Goal: Task Accomplishment & Management: Use online tool/utility

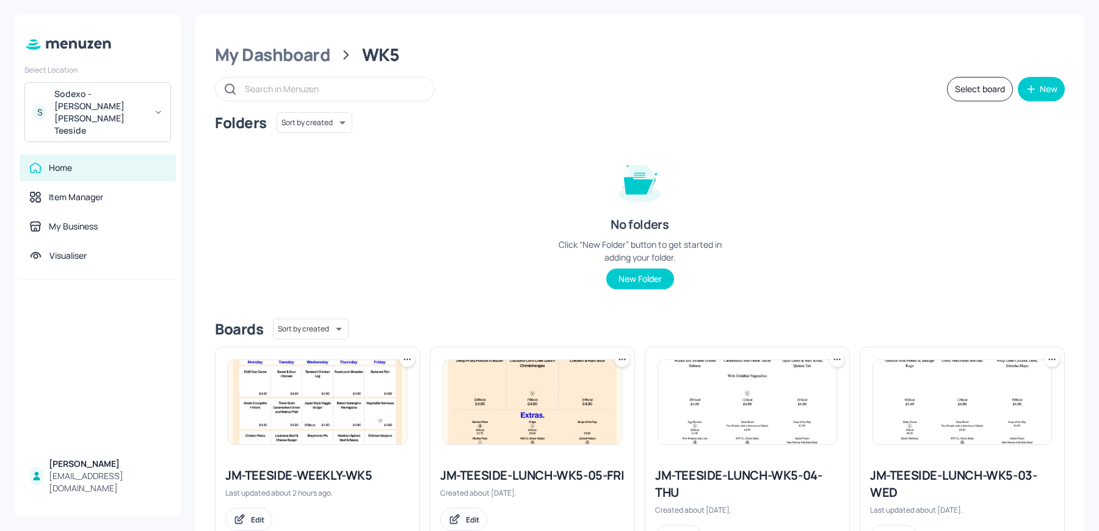
click at [77, 106] on div "Sodexo - [PERSON_NAME] [PERSON_NAME] Teeside" at bounding box center [100, 112] width 92 height 49
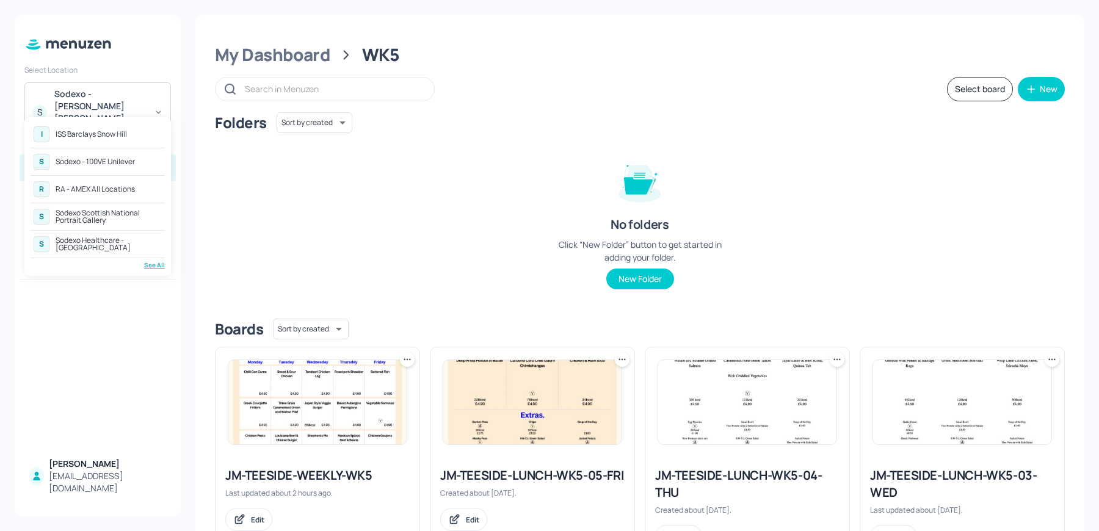
click at [77, 106] on div at bounding box center [549, 265] width 1099 height 531
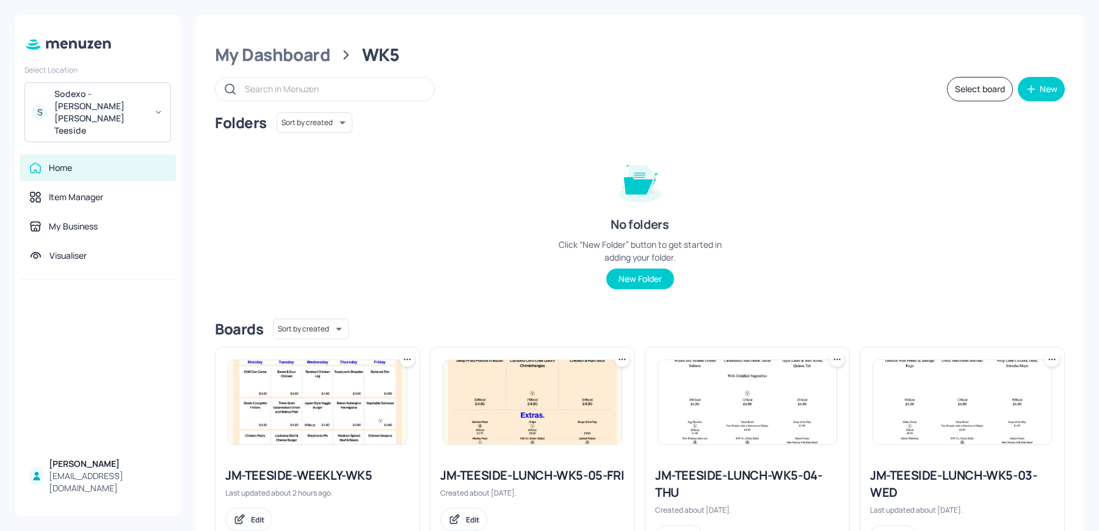
click at [77, 106] on div "Sodexo - [PERSON_NAME] [PERSON_NAME] Teeside" at bounding box center [100, 112] width 92 height 49
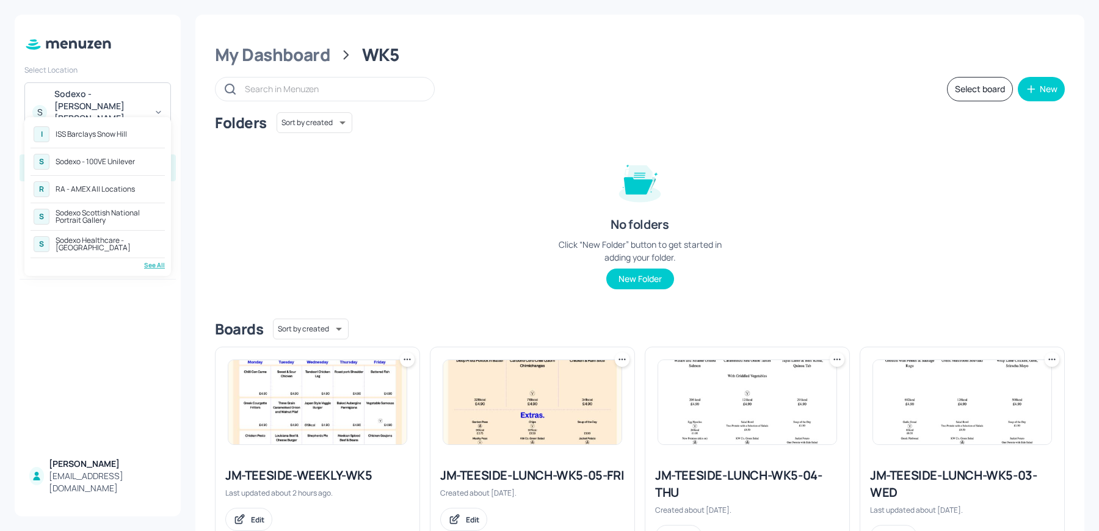
click at [140, 266] on div "See All" at bounding box center [98, 265] width 134 height 9
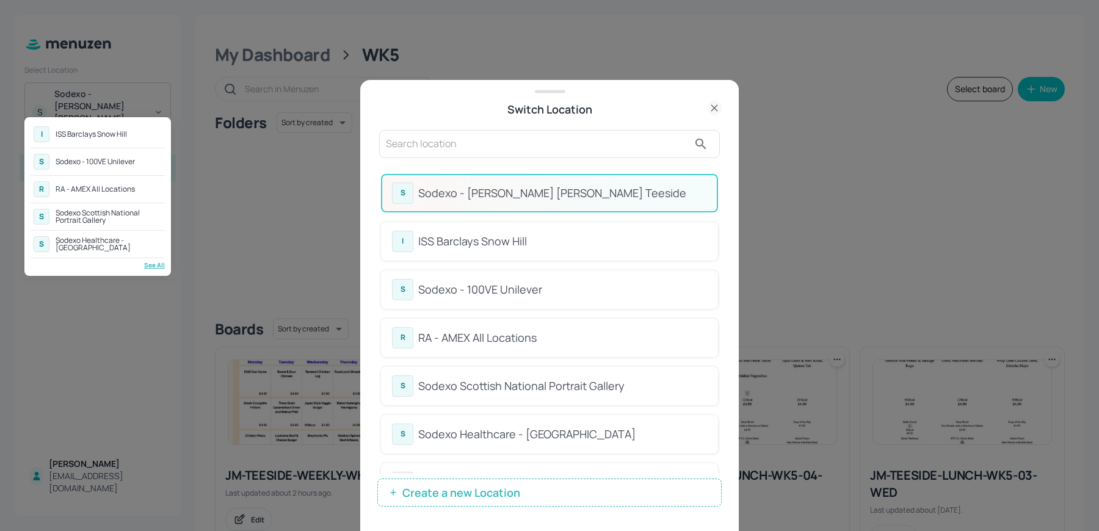
click at [489, 148] on div at bounding box center [549, 265] width 1099 height 531
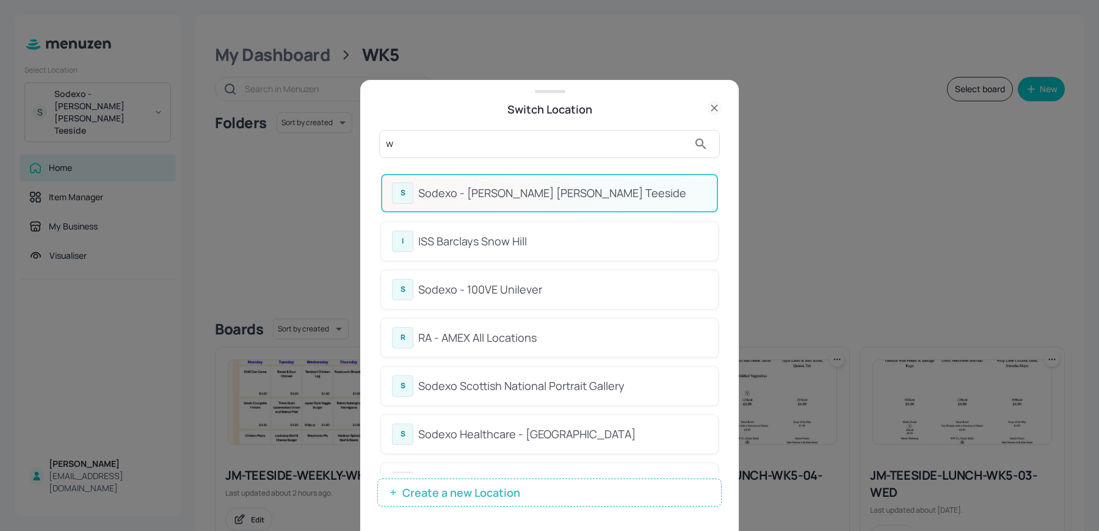
click at [421, 146] on input "w" at bounding box center [537, 144] width 303 height 20
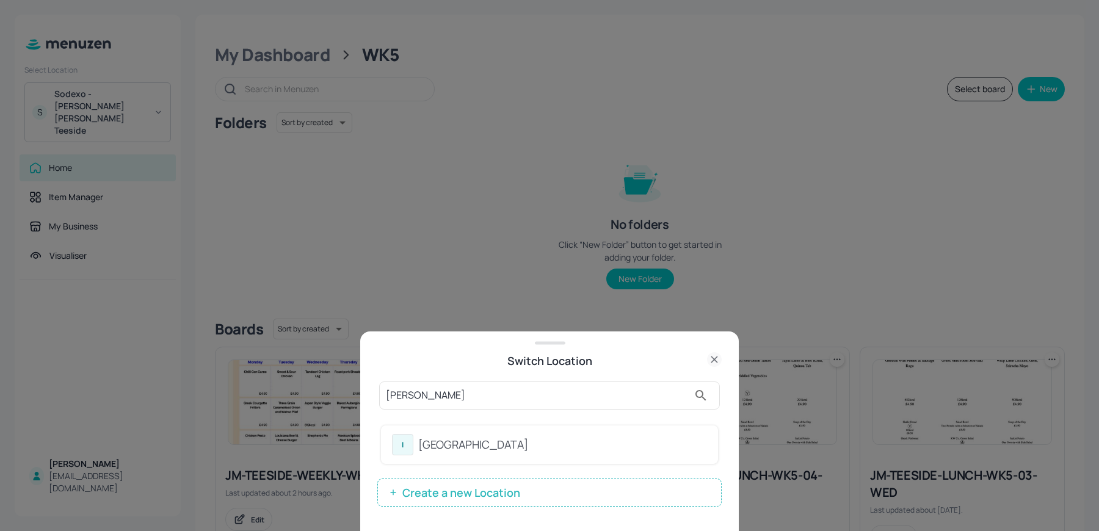
type input "wes"
click at [425, 448] on div "ISS - West Middlesex Hospital" at bounding box center [562, 445] width 289 height 16
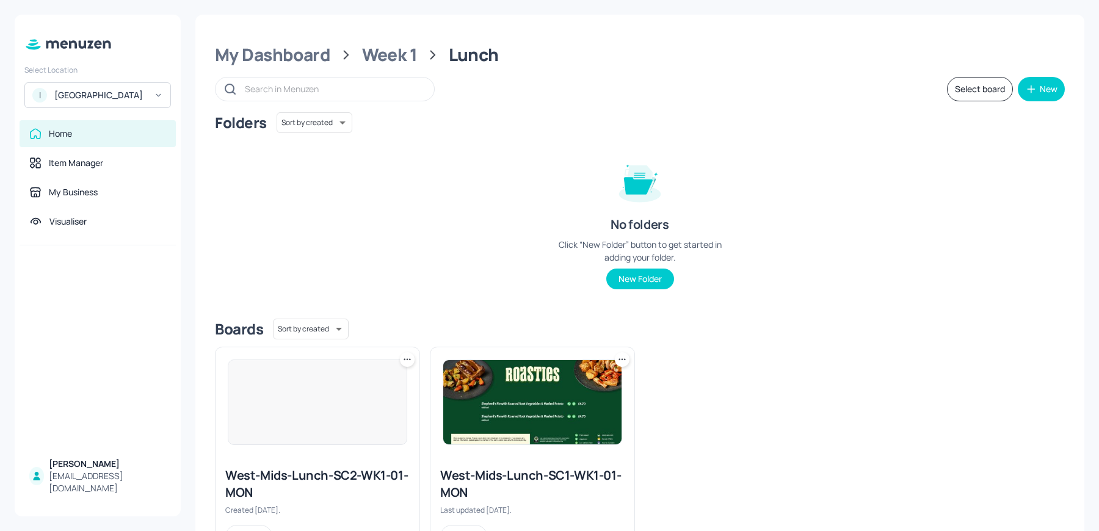
click at [70, 108] on div "I ISS - West Middlesex Hospital" at bounding box center [97, 95] width 147 height 26
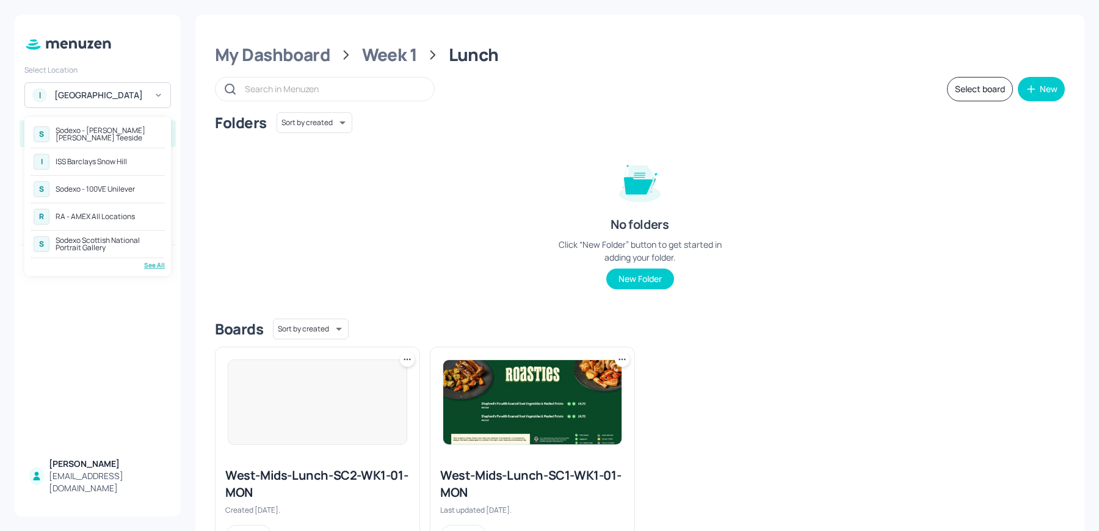
click at [107, 218] on div "RA - AMEX All Locations" at bounding box center [95, 216] width 79 height 7
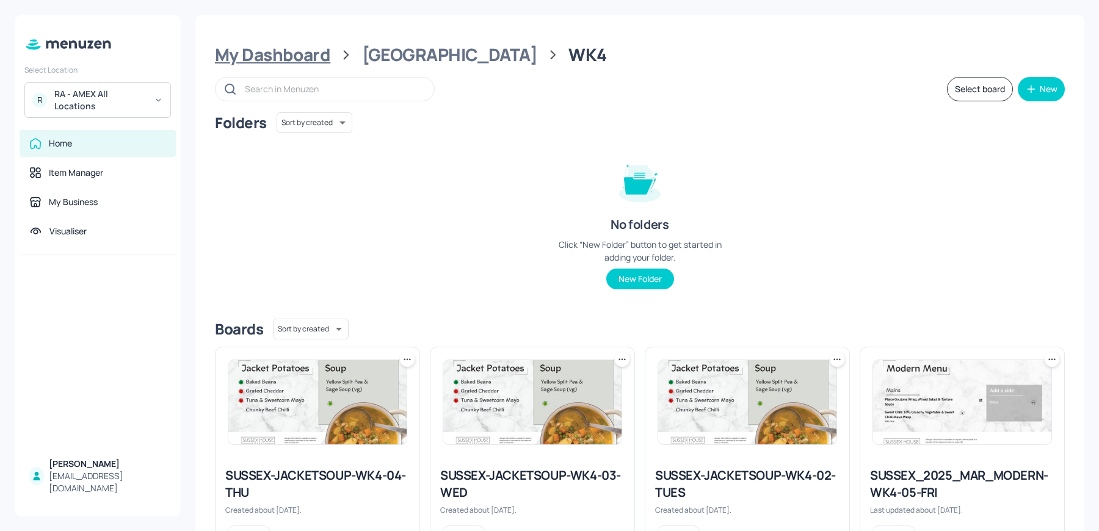
click at [280, 53] on div "My Dashboard" at bounding box center [272, 55] width 115 height 22
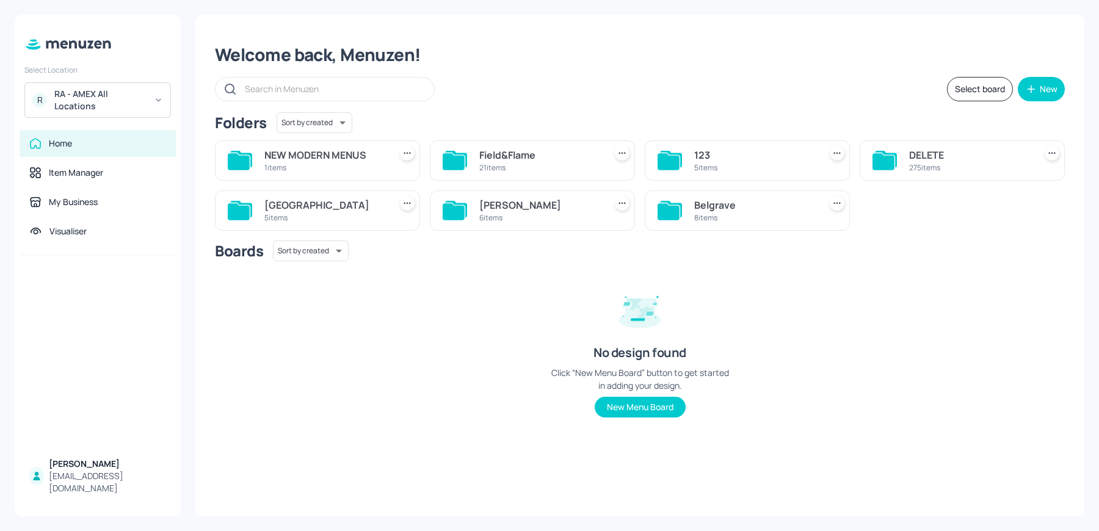
click at [546, 158] on div "Field&Flame" at bounding box center [539, 155] width 121 height 15
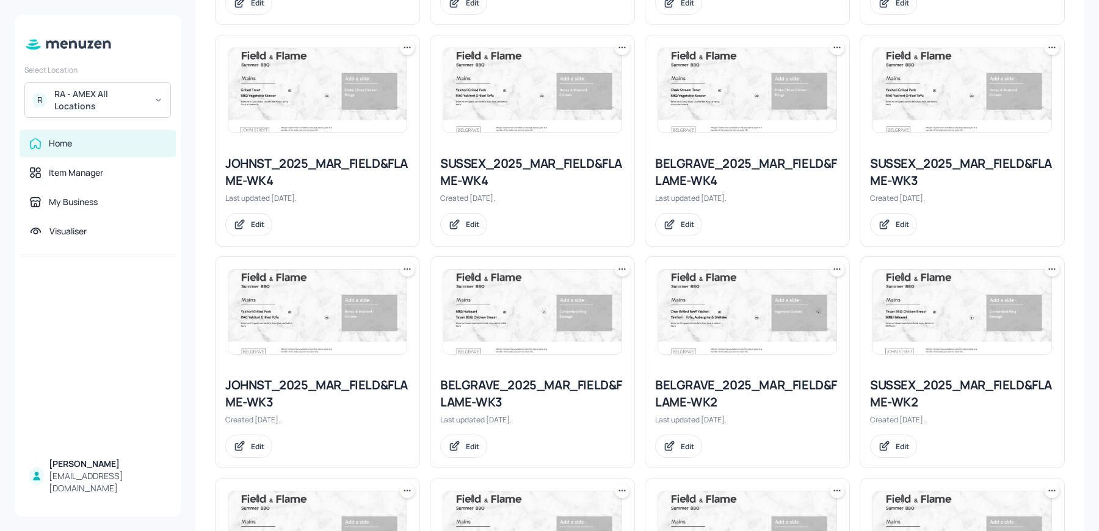
scroll to position [641, 0]
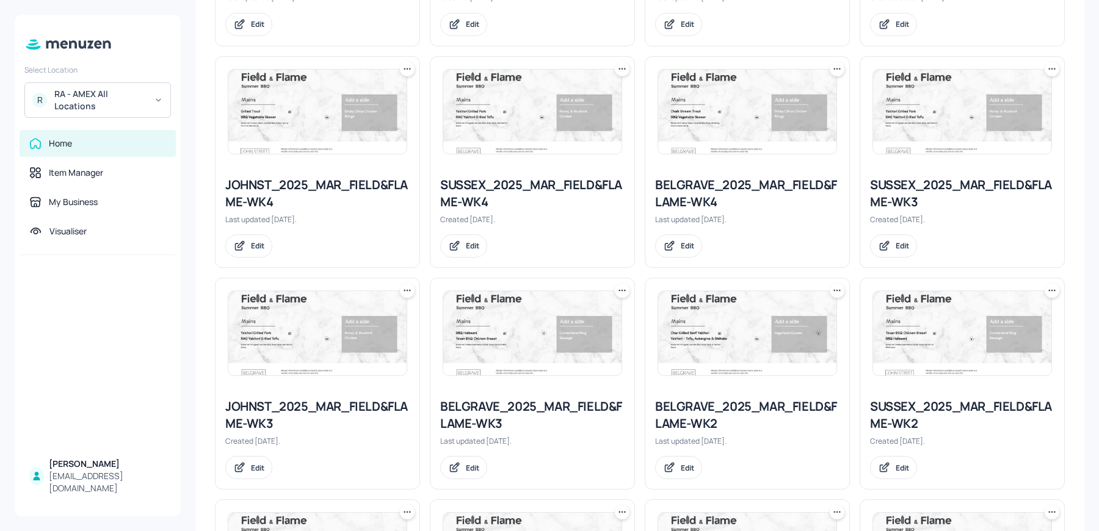
click at [679, 199] on div "BELGRAVE_2025_MAR_FIELD&FLAME-WK4" at bounding box center [747, 194] width 184 height 34
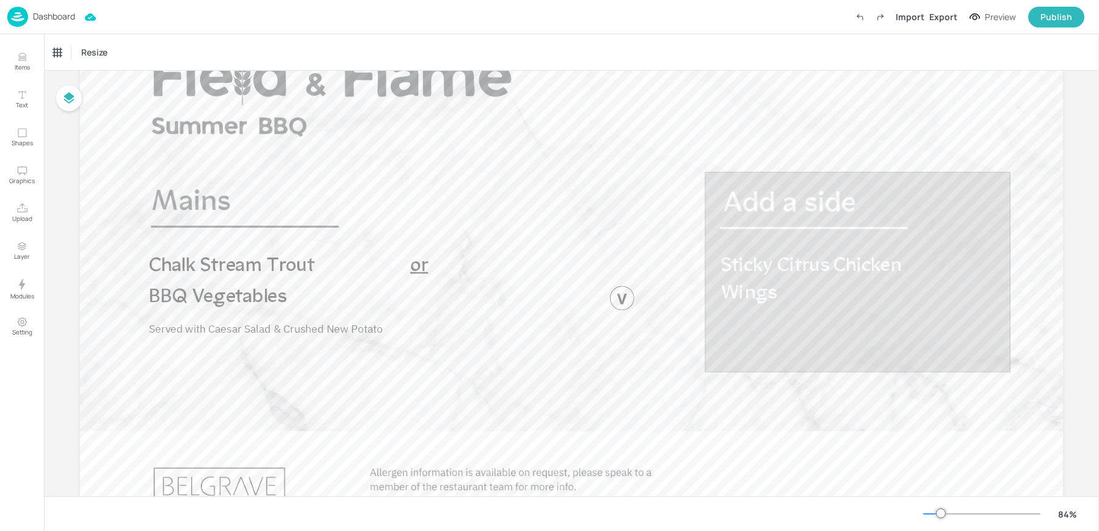
scroll to position [130, 0]
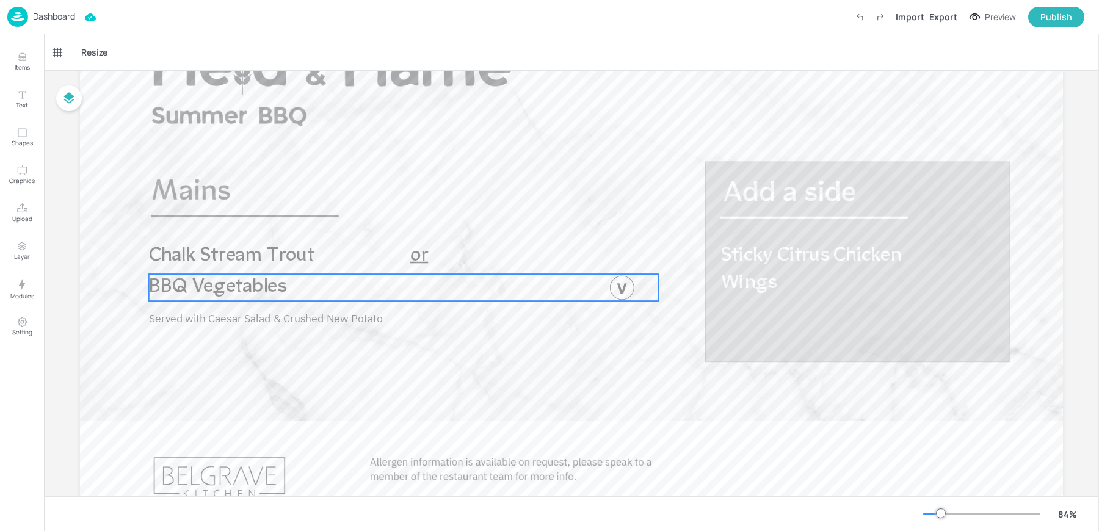
click at [613, 291] on div at bounding box center [622, 287] width 24 height 24
click at [350, 252] on div "Ungroup" at bounding box center [364, 254] width 47 height 16
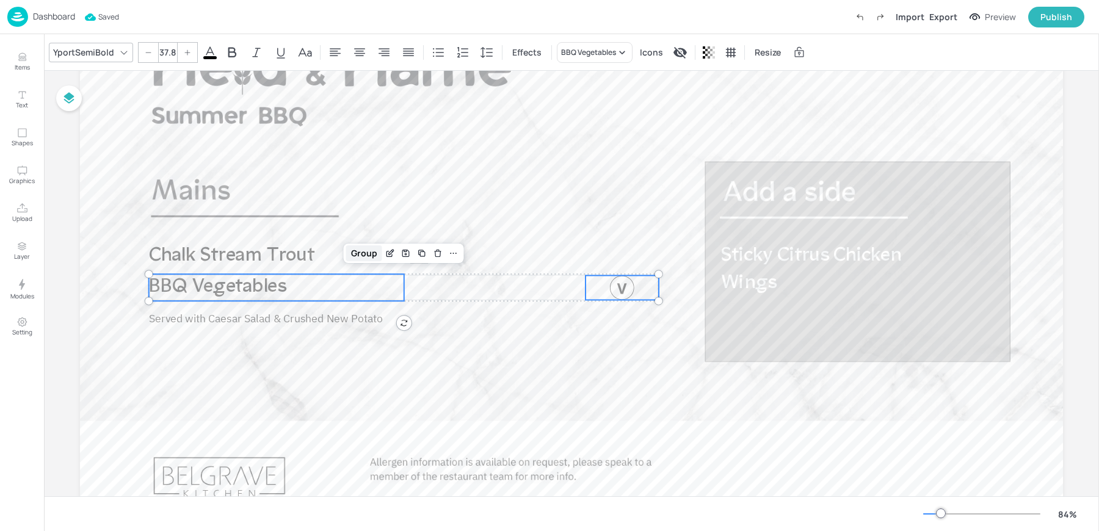
click at [352, 250] on div "Group" at bounding box center [364, 254] width 36 height 16
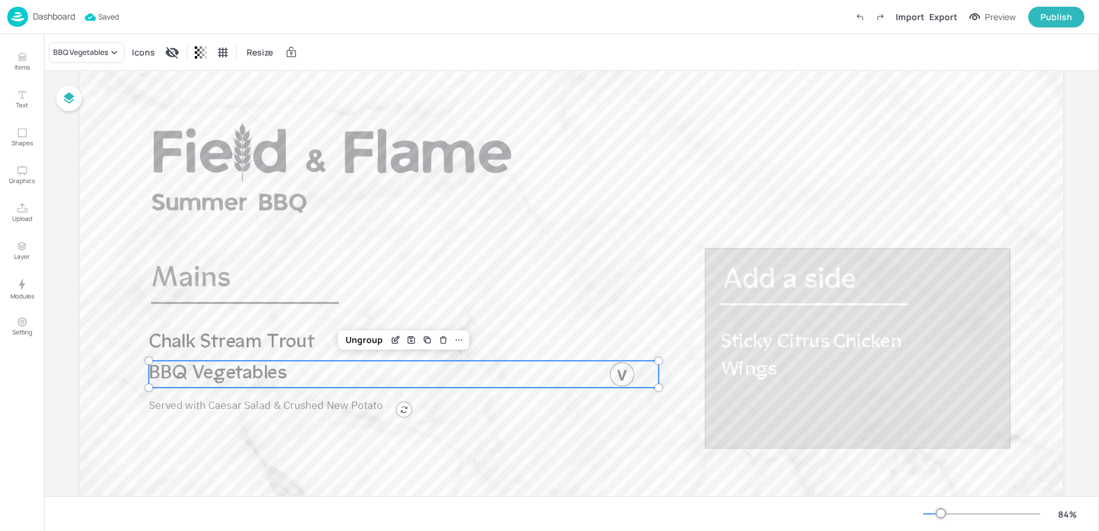
scroll to position [0, 0]
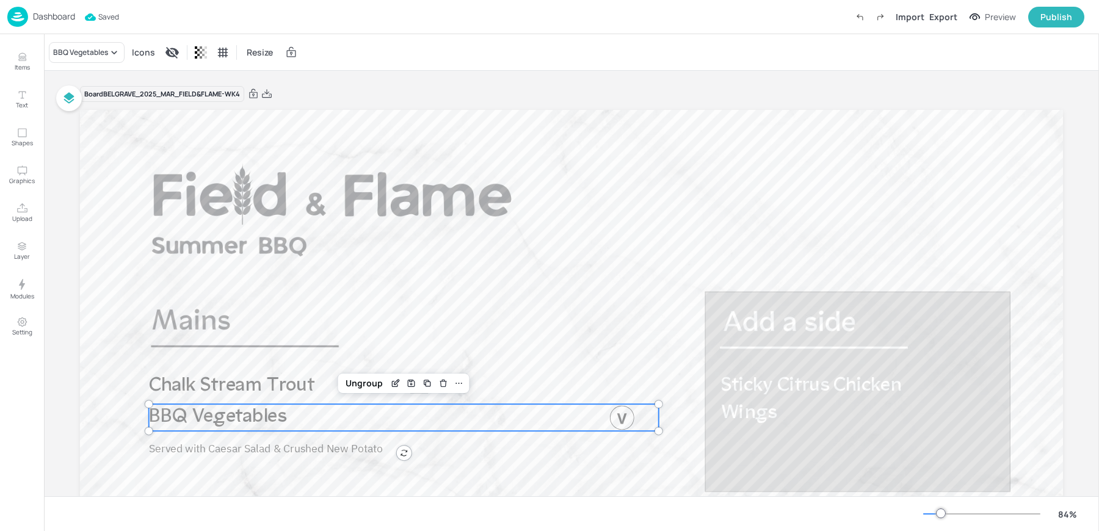
click at [32, 26] on div "Dashboard" at bounding box center [41, 17] width 68 height 20
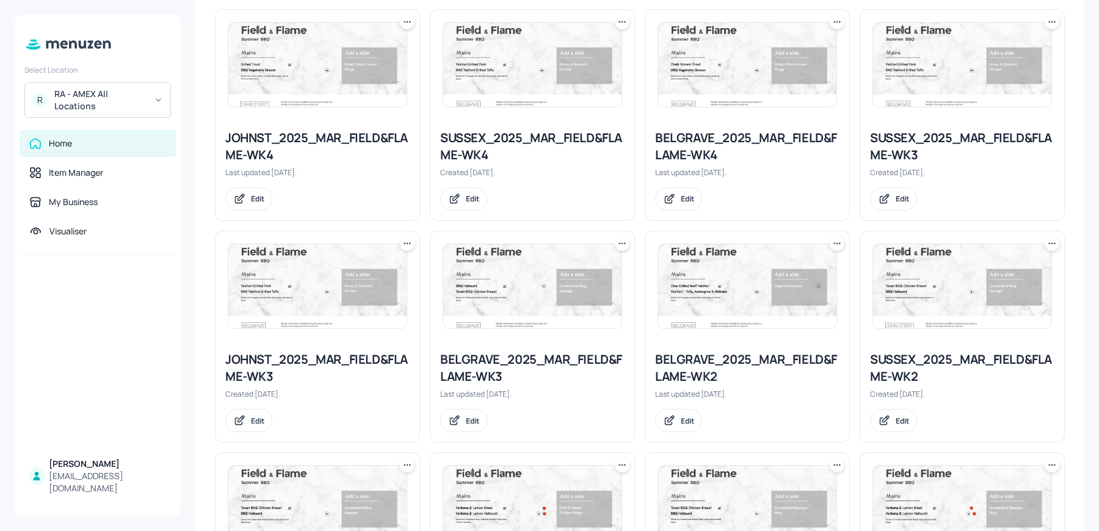
scroll to position [722, 0]
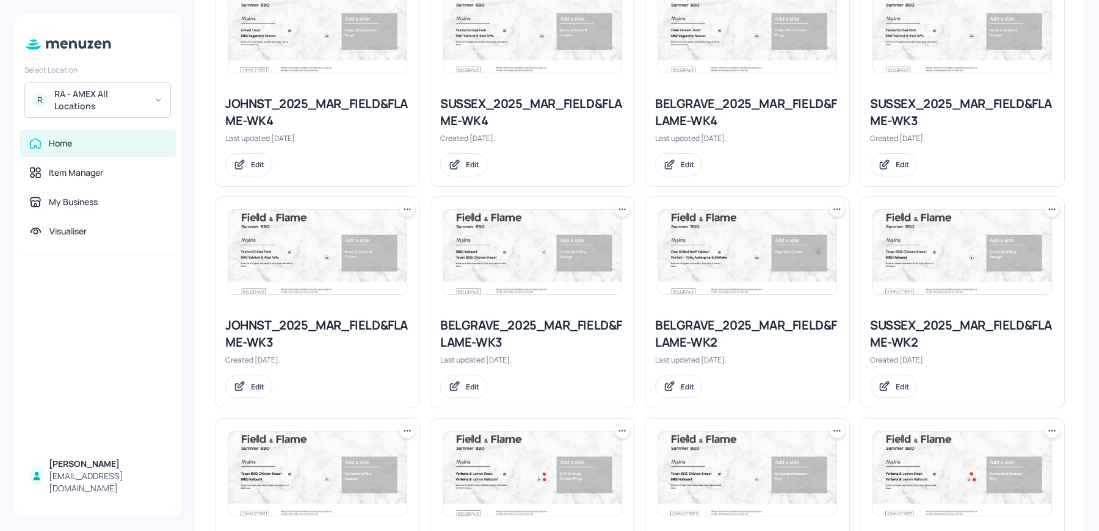
click at [481, 337] on div "BELGRAVE_2025_MAR_FIELD&FLAME-WK3" at bounding box center [532, 334] width 184 height 34
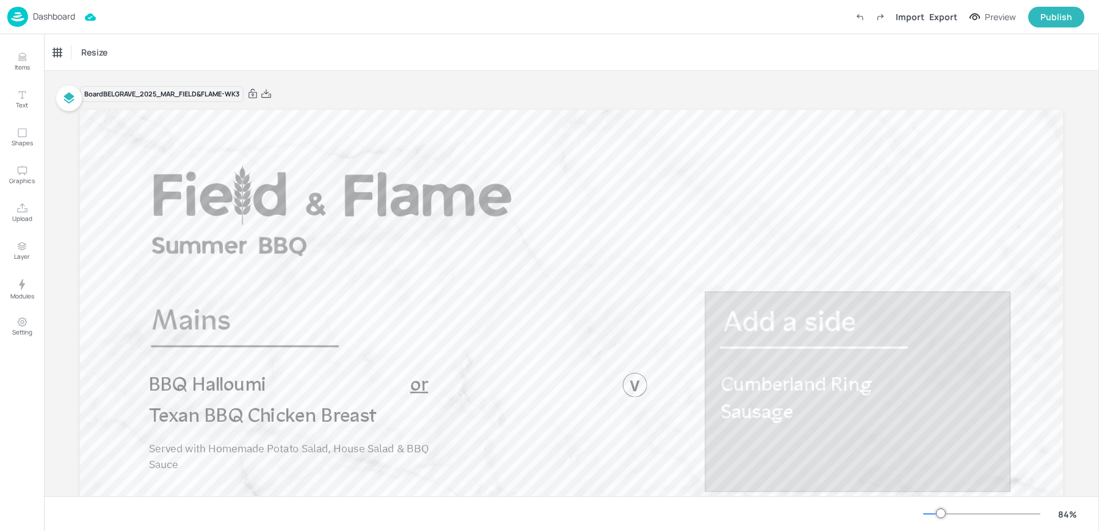
click at [28, 16] on div "Dashboard" at bounding box center [41, 17] width 68 height 20
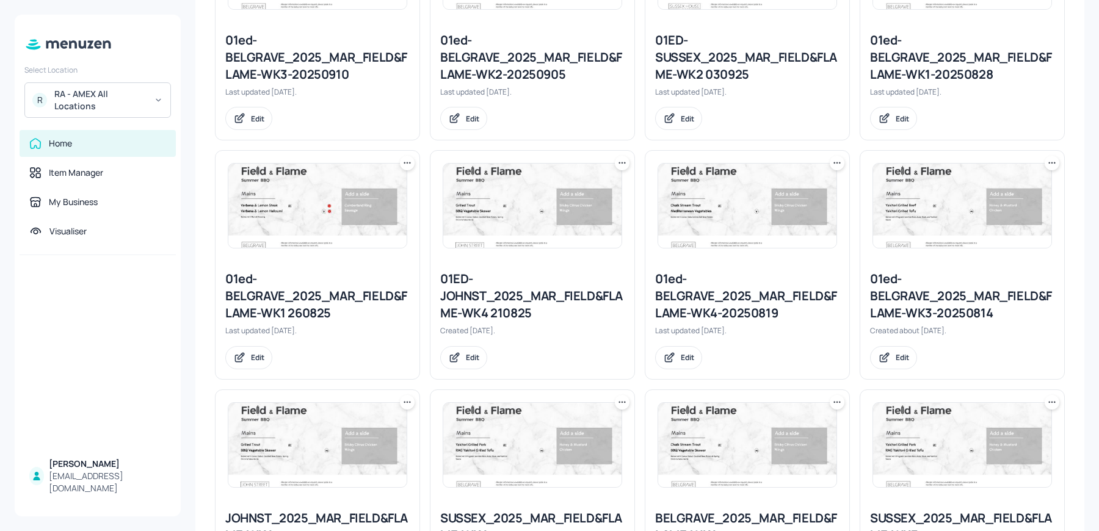
scroll to position [377, 0]
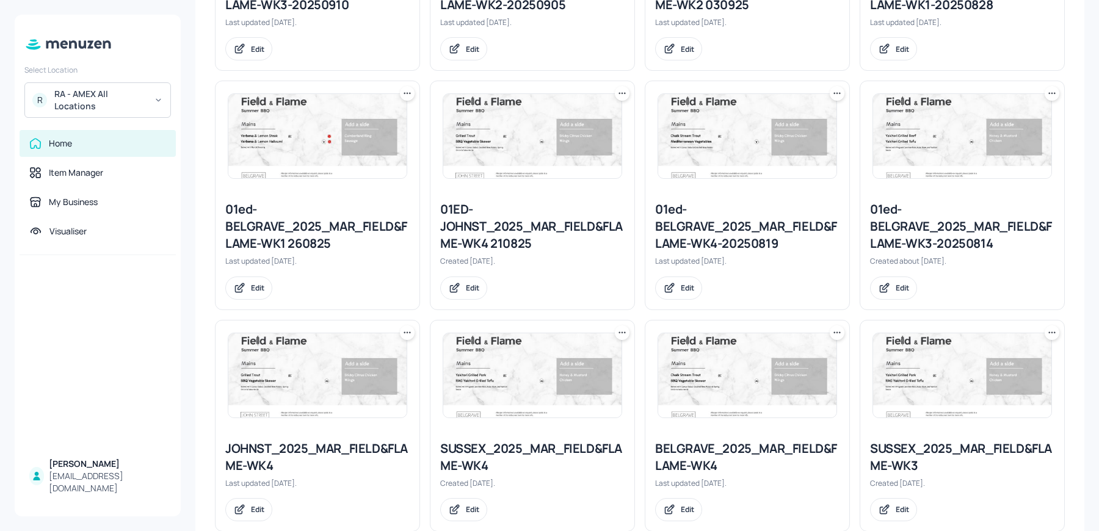
click at [688, 434] on div "BELGRAVE_2025_MAR_FIELD&FLAME-WK4 Last updated 2 months ago. Edit" at bounding box center [748, 481] width 204 height 101
click at [671, 457] on div "BELGRAVE_2025_MAR_FIELD&FLAME-WK4" at bounding box center [747, 457] width 184 height 34
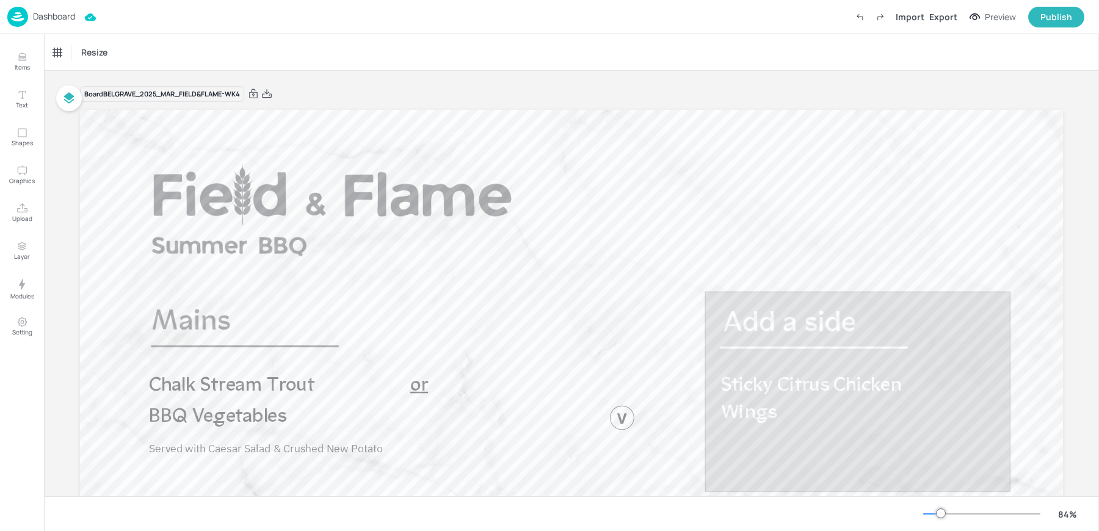
click at [32, 18] on div "Dashboard" at bounding box center [41, 17] width 68 height 20
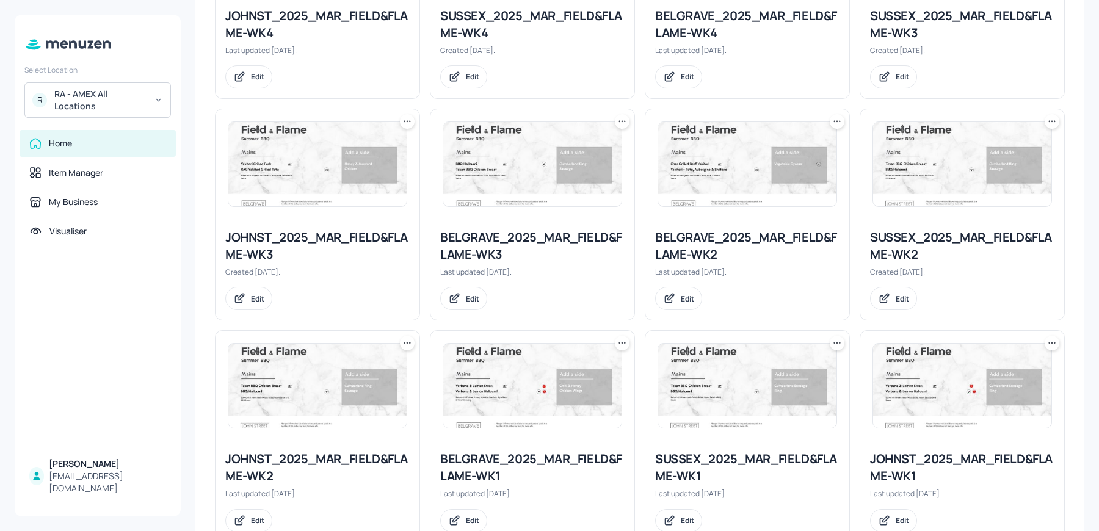
scroll to position [829, 0]
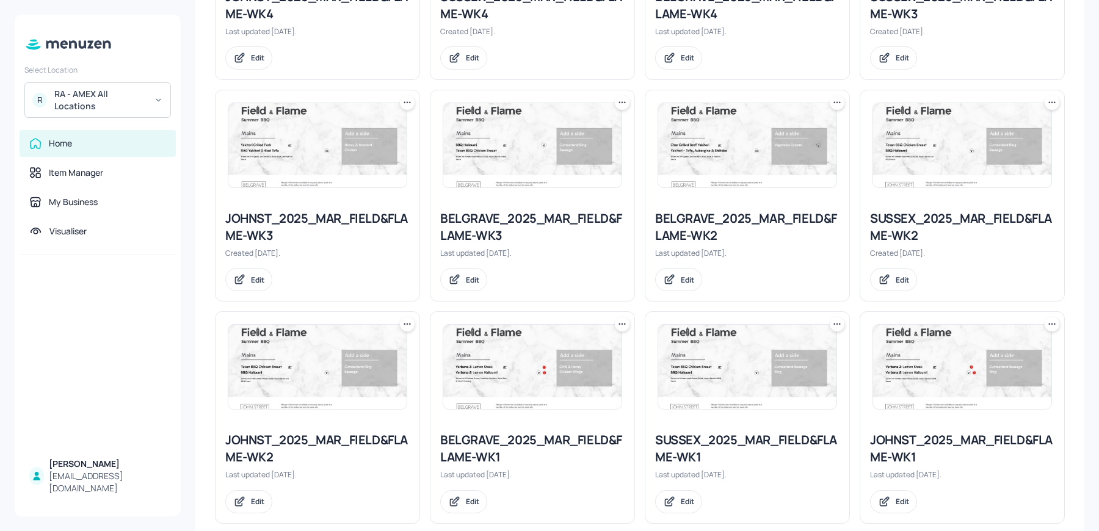
click at [684, 229] on div "BELGRAVE_2025_MAR_FIELD&FLAME-WK2" at bounding box center [747, 227] width 184 height 34
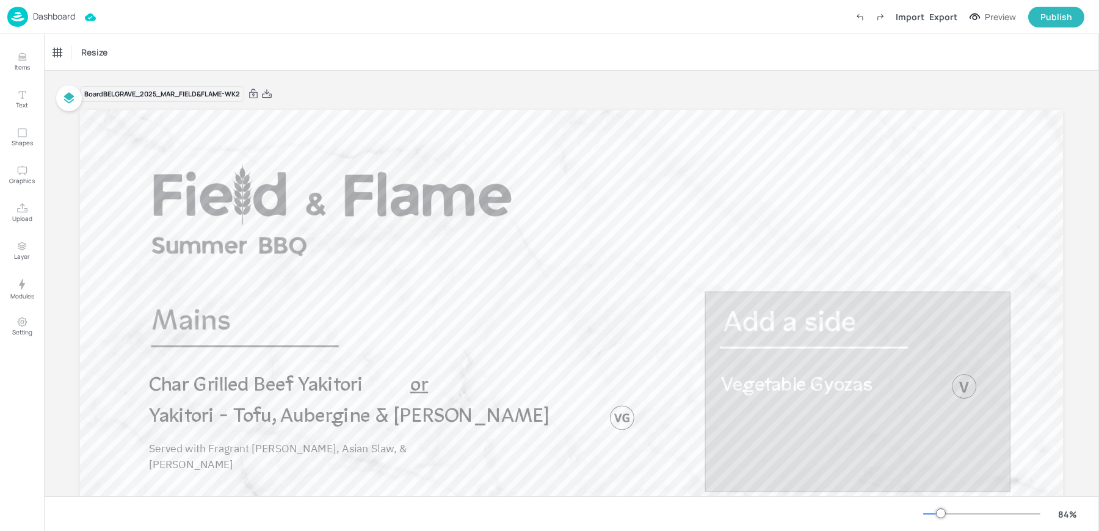
click at [63, 16] on p "Dashboard" at bounding box center [54, 16] width 42 height 9
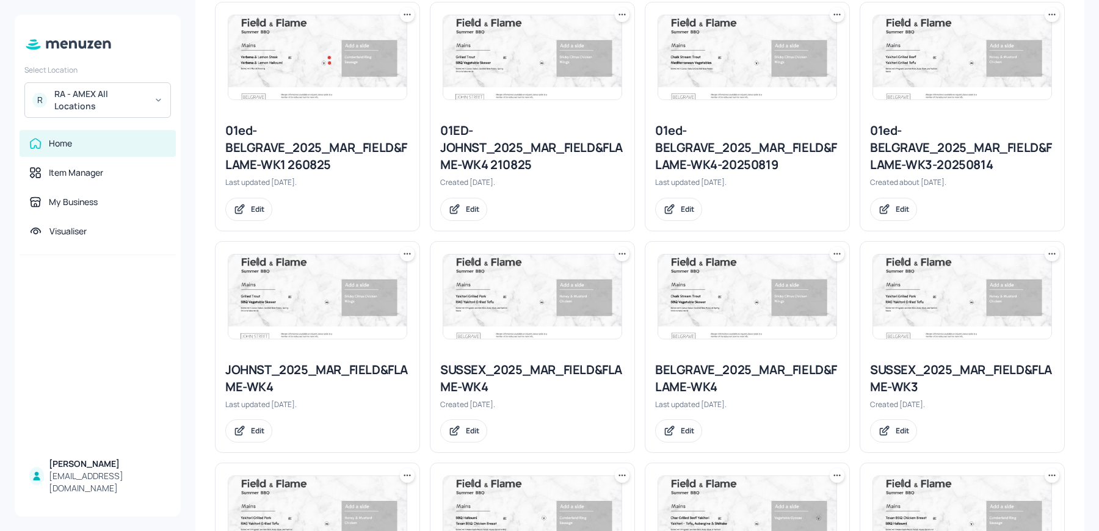
scroll to position [497, 0]
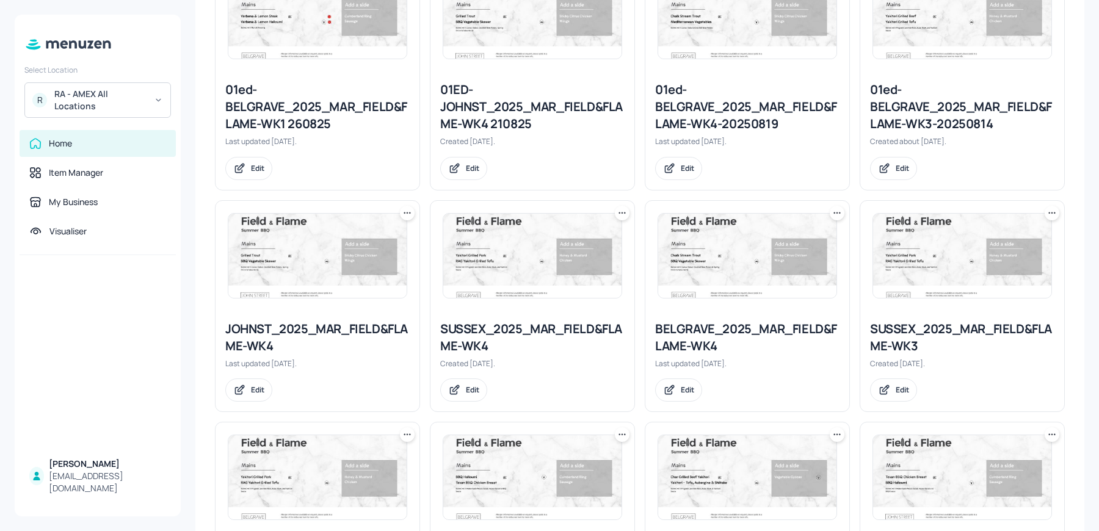
click at [677, 343] on div "BELGRAVE_2025_MAR_FIELD&FLAME-WK4" at bounding box center [747, 338] width 184 height 34
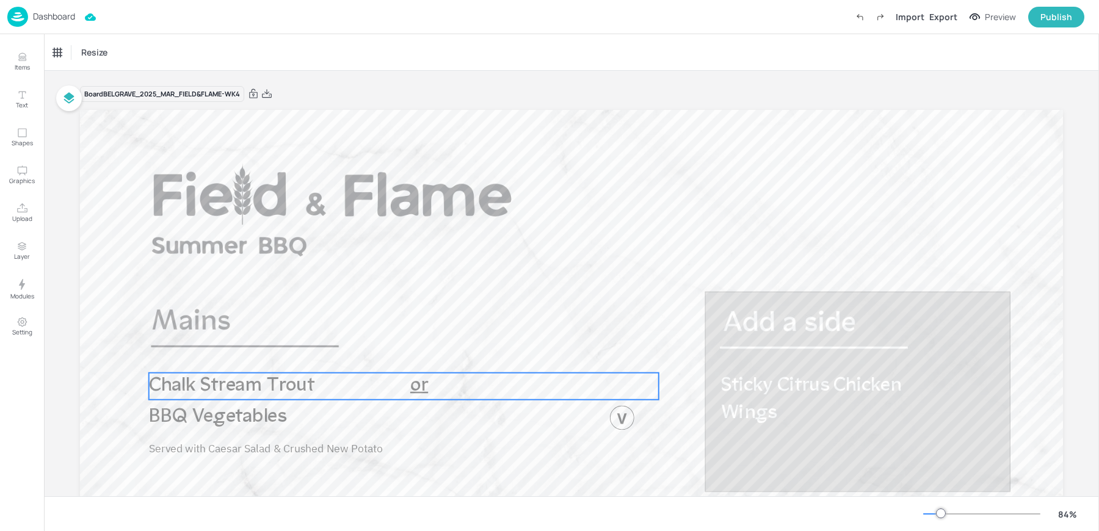
click at [222, 391] on span "Chalk Stream Trout" at bounding box center [232, 386] width 166 height 20
click at [54, 13] on p "Dashboard" at bounding box center [54, 16] width 42 height 9
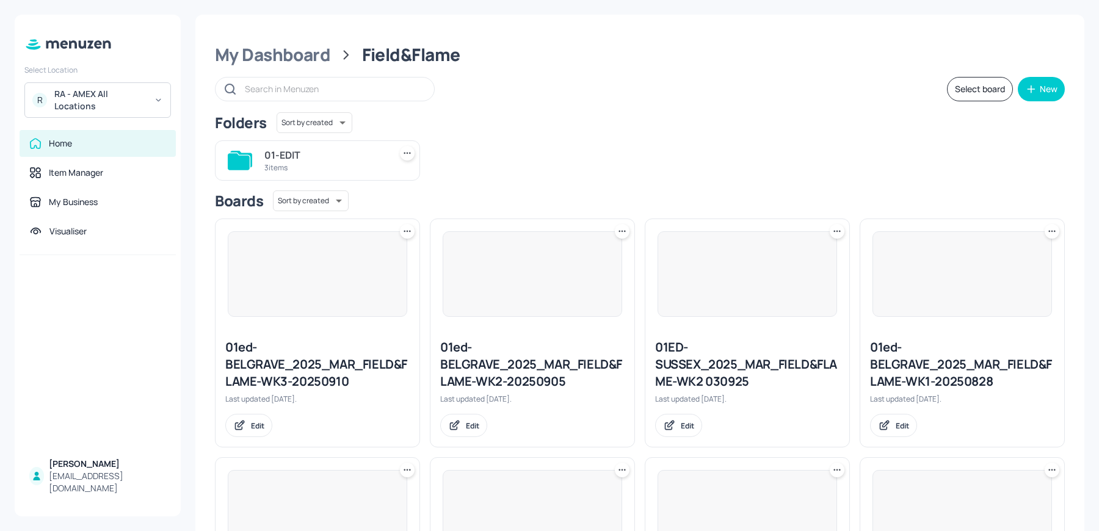
click at [54, 13] on div "Select Location R RA - AMEX All Locations Home Item Manager My Business Visuali…" at bounding box center [549, 265] width 1099 height 531
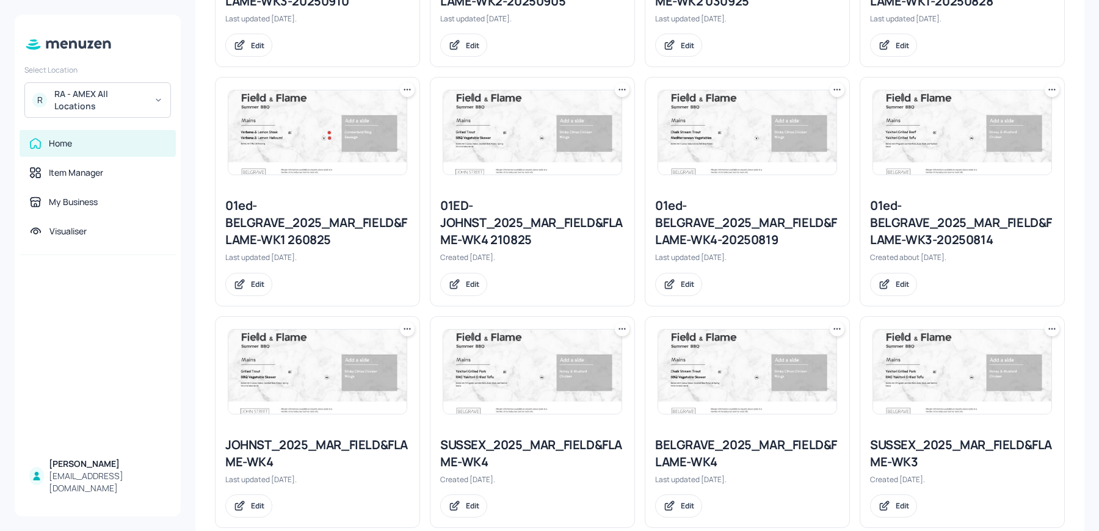
scroll to position [403, 0]
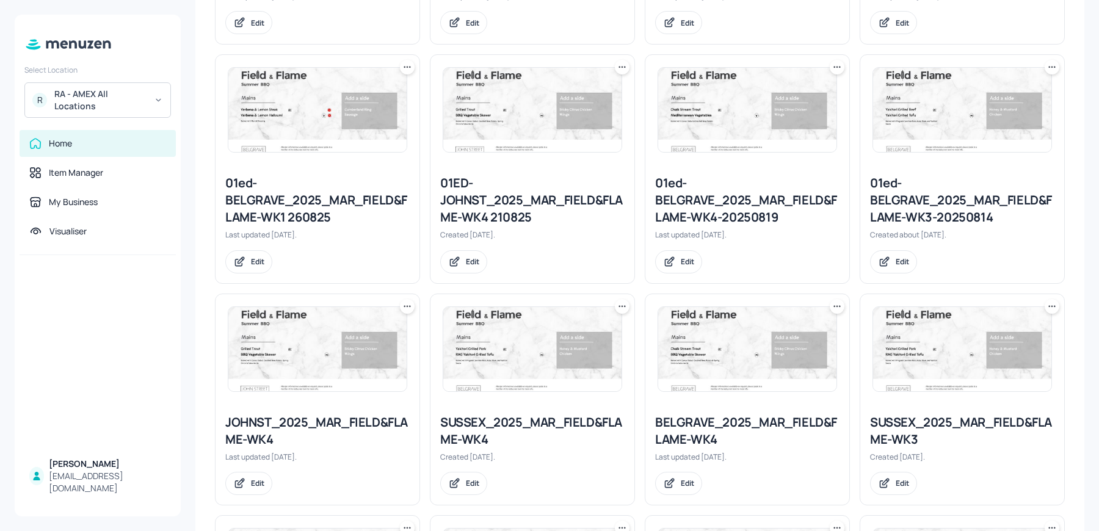
click at [884, 435] on div "SUSSEX_2025_MAR_FIELD&FLAME-WK3" at bounding box center [962, 431] width 184 height 34
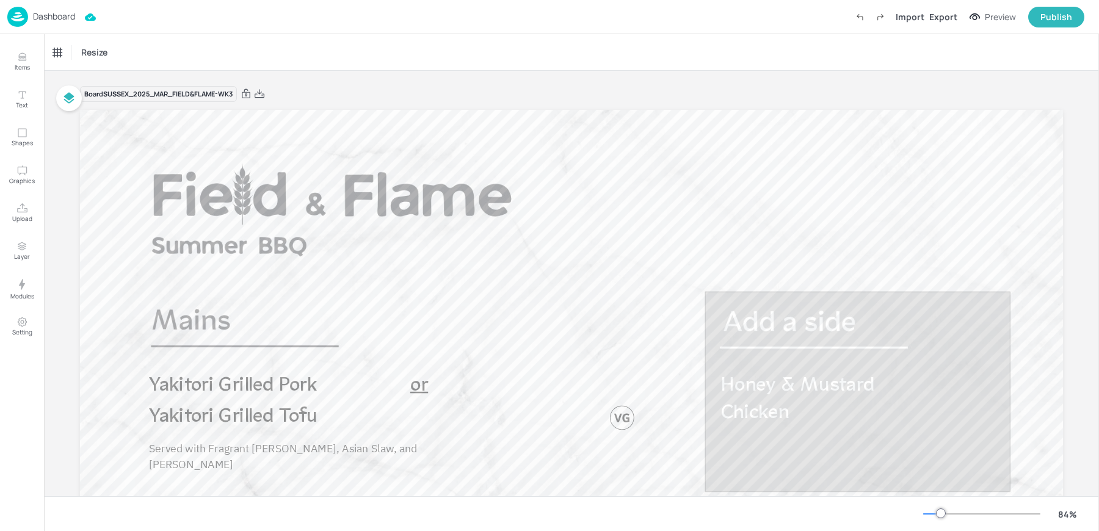
click at [27, 24] on img at bounding box center [17, 17] width 21 height 20
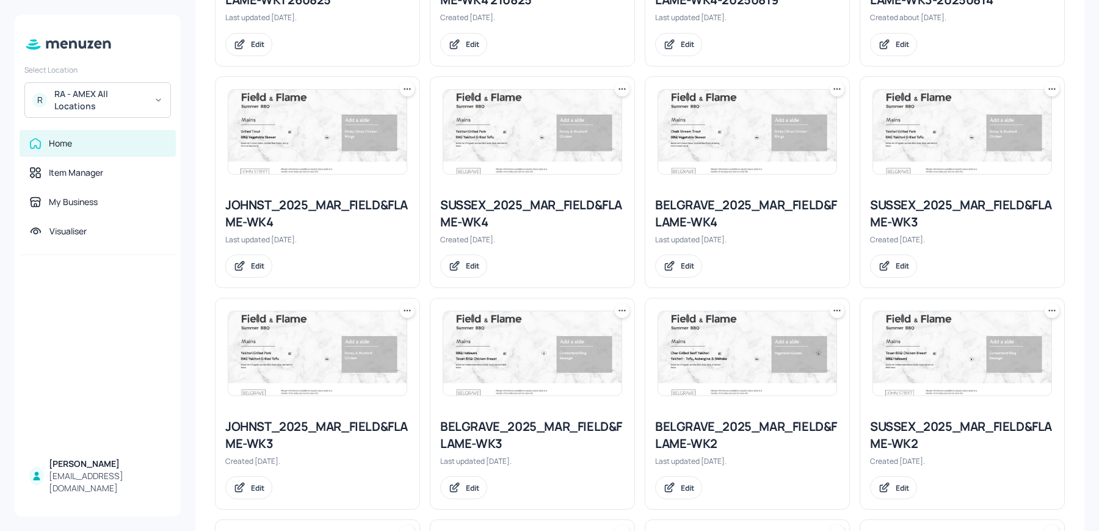
scroll to position [657, 0]
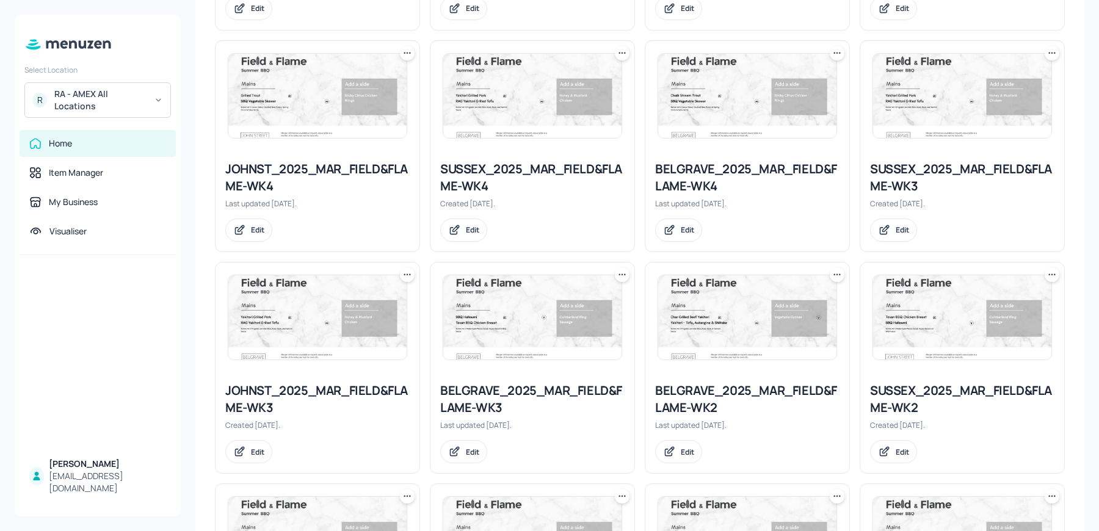
click at [484, 396] on div "BELGRAVE_2025_MAR_FIELD&FLAME-WK3" at bounding box center [532, 399] width 184 height 34
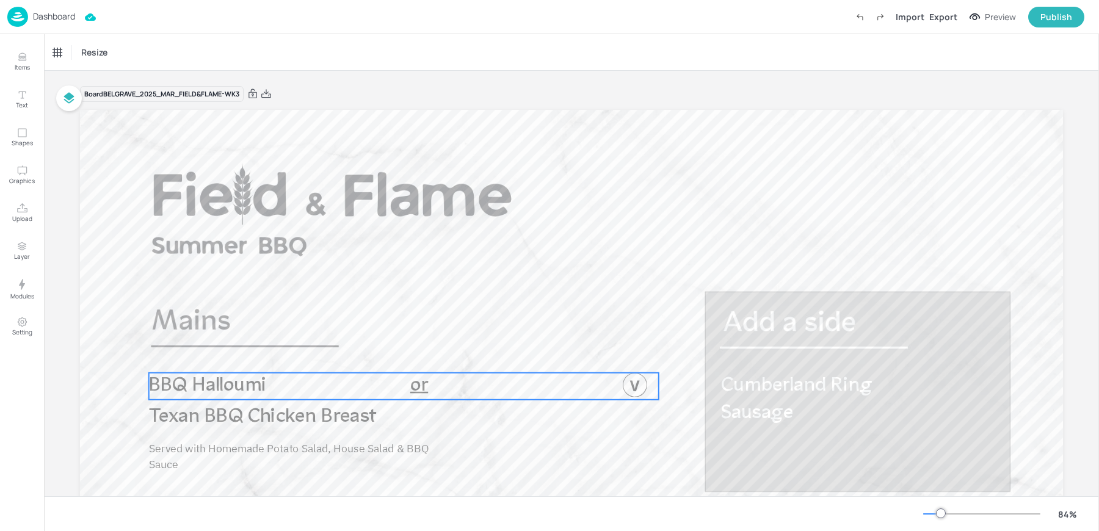
click at [246, 381] on span "BBQ Halloumi" at bounding box center [208, 386] width 118 height 20
click at [67, 57] on div "BBQ Halloumi" at bounding box center [76, 52] width 47 height 11
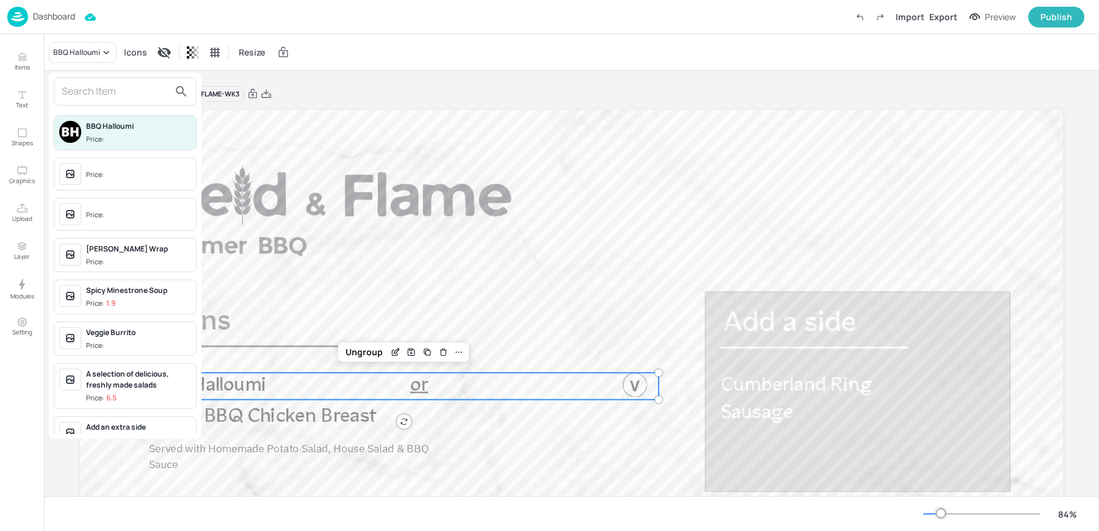
click at [75, 90] on input "text" at bounding box center [116, 92] width 108 height 20
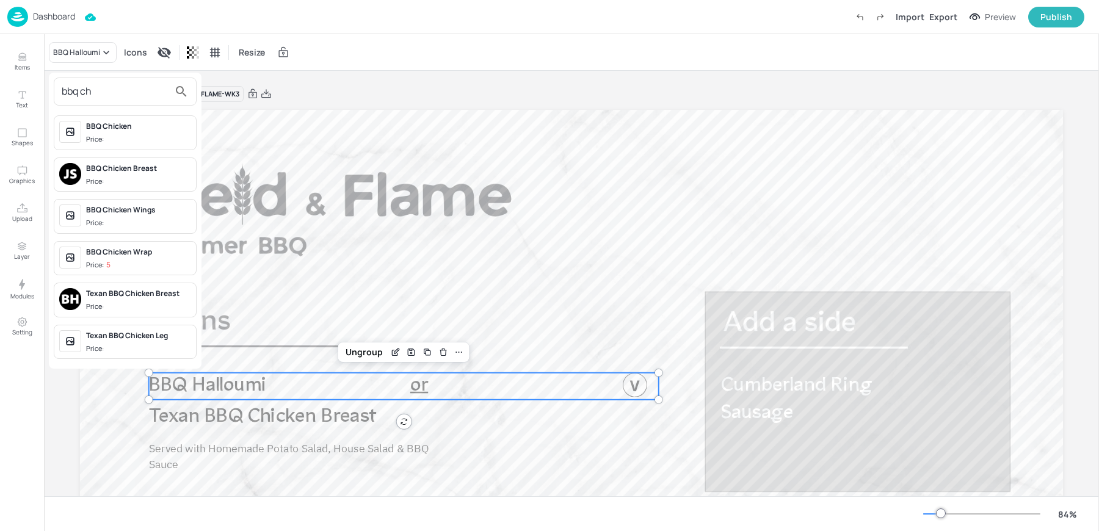
type input "bbq ch"
click at [100, 166] on div "BBQ Chicken Breast" at bounding box center [138, 168] width 105 height 11
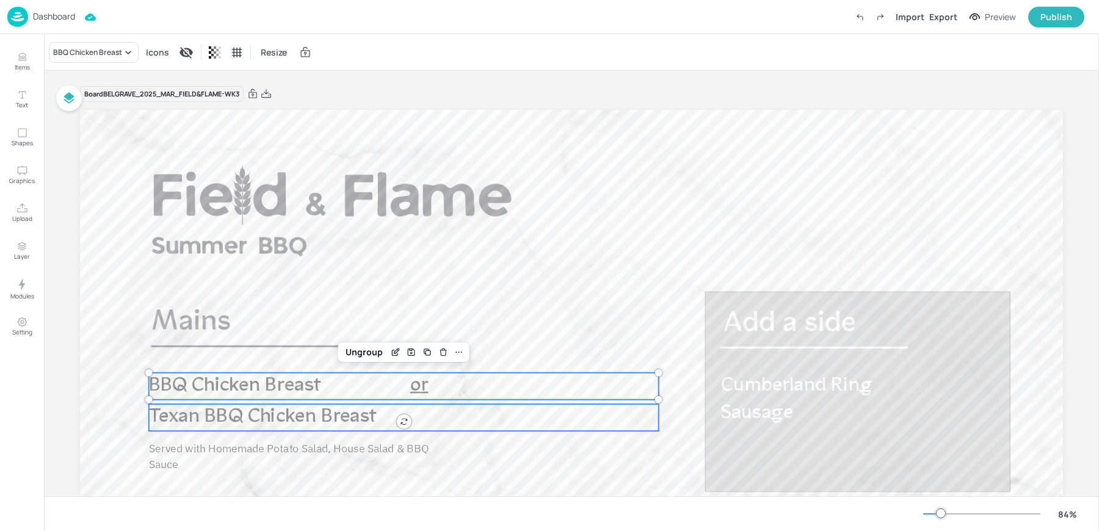
click at [257, 428] on p "Texan BBQ Chicken Breast" at bounding box center [276, 417] width 255 height 27
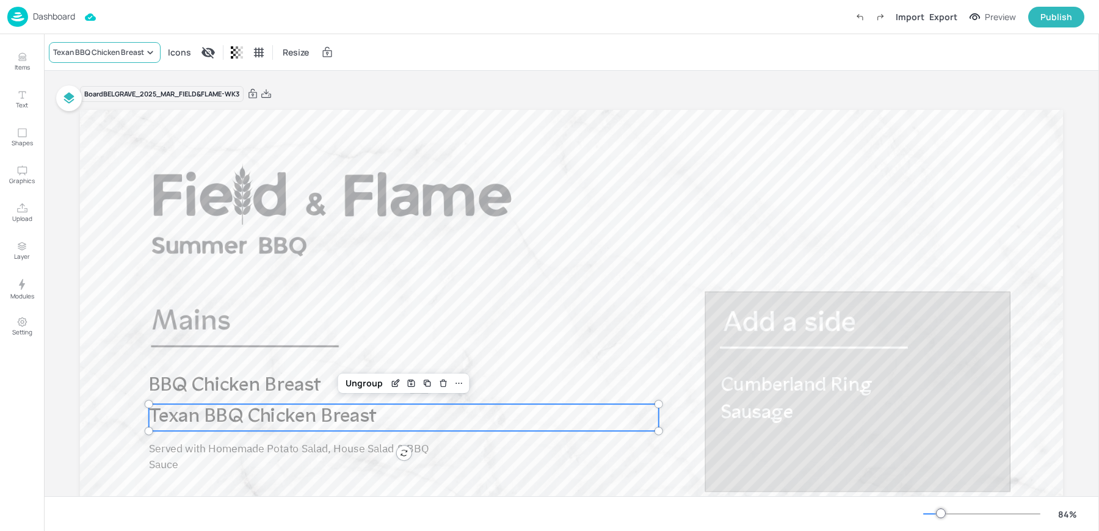
click at [115, 57] on div "Texan BBQ Chicken Breast" at bounding box center [98, 52] width 91 height 11
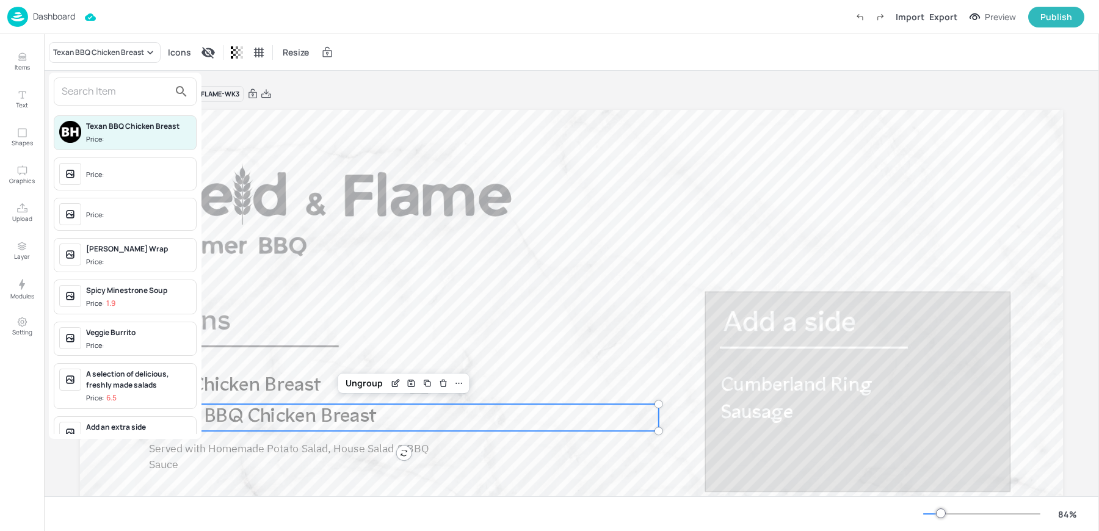
click at [117, 85] on input "text" at bounding box center [116, 92] width 108 height 20
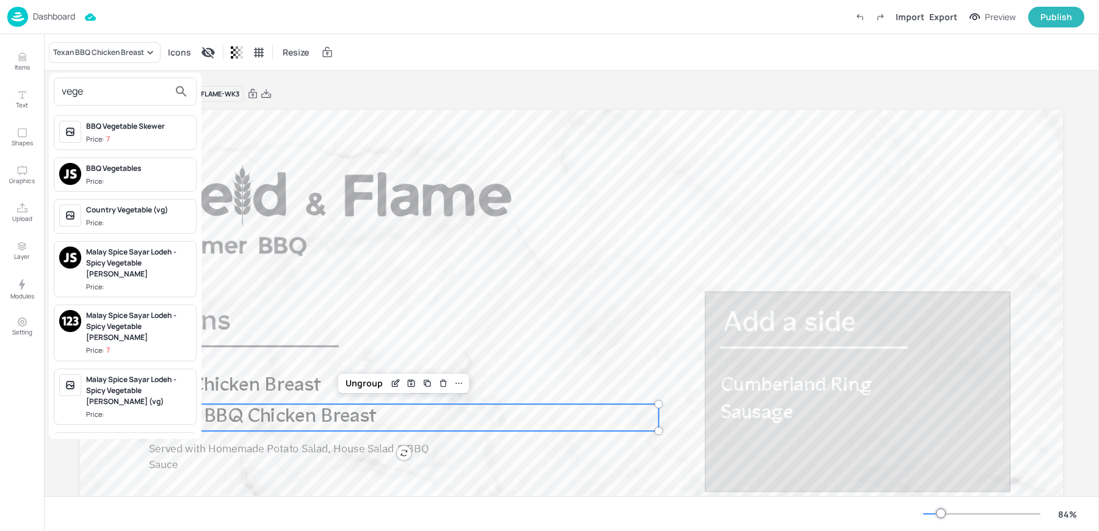
type input "vege"
click at [124, 134] on span "Price: 7" at bounding box center [138, 139] width 105 height 10
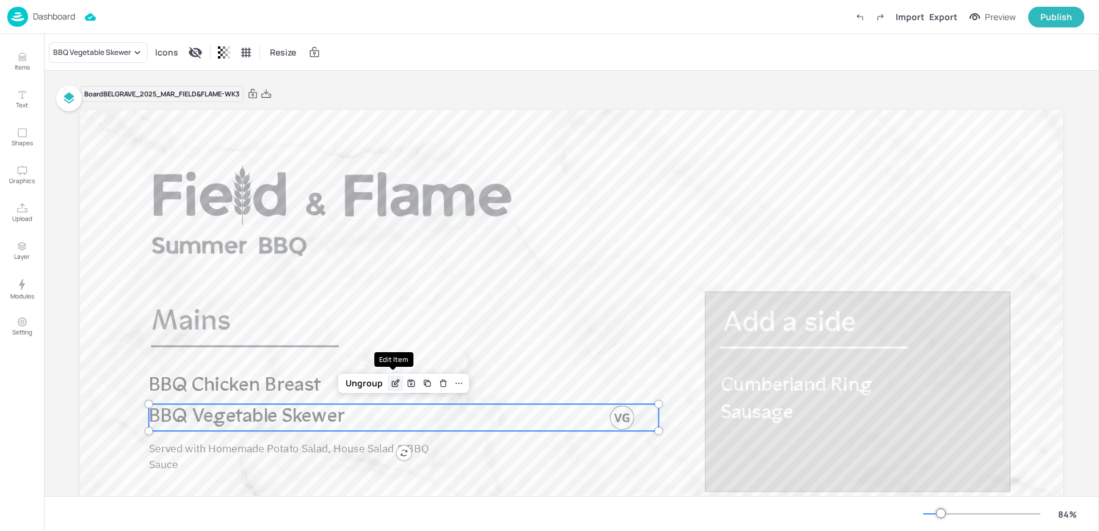
click at [395, 387] on icon "Edit Item" at bounding box center [395, 384] width 10 height 10
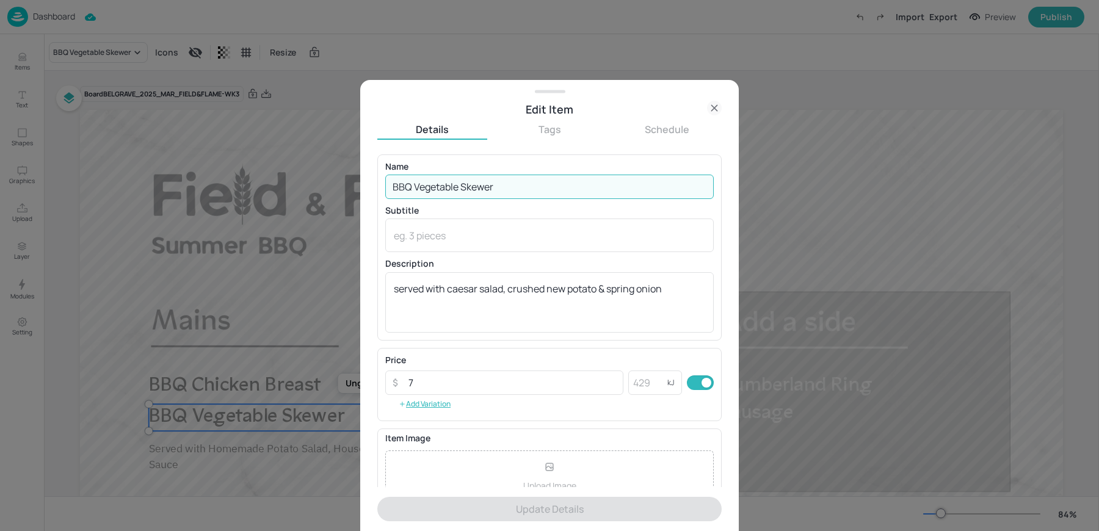
drag, startPoint x: 417, startPoint y: 186, endPoint x: 368, endPoint y: 180, distance: 49.8
click at [370, 180] on div "Edit Item Details Tags Schedule Name BBQ Vegetable Skewer ​ Subtitle x ​ Descri…" at bounding box center [549, 306] width 379 height 452
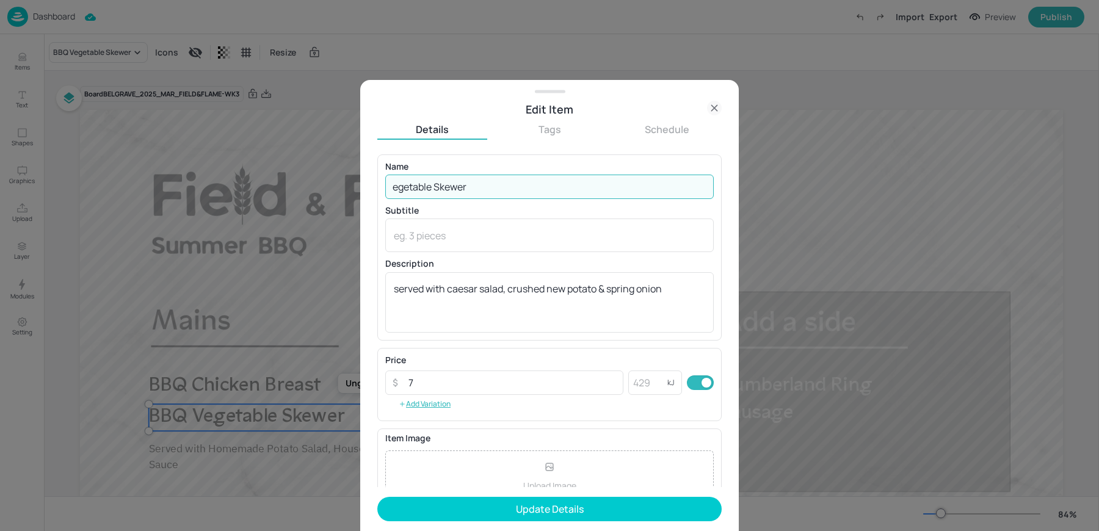
type input "egetable Skewer"
click at [723, 103] on div "Edit Item" at bounding box center [549, 109] width 379 height 17
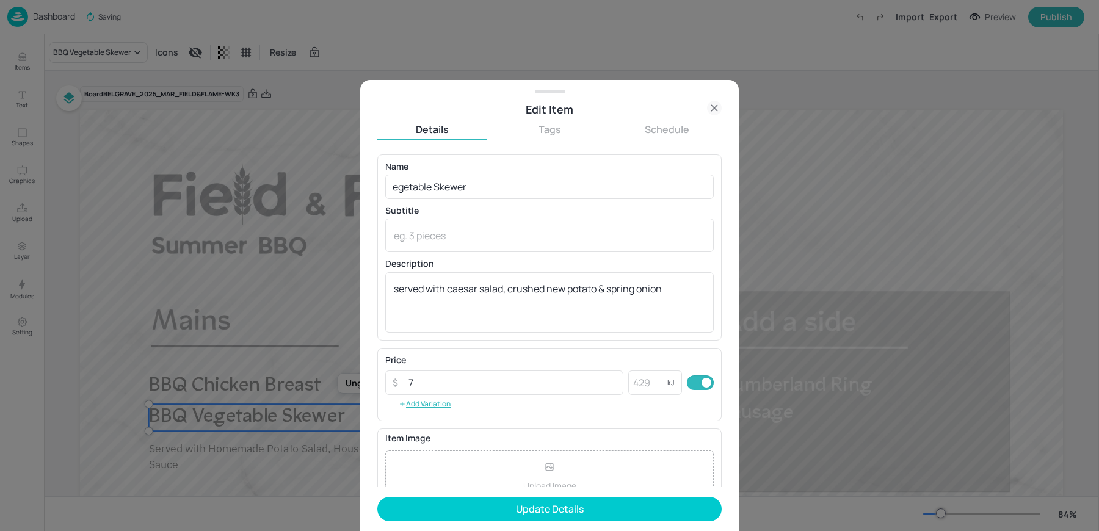
click at [710, 104] on icon at bounding box center [714, 108] width 15 height 15
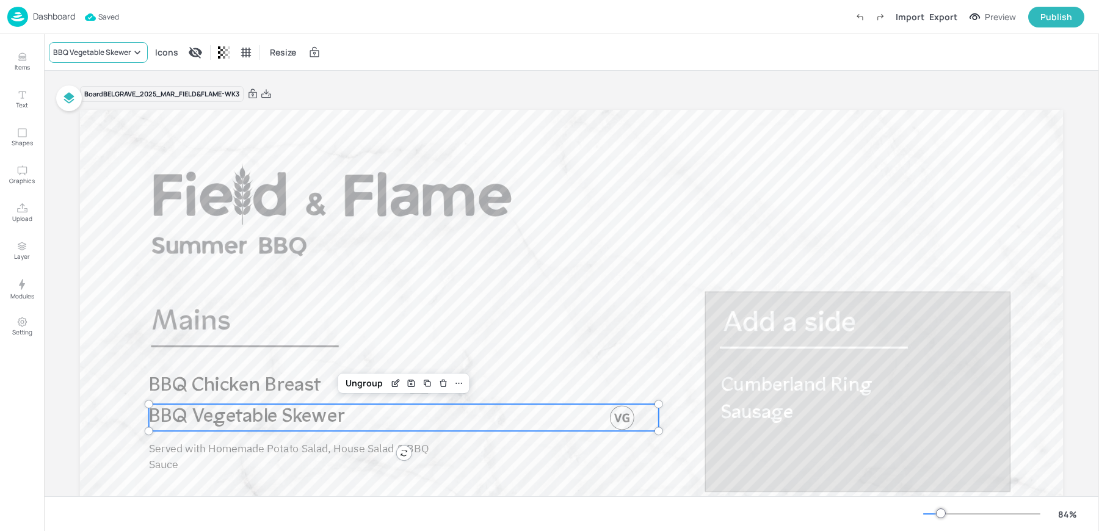
click at [67, 50] on div "BBQ Vegetable Skewer" at bounding box center [92, 52] width 78 height 11
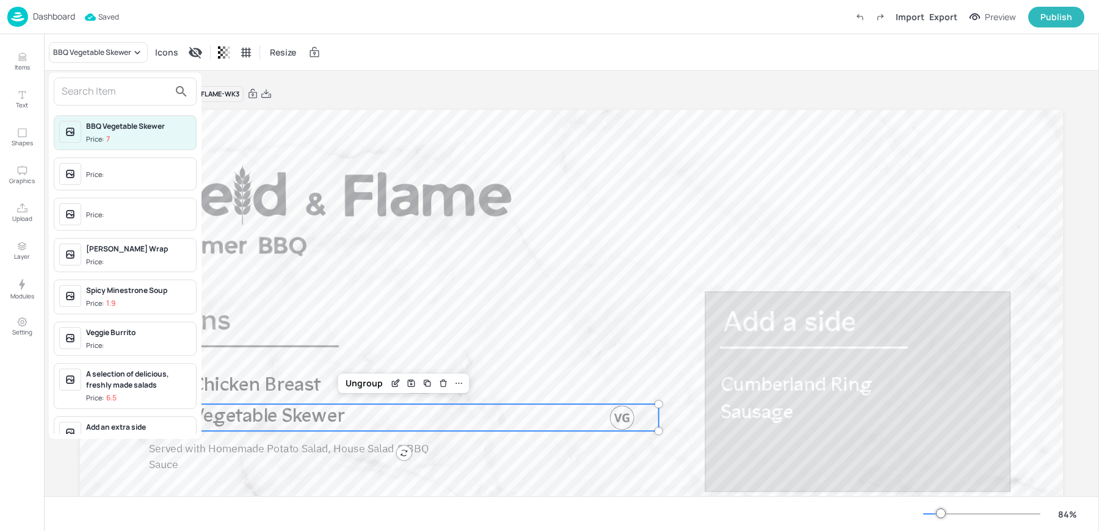
click at [108, 100] on input "text" at bounding box center [116, 92] width 108 height 20
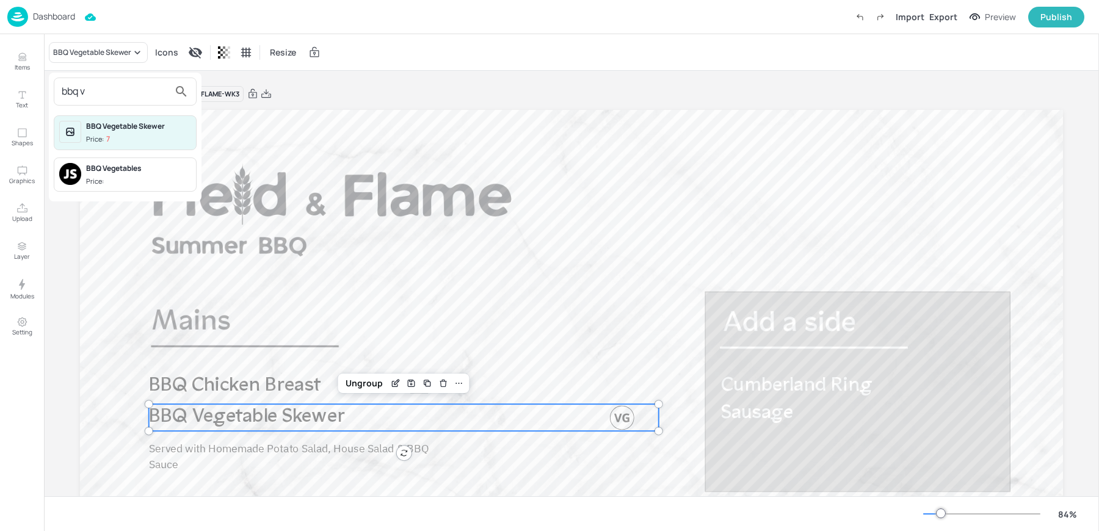
type input "bbq v"
click at [115, 173] on div "BBQ Vegetables Price:" at bounding box center [138, 175] width 105 height 24
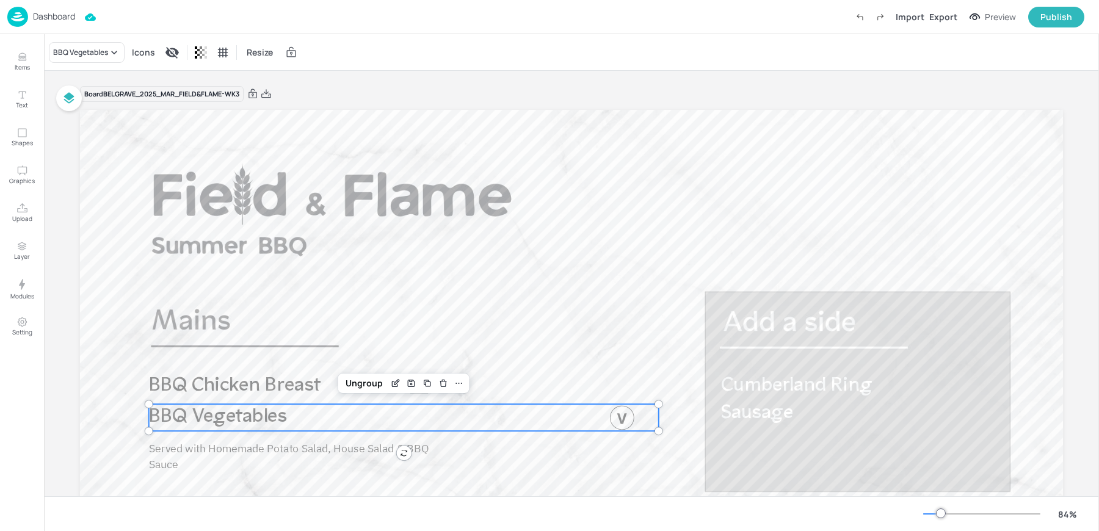
click at [396, 392] on div "Ungroup" at bounding box center [403, 384] width 131 height 20
click at [396, 380] on icon "Edit Item" at bounding box center [397, 382] width 5 height 5
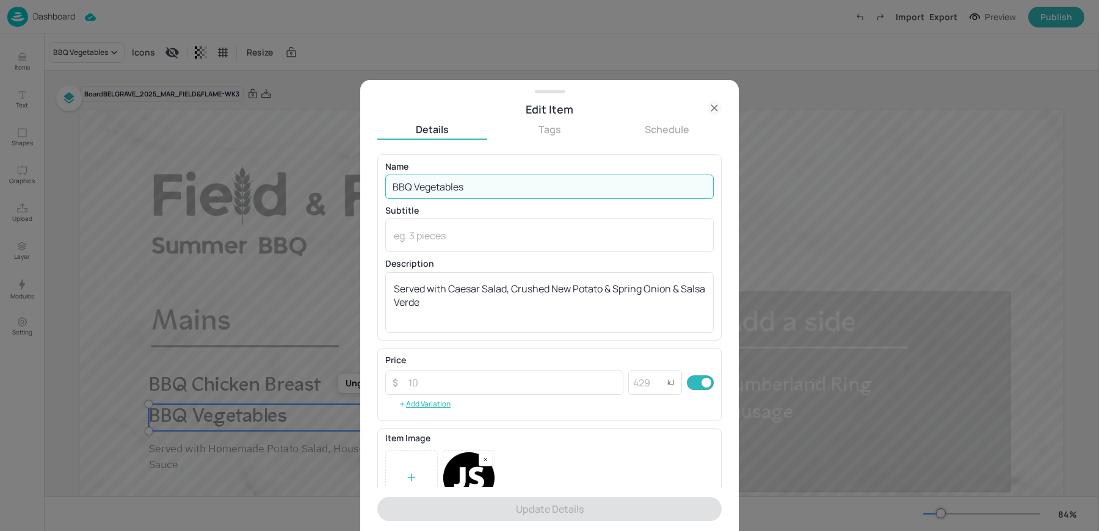
click at [481, 180] on input "BBQ Vegetables" at bounding box center [549, 187] width 329 height 24
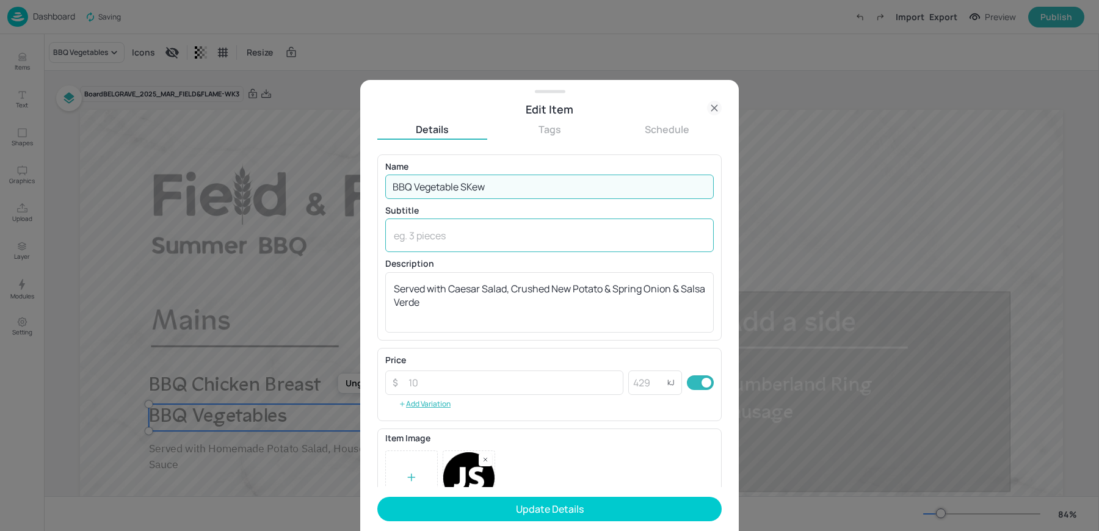
type input "BBQ Vegetable Skewer"
click at [511, 226] on div "x ​" at bounding box center [549, 236] width 329 height 34
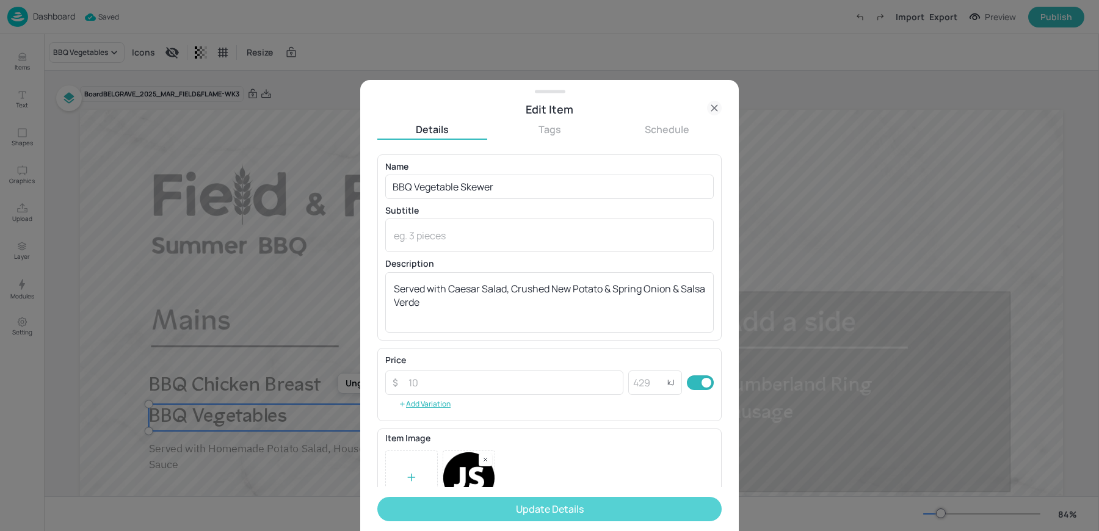
click at [454, 516] on button "Update Details" at bounding box center [549, 509] width 344 height 24
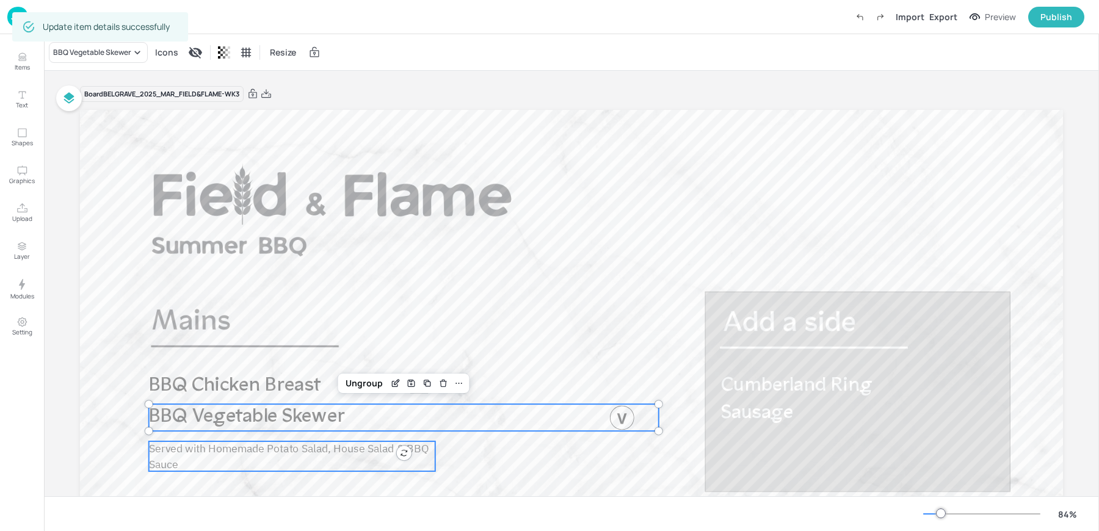
click at [228, 448] on span "Served with Homemade Potato Salad, House Salad & BBQ Sauce" at bounding box center [289, 456] width 280 height 29
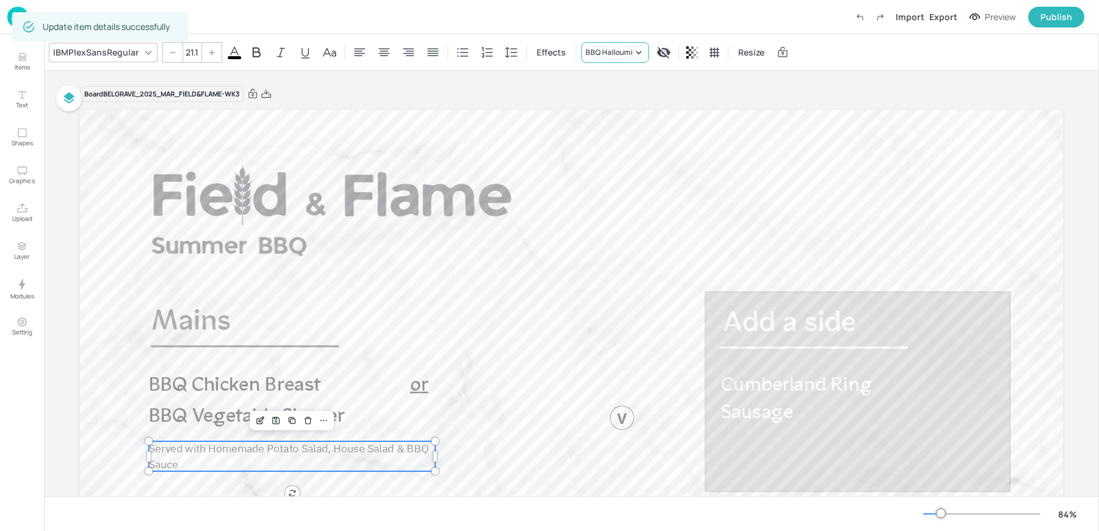
click at [606, 58] on div "BBQ Halloumi" at bounding box center [615, 52] width 68 height 21
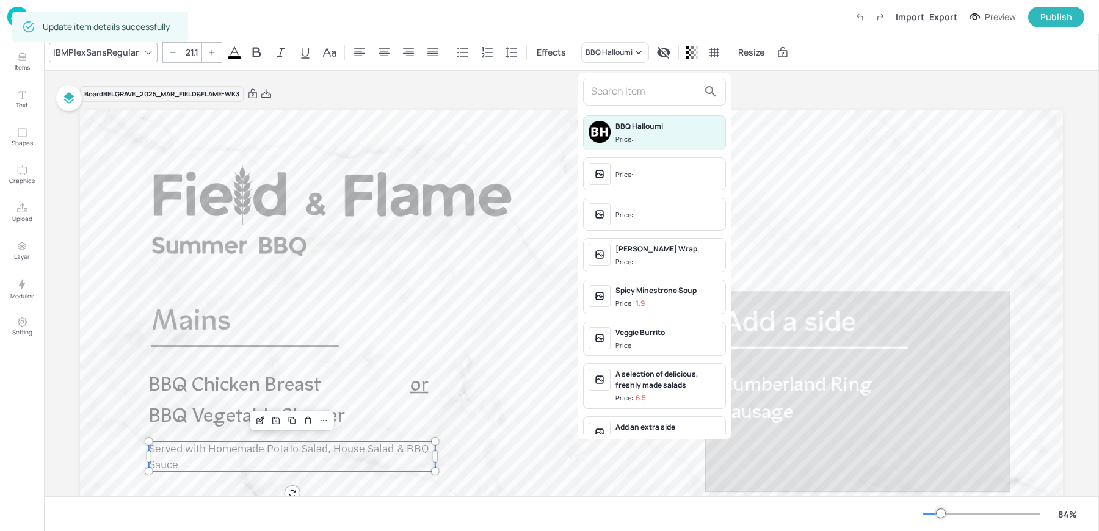
click at [601, 86] on input "text" at bounding box center [645, 92] width 108 height 20
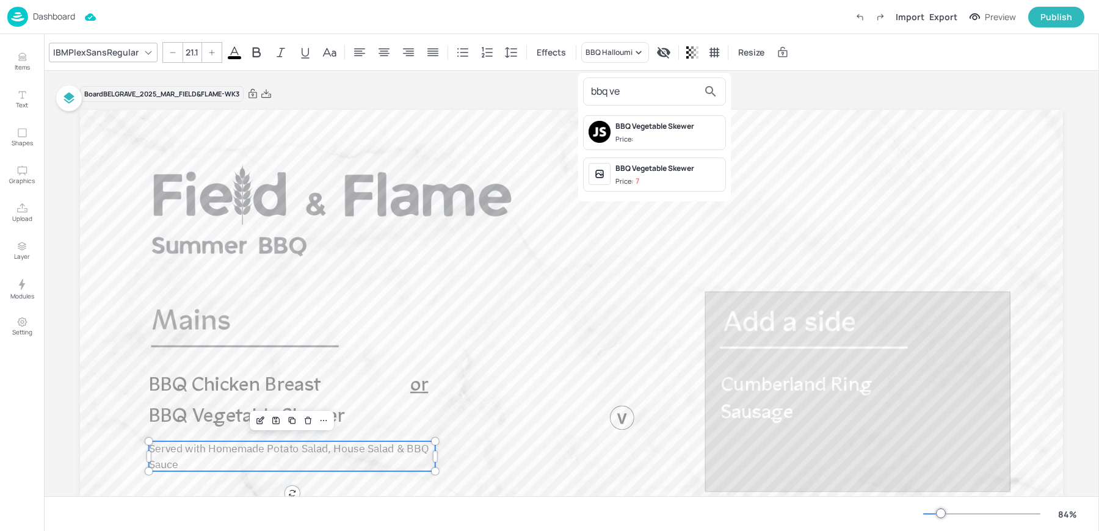
type input "bbq ve"
click at [644, 134] on span "Price:" at bounding box center [668, 139] width 105 height 10
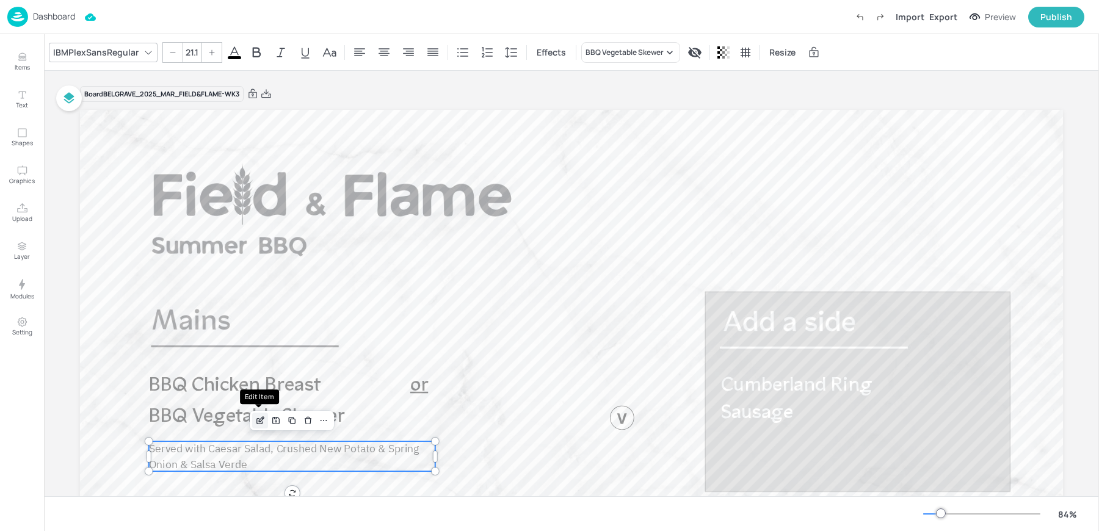
click at [260, 420] on icon "Edit Item" at bounding box center [261, 419] width 5 height 5
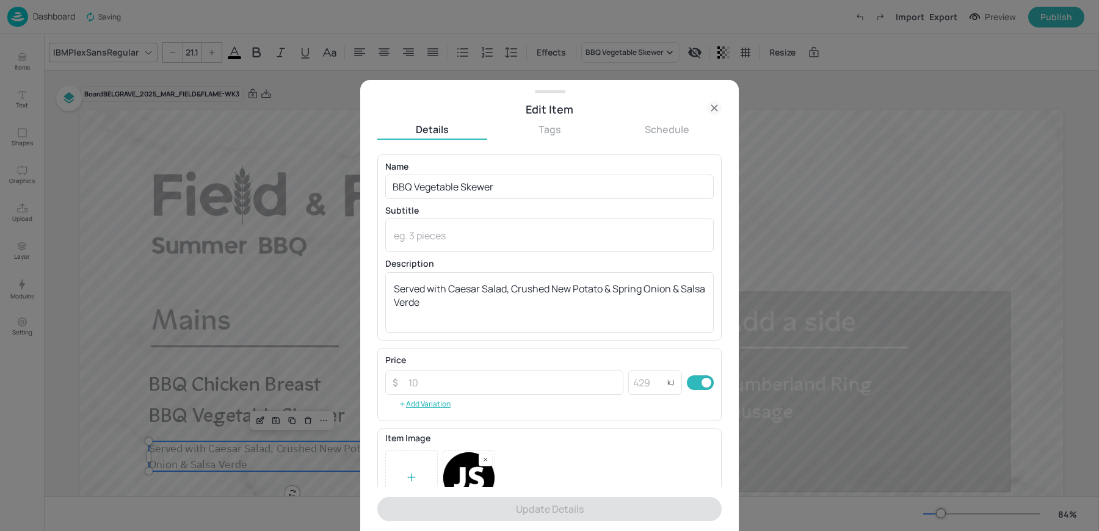
click at [717, 112] on icon at bounding box center [714, 108] width 15 height 15
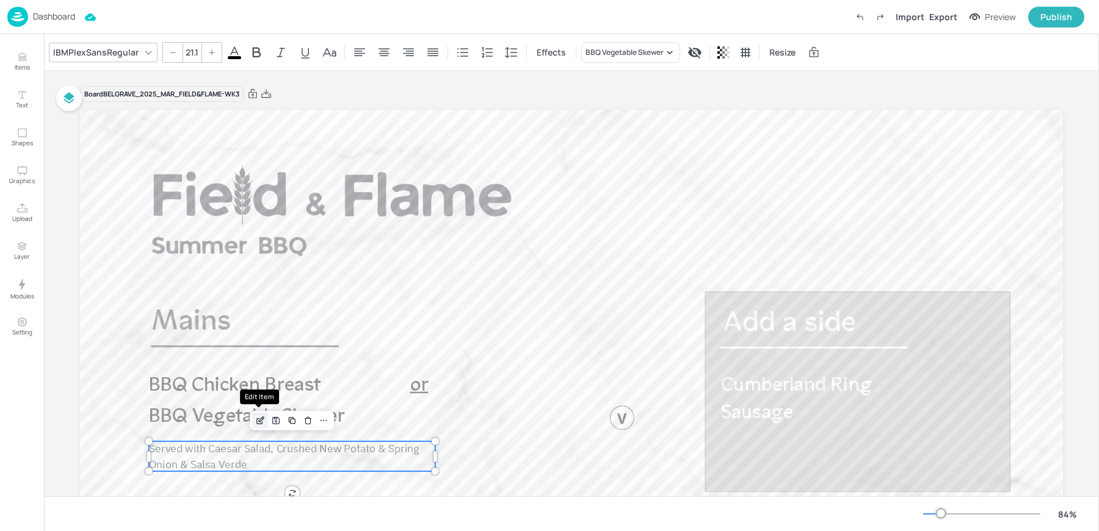
click at [261, 420] on icon "Edit Item" at bounding box center [260, 421] width 10 height 10
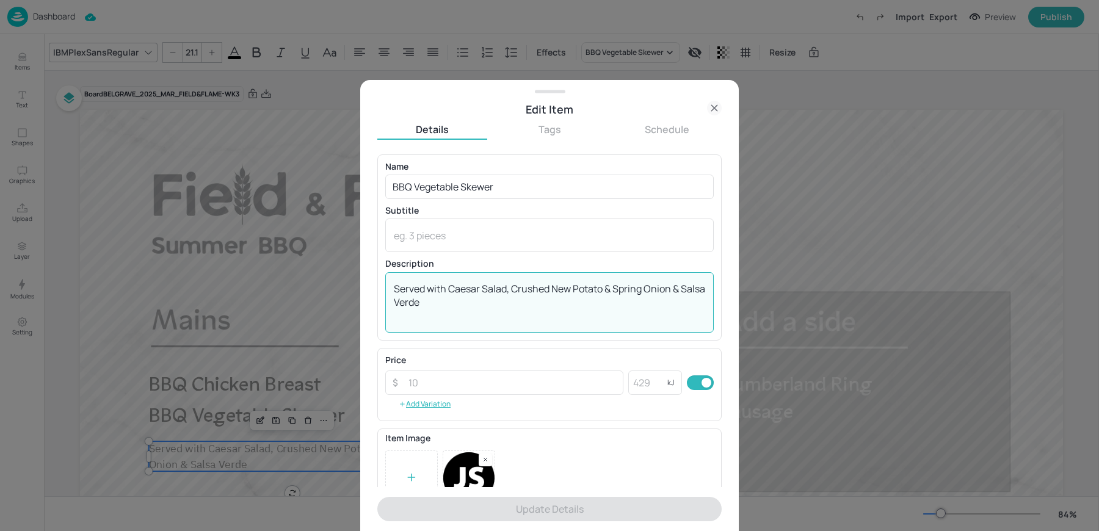
click at [514, 291] on textarea "Served with Caesar Salad, Crushed New Potato & Spring Onion & Salsa Verde" at bounding box center [550, 302] width 312 height 40
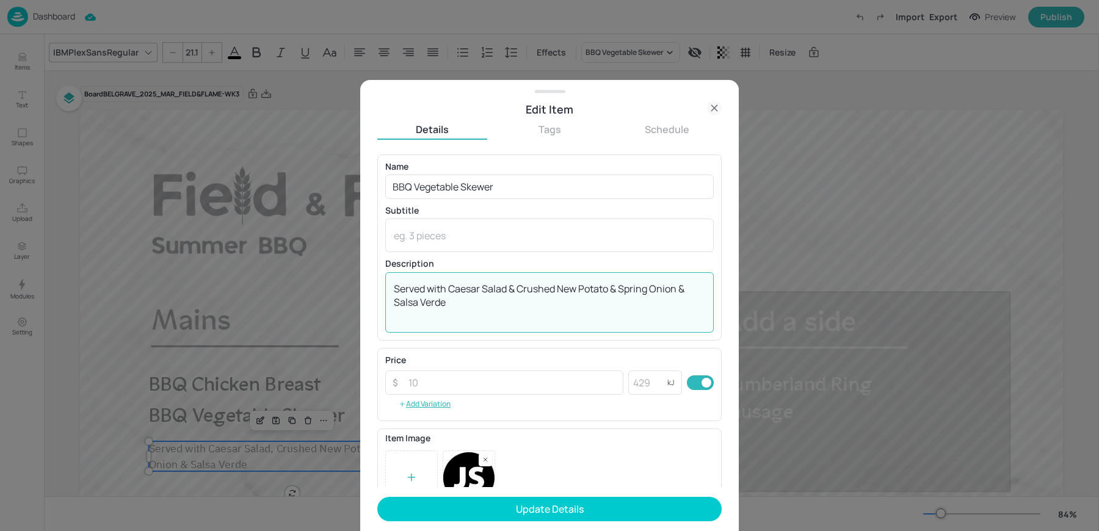
drag, startPoint x: 611, startPoint y: 289, endPoint x: 660, endPoint y: 327, distance: 61.3
click at [660, 327] on div "Served with Caesar Salad & Crushed New Potato & Spring Onion & Salsa Verde x ​" at bounding box center [549, 302] width 329 height 60
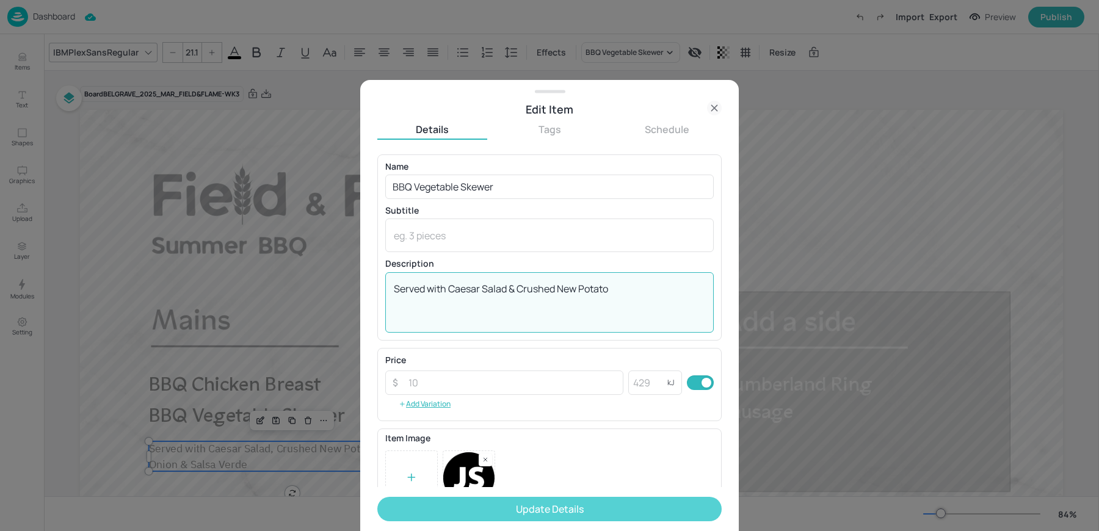
type textarea "Served with Caesar Salad & Crushed New Potato"
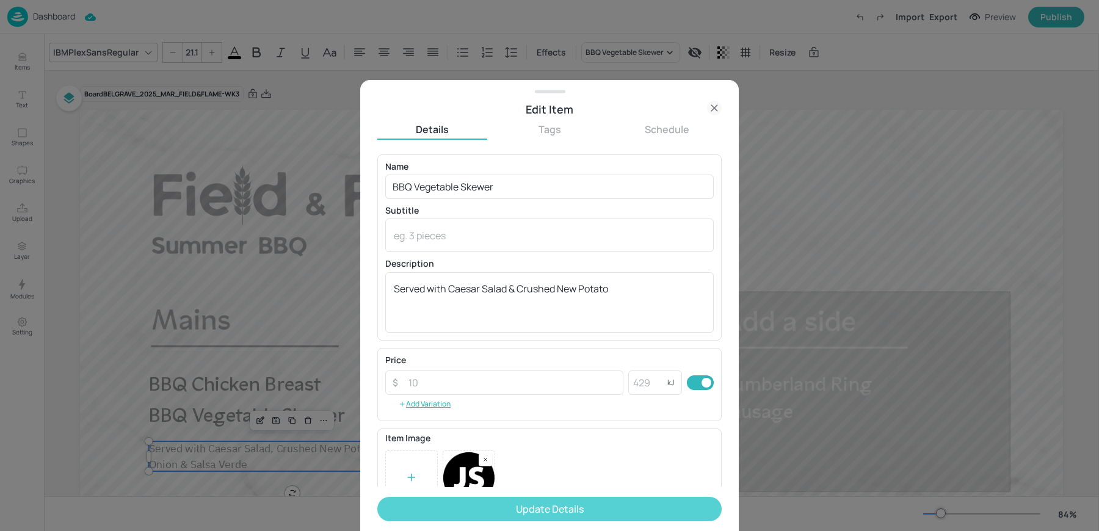
click at [539, 512] on button "Update Details" at bounding box center [549, 509] width 344 height 24
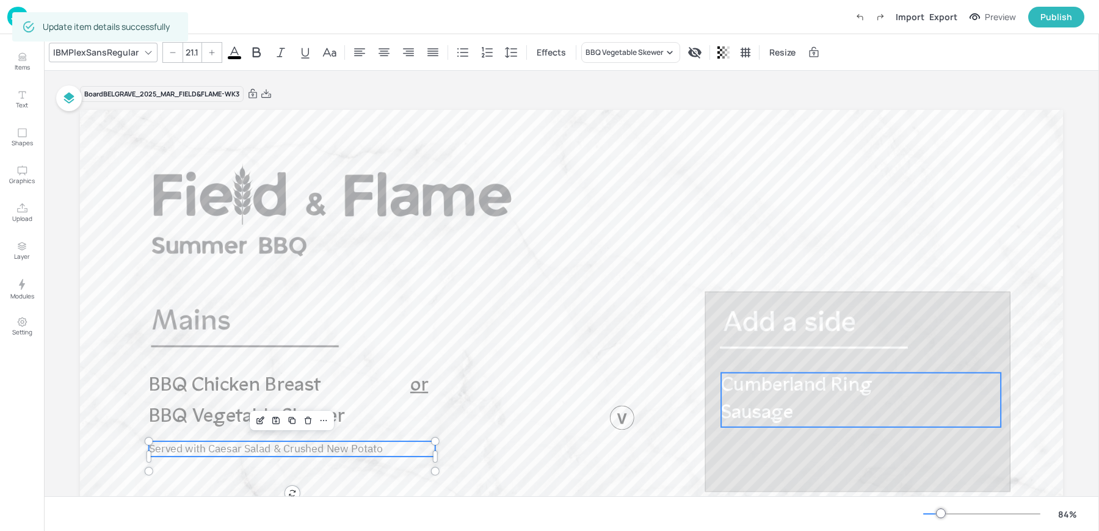
click at [777, 414] on span "Cumberland Ring Sausage" at bounding box center [796, 399] width 151 height 47
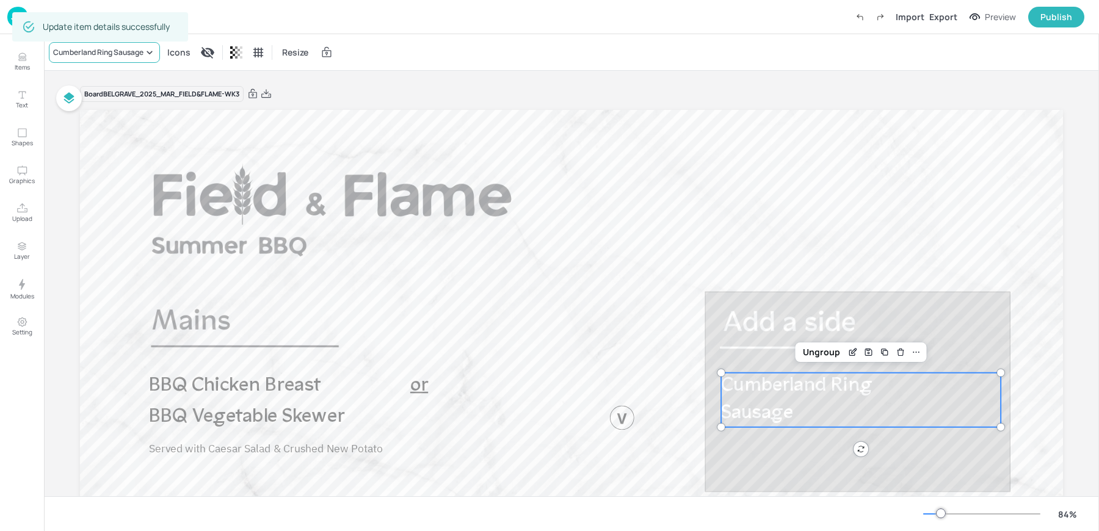
click at [59, 51] on div "Cumberland Ring Sausage" at bounding box center [98, 52] width 90 height 11
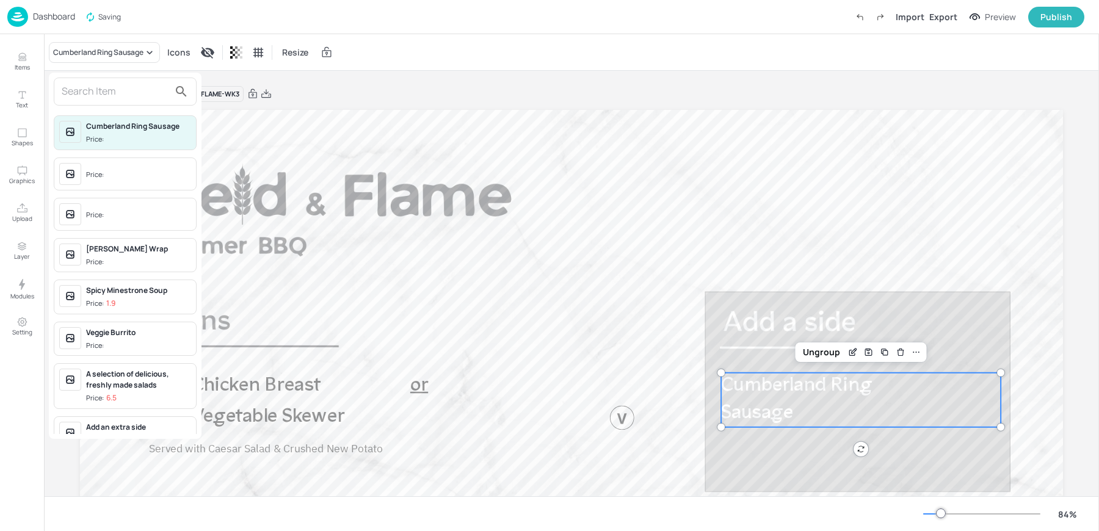
click at [108, 87] on input "text" at bounding box center [116, 92] width 108 height 20
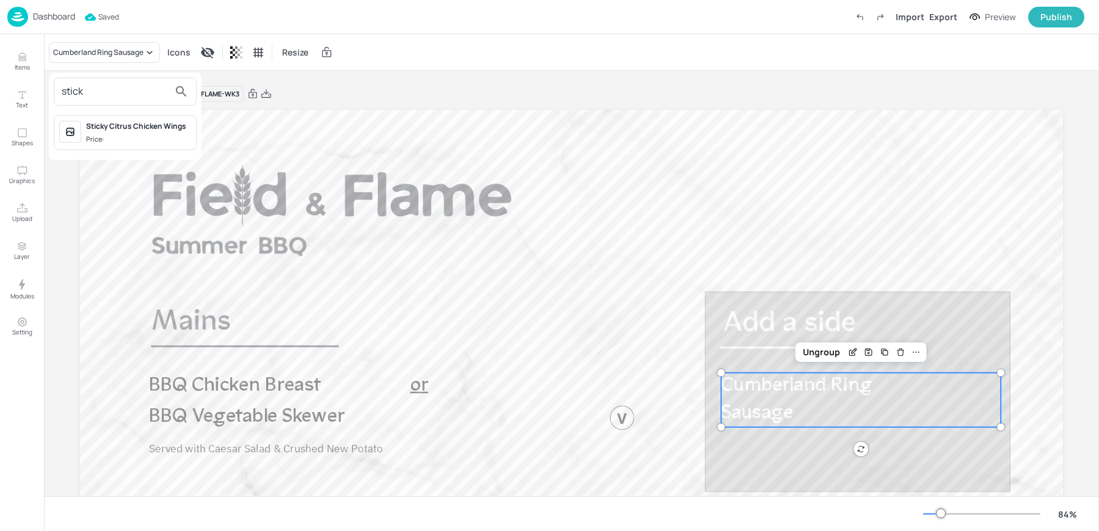
type input "stick"
click at [130, 137] on span "Price:" at bounding box center [138, 139] width 105 height 10
click at [949, 20] on div "Export" at bounding box center [944, 16] width 28 height 13
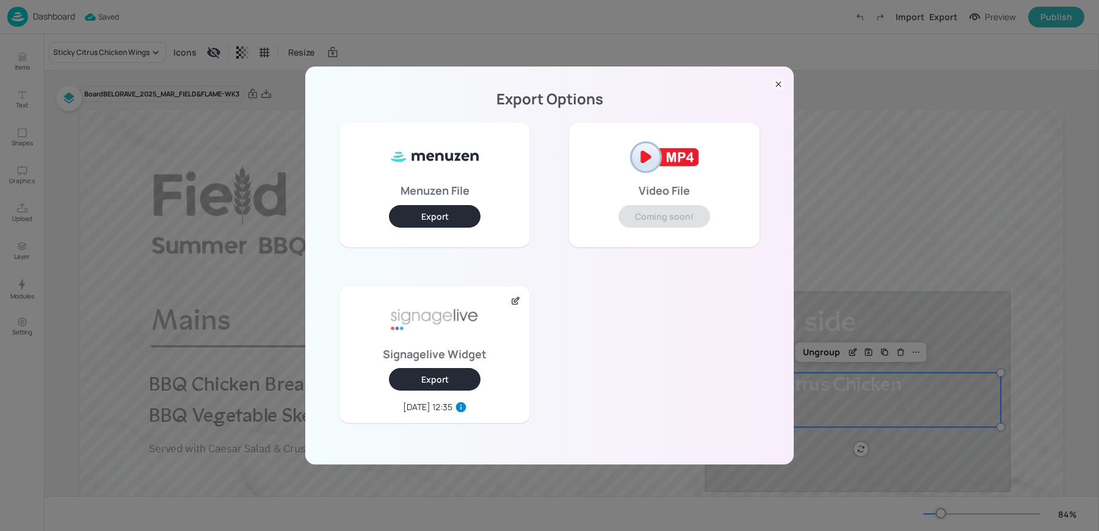
click at [454, 385] on button "Export" at bounding box center [435, 379] width 92 height 23
click at [779, 84] on icon at bounding box center [778, 84] width 5 height 5
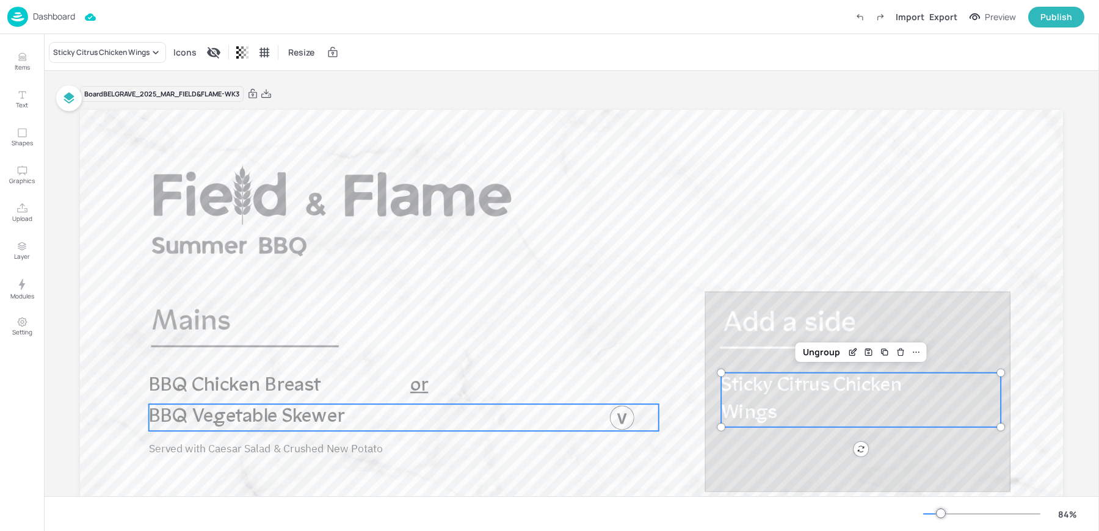
click at [517, 423] on div "BBQ Vegetable Skewer" at bounding box center [404, 417] width 510 height 27
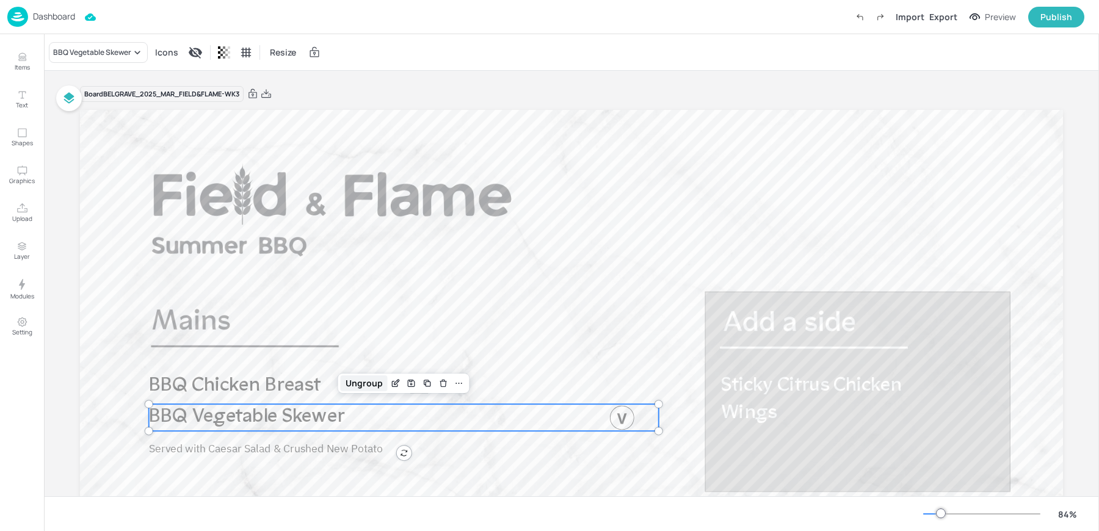
click at [358, 383] on div "Ungroup" at bounding box center [364, 384] width 47 height 16
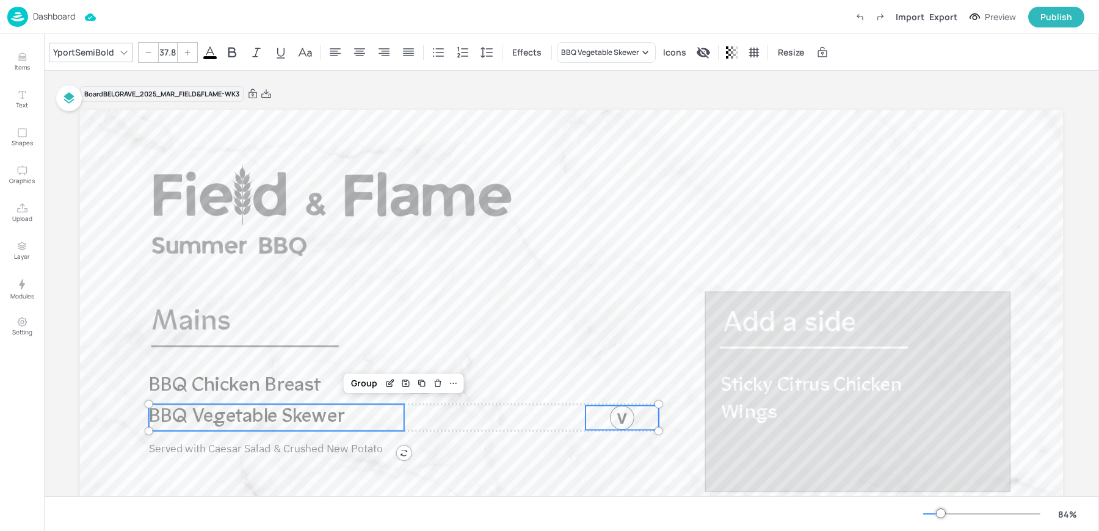
click at [607, 421] on div at bounding box center [622, 418] width 73 height 24
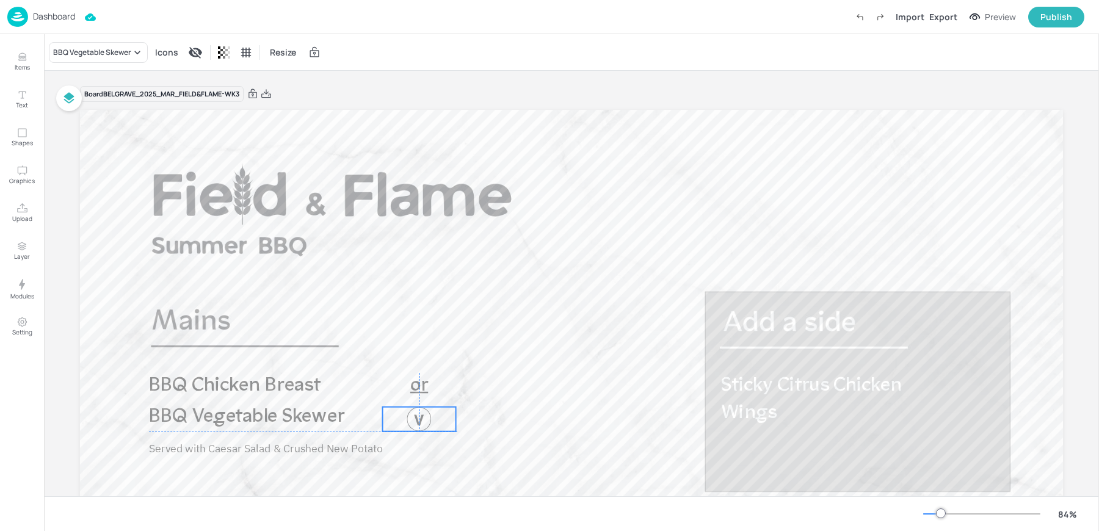
drag, startPoint x: 628, startPoint y: 421, endPoint x: 426, endPoint y: 424, distance: 201.6
click at [426, 424] on div at bounding box center [419, 419] width 24 height 24
drag, startPoint x: 451, startPoint y: 418, endPoint x: 429, endPoint y: 418, distance: 22.6
click at [429, 418] on div at bounding box center [434, 419] width 10 height 24
drag, startPoint x: 409, startPoint y: 418, endPoint x: 434, endPoint y: 418, distance: 25.7
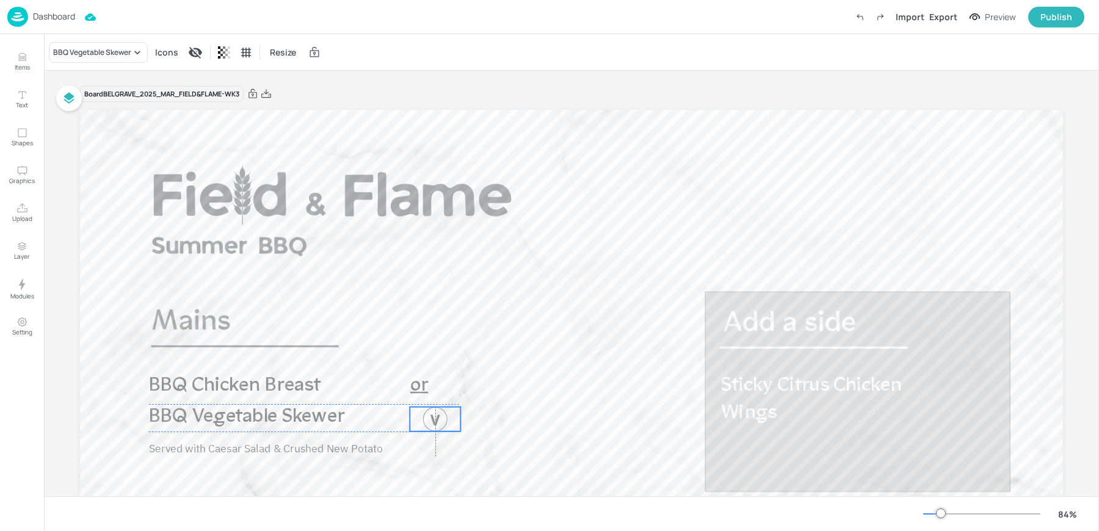
click at [434, 418] on div at bounding box center [435, 419] width 24 height 24
drag, startPoint x: 429, startPoint y: 419, endPoint x: 420, endPoint y: 417, distance: 9.9
click at [420, 417] on div at bounding box center [426, 419] width 24 height 24
click at [301, 421] on span "BBQ Vegetable Skewer" at bounding box center [246, 417] width 195 height 20
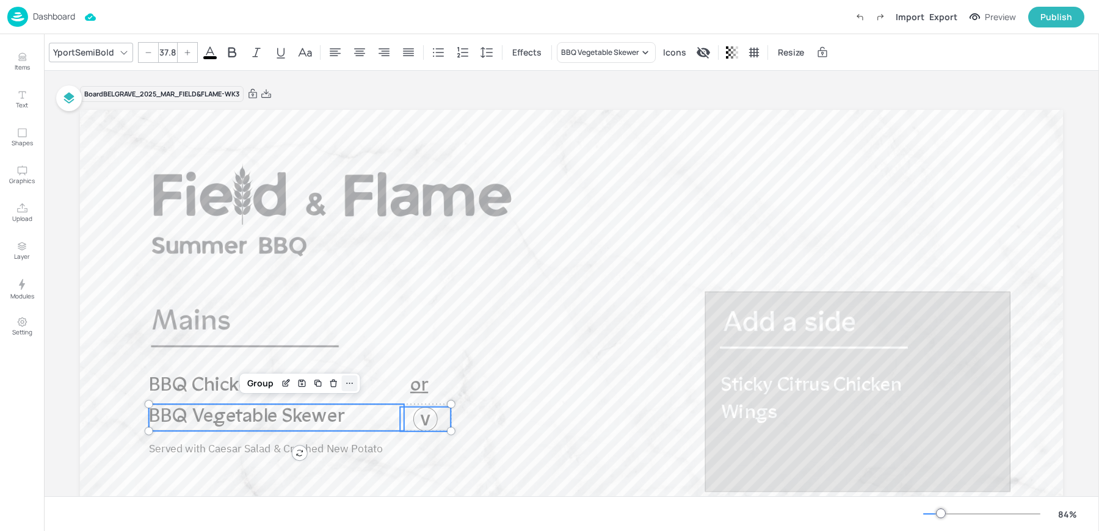
click at [346, 380] on icon at bounding box center [350, 384] width 10 height 10
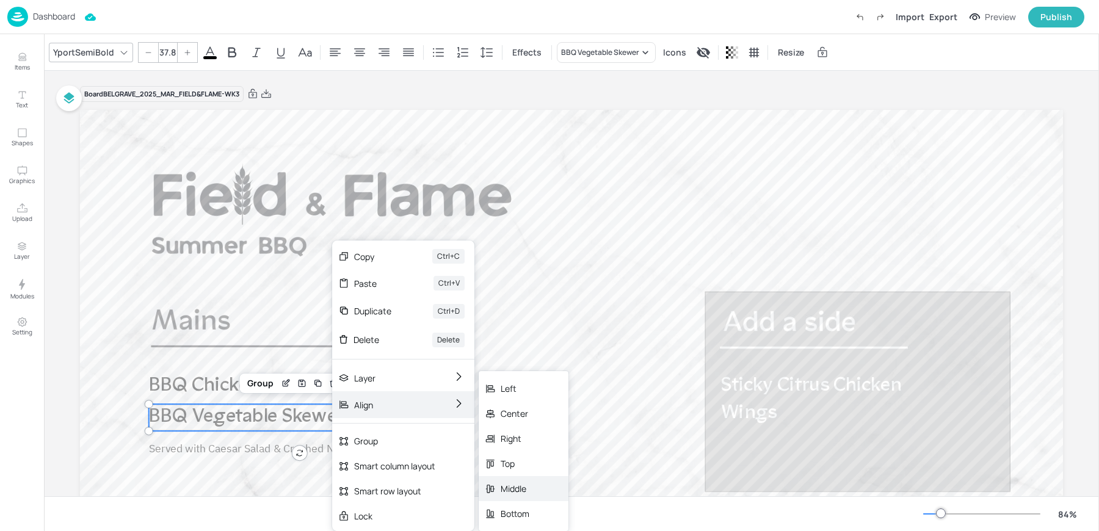
click at [494, 487] on icon at bounding box center [490, 488] width 11 height 11
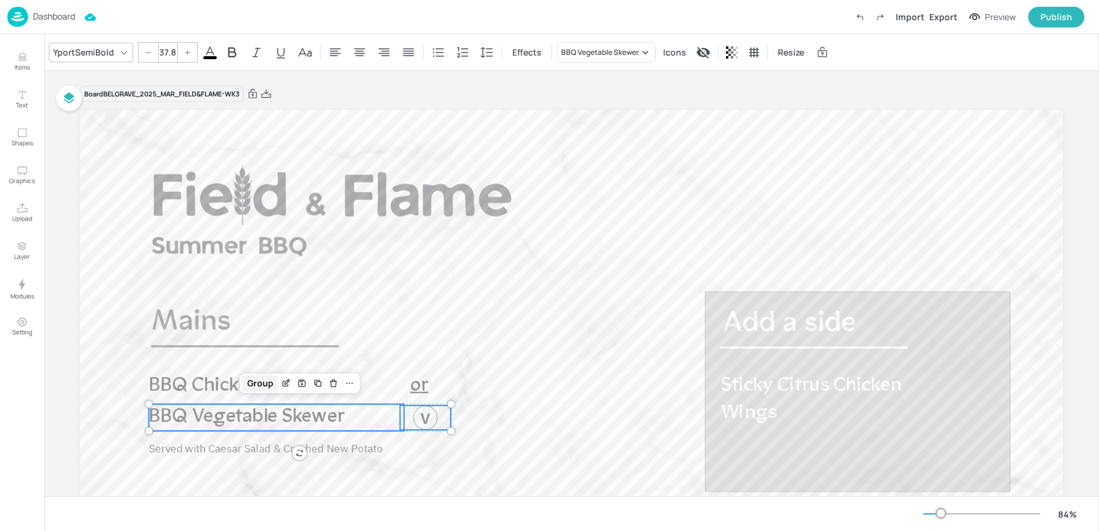
click at [254, 384] on div "Group" at bounding box center [260, 384] width 36 height 16
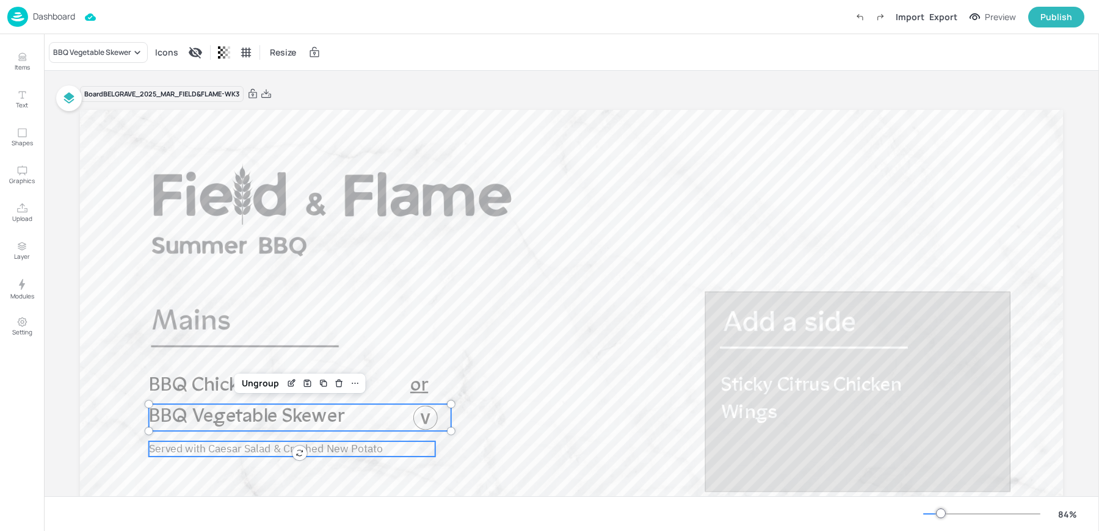
click at [234, 454] on span "Served with Caesar Salad & Crushed New Potato" at bounding box center [266, 449] width 234 height 14
click at [224, 381] on div "Group" at bounding box center [237, 384] width 36 height 16
click at [254, 385] on div "Ungroup" at bounding box center [260, 384] width 47 height 16
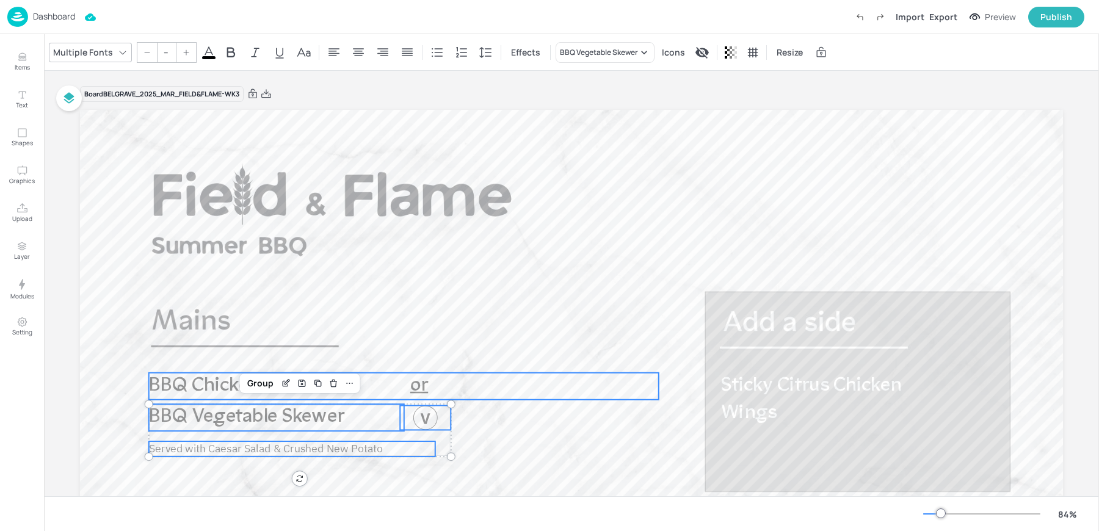
click at [423, 392] on div "BBQ Chicken Breast" at bounding box center [404, 386] width 510 height 27
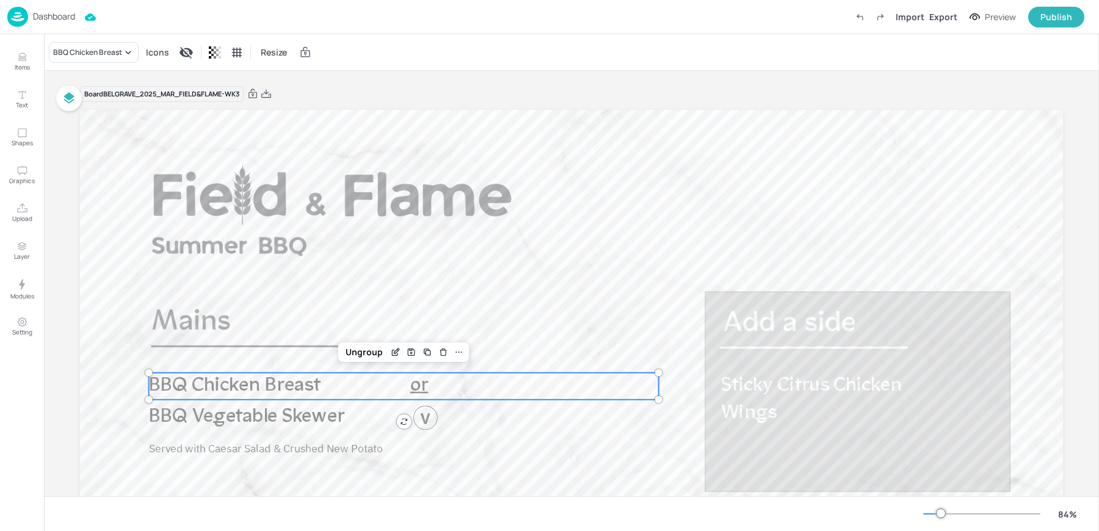
click at [414, 385] on div "BBQ Chicken Breast" at bounding box center [404, 386] width 510 height 27
click at [359, 354] on div "Ungroup" at bounding box center [364, 352] width 47 height 16
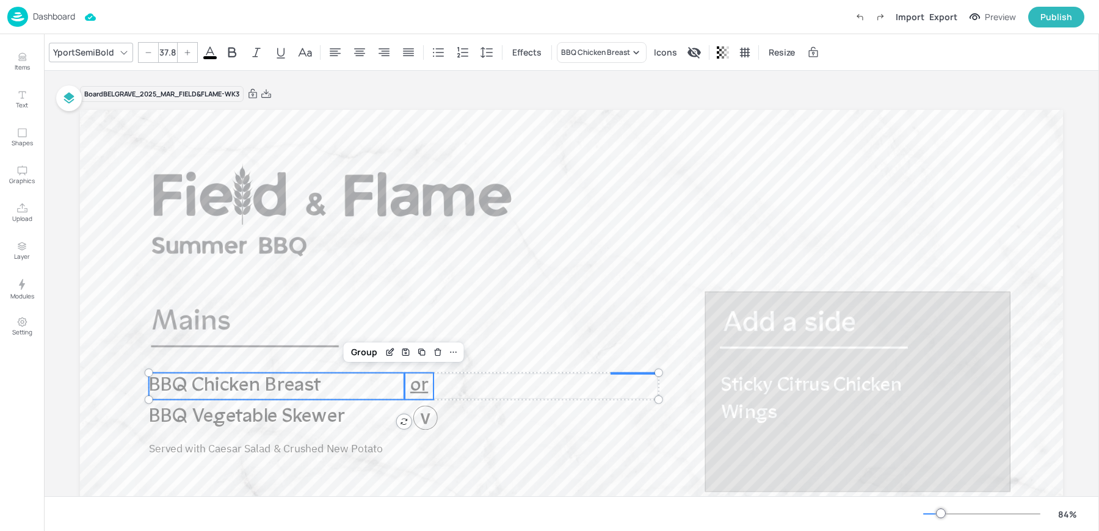
click at [418, 382] on span "or" at bounding box center [419, 386] width 18 height 20
type input "37.8"
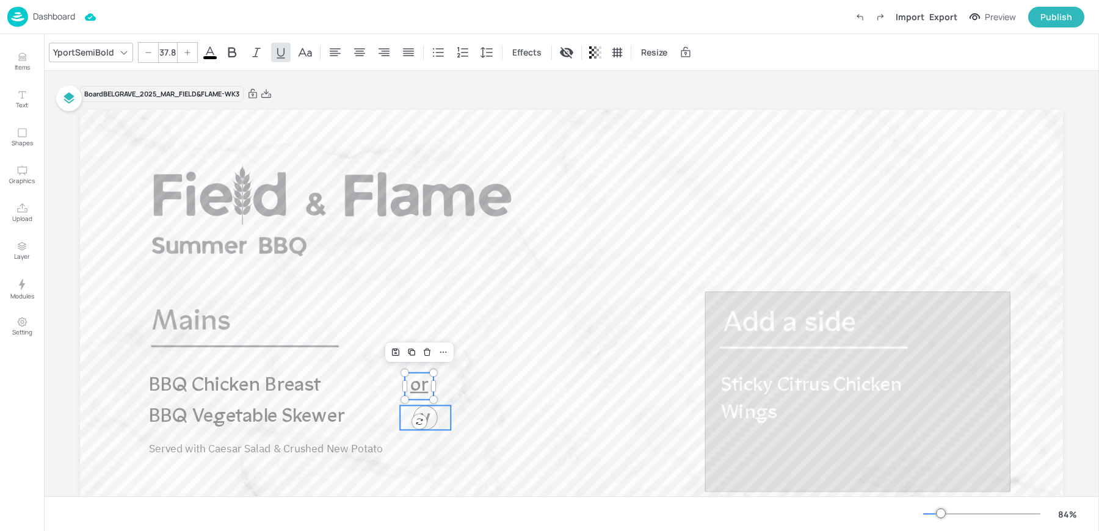
click at [425, 412] on div at bounding box center [426, 418] width 24 height 24
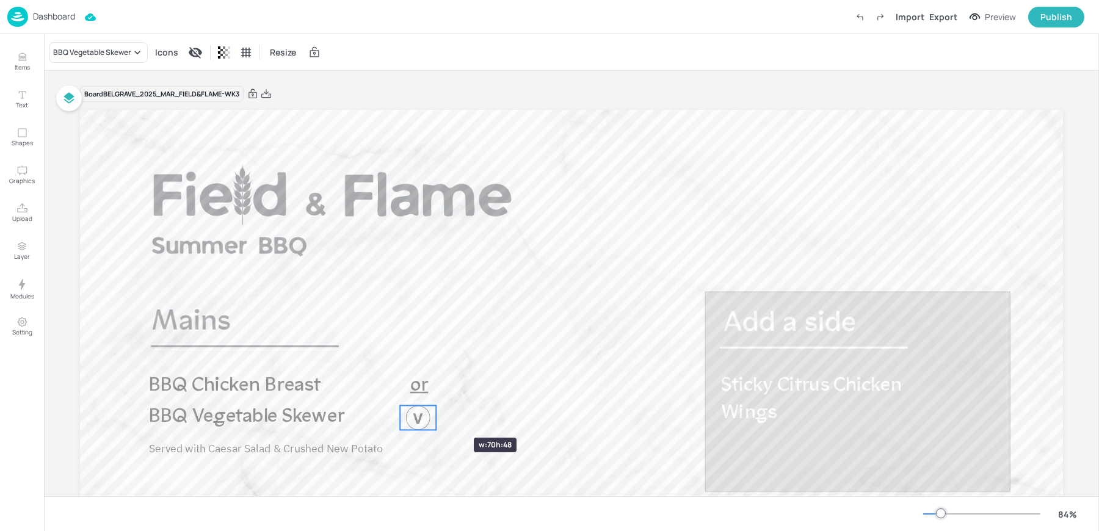
drag, startPoint x: 452, startPoint y: 416, endPoint x: 437, endPoint y: 416, distance: 14.7
click at [437, 416] on div at bounding box center [436, 418] width 10 height 24
click at [420, 396] on p "or" at bounding box center [419, 386] width 29 height 27
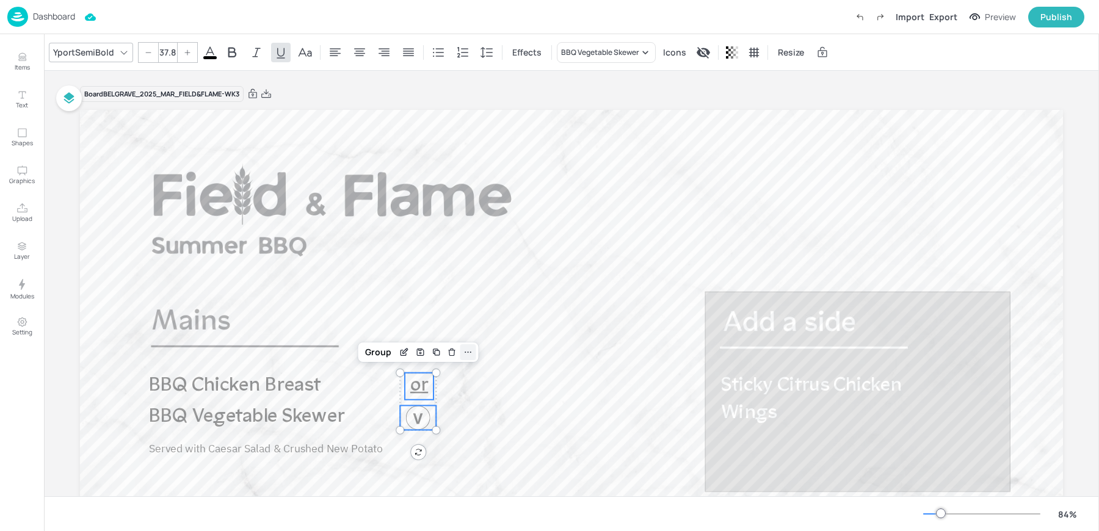
click at [468, 352] on icon at bounding box center [468, 352] width 7 height 1
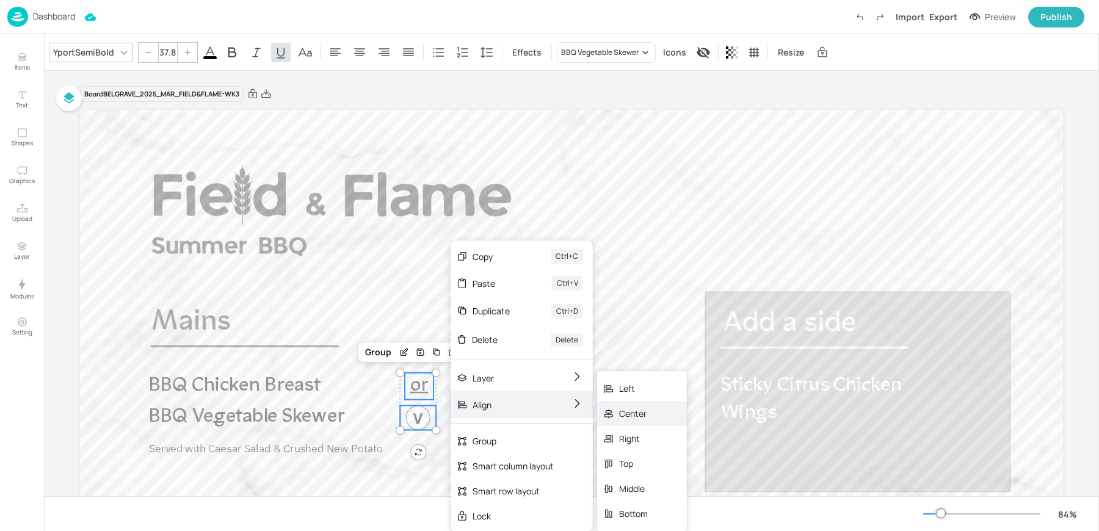
click at [616, 423] on div "Center" at bounding box center [642, 413] width 90 height 25
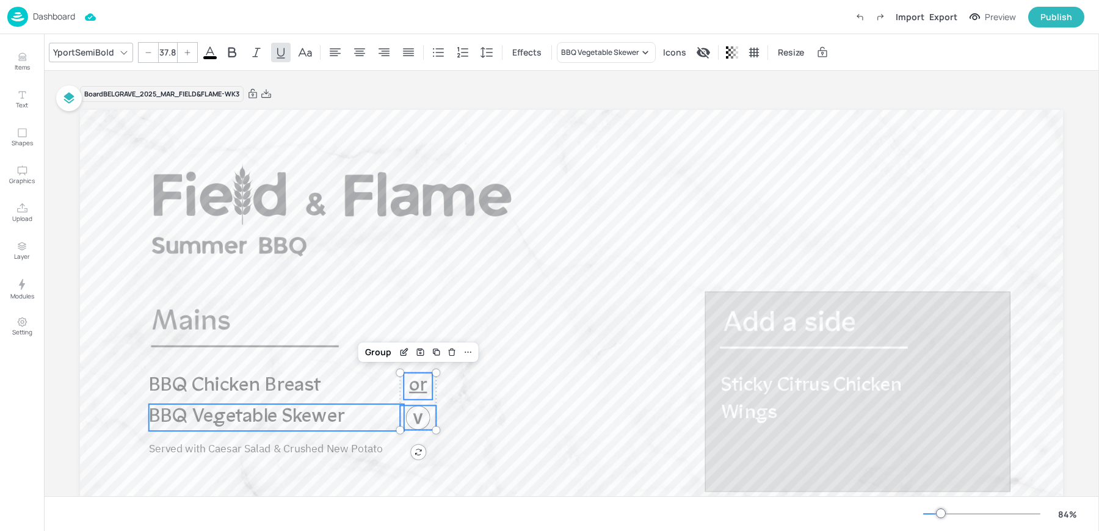
click at [222, 418] on span "BBQ Vegetable Skewer" at bounding box center [246, 417] width 195 height 20
type input "37.8"
click at [414, 418] on div at bounding box center [418, 418] width 24 height 24
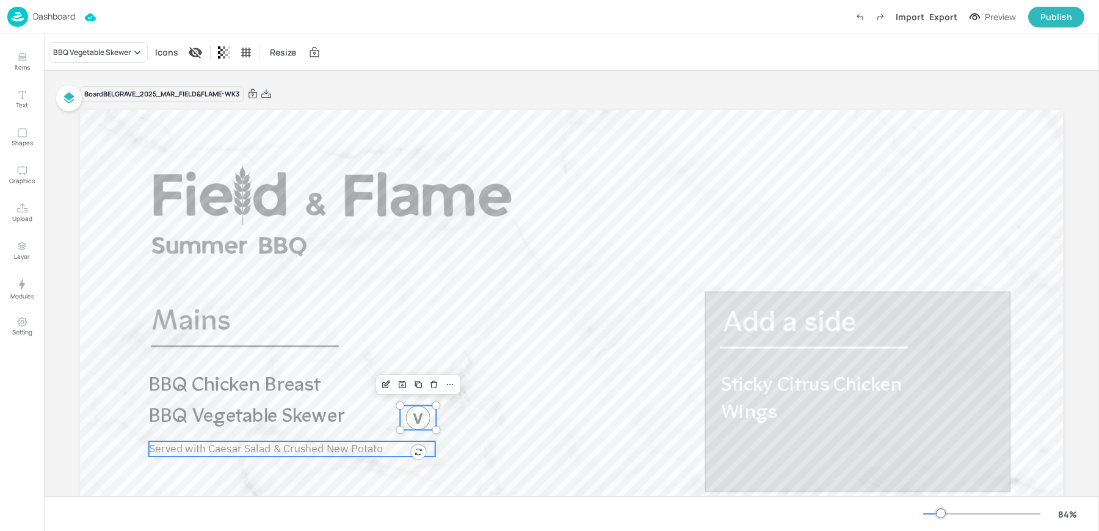
click at [297, 455] on span "Served with Caesar Salad & Crushed New Potato" at bounding box center [266, 449] width 234 height 14
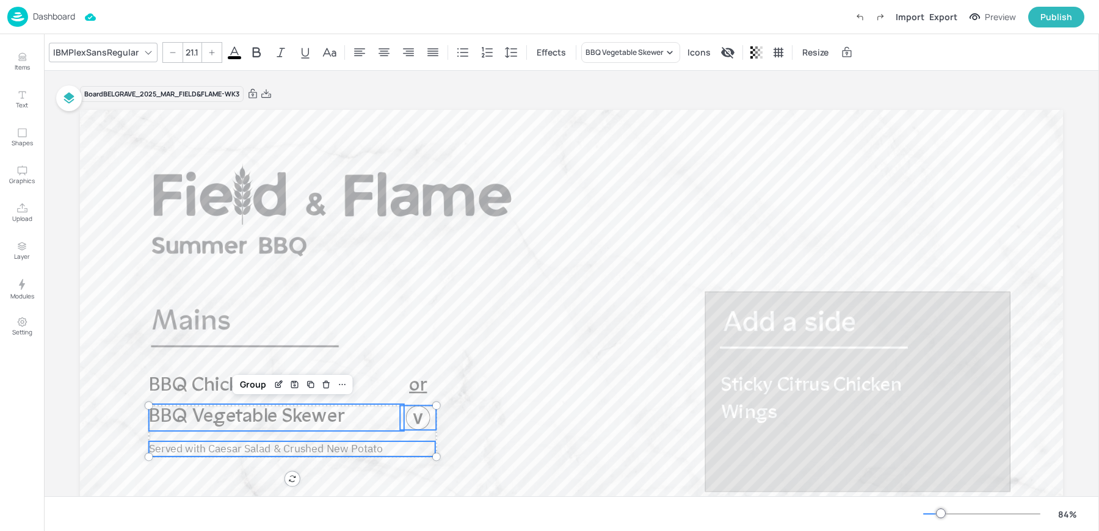
click at [228, 422] on span "BBQ Vegetable Skewer" at bounding box center [246, 417] width 195 height 20
type input "--"
click at [244, 381] on div "Group" at bounding box center [253, 384] width 36 height 16
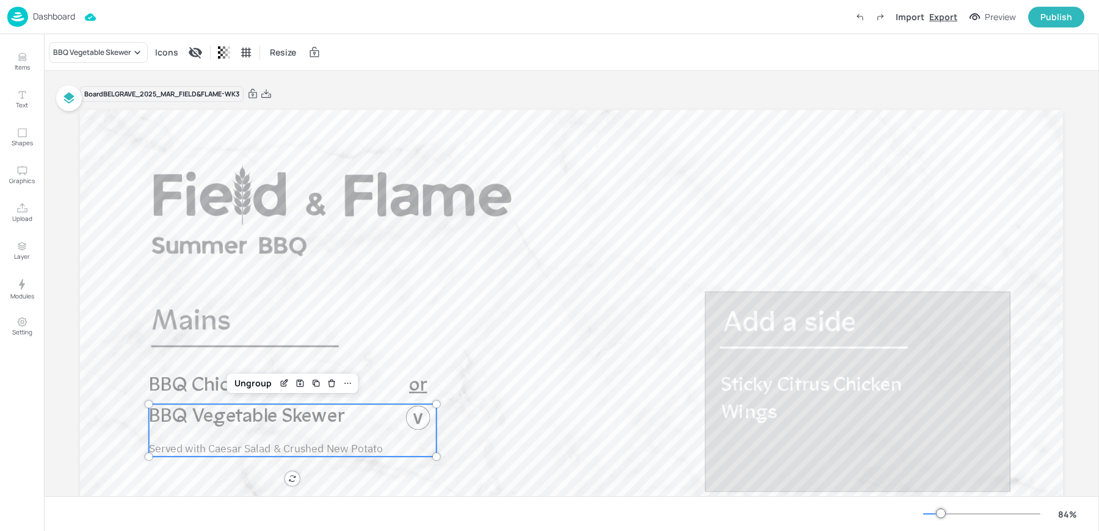
click at [952, 19] on div "Export" at bounding box center [944, 16] width 28 height 13
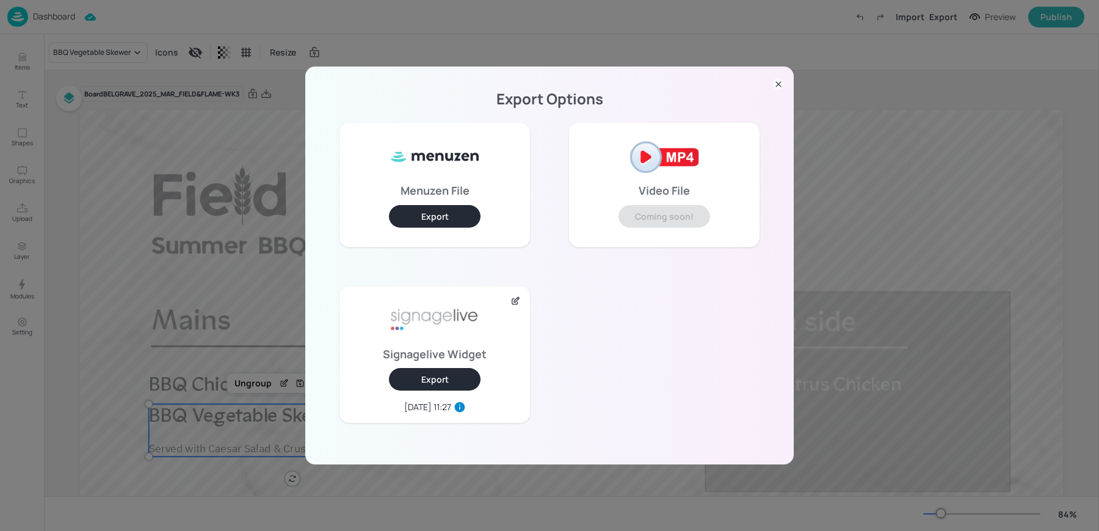
click at [409, 381] on button "Export" at bounding box center [435, 379] width 92 height 23
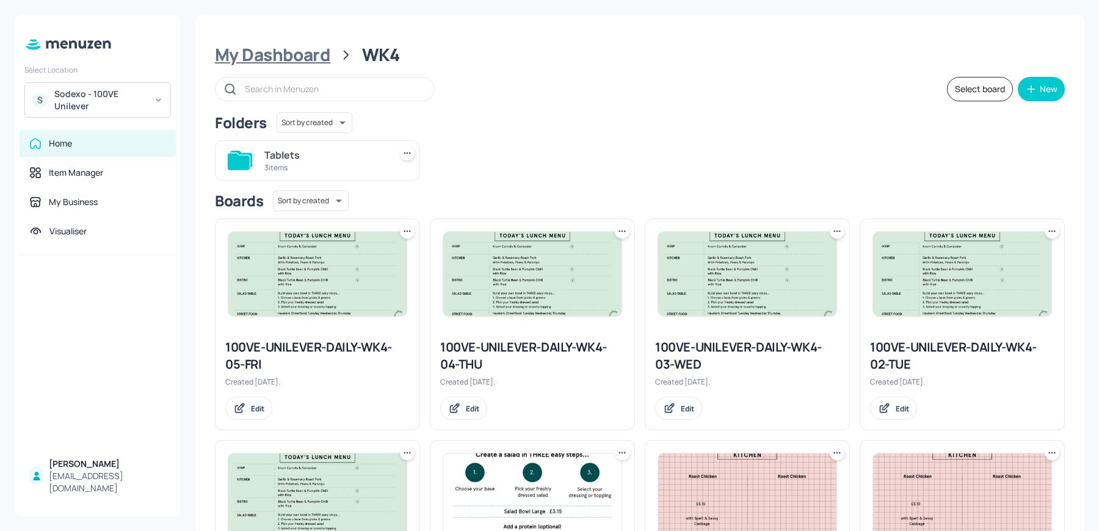
click at [296, 64] on div "My Dashboard" at bounding box center [272, 55] width 115 height 22
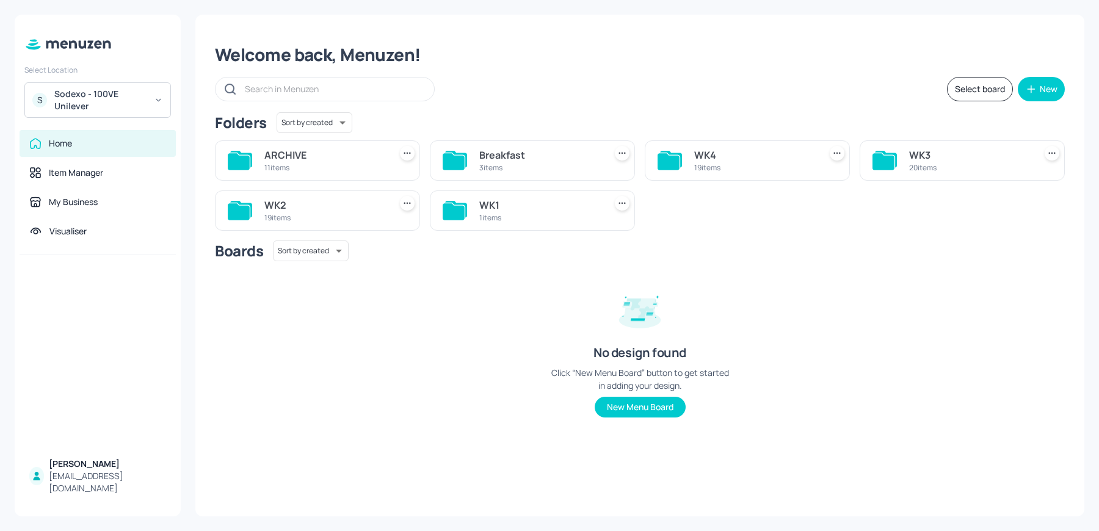
click at [905, 166] on div "WK3 20 items" at bounding box center [962, 160] width 205 height 40
click at [928, 162] on div "WK3" at bounding box center [969, 155] width 121 height 15
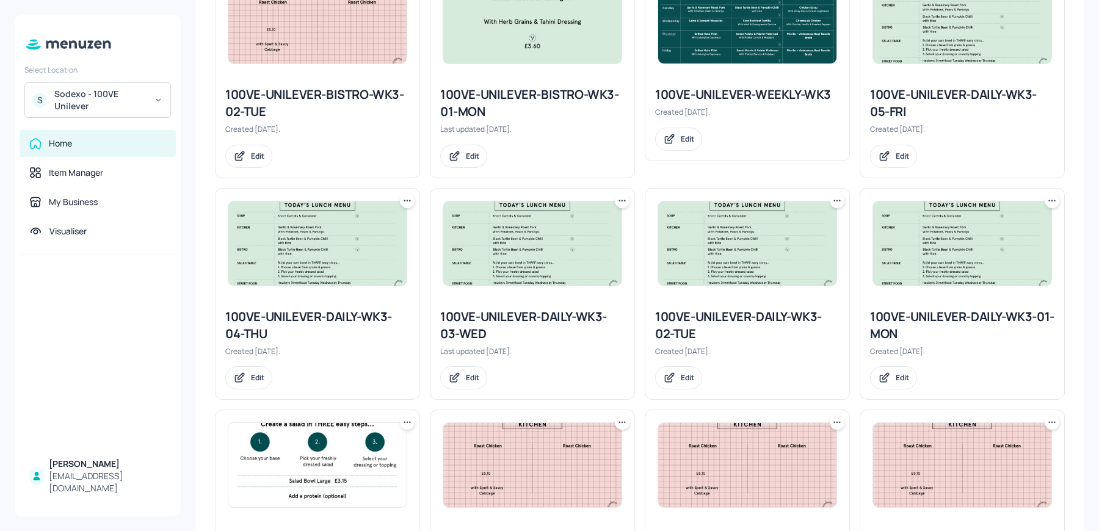
scroll to position [517, 0]
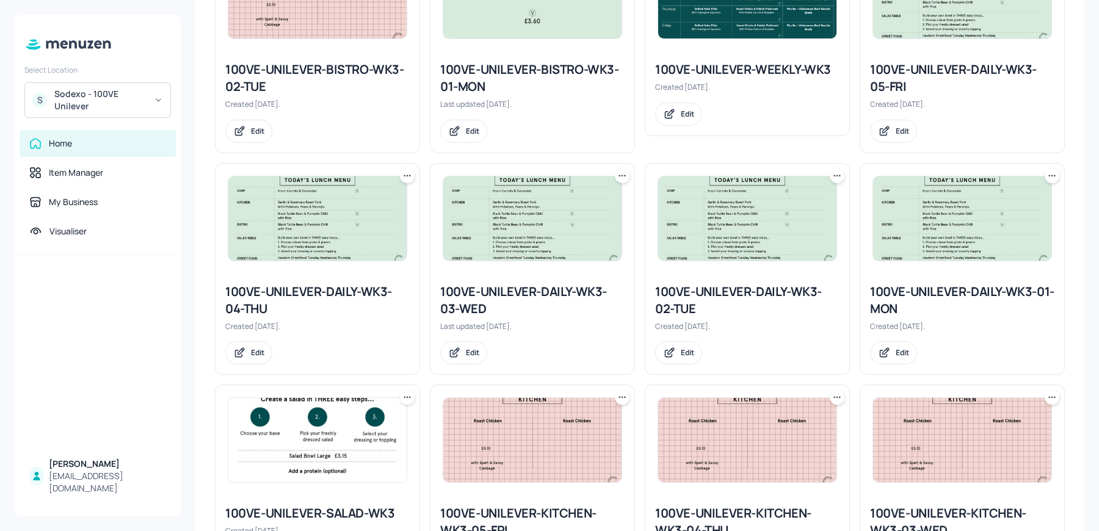
click at [238, 293] on div "100VE-UNILEVER-DAILY-WK3-04-THU" at bounding box center [317, 300] width 184 height 34
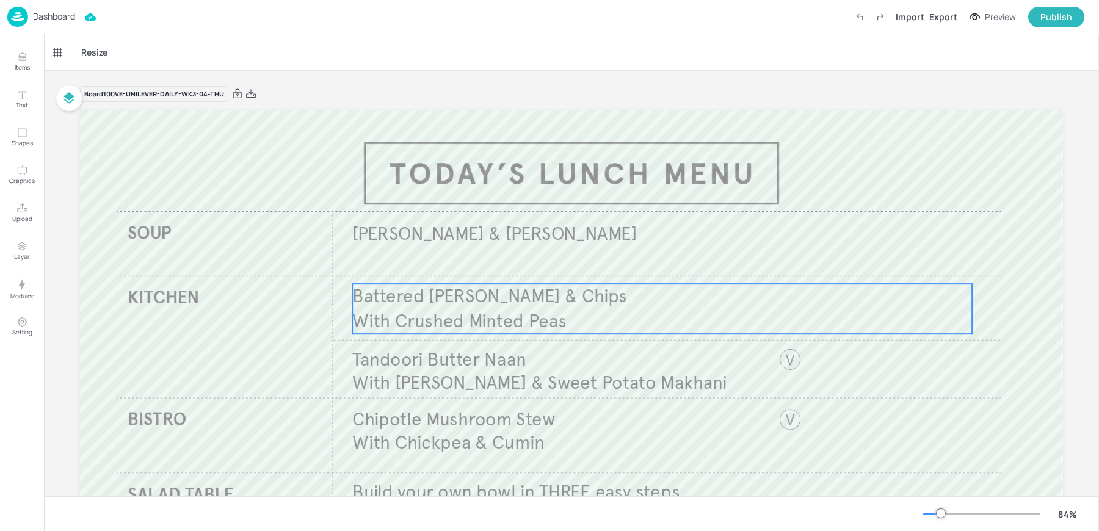
click at [479, 305] on span "Battered Haddock & Chips" at bounding box center [489, 296] width 274 height 23
click at [657, 260] on div "Edit Item" at bounding box center [654, 263] width 16 height 16
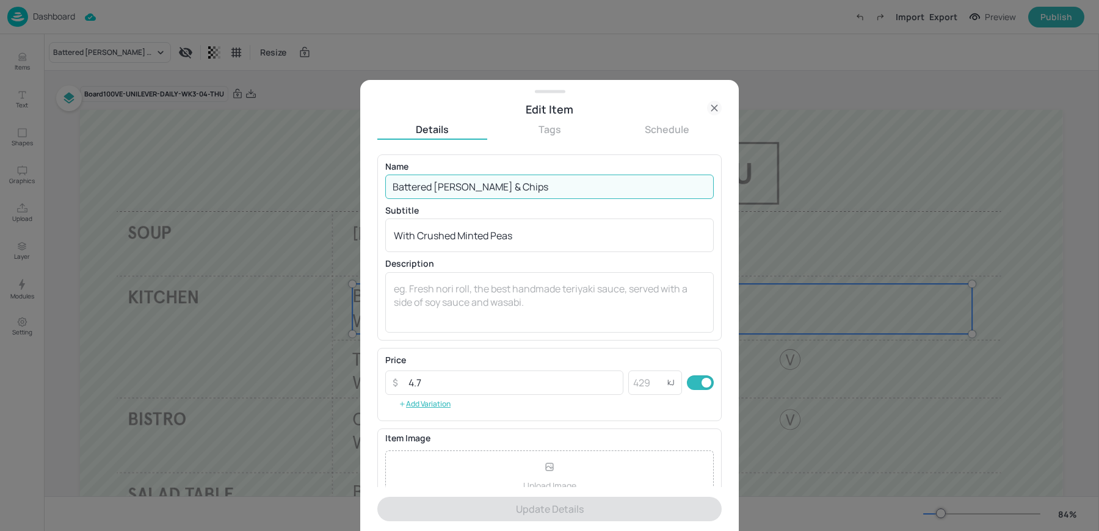
click at [475, 189] on input "Battered Haddock & Chips" at bounding box center [549, 187] width 329 height 24
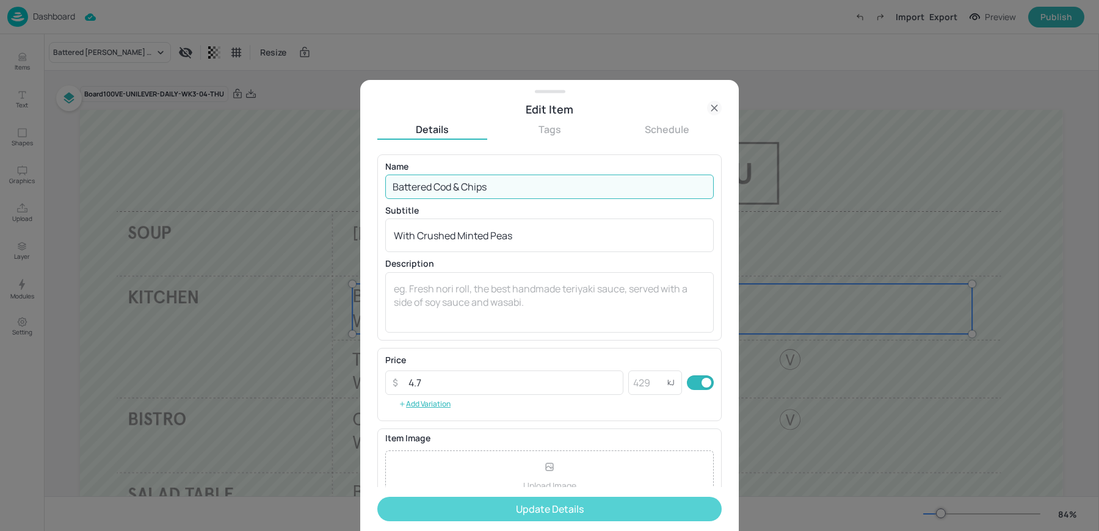
type input "Battered Cod & Chips"
click at [451, 500] on button "Update Details" at bounding box center [549, 509] width 344 height 24
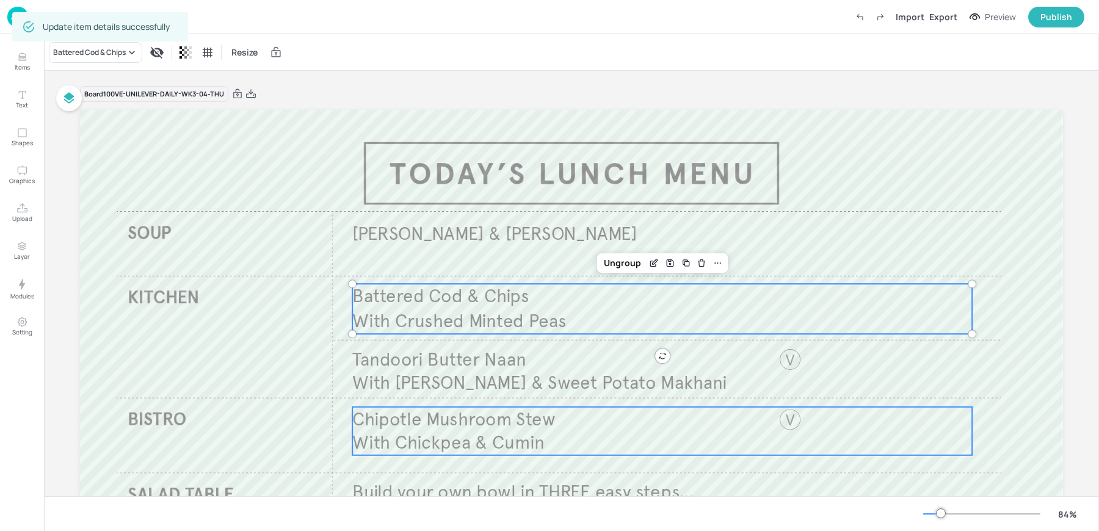
scroll to position [196, 0]
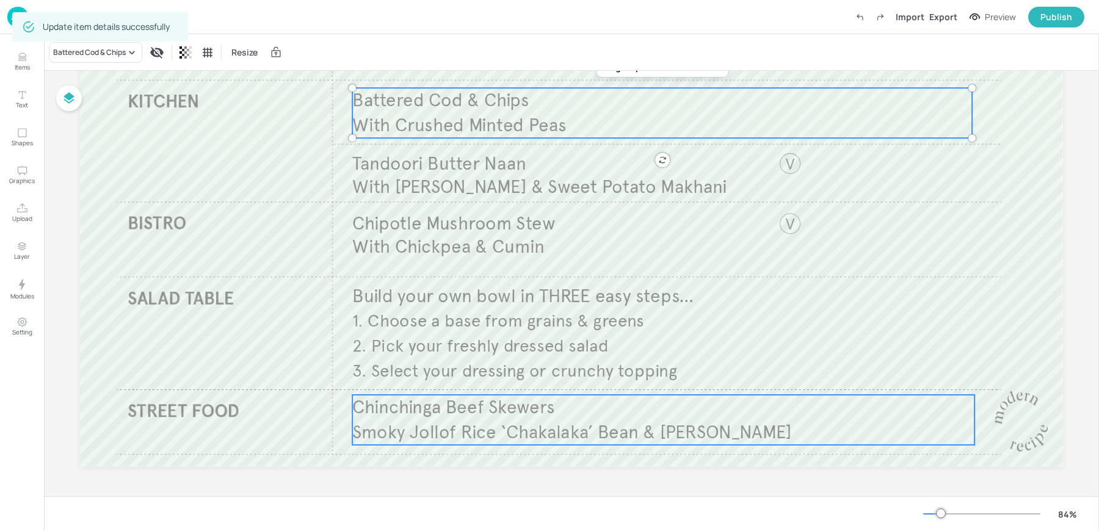
click at [491, 420] on p "Smoky Jollof Rice ‘Chakalaka’ Bean & Tomato Chilli" at bounding box center [663, 432] width 622 height 25
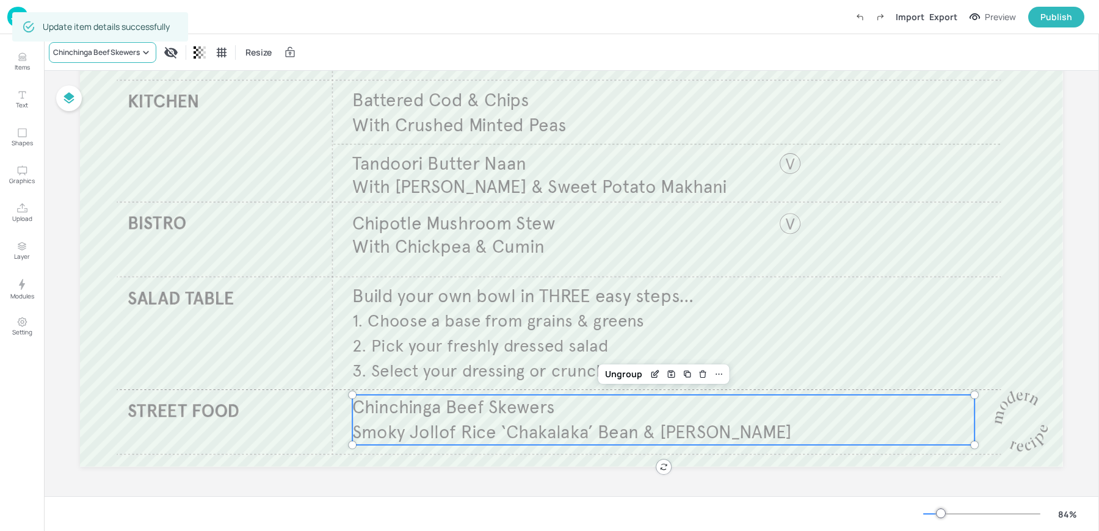
click at [70, 57] on div "Chinchinga Beef Skewers" at bounding box center [103, 52] width 108 height 21
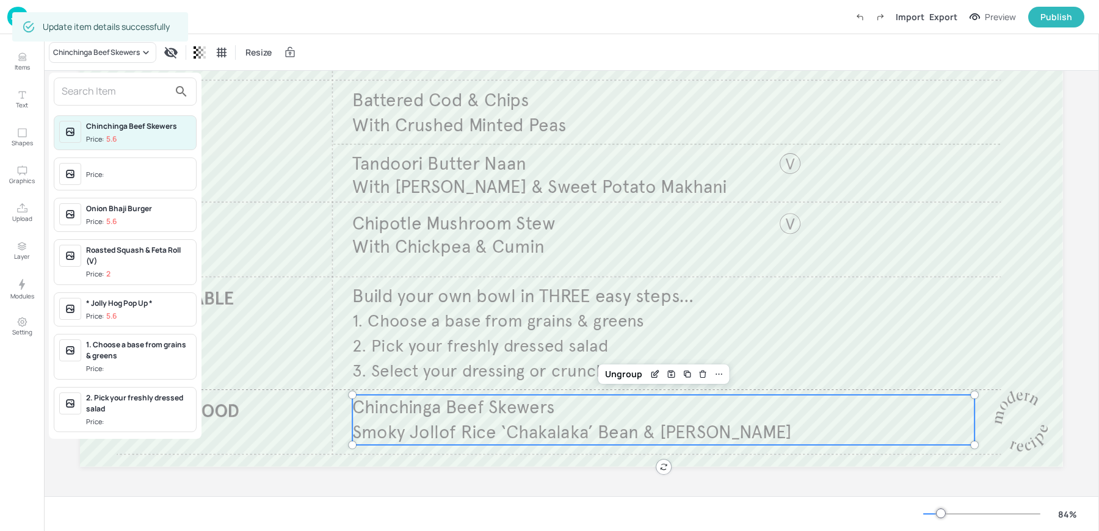
click at [142, 87] on input "text" at bounding box center [116, 92] width 108 height 20
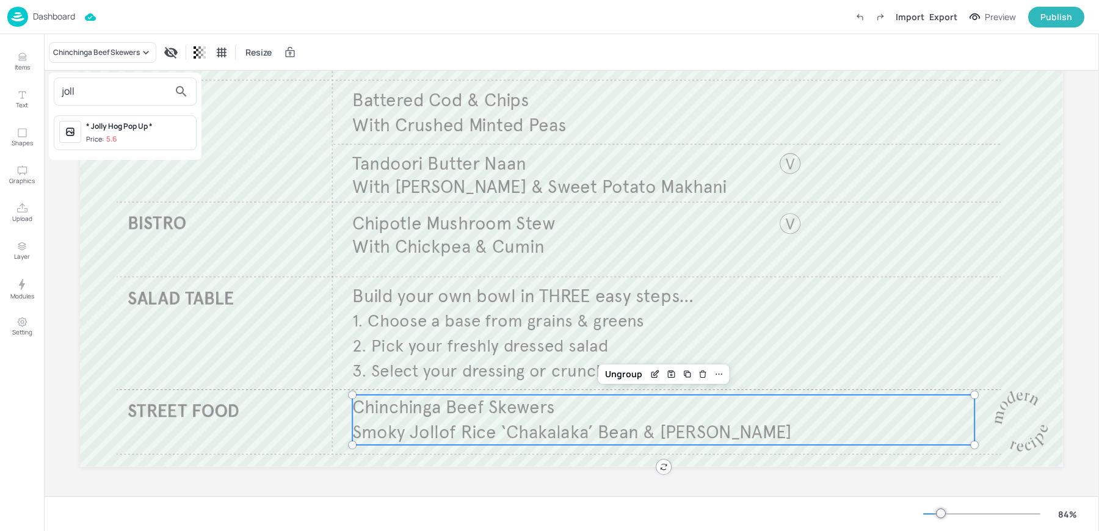
type input "joll"
click at [23, 57] on div at bounding box center [549, 265] width 1099 height 531
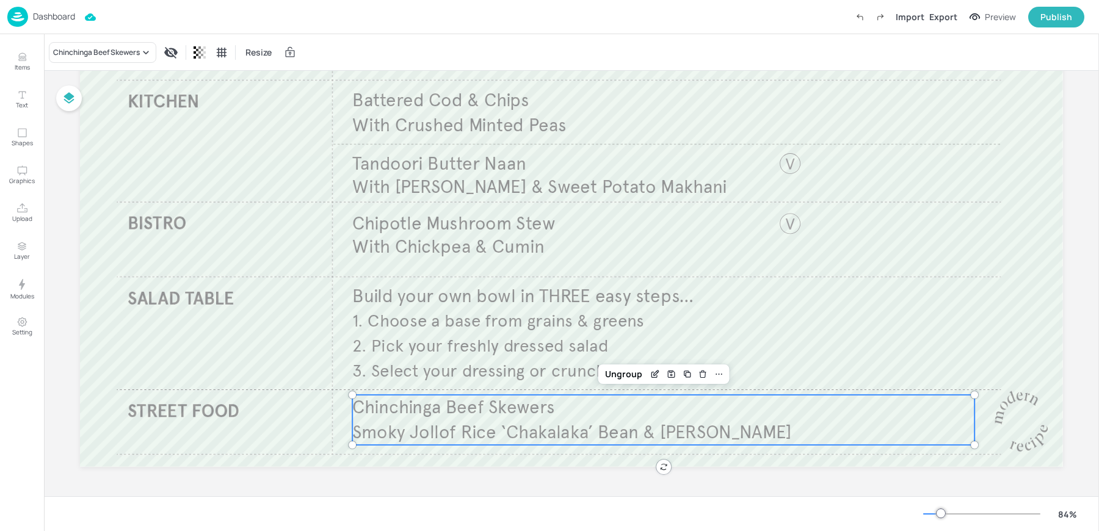
click at [23, 57] on icon "Items" at bounding box center [22, 57] width 12 height 12
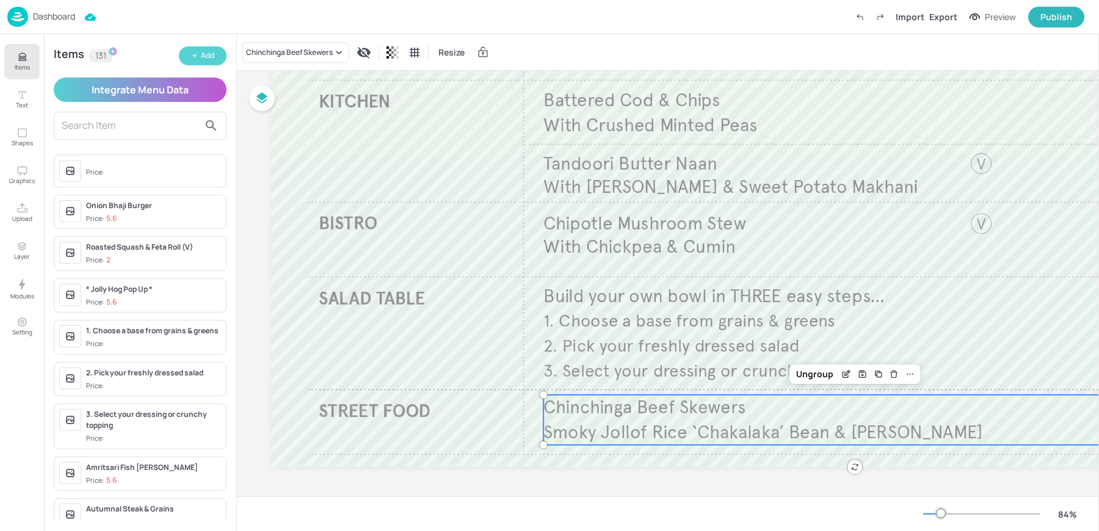
click at [205, 59] on div "Add" at bounding box center [207, 56] width 13 height 12
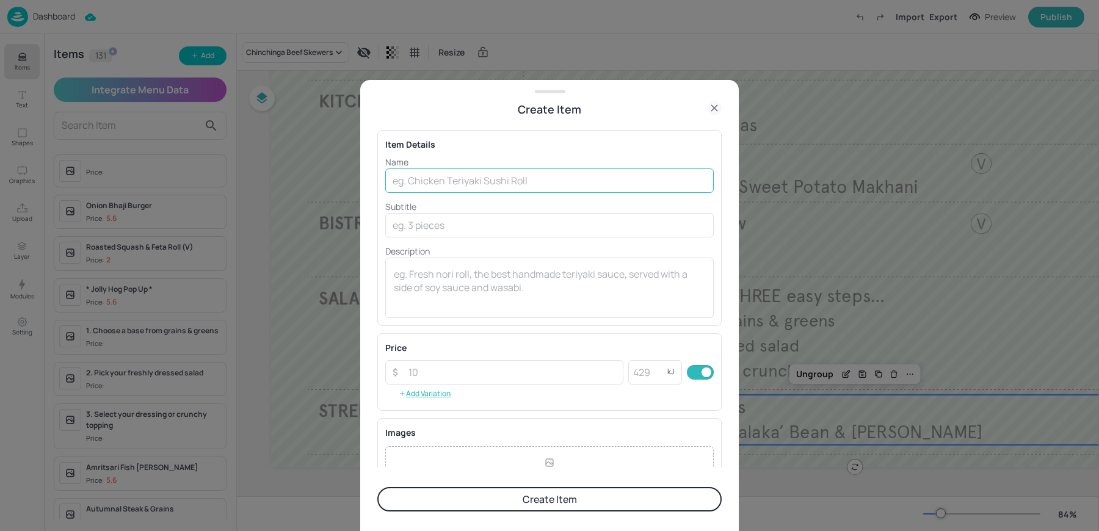
click at [538, 177] on input "text" at bounding box center [549, 181] width 329 height 24
paste input "Pan African Chinchinga Beef Smoky Jollof rice Chakalaka (Street Food)"
drag, startPoint x: 643, startPoint y: 183, endPoint x: 806, endPoint y: 186, distance: 163.1
click at [806, 186] on div "Create Item Item Details Name Pan African Chinchinga Beef Smoky Jollof rice Cha…" at bounding box center [549, 265] width 1099 height 531
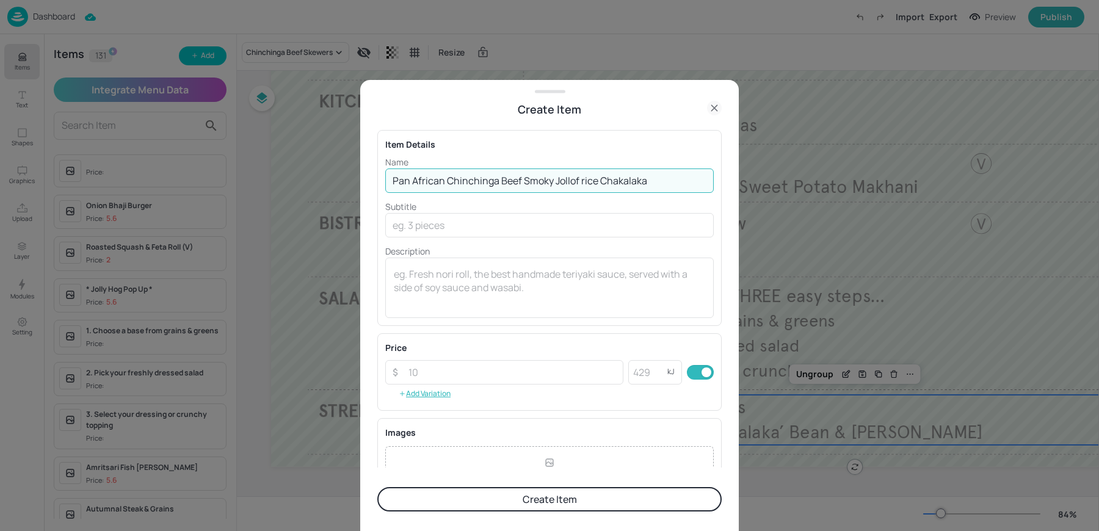
scroll to position [0, 0]
type input "Pan African Chinchinga Beef Smoky Jollof rice Chakalaka"
click at [477, 498] on button "Create Item" at bounding box center [549, 499] width 344 height 24
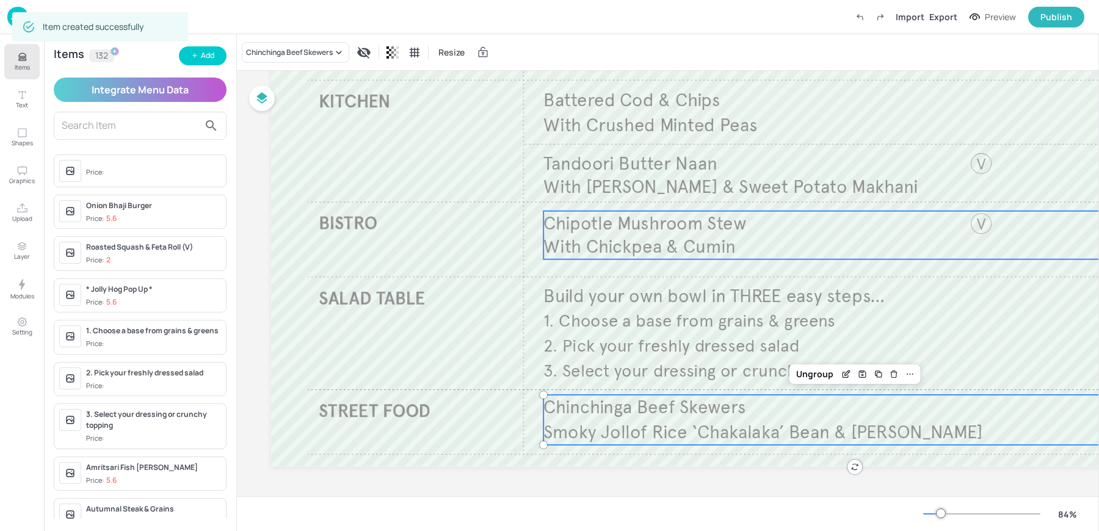
click at [634, 227] on span "Chipotle Mushroom Stew" at bounding box center [645, 223] width 203 height 23
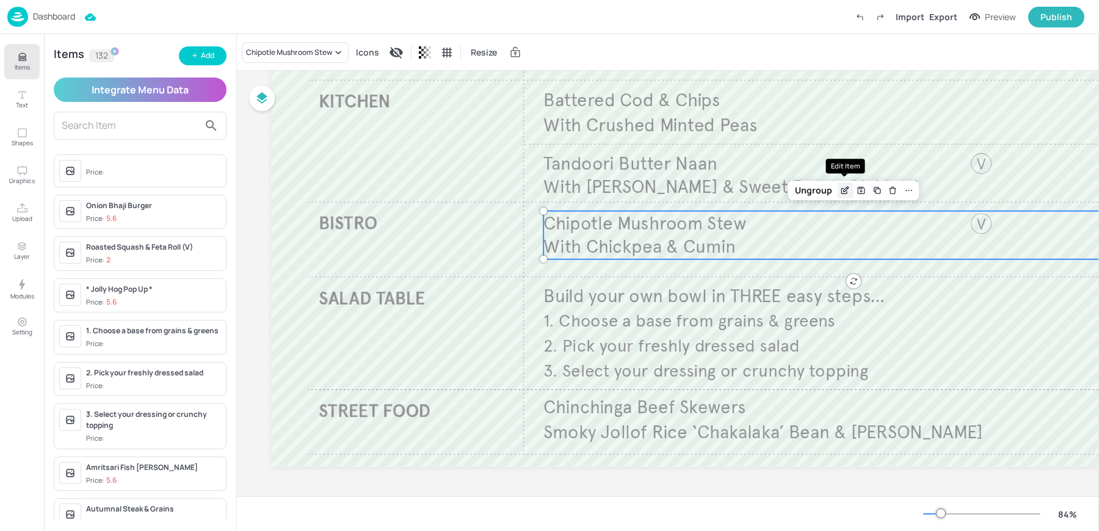
click at [844, 189] on icon "Edit Item" at bounding box center [845, 191] width 10 height 10
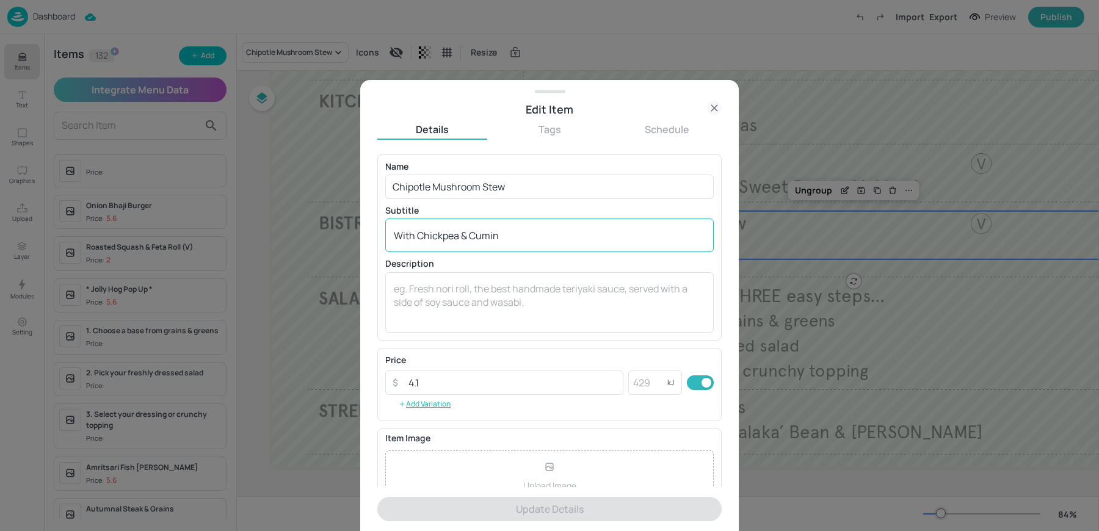
click at [457, 239] on textarea "With Chickpea & Cumin" at bounding box center [550, 235] width 312 height 13
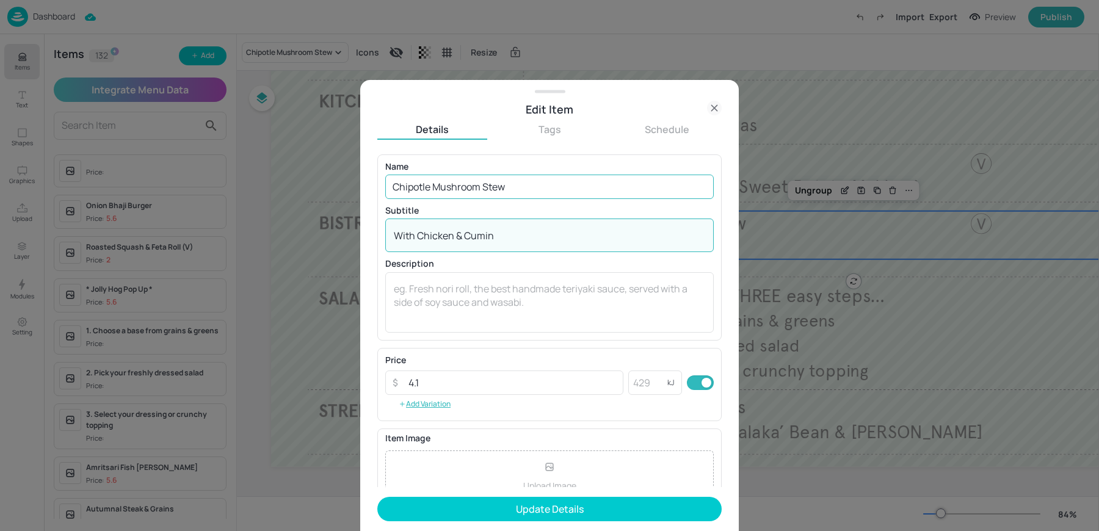
type textarea "With Chicken & Cumin"
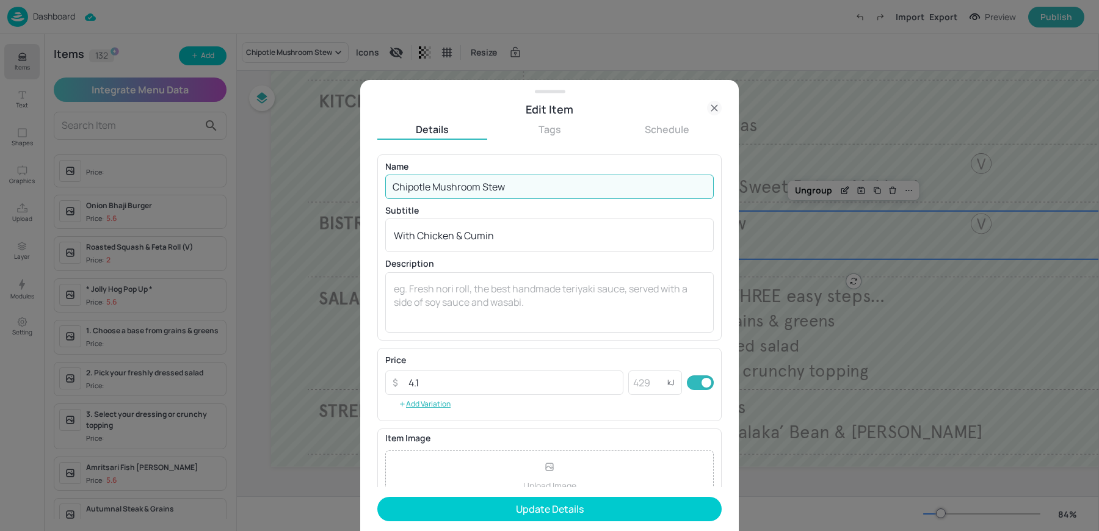
click at [482, 188] on input "Chipotle Mushroom Stew" at bounding box center [549, 187] width 329 height 24
type input "Chipotle Mushroom & Chicken Stew"
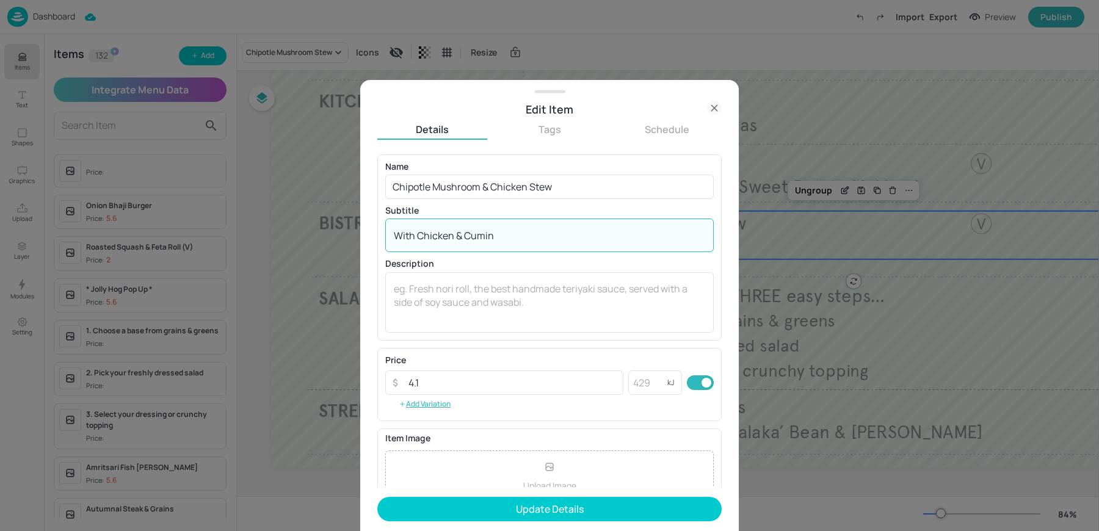
drag, startPoint x: 463, startPoint y: 238, endPoint x: 418, endPoint y: 237, distance: 45.2
click at [418, 237] on textarea "With Chicken & Cumin" at bounding box center [550, 235] width 312 height 13
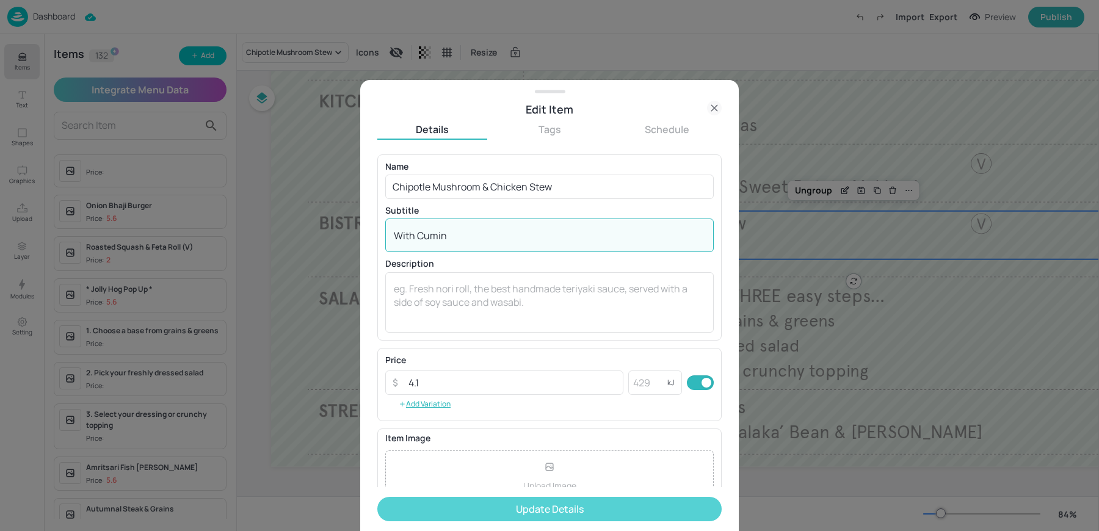
type textarea "With Cumin"
click at [497, 506] on button "Update Details" at bounding box center [549, 509] width 344 height 24
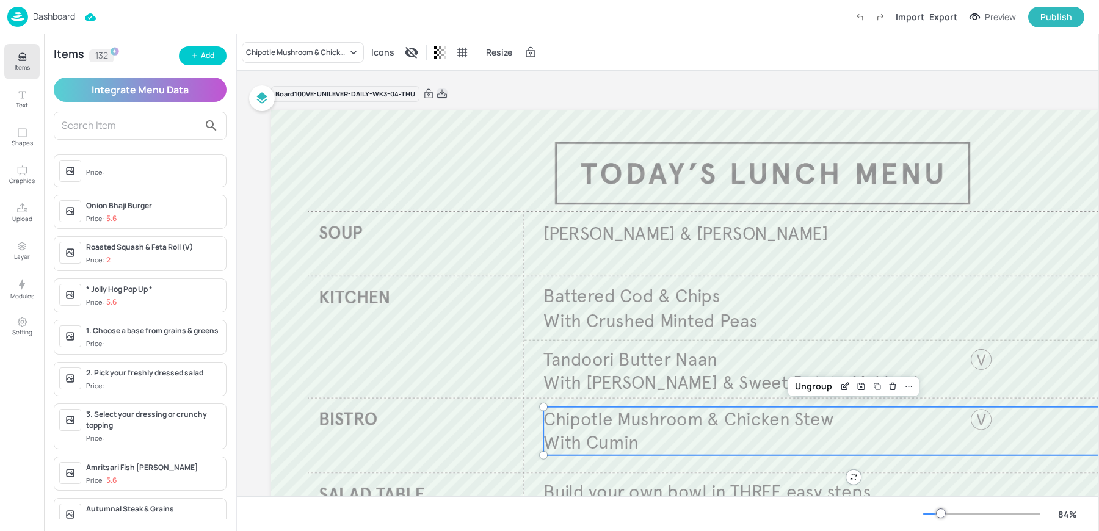
click at [443, 92] on icon at bounding box center [442, 93] width 10 height 9
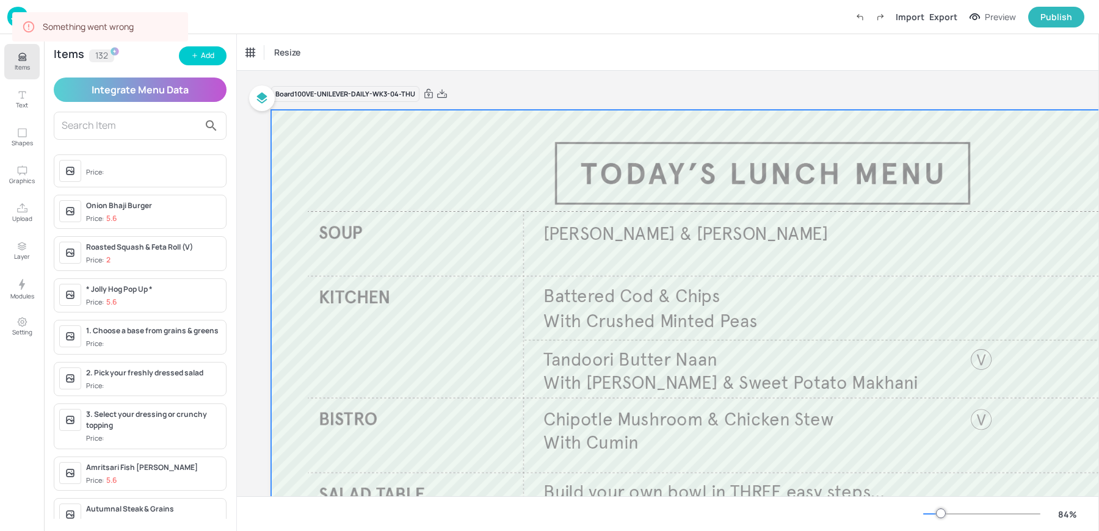
click at [647, 221] on div at bounding box center [762, 386] width 983 height 553
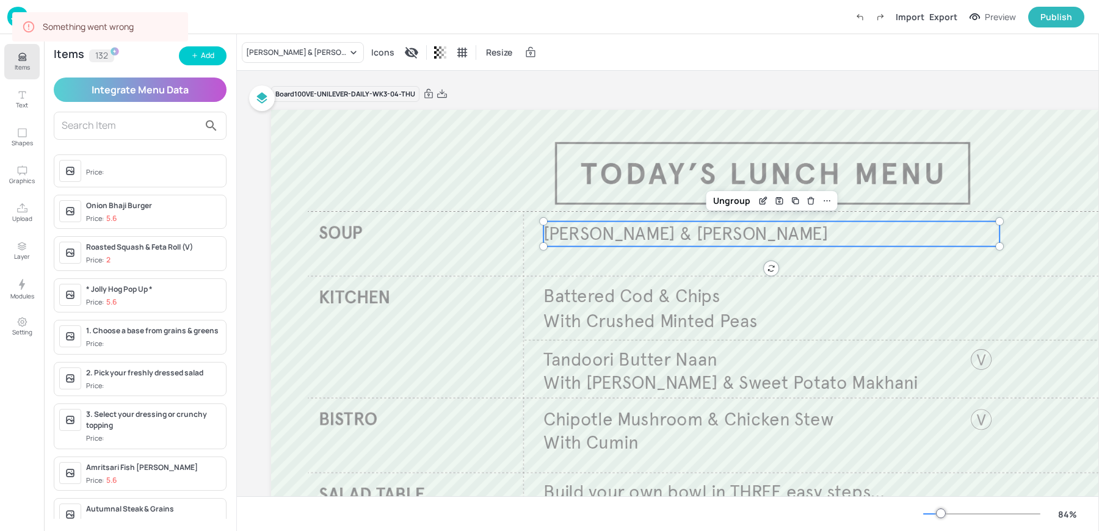
click at [646, 230] on span "Knorr Carrot & Coriander" at bounding box center [686, 233] width 285 height 23
click at [762, 203] on icon "Edit Item" at bounding box center [762, 201] width 5 height 5
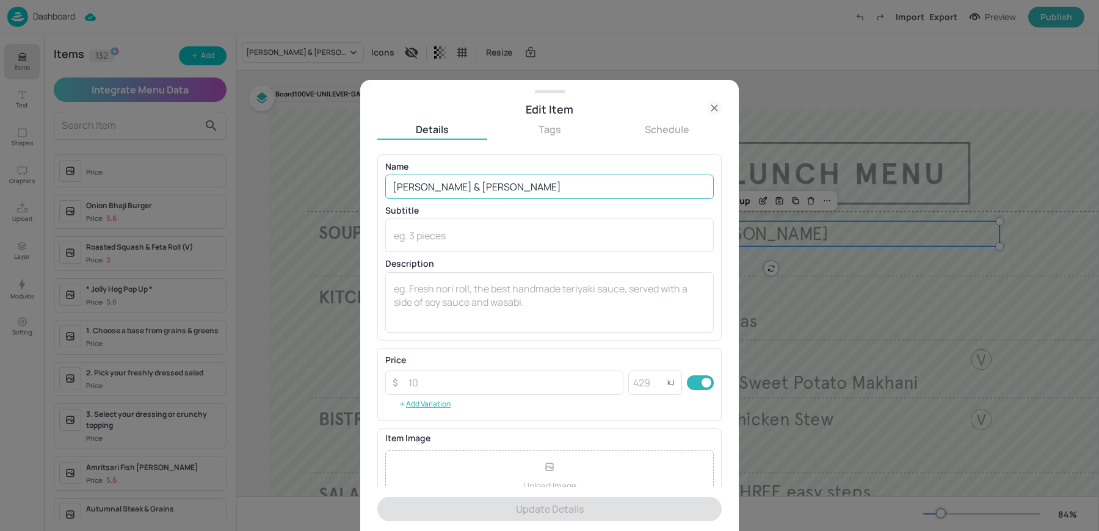
click at [564, 188] on input "Knorr Carrot & Coriander" at bounding box center [549, 187] width 329 height 24
click at [716, 109] on icon at bounding box center [714, 107] width 5 height 5
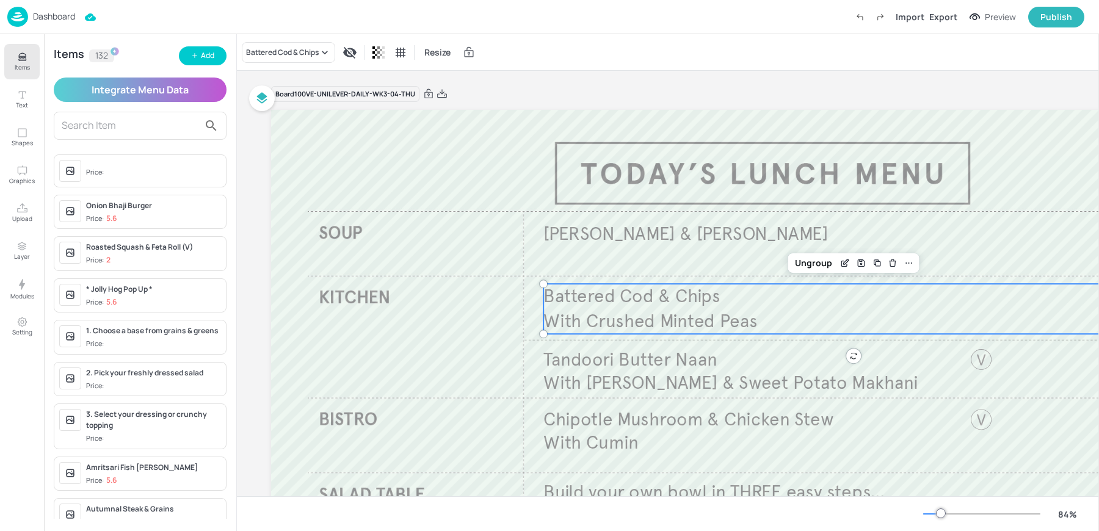
click at [607, 290] on span "Battered Cod & Chips" at bounding box center [632, 296] width 177 height 23
click at [841, 268] on div "Edit Item" at bounding box center [845, 263] width 16 height 16
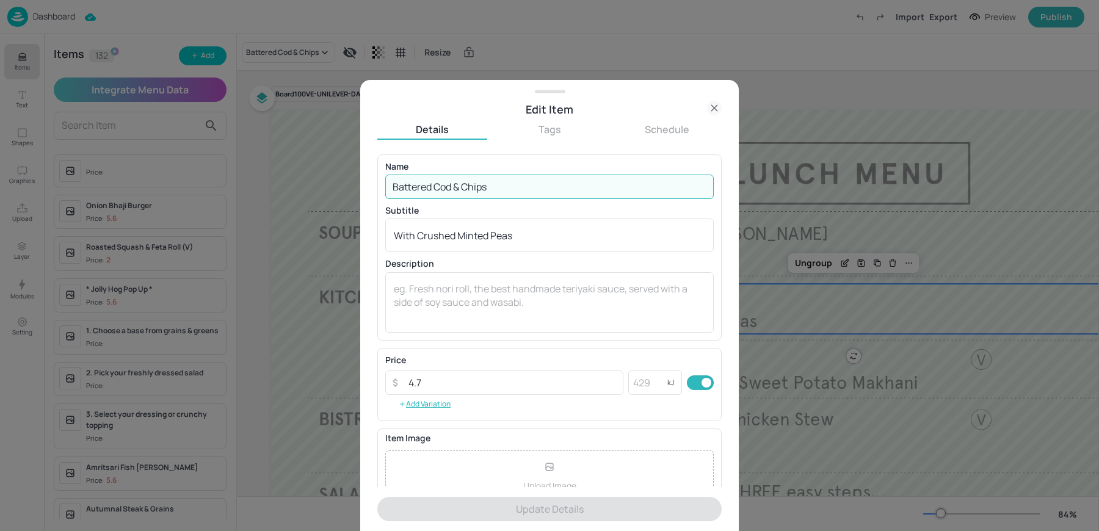
click at [560, 195] on input "Battered Cod & Chips" at bounding box center [549, 187] width 329 height 24
click at [540, 242] on div "With Crushed Minted Peas x ​" at bounding box center [549, 236] width 329 height 34
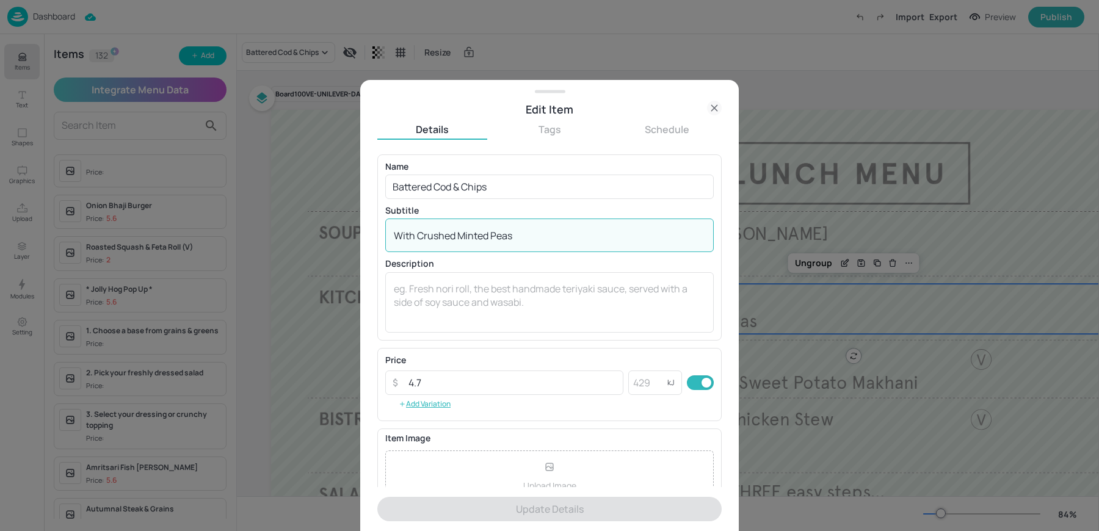
click at [528, 236] on textarea "With Crushed Minted Peas" at bounding box center [550, 235] width 312 height 13
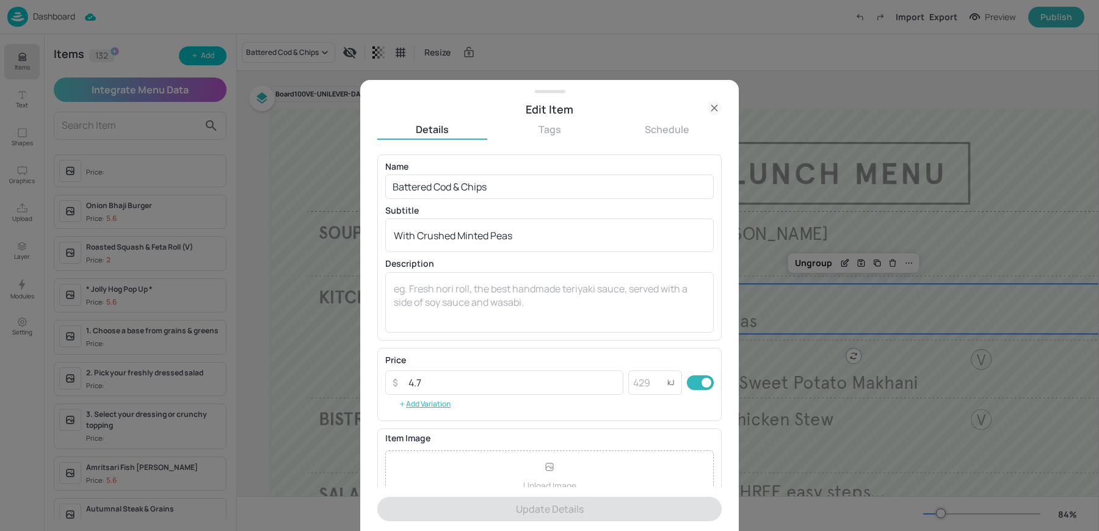
click at [715, 106] on icon at bounding box center [714, 107] width 5 height 5
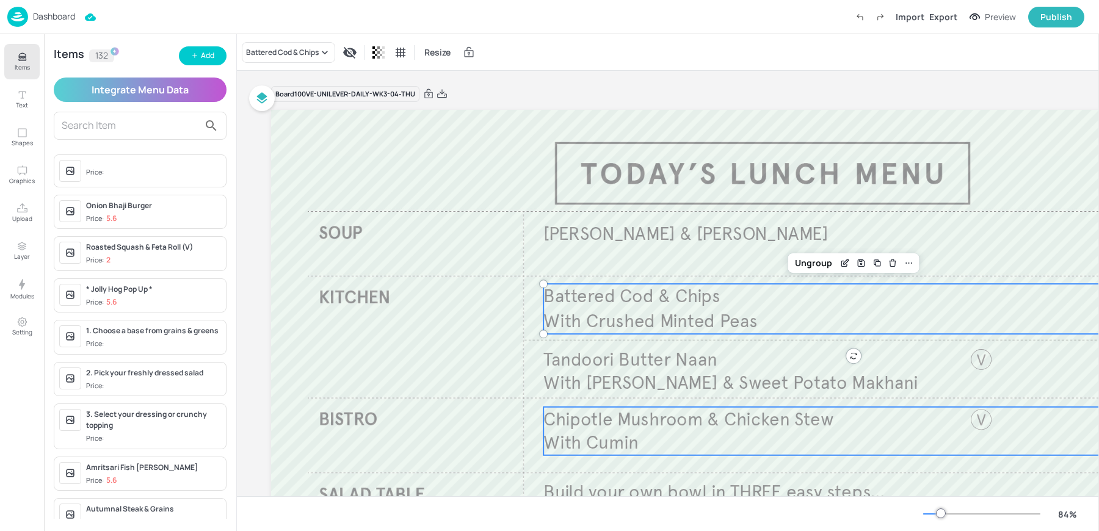
click at [585, 438] on span "With Cumin" at bounding box center [591, 443] width 95 height 23
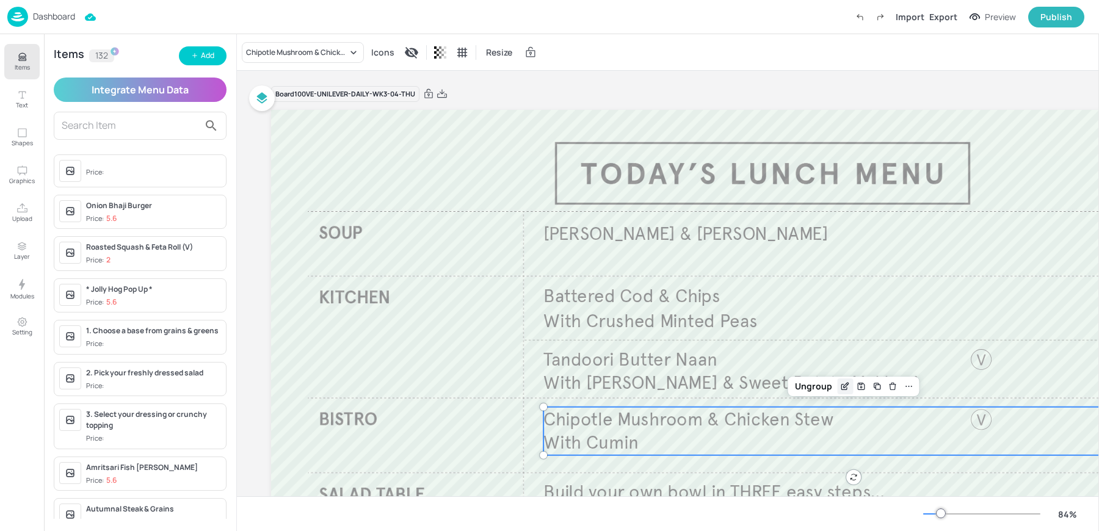
click at [849, 385] on icon "Edit Item" at bounding box center [845, 387] width 10 height 10
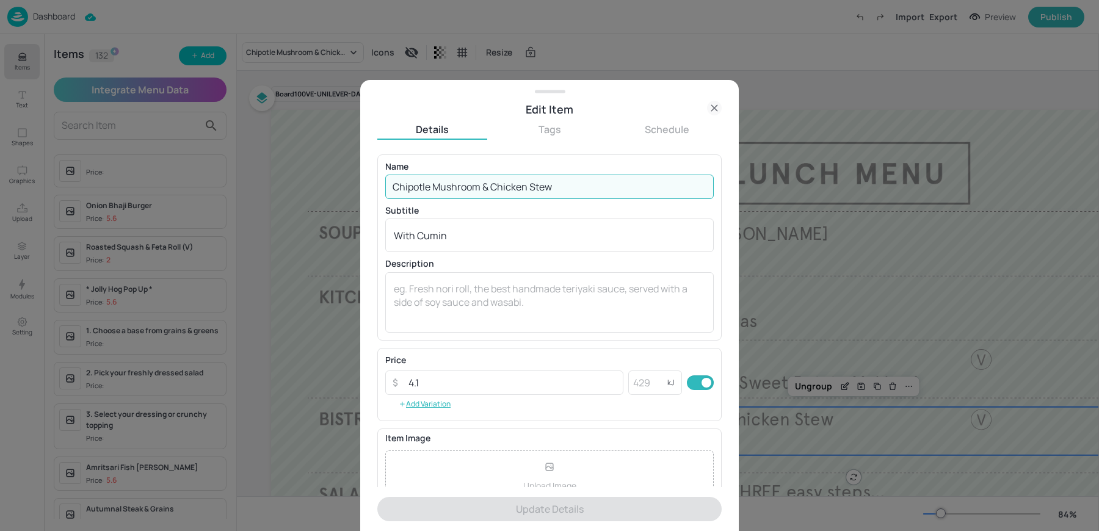
click at [571, 186] on input "Chipotle Mushroom & Chicken Stew" at bounding box center [549, 187] width 329 height 24
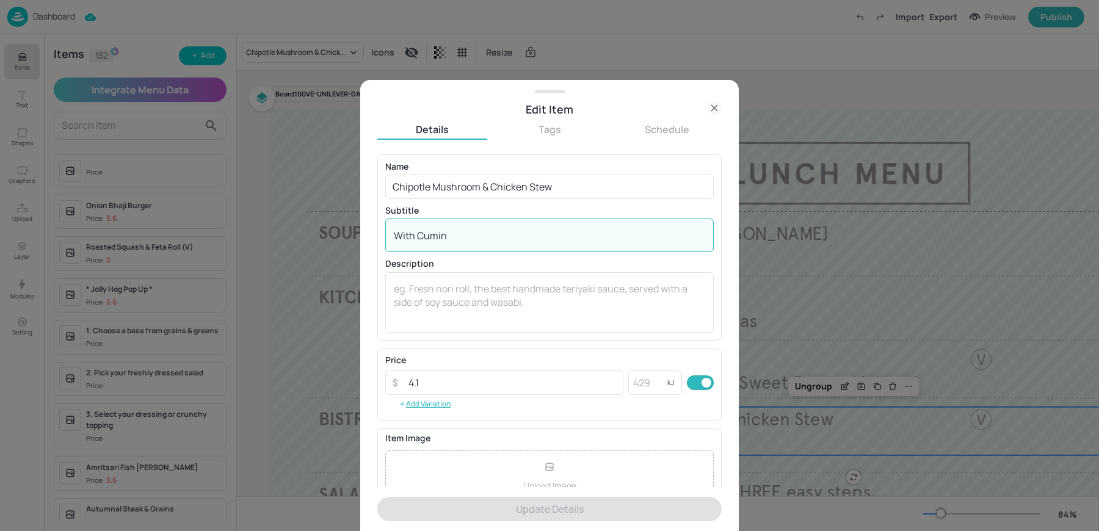
click at [467, 232] on textarea "With Cumin" at bounding box center [550, 235] width 312 height 13
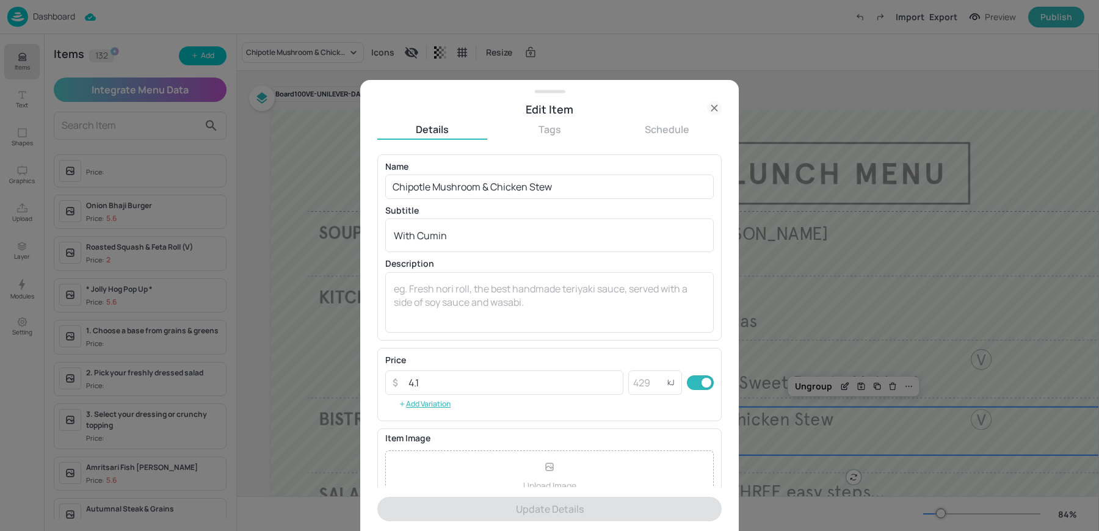
click at [711, 104] on icon at bounding box center [714, 108] width 15 height 15
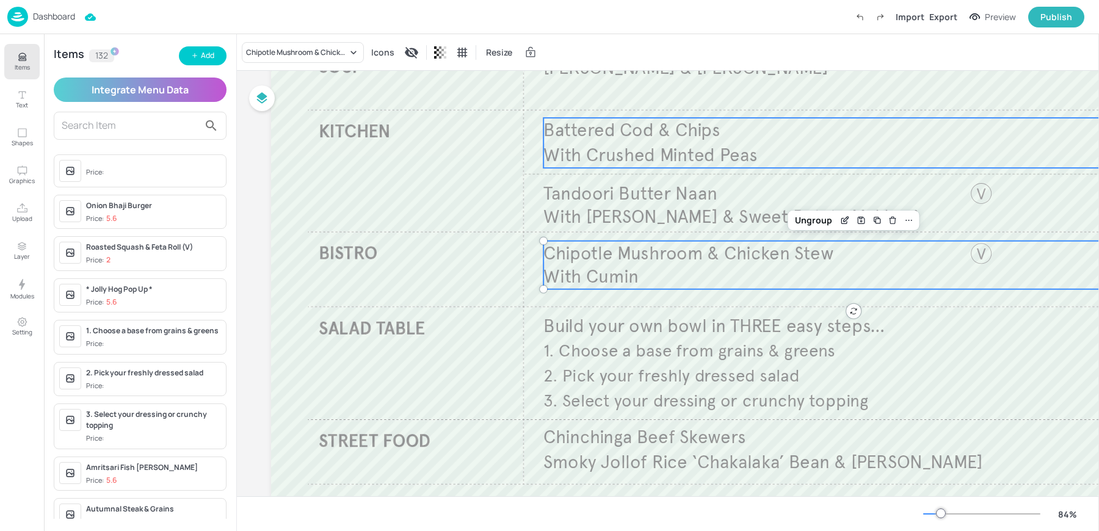
scroll to position [200, 0]
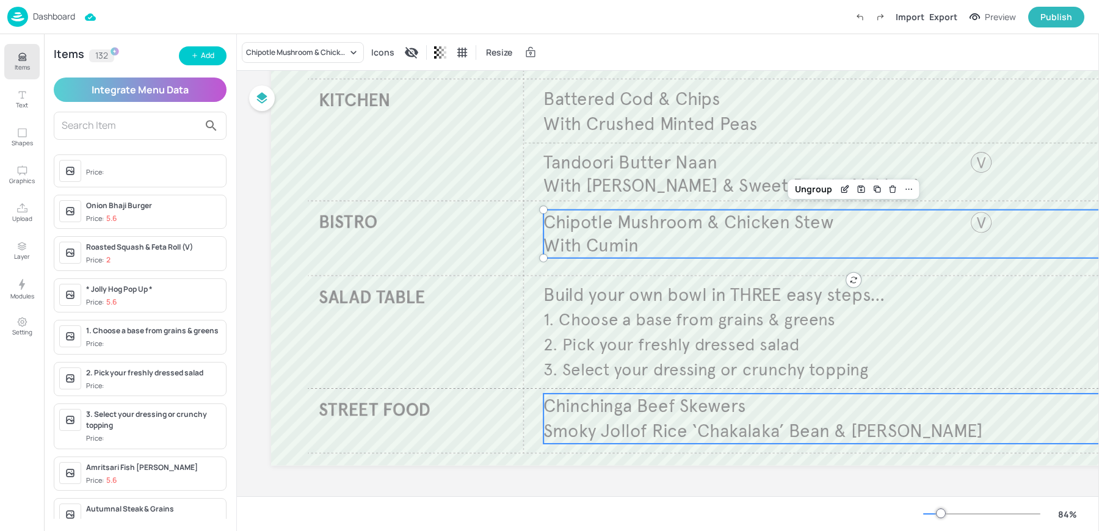
click at [602, 425] on span "Smoky Jollof Rice ‘Chakalaka’ Bean & Tomato Chilli" at bounding box center [763, 431] width 439 height 23
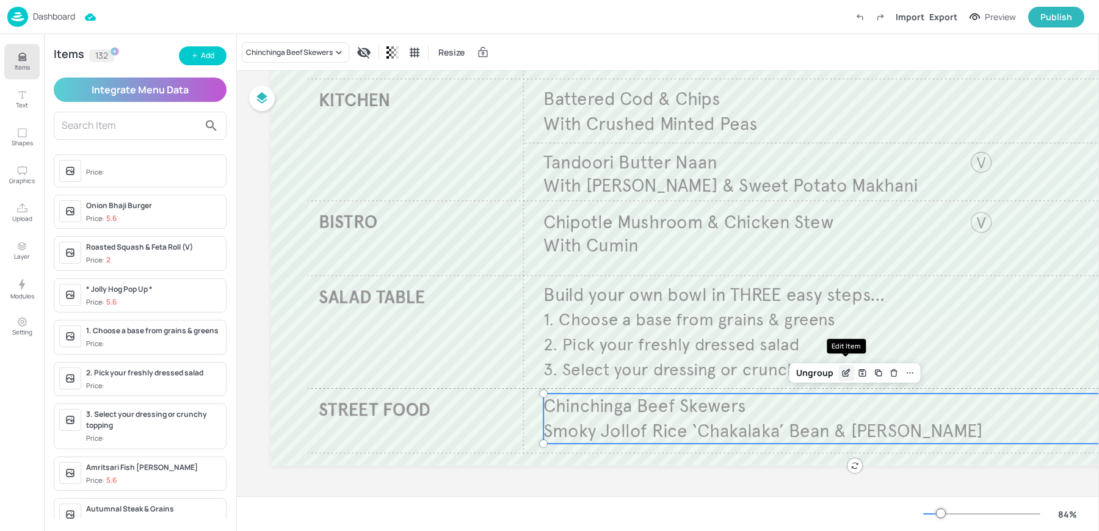
click at [842, 368] on icon "Edit Item" at bounding box center [847, 373] width 10 height 10
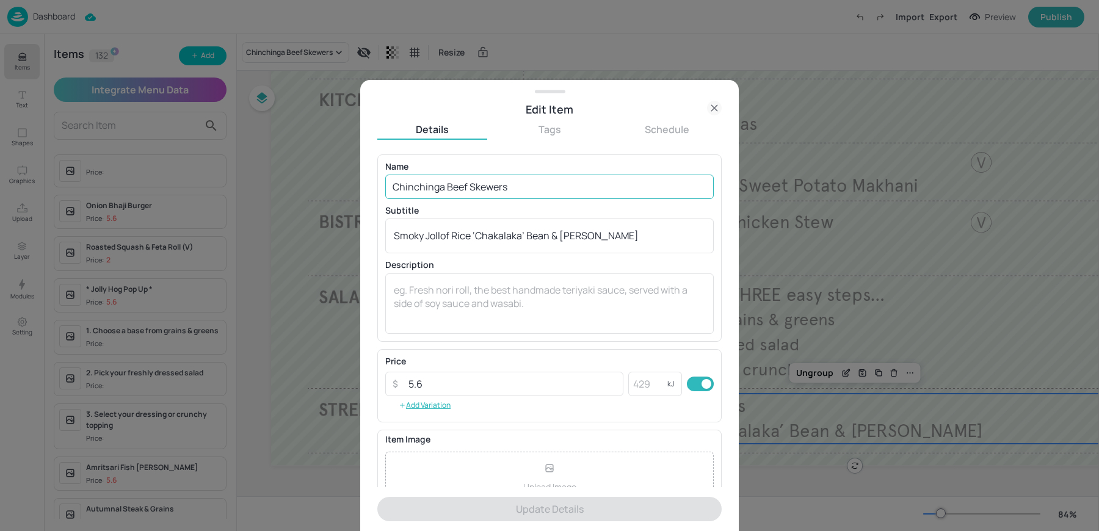
click at [547, 194] on input "Chinchinga Beef Skewers" at bounding box center [549, 187] width 329 height 24
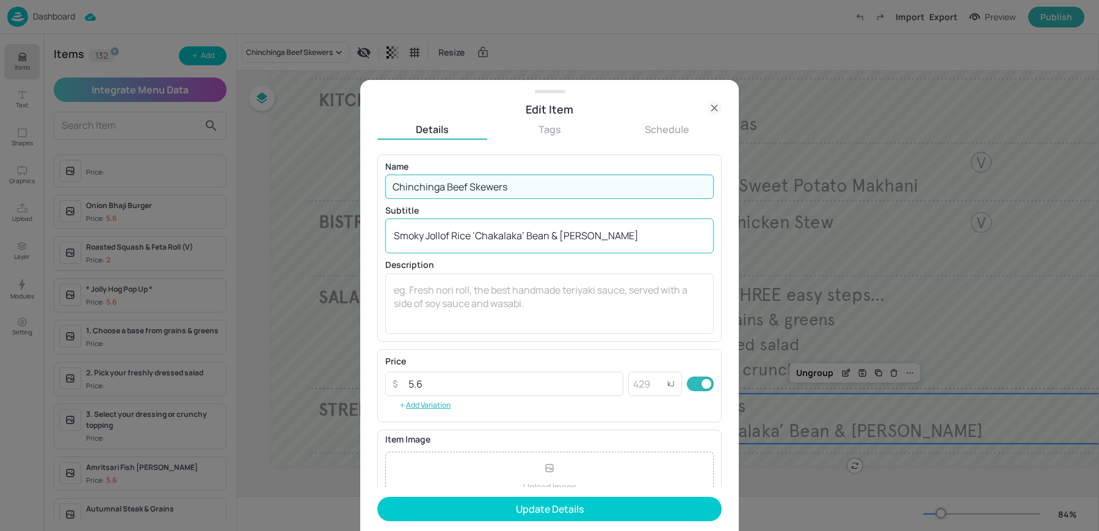
type input "Chinchinga Beef Skewers"
click at [650, 227] on div "Smoky Jollof Rice ‘Chakalaka’ Bean & Tomato Chilli  x ​" at bounding box center [549, 236] width 329 height 35
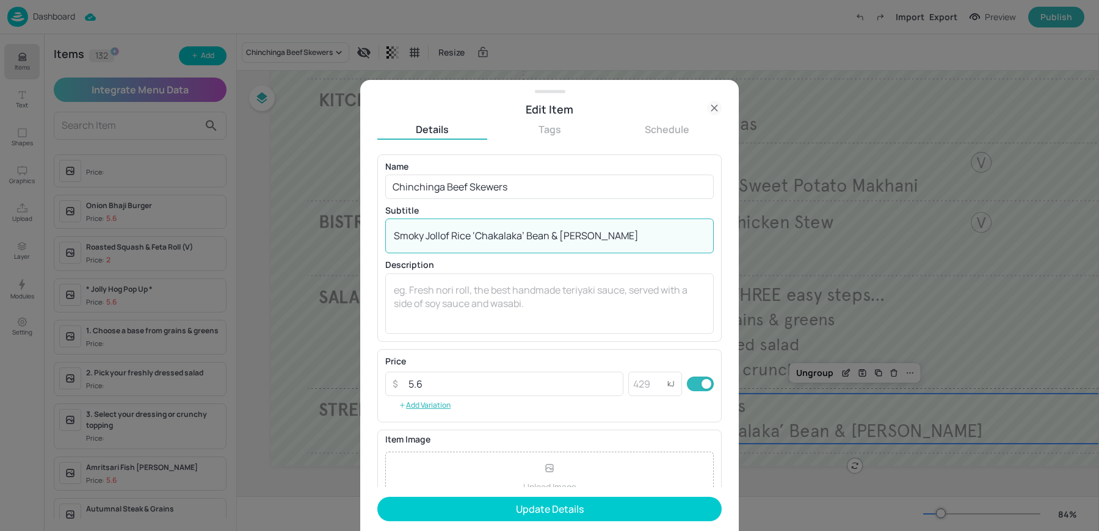
click at [649, 234] on textarea "Smoky Jollof Rice ‘Chakalaka’ Bean & Tomato Chilli" at bounding box center [550, 236] width 312 height 15
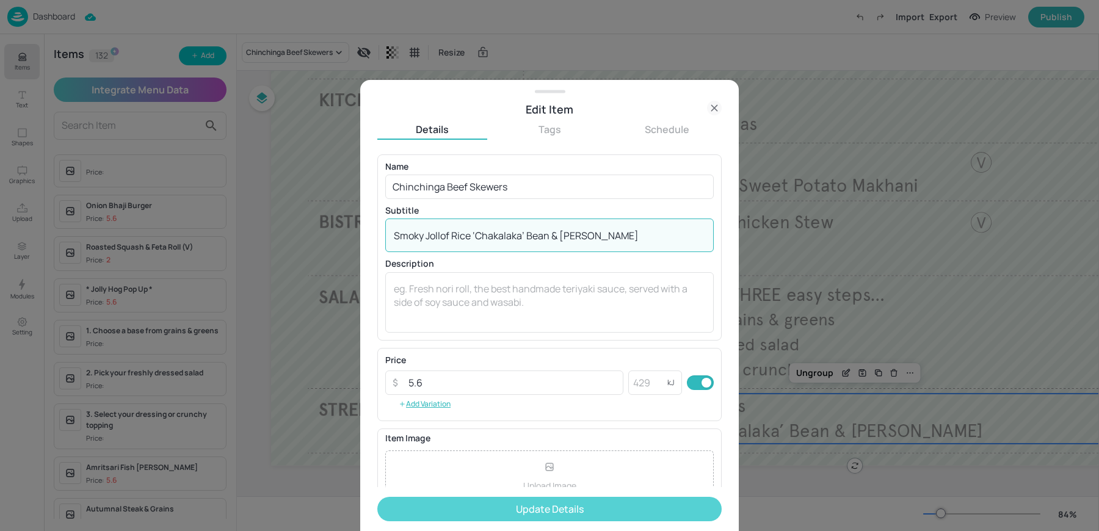
type textarea "Smoky Jollof Rice ‘Chakalaka’ Bean & Tomato Chilli"
click at [464, 502] on button "Update Details" at bounding box center [549, 509] width 344 height 24
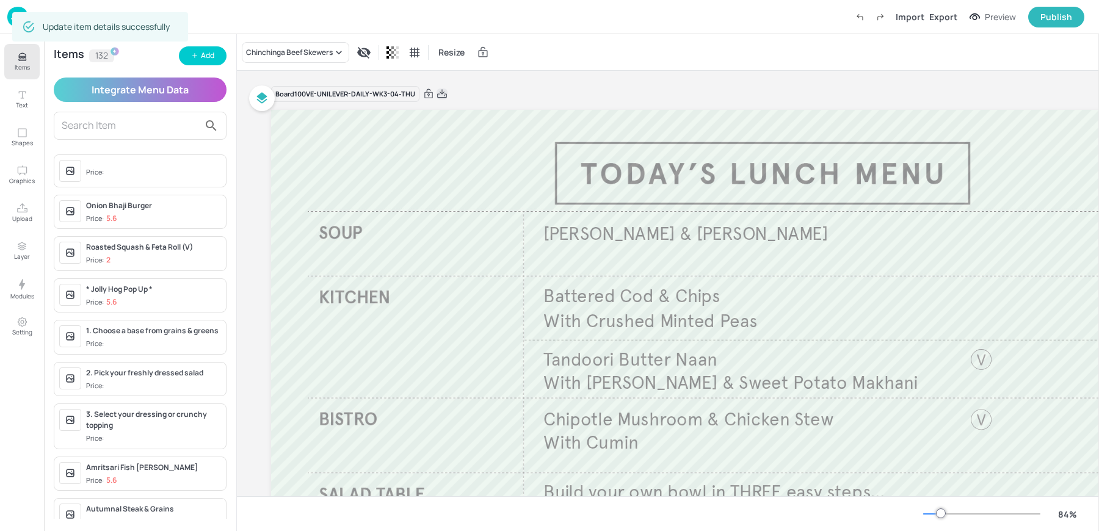
click at [443, 95] on icon at bounding box center [442, 94] width 11 height 12
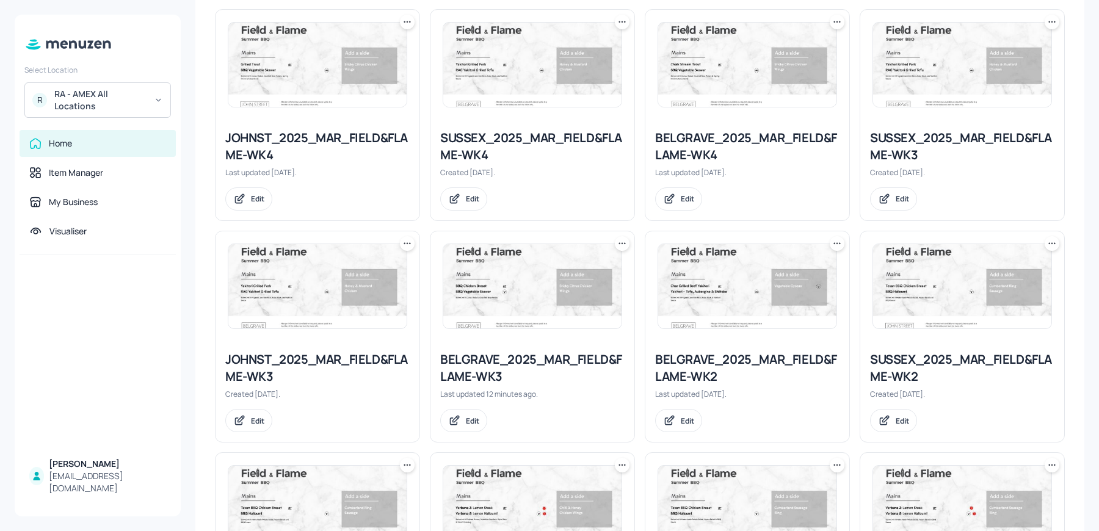
scroll to position [719, 0]
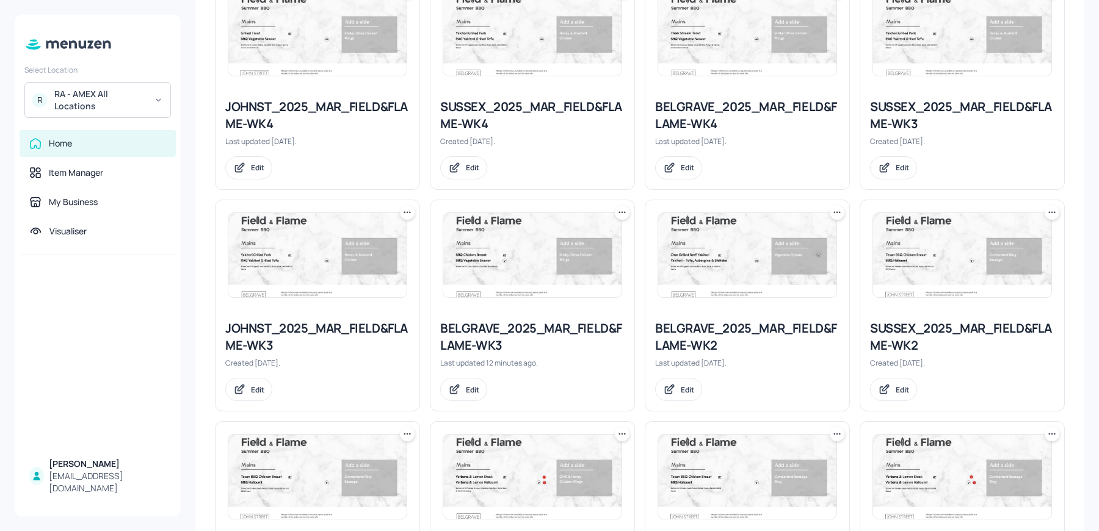
click at [472, 332] on div "BELGRAVE_2025_MAR_FIELD&FLAME-WK3" at bounding box center [532, 337] width 184 height 34
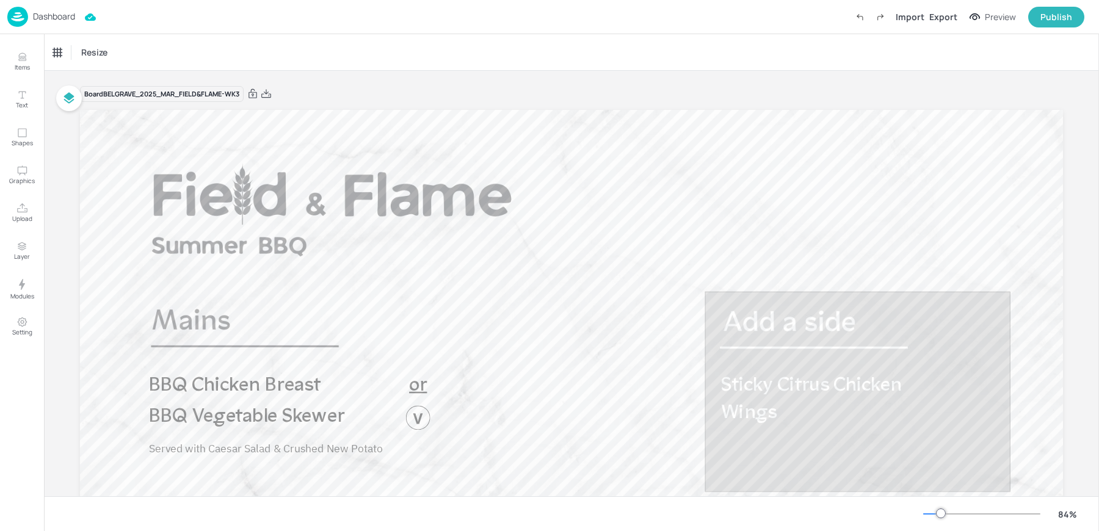
click at [43, 12] on p "Dashboard" at bounding box center [54, 16] width 42 height 9
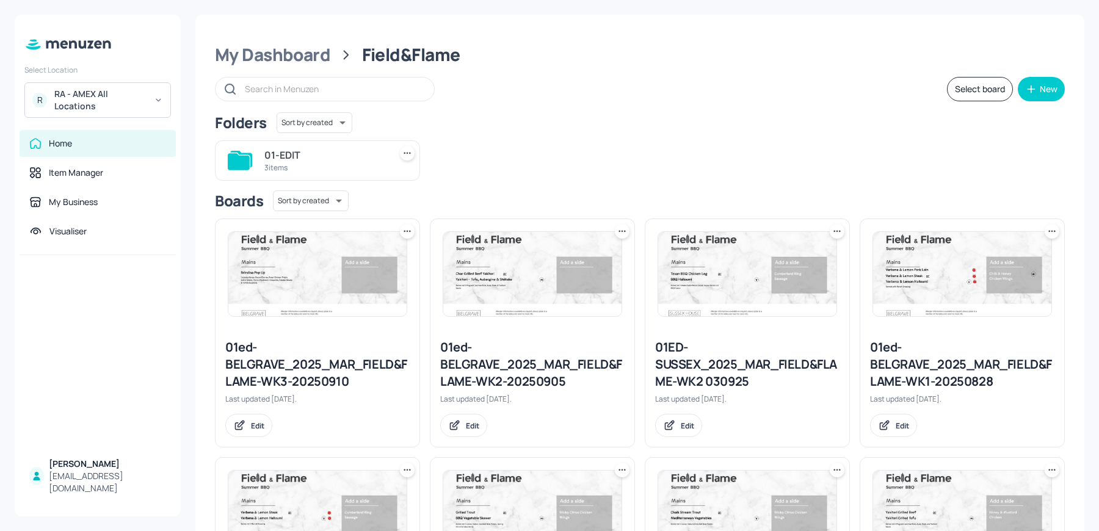
click at [324, 373] on div "01ed-BELGRAVE_2025_MAR_FIELD&FLAME-WK3-20250910" at bounding box center [317, 364] width 184 height 51
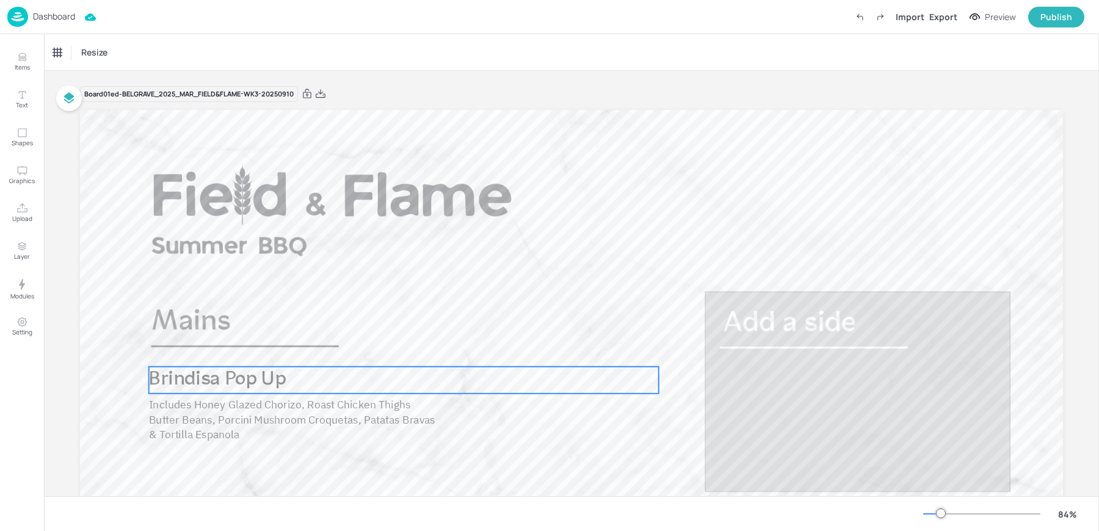
click at [238, 381] on span "Brindisa Pop Up" at bounding box center [217, 380] width 137 height 20
click at [42, 20] on p "Dashboard" at bounding box center [54, 16] width 42 height 9
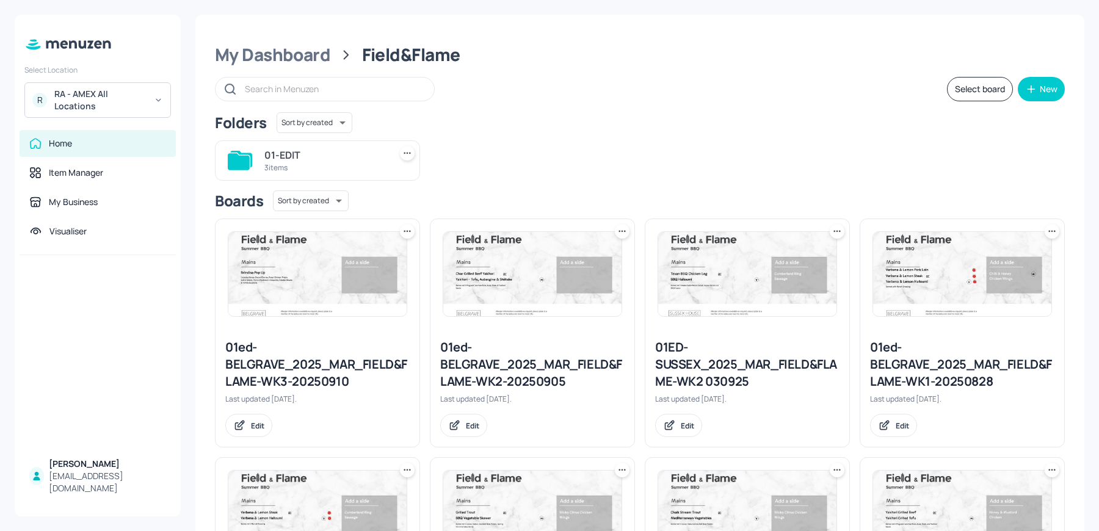
scroll to position [203, 0]
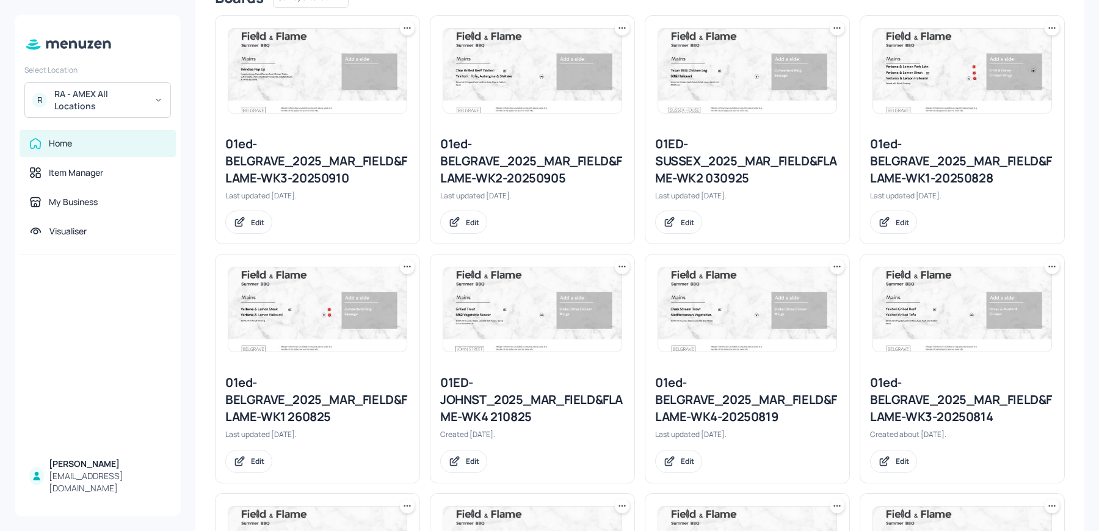
click at [498, 160] on div "01ed-BELGRAVE_2025_MAR_FIELD&FLAME-WK2-20250905" at bounding box center [532, 161] width 184 height 51
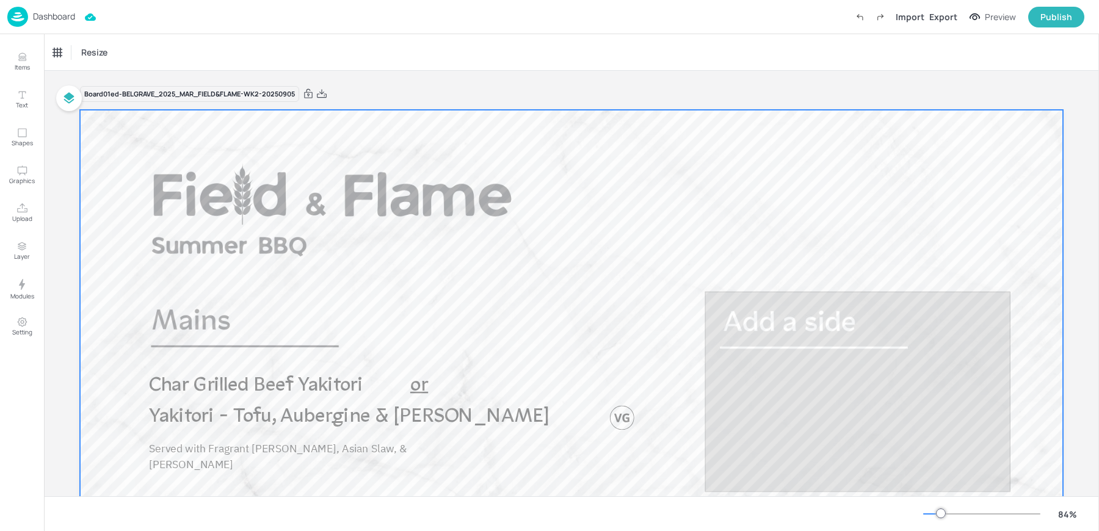
click at [807, 408] on div at bounding box center [861, 400] width 280 height 54
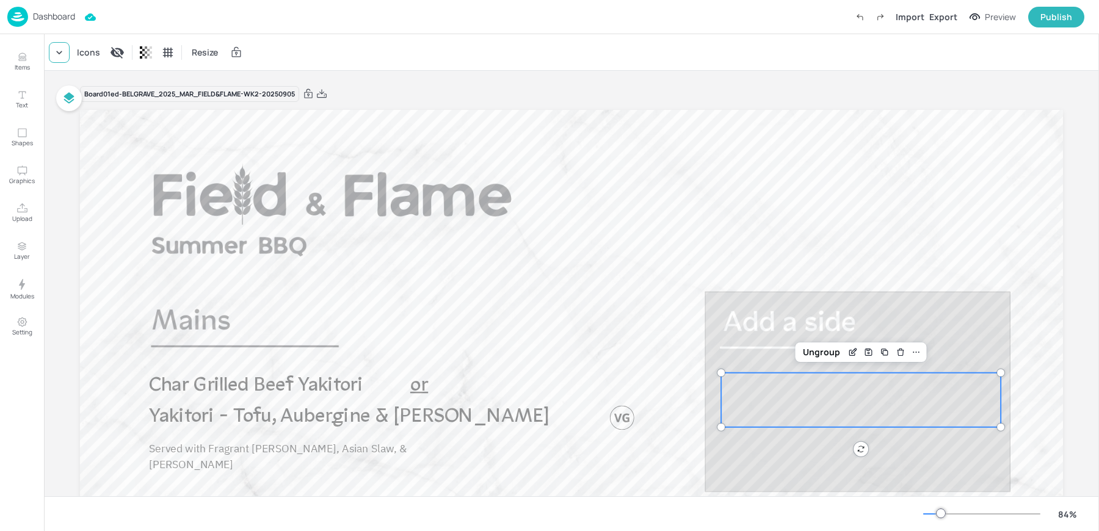
click at [55, 54] on icon at bounding box center [59, 52] width 12 height 12
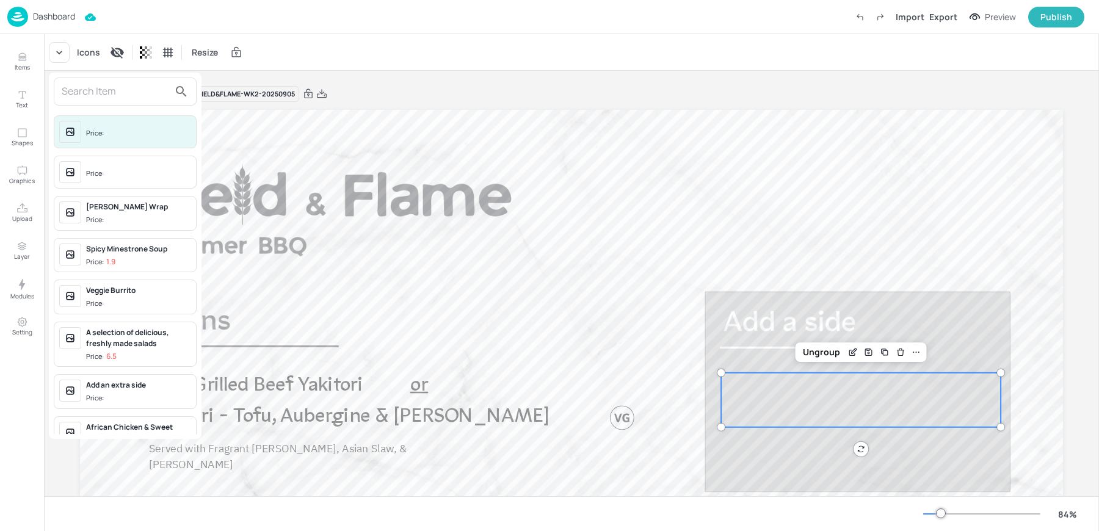
click at [97, 83] on input "text" at bounding box center [116, 92] width 108 height 20
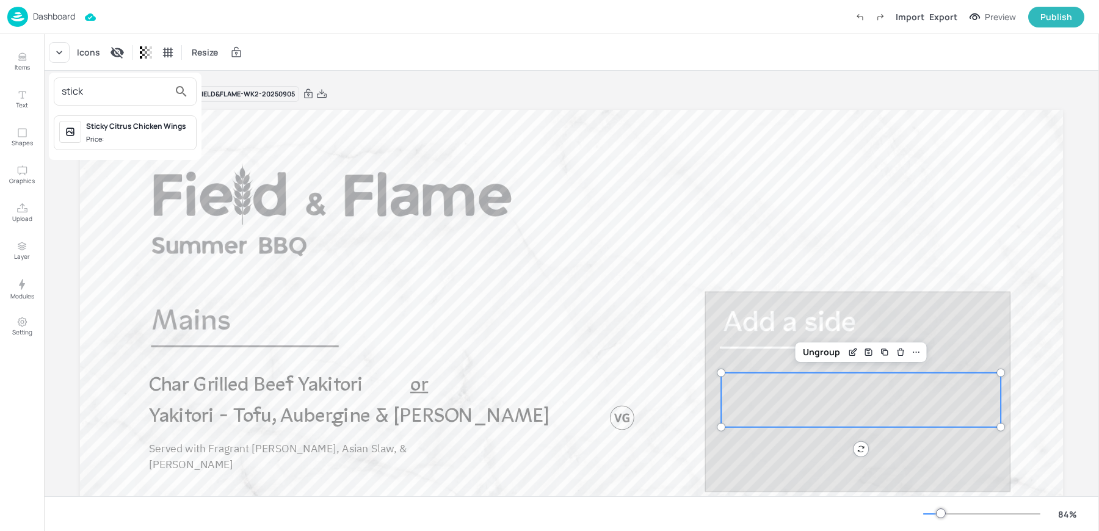
type input "stick"
click at [104, 134] on div "Price:" at bounding box center [96, 139] width 20 height 10
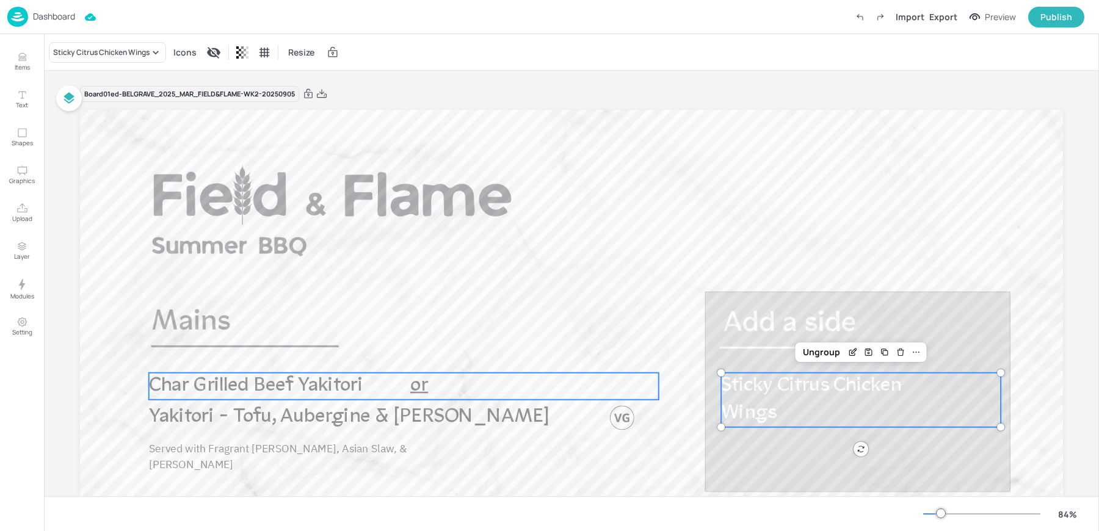
click at [205, 385] on span "Char Grilled Beef Yakitori" at bounding box center [256, 386] width 214 height 20
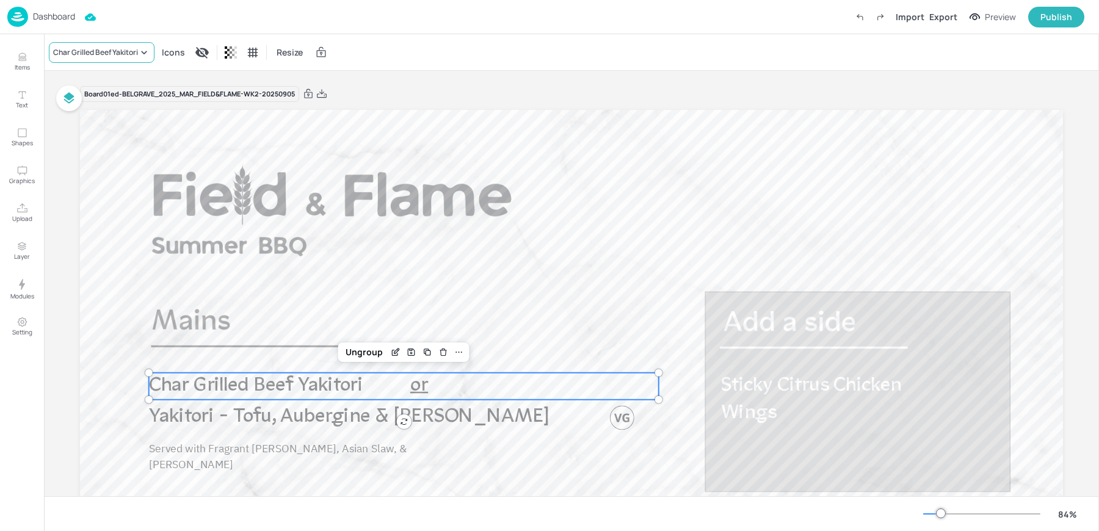
click at [86, 57] on div "Char Grilled Beef Yakitori" at bounding box center [95, 52] width 85 height 11
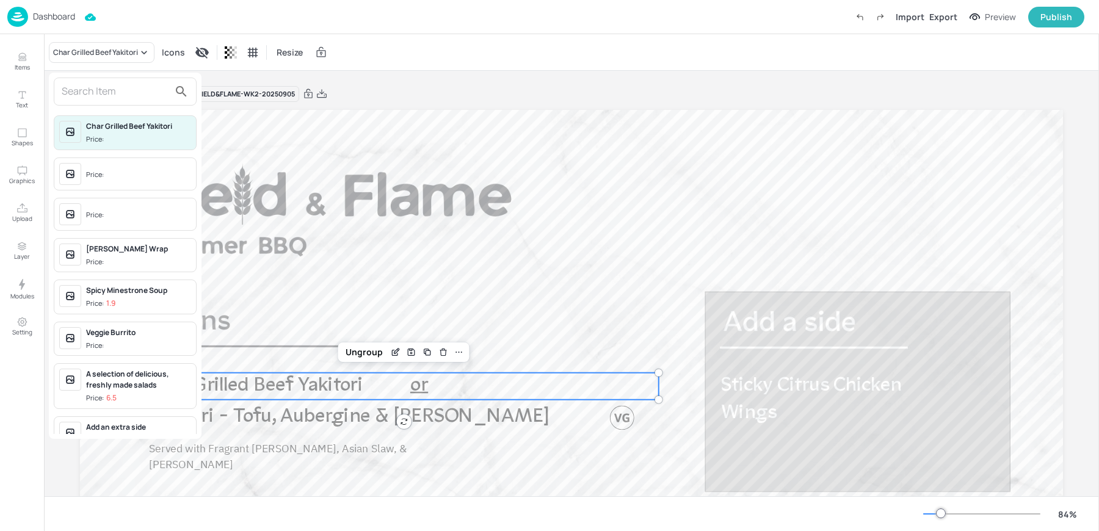
click at [134, 88] on input "text" at bounding box center [116, 92] width 108 height 20
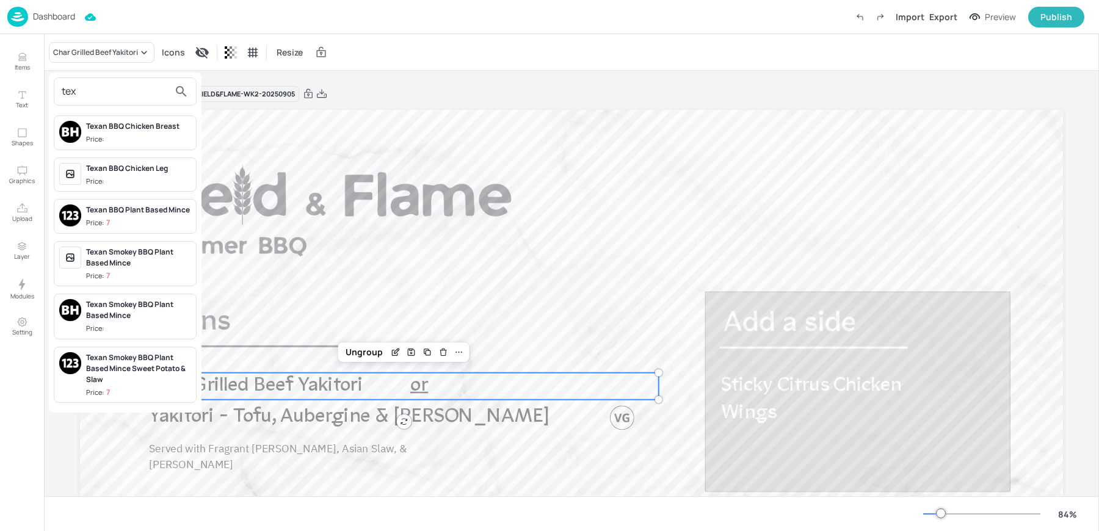
type input "tex"
click at [152, 128] on div "Texan BBQ Chicken Breast" at bounding box center [138, 126] width 105 height 11
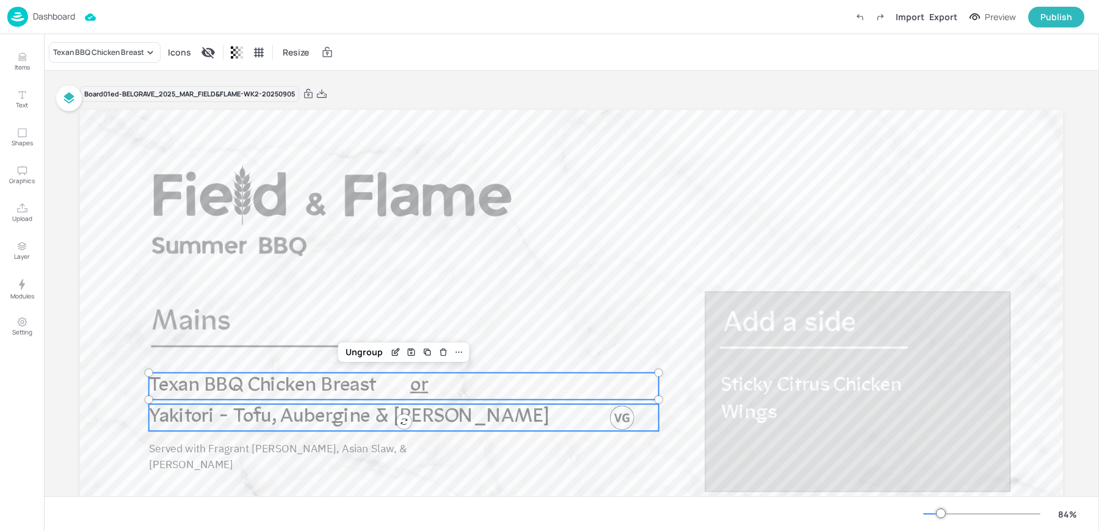
click at [313, 420] on span "Yakitori - Tofu, Aubergine & [PERSON_NAME]" at bounding box center [349, 417] width 401 height 20
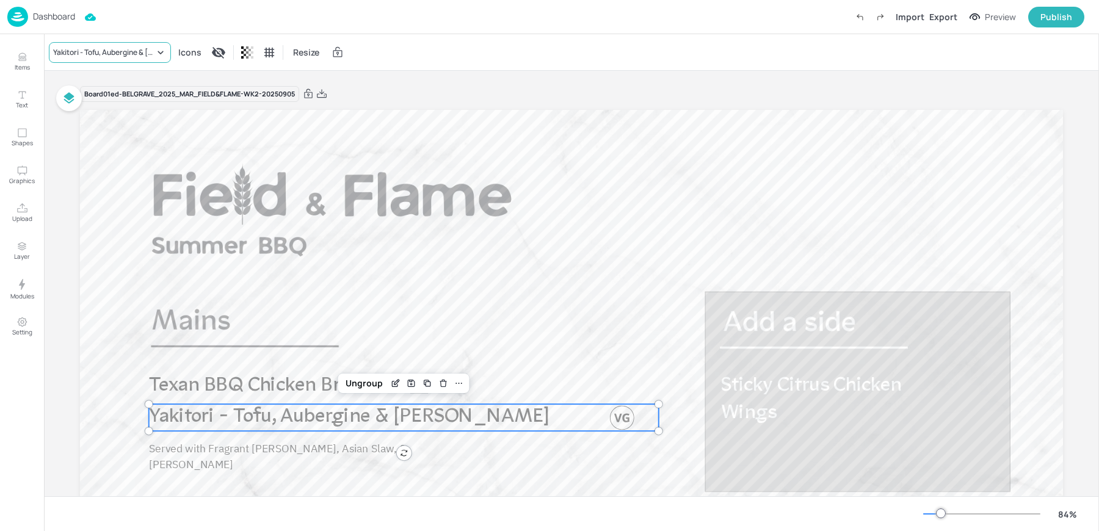
click at [108, 50] on div "Yakitori - Tofu, Aubergine & [PERSON_NAME]" at bounding box center [103, 52] width 101 height 11
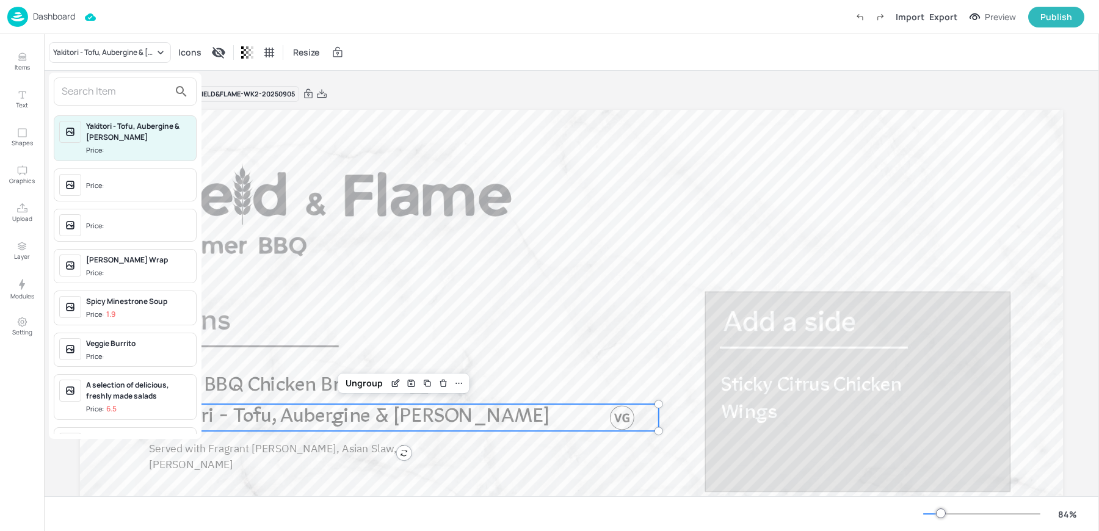
click at [126, 92] on input "text" at bounding box center [116, 92] width 108 height 20
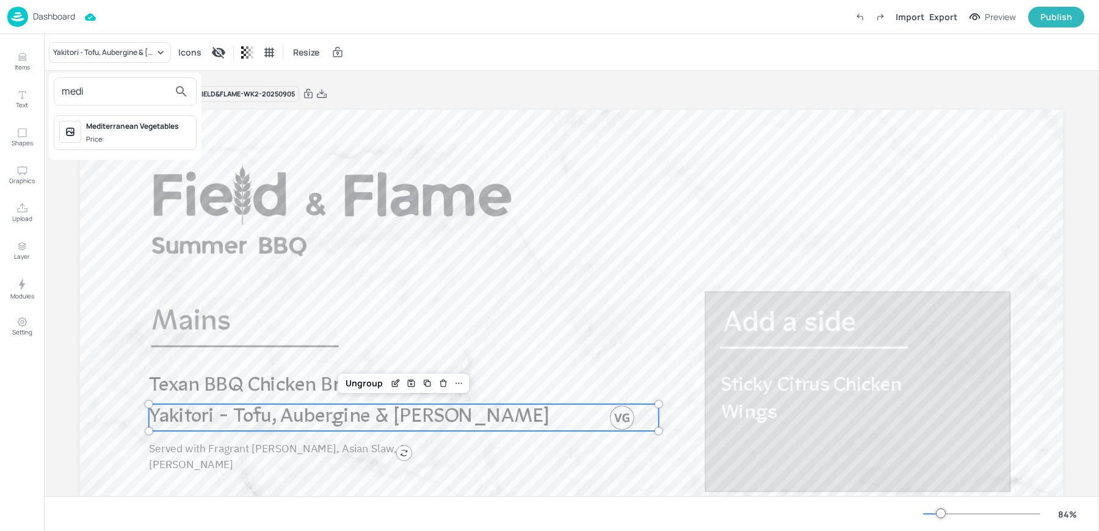
type input "medi"
click at [147, 133] on div "Mediterranean Vegetables Price:" at bounding box center [138, 133] width 105 height 24
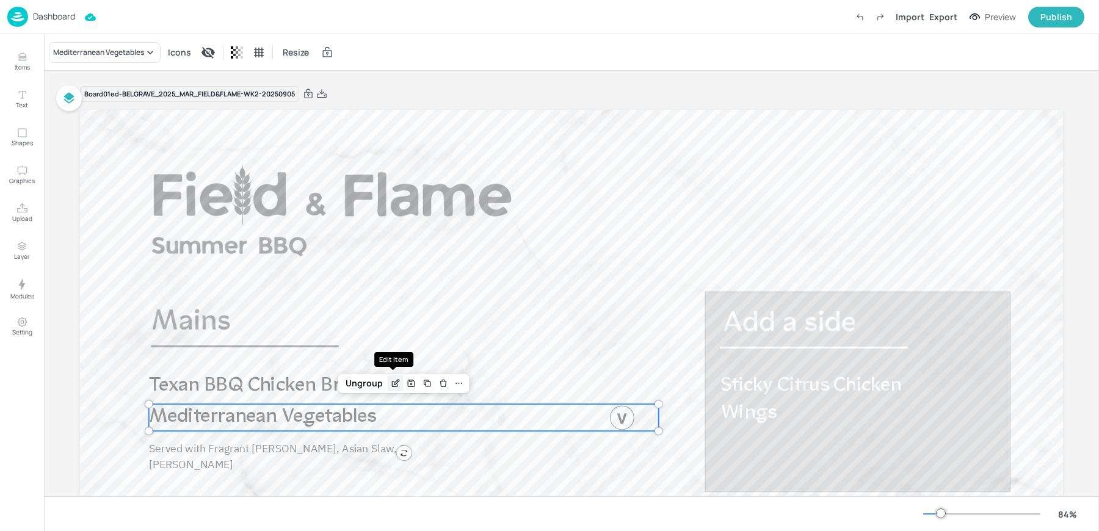
click at [392, 387] on icon "Edit Item" at bounding box center [394, 384] width 5 height 5
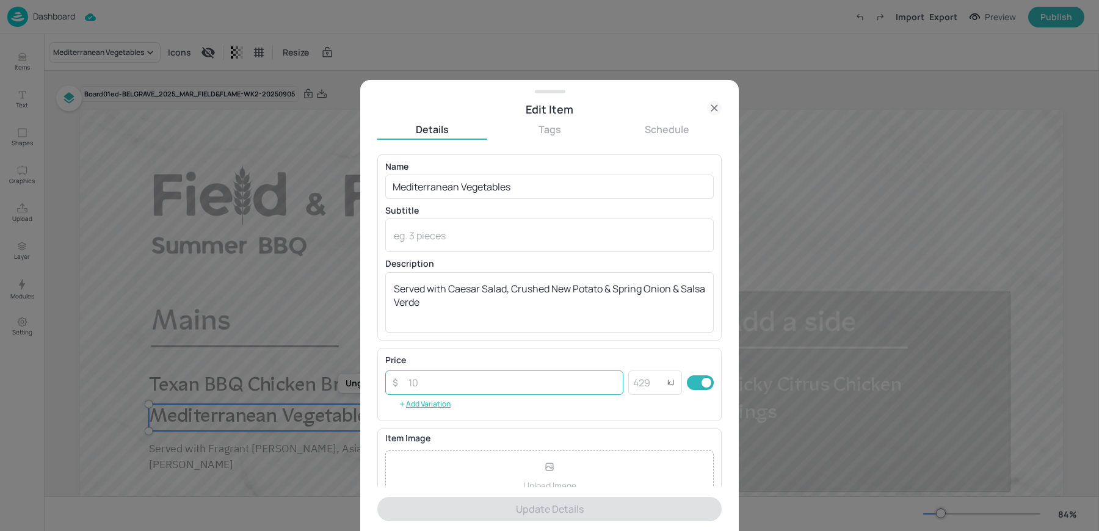
scroll to position [117, 0]
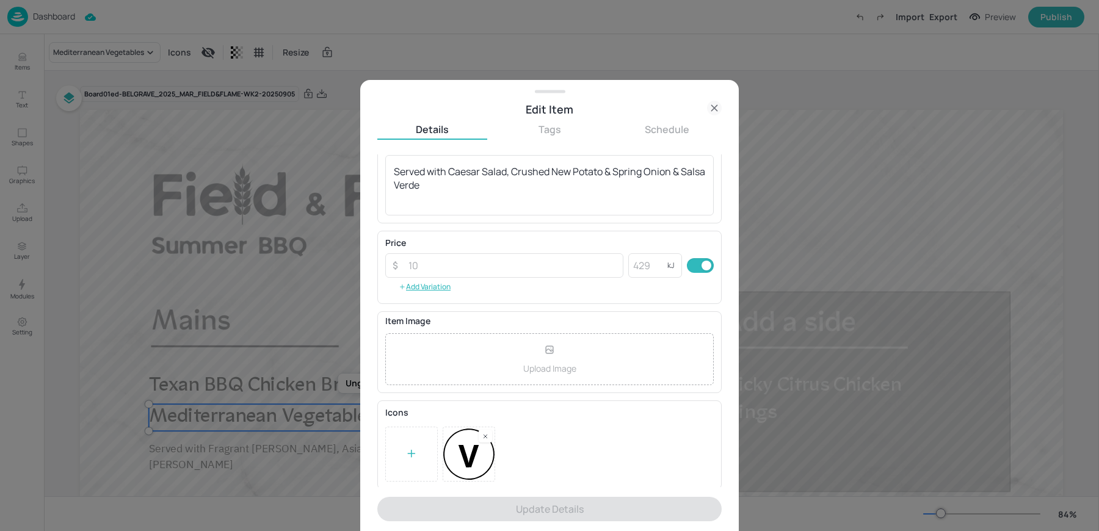
click at [489, 436] on rect at bounding box center [485, 436] width 9 height 9
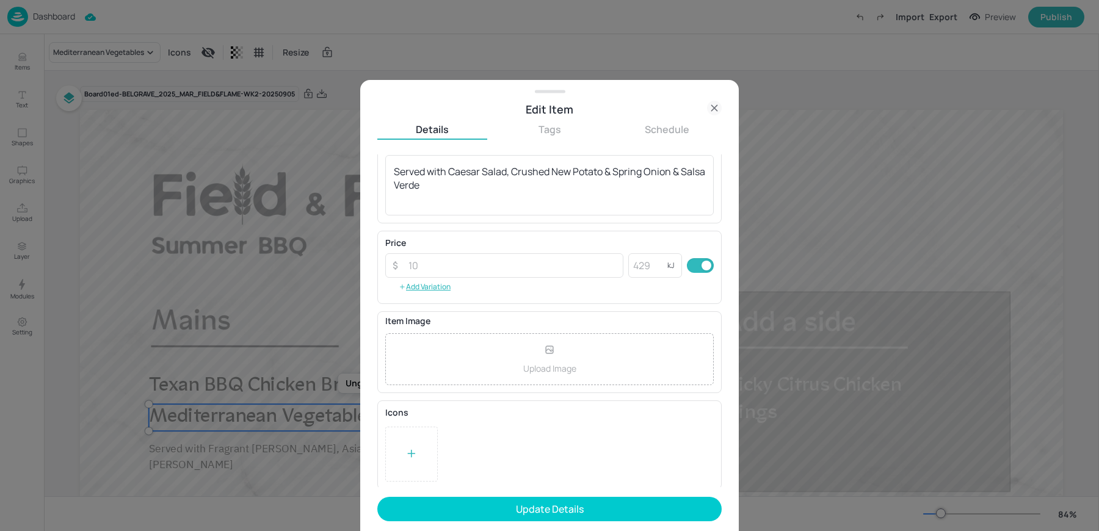
click at [395, 456] on div at bounding box center [411, 454] width 53 height 55
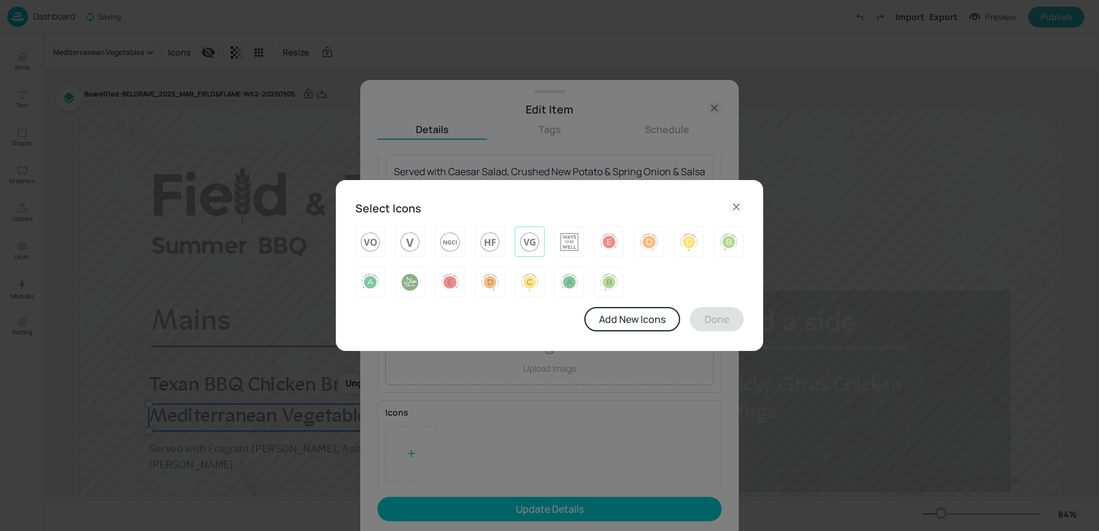
click at [521, 237] on img at bounding box center [529, 242] width 19 height 20
click at [716, 322] on button "Done" at bounding box center [717, 319] width 54 height 24
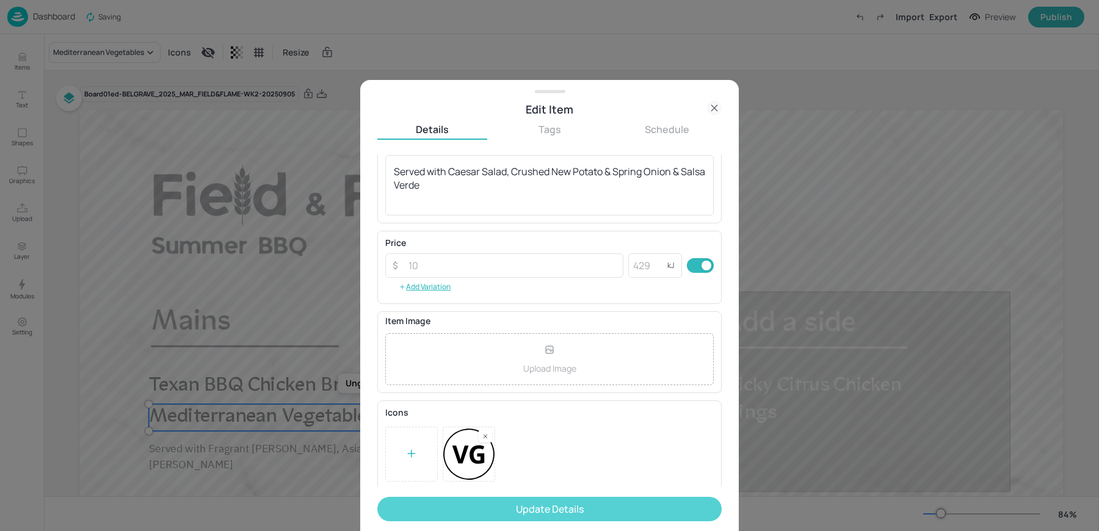
click at [536, 506] on button "Update Details" at bounding box center [549, 509] width 344 height 24
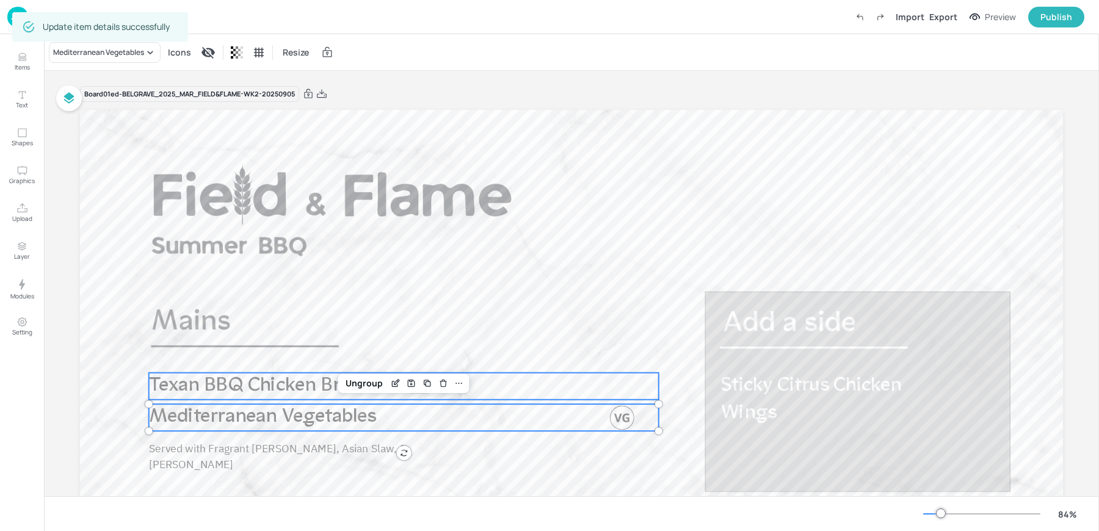
click at [250, 382] on span "Texan BBQ Chicken Breast" at bounding box center [262, 386] width 227 height 20
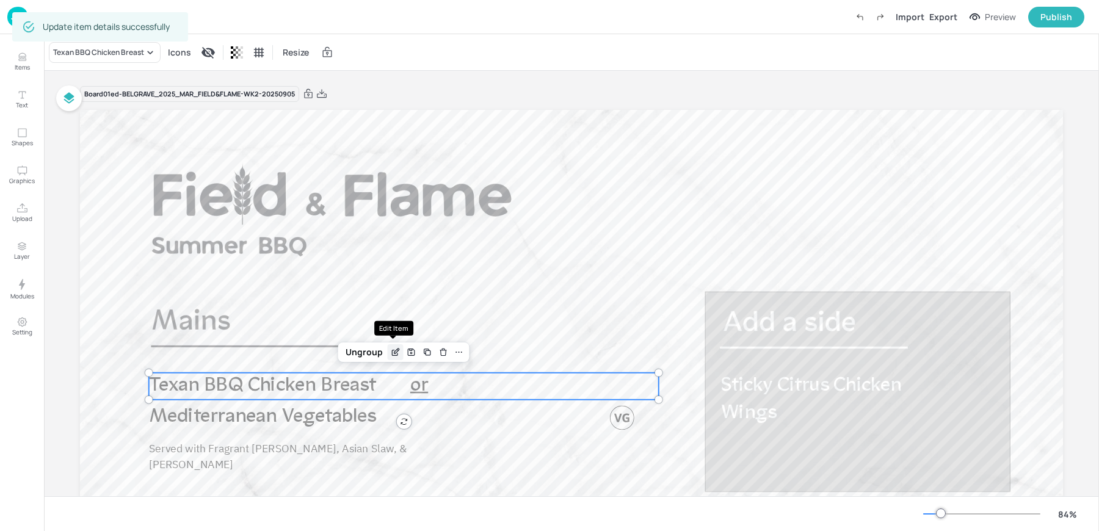
click at [393, 346] on div "Edit Item" at bounding box center [396, 352] width 16 height 16
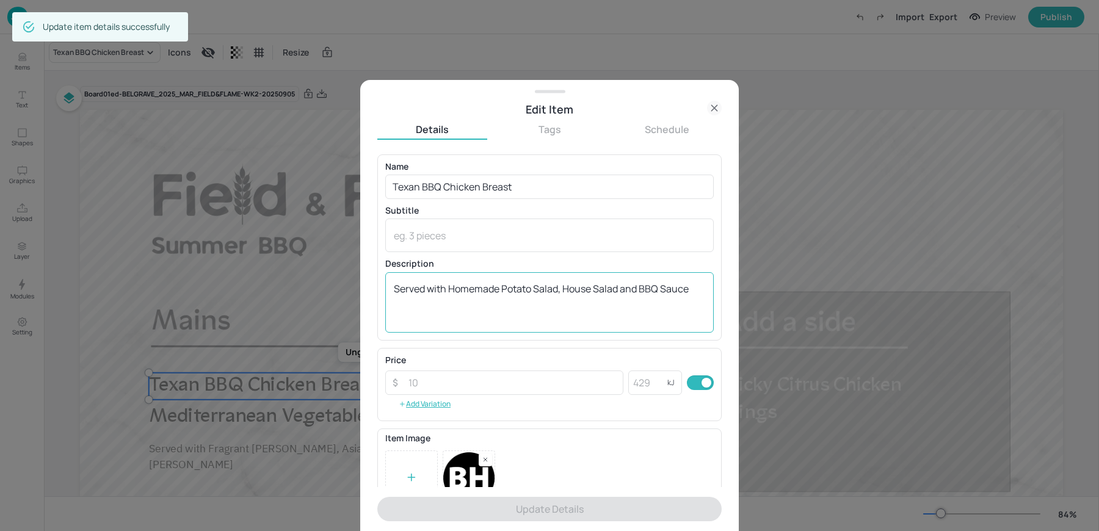
scroll to position [120, 0]
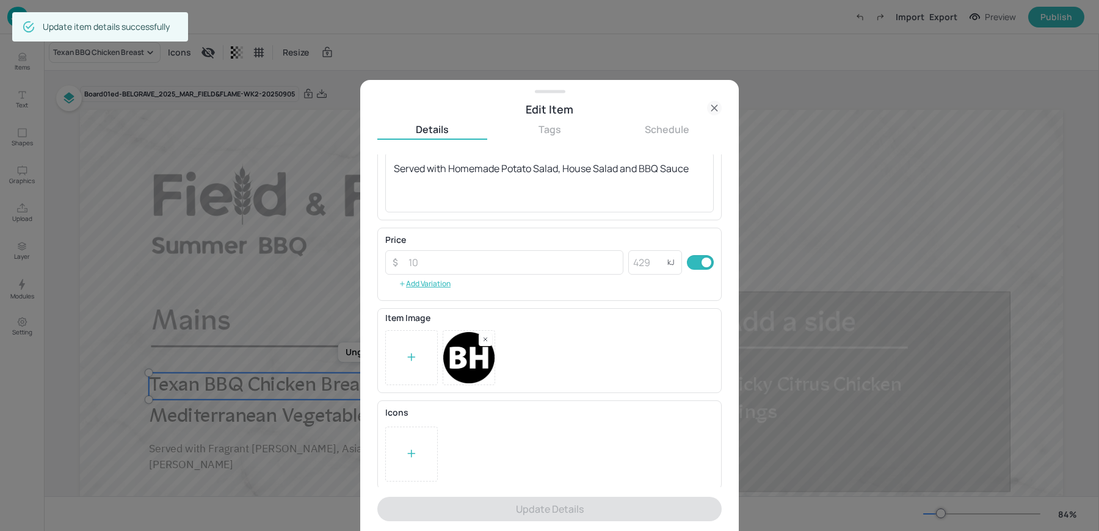
click at [410, 461] on div at bounding box center [411, 454] width 53 height 55
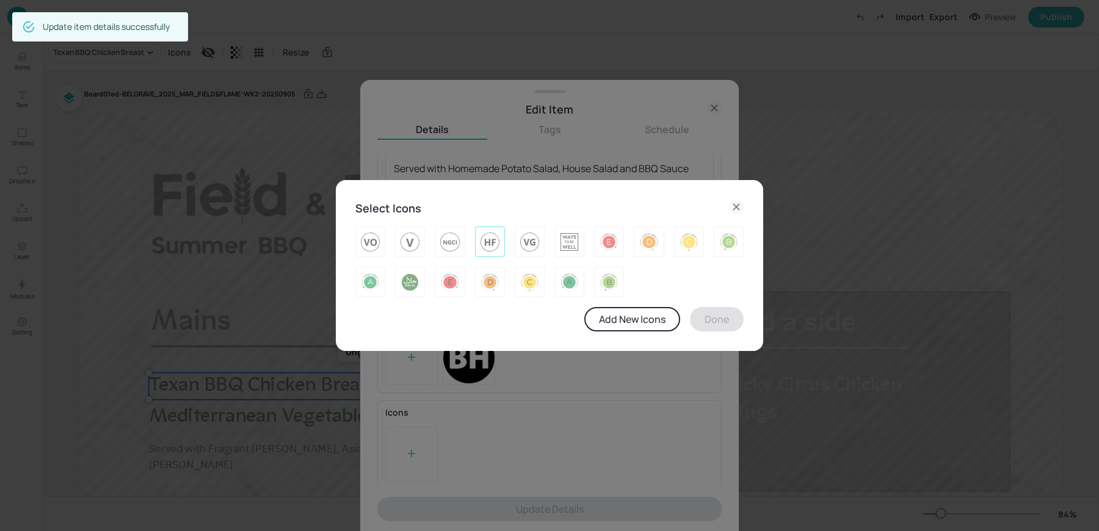
click at [493, 250] on img at bounding box center [490, 242] width 19 height 20
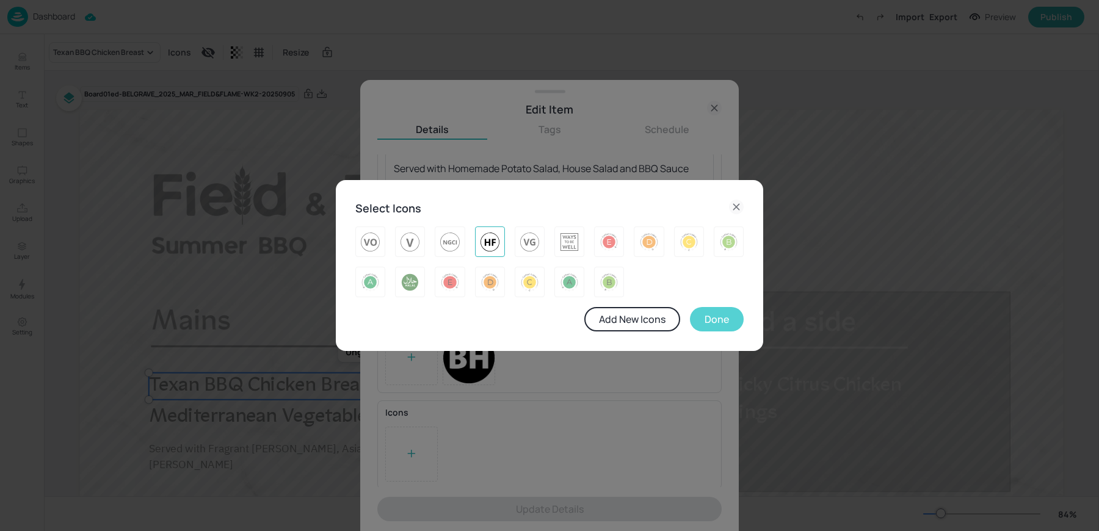
click at [724, 326] on button "Done" at bounding box center [717, 319] width 54 height 24
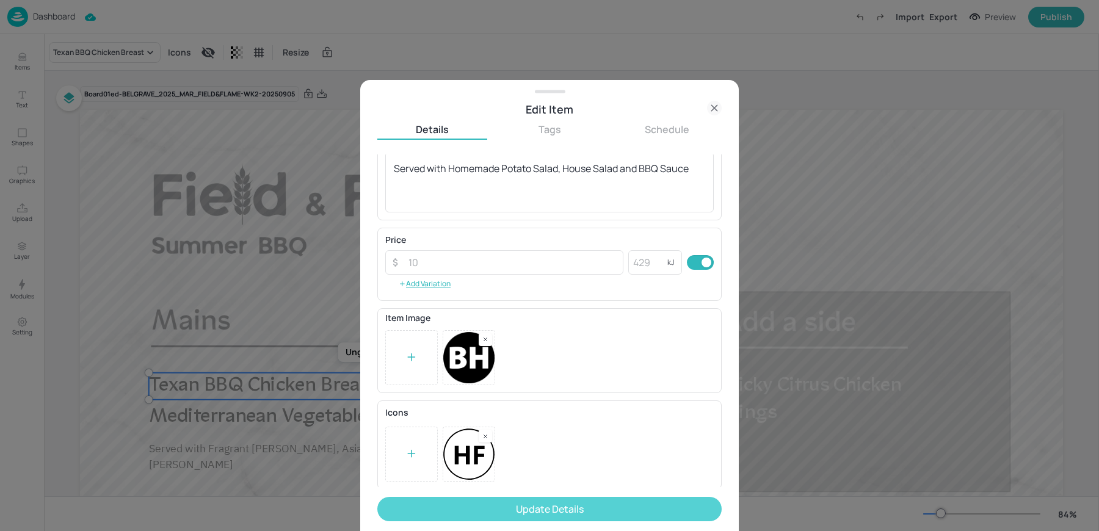
click at [525, 498] on button "Update Details" at bounding box center [549, 509] width 344 height 24
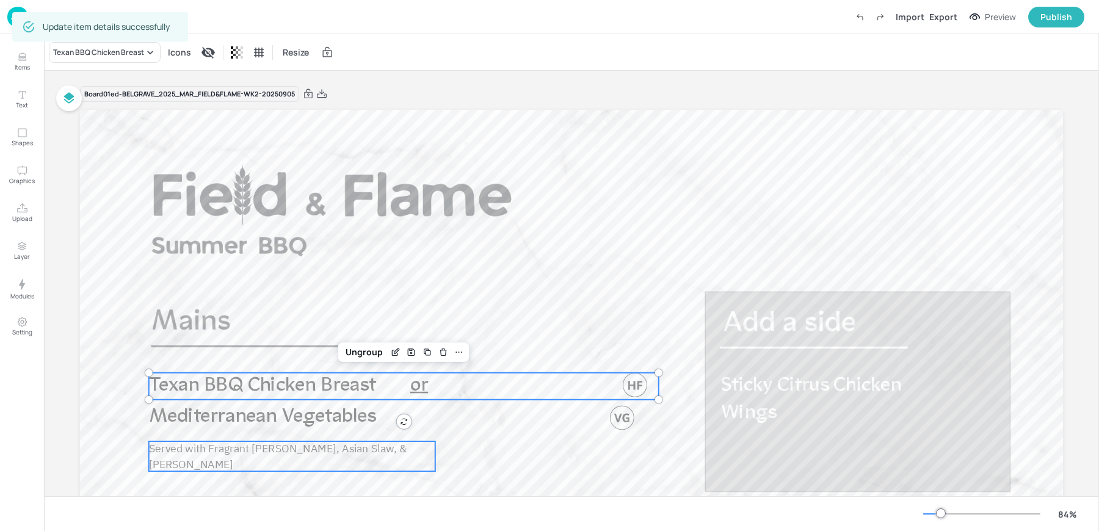
click at [230, 464] on p "Served with Fragrant [PERSON_NAME], Asian Slaw, & [PERSON_NAME]" at bounding box center [292, 457] width 286 height 31
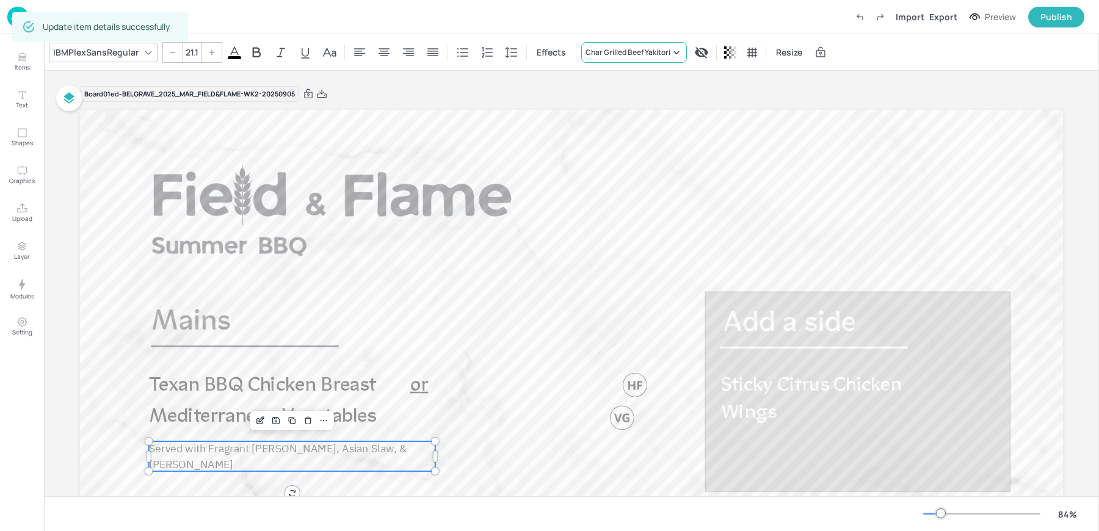
click at [599, 46] on div "Char Grilled Beef Yakitori" at bounding box center [634, 52] width 106 height 21
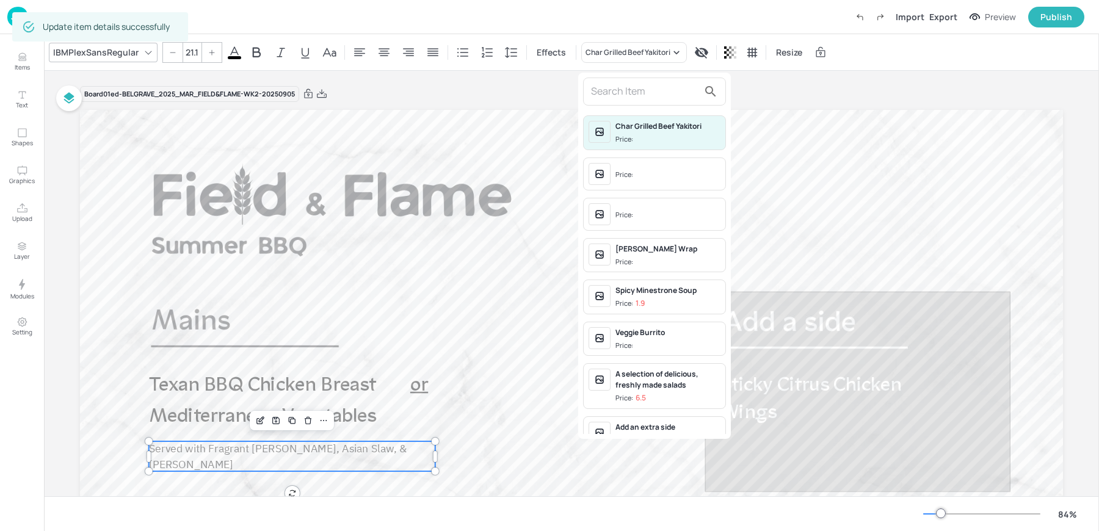
click at [625, 101] on div at bounding box center [654, 92] width 143 height 28
click at [608, 92] on input "text" at bounding box center [645, 92] width 108 height 20
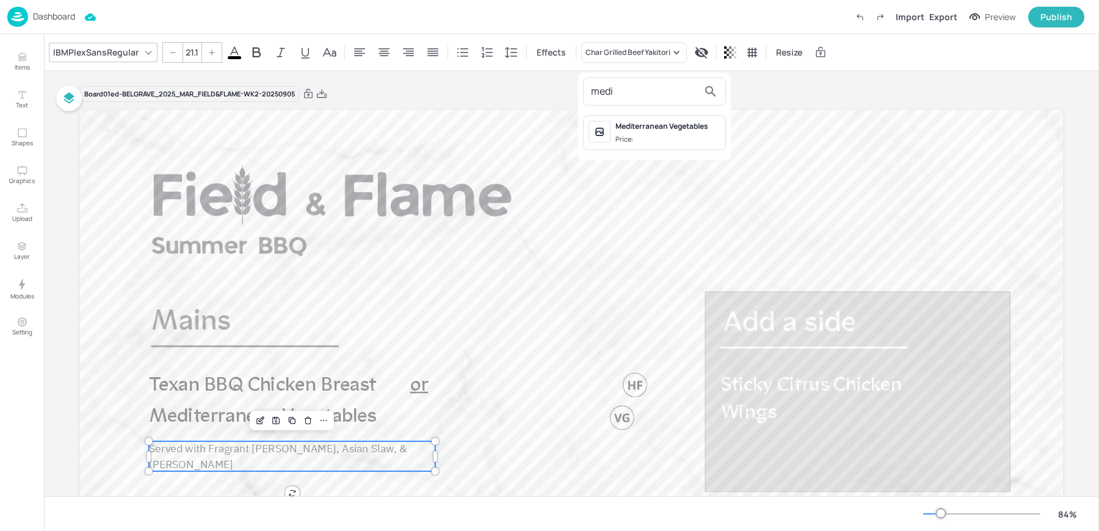
type input "medi"
click at [630, 127] on div "Mediterranean Vegetables" at bounding box center [668, 126] width 105 height 11
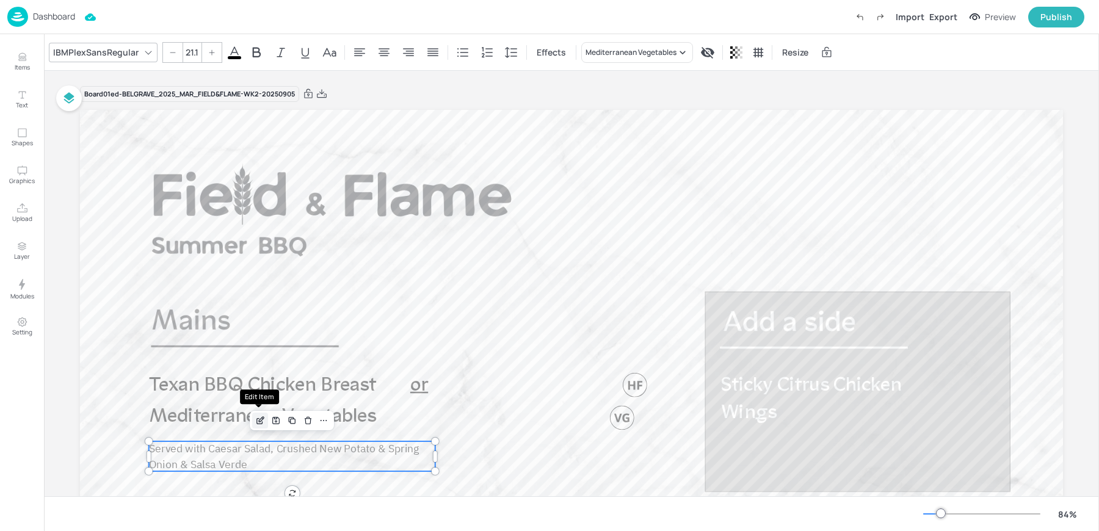
click at [264, 418] on div "Edit Item" at bounding box center [260, 421] width 16 height 16
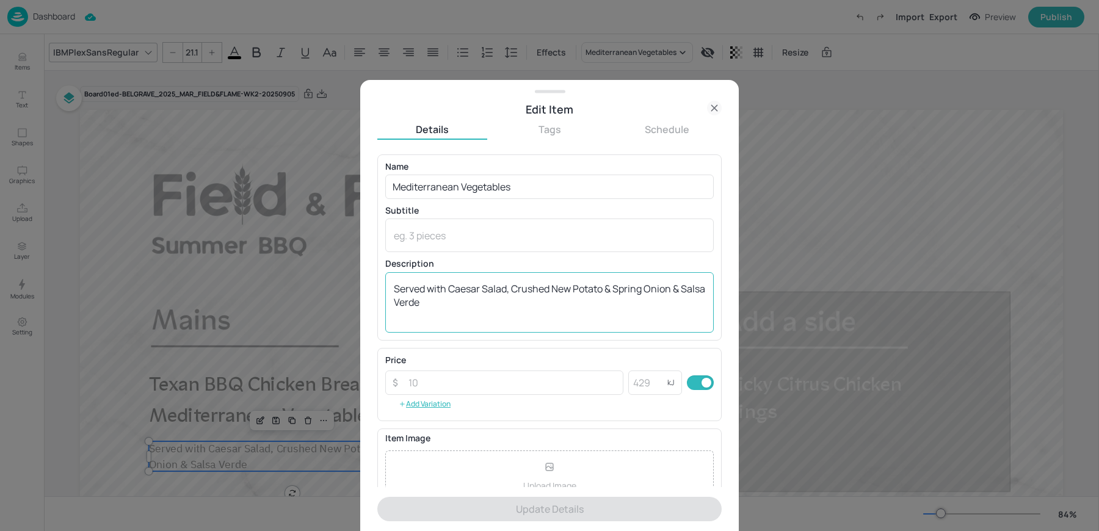
click at [514, 290] on textarea "Served with Caesar Salad, Crushed New Potato & Spring Onion & Salsa Verde" at bounding box center [550, 302] width 312 height 40
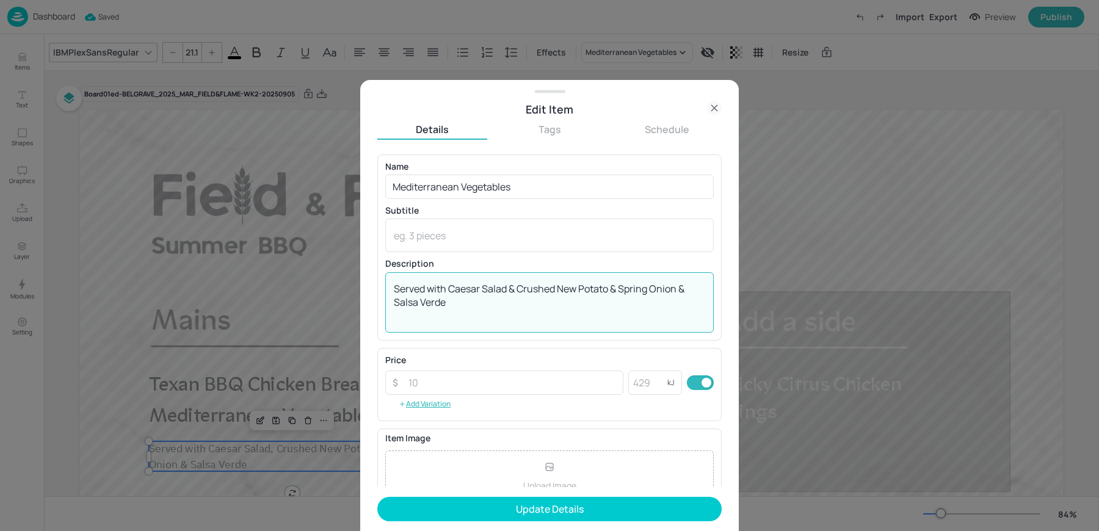
drag, startPoint x: 610, startPoint y: 288, endPoint x: 676, endPoint y: 355, distance: 94.2
click at [676, 355] on div "Name Mediterranean Vegetables ​ Subtitle x ​ Description Served with Caesar Sal…" at bounding box center [549, 322] width 344 height 334
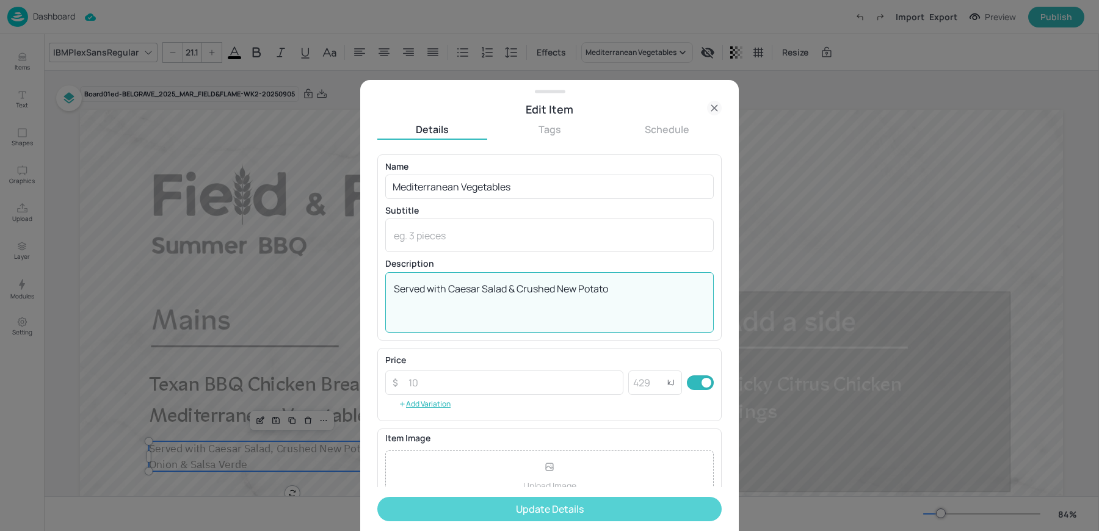
type textarea "Served with Caesar Salad & Crushed New Potato"
click at [573, 507] on button "Update Details" at bounding box center [549, 509] width 344 height 24
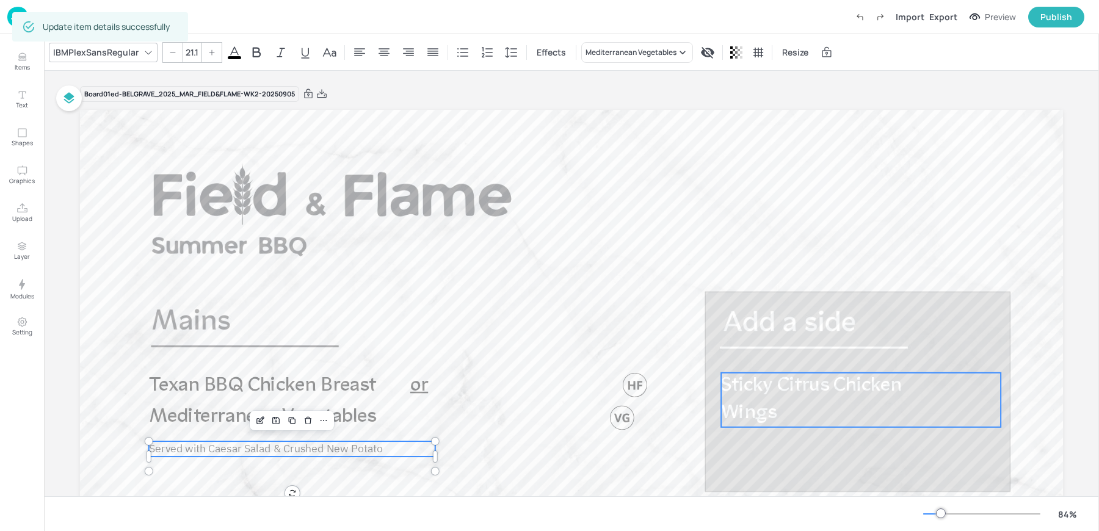
click at [799, 379] on span "Sticky Citrus Chicken Wings" at bounding box center [811, 399] width 180 height 47
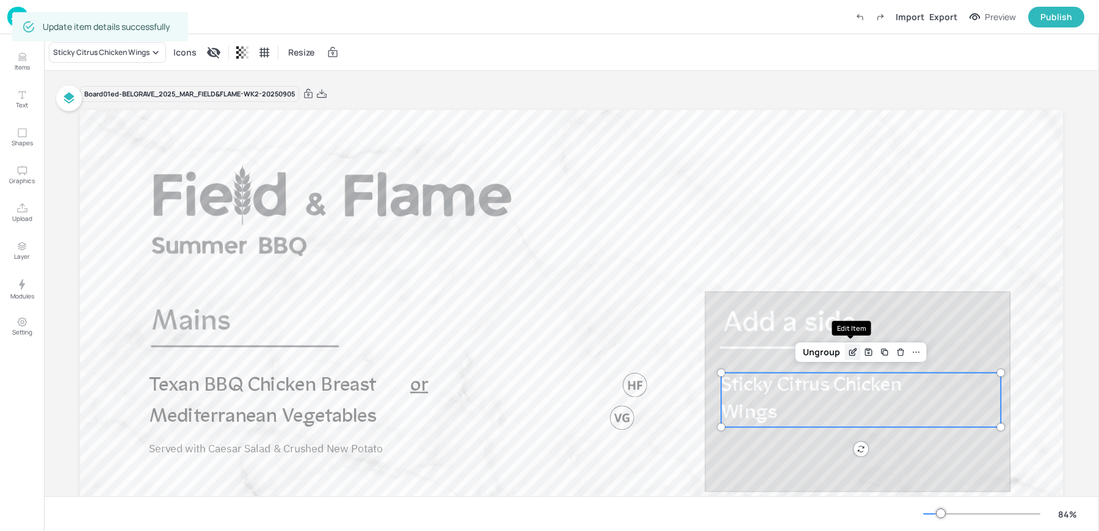
click at [856, 346] on div "Edit Item" at bounding box center [853, 352] width 16 height 16
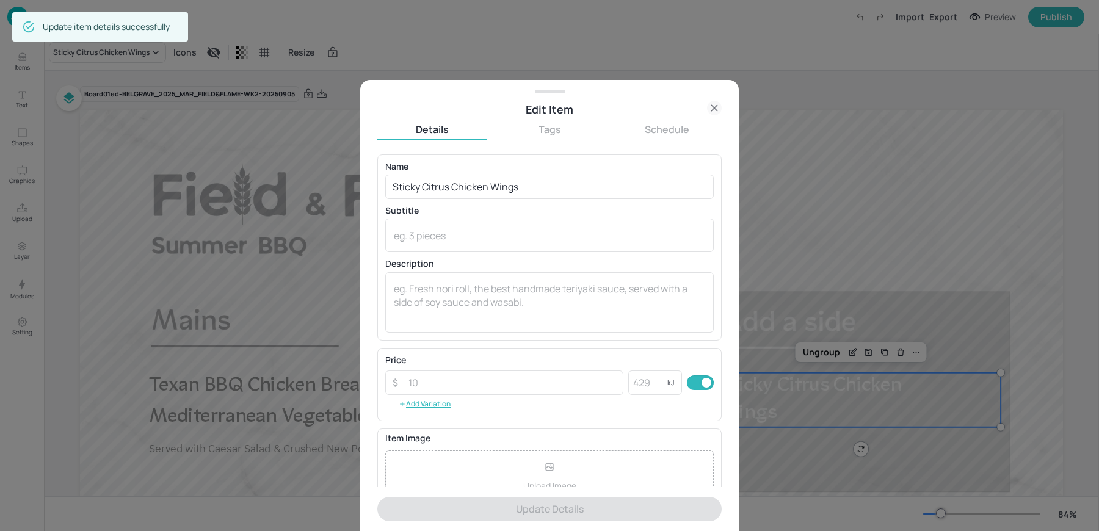
scroll to position [117, 0]
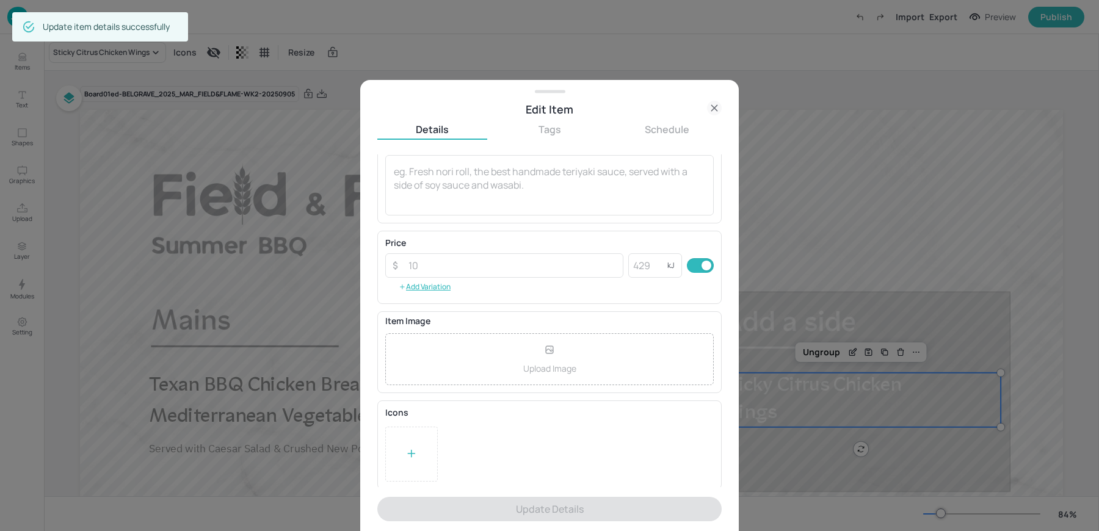
click at [419, 470] on div at bounding box center [411, 454] width 53 height 55
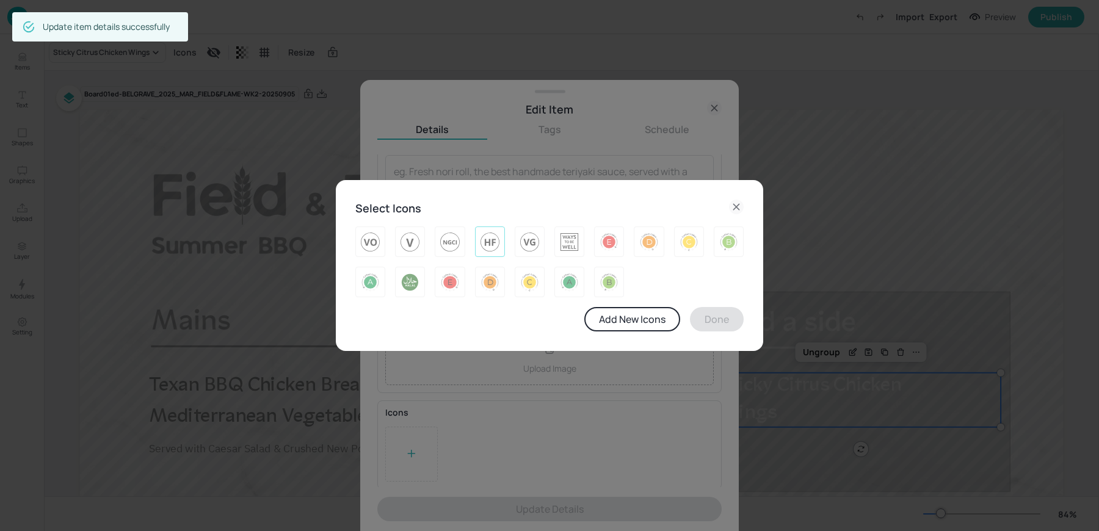
click at [476, 246] on div at bounding box center [490, 242] width 30 height 31
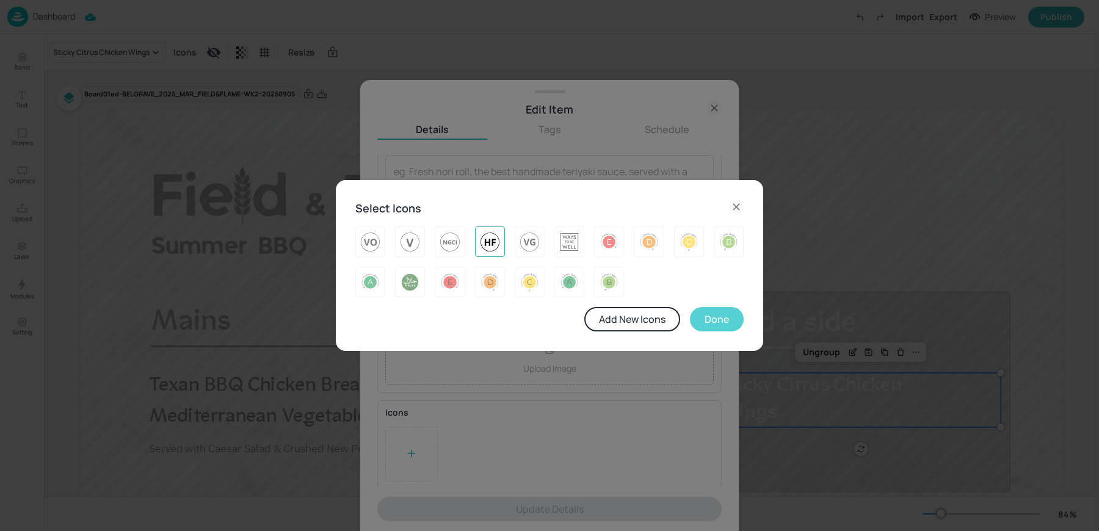
click at [734, 324] on button "Done" at bounding box center [717, 319] width 54 height 24
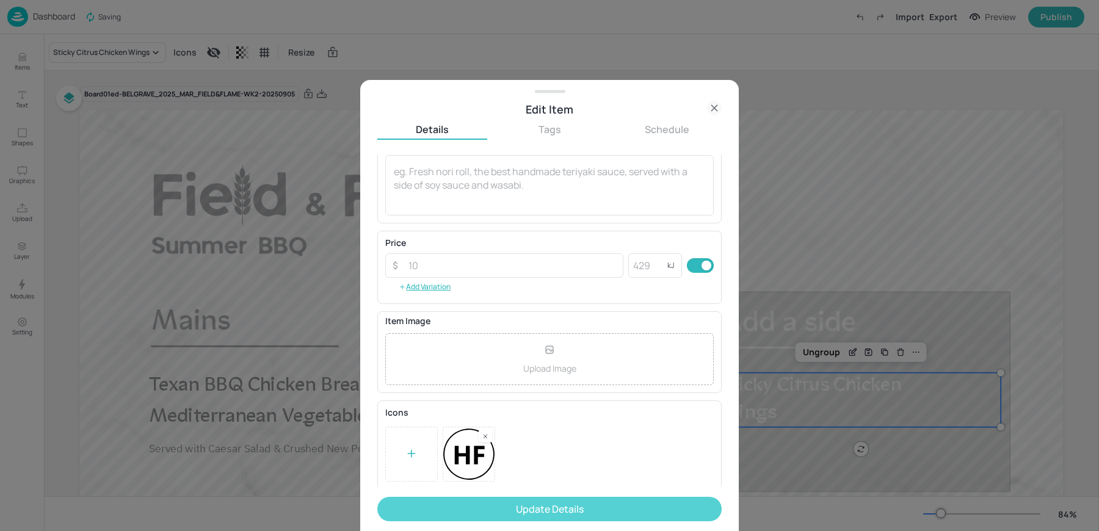
click at [524, 509] on button "Update Details" at bounding box center [549, 509] width 344 height 24
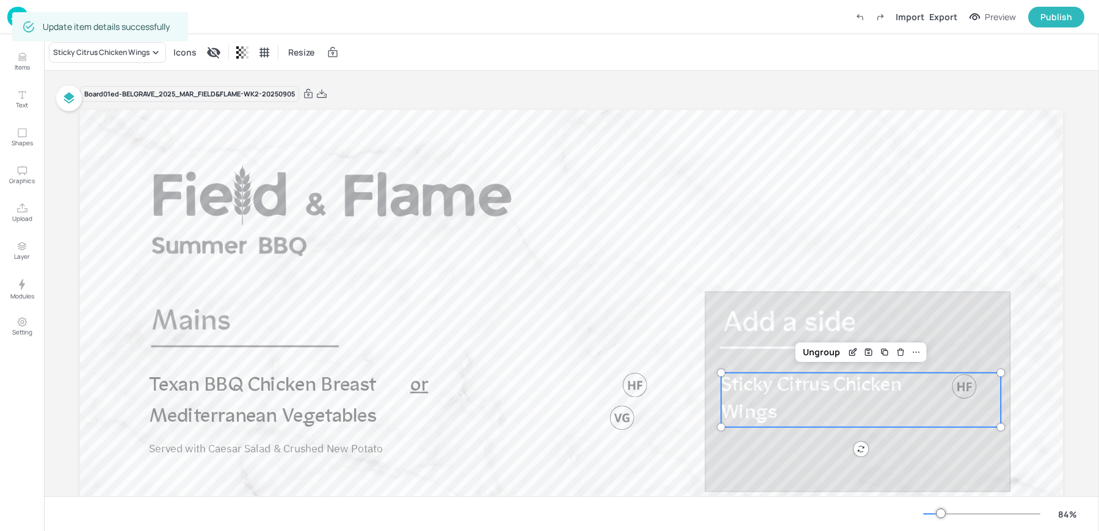
click at [7, 15] on img at bounding box center [17, 17] width 21 height 20
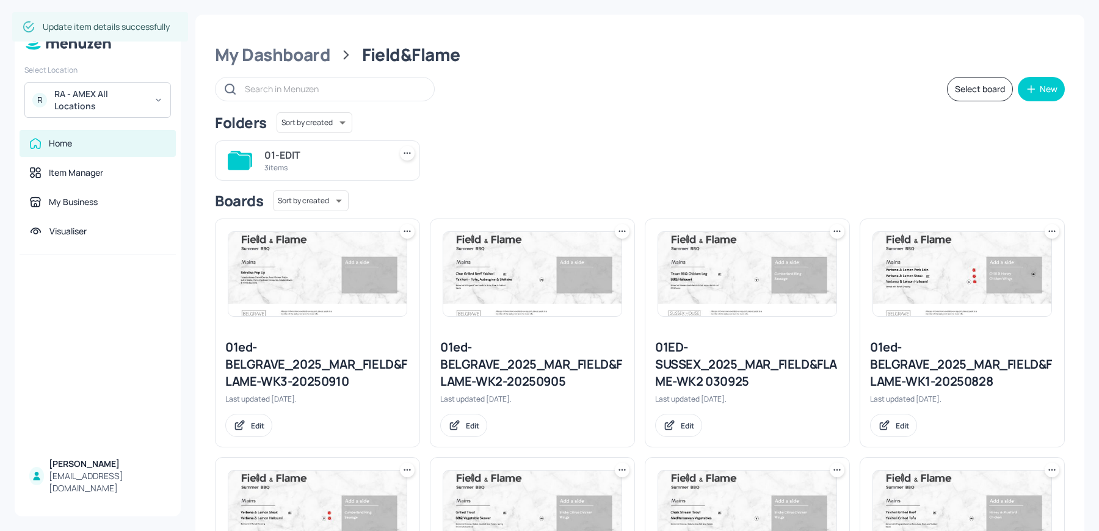
click at [621, 233] on icon at bounding box center [622, 231] width 12 height 12
click at [586, 258] on div "Rename" at bounding box center [575, 256] width 98 height 21
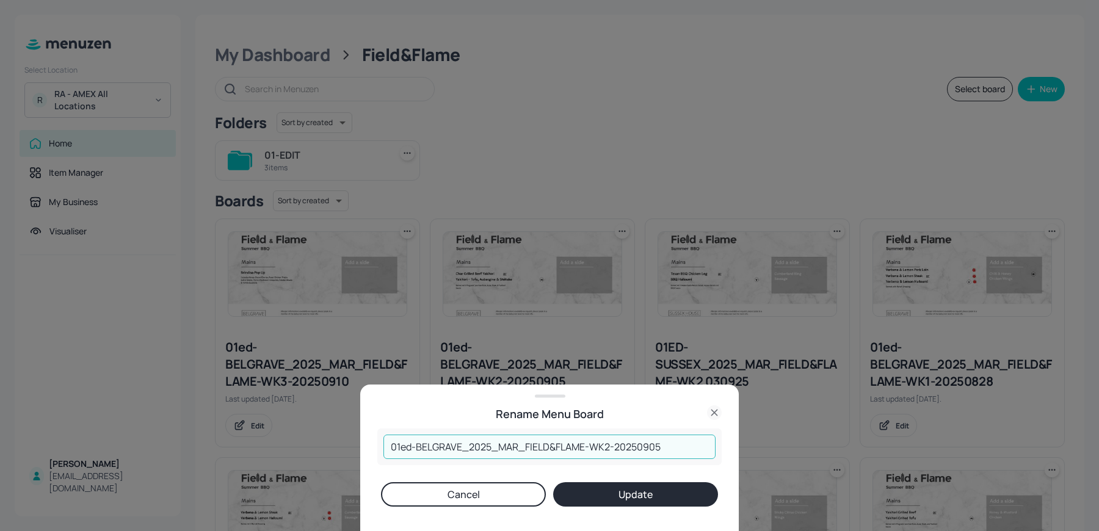
click at [610, 445] on input "01ed-BELGRAVE_2025_MAR_FIELD&FLAME-WK2-20250905" at bounding box center [550, 447] width 332 height 24
click at [671, 451] on input "01ed-BELGRAVE_2025_MAR_FIELD&FLAME-WK3-20250905" at bounding box center [550, 447] width 332 height 24
type input "01ed-BELGRAVE_2025_MAR_FIELD&FLAME-WK3-20250918"
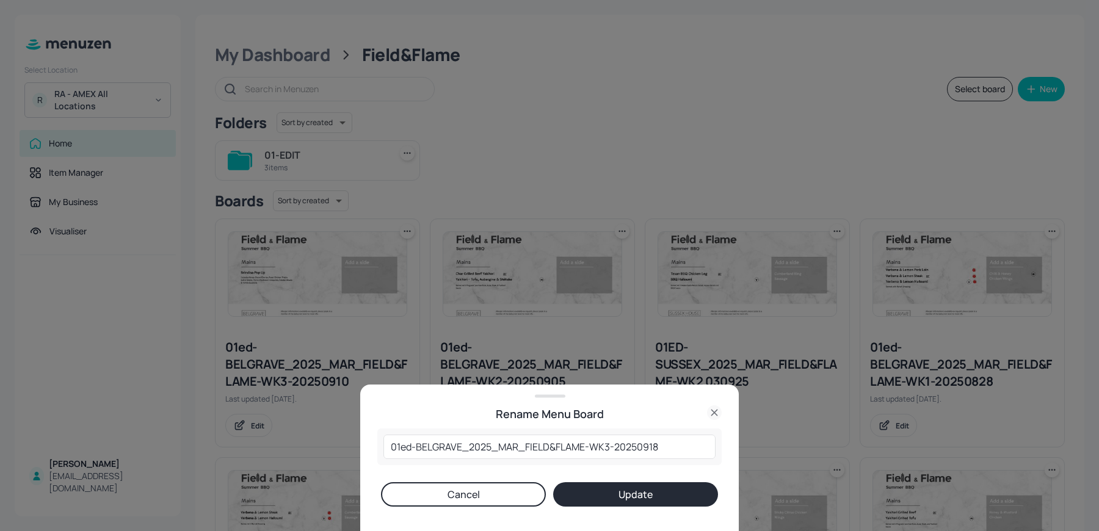
click at [643, 495] on button "Update" at bounding box center [635, 495] width 165 height 24
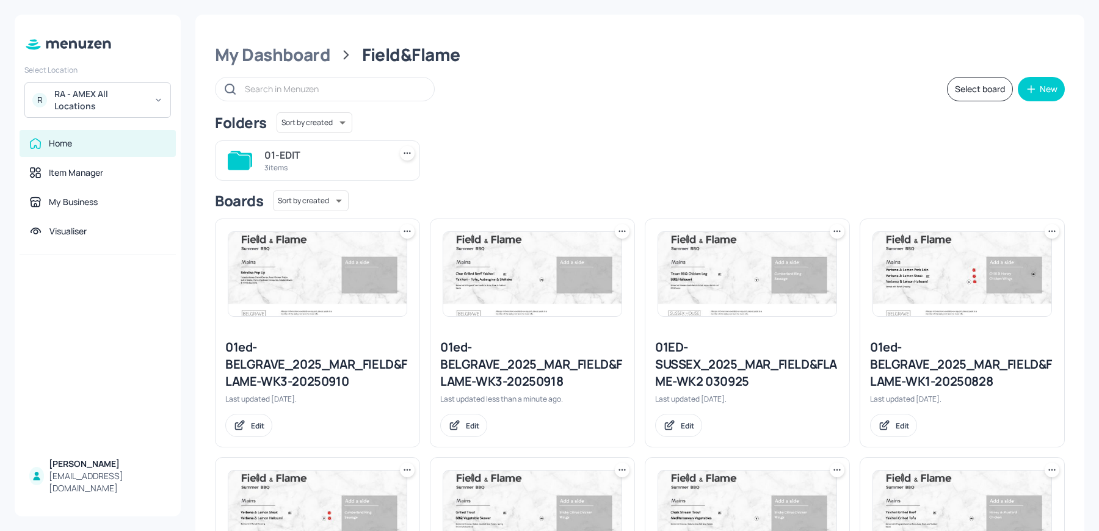
click at [616, 226] on icon at bounding box center [622, 231] width 12 height 12
click at [551, 299] on p "Move" at bounding box center [553, 297] width 18 height 11
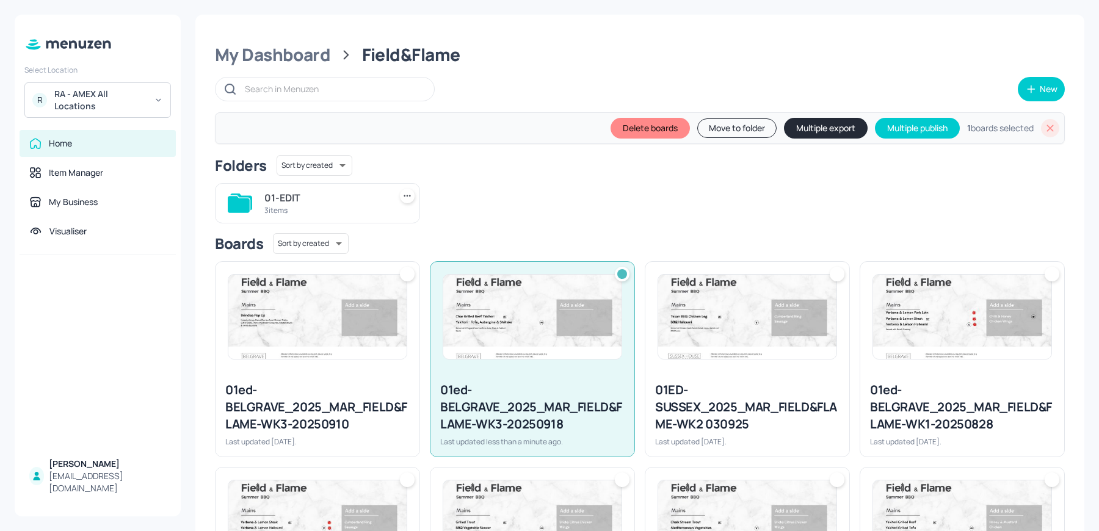
click at [829, 139] on div "Delete boards Move to folder Multiple export Multiple publish 1 boards selected" at bounding box center [640, 128] width 850 height 32
click at [820, 127] on button "Multiple export" at bounding box center [826, 128] width 84 height 21
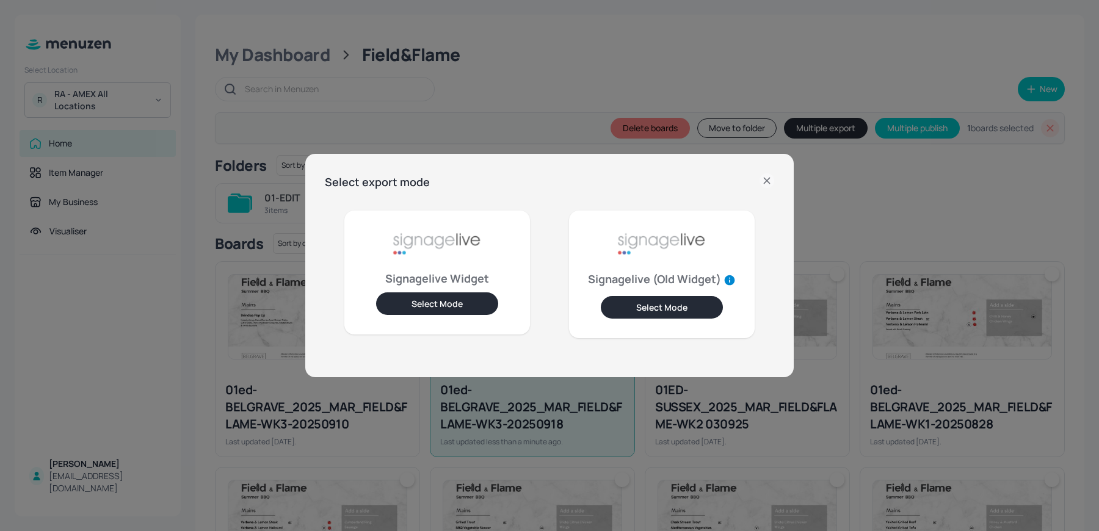
click at [445, 312] on button "Select Mode" at bounding box center [437, 304] width 122 height 23
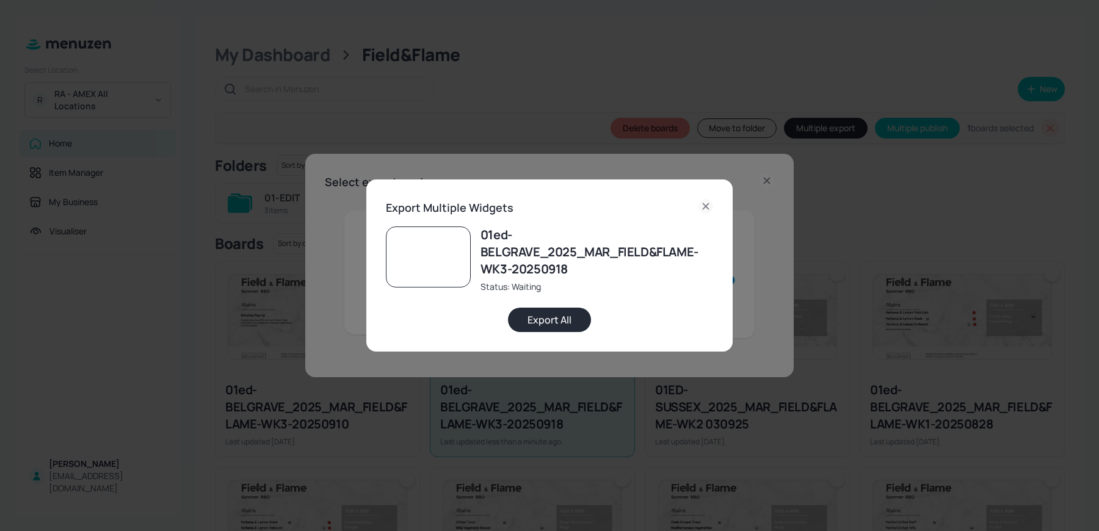
click at [568, 316] on button "Export All" at bounding box center [549, 320] width 83 height 24
click at [517, 83] on div "Export Multiple Widgets 01ed-BELGRAVE_2025_MAR_FIELD&FLAME-WK3-20250918 Status:…" at bounding box center [549, 265] width 1099 height 531
click at [517, 83] on div "Select export mode Signagelive Widget Select Mode Signagelive (Old Widget) Sele…" at bounding box center [549, 265] width 1099 height 531
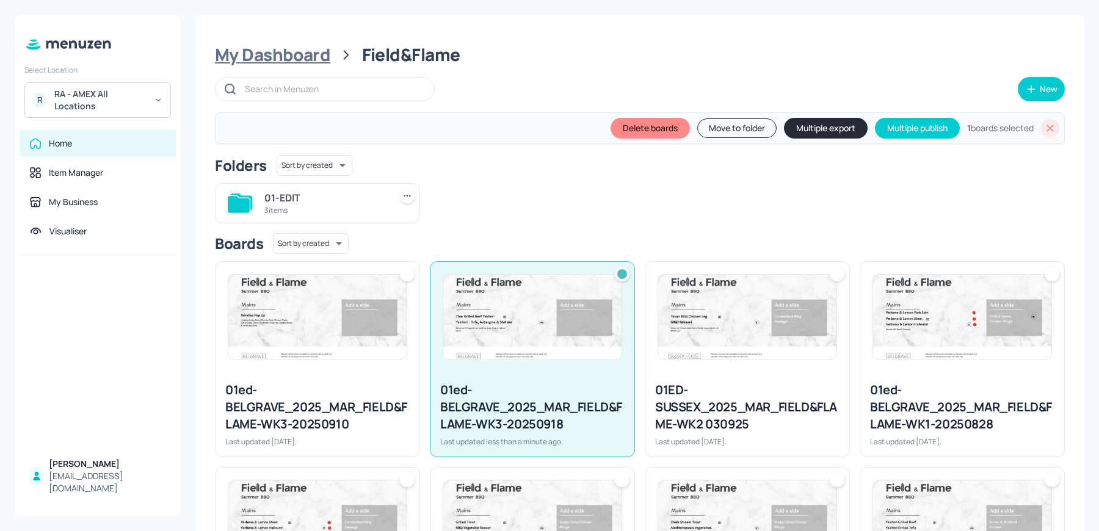
click at [303, 58] on div "My Dashboard" at bounding box center [272, 55] width 115 height 22
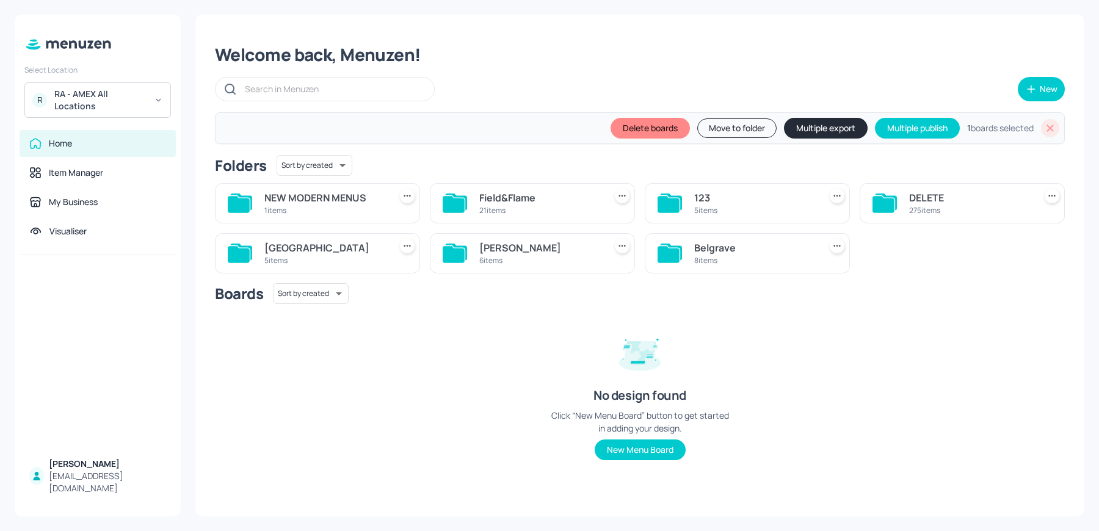
click at [1059, 134] on div "Delete boards Move to folder Multiple export Multiple publish 1 boards selected" at bounding box center [640, 128] width 850 height 32
click at [1056, 132] on icon at bounding box center [1050, 128] width 12 height 12
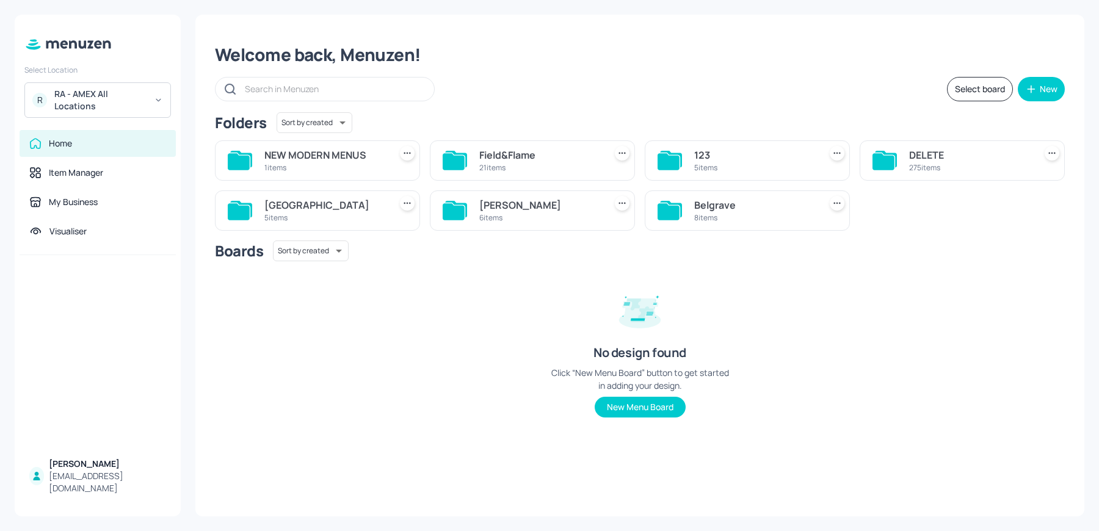
click at [707, 210] on div "Belgrave" at bounding box center [754, 205] width 121 height 15
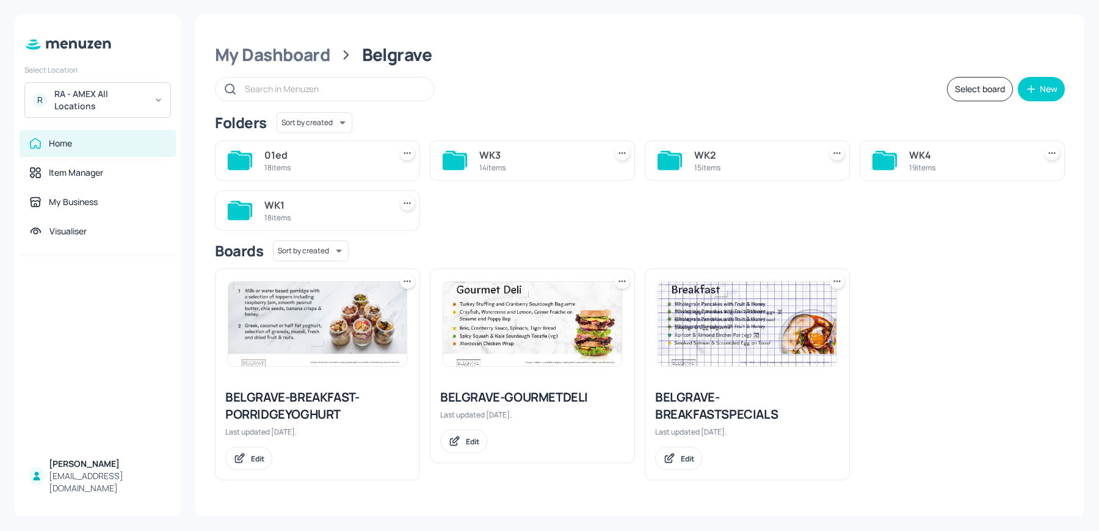
click at [531, 157] on div "WK3" at bounding box center [539, 155] width 121 height 15
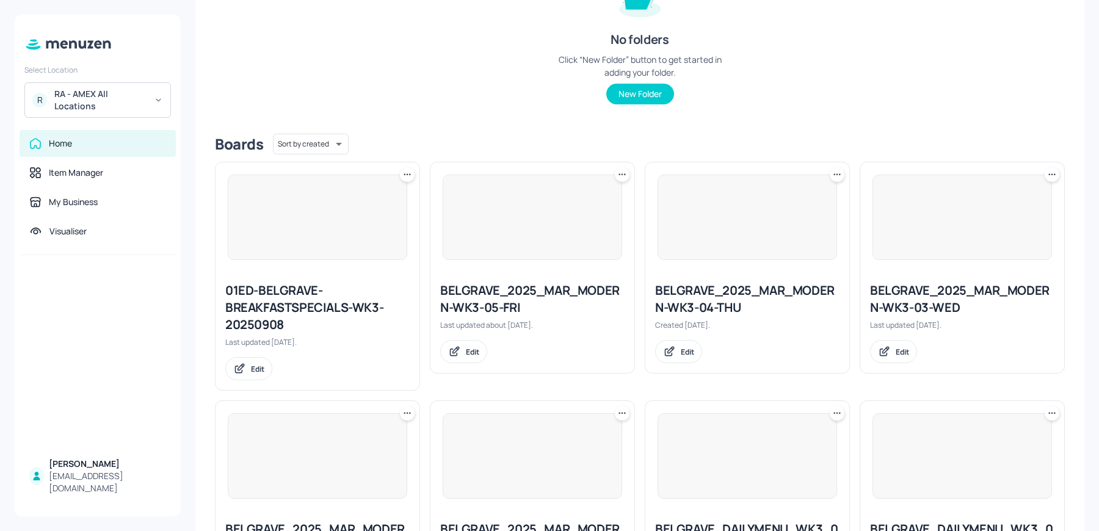
scroll to position [213, 0]
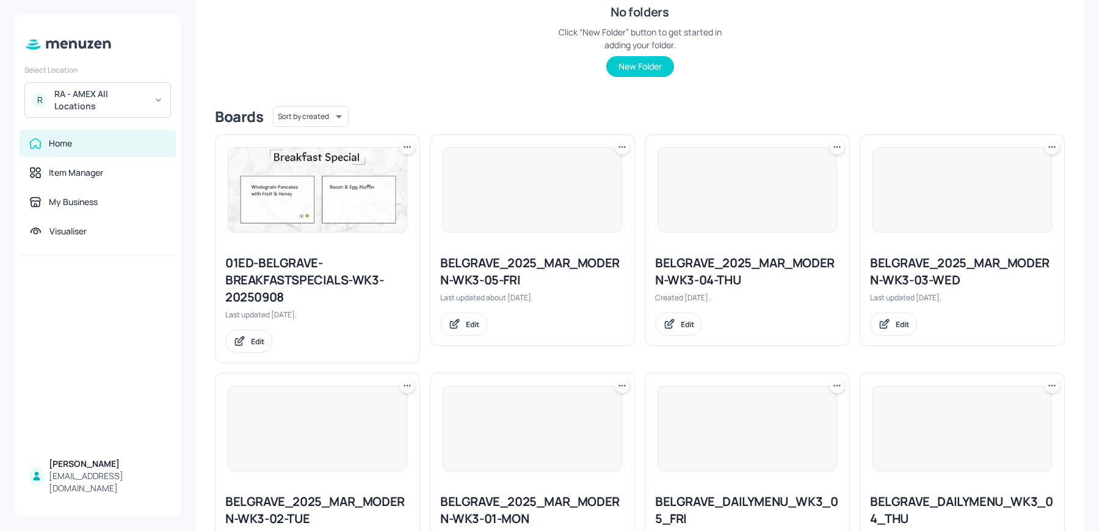
click at [682, 258] on div "BELGRAVE_2025_MAR_MODERN-WK3-04-THU" at bounding box center [747, 272] width 184 height 34
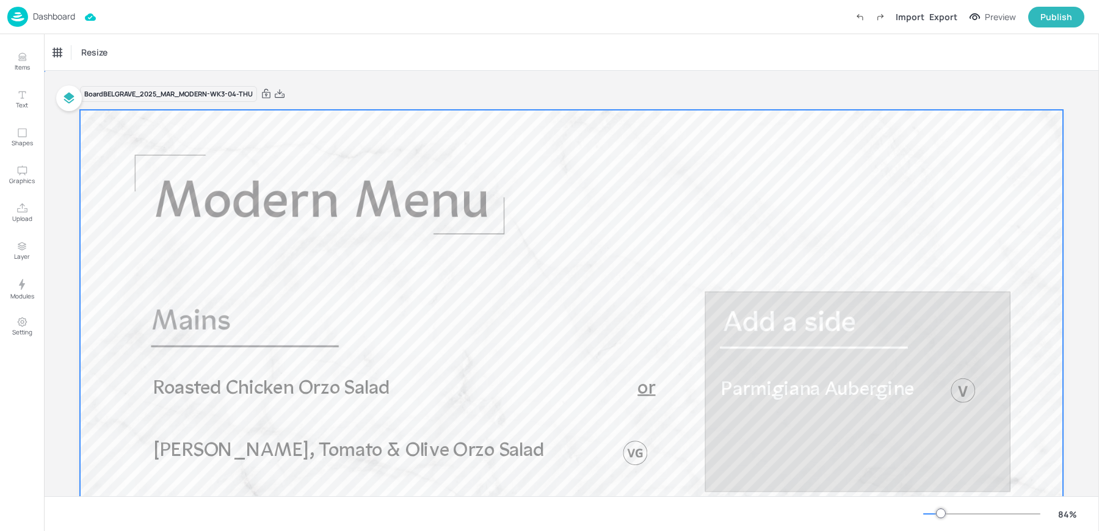
click at [436, 374] on div at bounding box center [571, 386] width 983 height 553
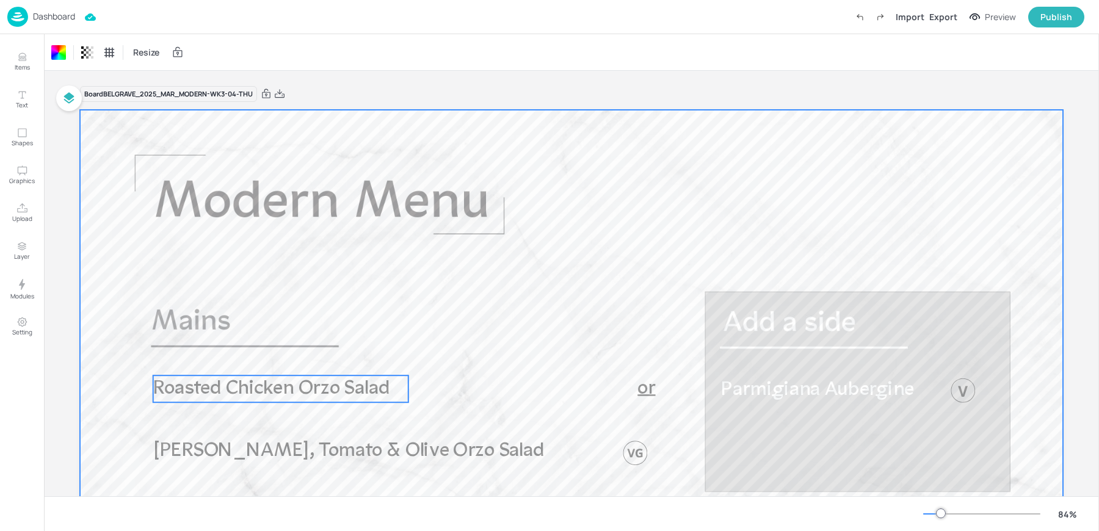
click at [390, 384] on span "Roasted Chicken Orzo Salad" at bounding box center [271, 389] width 236 height 20
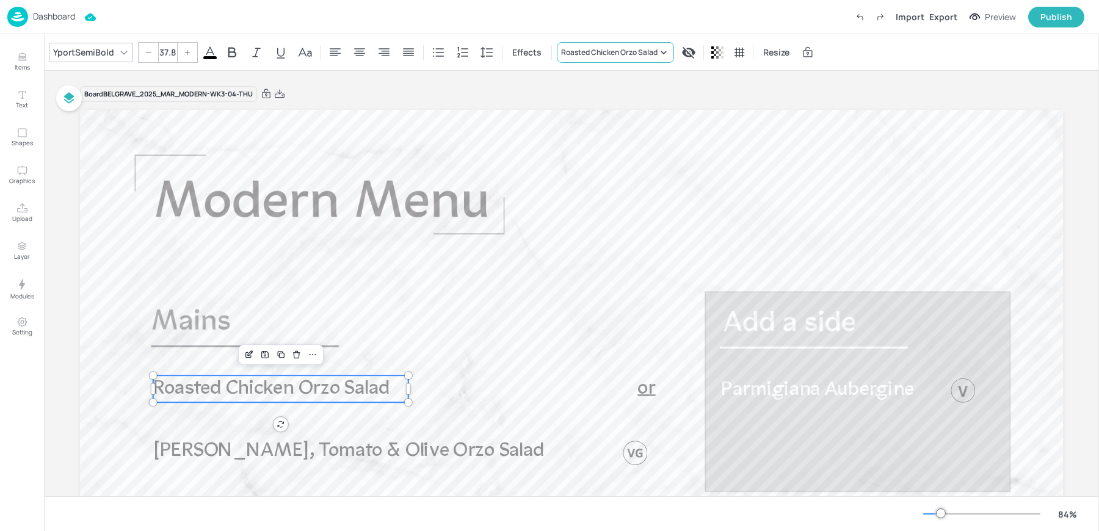
click at [634, 57] on div "Roasted Chicken Orzo Salad" at bounding box center [609, 52] width 97 height 11
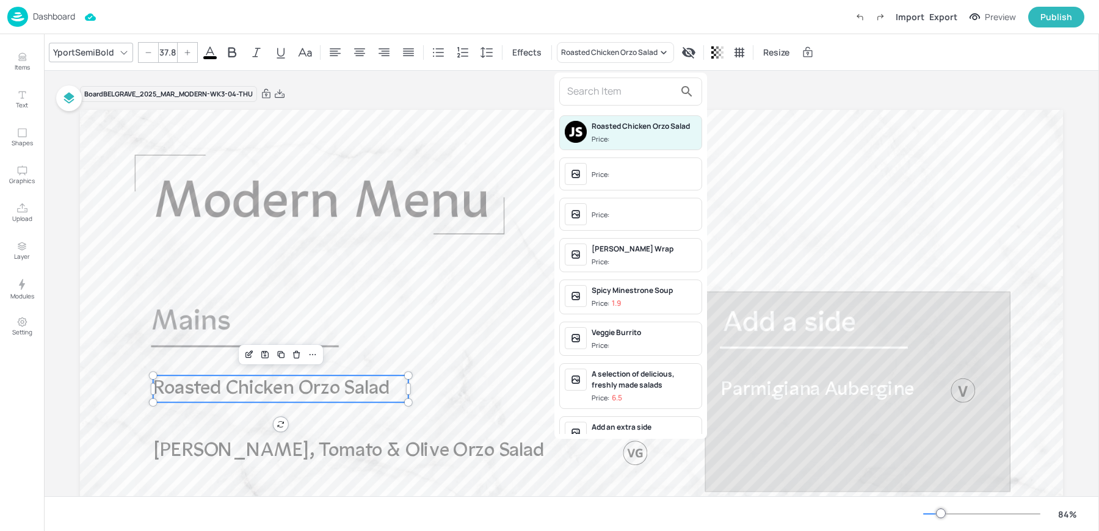
click at [627, 87] on input "text" at bounding box center [621, 92] width 108 height 20
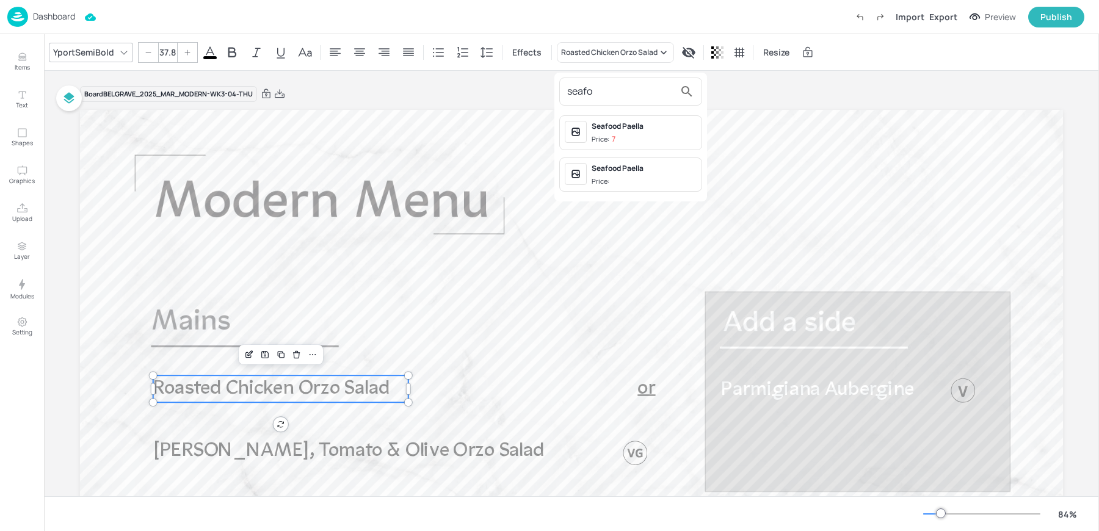
type input "seafo"
click at [643, 139] on span "Price: 7" at bounding box center [644, 139] width 105 height 10
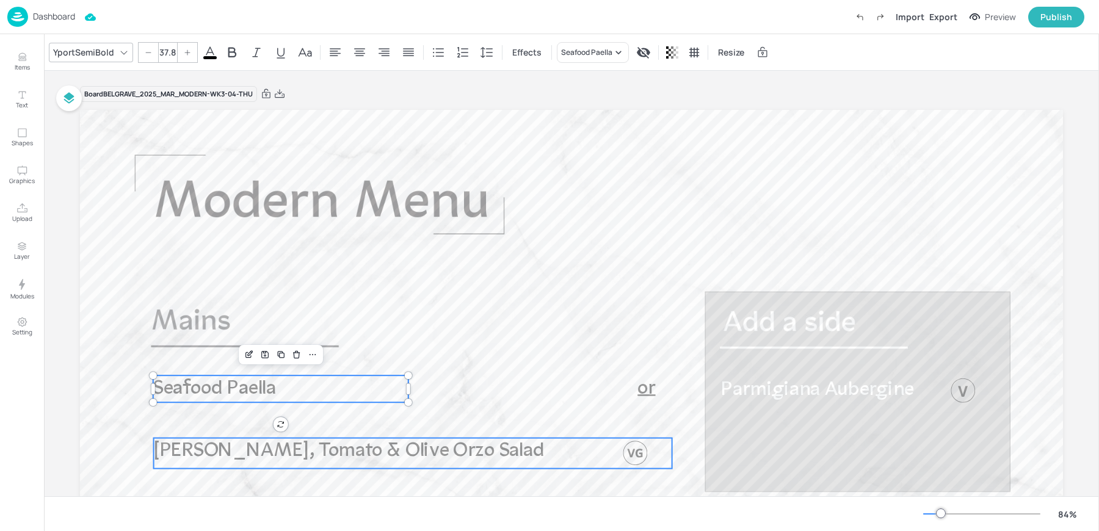
click at [238, 445] on span "Harissa Halloumi, Tomato & Olive Orzo Salad" at bounding box center [349, 452] width 391 height 20
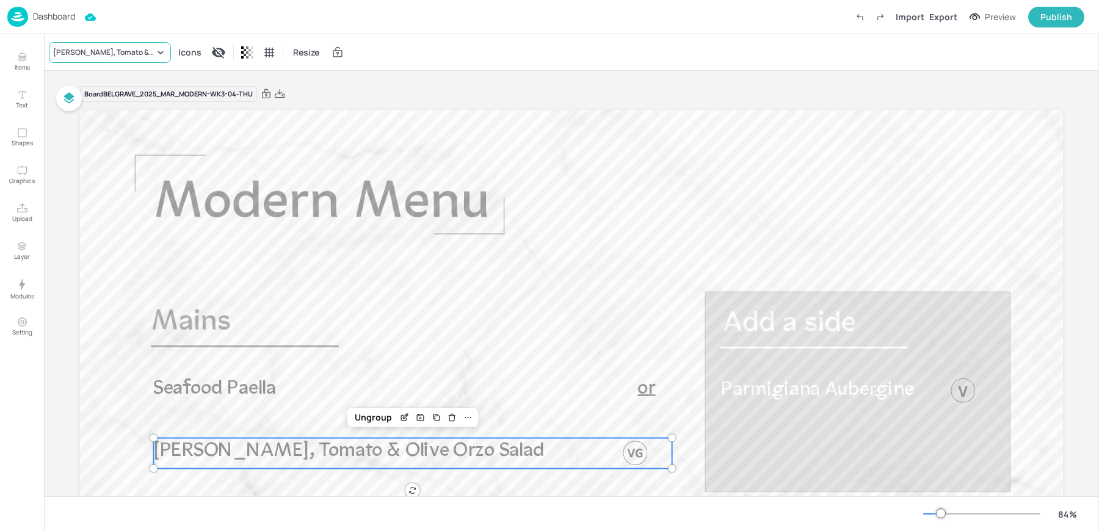
click at [129, 51] on div "Harissa Halloumi, Tomato & Olive Orzo Salad" at bounding box center [103, 52] width 101 height 11
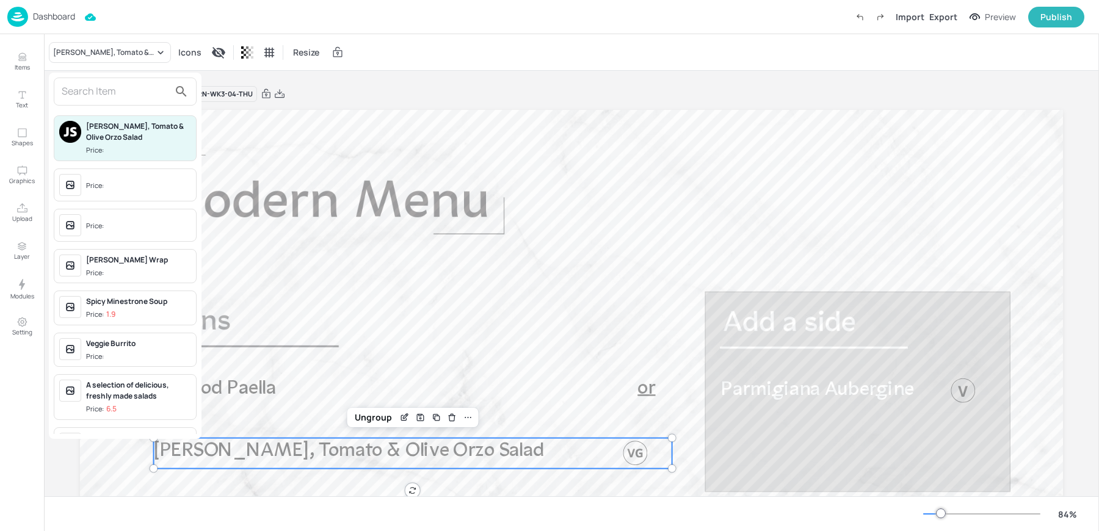
click at [139, 96] on input "text" at bounding box center [116, 92] width 108 height 20
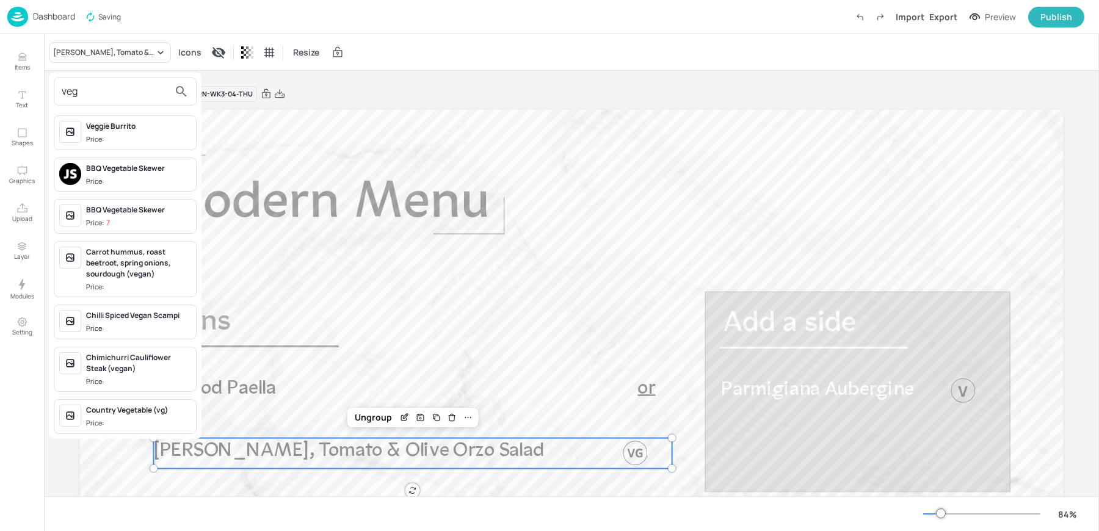
type input "veg"
click at [266, 385] on div at bounding box center [549, 265] width 1099 height 531
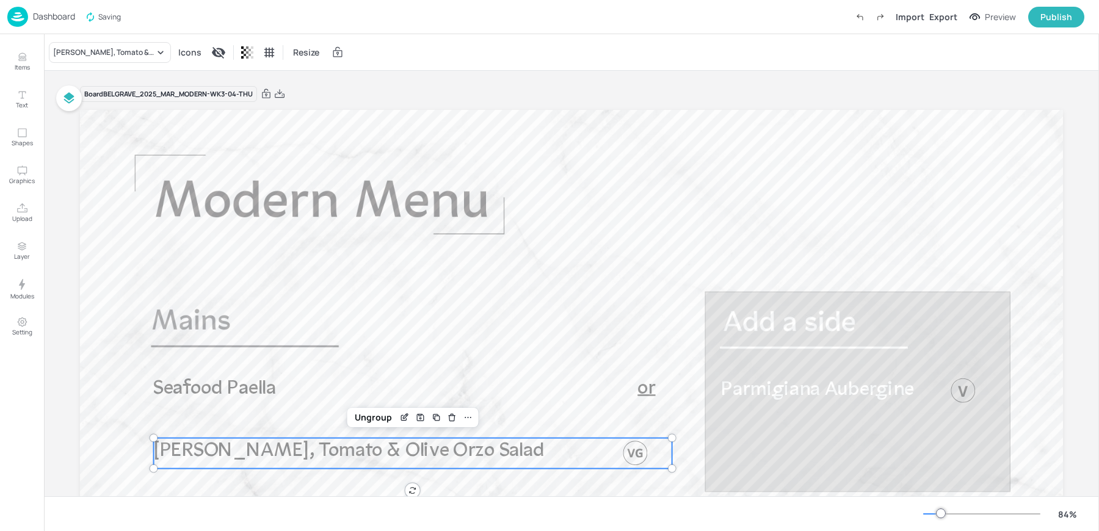
click at [244, 385] on div "veg Veggie Burrito Price: BBQ Vegetable Skewer Price: BBQ Vegetable Skewer Pric…" at bounding box center [549, 268] width 1099 height 527
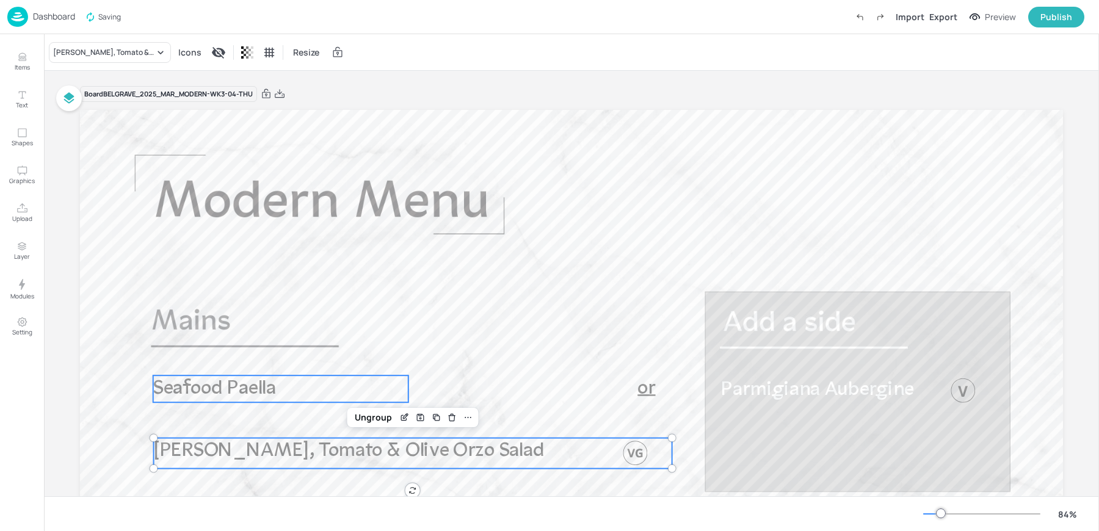
click at [244, 385] on span "Seafood Paella" at bounding box center [214, 389] width 123 height 20
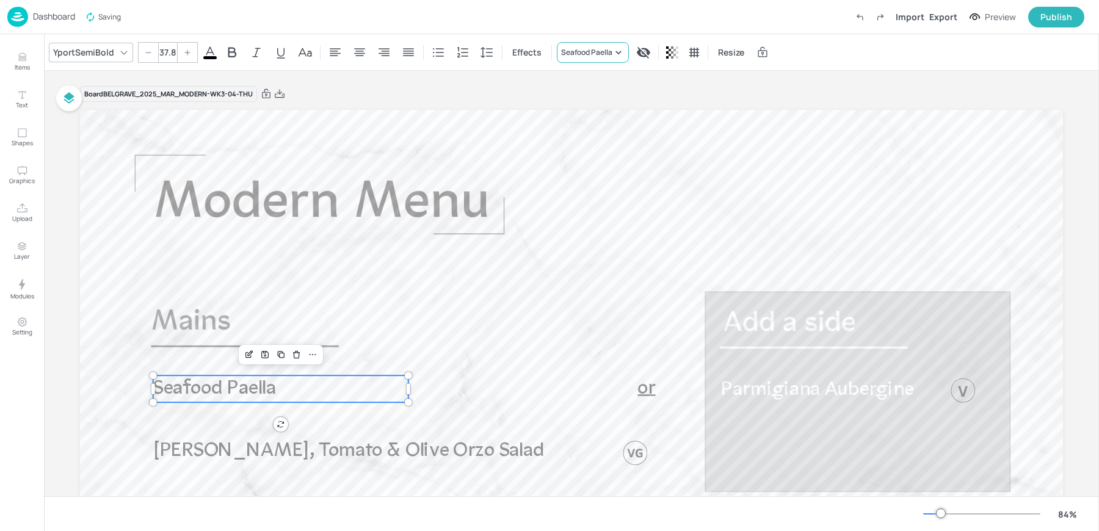
click at [575, 50] on div "Seafood Paella" at bounding box center [586, 52] width 51 height 11
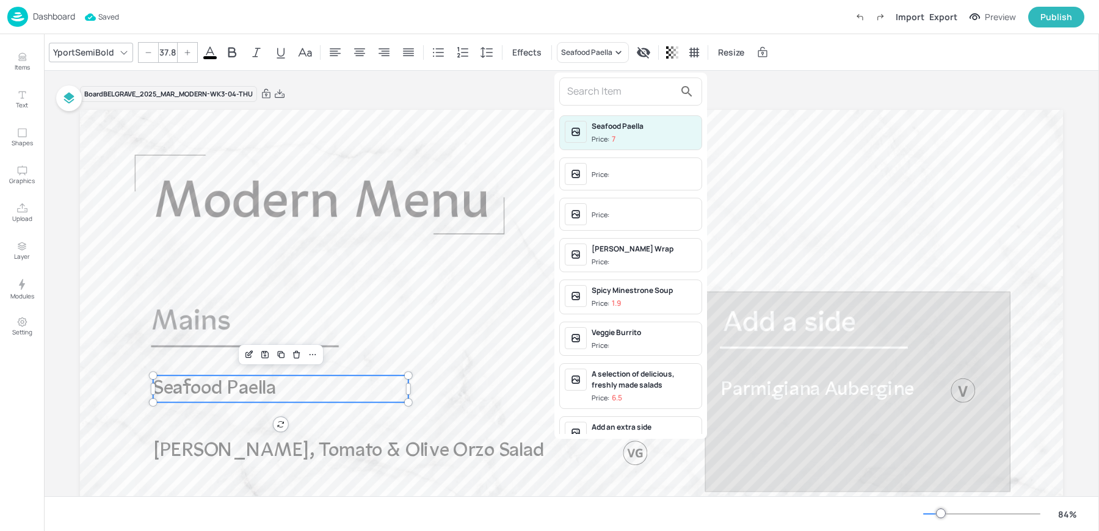
click at [219, 461] on div at bounding box center [549, 265] width 1099 height 531
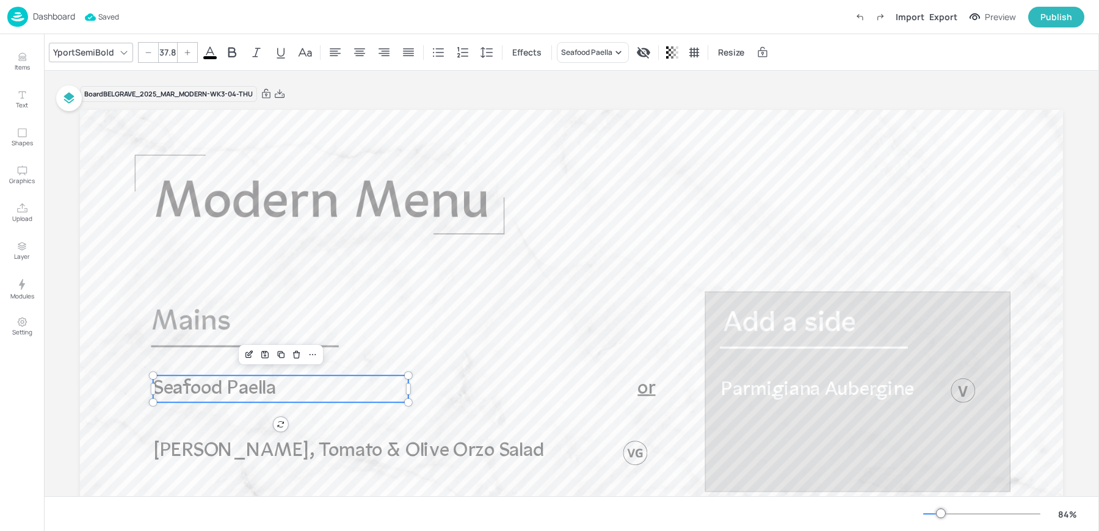
click at [204, 453] on div "Seafood Paella Price: 7 Price: Price: Fajita Halloumi Wrap Price: Spicy Minestr…" at bounding box center [549, 268] width 1099 height 527
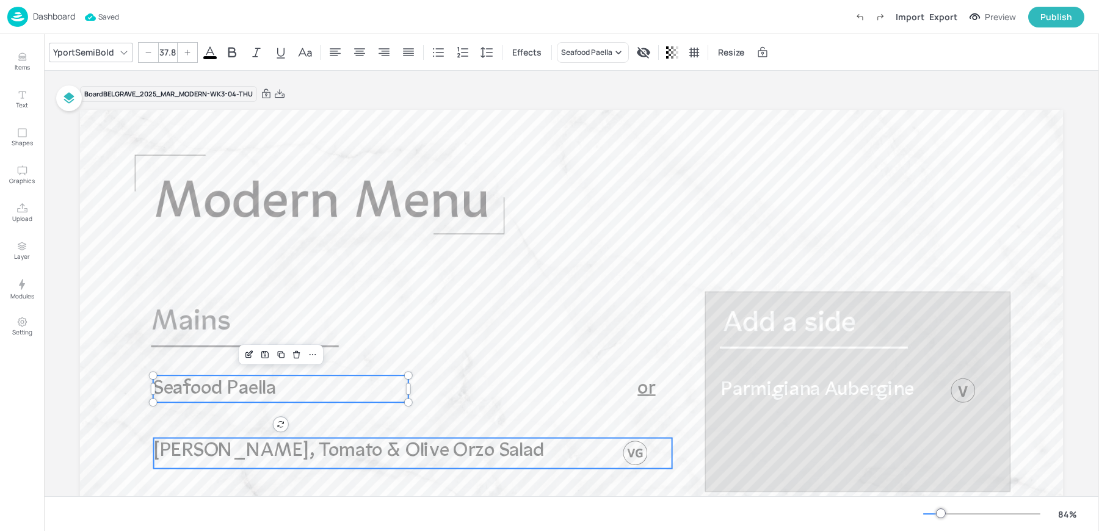
click at [204, 453] on span "Harissa Halloumi, Tomato & Olive Orzo Salad" at bounding box center [349, 452] width 391 height 20
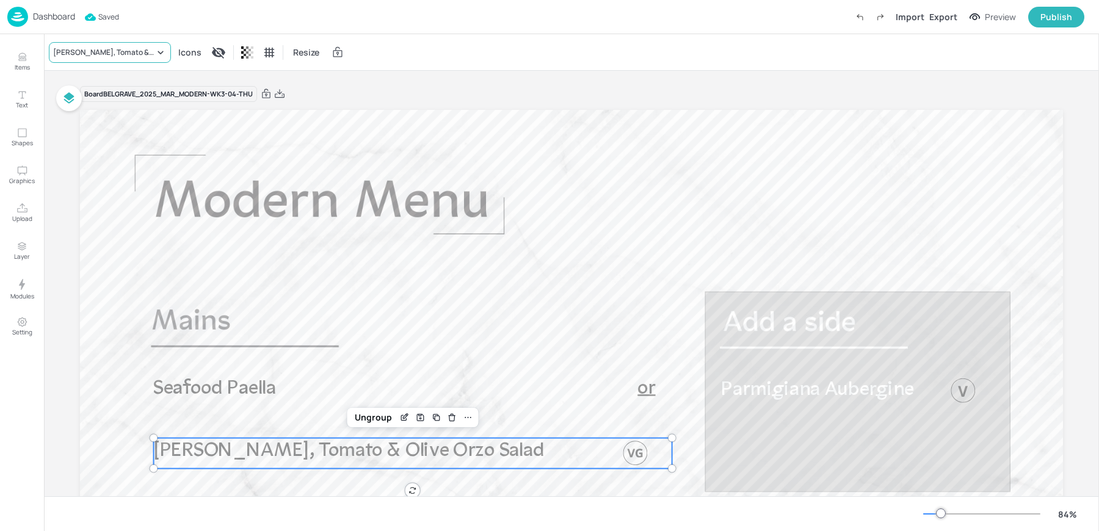
click at [78, 50] on div "Harissa Halloumi, Tomato & Olive Orzo Salad" at bounding box center [103, 52] width 101 height 11
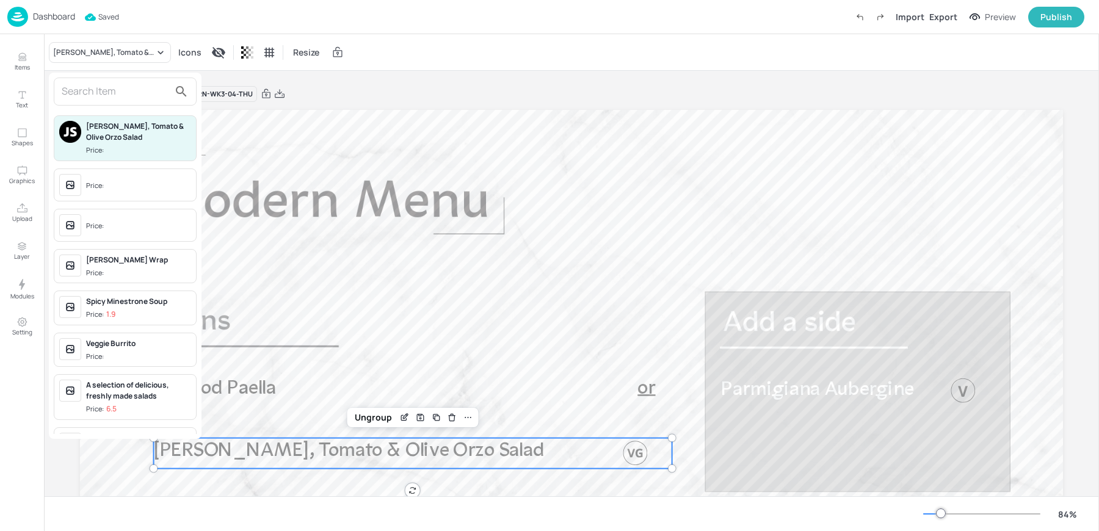
click at [71, 96] on input "text" at bounding box center [116, 92] width 108 height 20
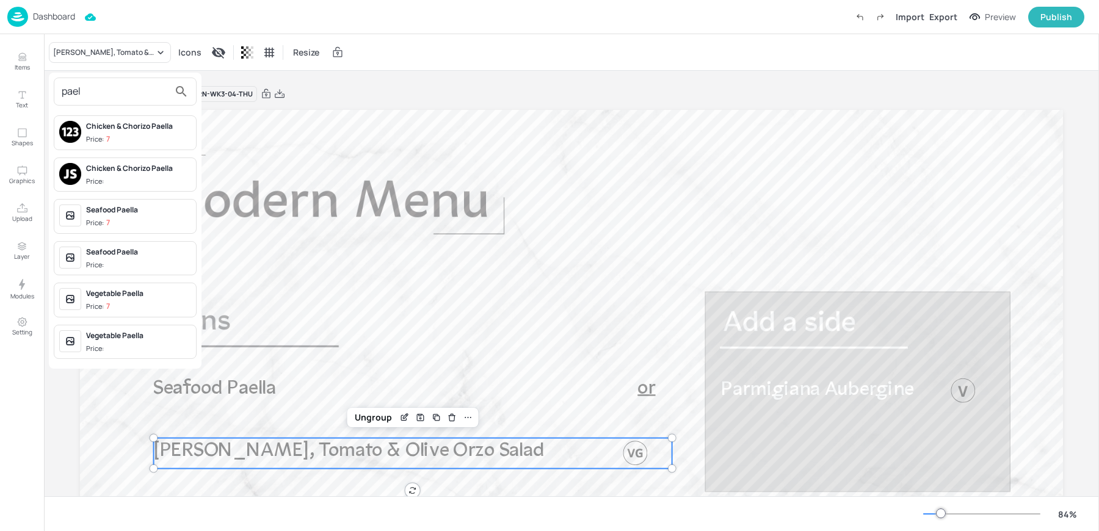
type input "pael"
click at [109, 305] on p "7" at bounding box center [108, 306] width 4 height 9
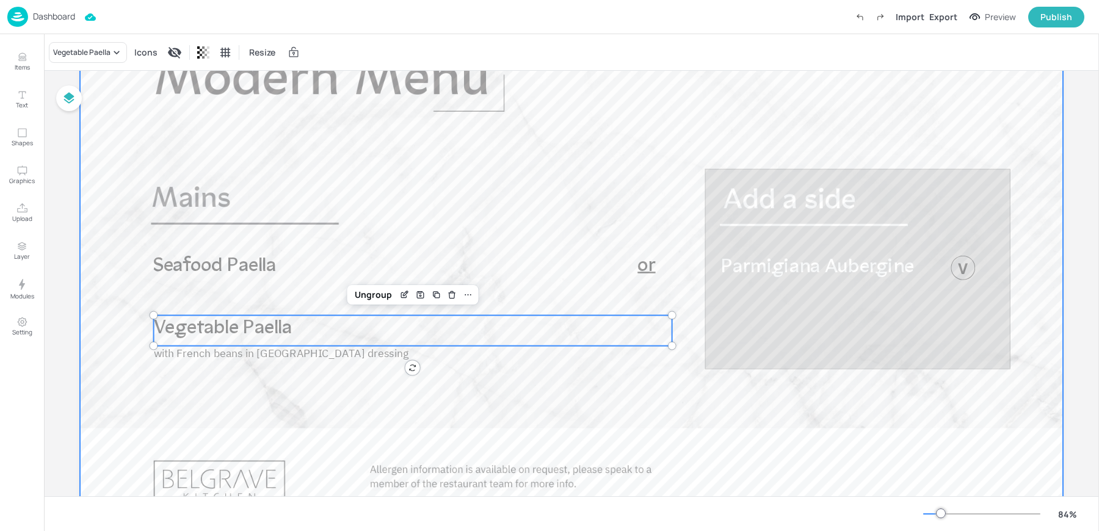
scroll to position [144, 0]
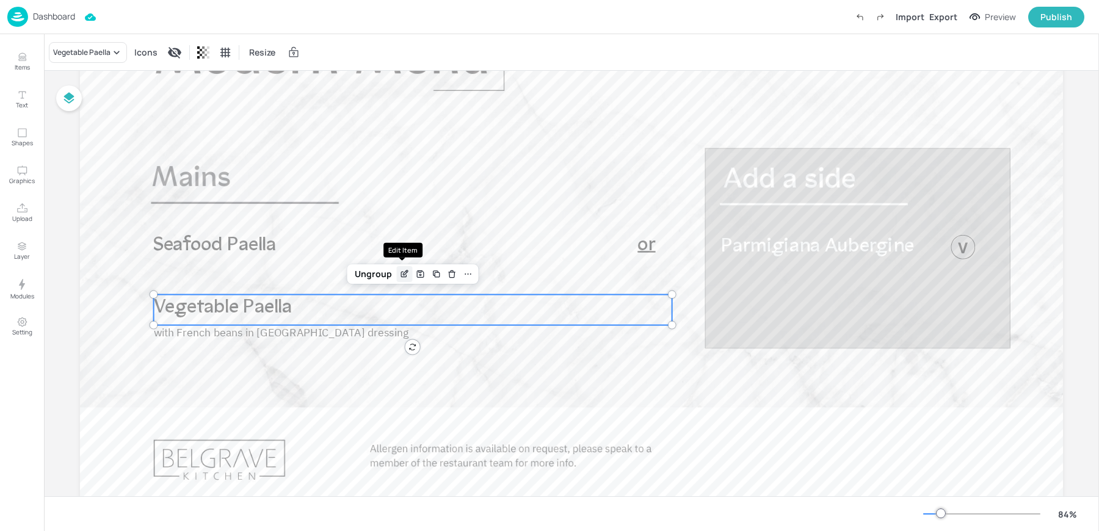
click at [399, 270] on icon "Edit Item" at bounding box center [404, 274] width 10 height 10
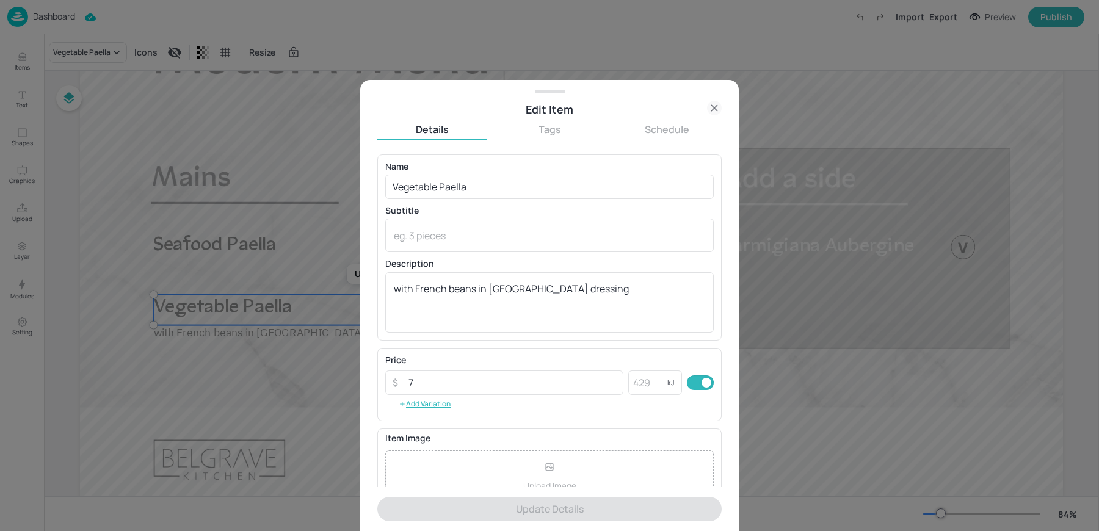
scroll to position [117, 0]
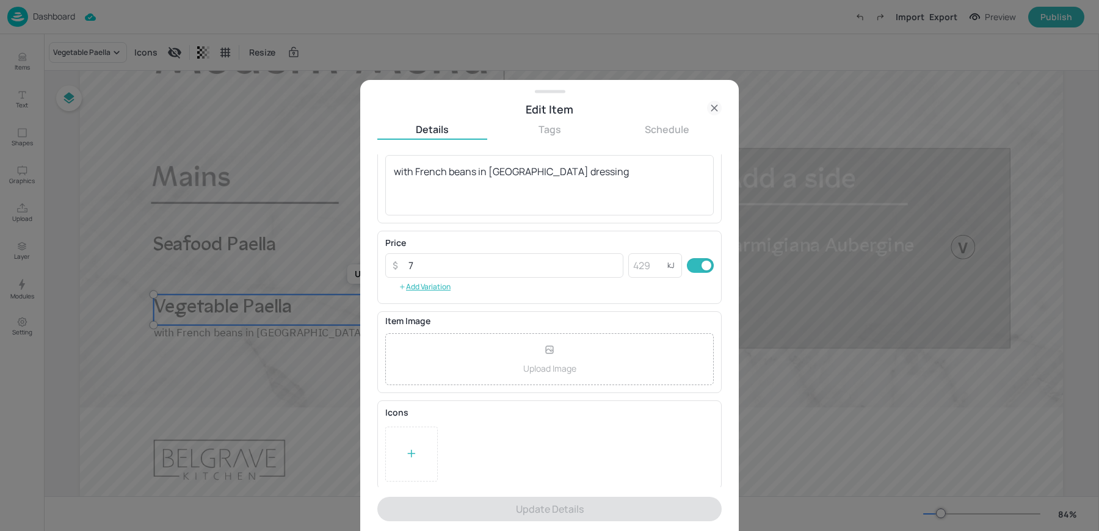
click at [401, 462] on div at bounding box center [411, 454] width 53 height 55
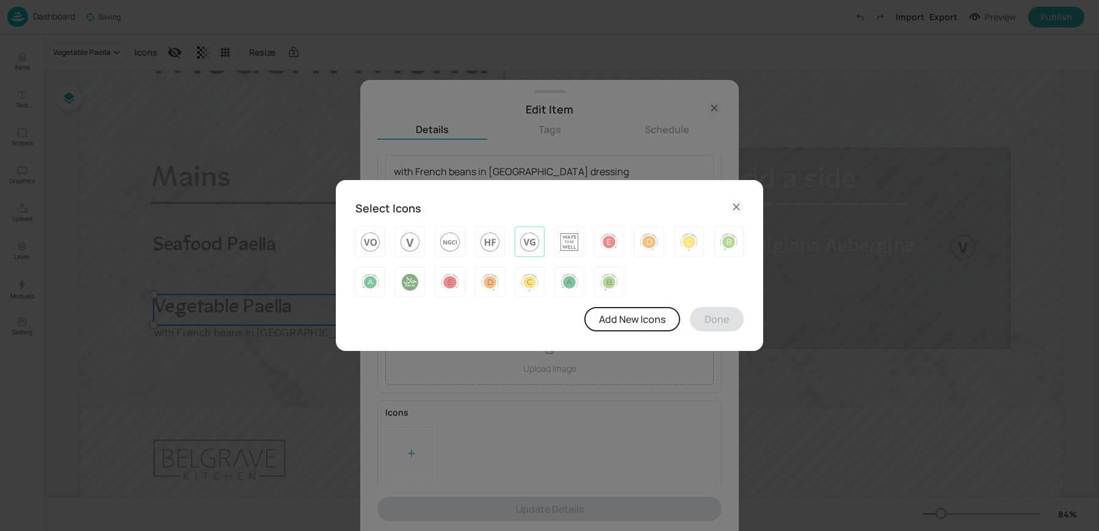
click at [530, 232] on img at bounding box center [529, 242] width 19 height 20
click at [709, 319] on button "Done" at bounding box center [717, 319] width 54 height 24
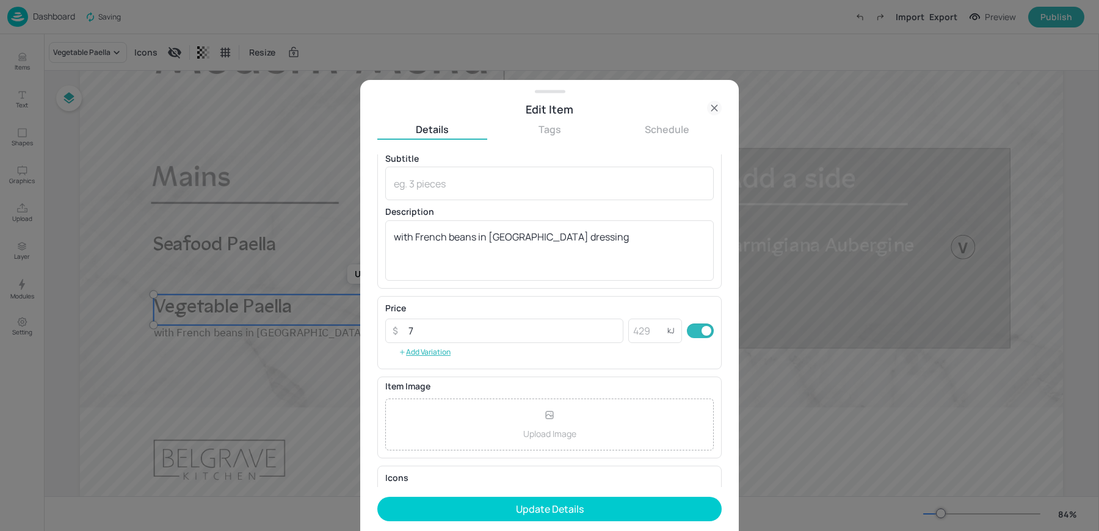
scroll to position [44, 0]
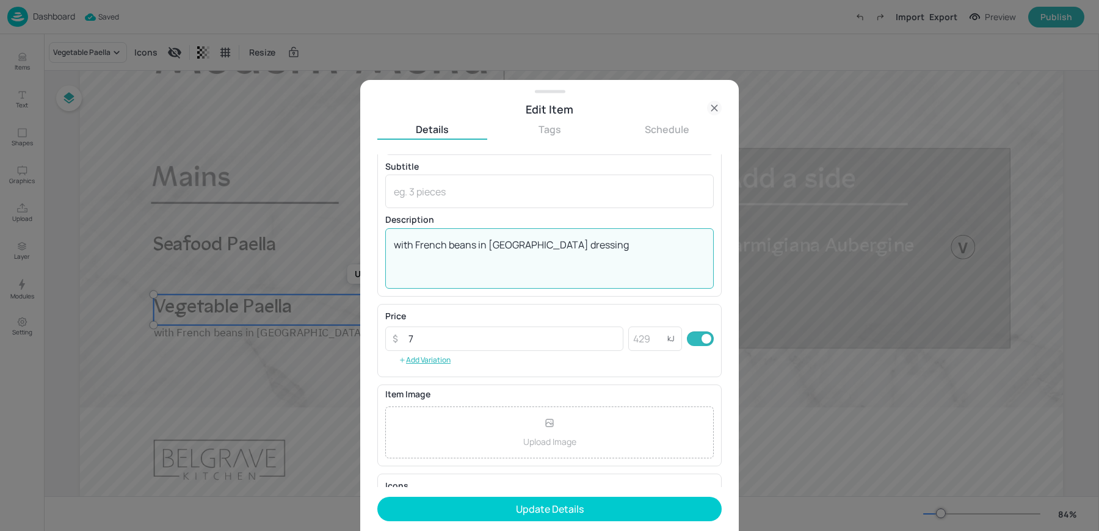
drag, startPoint x: 412, startPoint y: 240, endPoint x: 618, endPoint y: 256, distance: 205.8
click at [618, 256] on textarea "with French beans in dijon dressing" at bounding box center [550, 258] width 312 height 40
type textarea "with Aioli"
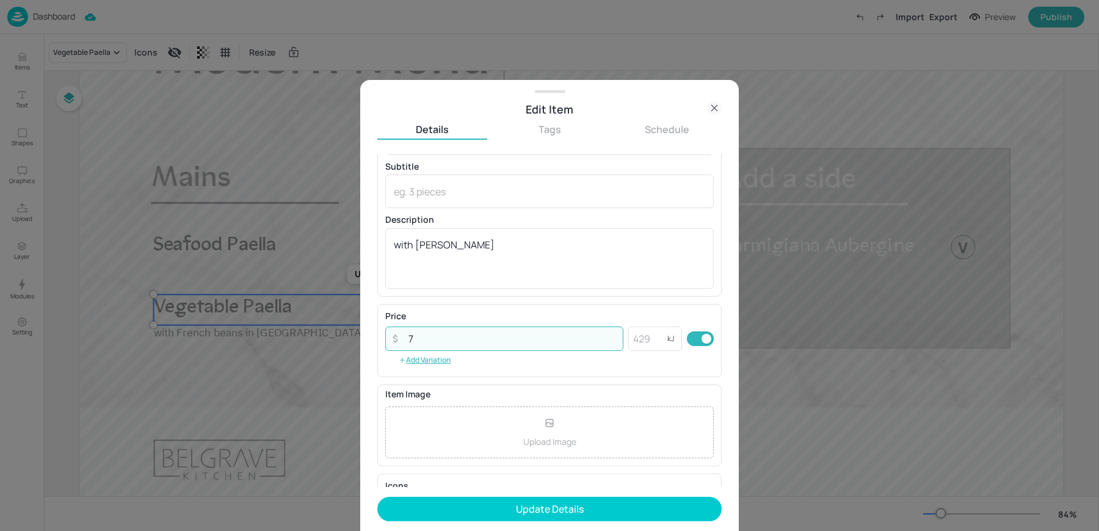
click at [424, 338] on input "7" at bounding box center [512, 339] width 222 height 24
type input "7"
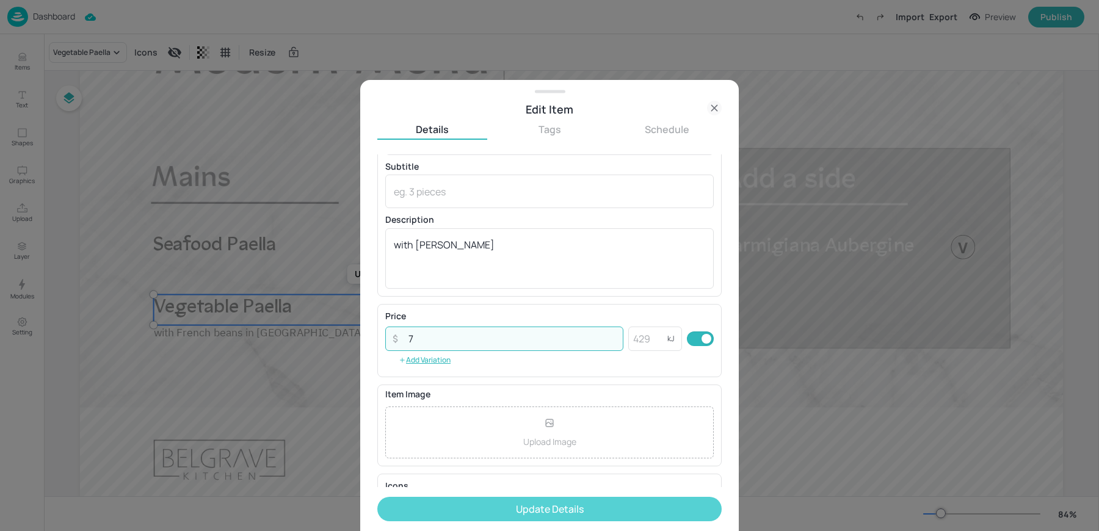
click at [457, 511] on button "Update Details" at bounding box center [549, 509] width 344 height 24
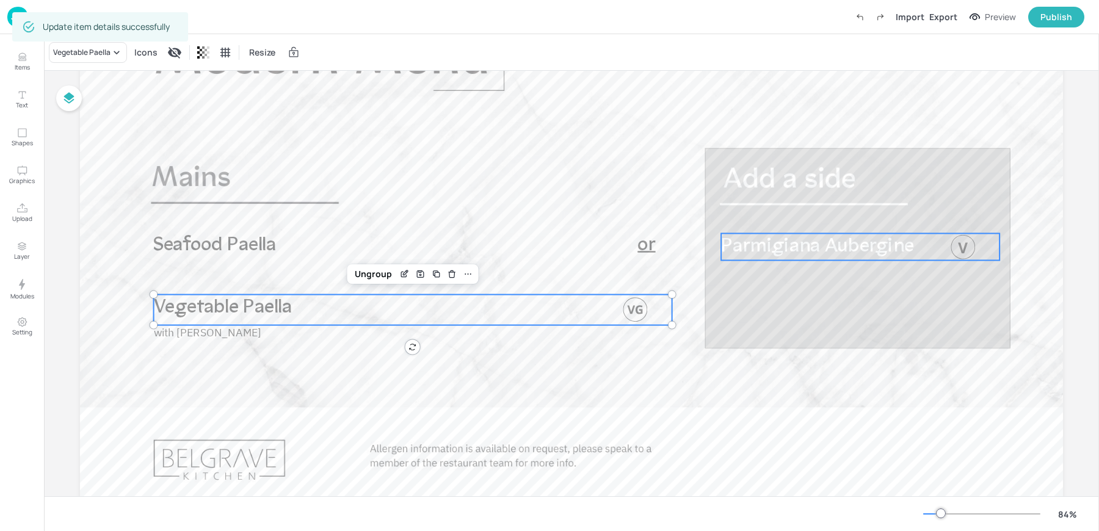
click at [829, 247] on span "Parmigiana Aubergine" at bounding box center [817, 246] width 193 height 20
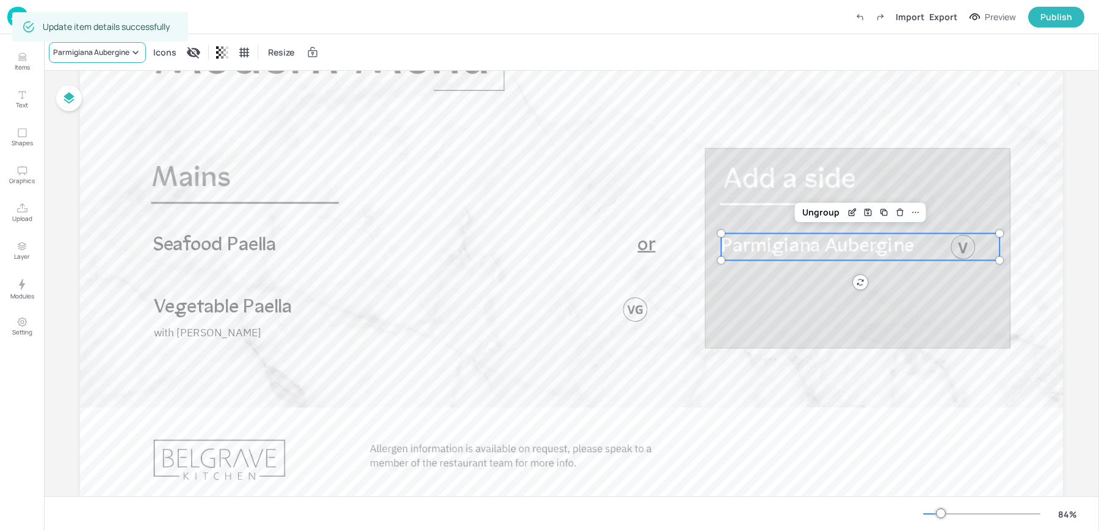
click at [96, 56] on div "Parmigiana Aubergine" at bounding box center [91, 52] width 76 height 11
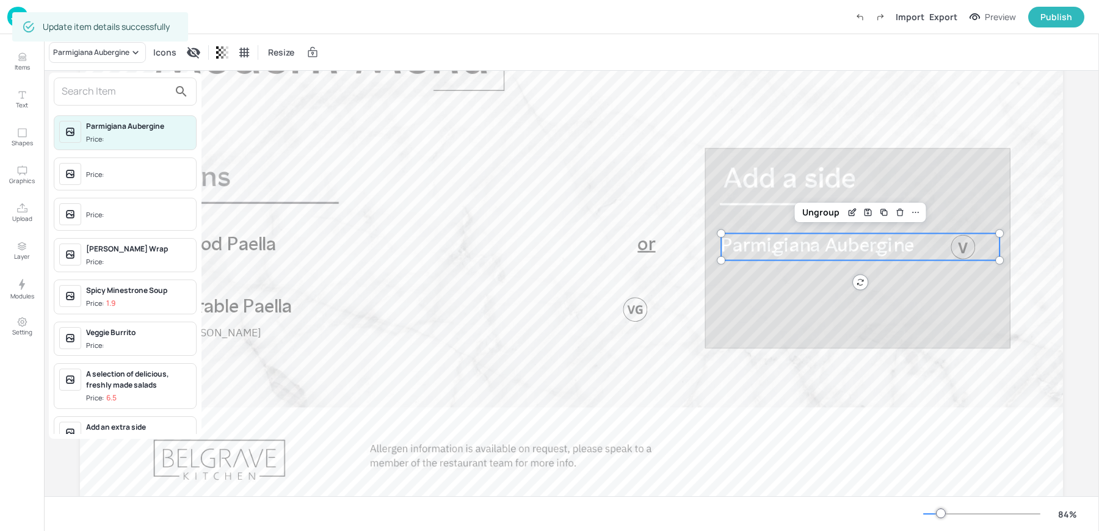
click at [126, 98] on input "text" at bounding box center [116, 92] width 108 height 20
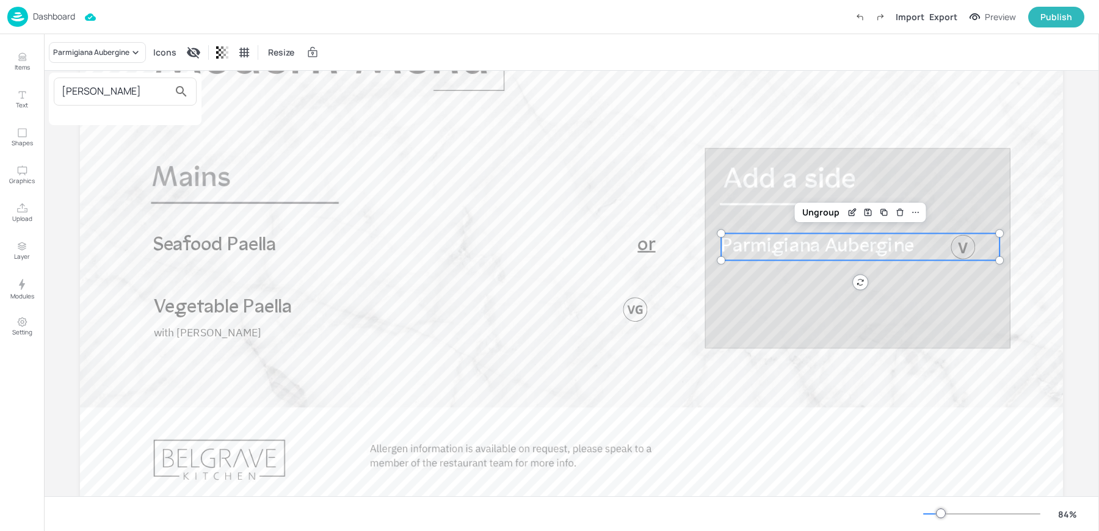
type input "green bea"
click at [30, 66] on div at bounding box center [549, 265] width 1099 height 531
click at [17, 64] on p "Items" at bounding box center [22, 67] width 15 height 9
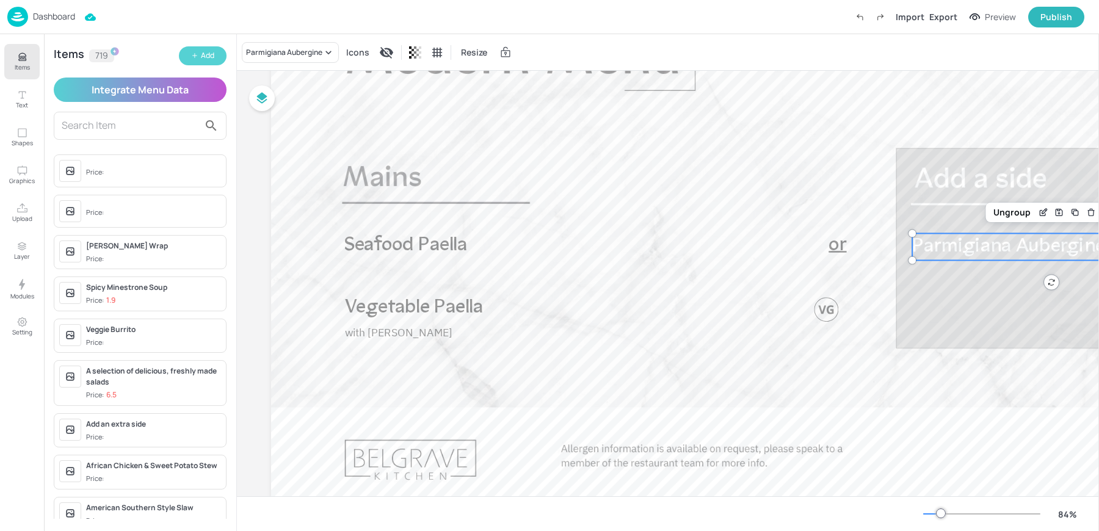
click at [199, 55] on button "Add" at bounding box center [203, 55] width 48 height 19
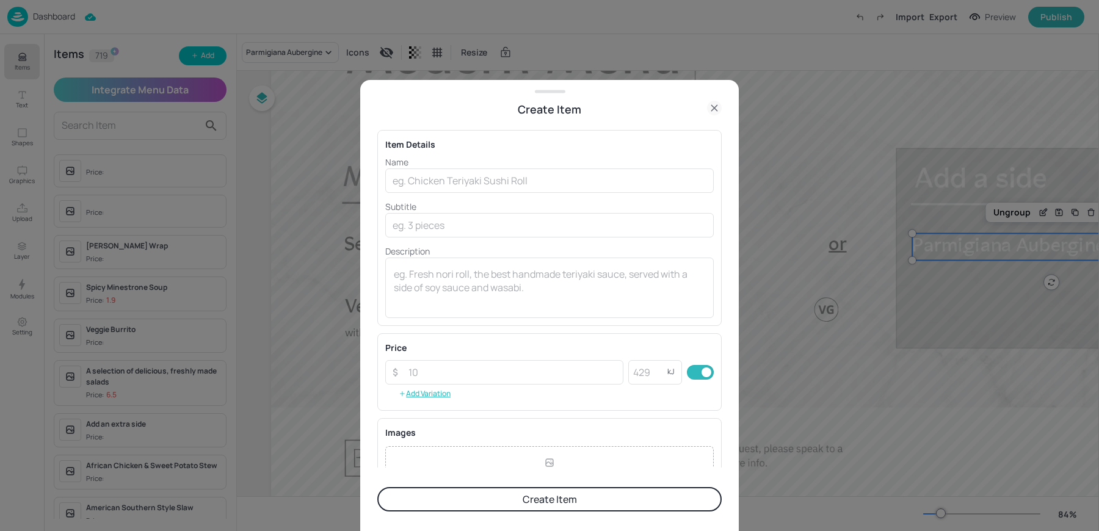
click at [487, 194] on div "Name ​ Subtitle ​ Description x ​" at bounding box center [549, 237] width 329 height 162
click at [462, 181] on input "text" at bounding box center [549, 181] width 329 height 24
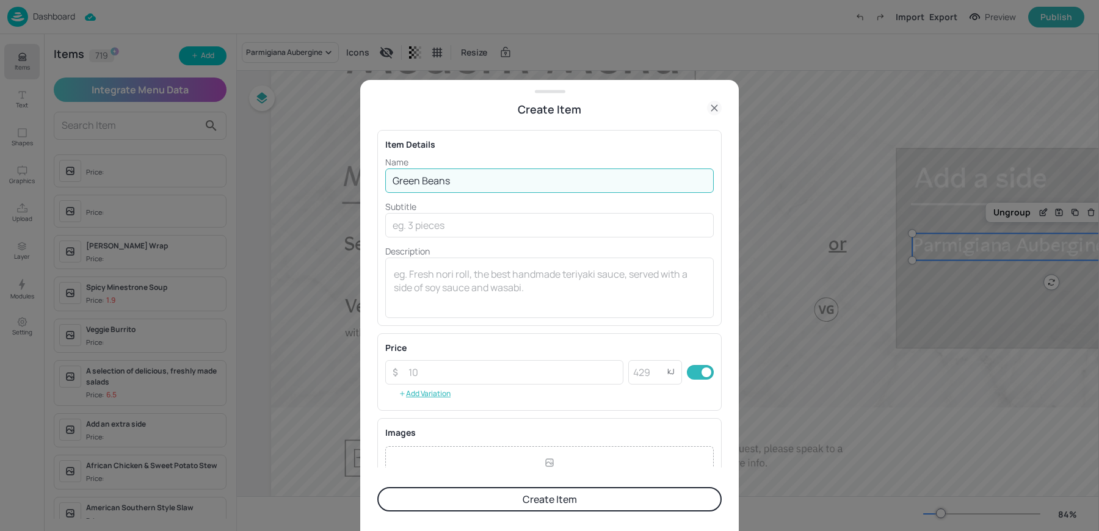
scroll to position [132, 0]
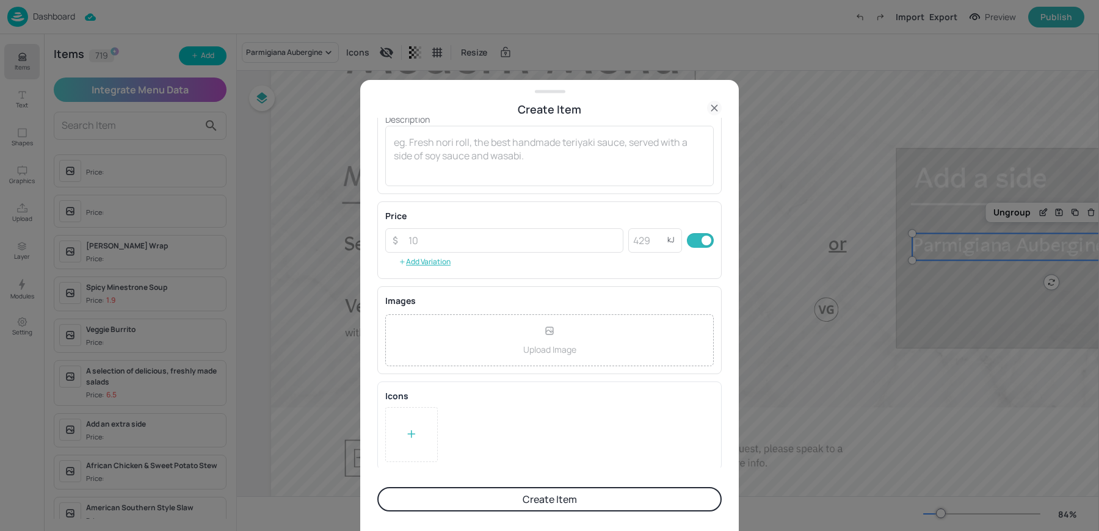
type input "Green Beans"
click at [425, 423] on div at bounding box center [411, 434] width 53 height 55
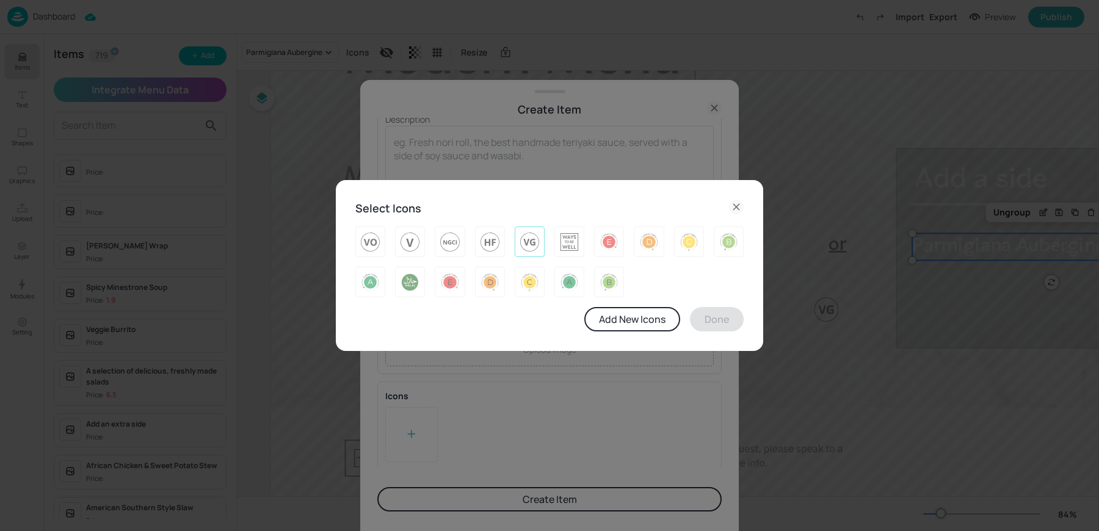
click at [532, 246] on img at bounding box center [529, 242] width 19 height 20
click at [737, 321] on button "Done" at bounding box center [717, 319] width 54 height 24
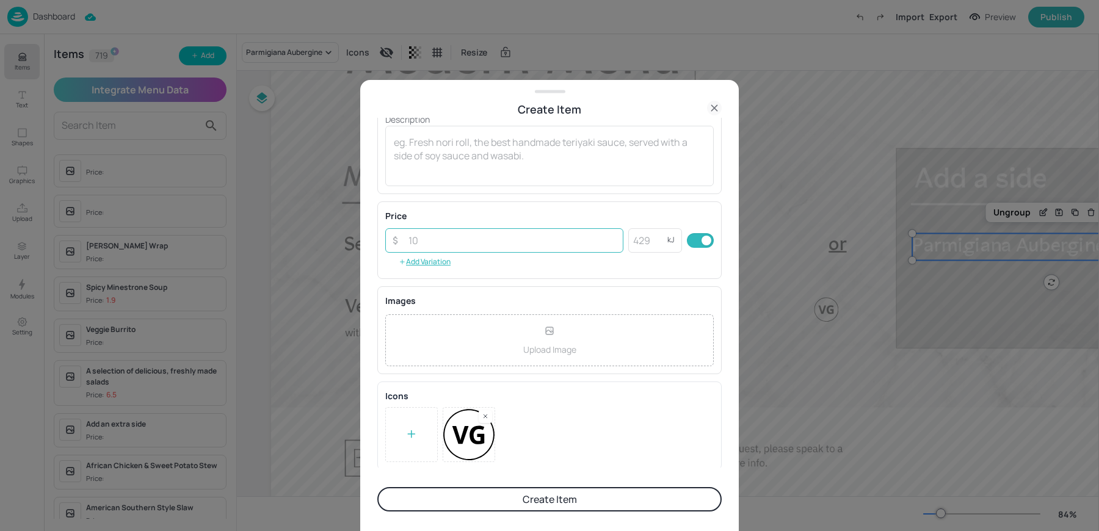
click at [485, 244] on input "number" at bounding box center [512, 240] width 222 height 24
type input "1"
click at [499, 512] on form "Item Details Name Green Beans ​ Subtitle ​ Description x ​ Price ​ 1 ​ kJ ​ Add…" at bounding box center [549, 325] width 344 height 414
click at [488, 503] on button "Create Item" at bounding box center [549, 499] width 344 height 24
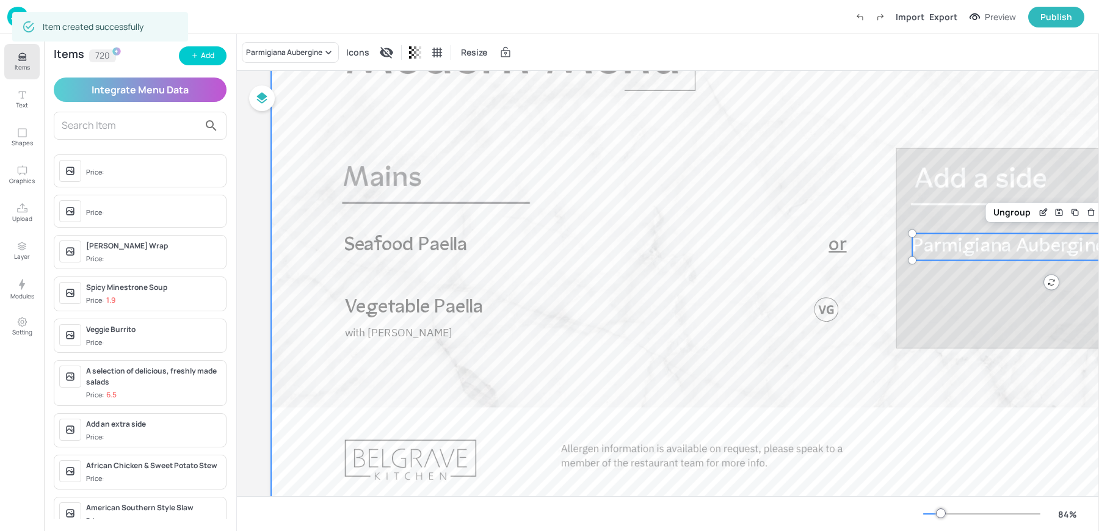
scroll to position [0, 0]
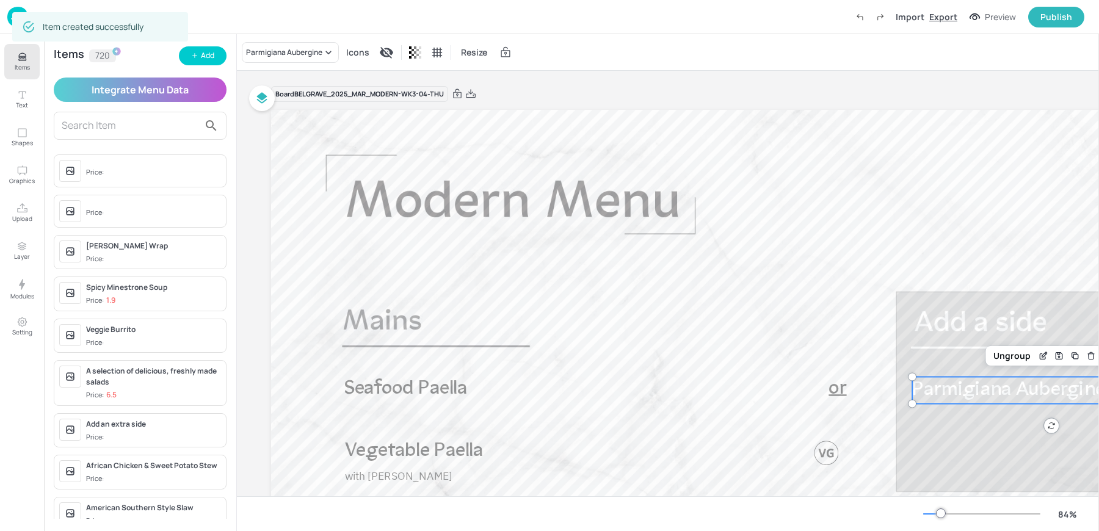
click at [940, 18] on div "Export" at bounding box center [944, 16] width 28 height 13
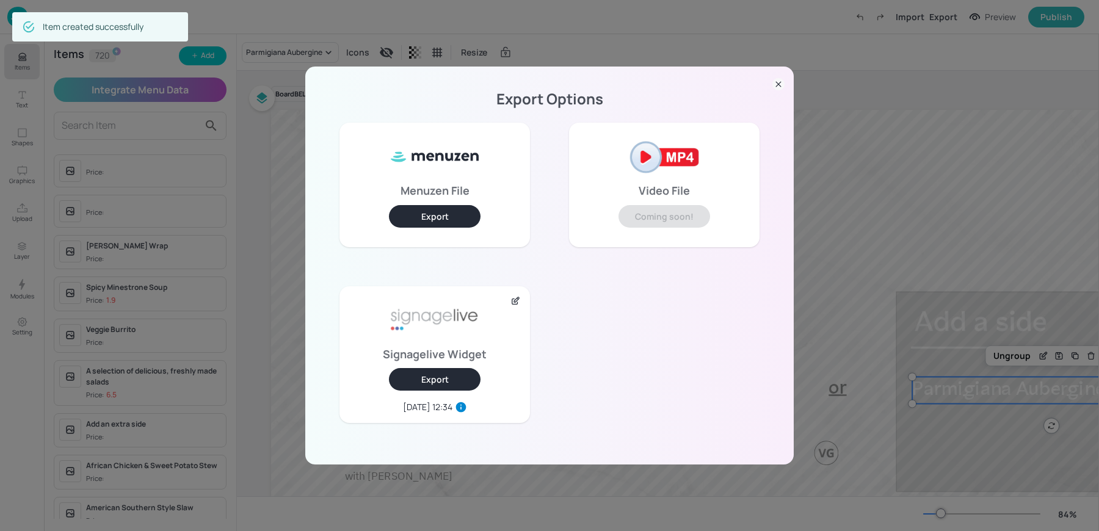
click at [779, 92] on div at bounding box center [779, 85] width 12 height 18
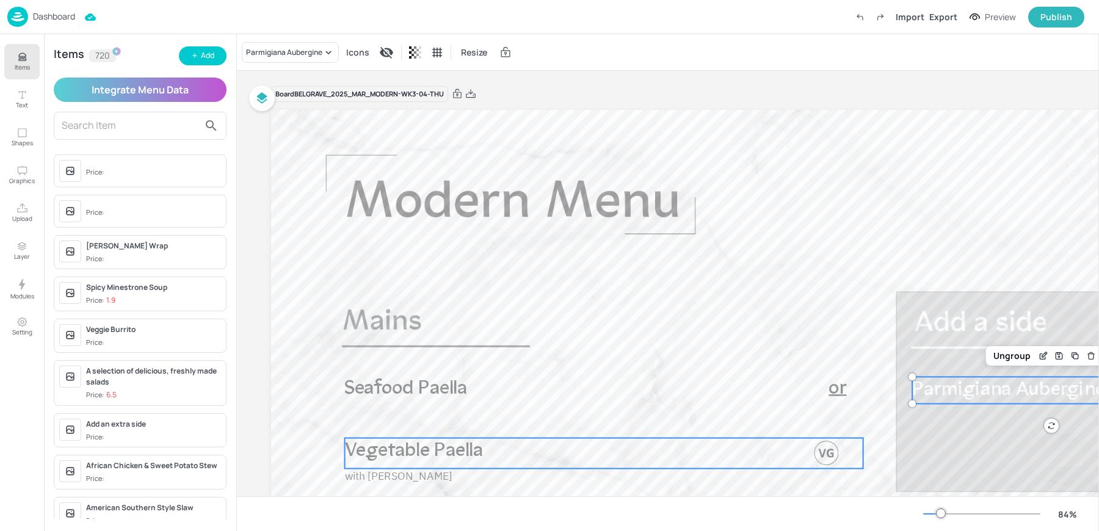
click at [630, 455] on p "Vegetable Paella" at bounding box center [571, 452] width 453 height 27
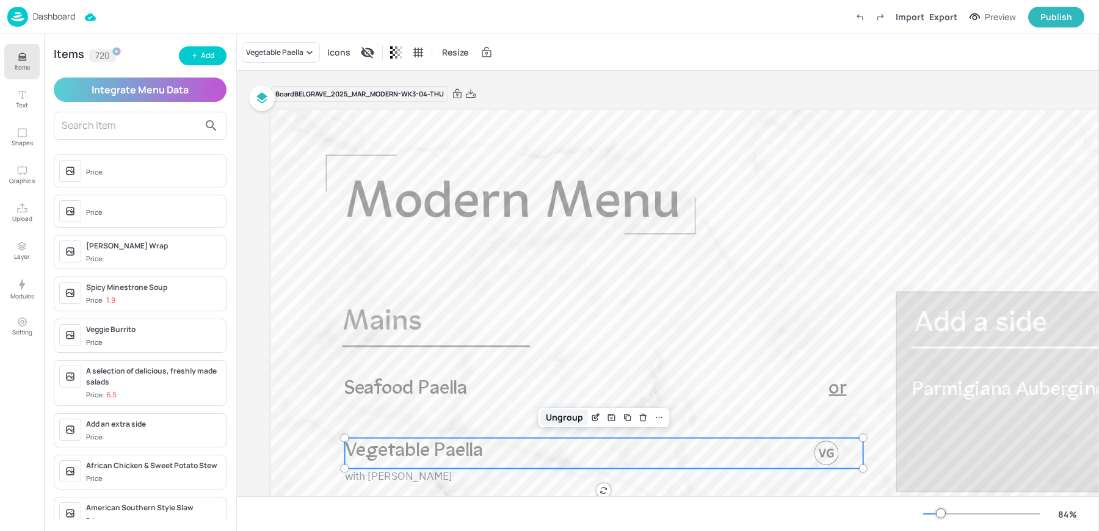
click at [564, 414] on div "Ungroup" at bounding box center [564, 418] width 47 height 16
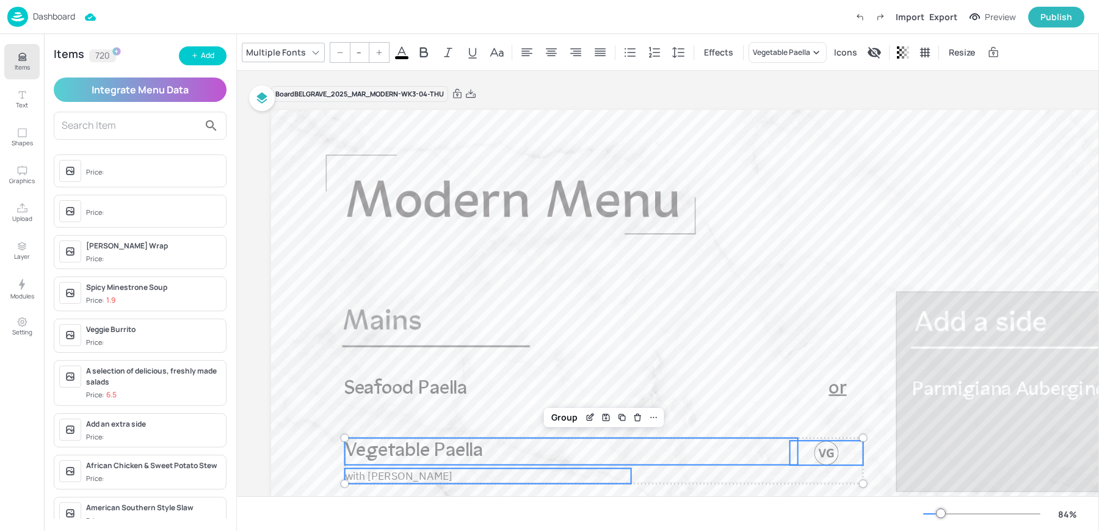
click at [821, 450] on div at bounding box center [827, 453] width 24 height 24
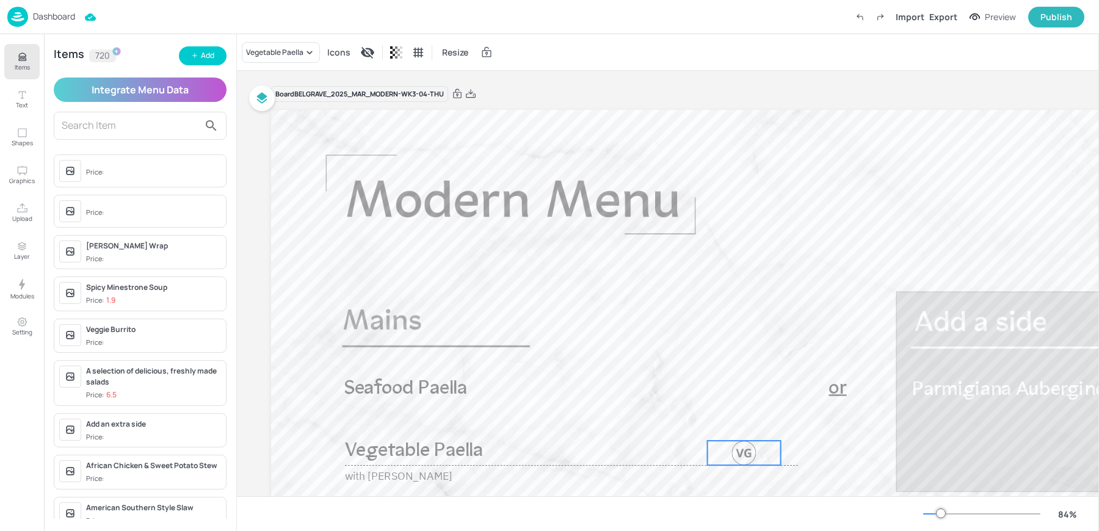
drag, startPoint x: 834, startPoint y: 450, endPoint x: 752, endPoint y: 450, distance: 82.5
click at [752, 110] on div "Vegetable Paella with Aioli or Seafood Paella Parmigiana Aubergine" at bounding box center [762, 110] width 983 height 0
drag, startPoint x: 781, startPoint y: 454, endPoint x: 742, endPoint y: 454, distance: 39.1
click at [742, 454] on div at bounding box center [745, 453] width 10 height 24
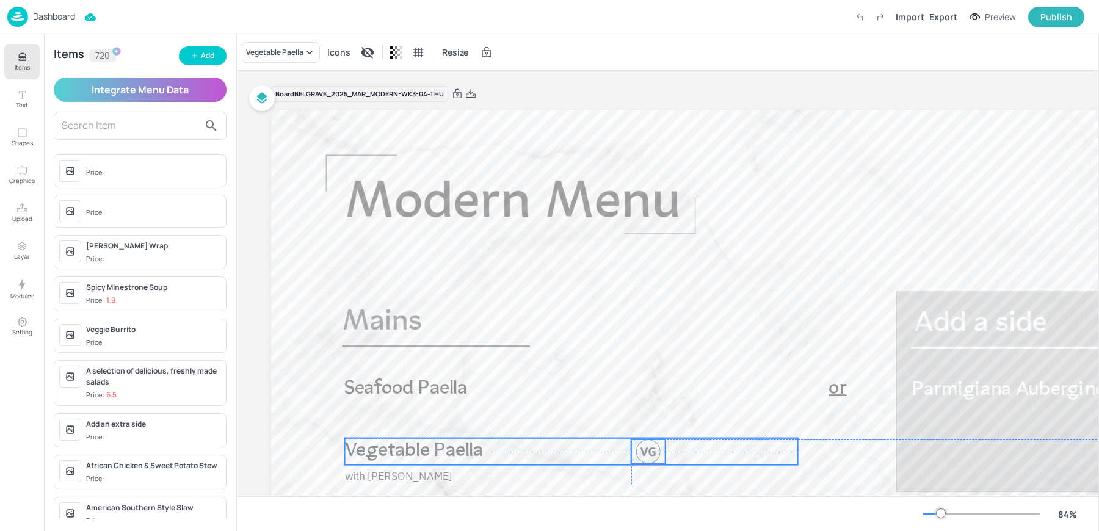
drag, startPoint x: 721, startPoint y: 458, endPoint x: 646, endPoint y: 456, distance: 74.6
click at [646, 456] on p "Vegetable Paella" at bounding box center [571, 452] width 453 height 27
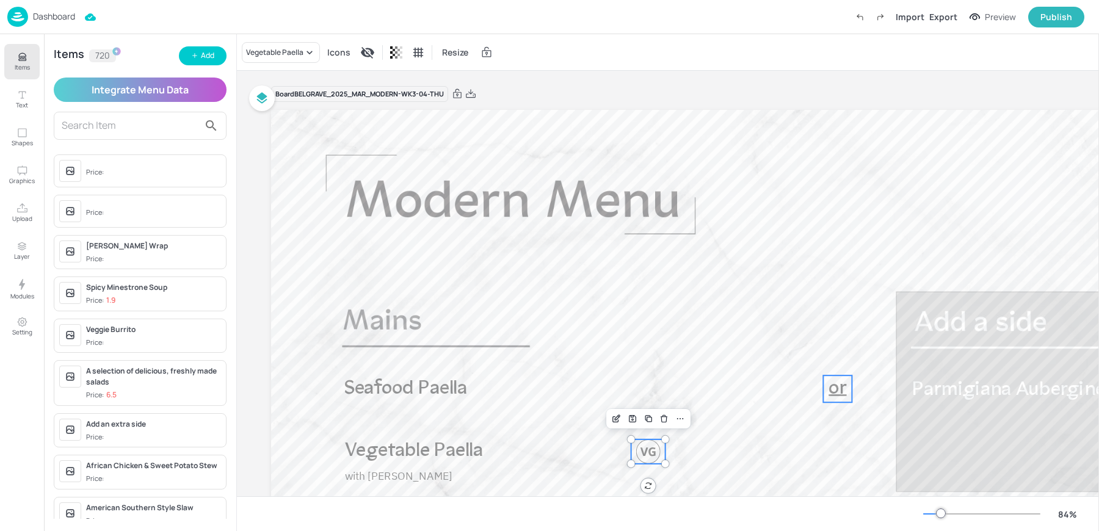
click at [834, 392] on span "or" at bounding box center [838, 389] width 18 height 20
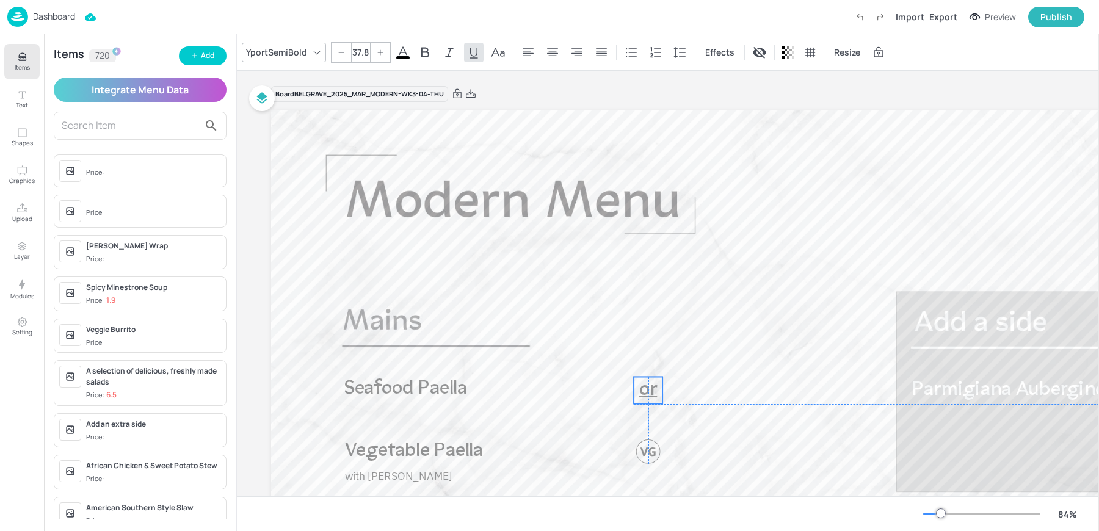
drag, startPoint x: 834, startPoint y: 392, endPoint x: 645, endPoint y: 394, distance: 188.7
click at [645, 394] on span "or" at bounding box center [649, 390] width 18 height 20
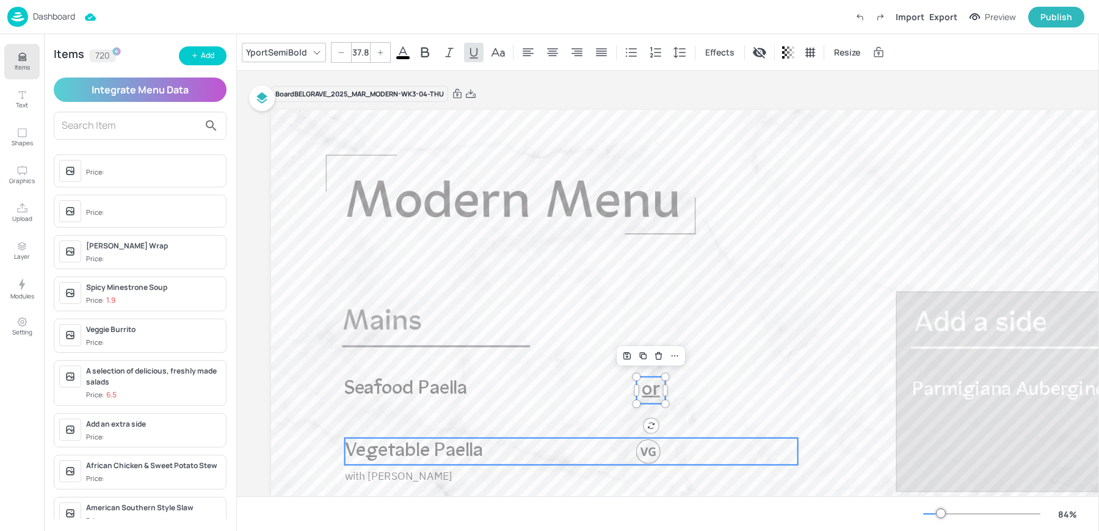
click at [452, 453] on span "Vegetable Paella" at bounding box center [414, 452] width 138 height 20
type input "37.8"
click at [658, 448] on p "Vegetable Paella" at bounding box center [571, 452] width 453 height 27
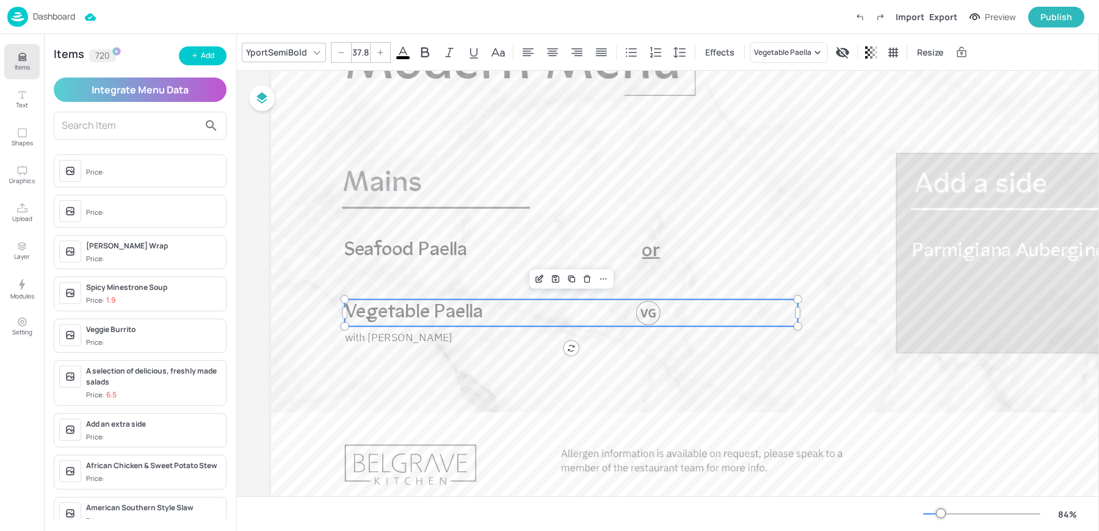
scroll to position [151, 0]
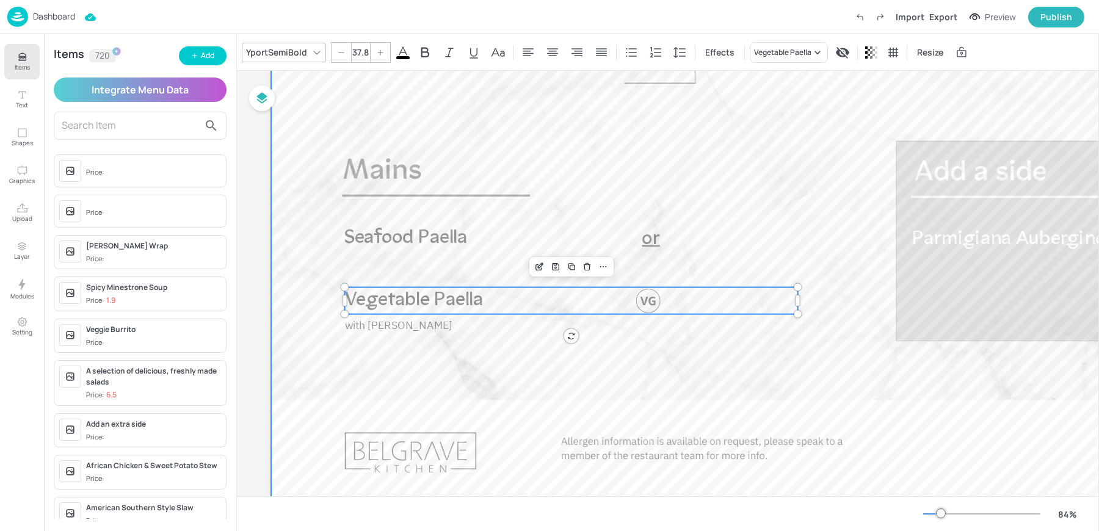
click at [501, 404] on div at bounding box center [762, 235] width 983 height 553
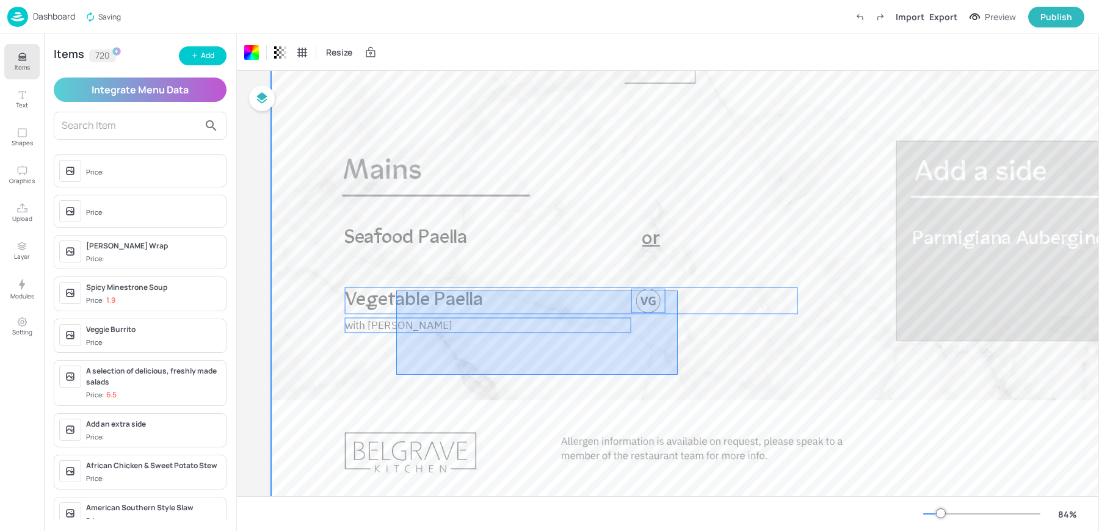
drag, startPoint x: 678, startPoint y: 374, endPoint x: 396, endPoint y: 290, distance: 293.9
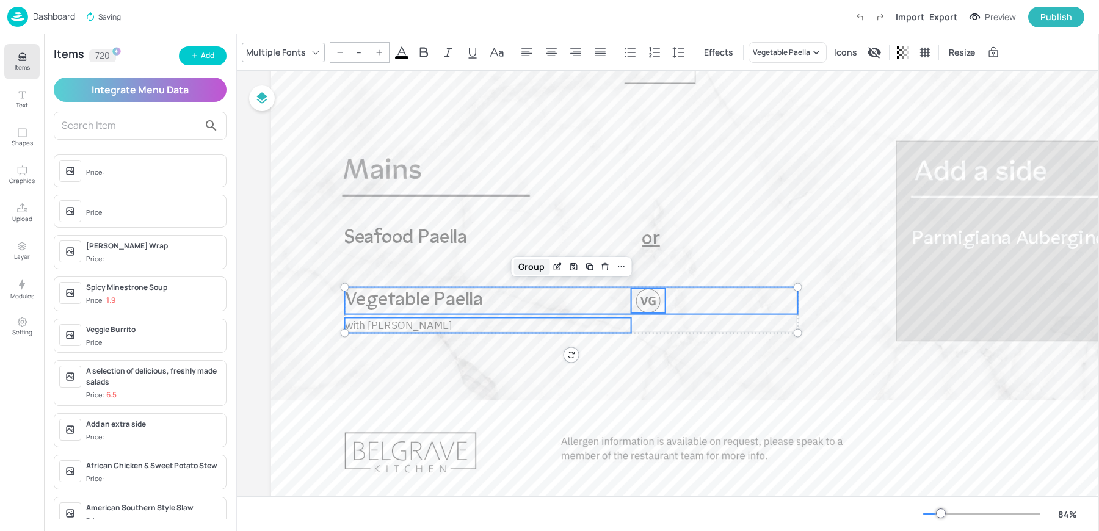
click at [531, 266] on div "Group" at bounding box center [532, 267] width 36 height 16
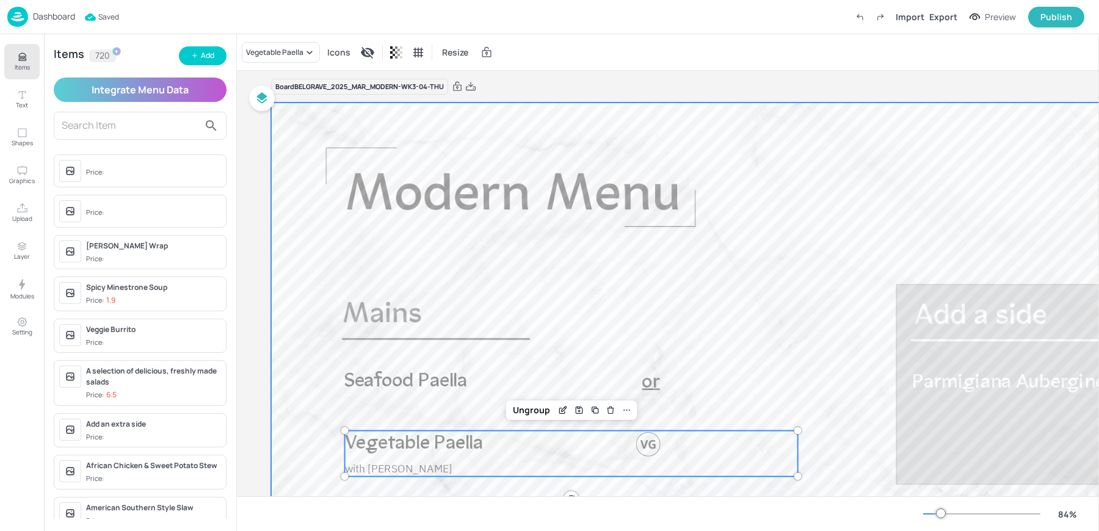
scroll to position [0, 0]
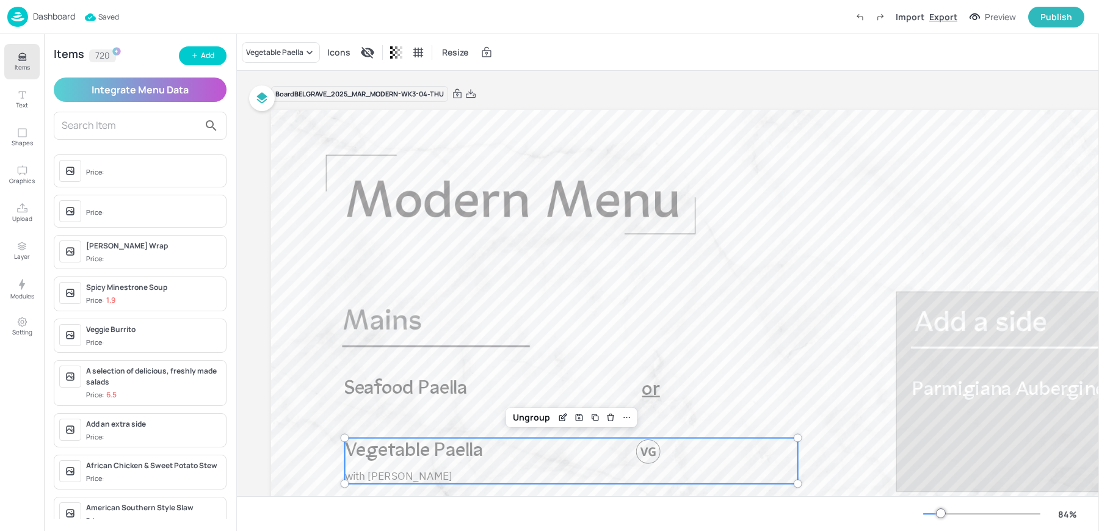
click at [945, 17] on div "Export" at bounding box center [944, 16] width 28 height 13
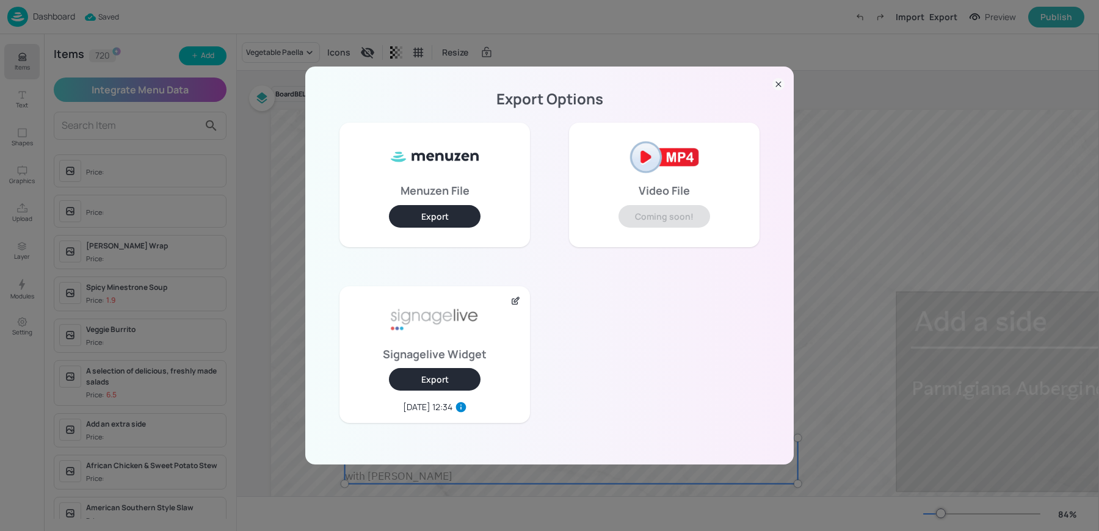
click at [415, 385] on button "Export" at bounding box center [435, 379] width 92 height 23
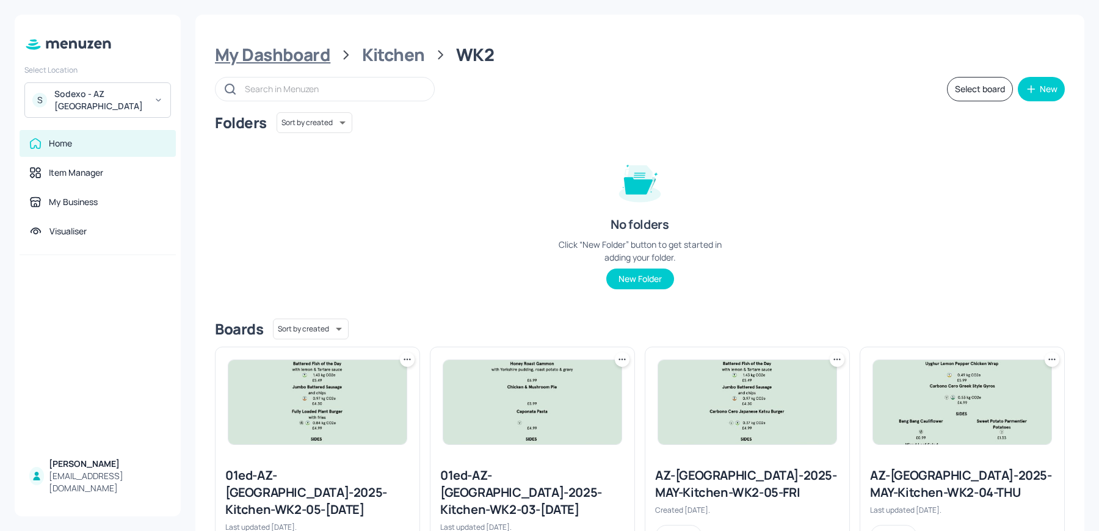
click at [258, 50] on div "My Dashboard" at bounding box center [272, 55] width 115 height 22
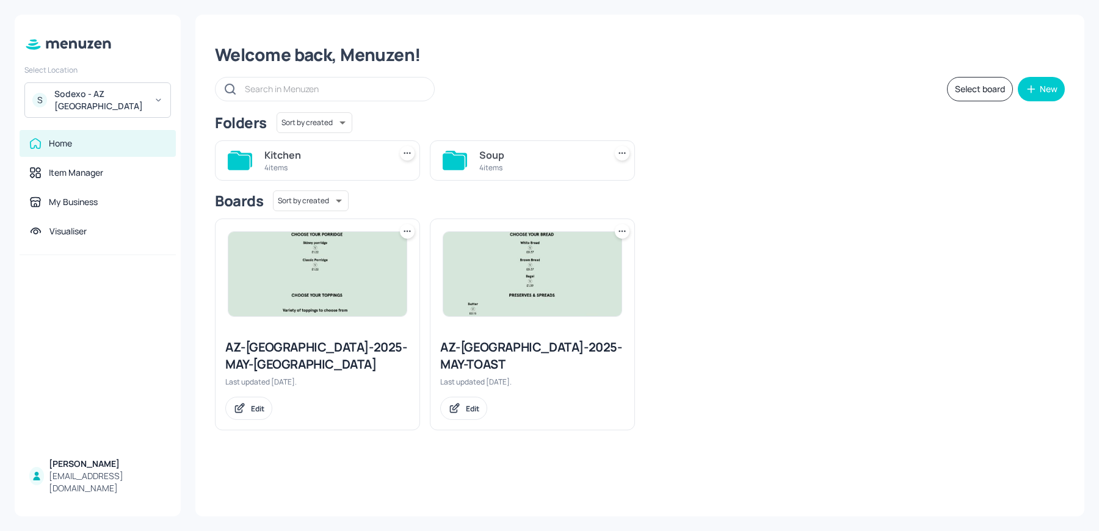
click at [520, 169] on div "4 items" at bounding box center [539, 167] width 121 height 10
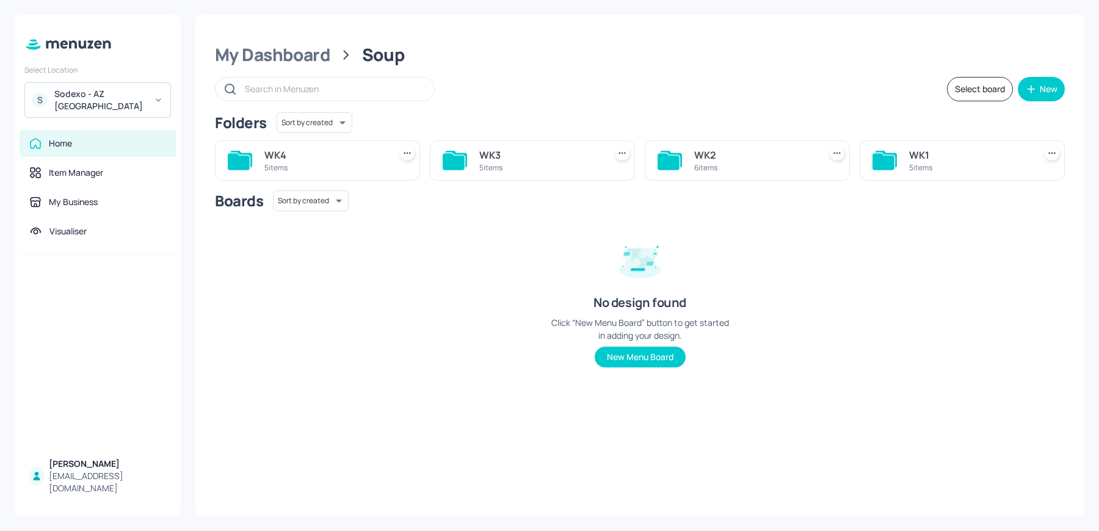
click at [509, 172] on div "5 items" at bounding box center [539, 167] width 121 height 10
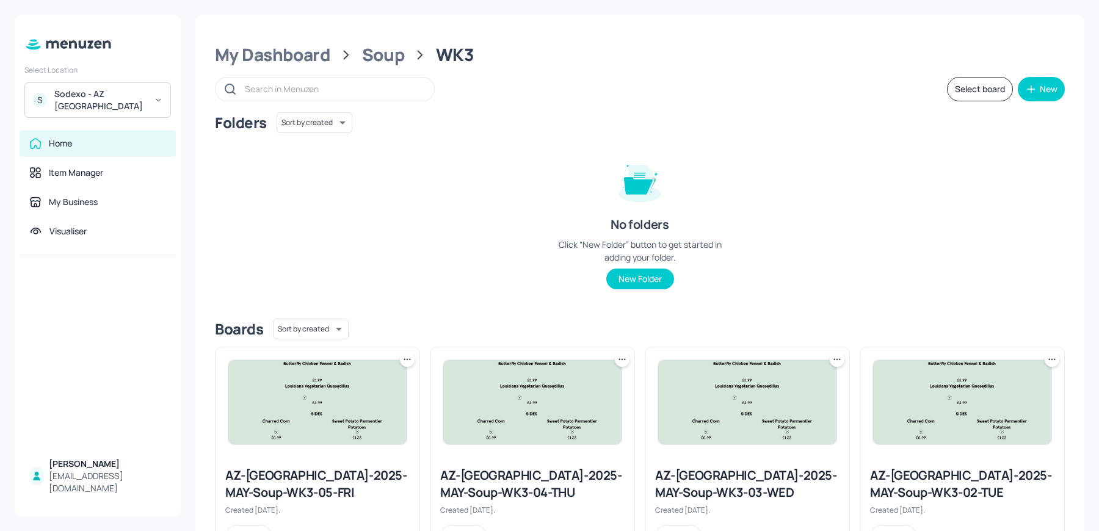
click at [618, 356] on icon at bounding box center [622, 360] width 12 height 12
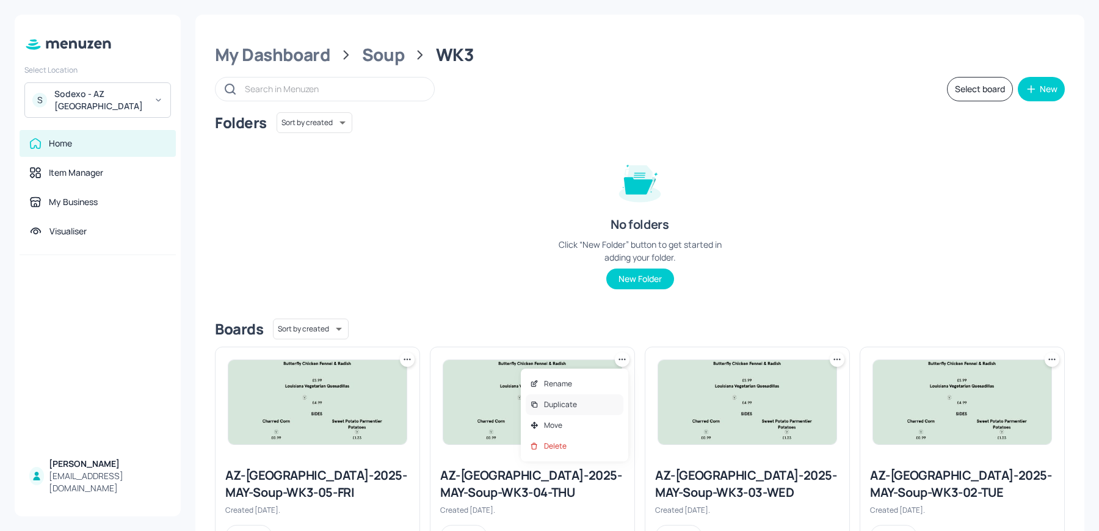
click at [567, 405] on p "Duplicate" at bounding box center [560, 404] width 33 height 11
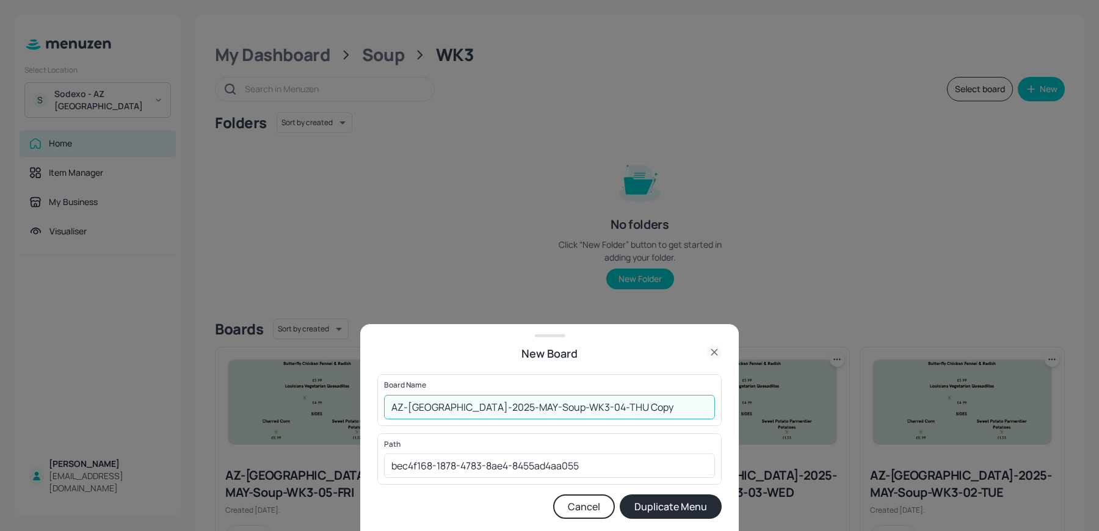
click at [390, 406] on input "AZ-Eastbrook-2025-MAY-Soup-WK3-04-THU Copy" at bounding box center [549, 407] width 331 height 24
drag, startPoint x: 621, startPoint y: 408, endPoint x: 705, endPoint y: 408, distance: 84.3
click at [705, 408] on input "01ED-AZ-Eastbrook-2025-MAY-Soup-WK3-04-THU Copy" at bounding box center [549, 407] width 331 height 24
type input "01ED-AZ-[GEOGRAPHIC_DATA]-2025-MAY-Soup-WK3-04-[DATE]"
click at [620, 495] on button "Duplicate Menu" at bounding box center [671, 507] width 102 height 24
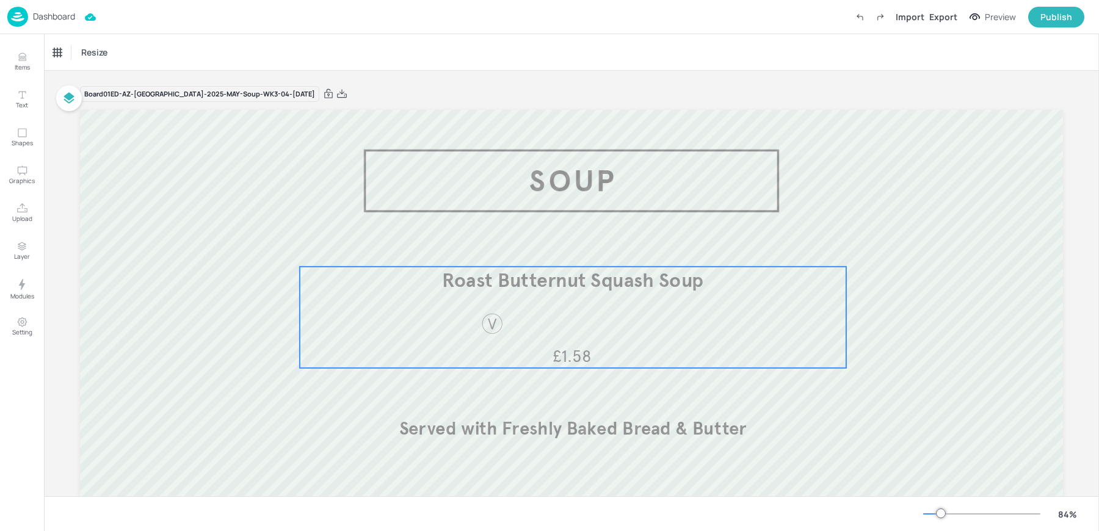
click at [526, 277] on span "Roast Butternut Squash Soup" at bounding box center [572, 280] width 261 height 24
click at [90, 59] on div "Roast Butternut Squash Soup" at bounding box center [110, 52] width 122 height 21
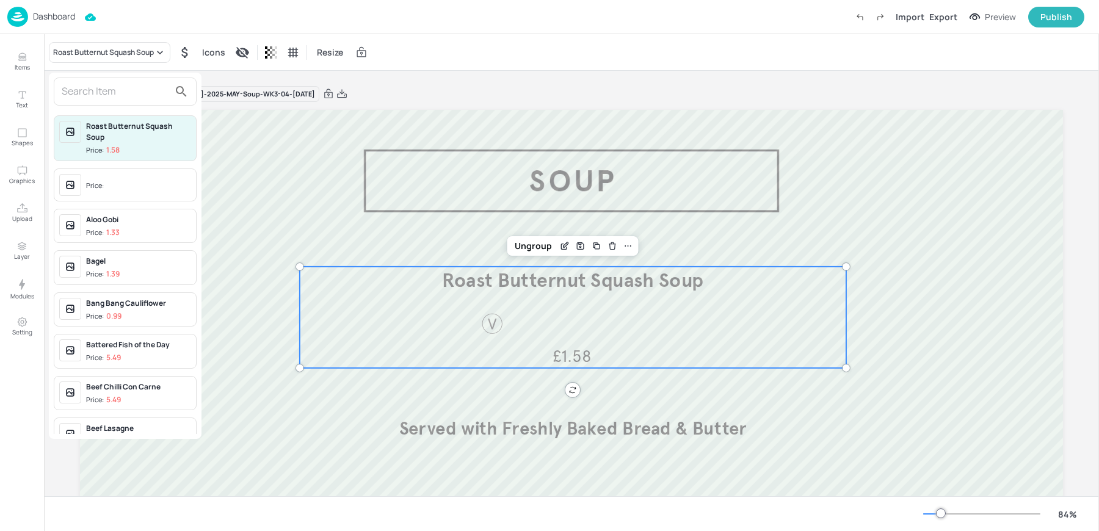
click at [133, 90] on input "text" at bounding box center [116, 92] width 108 height 20
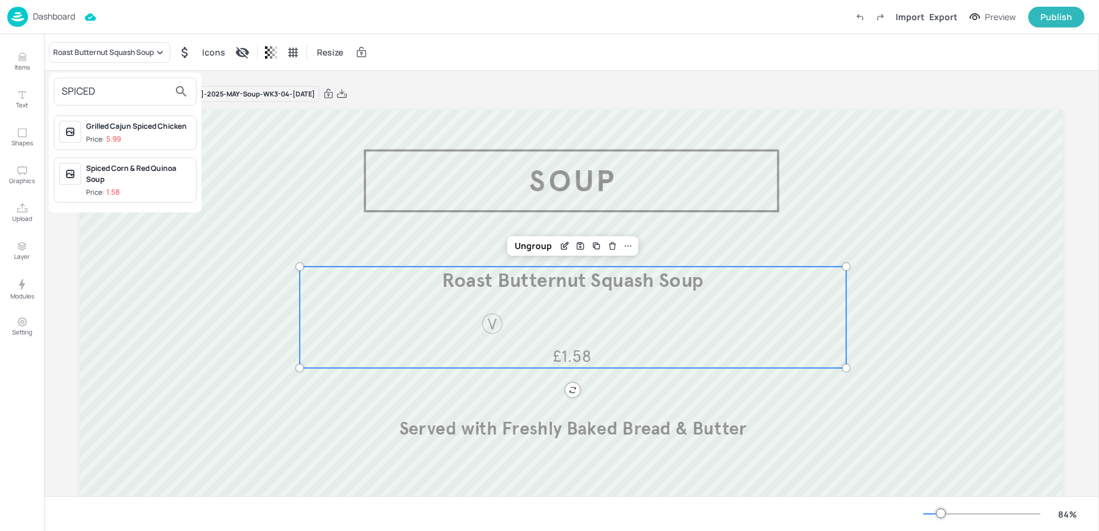
type input "SPICED"
click at [137, 179] on div "Spiced Corn & Red Quinoa Soup" at bounding box center [138, 174] width 105 height 22
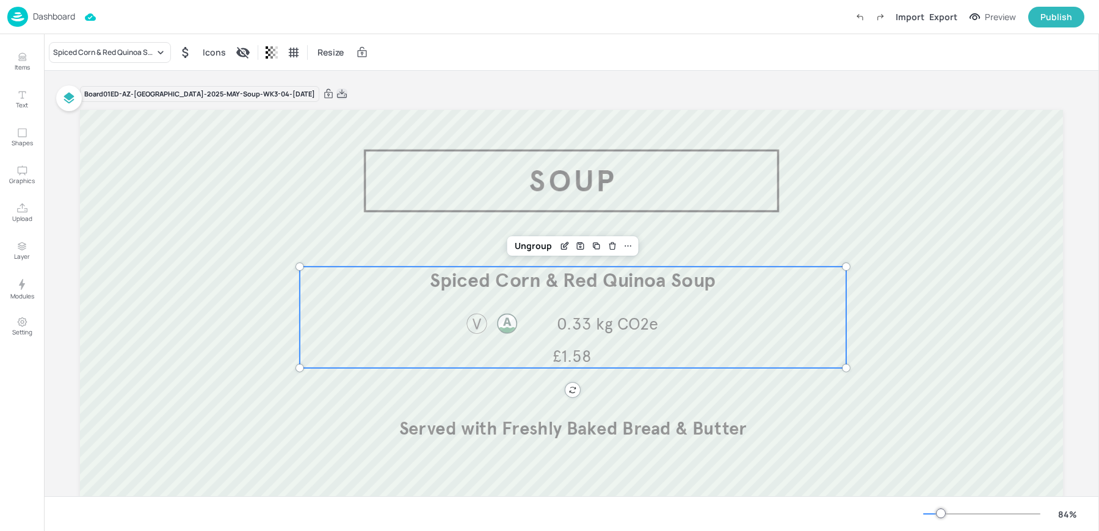
click at [337, 95] on icon at bounding box center [342, 94] width 11 height 12
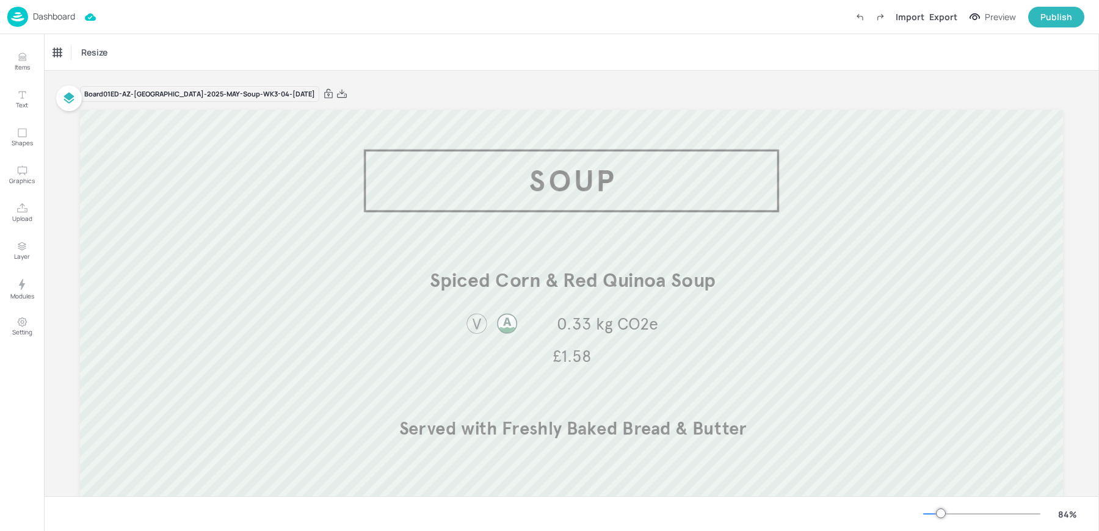
click at [33, 17] on p "Dashboard" at bounding box center [54, 16] width 42 height 9
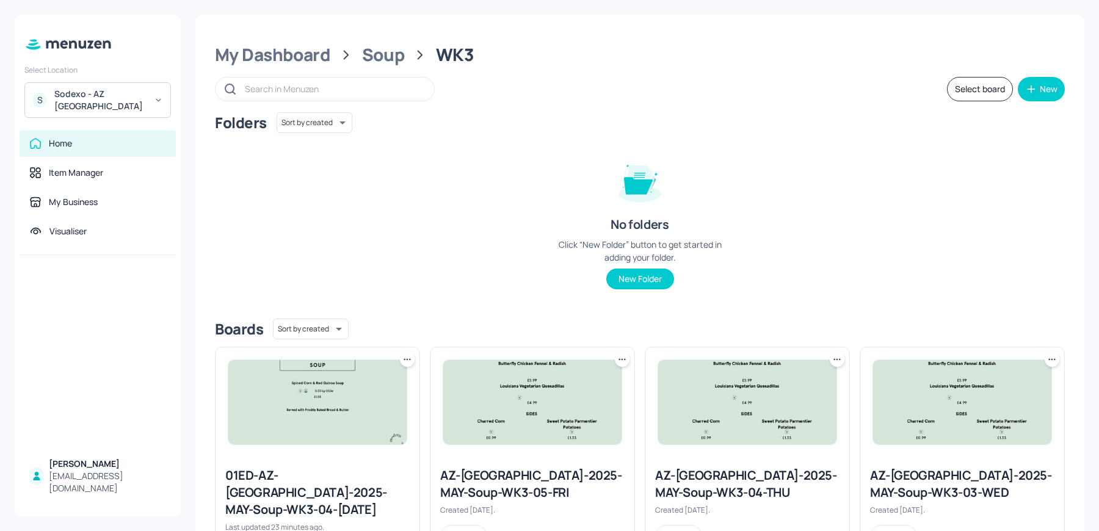
click at [83, 89] on div "Sodexo - AZ Eastbrook House" at bounding box center [100, 100] width 92 height 24
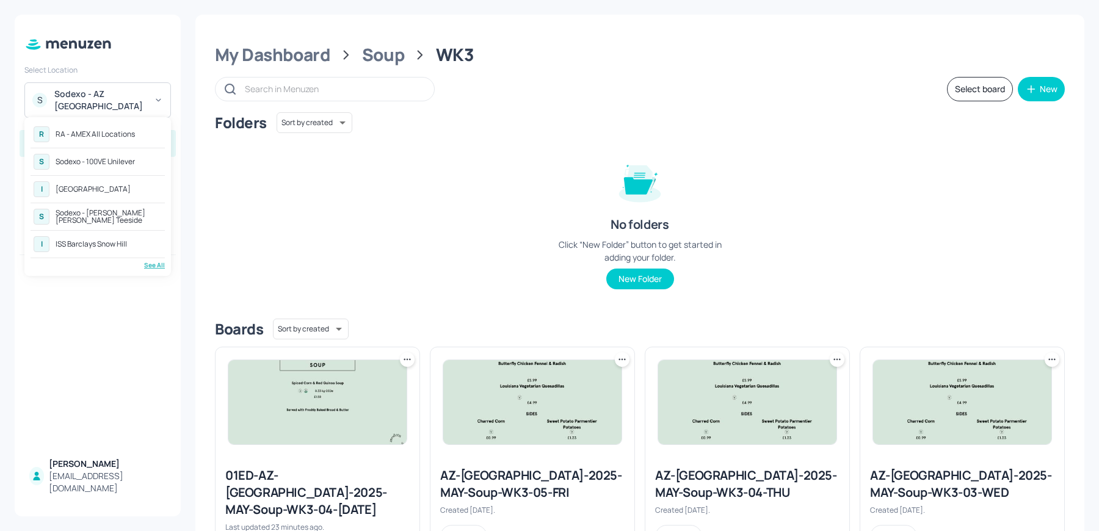
click at [89, 158] on div "Sodexo - 100VE Unilever" at bounding box center [95, 161] width 79 height 7
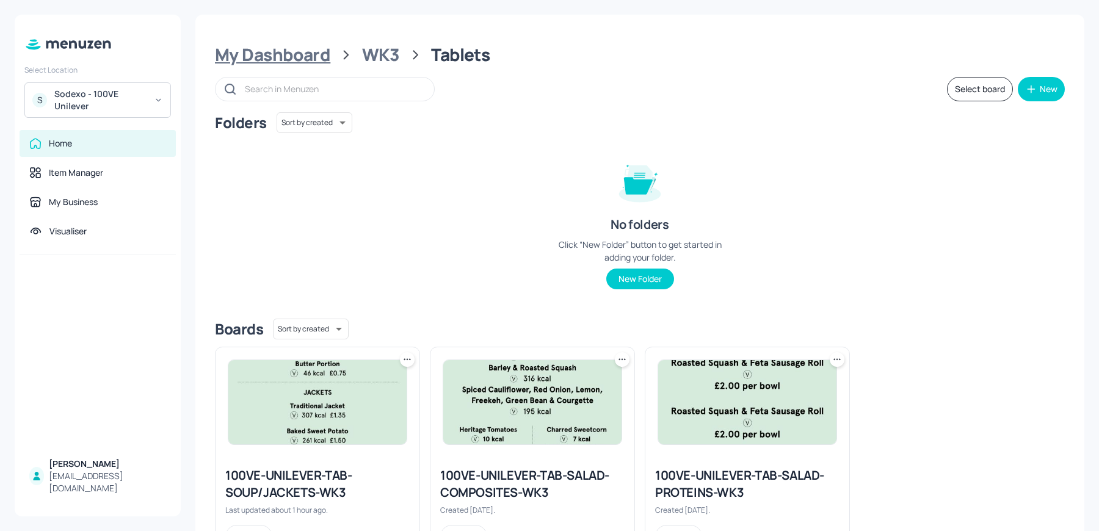
click at [268, 47] on div "My Dashboard" at bounding box center [272, 55] width 115 height 22
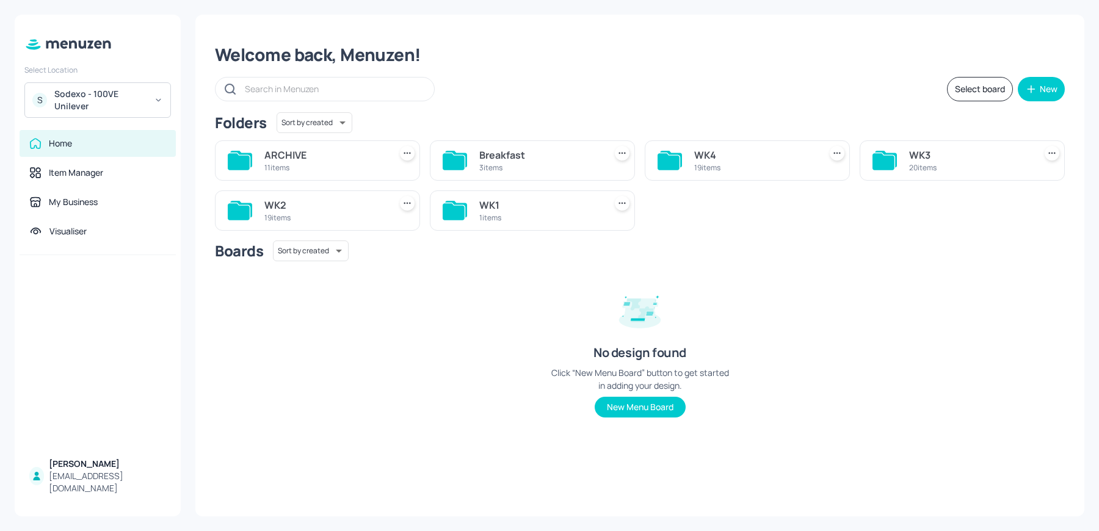
click at [734, 148] on div "WK4" at bounding box center [754, 155] width 121 height 15
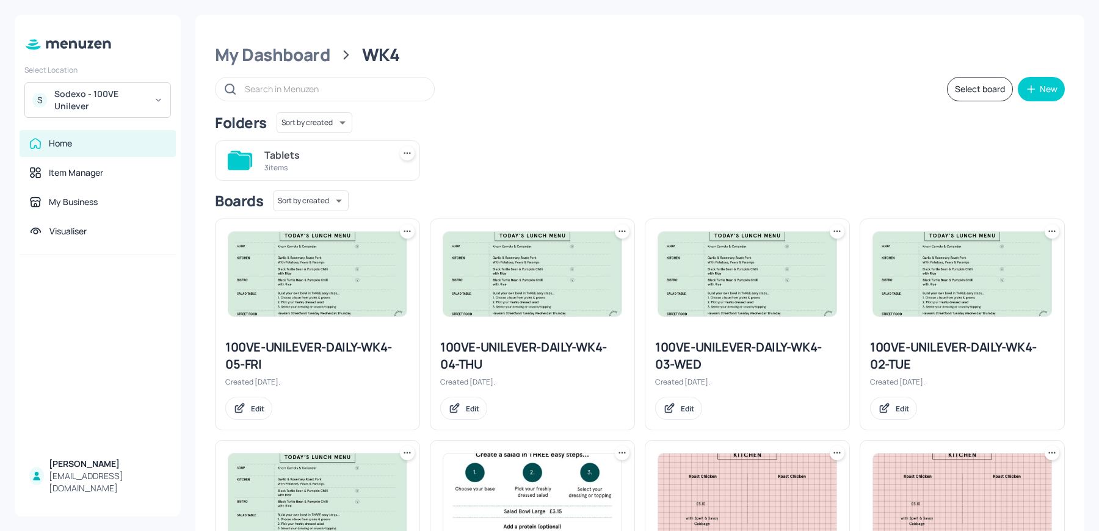
click at [103, 101] on div "Sodexo - 100VE Unilever" at bounding box center [100, 100] width 92 height 24
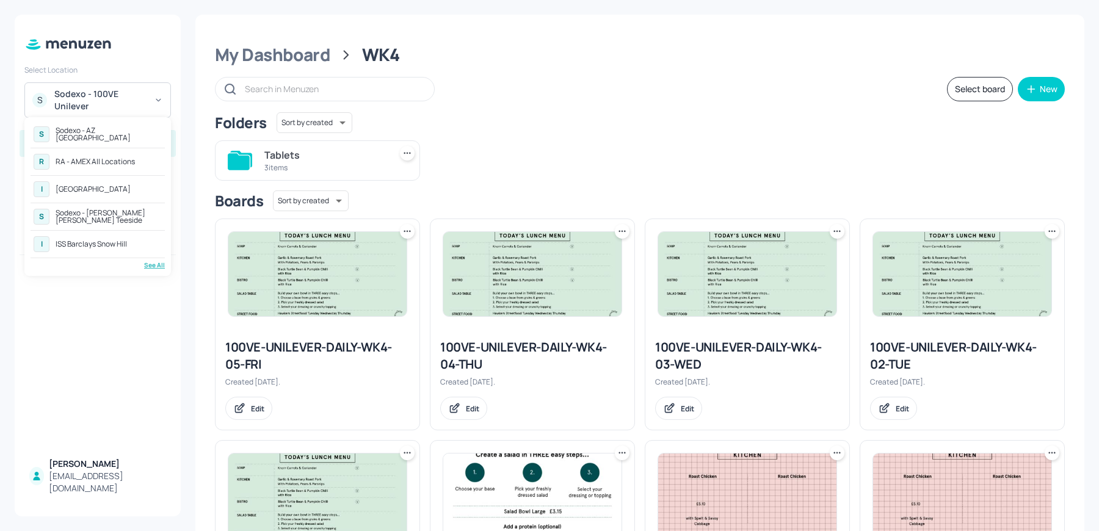
click at [109, 186] on div "[GEOGRAPHIC_DATA]" at bounding box center [93, 189] width 75 height 7
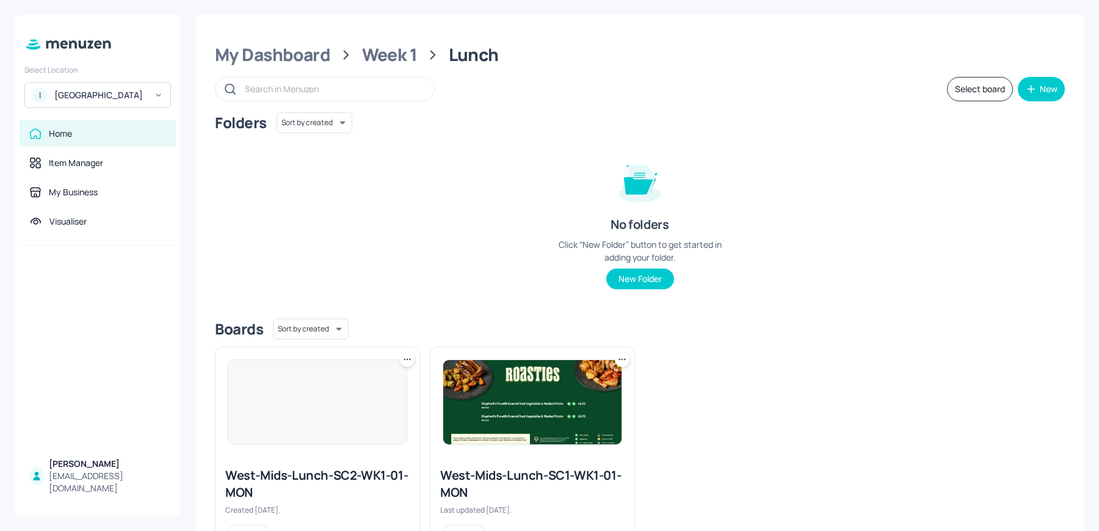
click at [520, 420] on img at bounding box center [532, 402] width 178 height 84
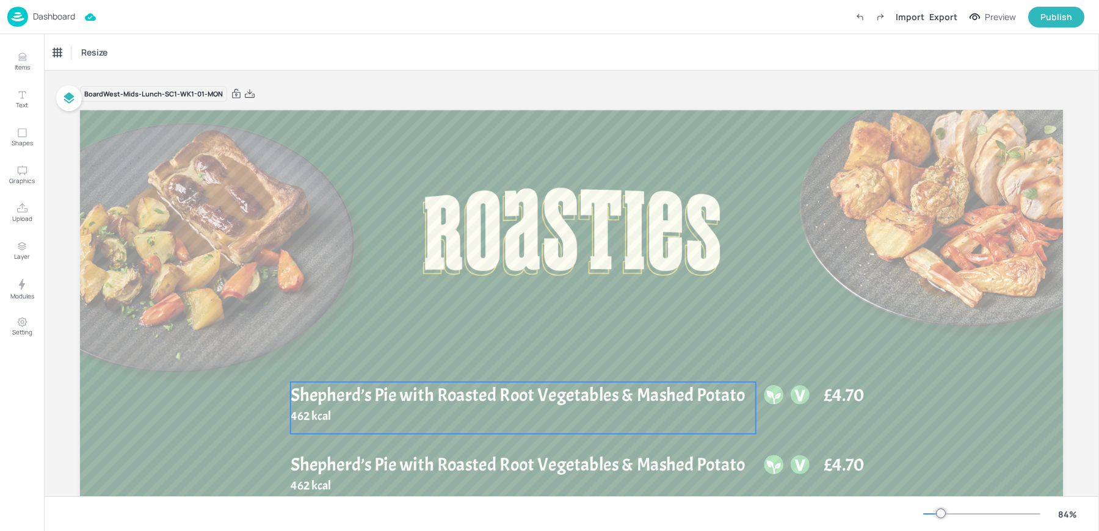
click at [358, 386] on span "Shepherd’s Pie with Roasted Root Vegetables & Mashed Potato" at bounding box center [518, 395] width 455 height 24
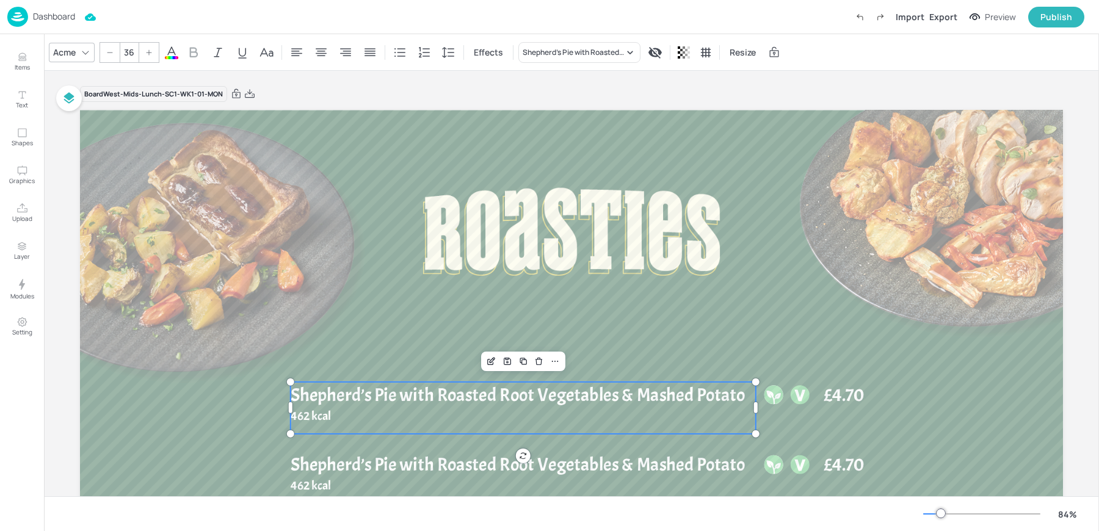
click at [70, 48] on div "Acme" at bounding box center [64, 52] width 27 height 18
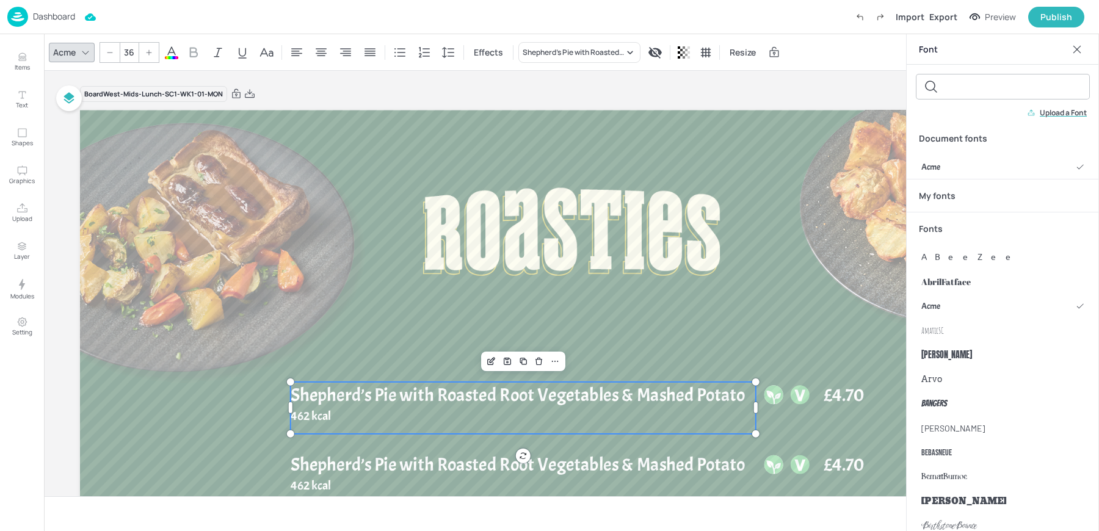
click at [1062, 110] on p "Upload a Font" at bounding box center [1063, 113] width 47 height 9
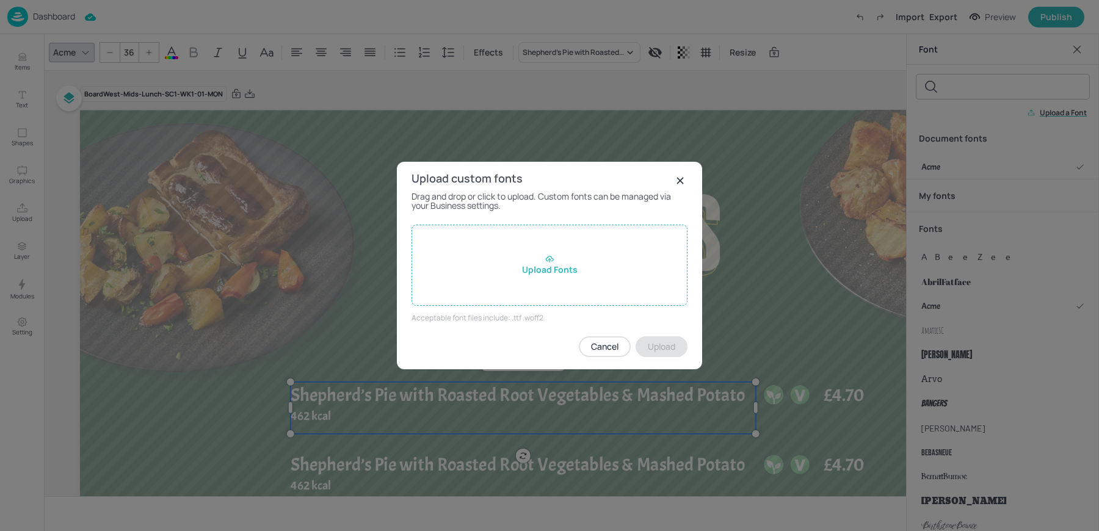
click at [584, 253] on div "Upload Fonts" at bounding box center [550, 265] width 276 height 81
click at [0, 0] on input "Upload Fonts" at bounding box center [0, 0] width 0 height 0
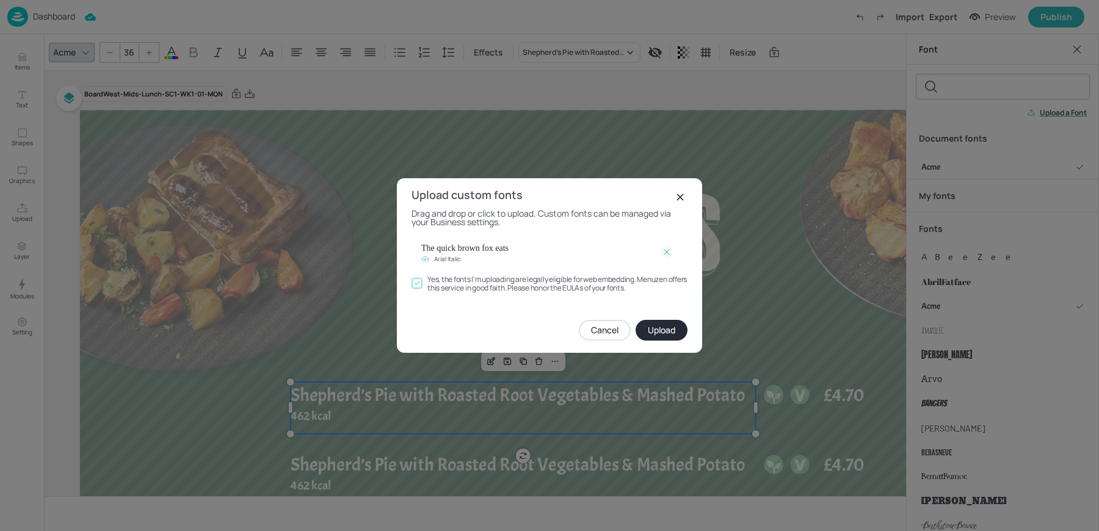
click at [662, 341] on div "Upload custom fonts Drag and drop or click to upload. Custom fonts can be manag…" at bounding box center [549, 265] width 305 height 174
click at [660, 338] on button "Upload" at bounding box center [662, 330] width 52 height 21
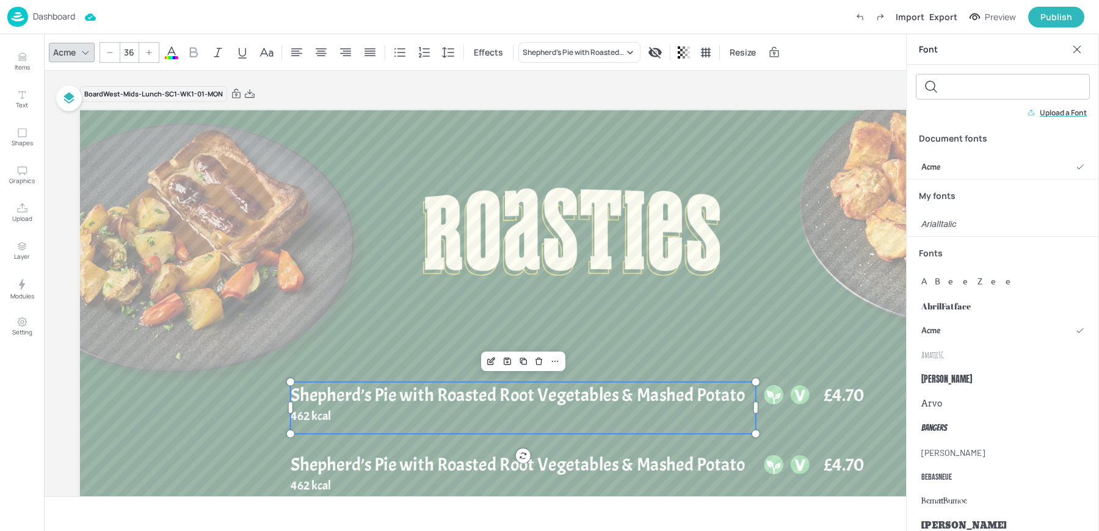
click at [1069, 113] on p "Upload a Font" at bounding box center [1063, 113] width 47 height 9
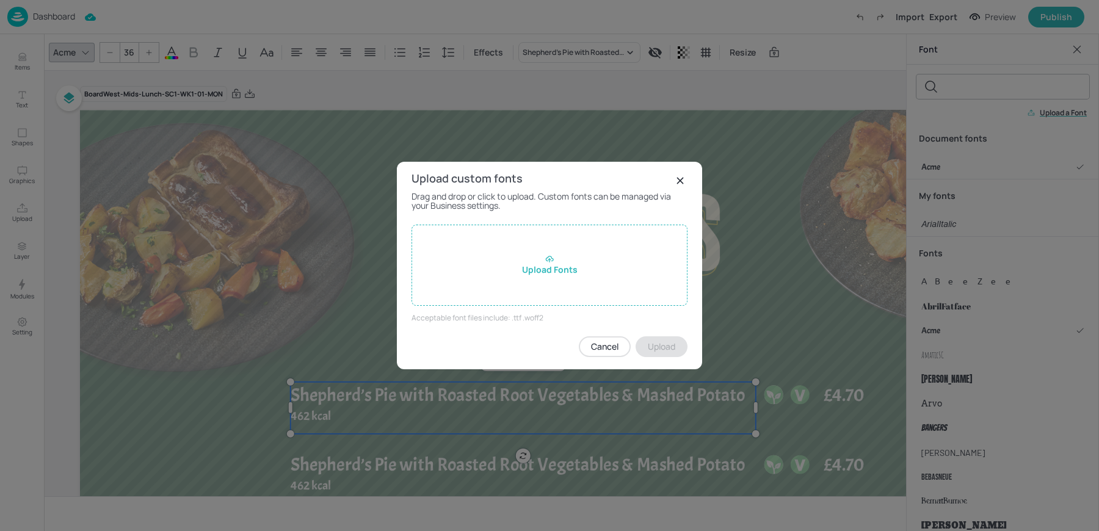
click at [490, 268] on div "Upload Fonts" at bounding box center [550, 265] width 276 height 81
click at [0, 0] on input "Upload Fonts" at bounding box center [0, 0] width 0 height 0
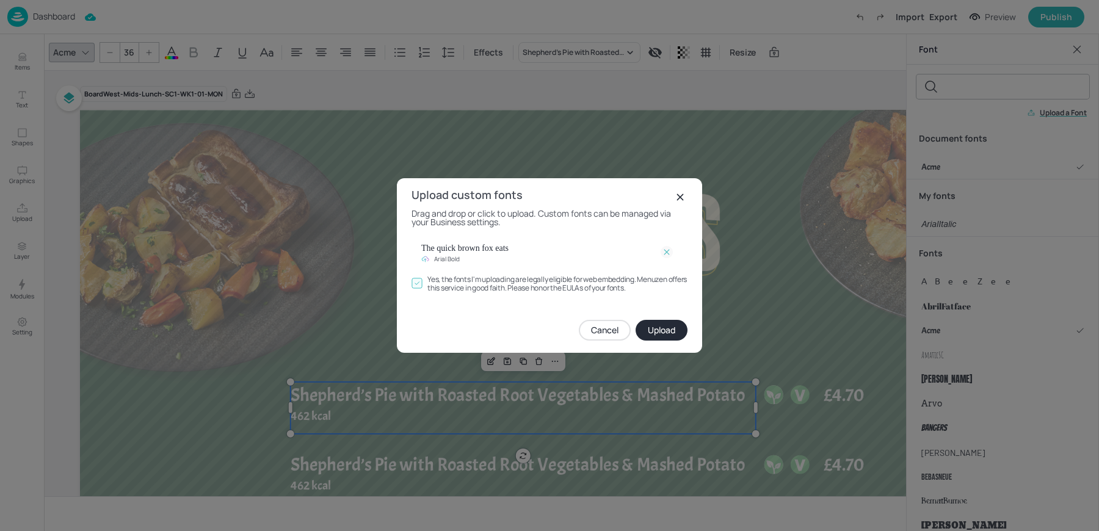
click at [659, 332] on button "Upload" at bounding box center [662, 330] width 52 height 21
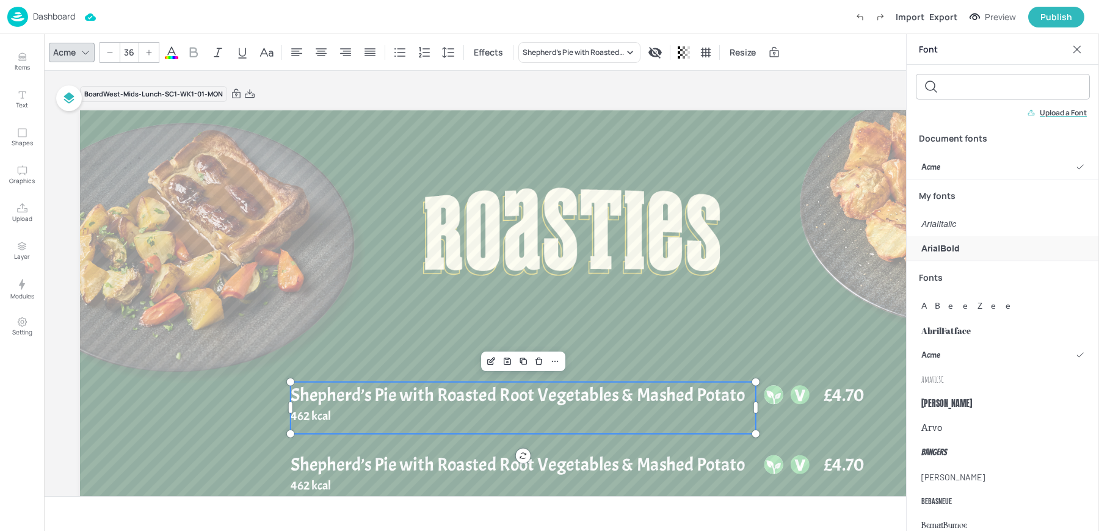
click at [937, 245] on span "ArialBold" at bounding box center [941, 248] width 38 height 13
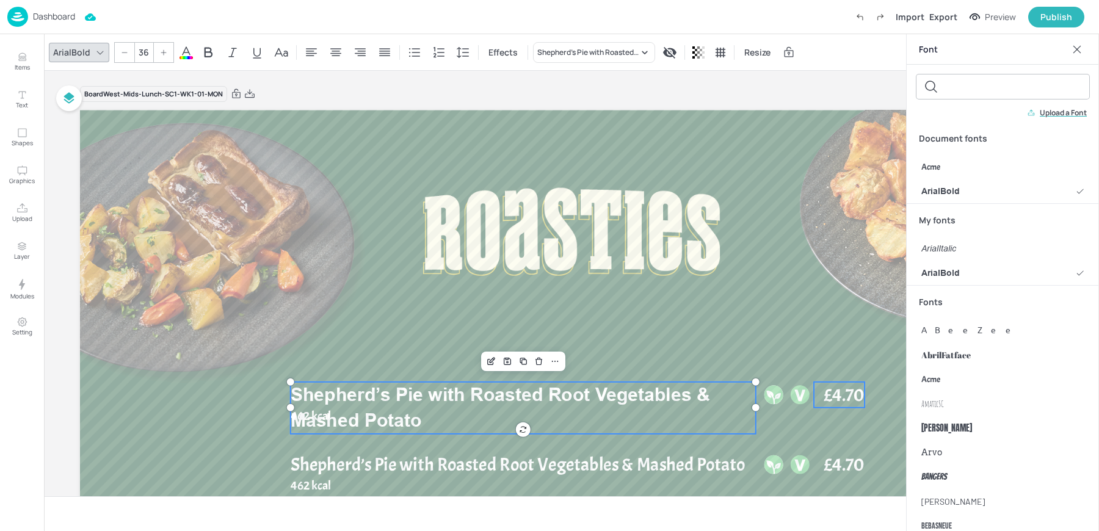
click at [841, 402] on span "£4.70" at bounding box center [844, 395] width 41 height 26
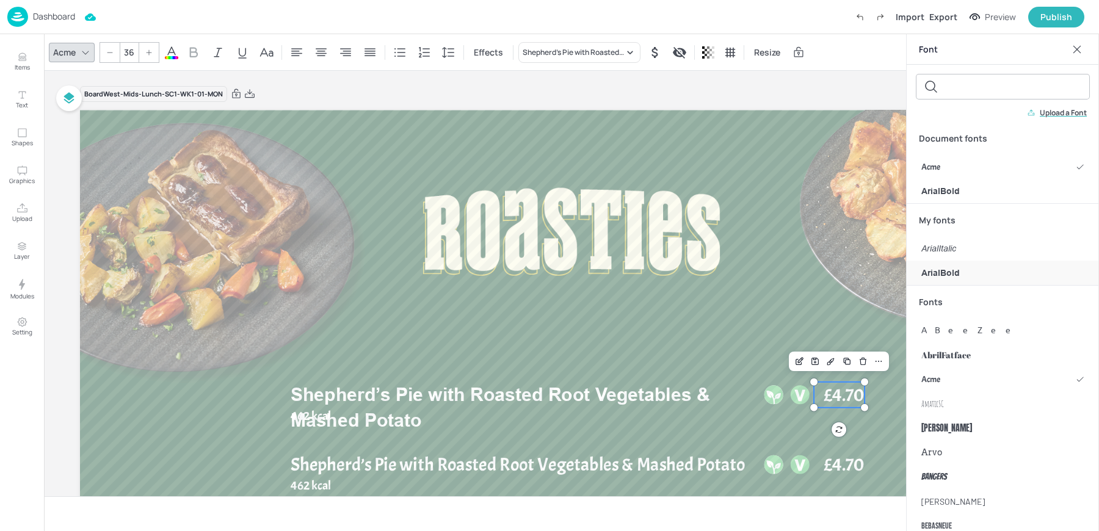
click at [969, 268] on div "ArialBold" at bounding box center [1003, 273] width 192 height 24
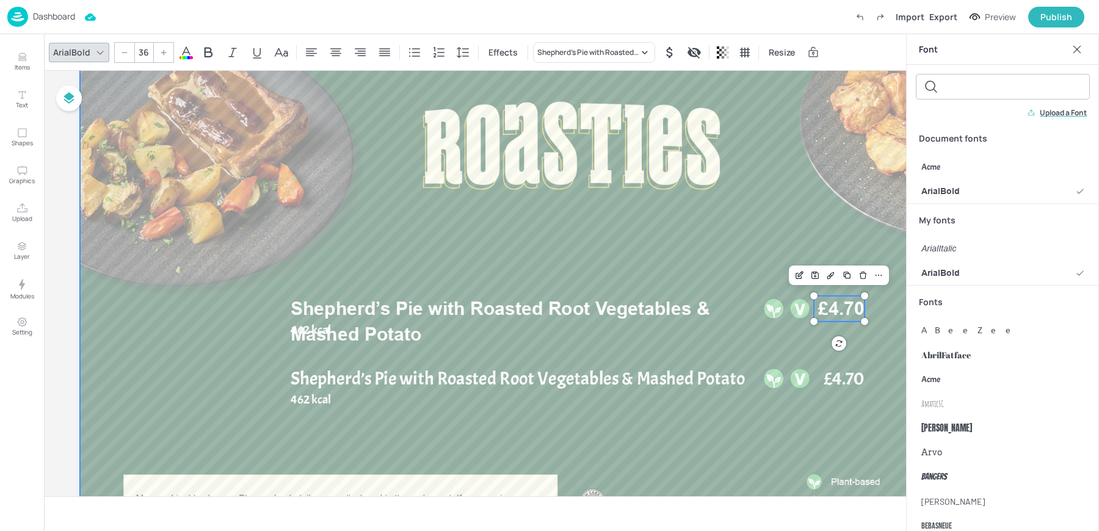
scroll to position [113, 0]
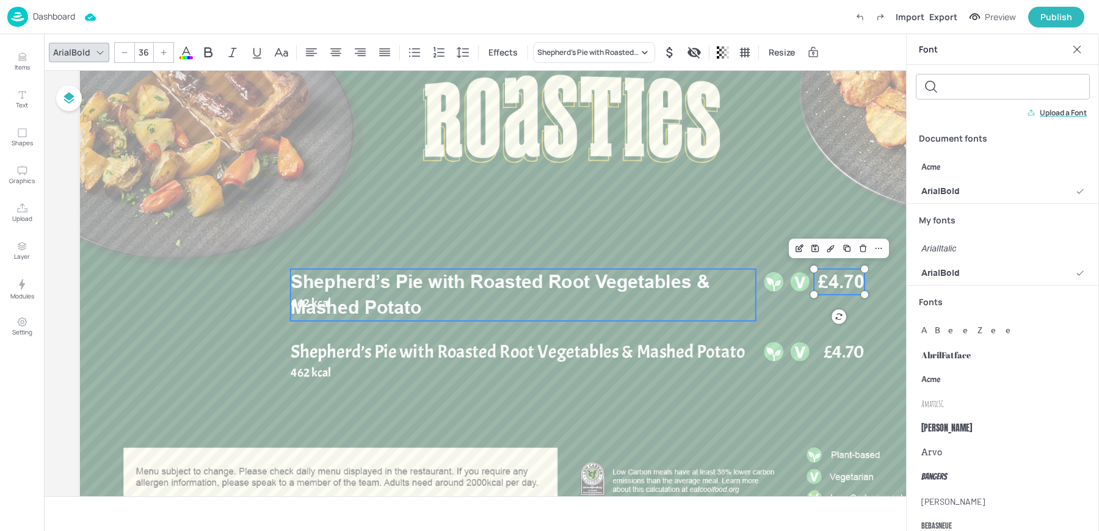
click at [397, 302] on span "Shepherd’s Pie with Roasted Root Vegetables & Mashed Potato" at bounding box center [501, 295] width 420 height 48
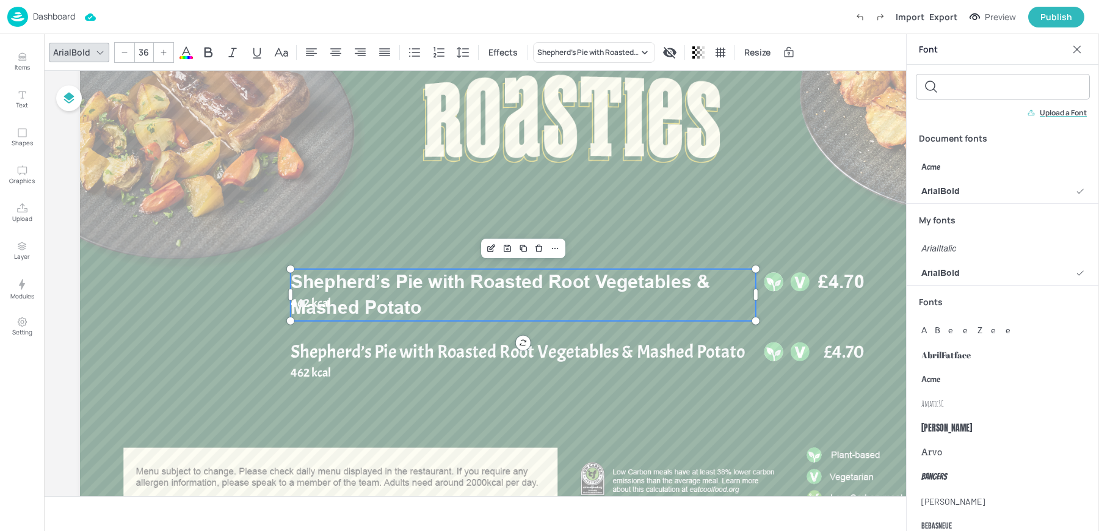
click at [308, 302] on span "Shepherd’s Pie with Roasted Root Vegetables & Mashed Potato" at bounding box center [501, 295] width 420 height 48
drag, startPoint x: 354, startPoint y: 291, endPoint x: 353, endPoint y: 262, distance: 29.3
click at [353, 271] on span "Shepherd’s Pie with Roasted Root Vegetables & Mashed Potato" at bounding box center [501, 295] width 420 height 48
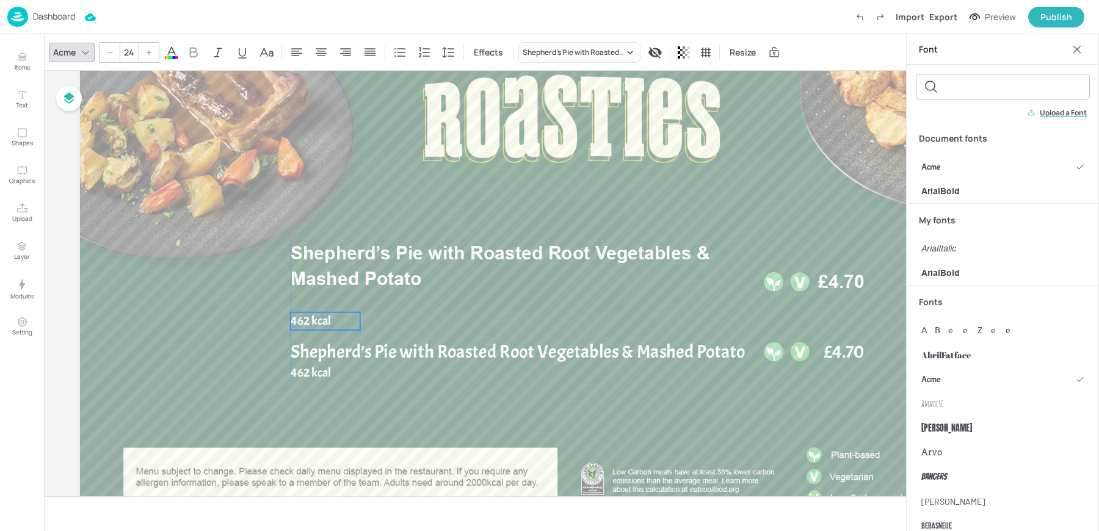
drag, startPoint x: 299, startPoint y: 302, endPoint x: 299, endPoint y: 320, distance: 18.3
click at [299, 320] on span "462 kcal" at bounding box center [311, 320] width 40 height 15
click at [968, 252] on div "ArialItalic" at bounding box center [1003, 248] width 192 height 24
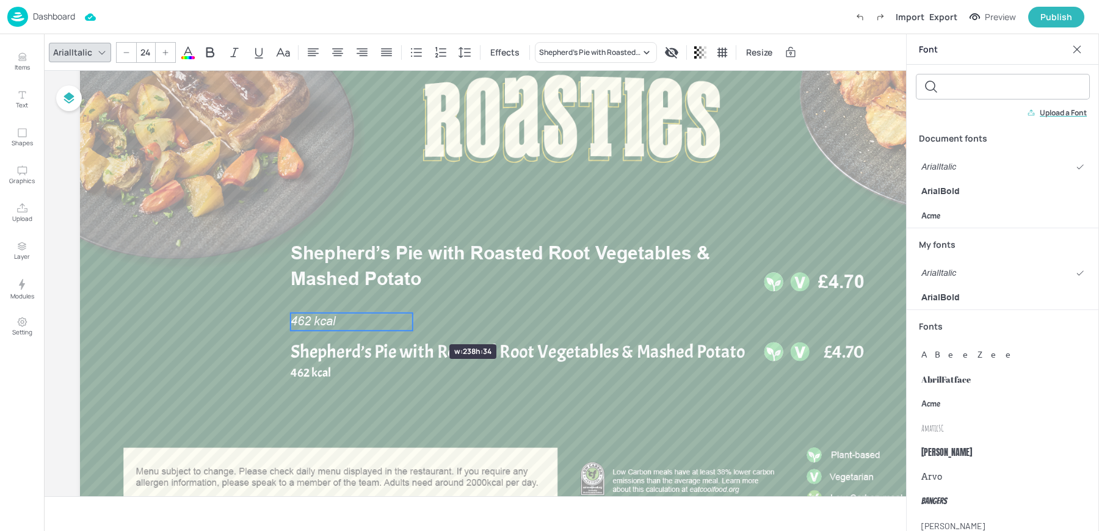
drag, startPoint x: 360, startPoint y: 322, endPoint x: 413, endPoint y: 323, distance: 52.5
click at [413, 323] on div at bounding box center [413, 322] width 10 height 18
drag, startPoint x: 409, startPoint y: 323, endPoint x: 357, endPoint y: 323, distance: 52.5
click at [357, 323] on div at bounding box center [360, 322] width 10 height 18
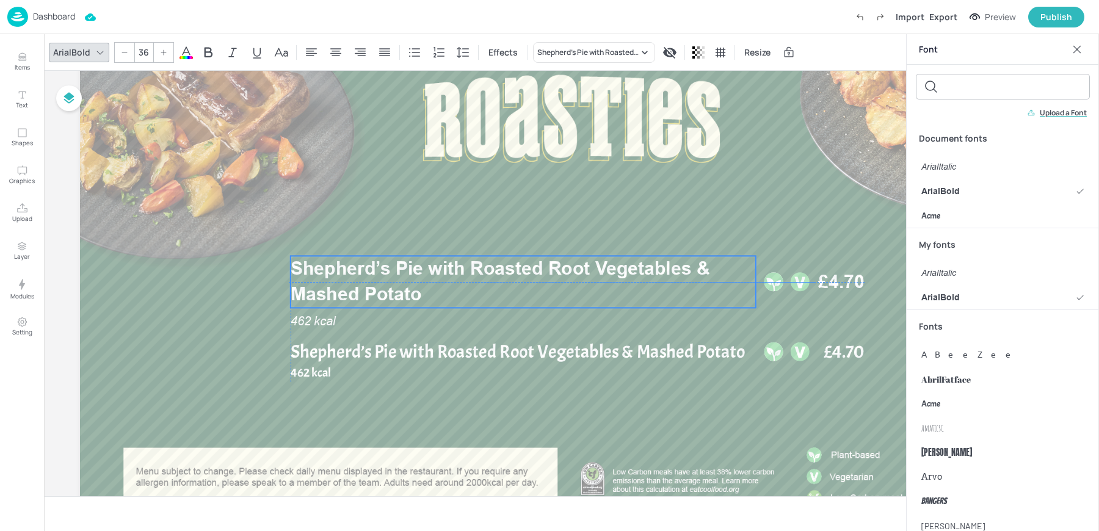
drag, startPoint x: 319, startPoint y: 275, endPoint x: 317, endPoint y: 293, distance: 17.8
click at [317, 293] on span "Shepherd’s Pie with Roasted Root Vegetables & Mashed Potato" at bounding box center [501, 282] width 420 height 48
click at [308, 316] on span "462 kcal" at bounding box center [313, 321] width 45 height 14
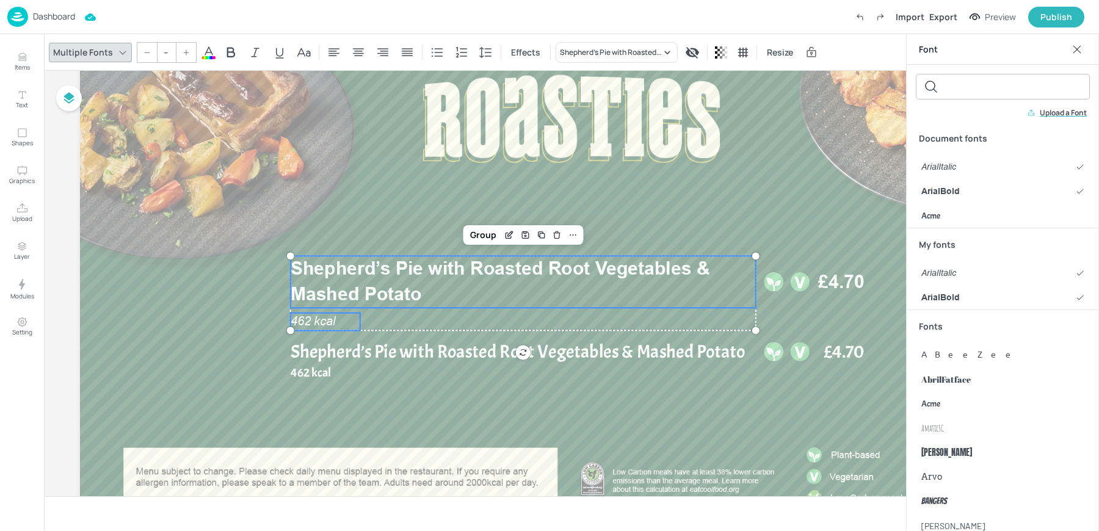
click at [305, 326] on span "462 kcal" at bounding box center [313, 321] width 45 height 14
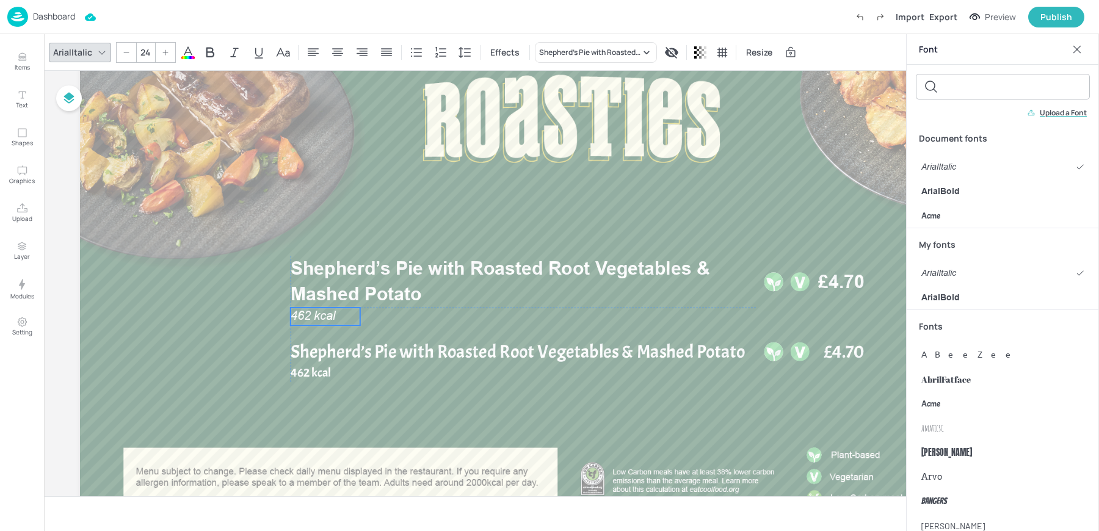
click at [309, 322] on span "462 kcal" at bounding box center [313, 316] width 45 height 14
type input "--"
click at [473, 283] on p "Shepherd’s Pie with Roasted Root Vegetables & Mashed Potato" at bounding box center [523, 282] width 465 height 52
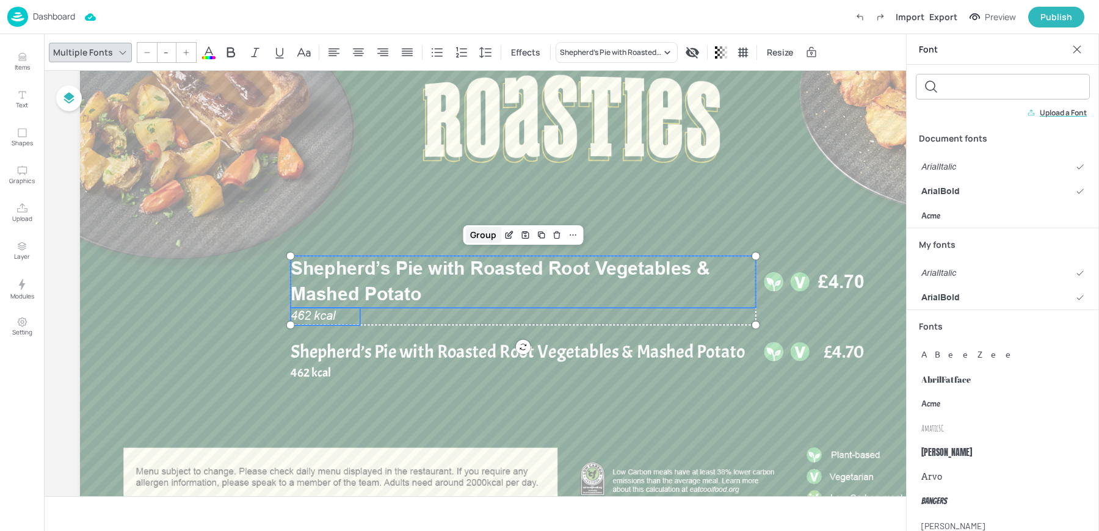
click at [489, 235] on div "Group" at bounding box center [483, 235] width 36 height 16
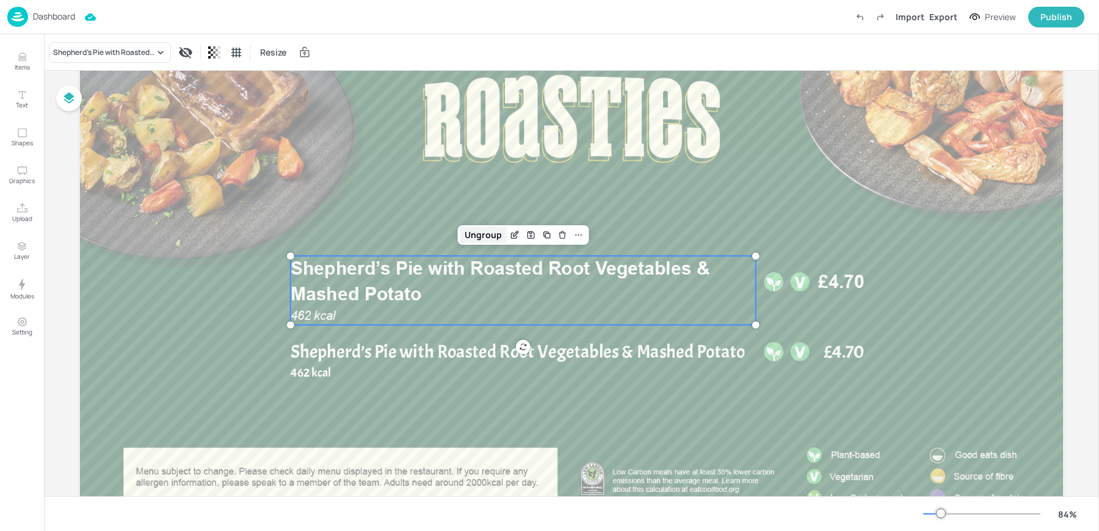
click at [472, 236] on div "Ungroup" at bounding box center [483, 235] width 47 height 16
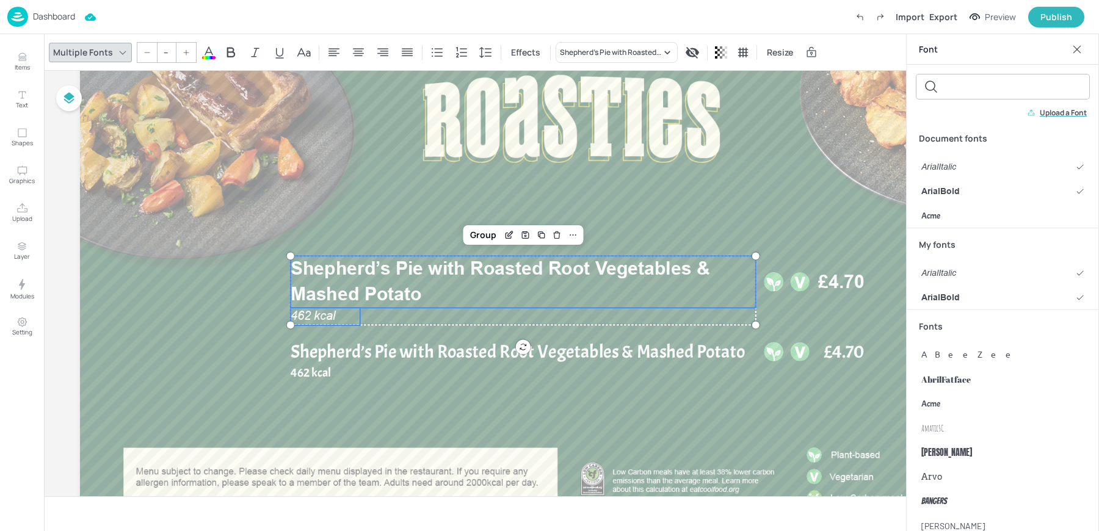
click at [1076, 50] on icon at bounding box center [1078, 49] width 8 height 8
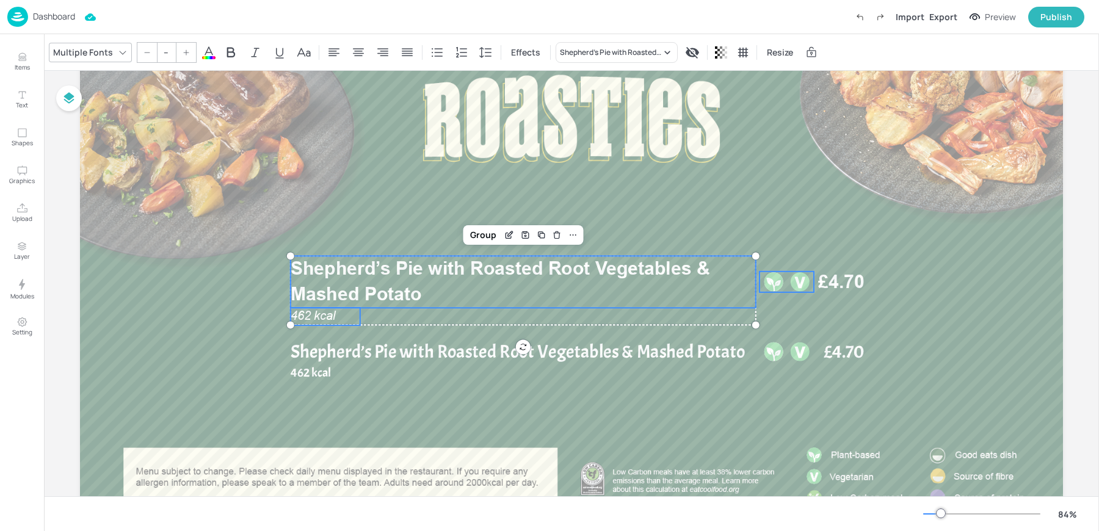
click at [768, 274] on div at bounding box center [774, 282] width 21 height 21
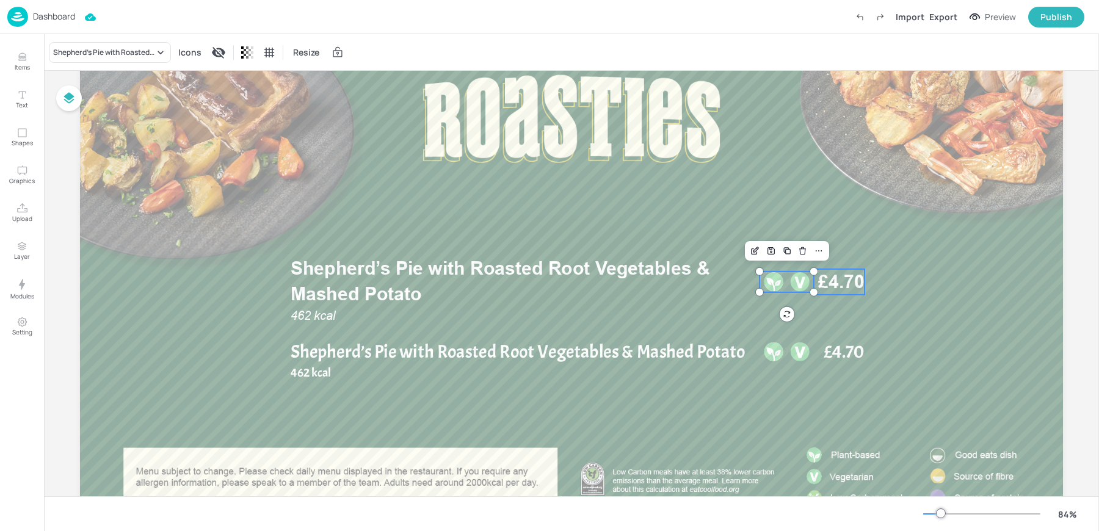
click at [848, 279] on span "£4.70" at bounding box center [841, 282] width 46 height 26
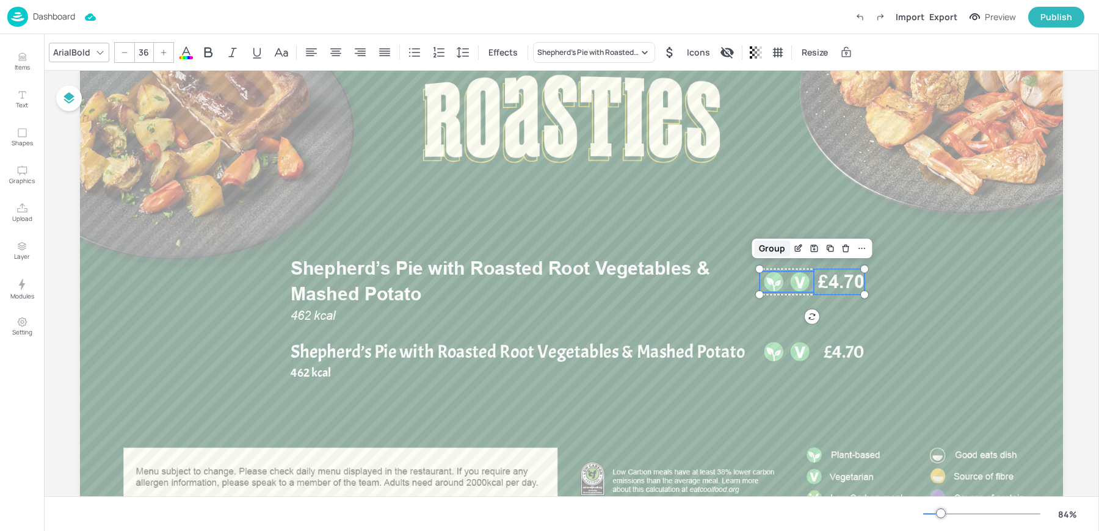
click at [763, 250] on div "Group" at bounding box center [772, 249] width 36 height 16
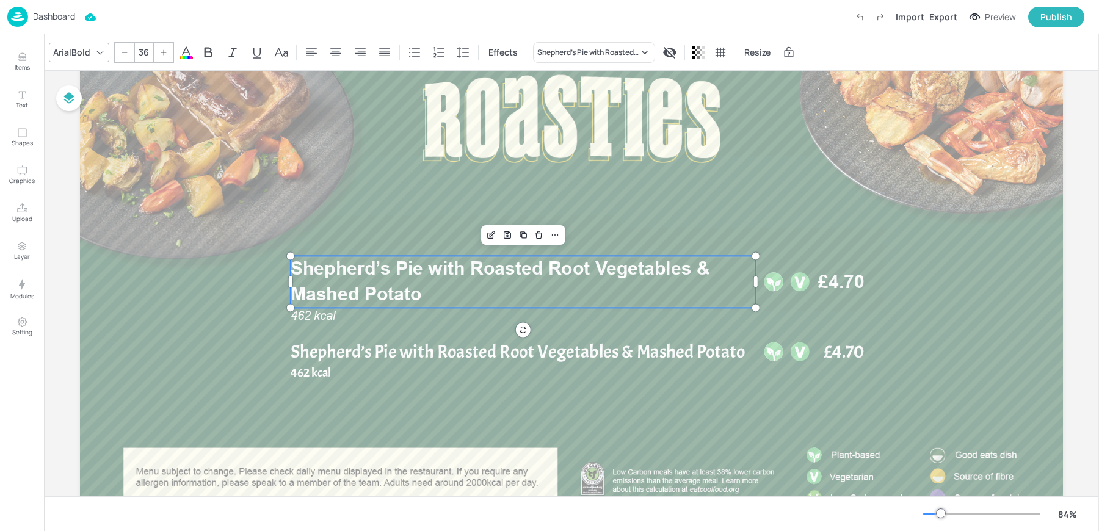
click at [672, 268] on span "Shepherd’s Pie with Roasted Root Vegetables & Mashed Potato" at bounding box center [501, 282] width 420 height 48
click at [864, 283] on div at bounding box center [571, 273] width 983 height 553
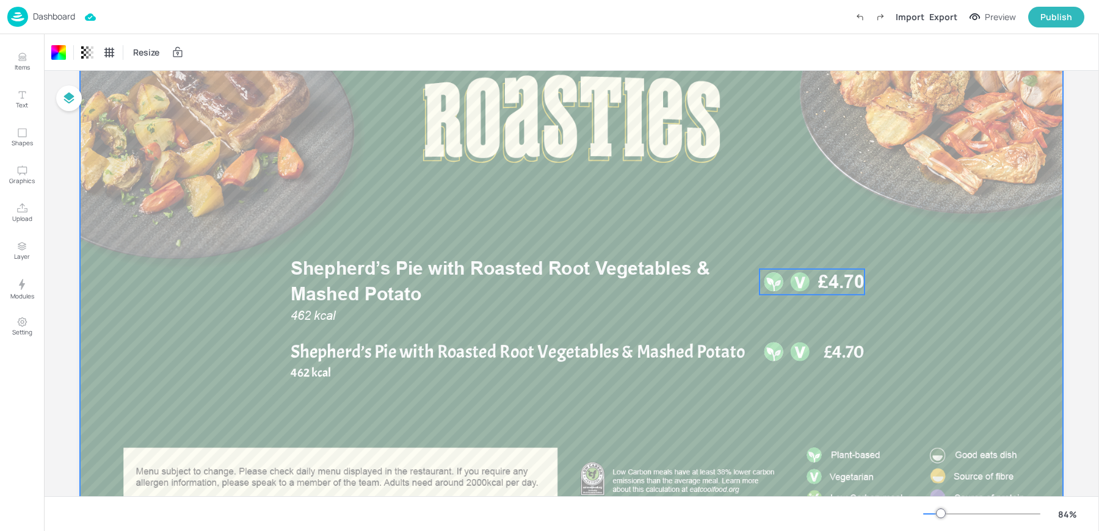
click at [837, 283] on span "£4.70" at bounding box center [841, 282] width 46 height 26
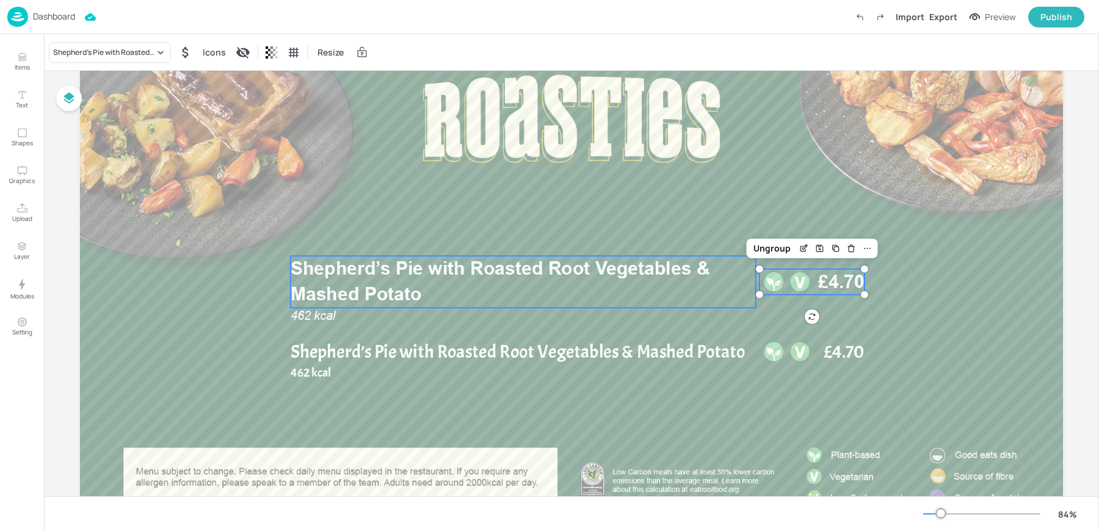
click at [660, 261] on span "Shepherd’s Pie with Roasted Root Vegetables & Mashed Potato" at bounding box center [501, 282] width 420 height 48
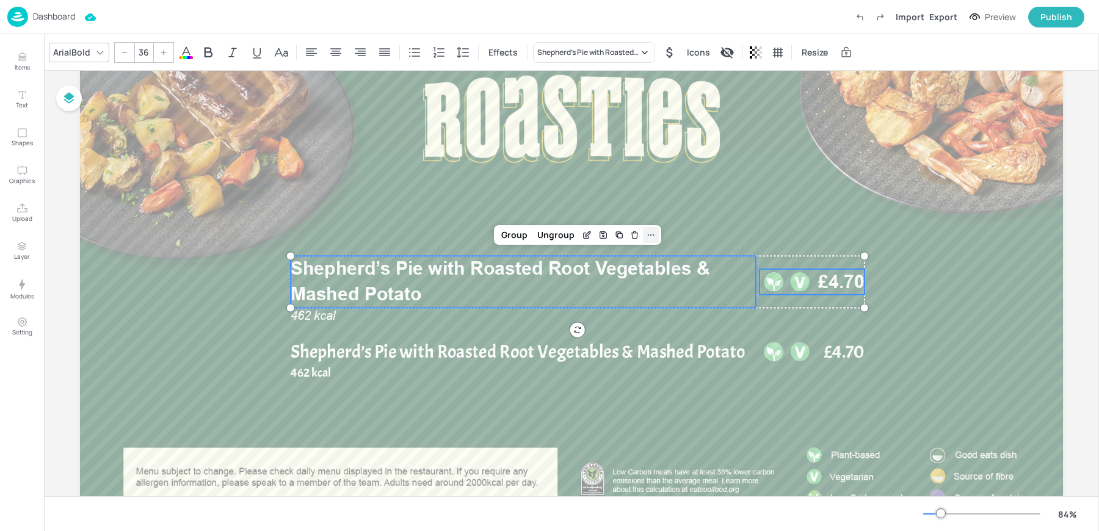
click at [649, 237] on icon at bounding box center [651, 235] width 10 height 10
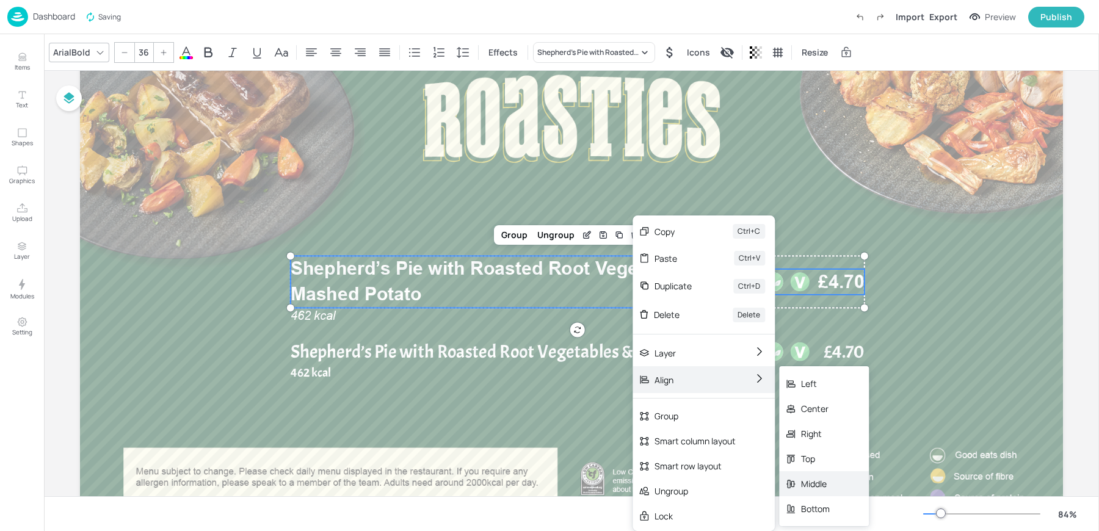
click at [830, 492] on div "Middle" at bounding box center [824, 484] width 90 height 25
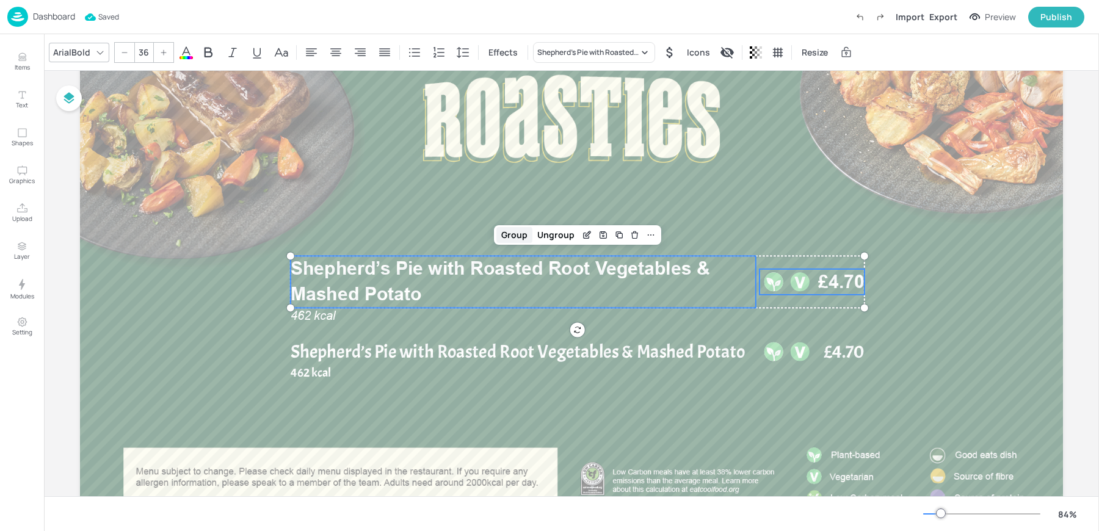
click at [512, 234] on div "Group" at bounding box center [515, 235] width 36 height 16
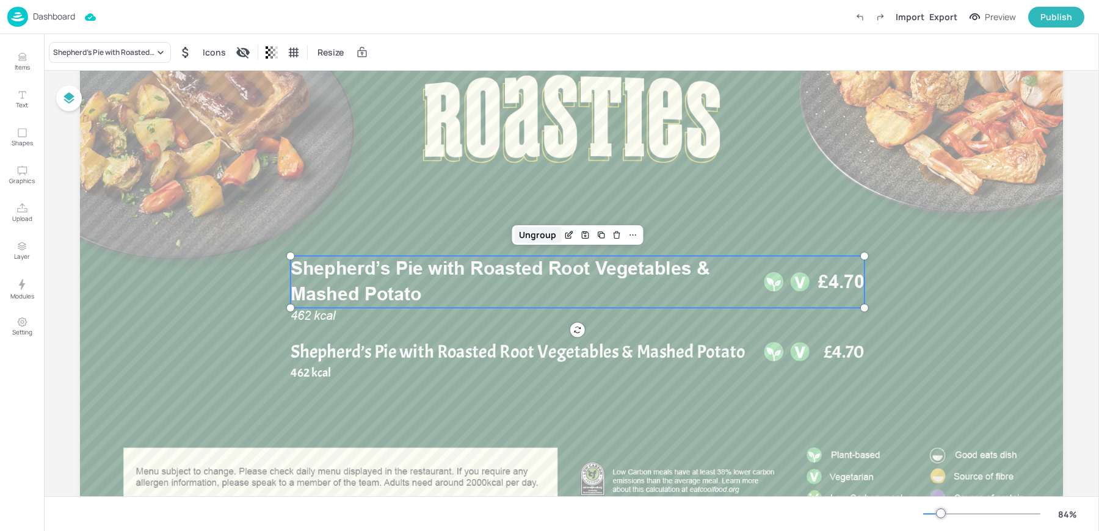
click at [525, 237] on div "Ungroup" at bounding box center [537, 235] width 47 height 16
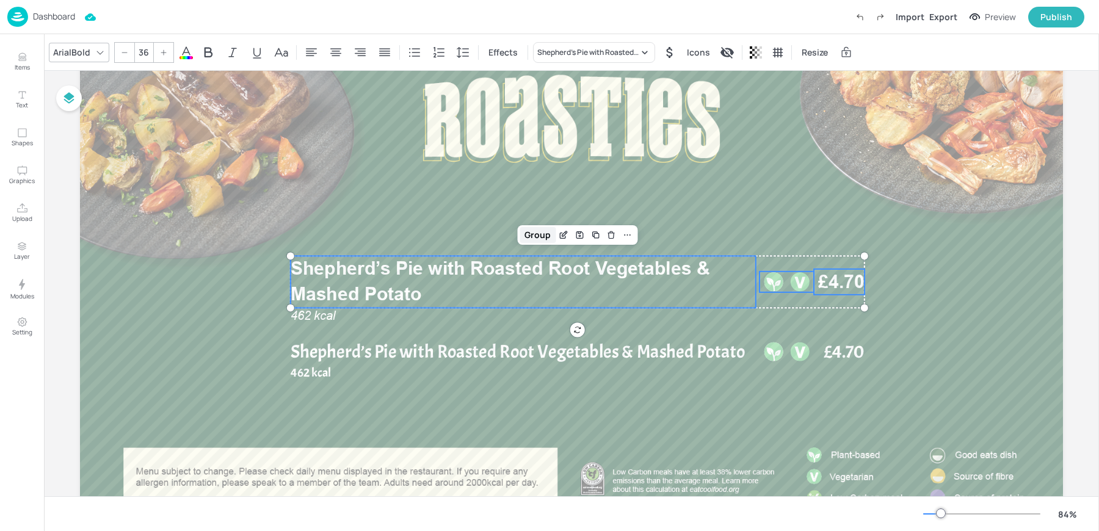
click at [525, 236] on div "Group" at bounding box center [538, 235] width 36 height 16
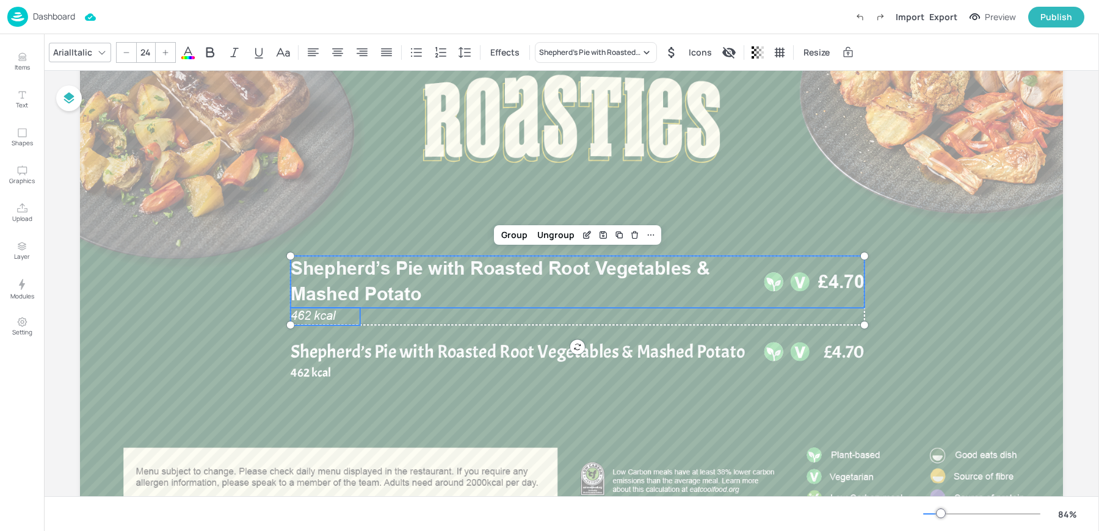
click at [309, 318] on span "462 kcal" at bounding box center [313, 316] width 45 height 14
click at [520, 239] on div "Group" at bounding box center [515, 235] width 36 height 16
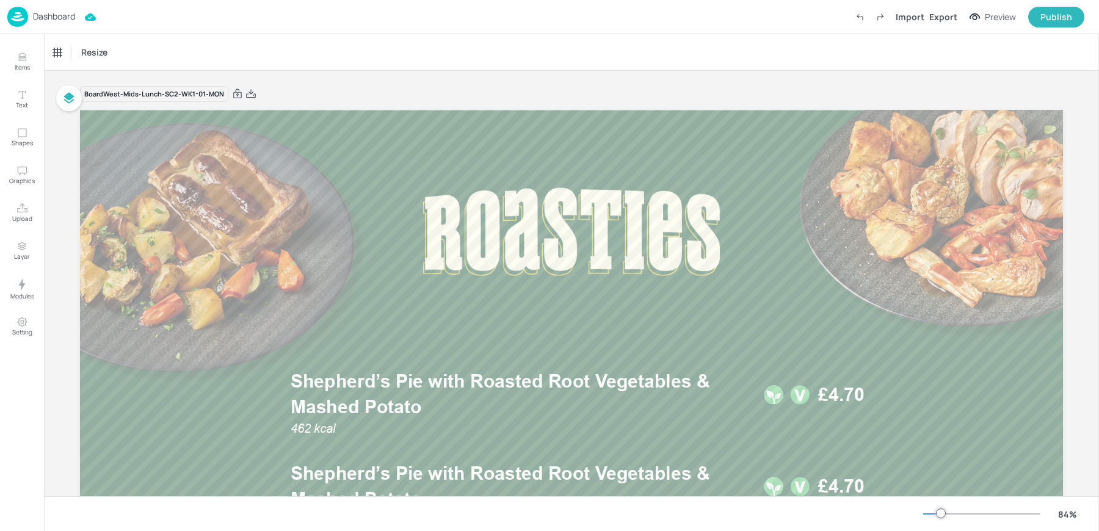
click at [41, 18] on p "Dashboard" at bounding box center [54, 16] width 42 height 9
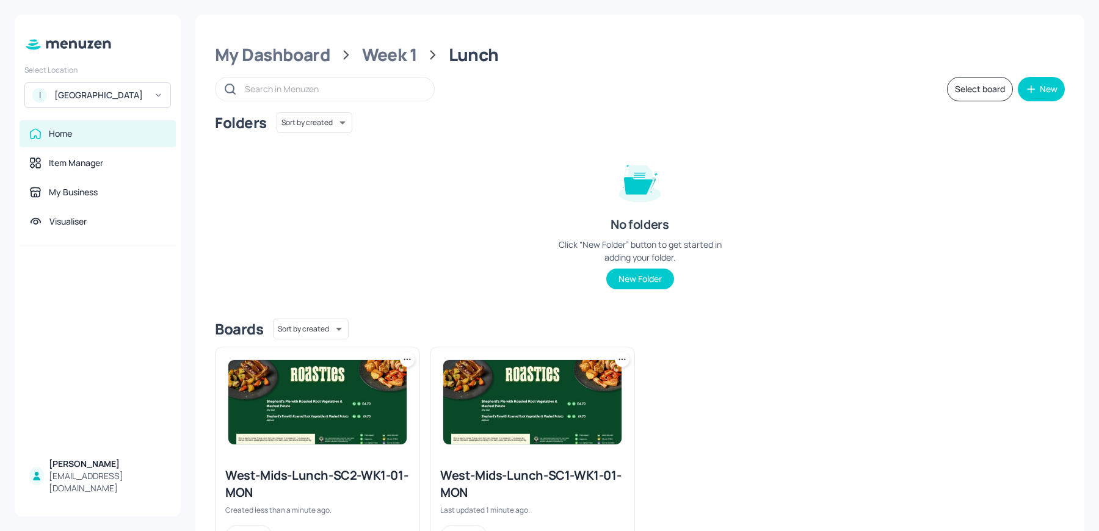
click at [404, 361] on icon at bounding box center [407, 360] width 12 height 12
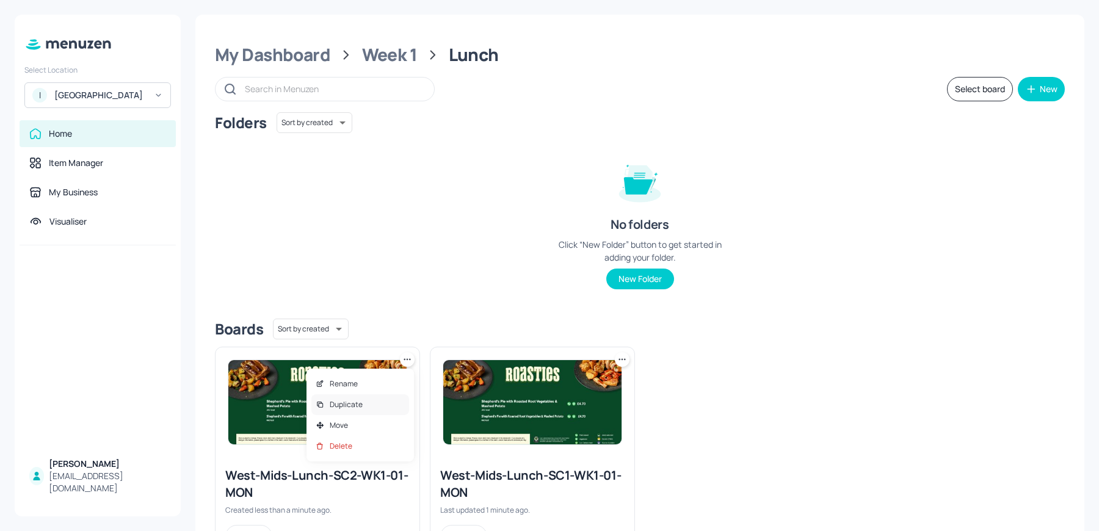
click at [359, 403] on p "Duplicate" at bounding box center [346, 404] width 33 height 11
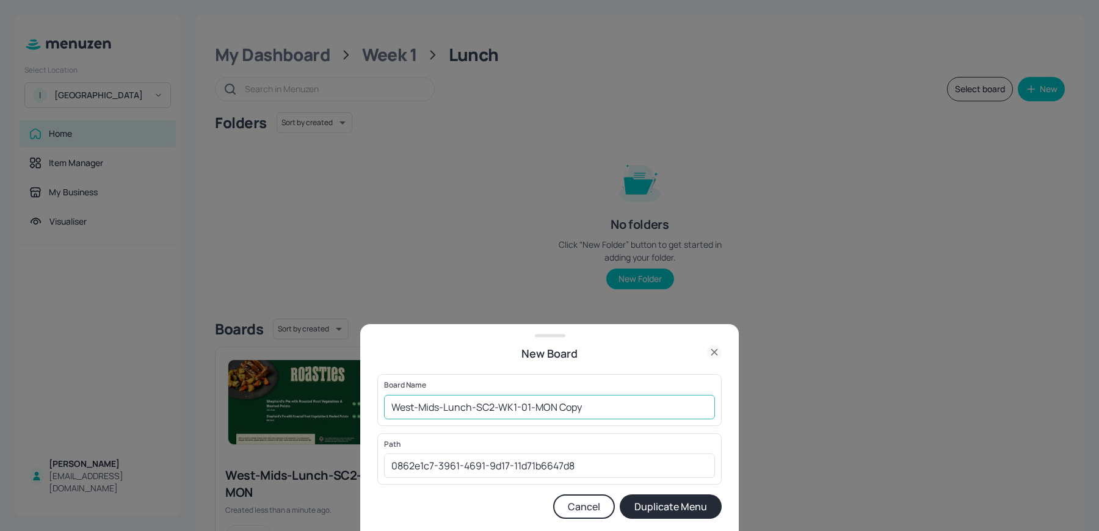
click at [516, 406] on input "West-Mids-Lunch-SC2-WK1-01-MON Copy" at bounding box center [549, 407] width 331 height 24
drag, startPoint x: 558, startPoint y: 406, endPoint x: 660, endPoint y: 406, distance: 101.4
click at [656, 406] on input "West-Mids-Lunch-SC2-WK3-01-MON Copy" at bounding box center [549, 407] width 331 height 24
type input "West-Mids-Lunch-SC2-WK3-01-MON"
click at [620, 495] on button "Duplicate Menu" at bounding box center [671, 507] width 102 height 24
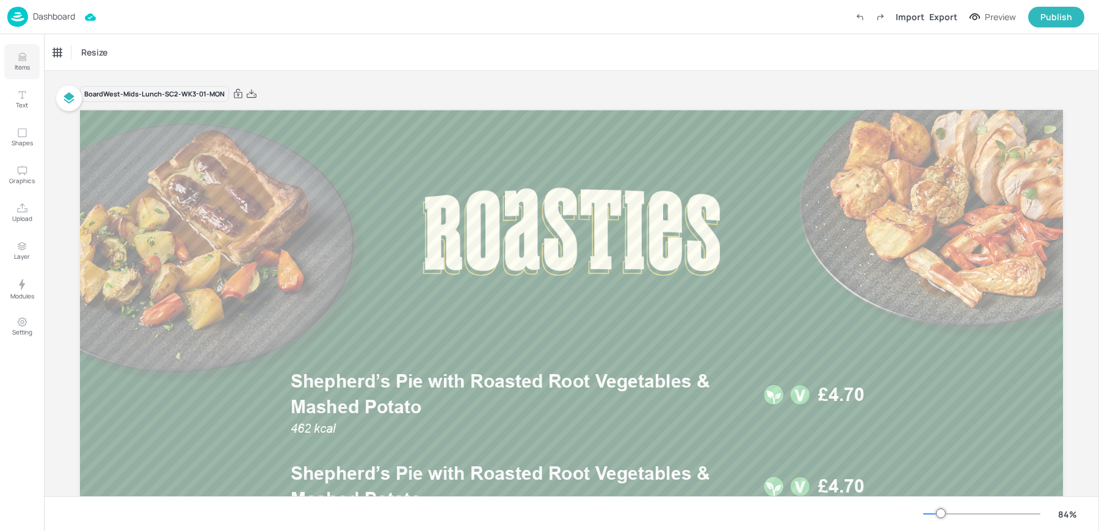
click at [18, 53] on icon "Items" at bounding box center [22, 57] width 12 height 12
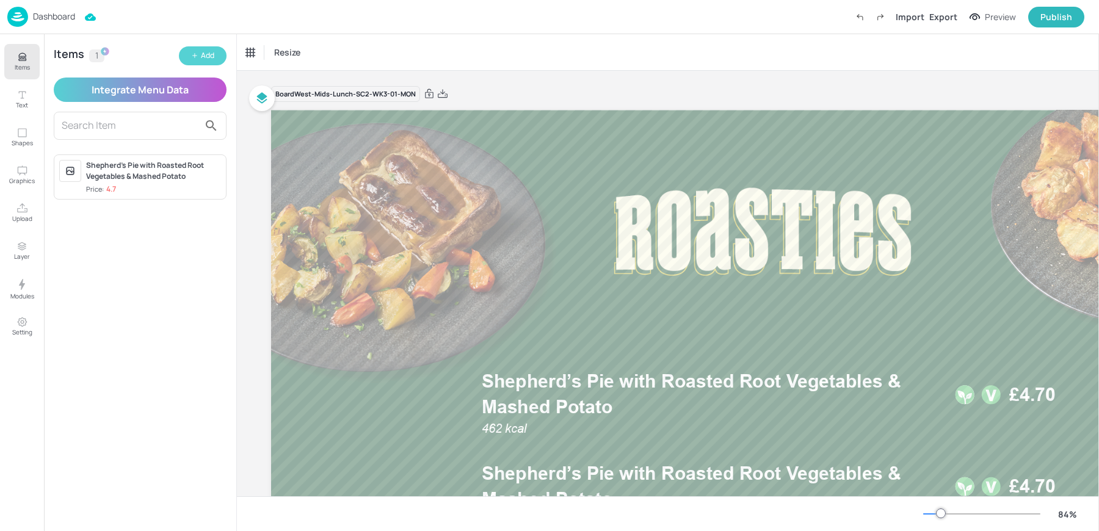
click at [199, 58] on icon "button" at bounding box center [194, 55] width 7 height 7
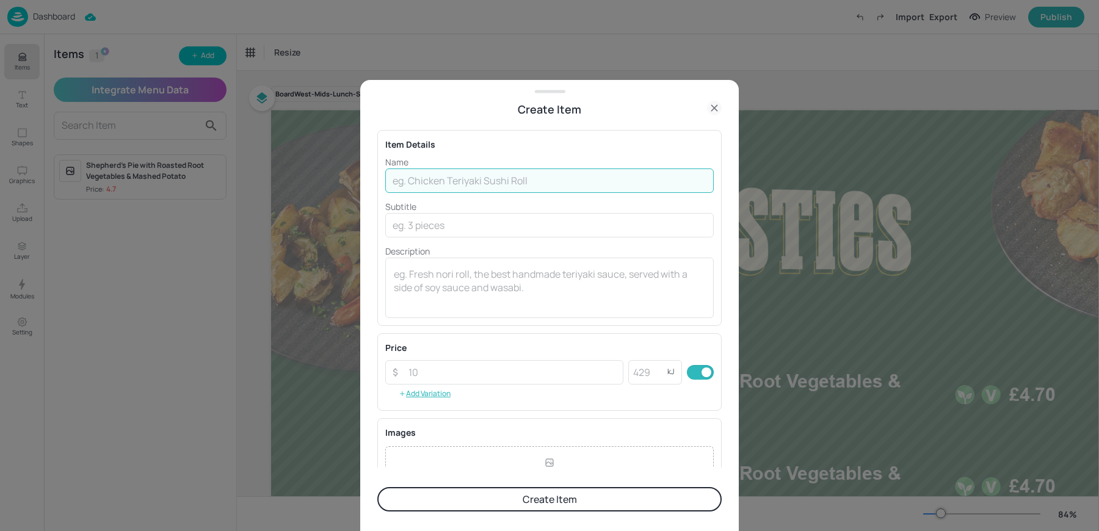
click at [417, 186] on input "text" at bounding box center [549, 181] width 329 height 24
paste input "[PERSON_NAME] with Skin on Fries & Slaw 713kcal £4.70"
click at [617, 179] on input "[PERSON_NAME] with Skin on Fries & Slaw 713kcal £4.70" at bounding box center [549, 181] width 329 height 24
type input "[PERSON_NAME] with Skin on Fries & Slaw 713kcal"
click at [425, 373] on input "number" at bounding box center [512, 372] width 222 height 24
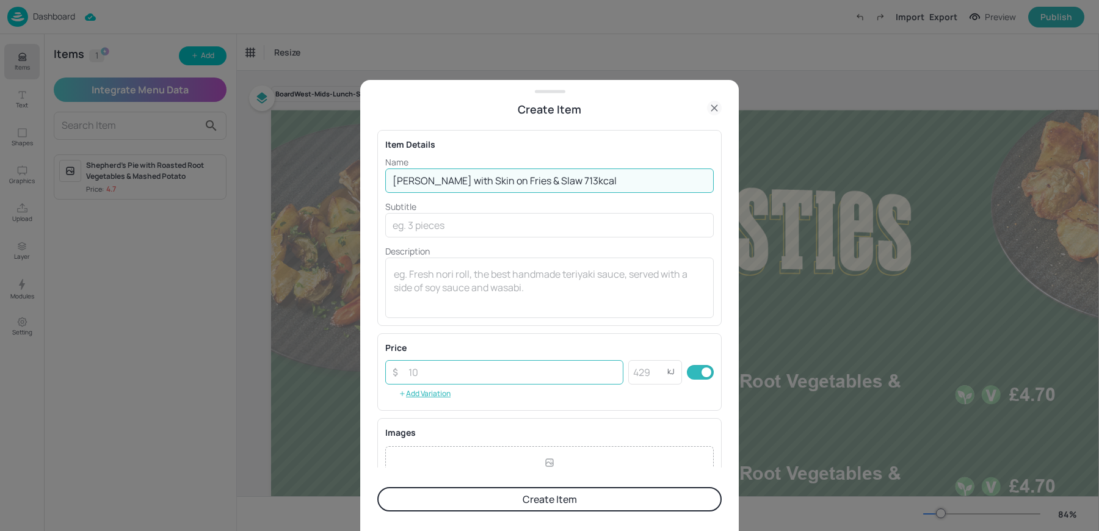
paste input "4.70"
type input "4.70"
drag, startPoint x: 579, startPoint y: 180, endPoint x: 657, endPoint y: 182, distance: 78.2
click at [657, 182] on input "[PERSON_NAME] with Skin on Fries & Slaw 713kcal" at bounding box center [549, 181] width 329 height 24
type input "[PERSON_NAME] with Skin on Fries & Slaw"
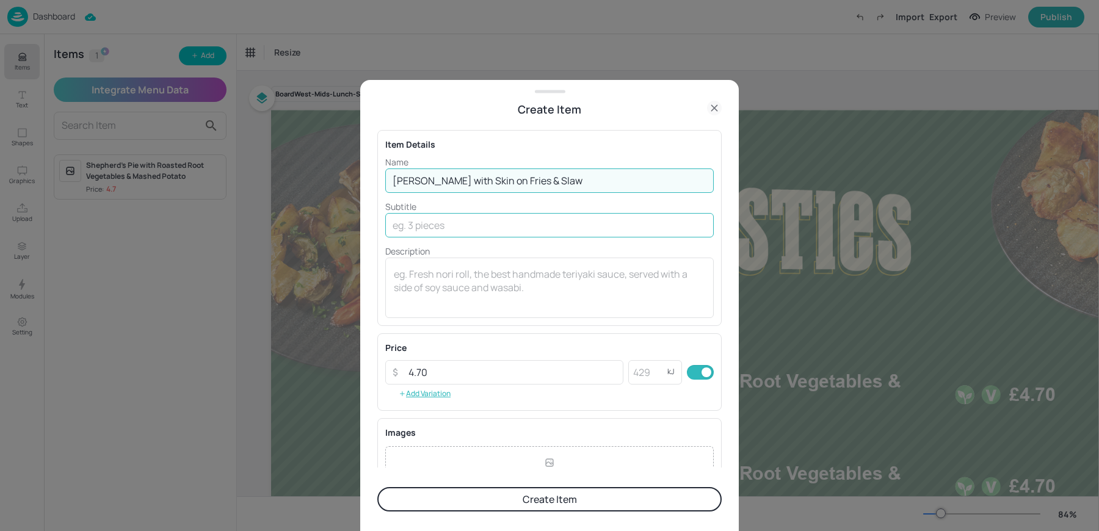
click at [458, 233] on input "text" at bounding box center [549, 225] width 329 height 24
paste input "713kcal"
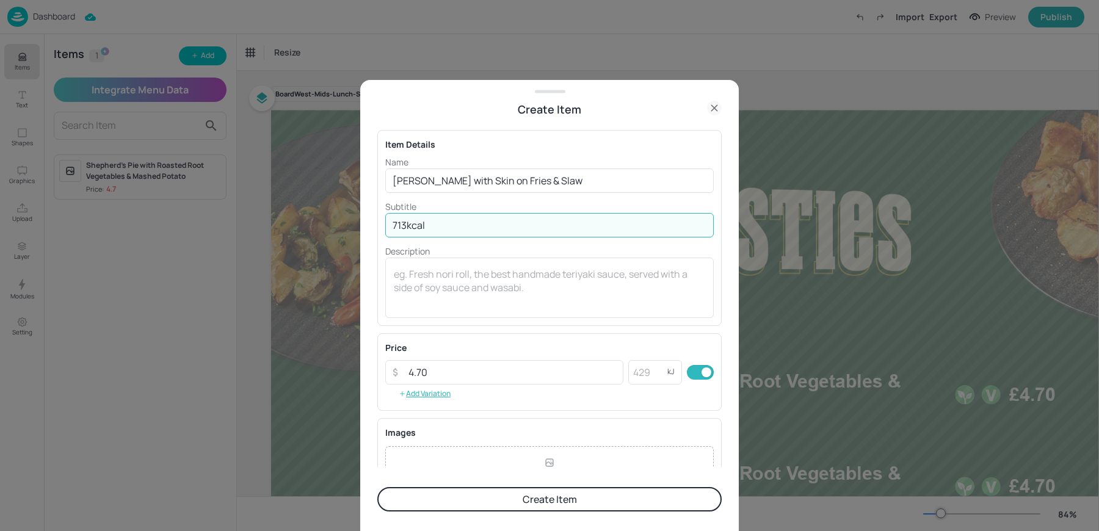
click at [395, 225] on input "713kcal" at bounding box center [549, 225] width 329 height 24
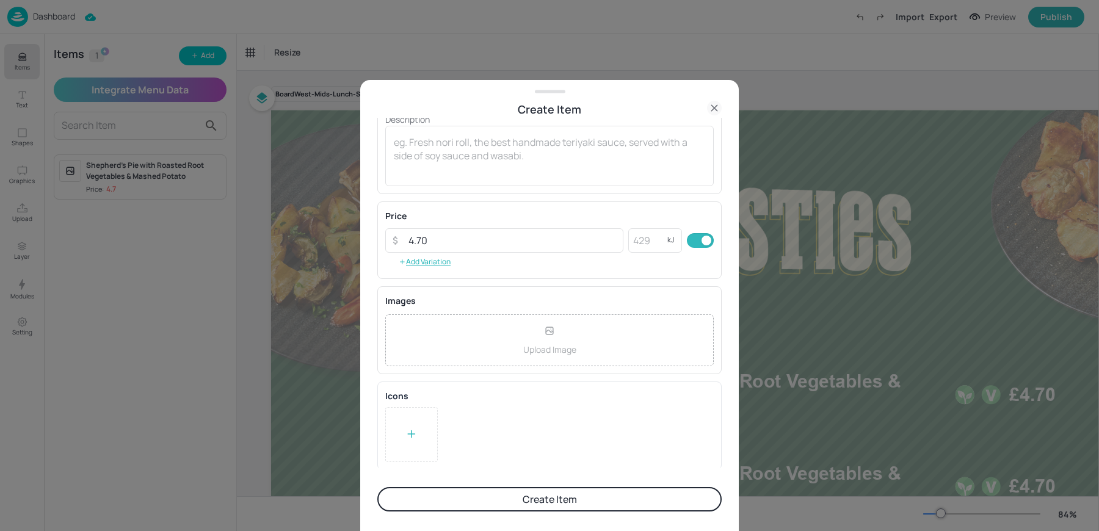
type input "713kcal"
click at [415, 436] on icon at bounding box center [412, 434] width 12 height 12
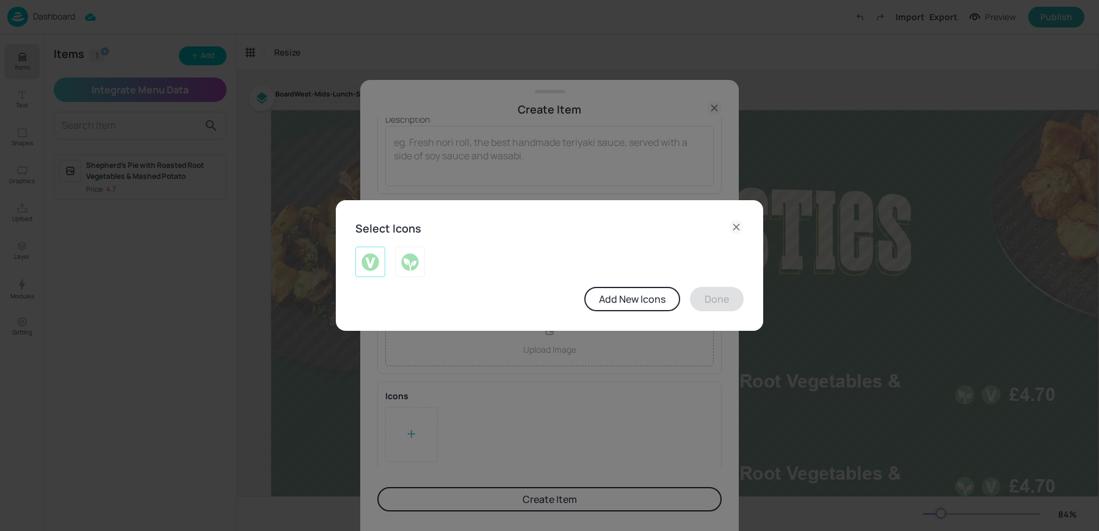
click at [365, 264] on img at bounding box center [370, 262] width 19 height 20
click at [719, 305] on button "Done" at bounding box center [717, 299] width 54 height 24
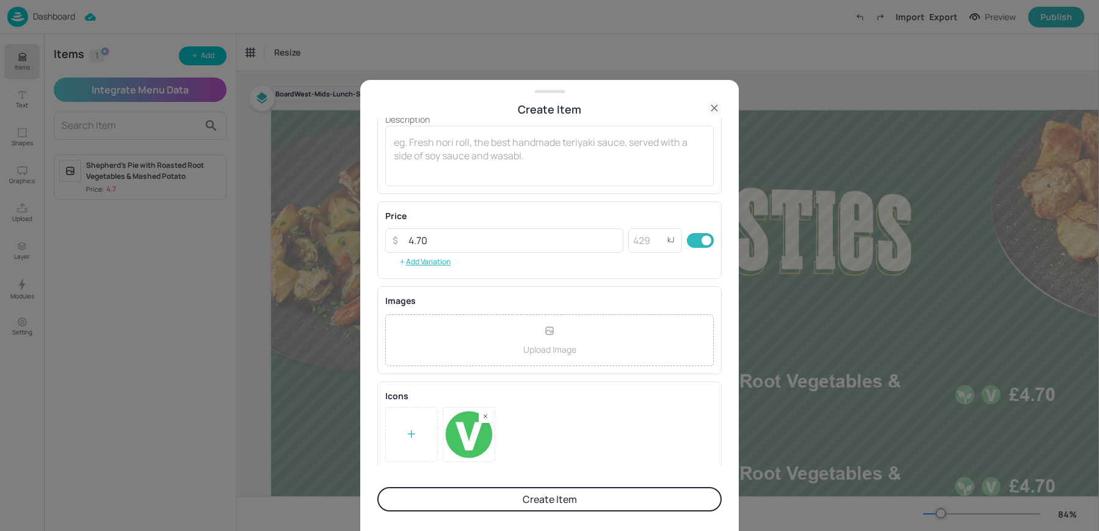
click at [527, 504] on button "Create Item" at bounding box center [549, 499] width 344 height 24
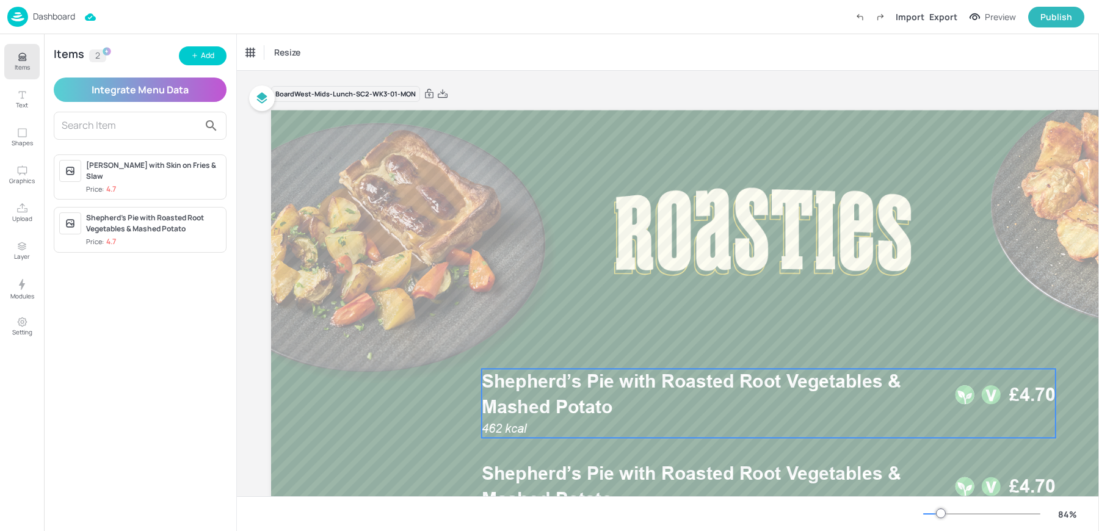
click at [867, 402] on p "Shepherd’s Pie with Roasted Root Vegetables & Mashed Potato" at bounding box center [714, 395] width 465 height 52
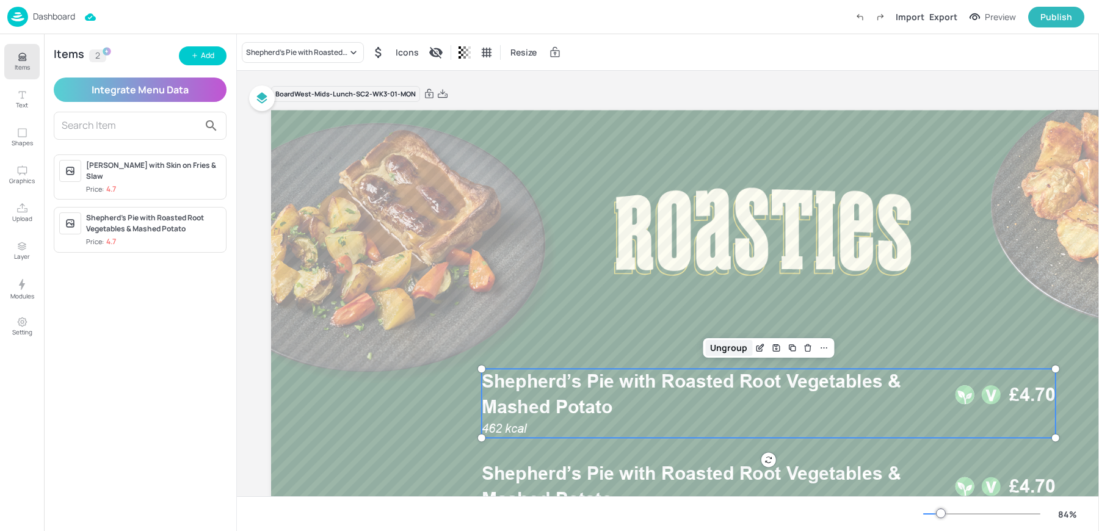
click at [722, 348] on div "Ungroup" at bounding box center [728, 348] width 47 height 16
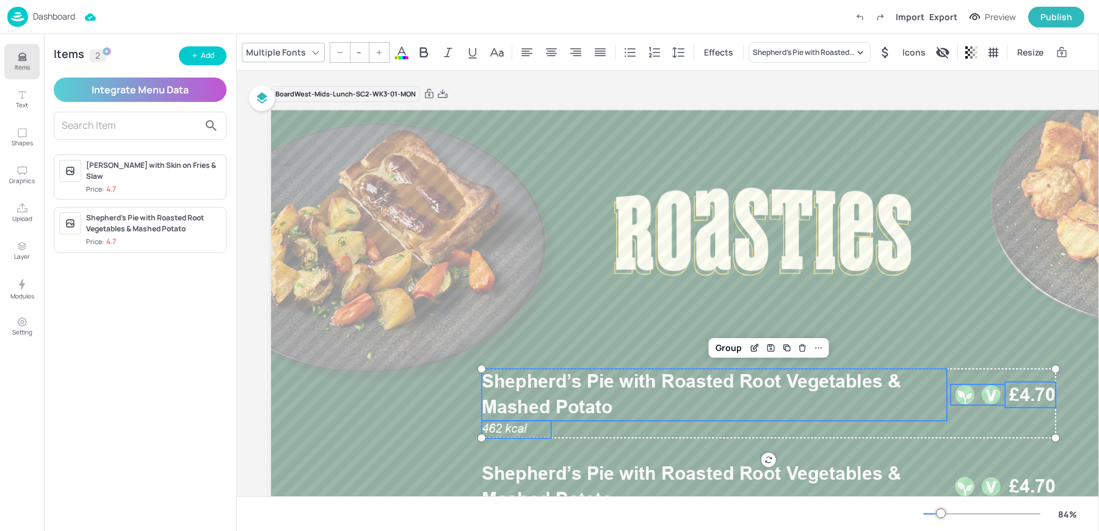
click at [979, 398] on div at bounding box center [978, 395] width 54 height 21
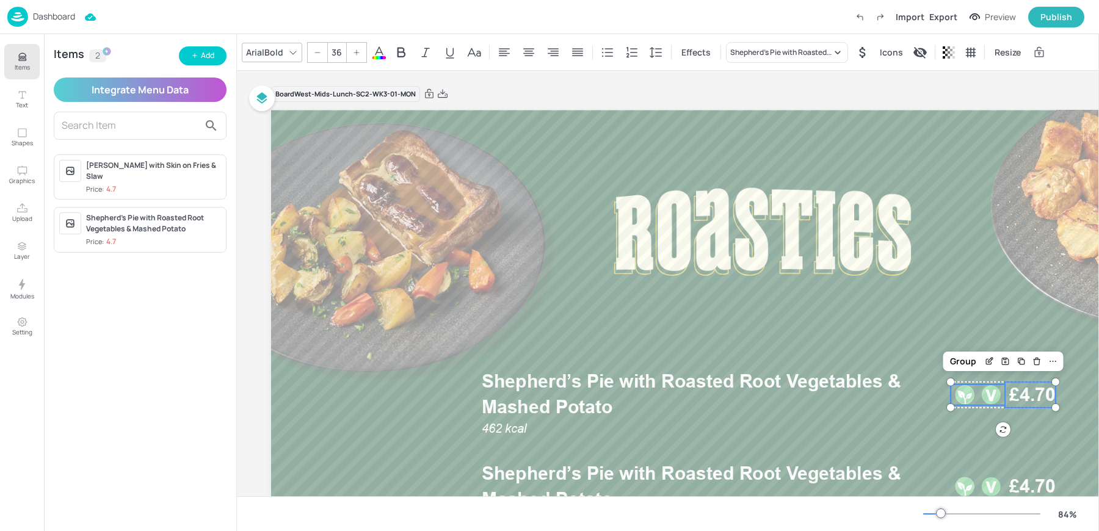
click at [1041, 398] on span "£4.70" at bounding box center [1033, 395] width 46 height 26
click at [848, 384] on span "Shepherd’s Pie with Roasted Root Vegetables & Mashed Potato" at bounding box center [692, 395] width 420 height 48
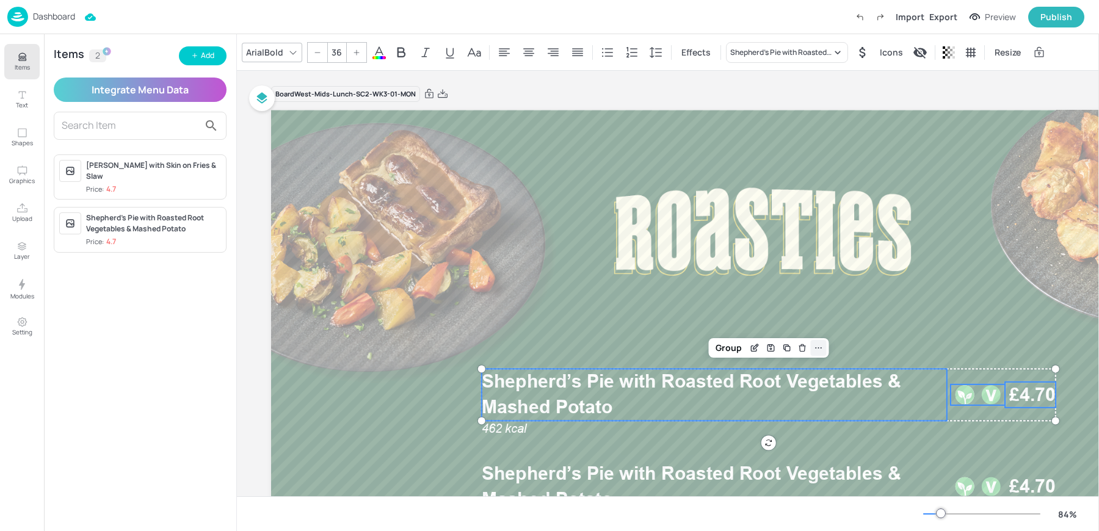
click at [820, 348] on icon at bounding box center [819, 348] width 10 height 10
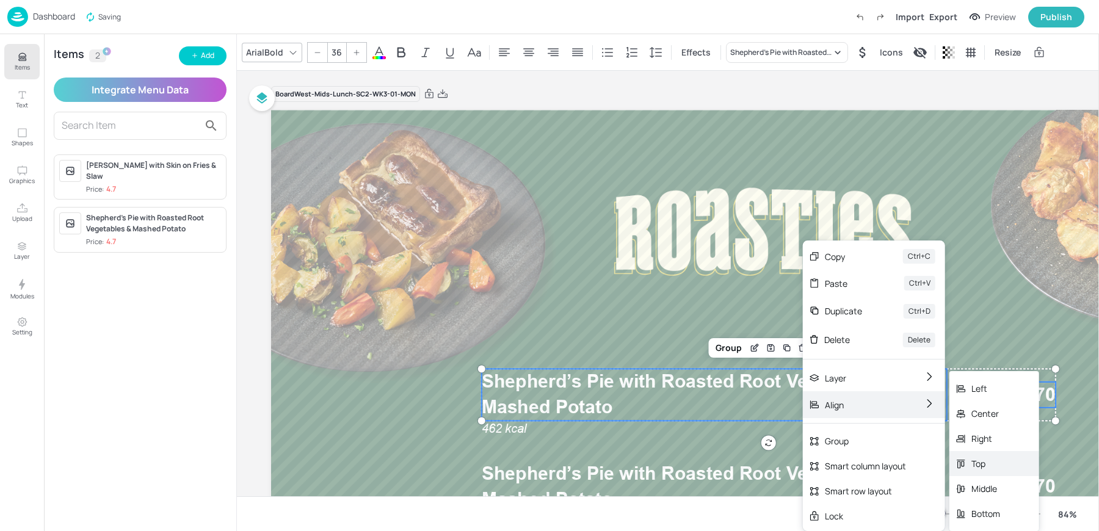
click at [983, 461] on div "Top" at bounding box center [986, 463] width 29 height 13
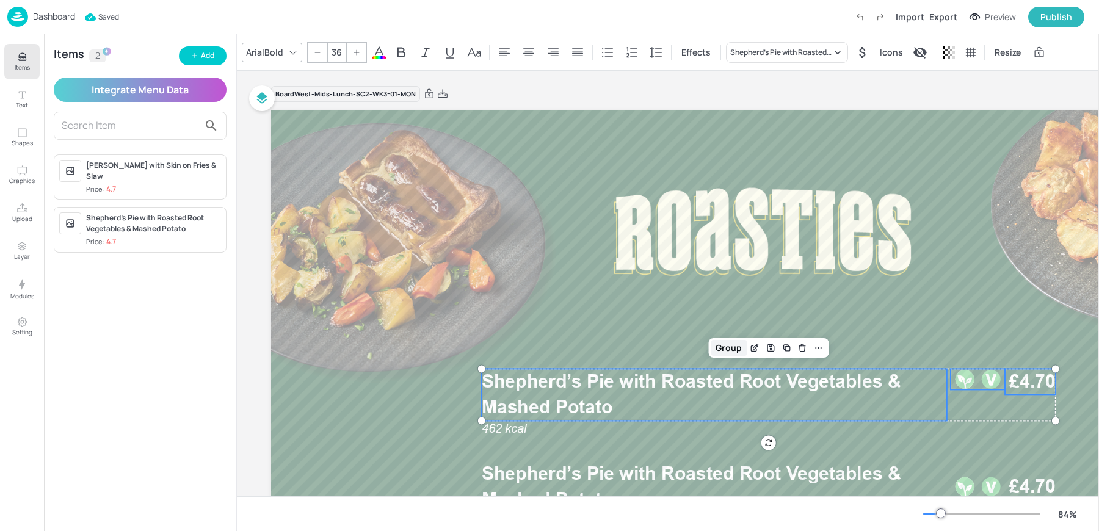
click at [745, 348] on div "Group" at bounding box center [729, 348] width 36 height 16
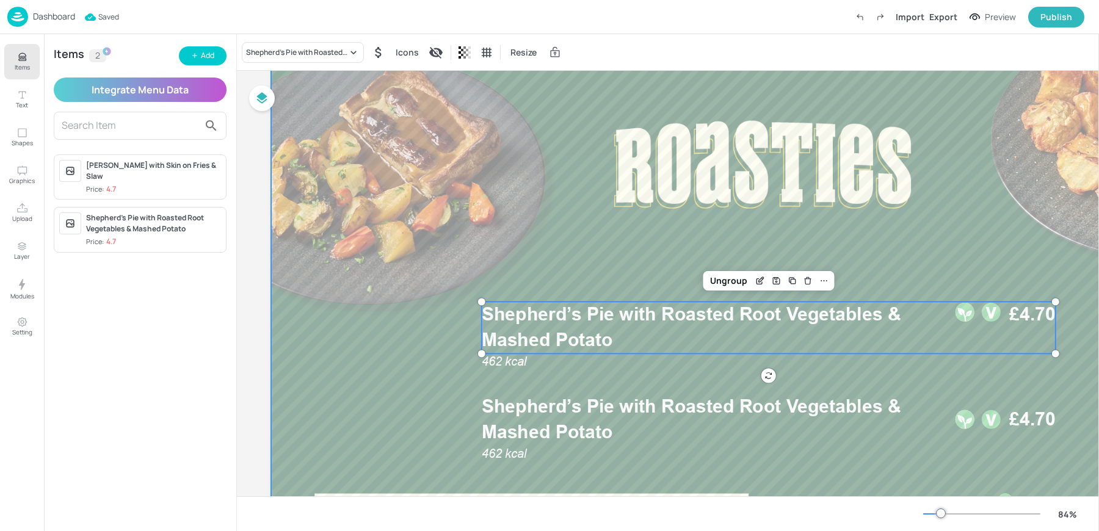
scroll to position [104, 0]
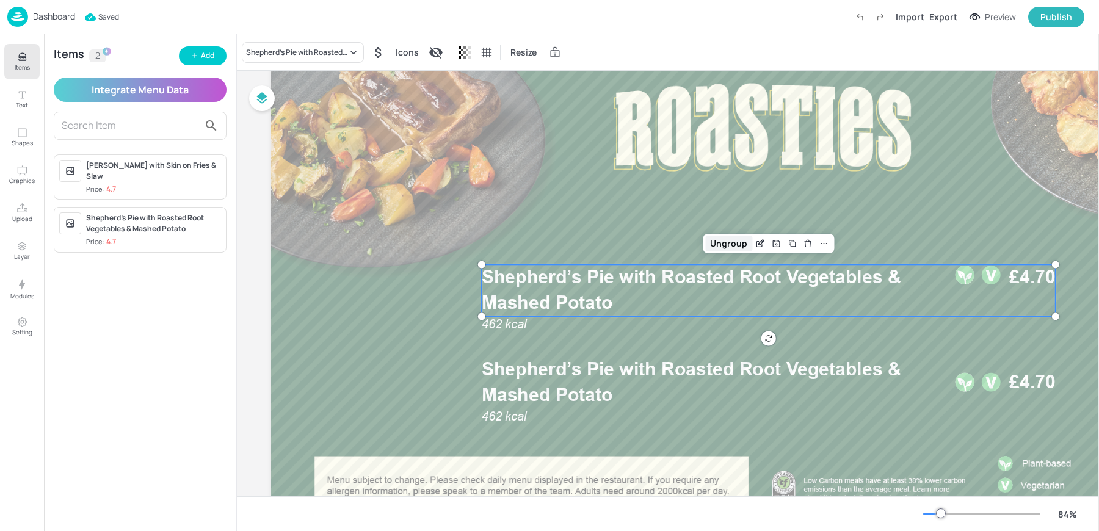
click at [746, 246] on div "Ungroup" at bounding box center [728, 244] width 47 height 16
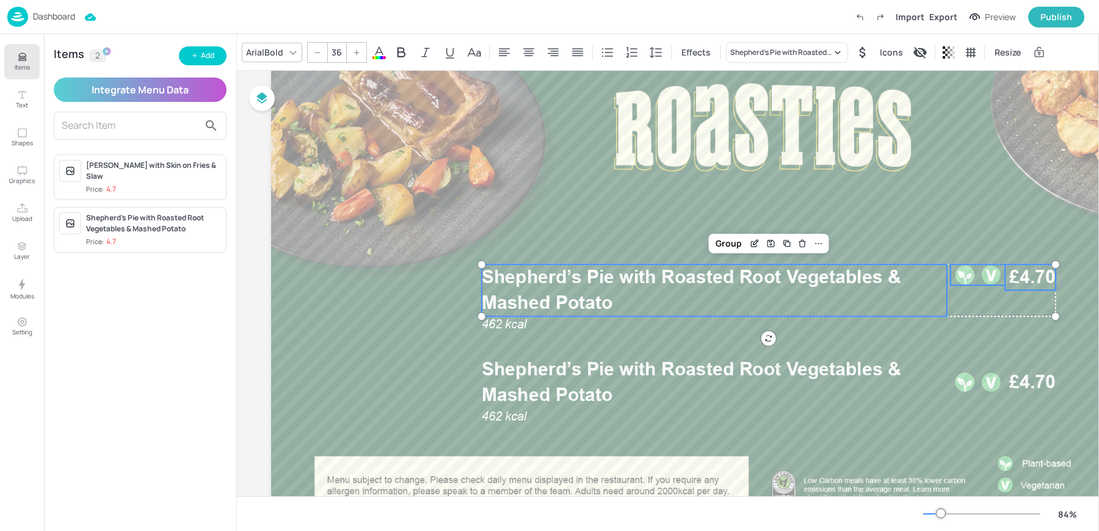
click at [1024, 276] on span "£4.70" at bounding box center [1033, 277] width 46 height 26
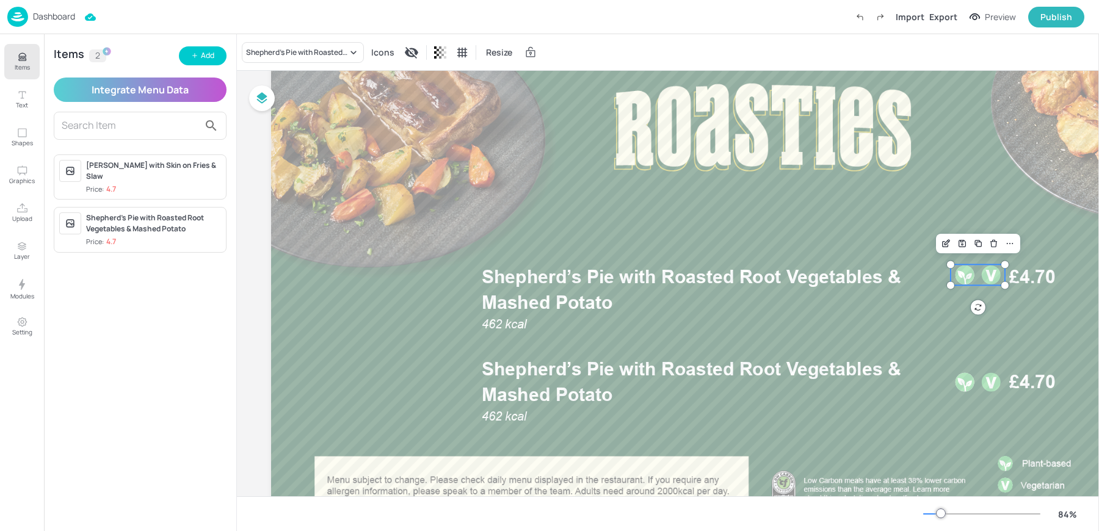
click at [982, 278] on div at bounding box center [991, 274] width 21 height 21
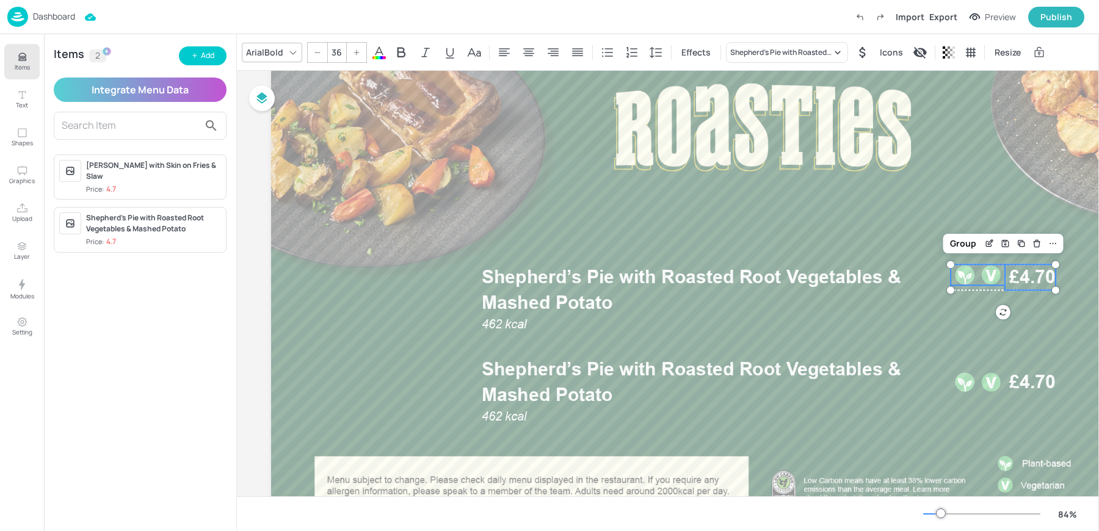
click at [1032, 275] on span "£4.70" at bounding box center [1033, 277] width 46 height 26
click at [1053, 245] on icon at bounding box center [1053, 244] width 10 height 10
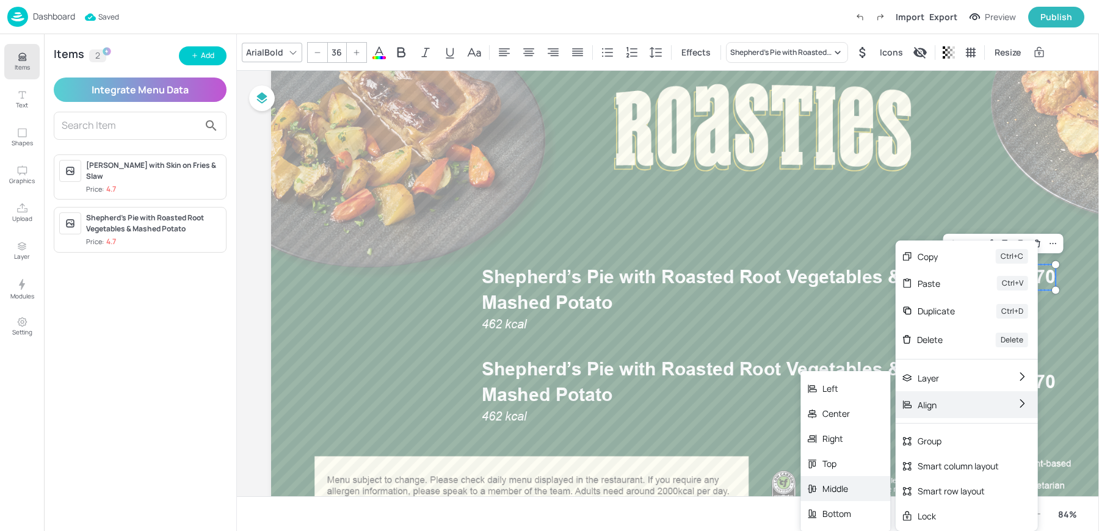
click at [848, 481] on div "Middle" at bounding box center [846, 488] width 90 height 25
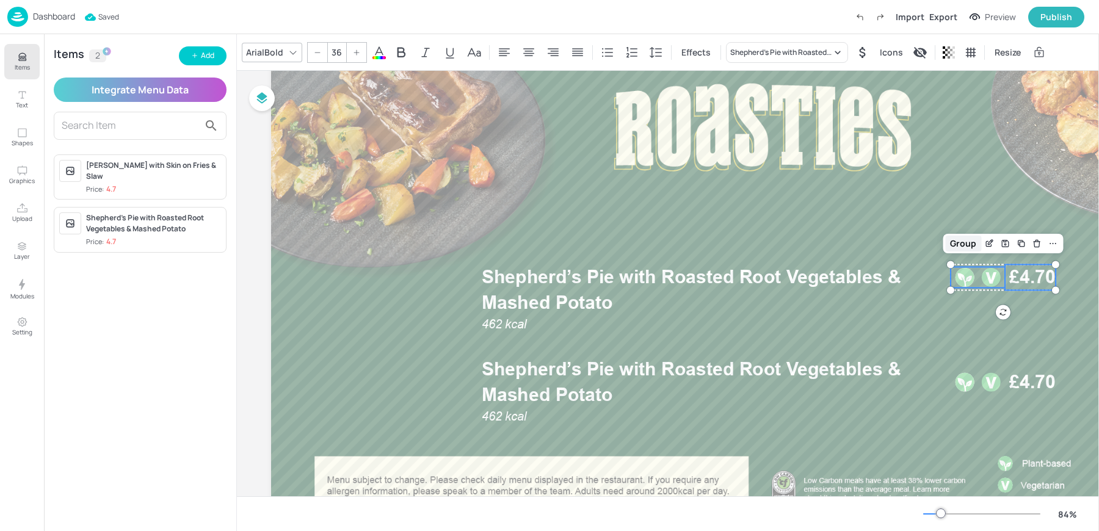
click at [961, 244] on div "Group" at bounding box center [964, 244] width 36 height 16
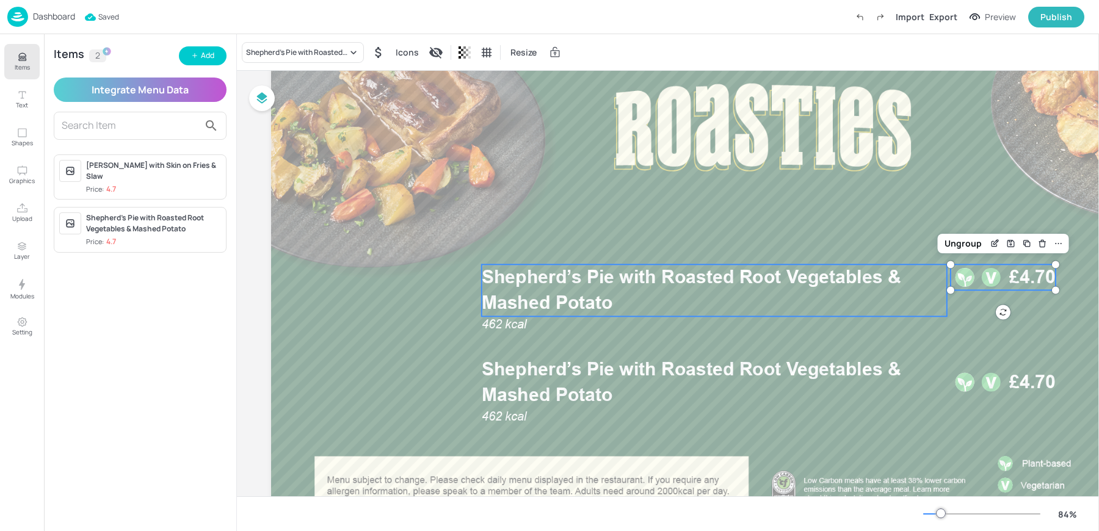
click at [861, 286] on span "Shepherd’s Pie with Roasted Root Vegetables & Mashed Potato" at bounding box center [692, 290] width 420 height 48
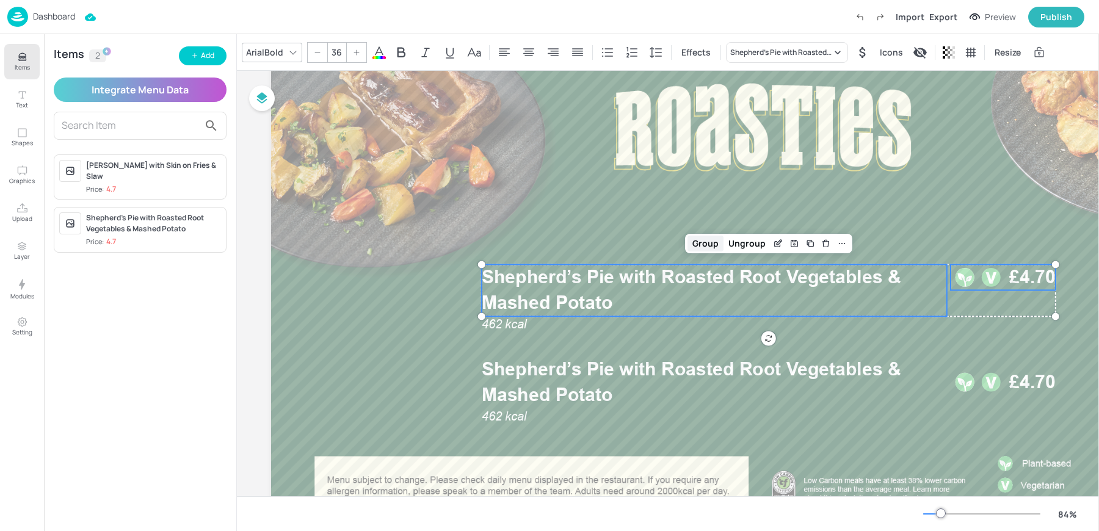
click at [713, 246] on div "Group" at bounding box center [706, 244] width 36 height 16
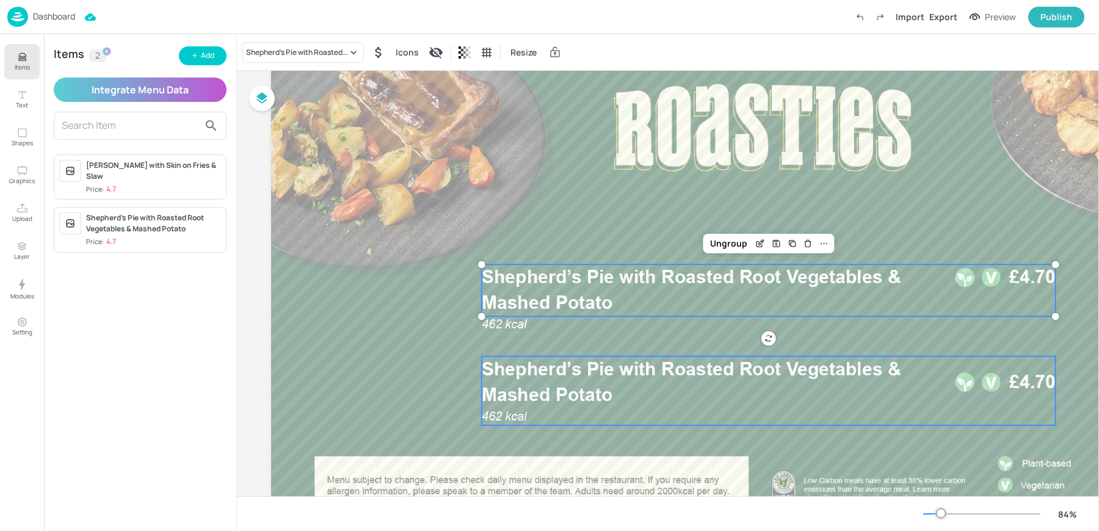
click at [690, 368] on span "Shepherd’s Pie with Roasted Root Vegetables & Mashed Potato" at bounding box center [692, 382] width 420 height 48
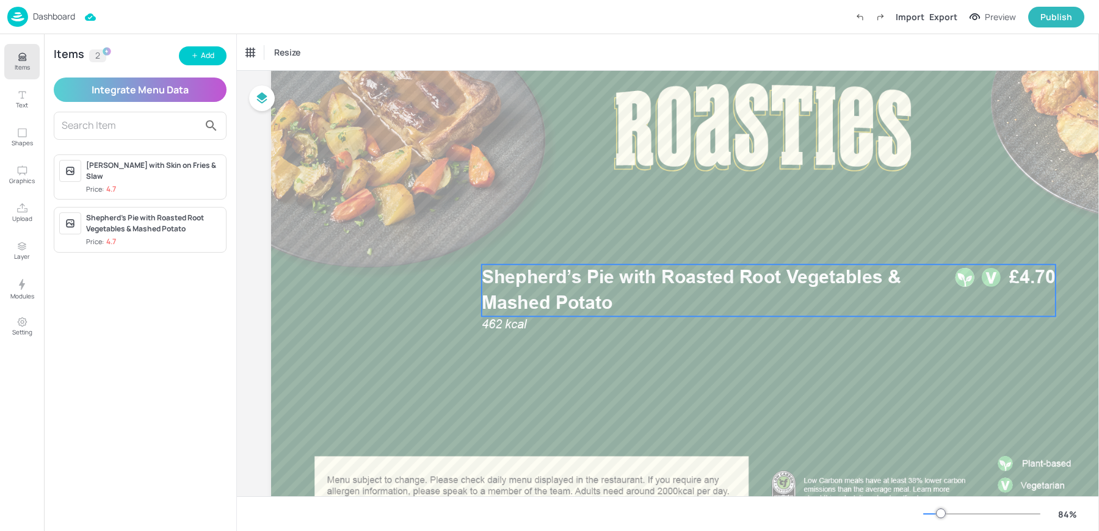
click at [697, 302] on p "Shepherd’s Pie with Roasted Root Vegetables & Mashed Potato" at bounding box center [714, 290] width 465 height 52
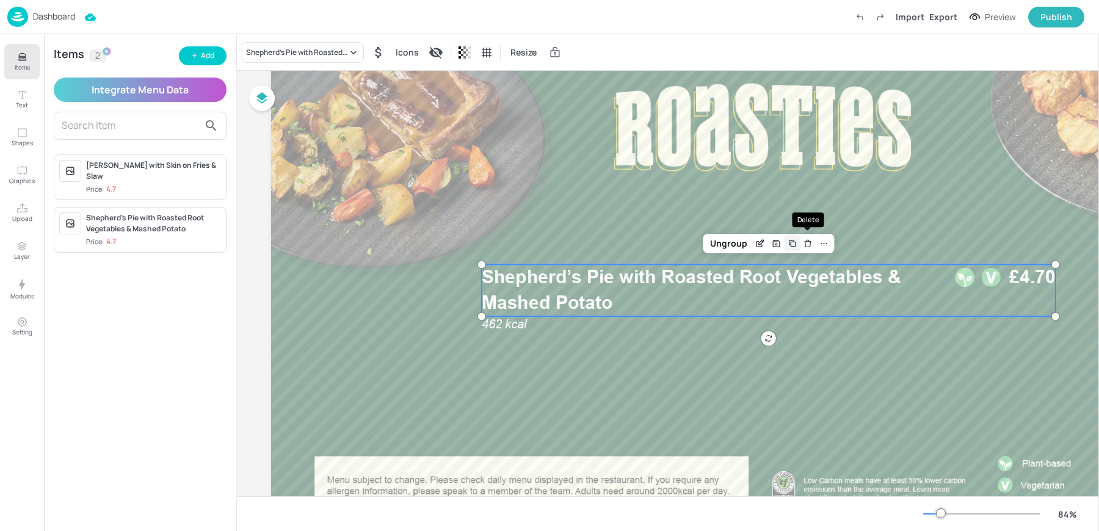
click at [796, 244] on icon "Duplicate" at bounding box center [792, 244] width 10 height 10
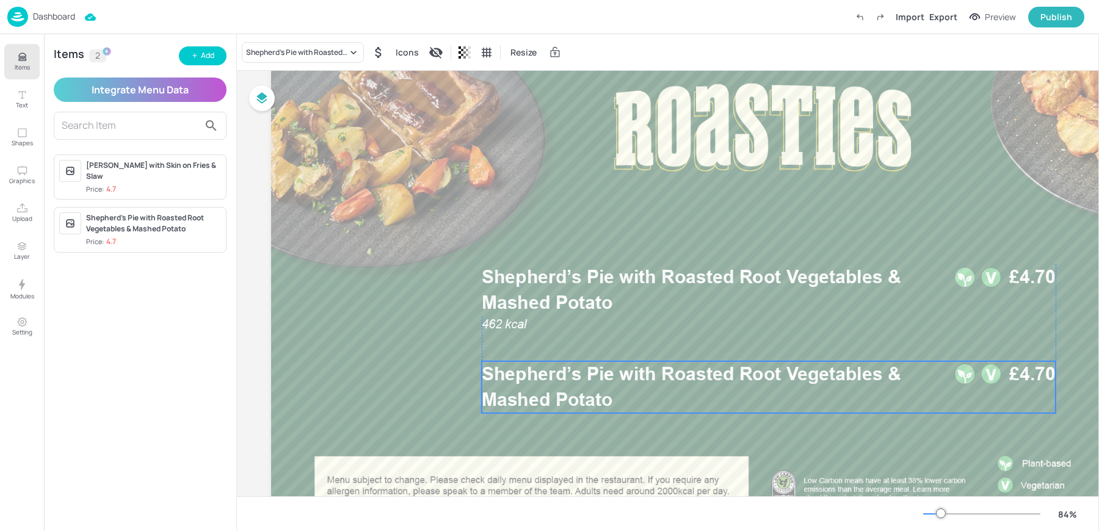
drag, startPoint x: 635, startPoint y: 297, endPoint x: 632, endPoint y: 388, distance: 91.7
click at [632, 388] on p "Shepherd’s Pie with Roasted Root Vegetables & Mashed Potato" at bounding box center [714, 388] width 465 height 52
click at [208, 56] on div "Add" at bounding box center [207, 56] width 13 height 12
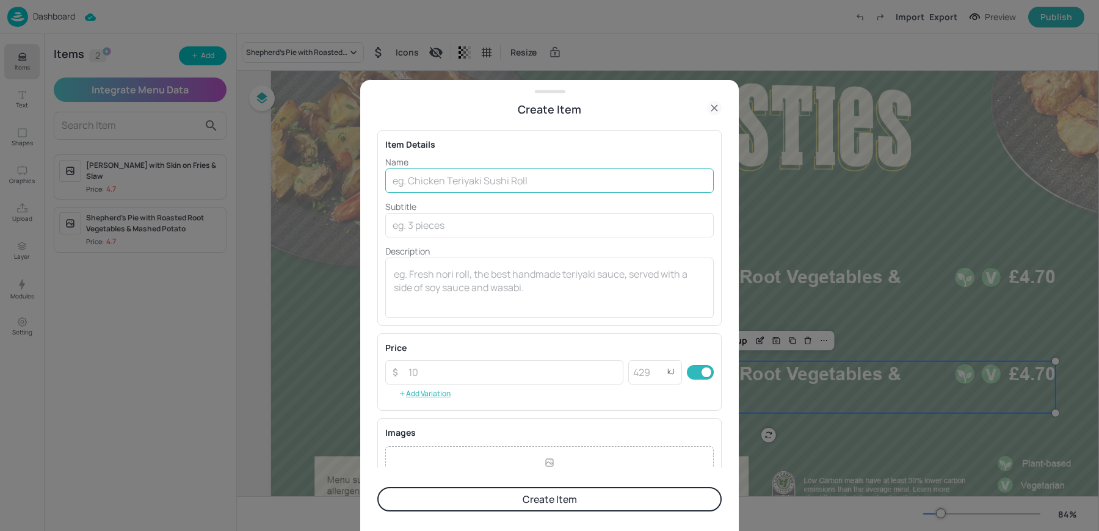
click at [440, 181] on input "text" at bounding box center [549, 181] width 329 height 24
paste input "Ham & Pineapple Pizza with Skin on Fries & Slaw 795kcal £5.40"
click at [645, 181] on input "Ham & Pineapple Pizza with Skin on Fries & Slaw 795kcal £5.40" at bounding box center [549, 181] width 329 height 24
type input "Ham & Pineapple Pizza with Skin on Fries & Slaw 795kcal"
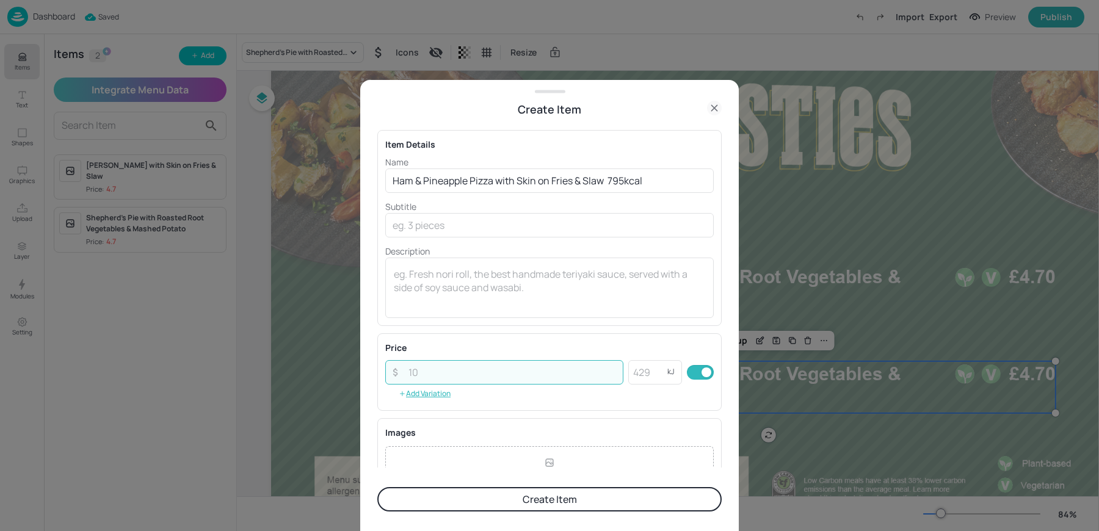
click at [426, 363] on input "number" at bounding box center [512, 372] width 222 height 24
paste input "5.40"
type input "5.40"
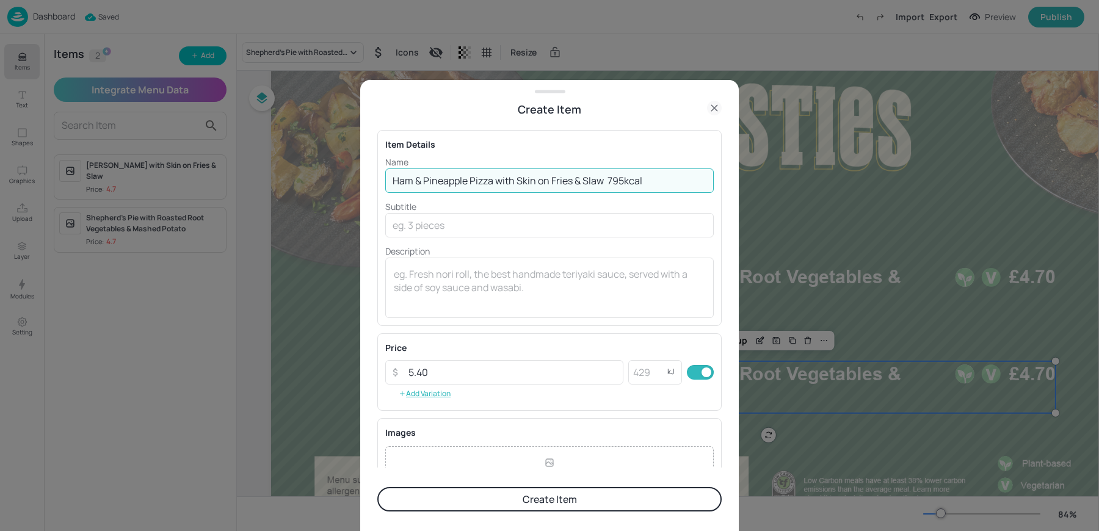
drag, startPoint x: 609, startPoint y: 182, endPoint x: 658, endPoint y: 182, distance: 48.9
click at [658, 182] on input "Ham & Pineapple Pizza with Skin on Fries & Slaw 795kcal" at bounding box center [549, 181] width 329 height 24
type input "Ham & Pineapple Pizza with Skin on Fries & Slaw"
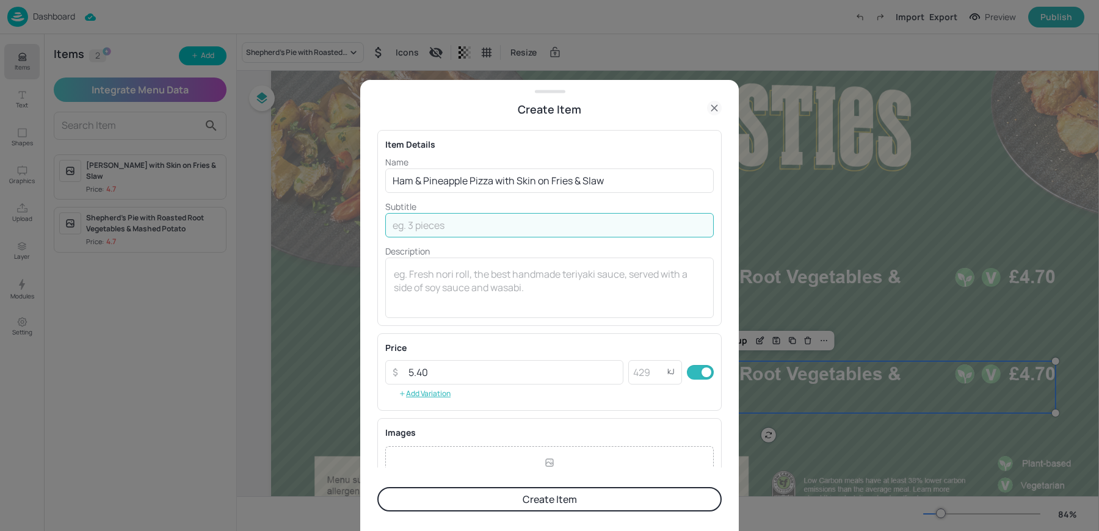
click at [403, 230] on input "text" at bounding box center [549, 225] width 329 height 24
paste input "795kcal"
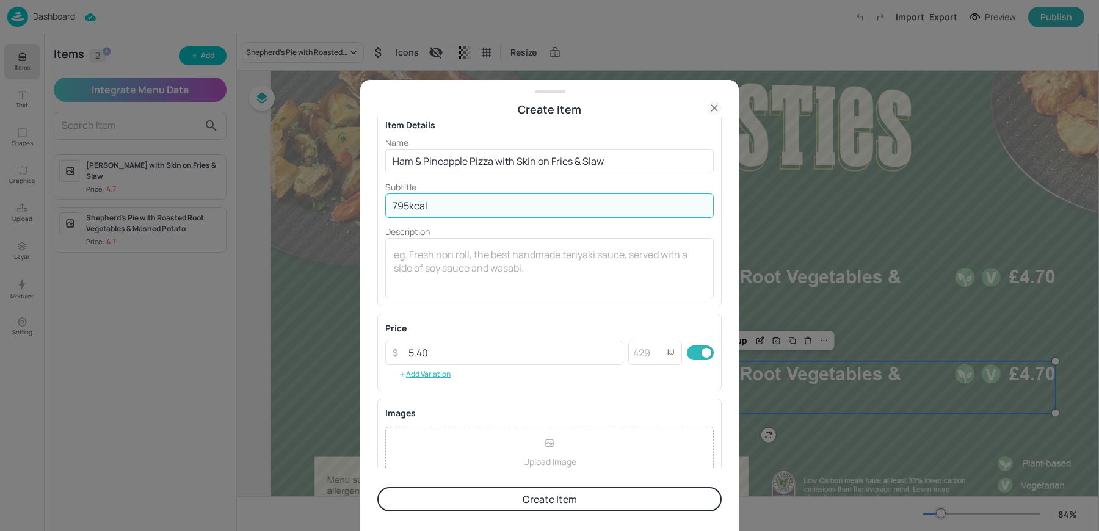
scroll to position [31, 0]
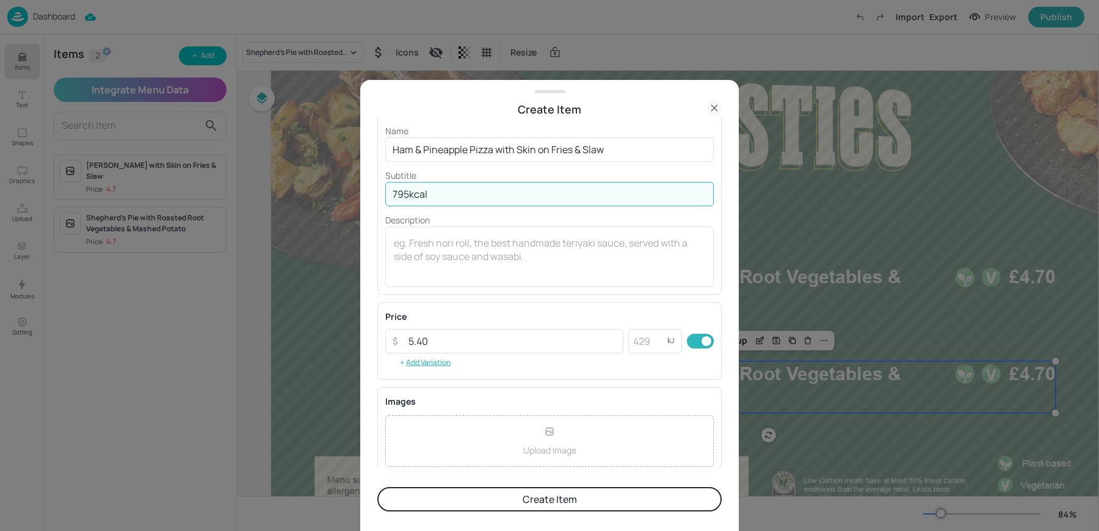
type input "795kcal"
click at [508, 501] on button "Create Item" at bounding box center [549, 499] width 344 height 24
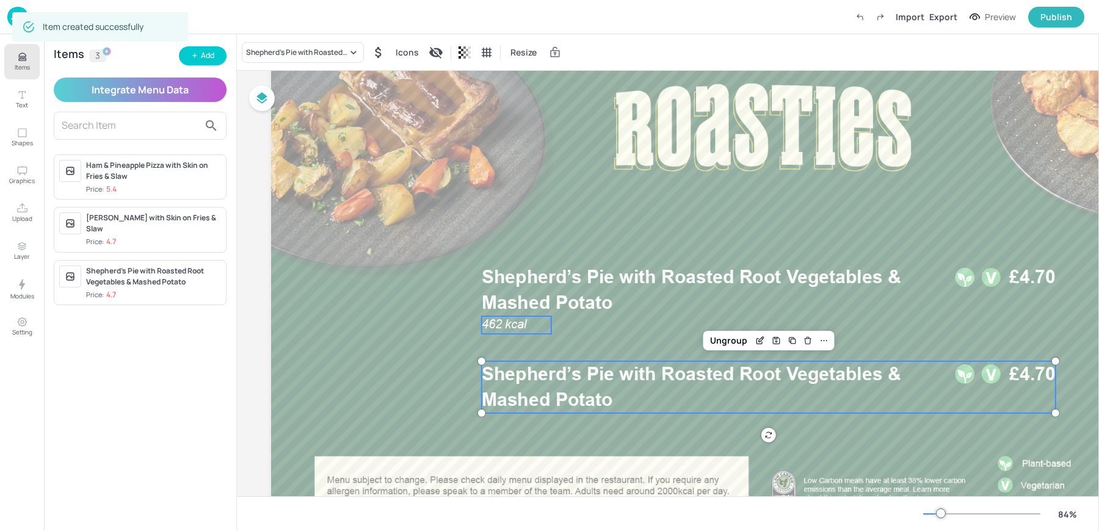
click at [542, 317] on p "462 kcal" at bounding box center [517, 324] width 70 height 17
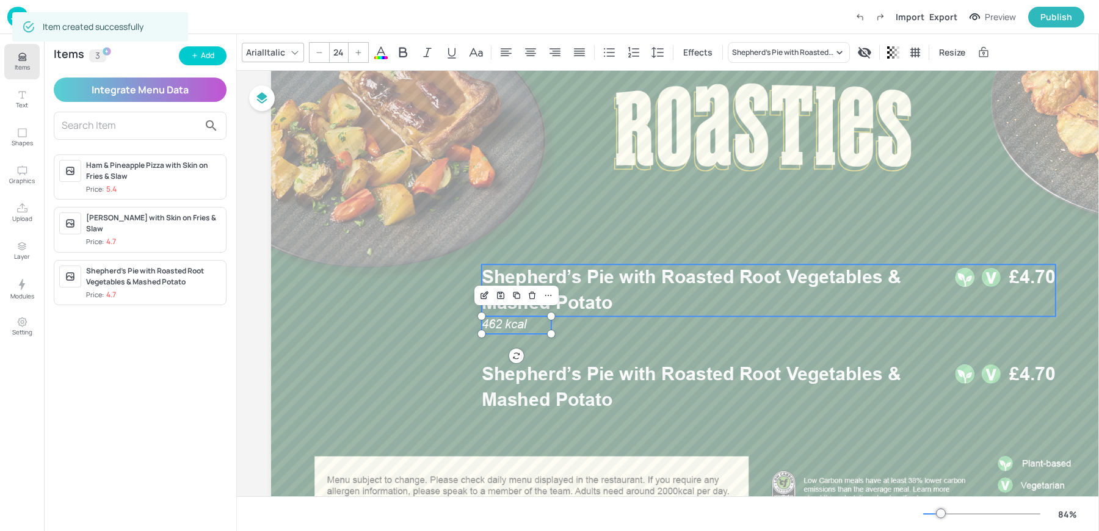
click at [661, 268] on span "Shepherd’s Pie with Roasted Root Vegetables & Mashed Potato" at bounding box center [692, 290] width 420 height 48
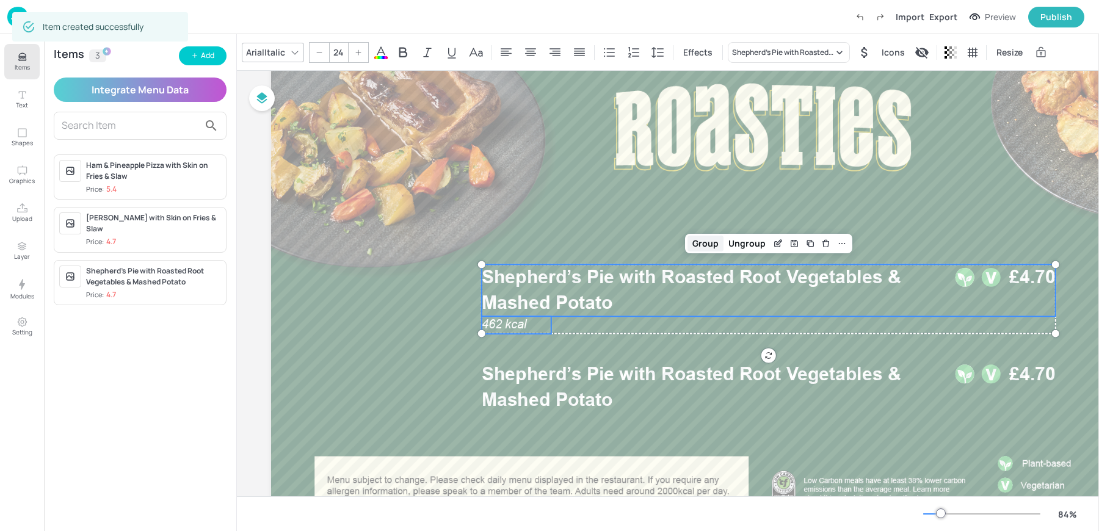
click at [715, 241] on div "Group" at bounding box center [706, 244] width 36 height 16
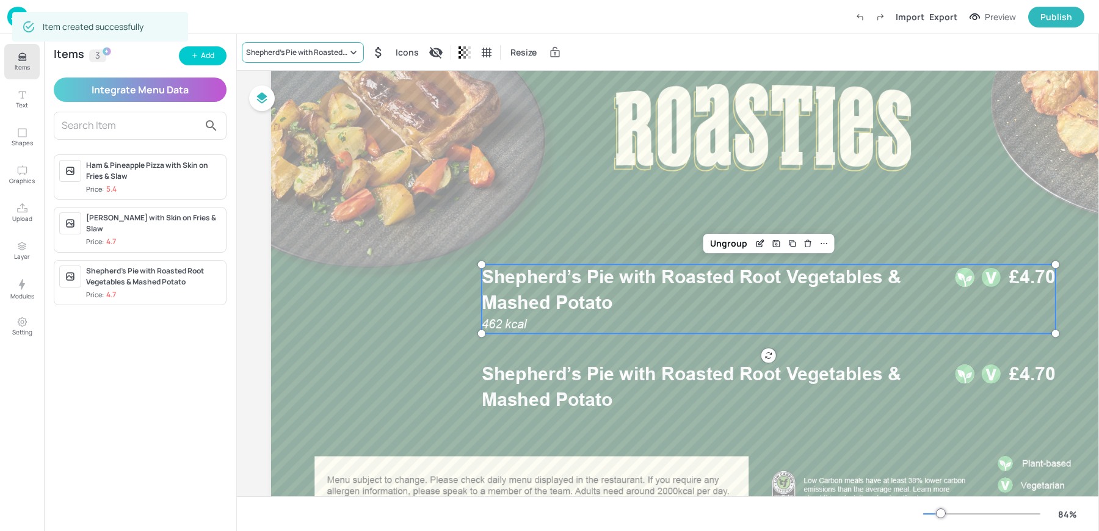
click at [290, 47] on div "Shepherd’s Pie with Roasted Root Vegetables & Mashed Potato" at bounding box center [296, 52] width 101 height 11
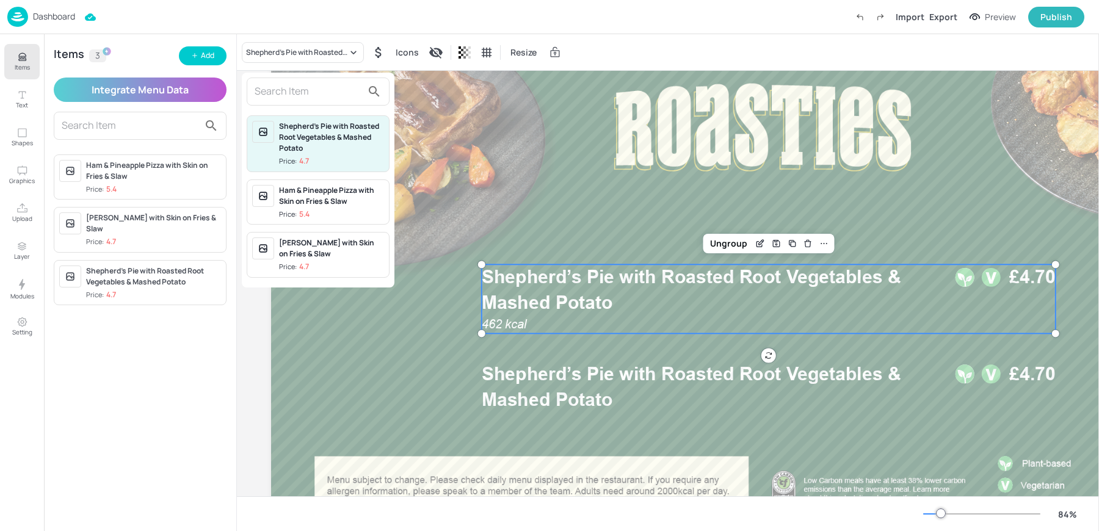
click at [285, 85] on input "text" at bounding box center [309, 92] width 108 height 20
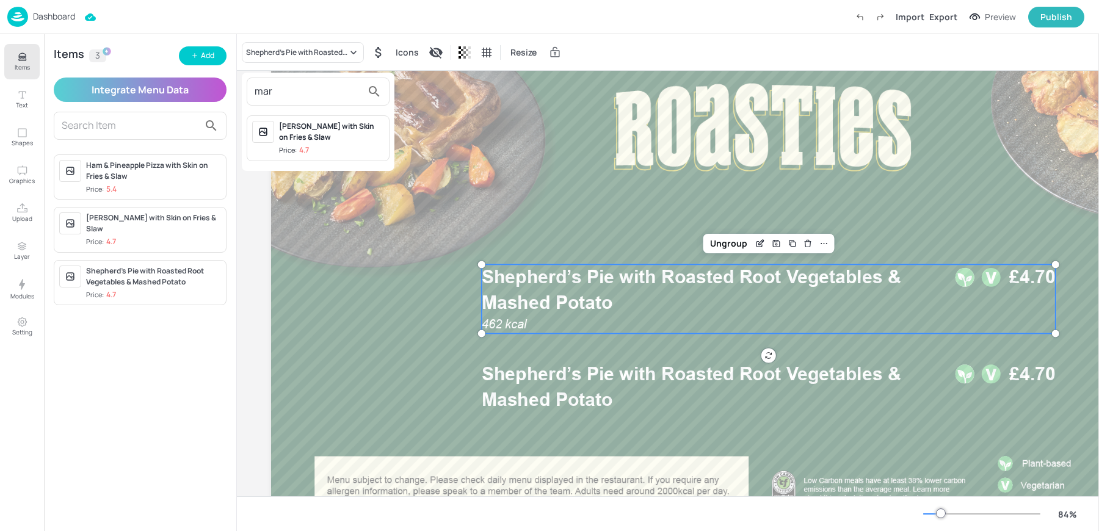
type input "mar"
click at [310, 132] on div "[PERSON_NAME] with Skin on Fries & Slaw" at bounding box center [331, 132] width 105 height 22
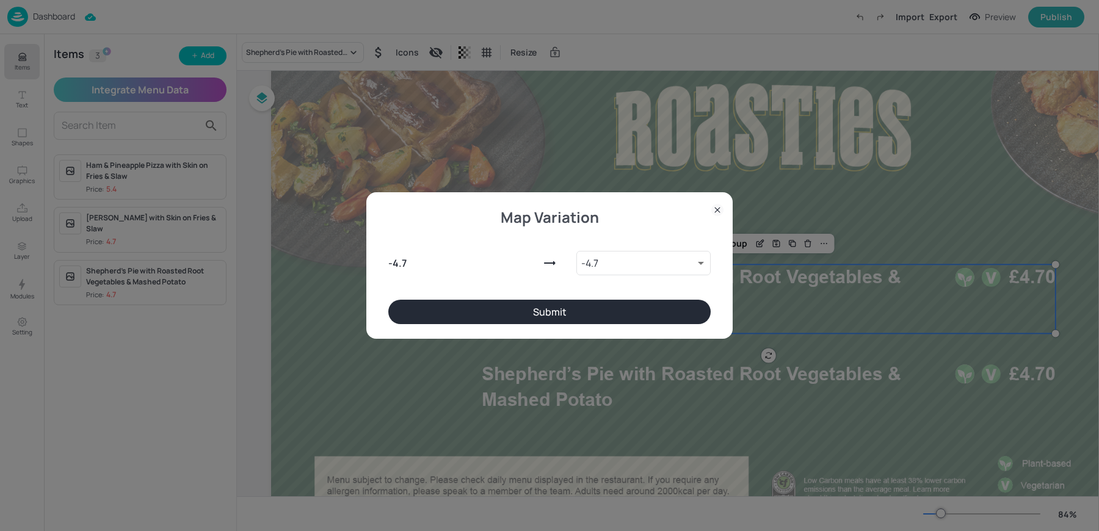
click at [589, 313] on button "Submit" at bounding box center [549, 312] width 323 height 24
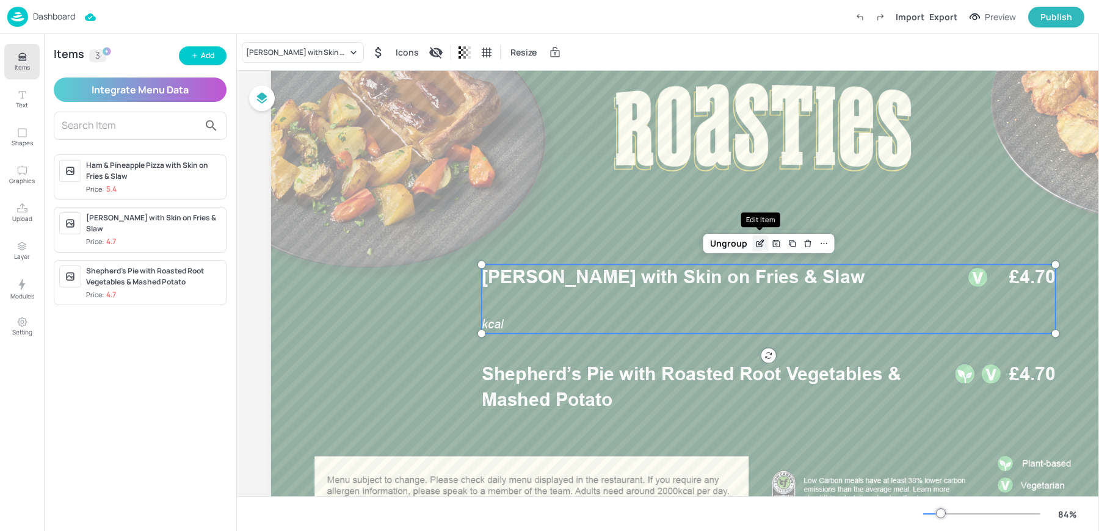
click at [761, 244] on icon "Edit Item" at bounding box center [761, 244] width 10 height 10
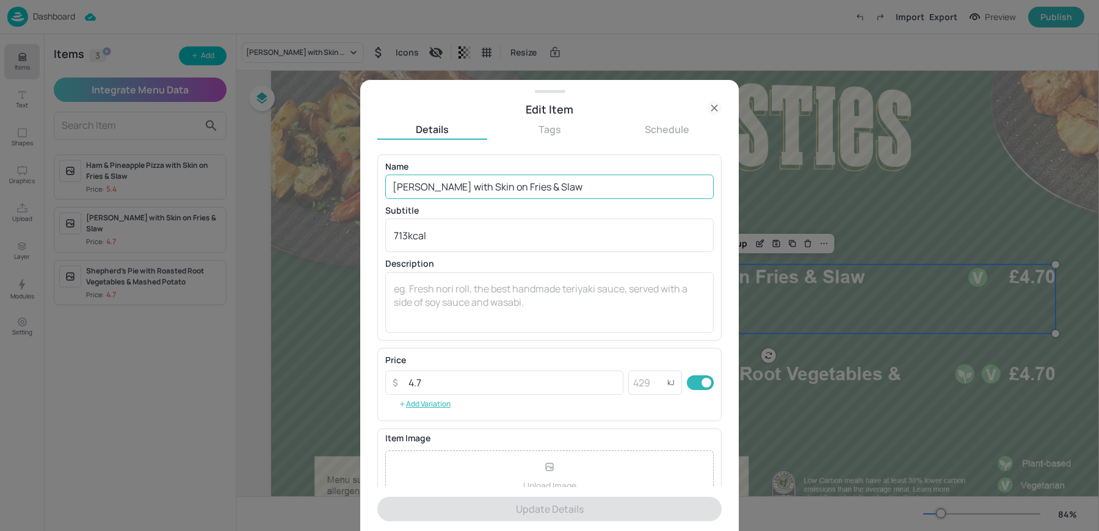
click at [586, 189] on input "[PERSON_NAME] with Skin on Fries & Slaw" at bounding box center [549, 187] width 329 height 24
click at [705, 116] on div "Edit Item" at bounding box center [549, 109] width 344 height 17
click at [709, 112] on icon at bounding box center [714, 108] width 15 height 15
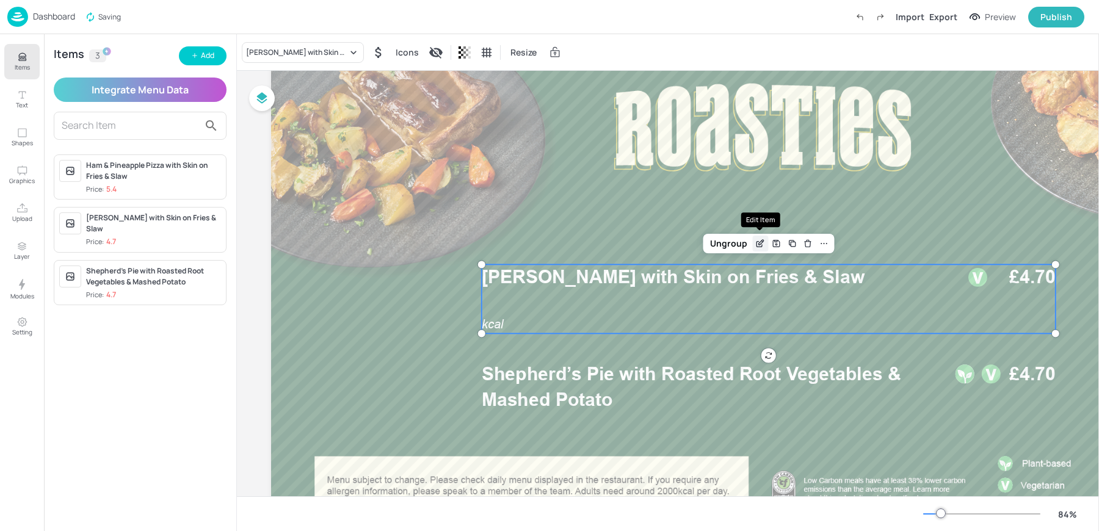
click at [760, 241] on icon "Edit Item" at bounding box center [761, 244] width 10 height 10
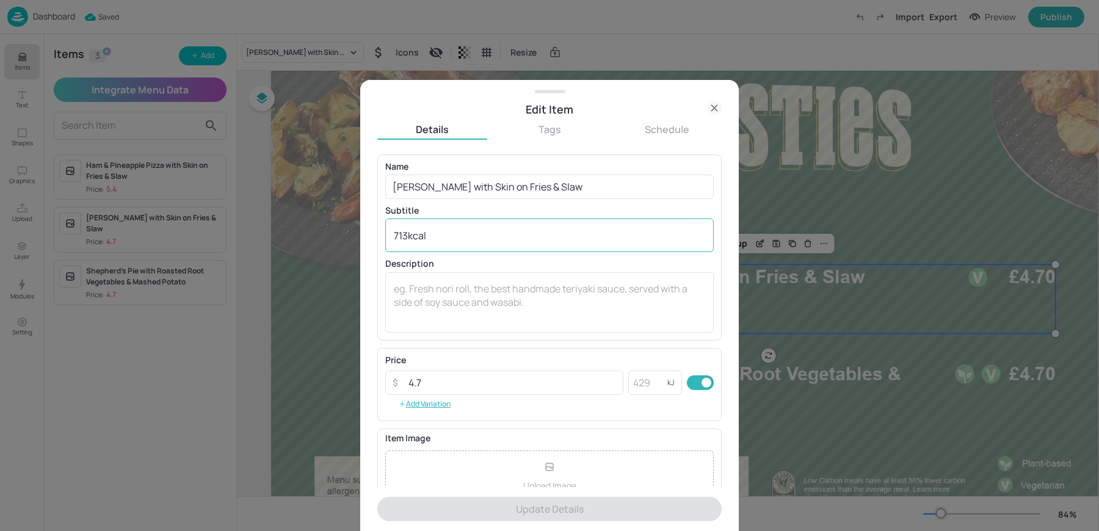
click at [412, 240] on textarea "713kcal" at bounding box center [550, 235] width 312 height 13
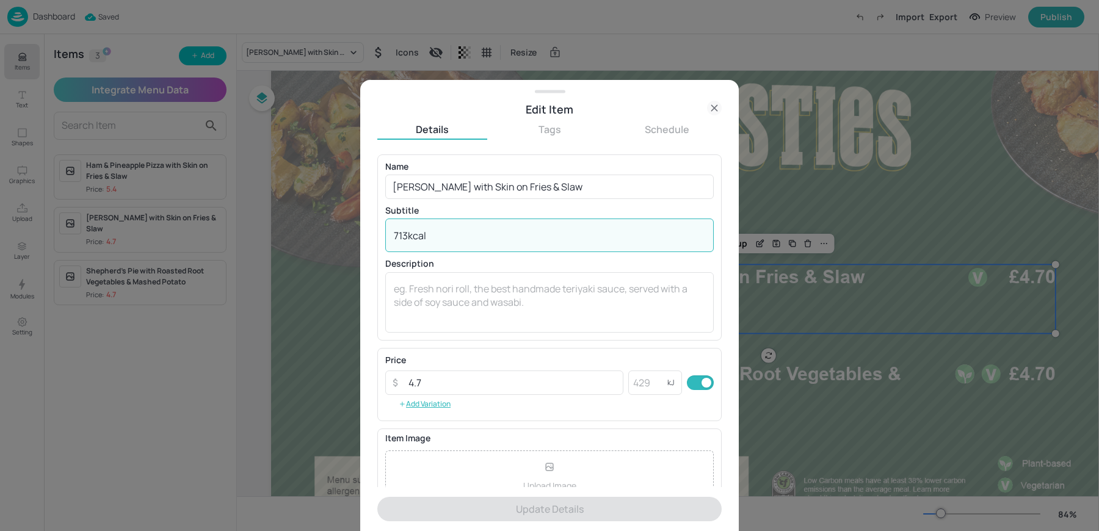
click at [412, 240] on textarea "713kcal" at bounding box center [550, 235] width 312 height 13
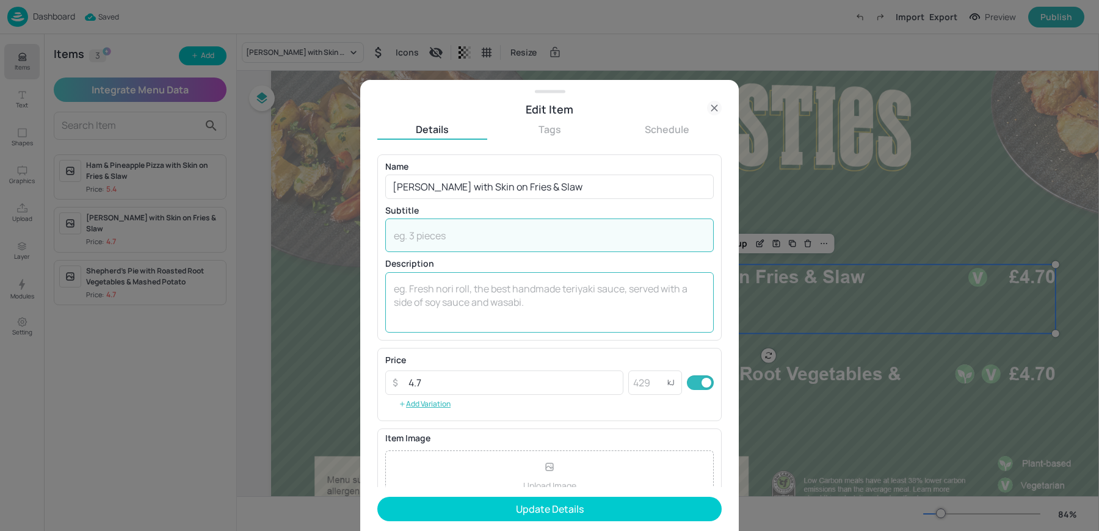
click at [415, 310] on textarea at bounding box center [550, 302] width 312 height 40
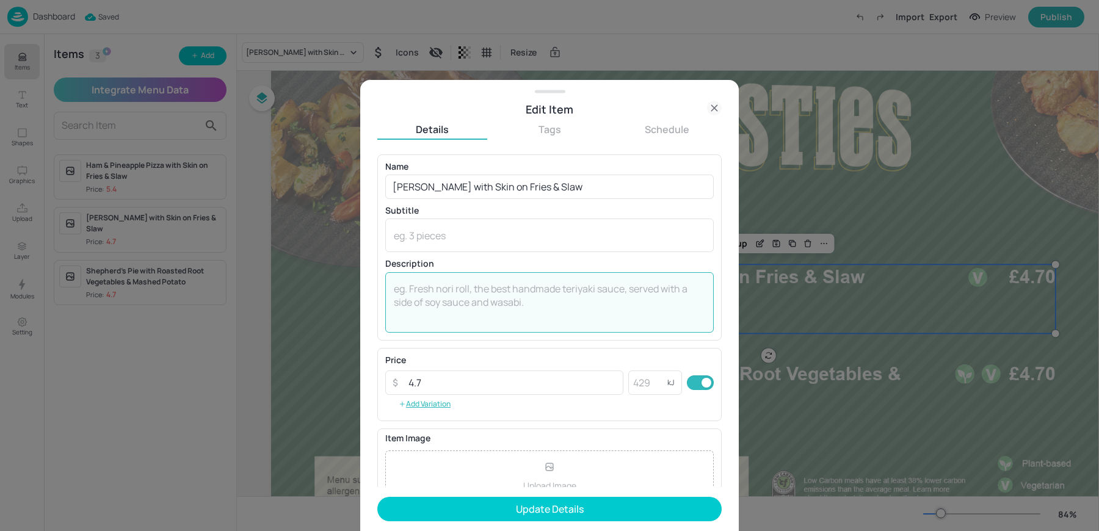
paste textarea "713kcal"
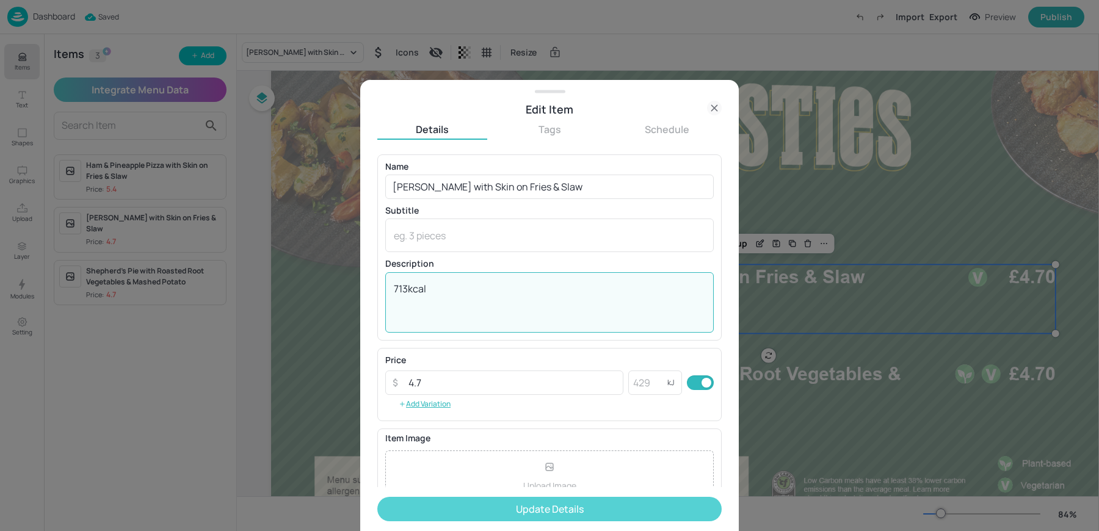
type textarea "713kcal"
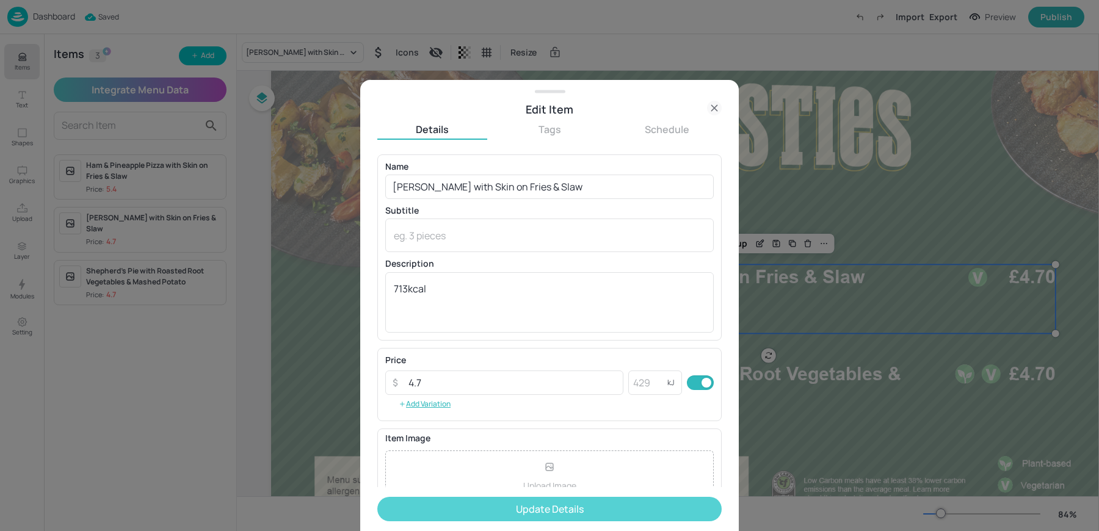
click at [436, 503] on button "Update Details" at bounding box center [549, 509] width 344 height 24
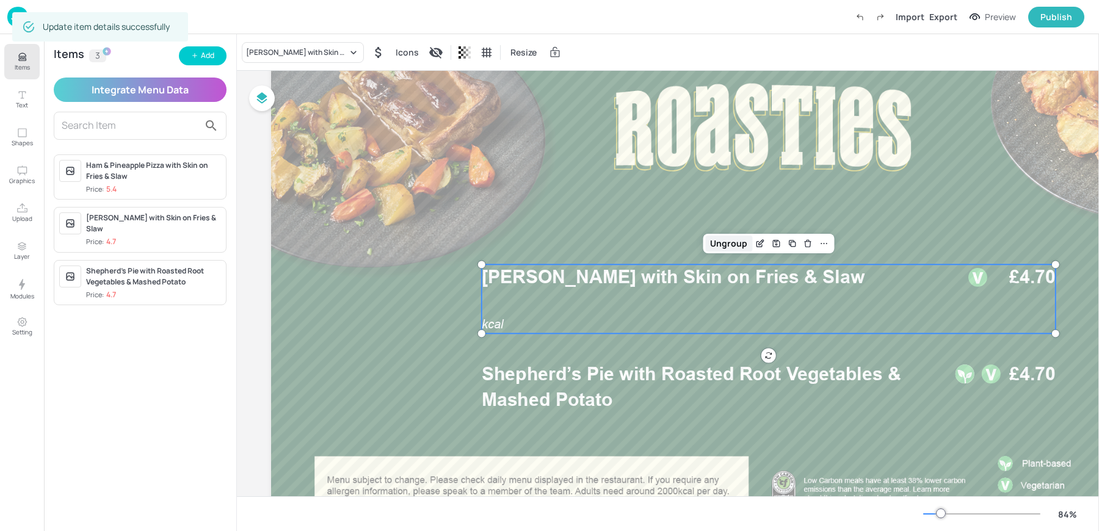
click at [727, 249] on div "Ungroup" at bounding box center [728, 244] width 47 height 16
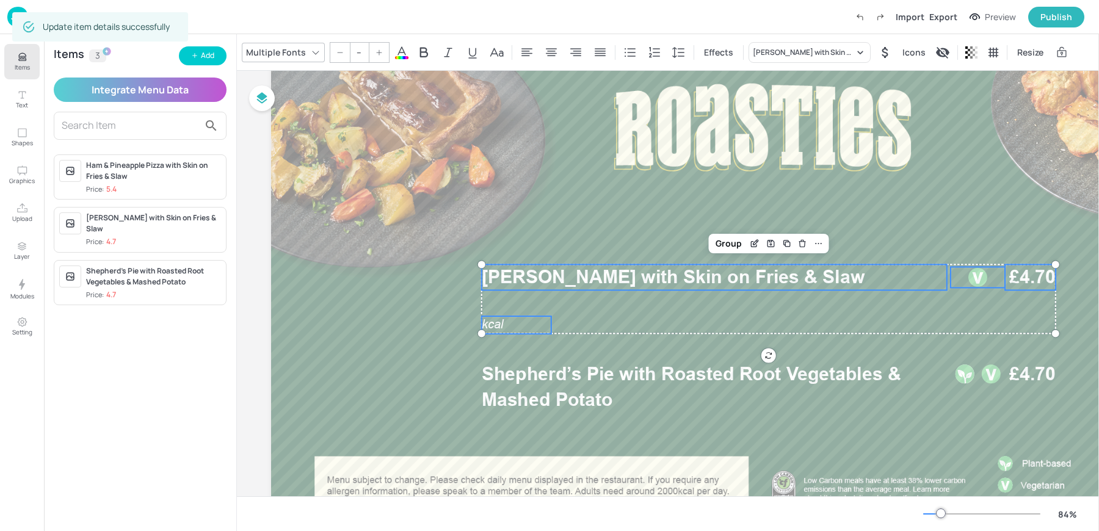
click at [513, 328] on p "kcal" at bounding box center [517, 324] width 70 height 17
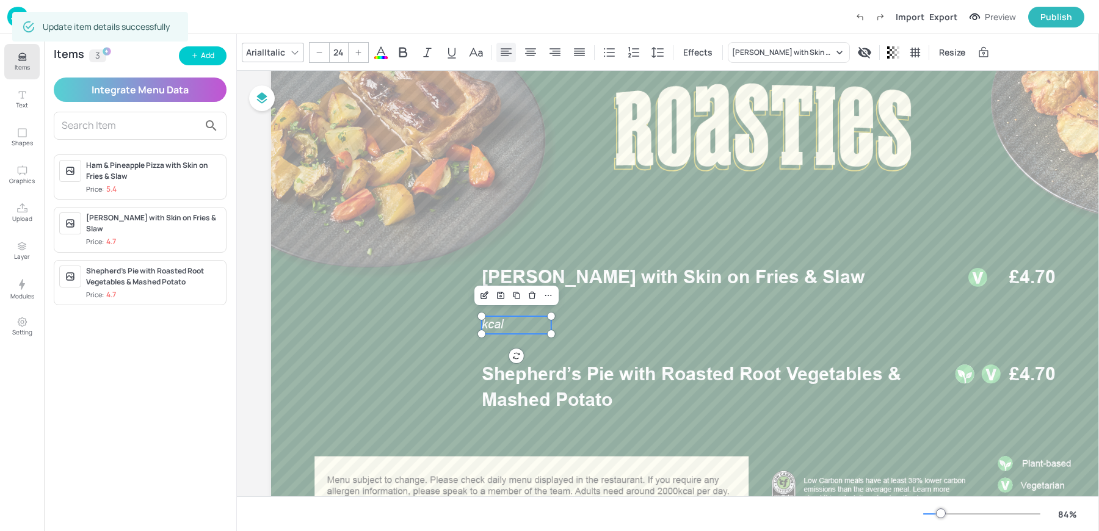
click at [497, 53] on div at bounding box center [507, 53] width 20 height 20
click at [525, 49] on icon at bounding box center [530, 52] width 15 height 15
click at [502, 48] on icon at bounding box center [506, 52] width 11 height 8
type input "--"
click at [531, 279] on span "[PERSON_NAME] with Skin on Fries & Slaw" at bounding box center [673, 277] width 383 height 22
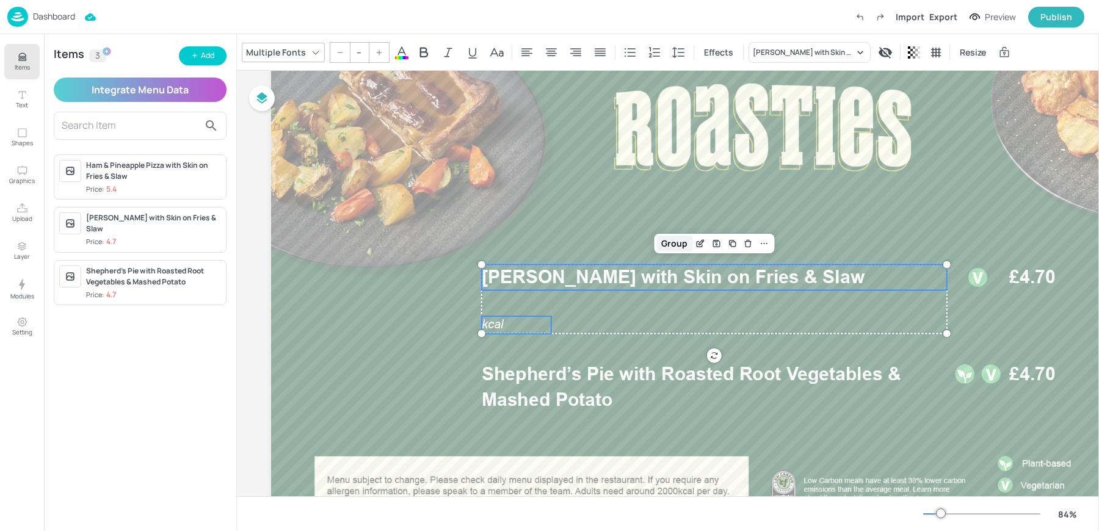
click at [673, 248] on div "Group" at bounding box center [675, 244] width 36 height 16
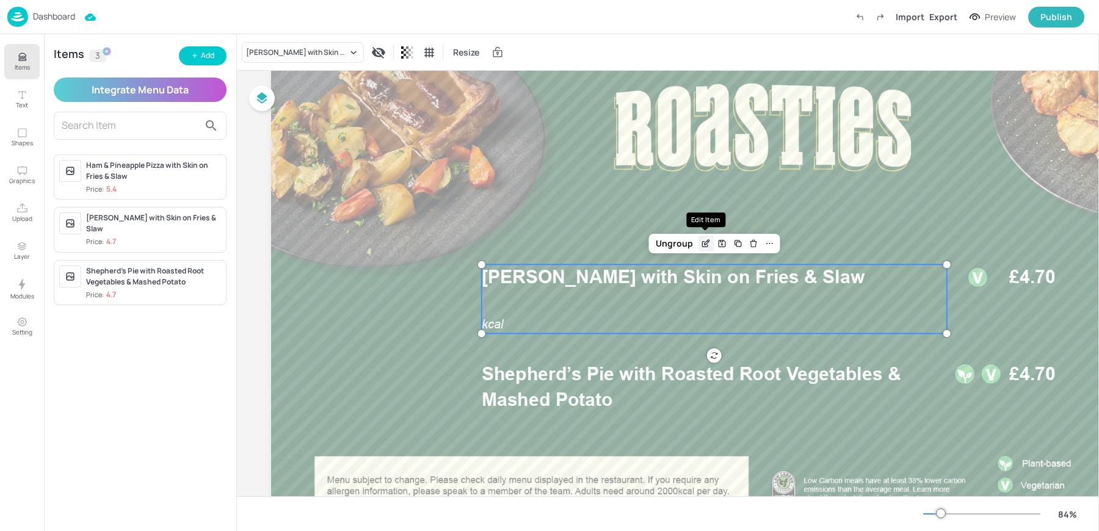
click at [703, 244] on icon "Edit Item" at bounding box center [706, 244] width 10 height 10
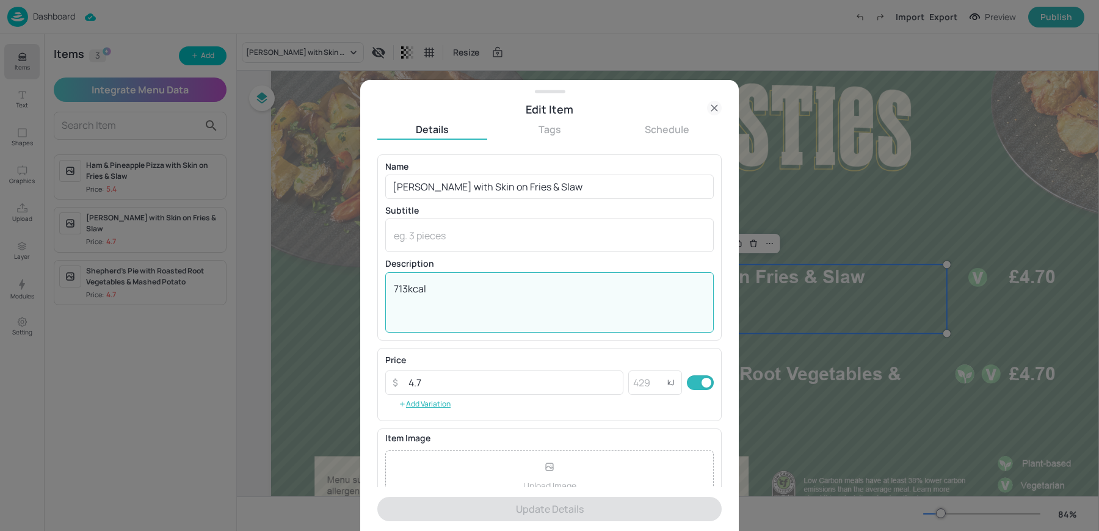
click at [444, 285] on textarea "713kcal" at bounding box center [550, 302] width 312 height 40
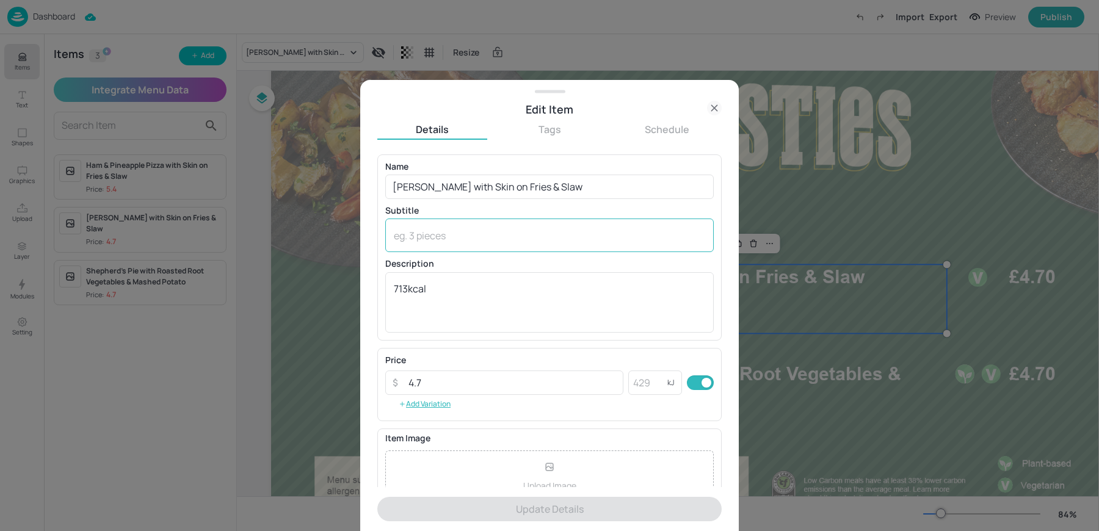
click at [425, 248] on div "x ​" at bounding box center [549, 236] width 329 height 34
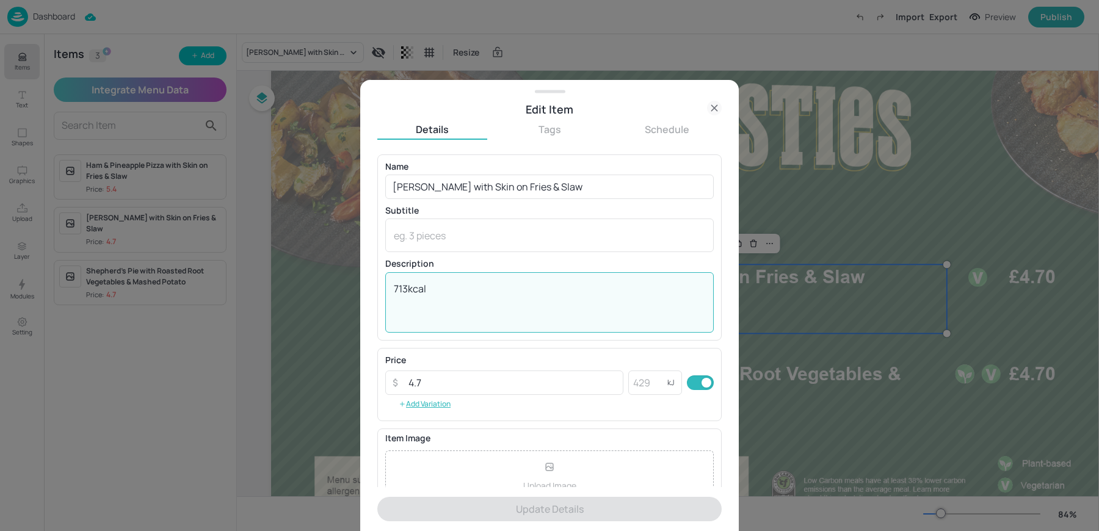
drag, startPoint x: 410, startPoint y: 289, endPoint x: 466, endPoint y: 293, distance: 56.3
click at [466, 293] on textarea "713kcal" at bounding box center [550, 302] width 312 height 40
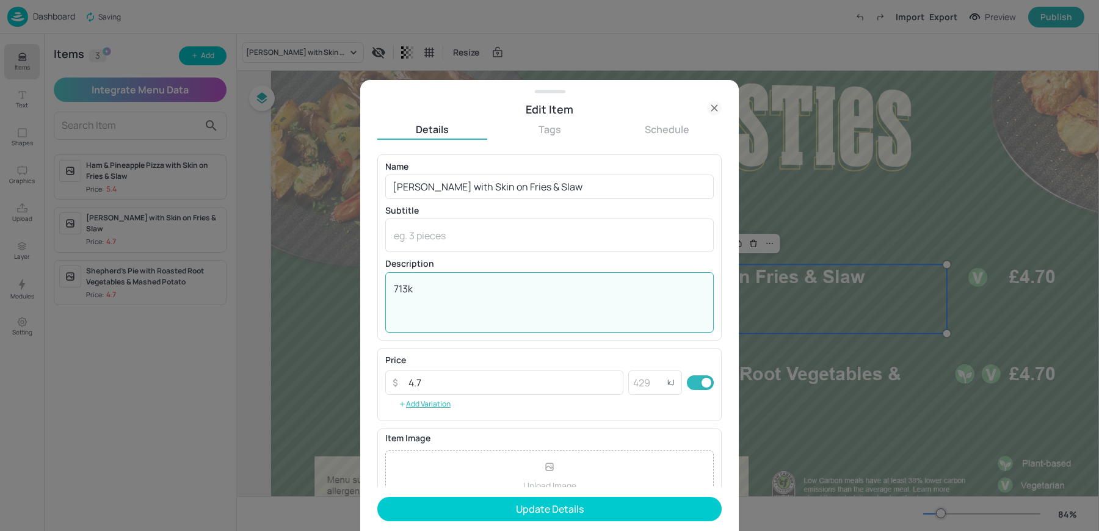
type textarea "713"
click at [466, 293] on textarea "713" at bounding box center [550, 302] width 312 height 40
click at [641, 387] on input "number" at bounding box center [648, 383] width 39 height 24
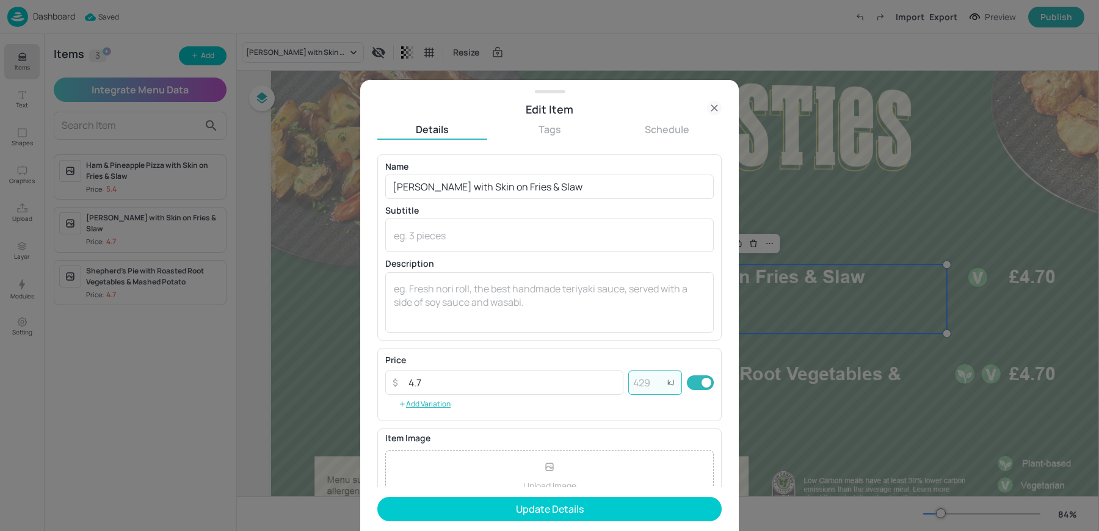
paste input "713"
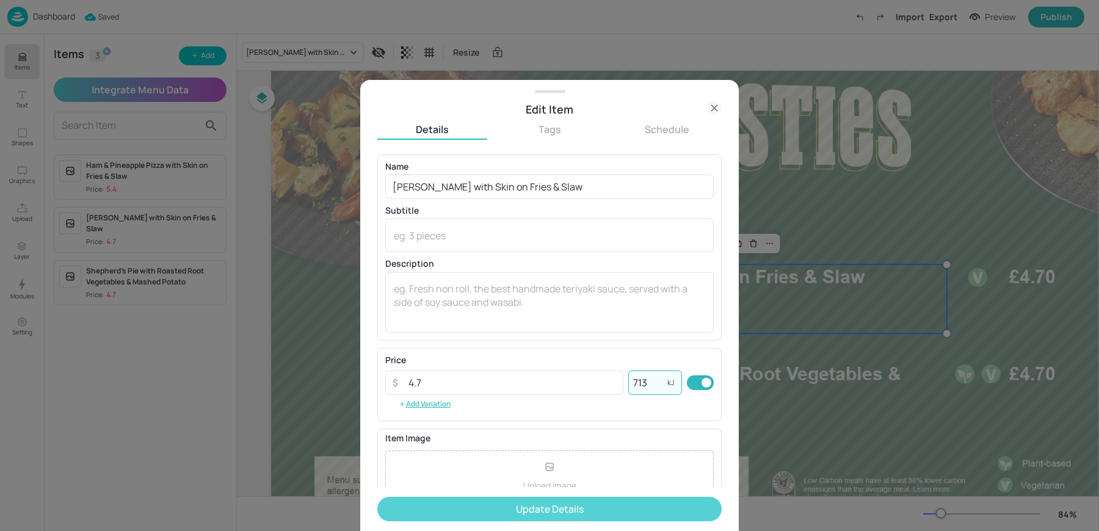
type input "713"
click at [530, 516] on button "Update Details" at bounding box center [549, 509] width 344 height 24
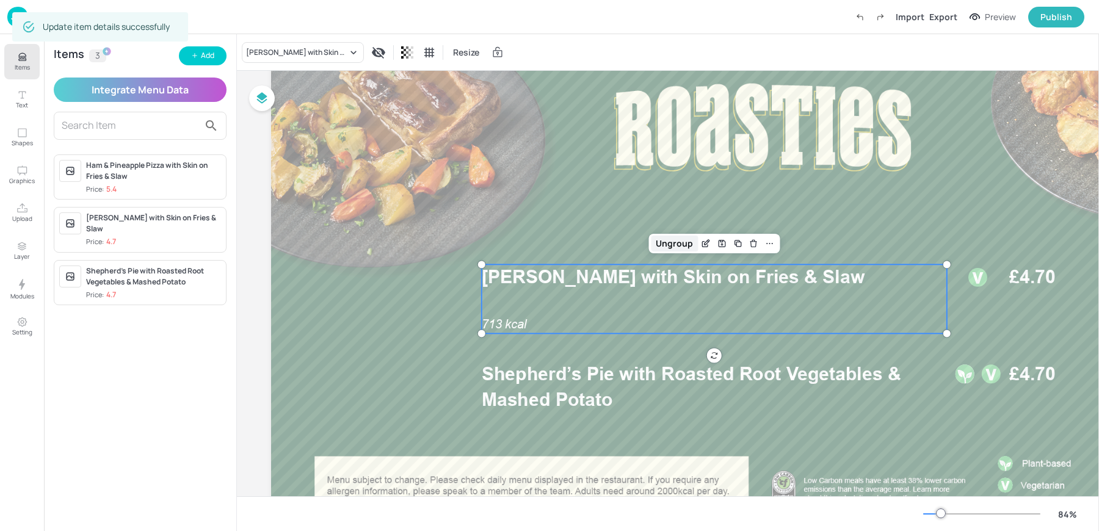
click at [680, 243] on div "Ungroup" at bounding box center [674, 244] width 47 height 16
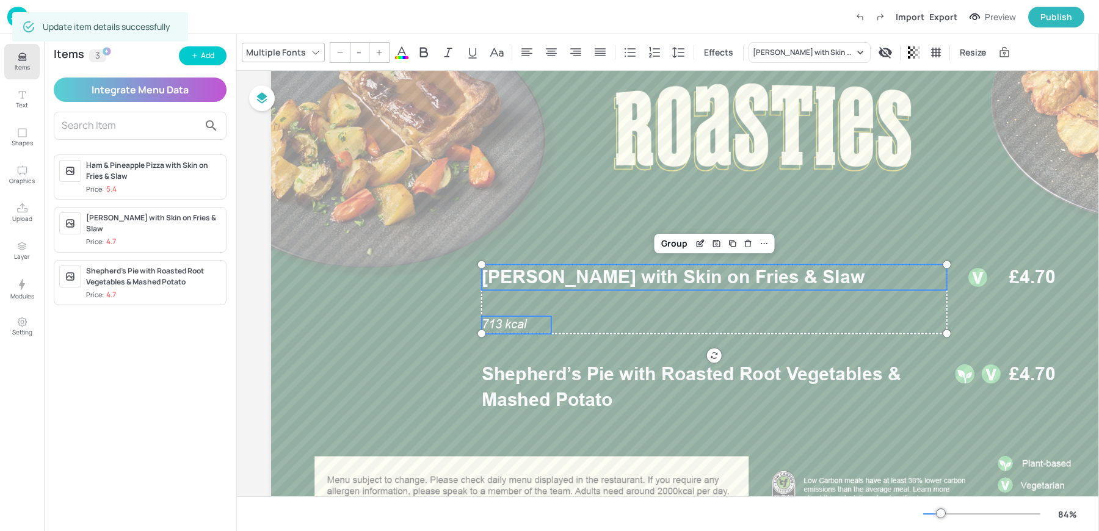
click at [515, 324] on span "713 kcal" at bounding box center [504, 325] width 45 height 14
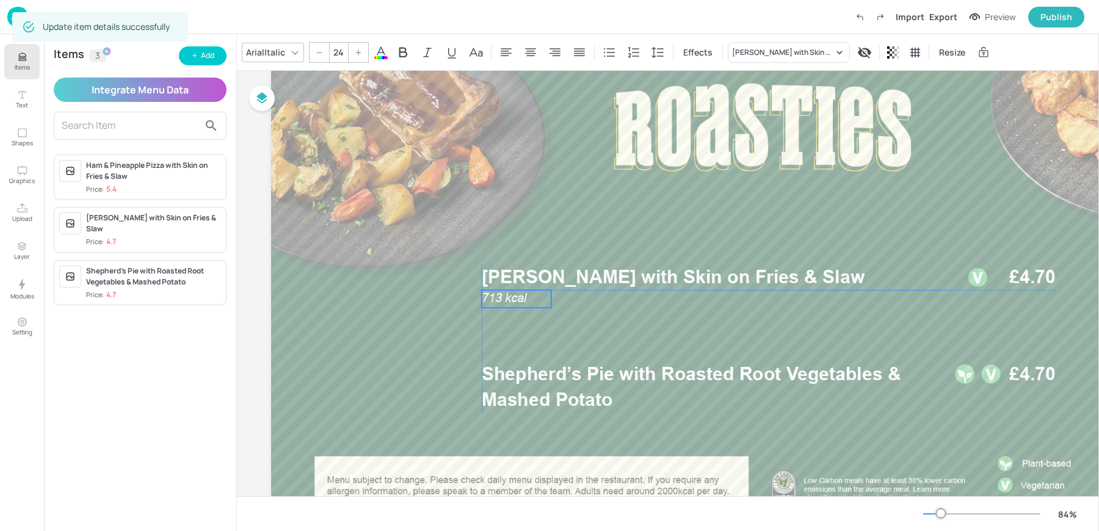
drag, startPoint x: 505, startPoint y: 324, endPoint x: 503, endPoint y: 298, distance: 25.7
click at [503, 298] on span "713 kcal" at bounding box center [504, 298] width 45 height 14
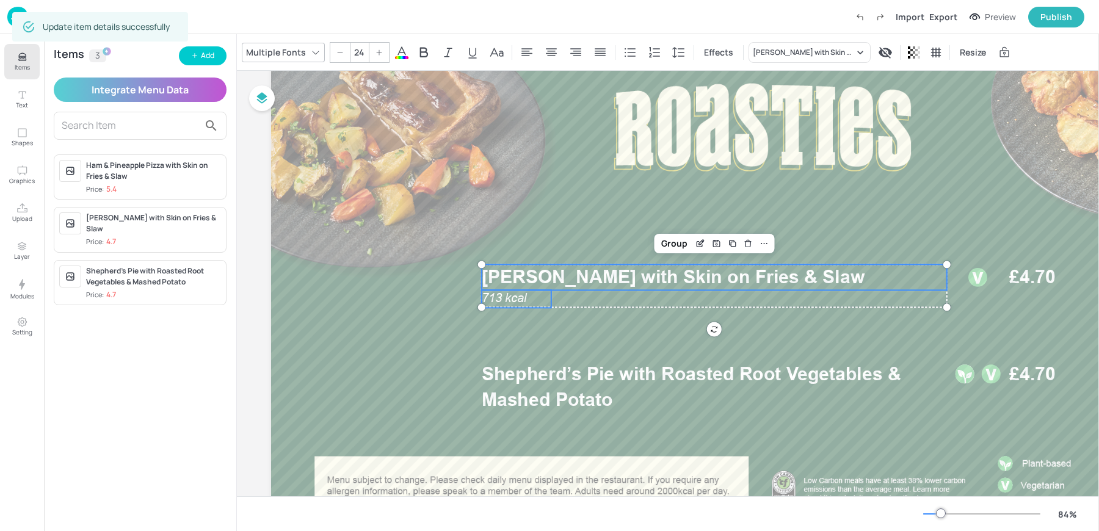
type input "--"
click at [737, 270] on span "[PERSON_NAME] with Skin on Fries & Slaw" at bounding box center [673, 277] width 383 height 22
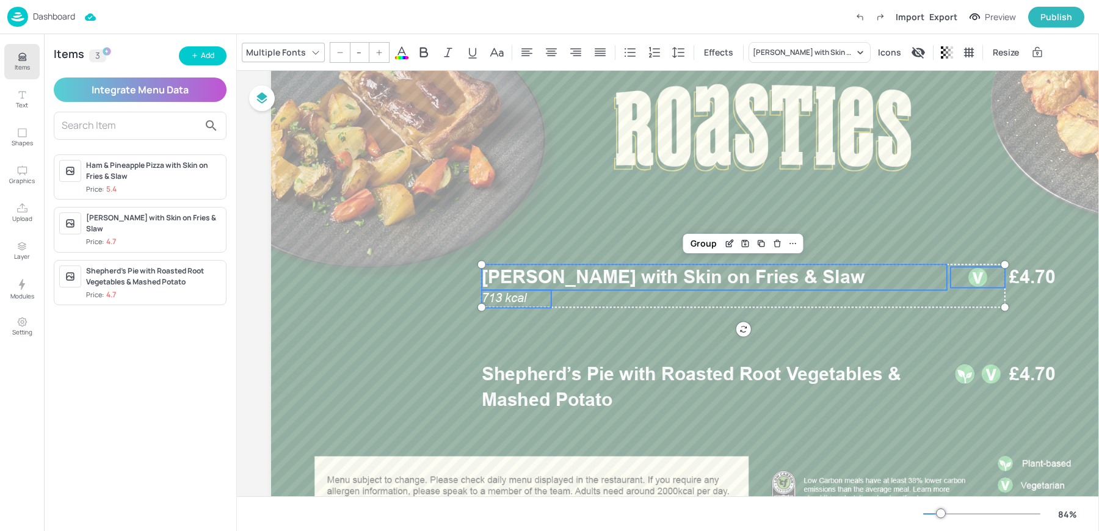
click at [991, 275] on div at bounding box center [978, 277] width 54 height 21
click at [1028, 275] on span "£4.70" at bounding box center [1033, 277] width 46 height 26
click at [727, 251] on div "Group" at bounding box center [729, 244] width 36 height 16
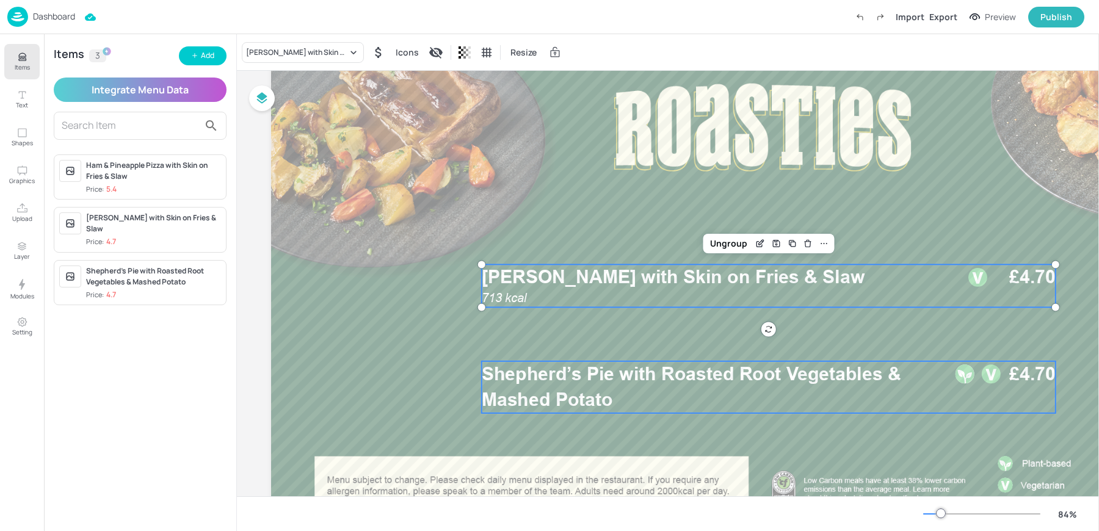
click at [560, 376] on span "Shepherd’s Pie with Roasted Root Vegetables & Mashed Potato" at bounding box center [692, 387] width 420 height 48
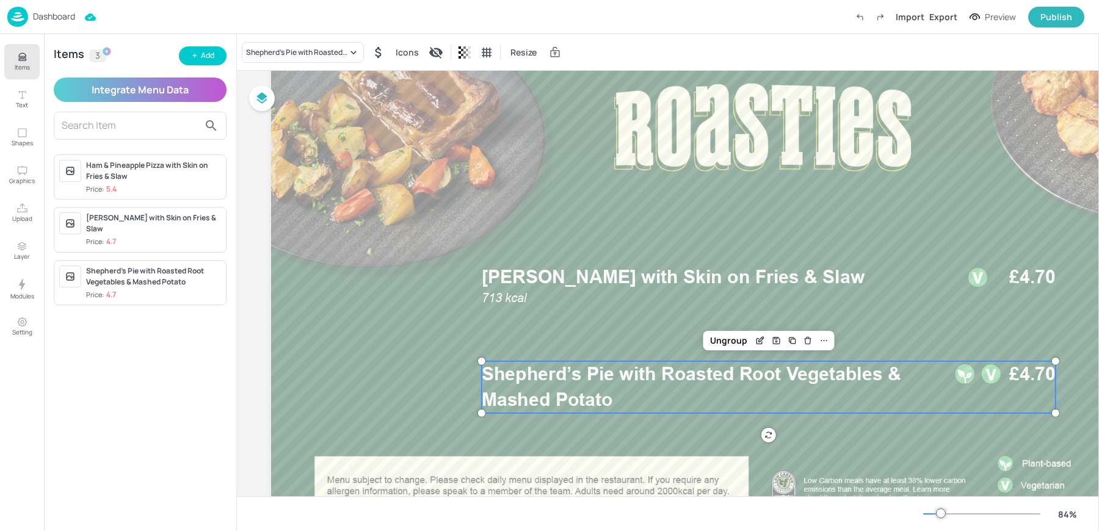
click at [129, 183] on div "Ham & Pineapple Pizza with Skin on Fries & Slaw Price: 5.4" at bounding box center [153, 177] width 135 height 35
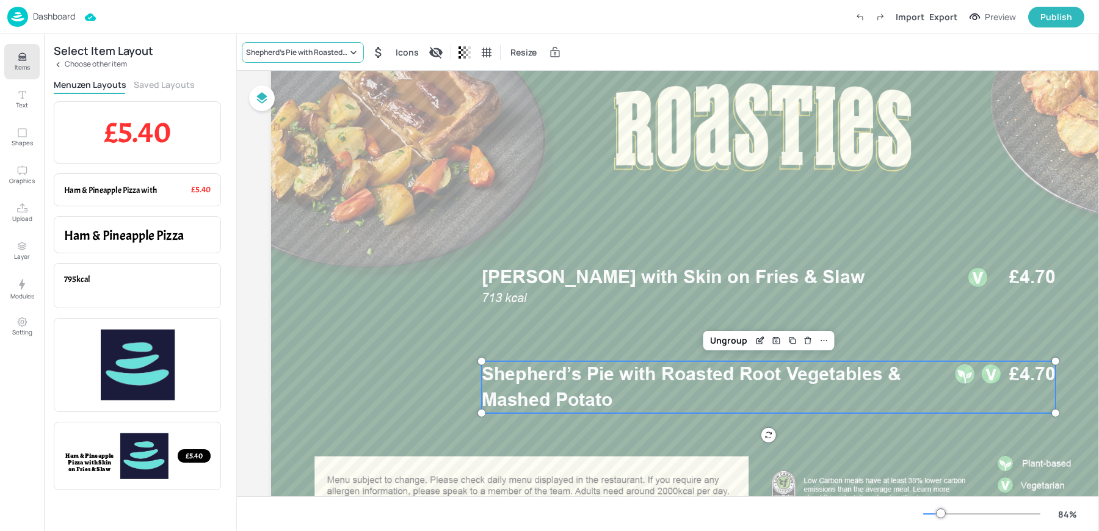
click at [271, 51] on div "Shepherd’s Pie with Roasted Root Vegetables & Mashed Potato" at bounding box center [296, 52] width 101 height 11
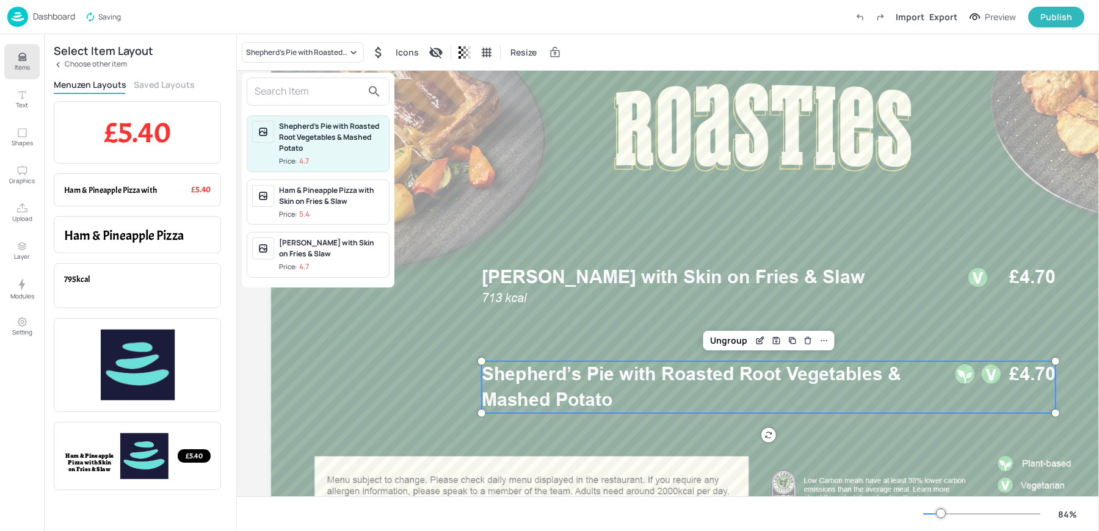
click at [275, 76] on div "Shepherd’s Pie with Roasted Root Vegetables & Mashed Potato Price: 4.7 Ham & Pi…" at bounding box center [318, 180] width 153 height 215
click at [314, 200] on div "Ham & Pineapple Pizza with Skin on Fries & Slaw" at bounding box center [331, 196] width 105 height 22
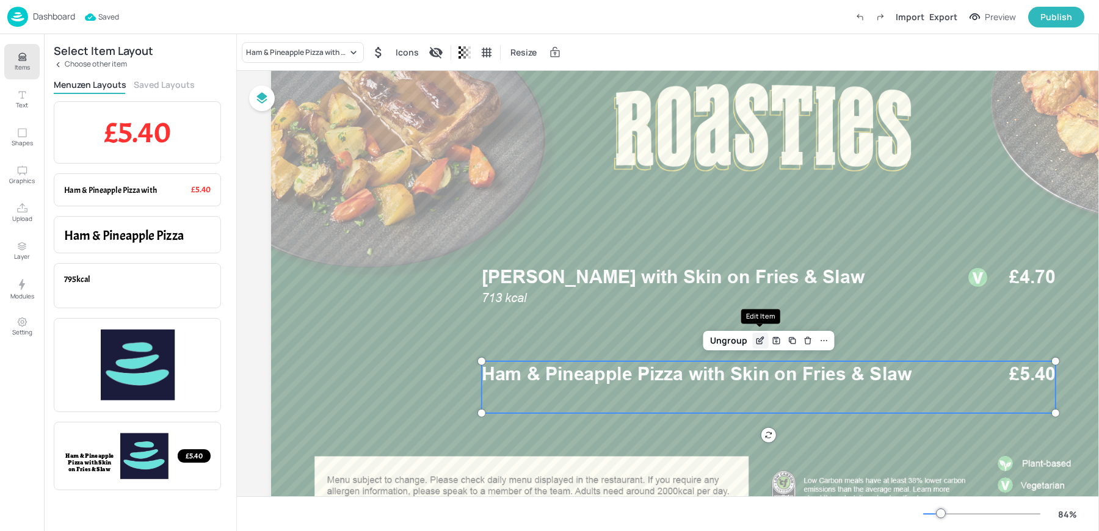
click at [760, 338] on icon "Edit Item" at bounding box center [761, 339] width 5 height 5
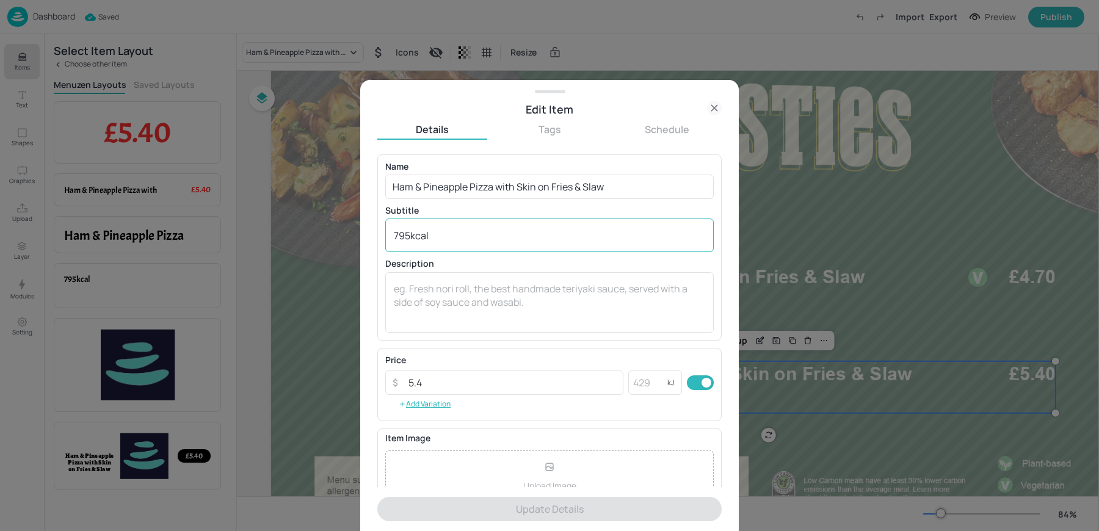
click at [429, 228] on div "795kcal x ​" at bounding box center [549, 236] width 329 height 34
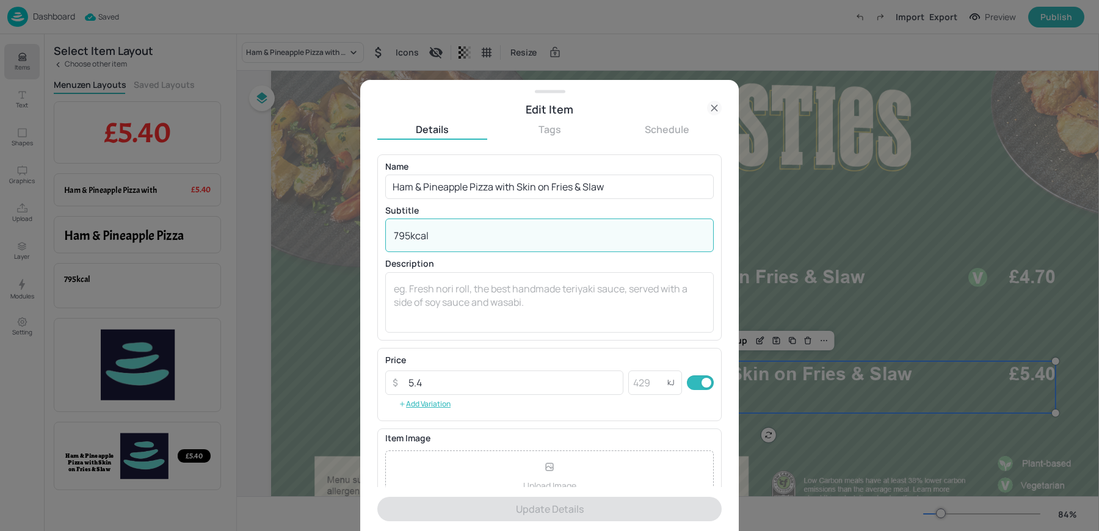
click at [429, 228] on div "795kcal x ​" at bounding box center [549, 236] width 329 height 34
click at [434, 234] on textarea "795kcal" at bounding box center [550, 235] width 312 height 13
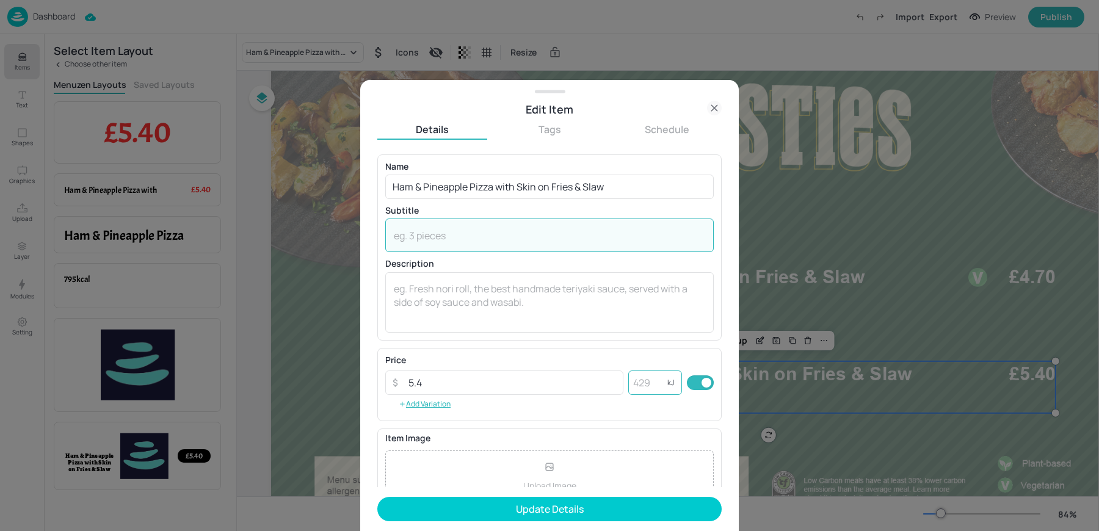
click at [643, 379] on input "number" at bounding box center [648, 383] width 39 height 24
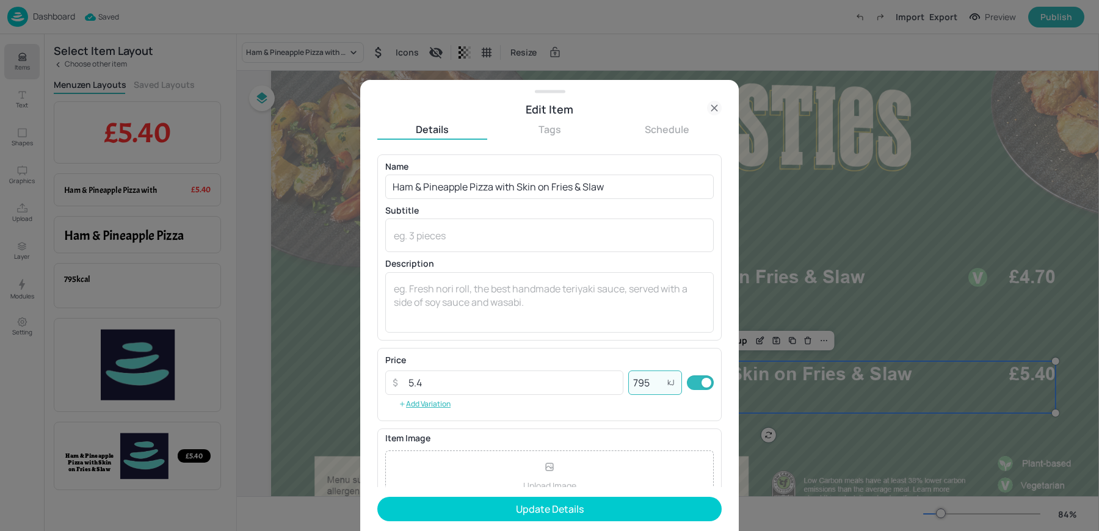
type input "795"
click at [377, 497] on button "Update Details" at bounding box center [549, 509] width 344 height 24
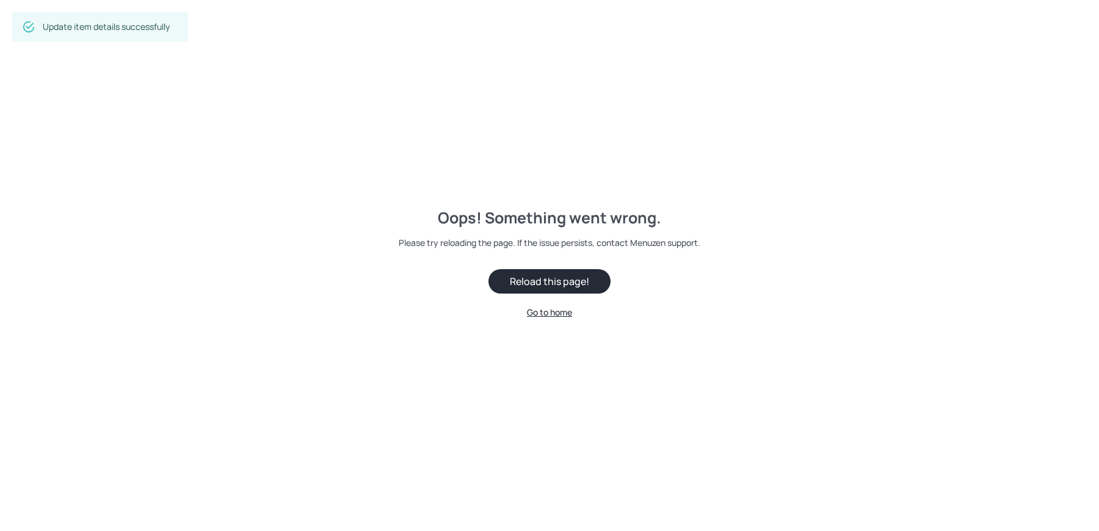
click at [530, 283] on button "Reload this page!" at bounding box center [550, 281] width 122 height 24
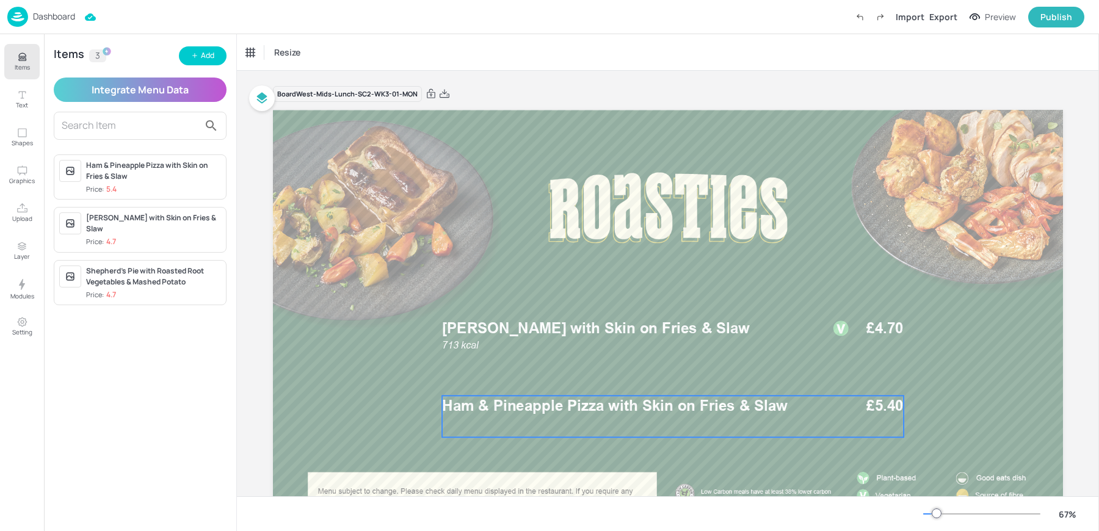
click at [514, 422] on div "Ham & Pineapple Pizza with Skin on Fries & Slaw £5.40" at bounding box center [673, 417] width 462 height 42
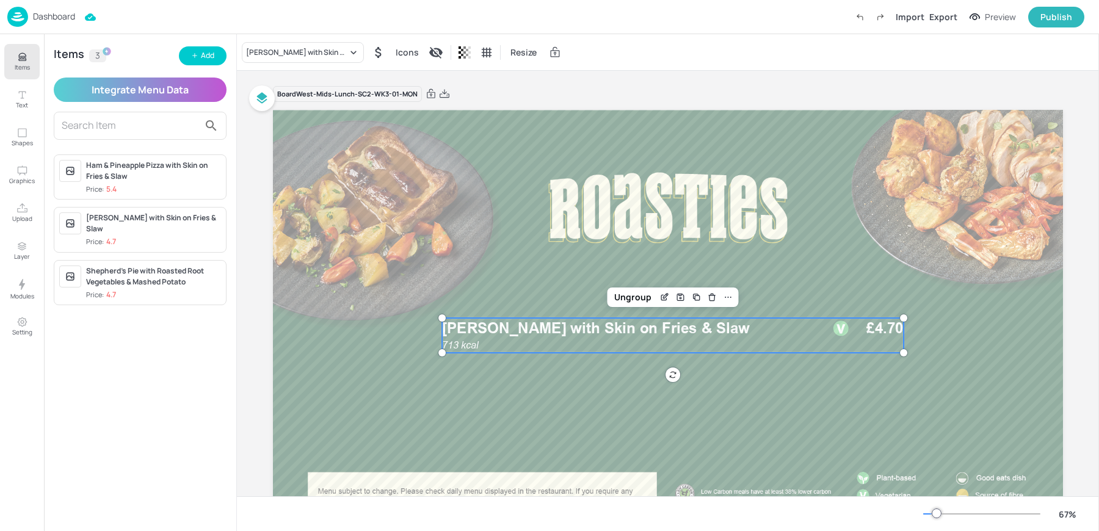
click at [479, 344] on p "713 kcal" at bounding box center [470, 346] width 56 height 14
click at [693, 294] on icon "Duplicate" at bounding box center [696, 298] width 10 height 10
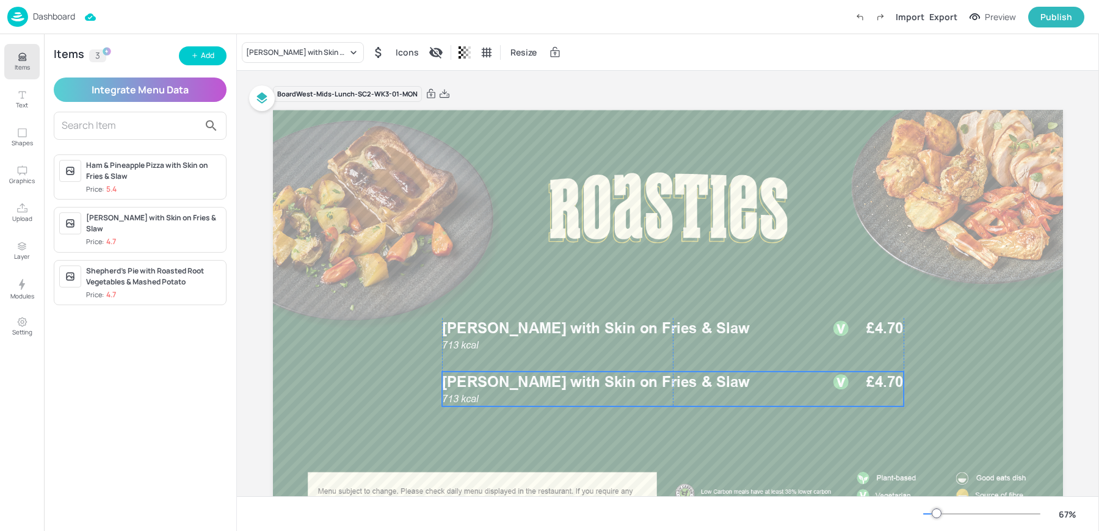
drag, startPoint x: 545, startPoint y: 341, endPoint x: 539, endPoint y: 390, distance: 49.9
click at [539, 390] on p "[PERSON_NAME] with Skin on Fries & Slaw" at bounding box center [629, 382] width 374 height 21
click at [261, 56] on div "[PERSON_NAME] with Skin on Fries & Slaw" at bounding box center [296, 52] width 101 height 11
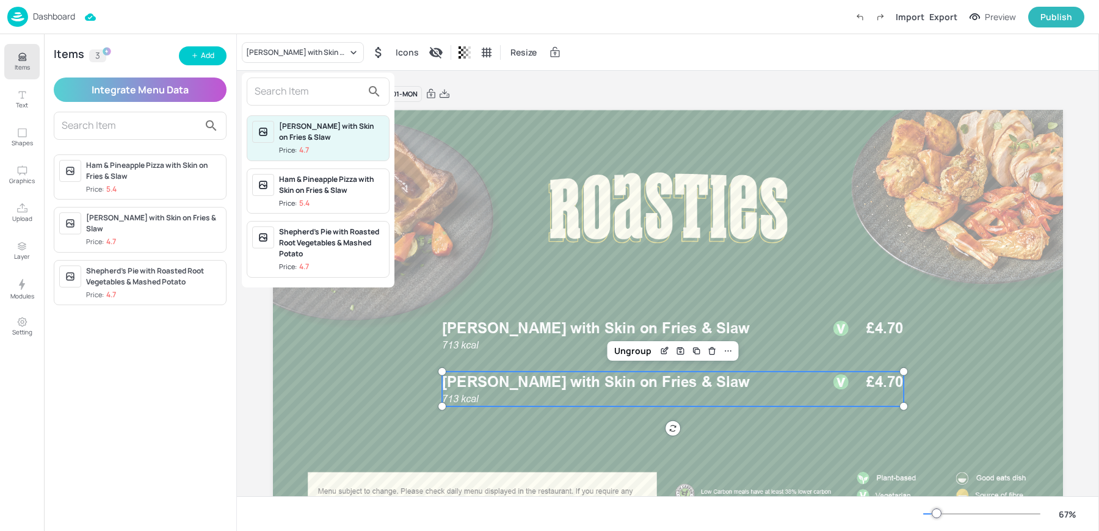
click at [269, 87] on input "text" at bounding box center [309, 92] width 108 height 20
click at [316, 188] on div "Ham & Pineapple Pizza with Skin on Fries & Slaw" at bounding box center [331, 185] width 105 height 22
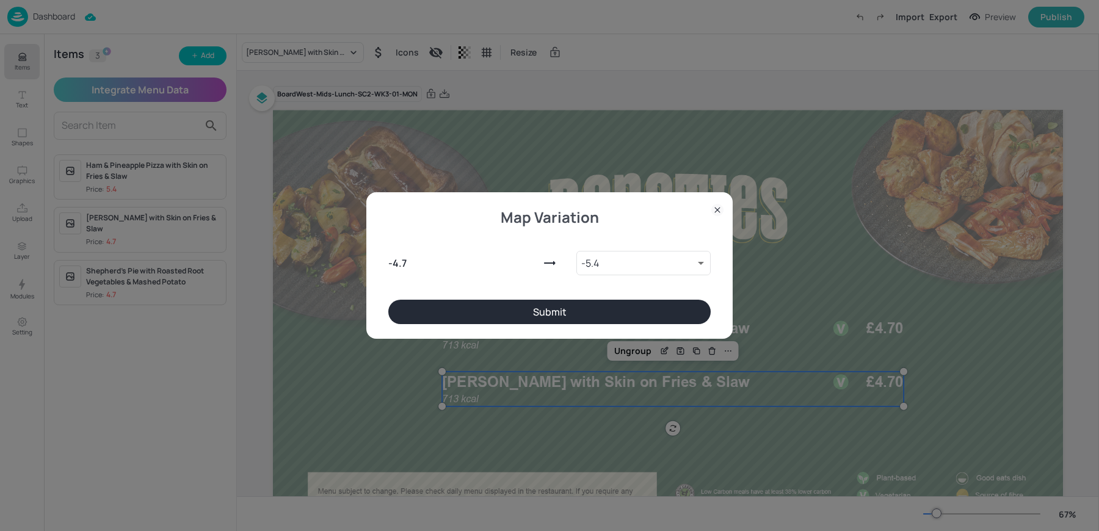
click at [612, 325] on div "Map Variation - 4.7 - 5.4 9757445 ​ Submit" at bounding box center [549, 265] width 366 height 147
click at [593, 314] on button "Submit" at bounding box center [549, 312] width 323 height 24
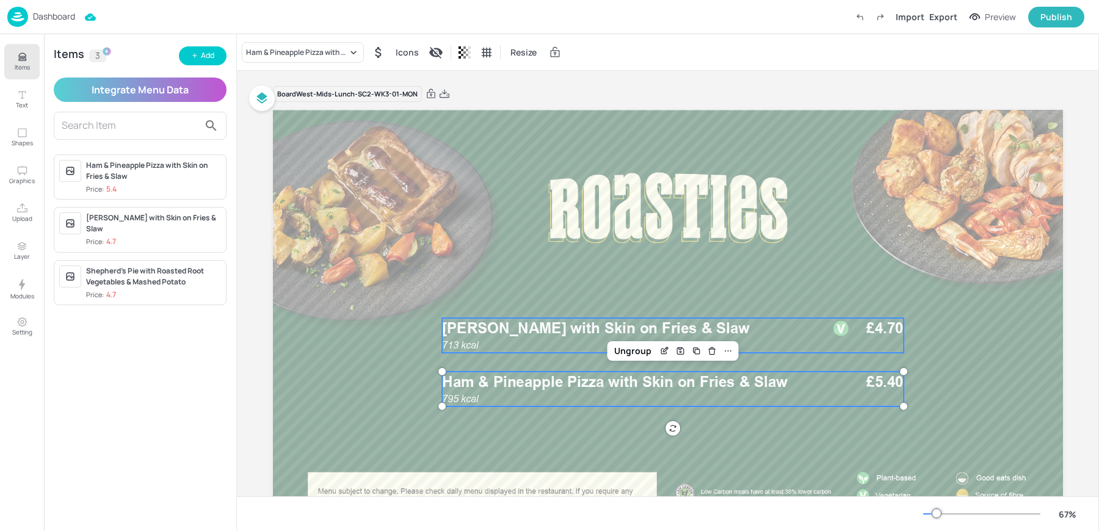
scroll to position [88, 0]
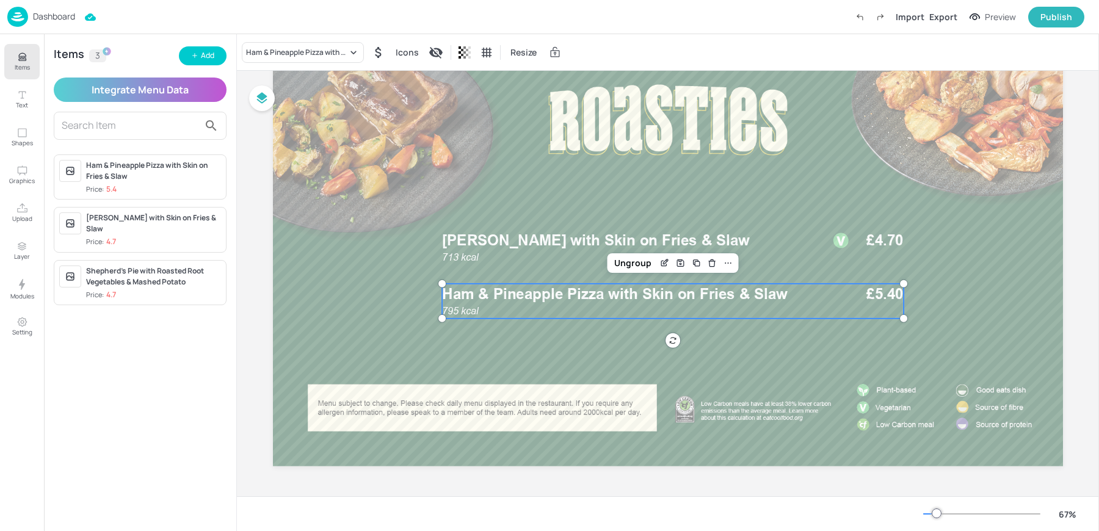
click at [652, 50] on div "Ham & Pineapple Pizza with Skin on Fries & Slaw Icons Resize" at bounding box center [668, 52] width 862 height 36
click at [23, 213] on icon "Upload" at bounding box center [22, 209] width 12 height 12
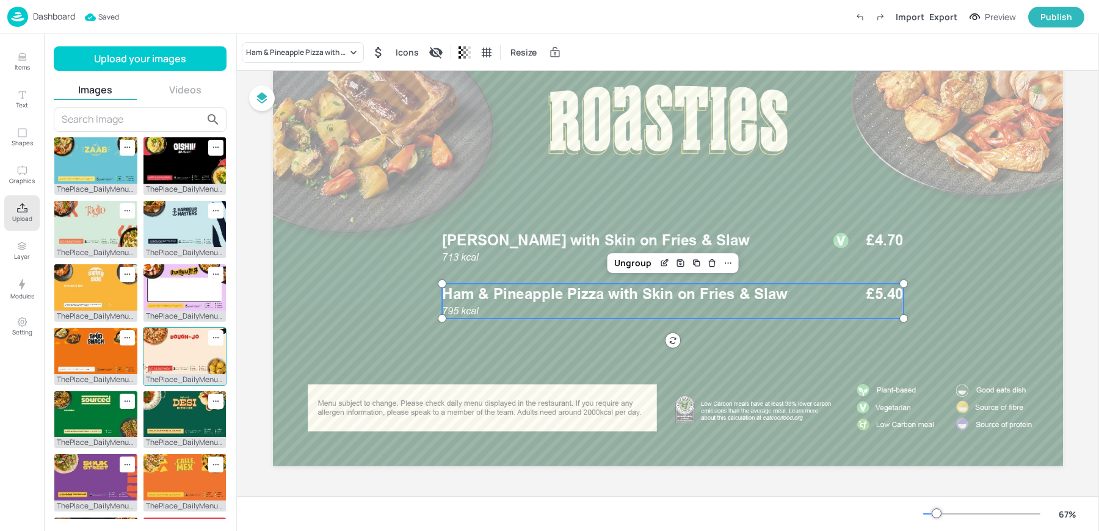
click at [175, 348] on img at bounding box center [185, 351] width 83 height 46
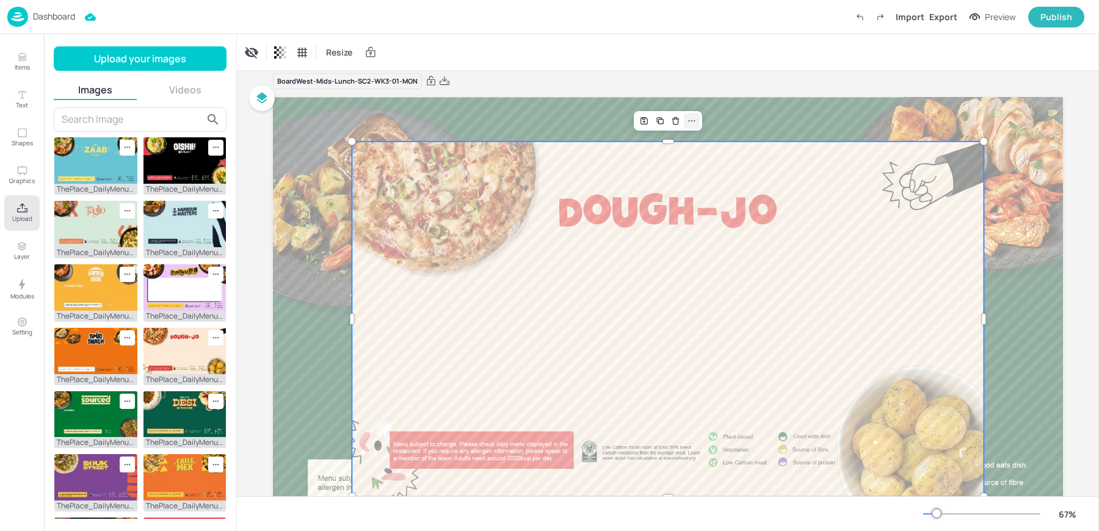
click at [692, 126] on div at bounding box center [692, 121] width 16 height 16
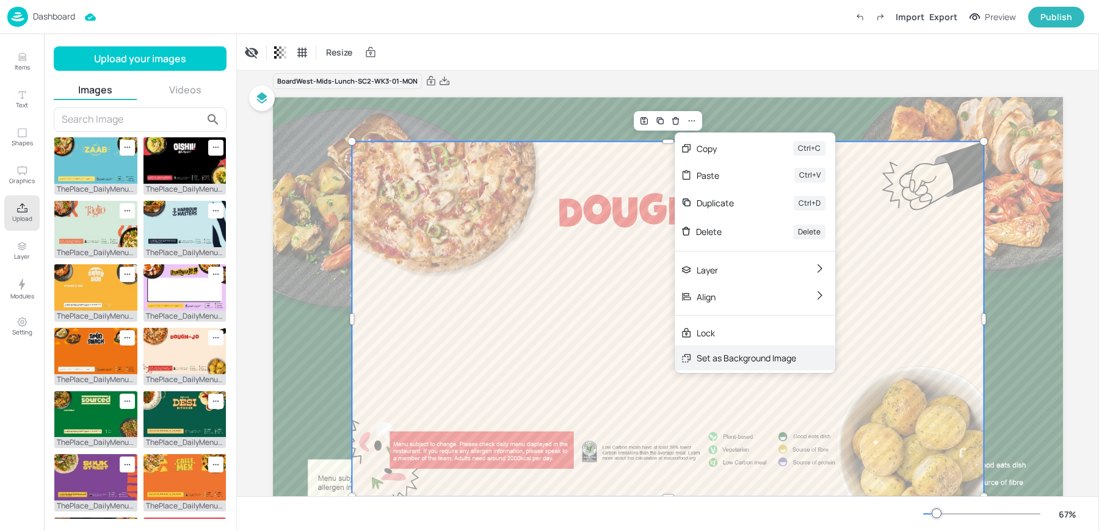
click at [724, 363] on div "Set as Background Image" at bounding box center [747, 358] width 100 height 13
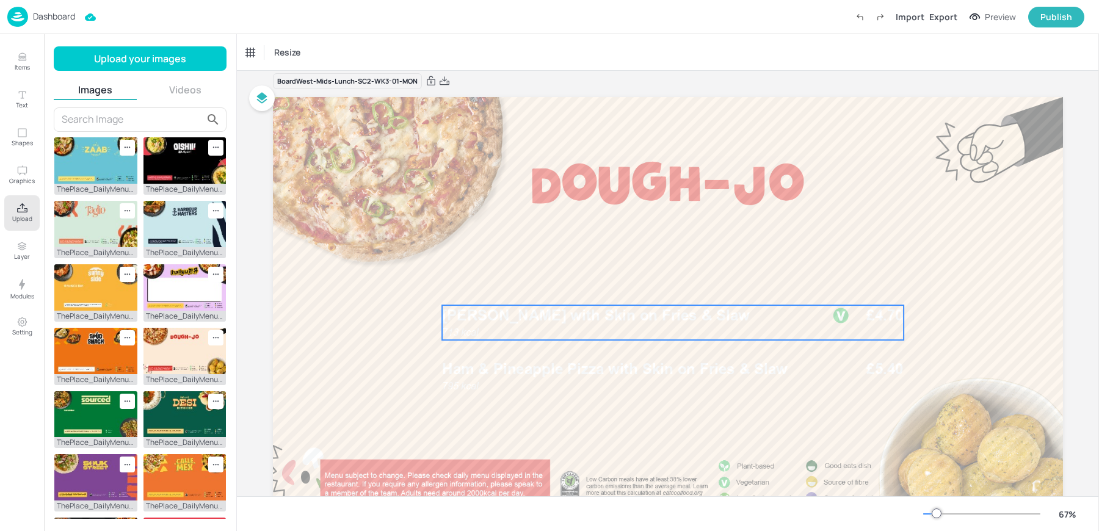
click at [672, 326] on div "713 kcal Margherita Pizza with Skin on Fries & Slaw £4.70" at bounding box center [673, 322] width 462 height 35
click at [625, 289] on div "Ungroup" at bounding box center [633, 285] width 47 height 16
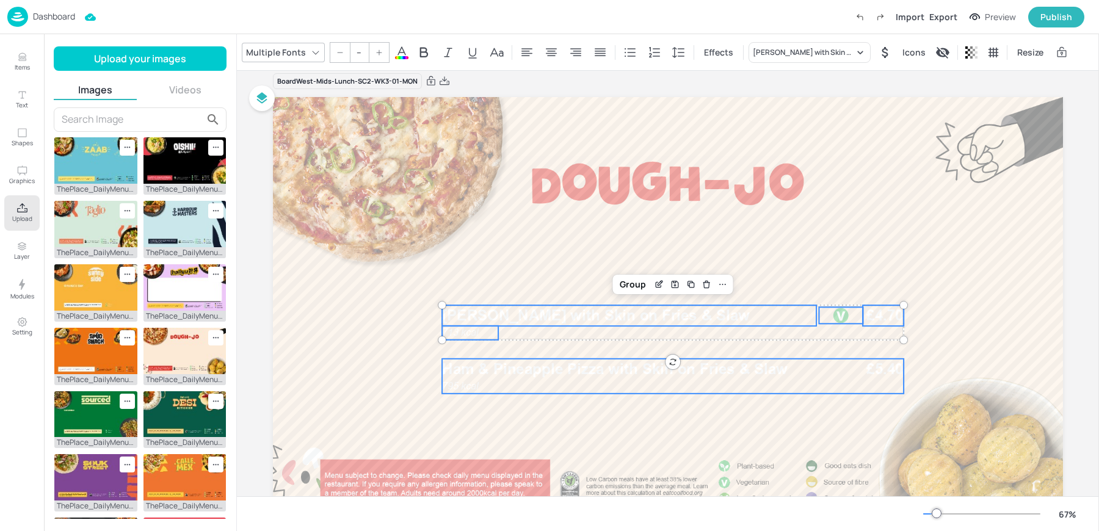
click at [562, 369] on span "Ham & Pineapple Pizza with Skin on Fries & Slaw" at bounding box center [615, 369] width 346 height 18
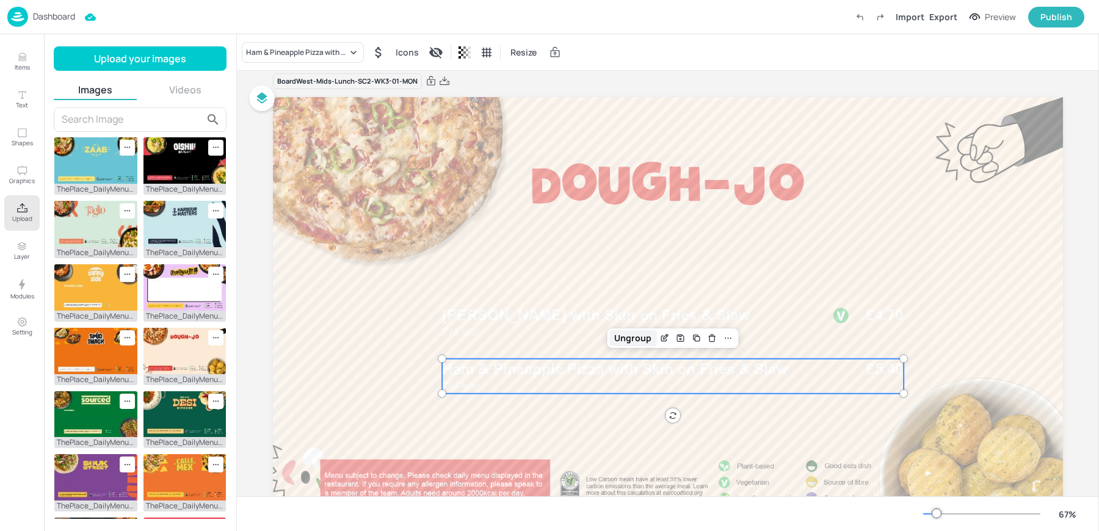
click at [622, 331] on div "Ungroup" at bounding box center [633, 338] width 47 height 16
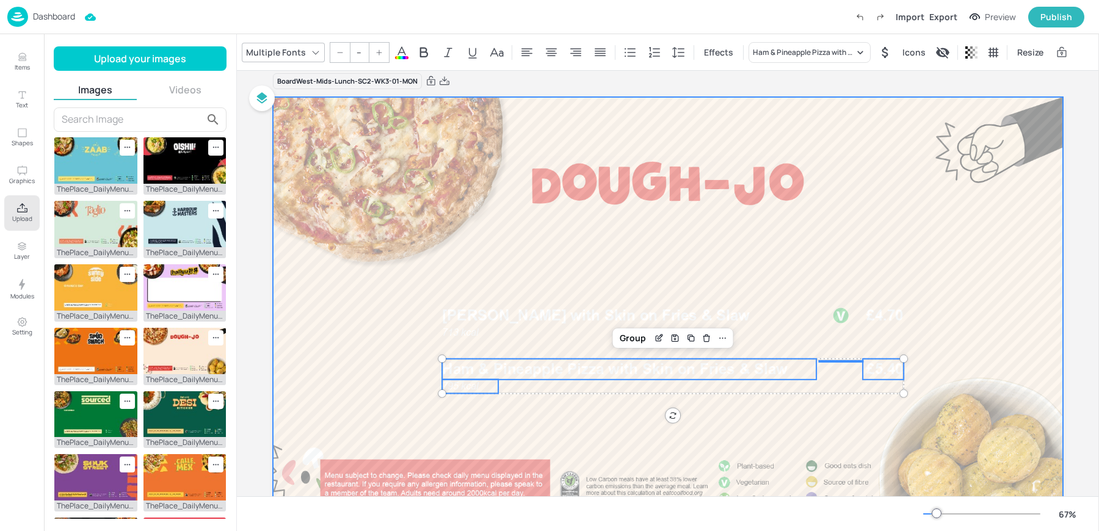
click at [561, 271] on div at bounding box center [668, 319] width 790 height 445
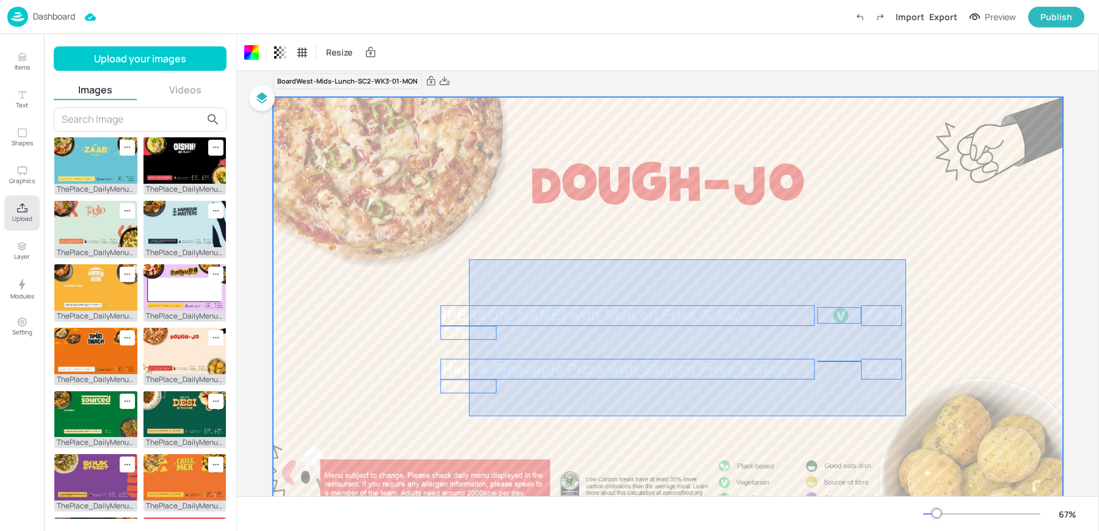
drag, startPoint x: 469, startPoint y: 259, endPoint x: 907, endPoint y: 416, distance: 465.2
click at [907, 416] on div at bounding box center [668, 319] width 790 height 445
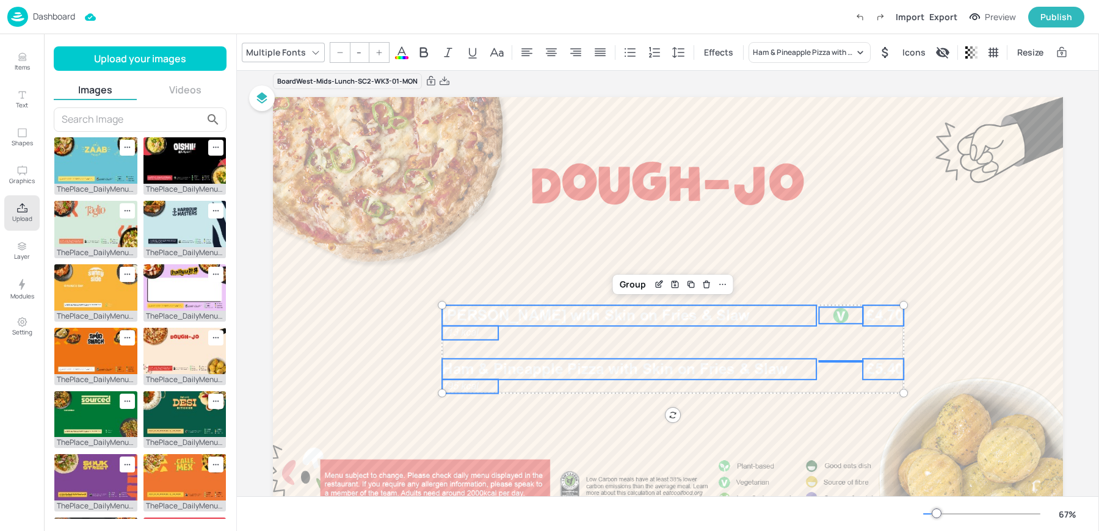
click at [397, 57] on span at bounding box center [401, 57] width 13 height 3
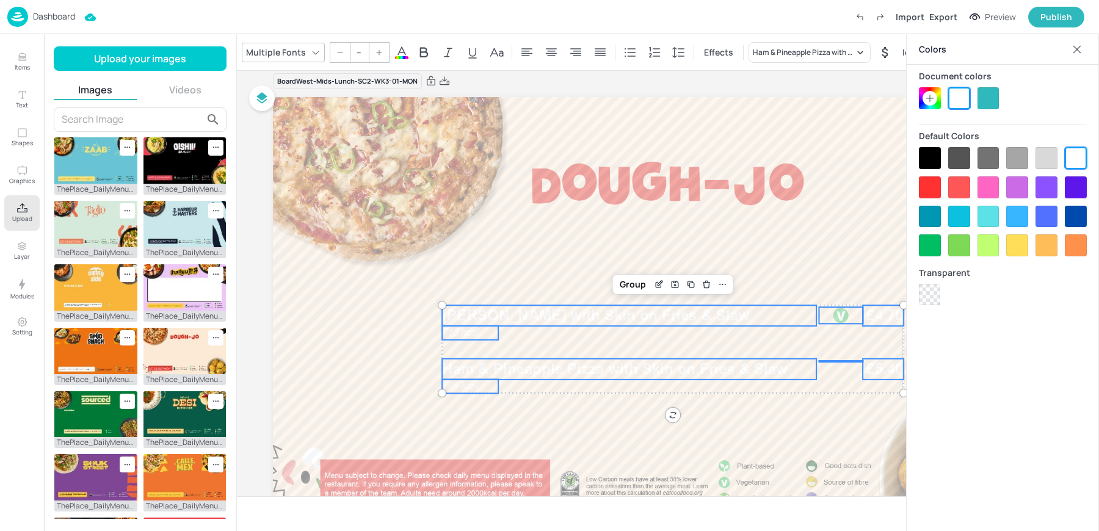
click at [927, 156] on div at bounding box center [930, 158] width 22 height 22
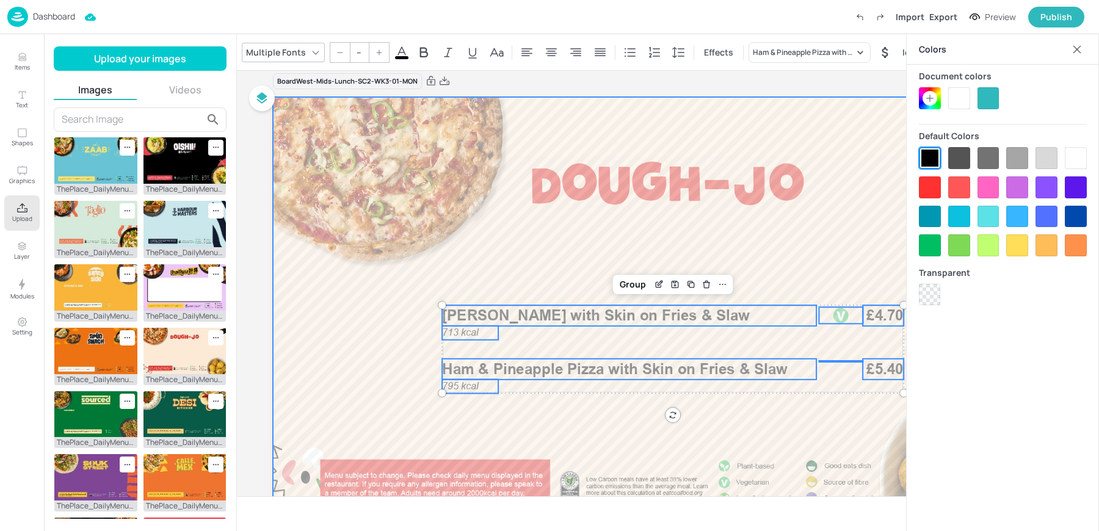
click at [523, 231] on div at bounding box center [668, 319] width 790 height 445
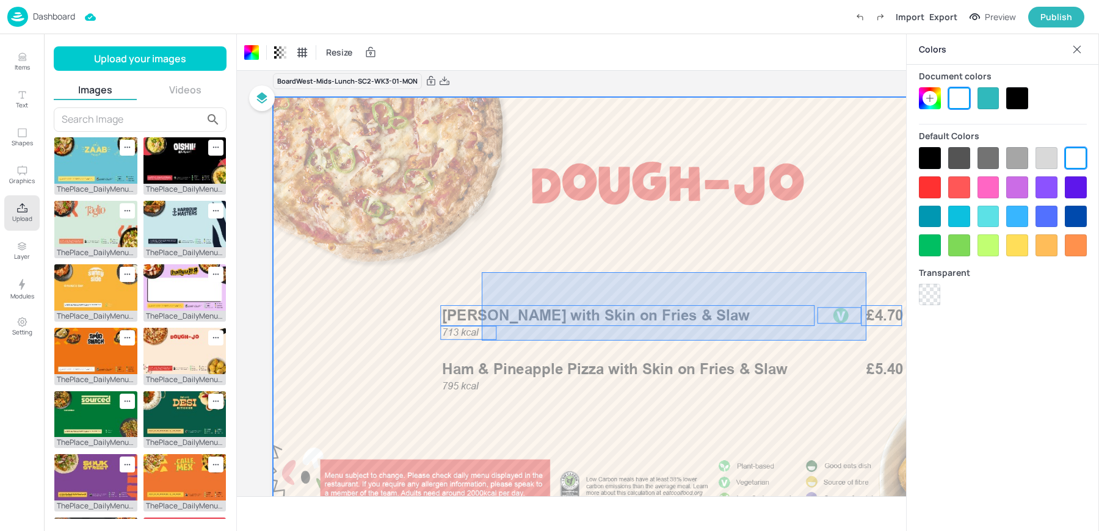
drag, startPoint x: 482, startPoint y: 272, endPoint x: 867, endPoint y: 340, distance: 390.8
click at [867, 340] on div at bounding box center [668, 319] width 790 height 445
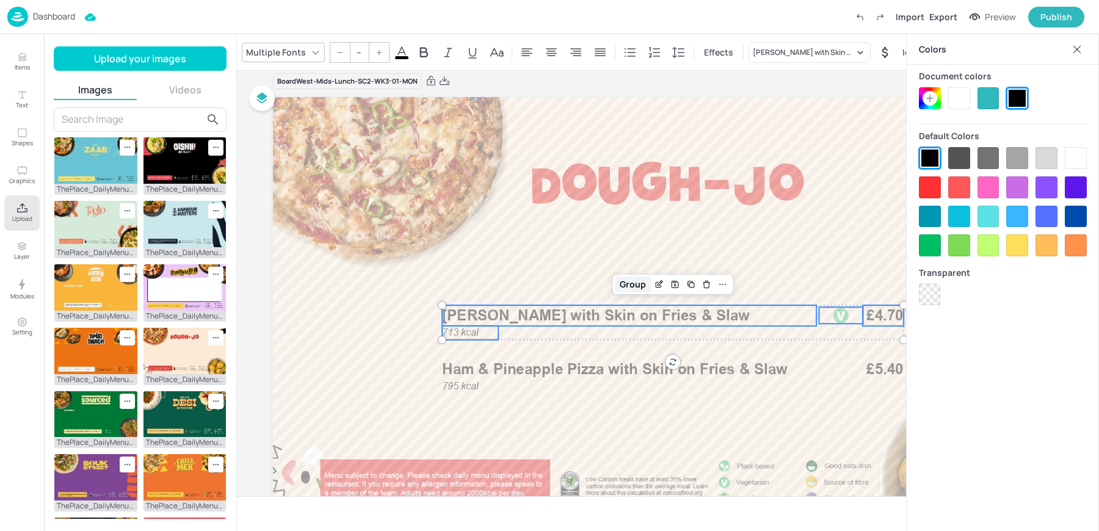
click at [629, 285] on div "Group" at bounding box center [633, 285] width 36 height 16
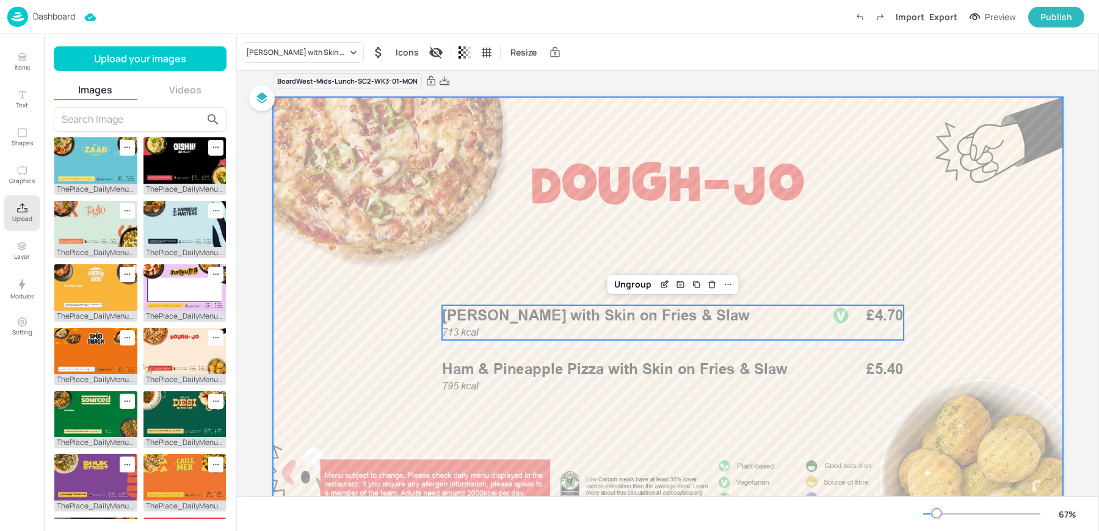
click at [381, 368] on div at bounding box center [668, 319] width 790 height 445
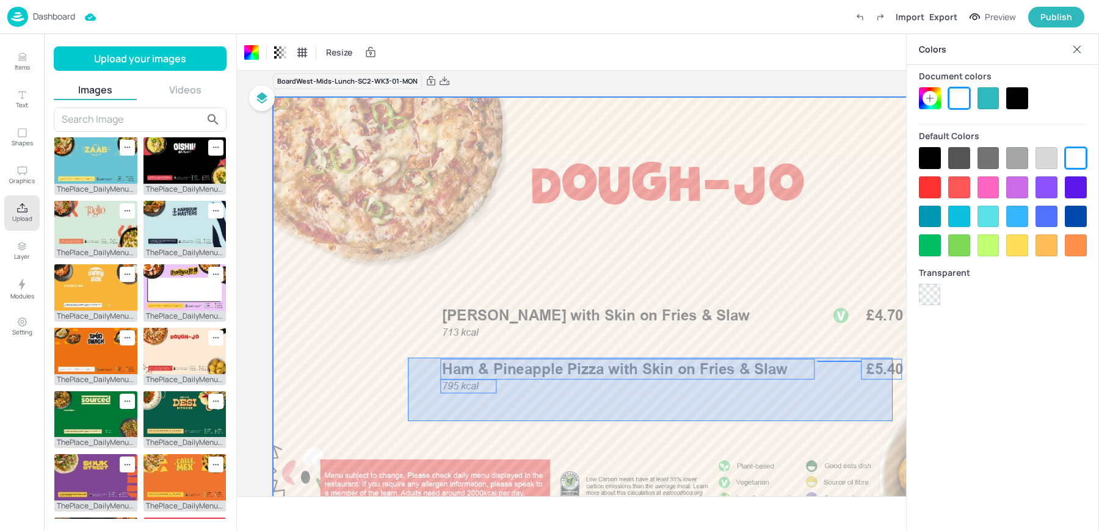
drag, startPoint x: 408, startPoint y: 357, endPoint x: 893, endPoint y: 421, distance: 489.1
click at [893, 421] on div at bounding box center [668, 319] width 790 height 445
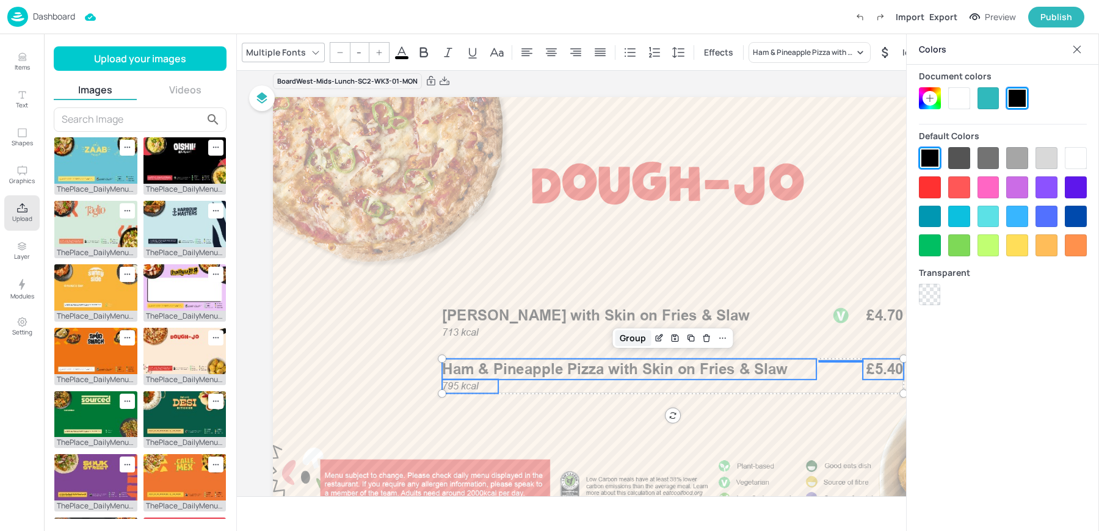
click at [621, 335] on div "Group" at bounding box center [633, 338] width 36 height 16
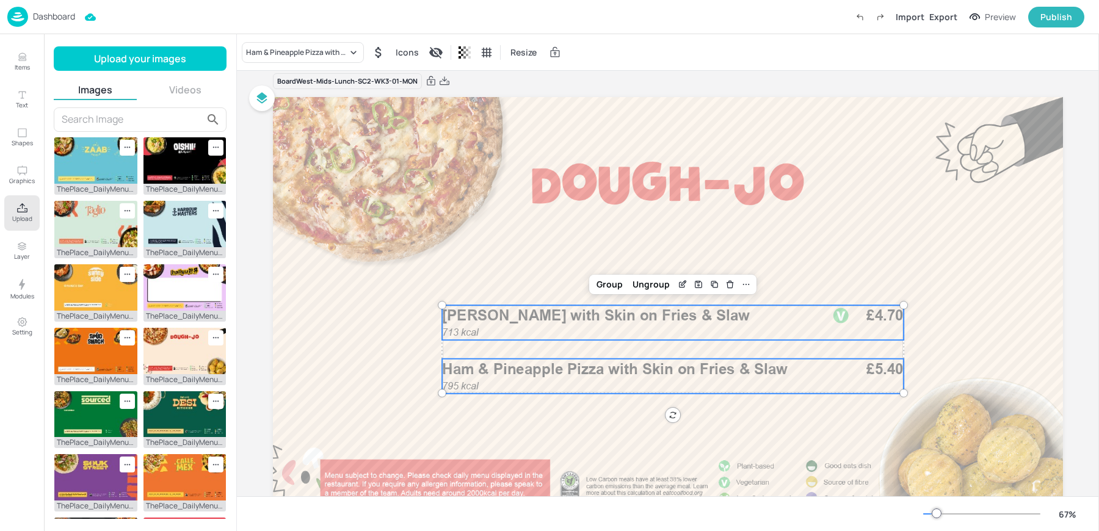
click at [555, 316] on span "[PERSON_NAME] with Skin on Fries & Slaw" at bounding box center [596, 316] width 308 height 18
click at [748, 287] on div at bounding box center [746, 285] width 16 height 16
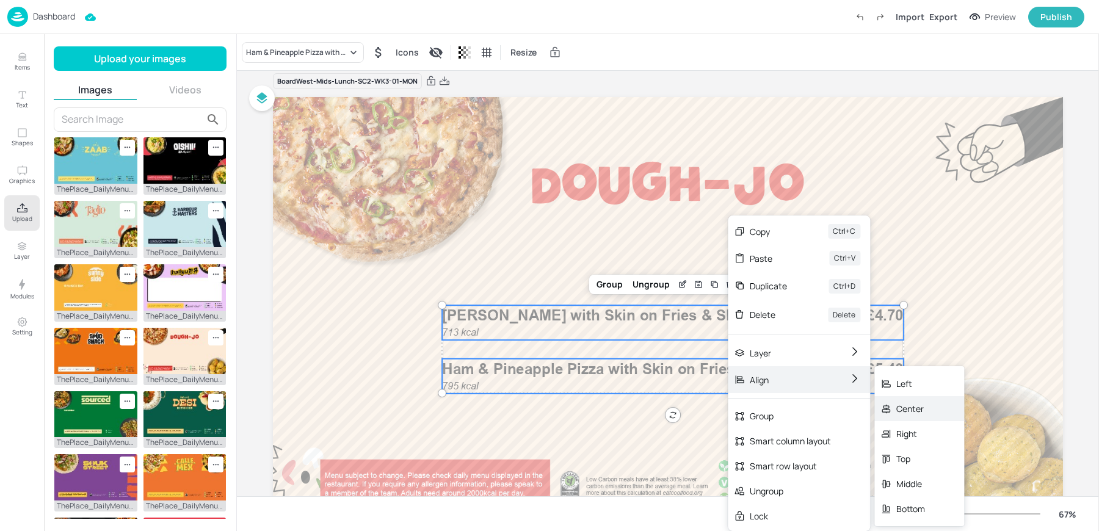
click at [902, 404] on div "Center" at bounding box center [911, 409] width 29 height 13
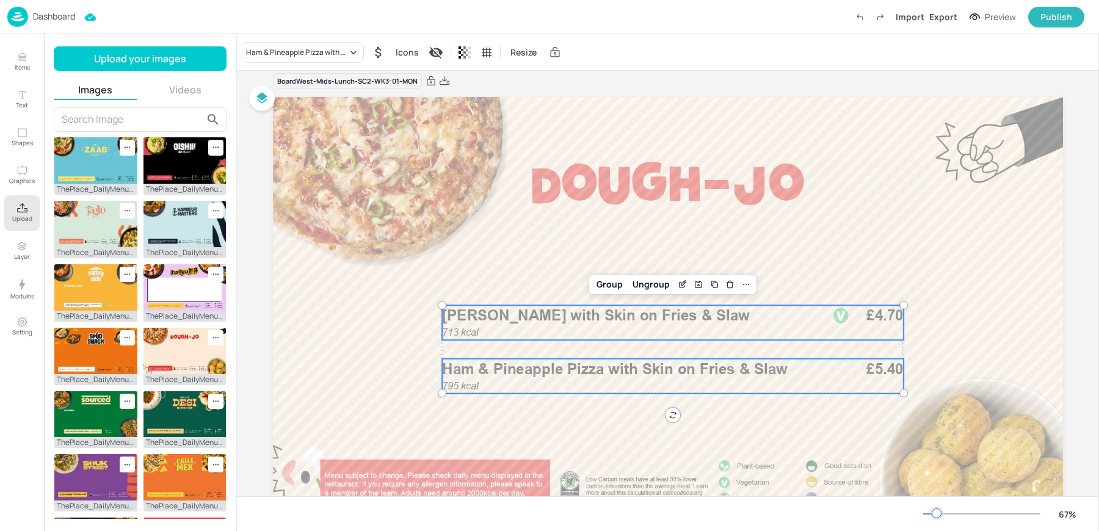
click at [647, 80] on div "Board West-Mids-Lunch-SC2-WK3-01-MON" at bounding box center [668, 81] width 790 height 17
click at [652, 43] on div "Ham & Pineapple Pizza with Skin on Fries & Slaw Icons Resize" at bounding box center [668, 52] width 862 height 36
click at [17, 68] on p "Items" at bounding box center [22, 67] width 15 height 9
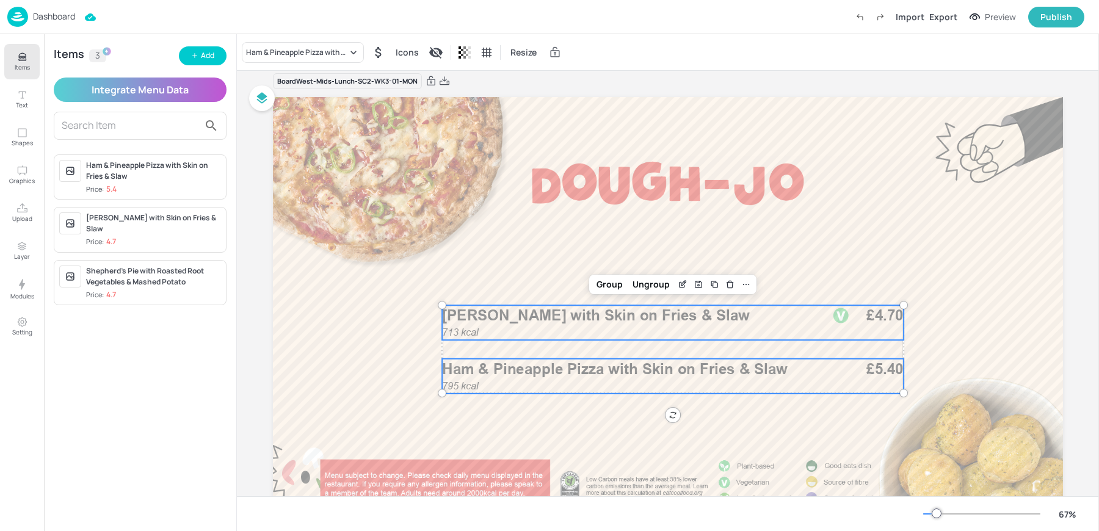
click at [630, 63] on div "Ham & Pineapple Pizza with Skin on Fries & Slaw Icons Resize" at bounding box center [668, 52] width 862 height 36
click at [7, 18] on img at bounding box center [17, 17] width 21 height 20
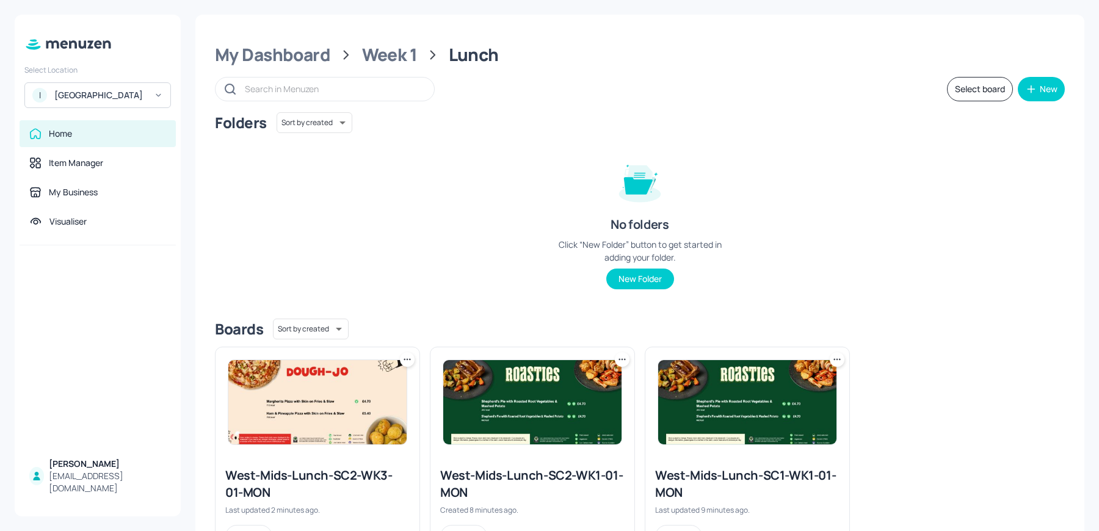
click at [407, 359] on icon at bounding box center [408, 360] width 2 height 2
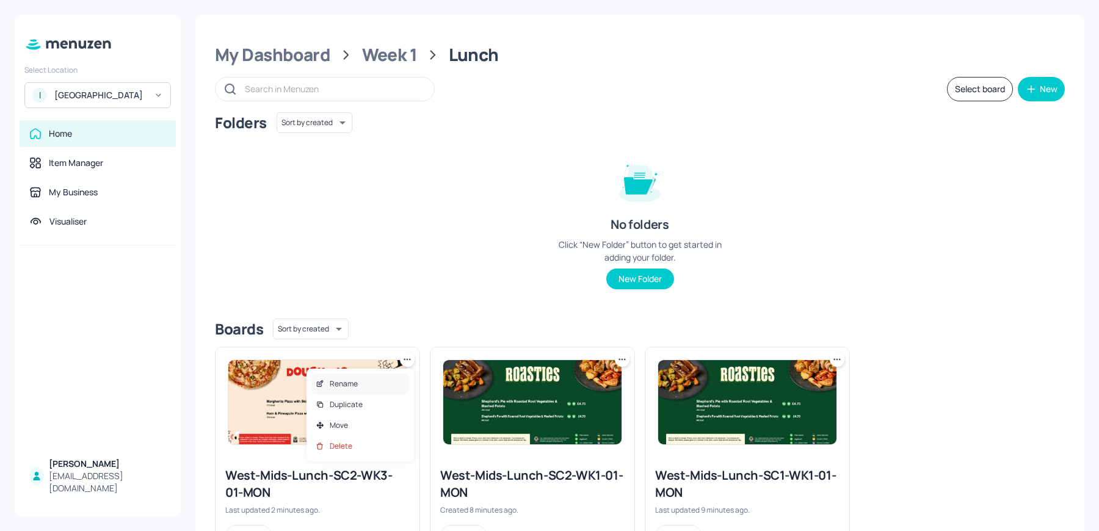
click at [345, 394] on div "Rename" at bounding box center [361, 384] width 98 height 21
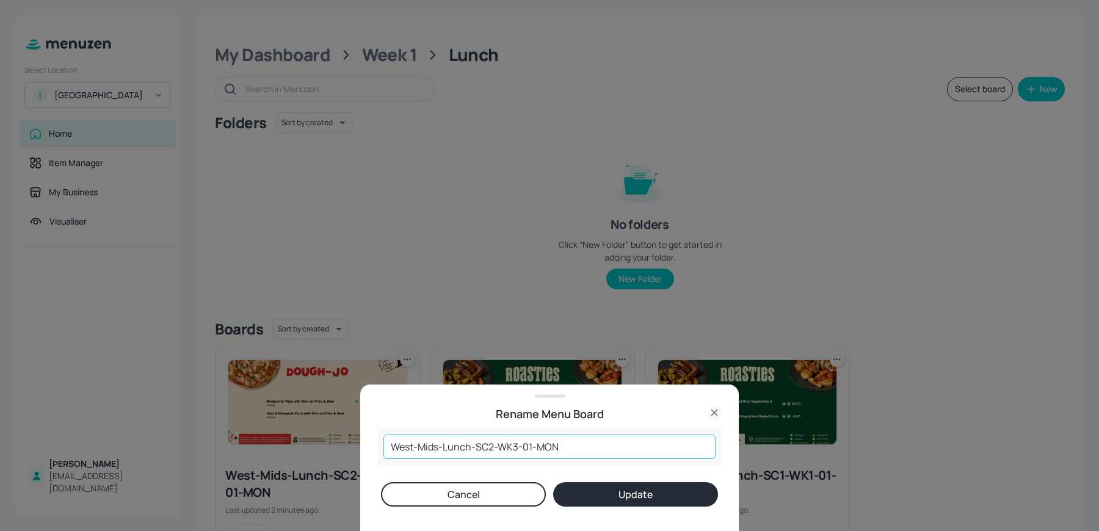
click at [493, 450] on input "West-Mids-Lunch-SC2-WK3-01-MON" at bounding box center [550, 447] width 332 height 24
type input "West-Mids-Lunch-SC1-WK3-01-MON"
click at [613, 498] on button "Update" at bounding box center [635, 495] width 165 height 24
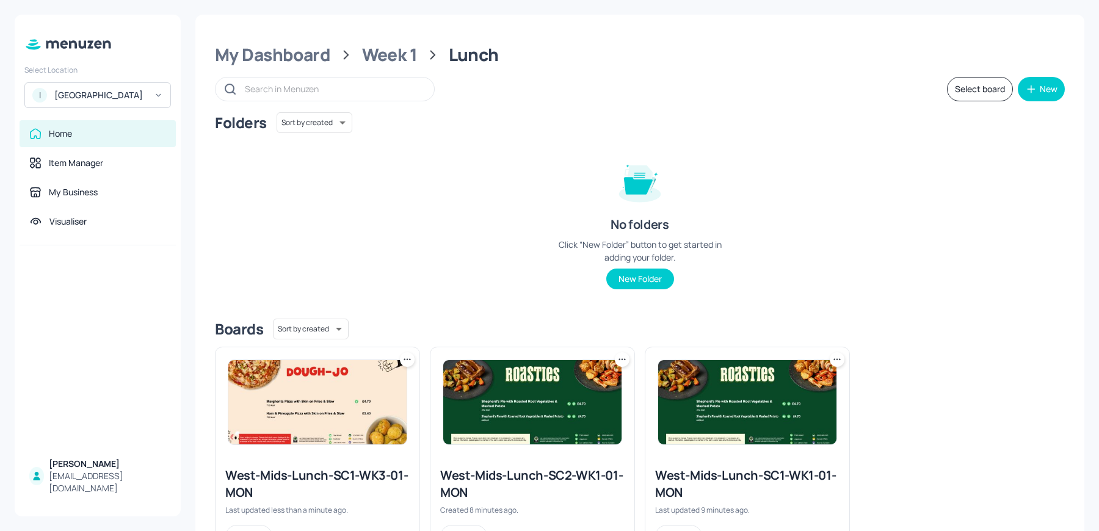
click at [406, 359] on icon at bounding box center [407, 360] width 12 height 12
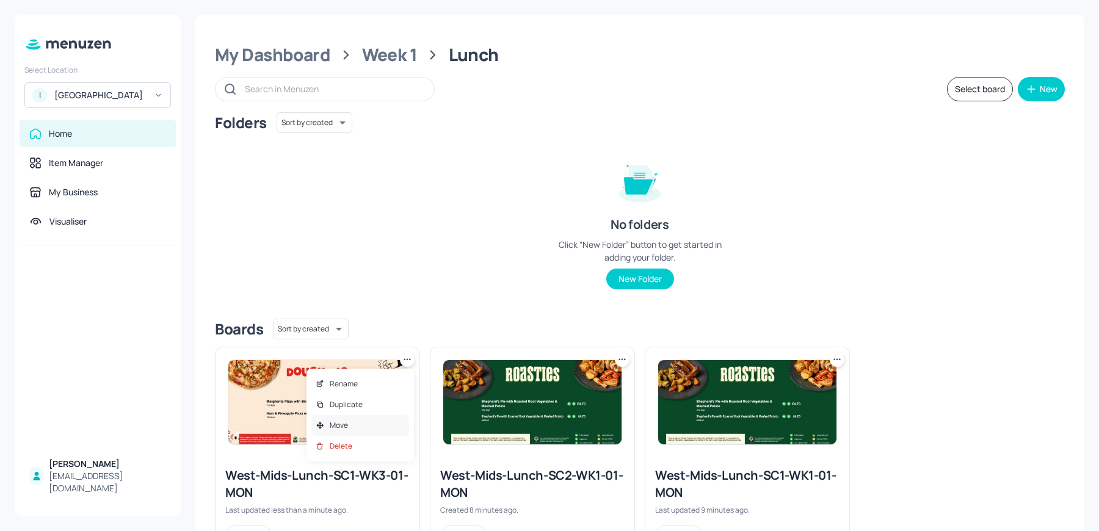
click at [349, 420] on div "Move" at bounding box center [361, 425] width 98 height 21
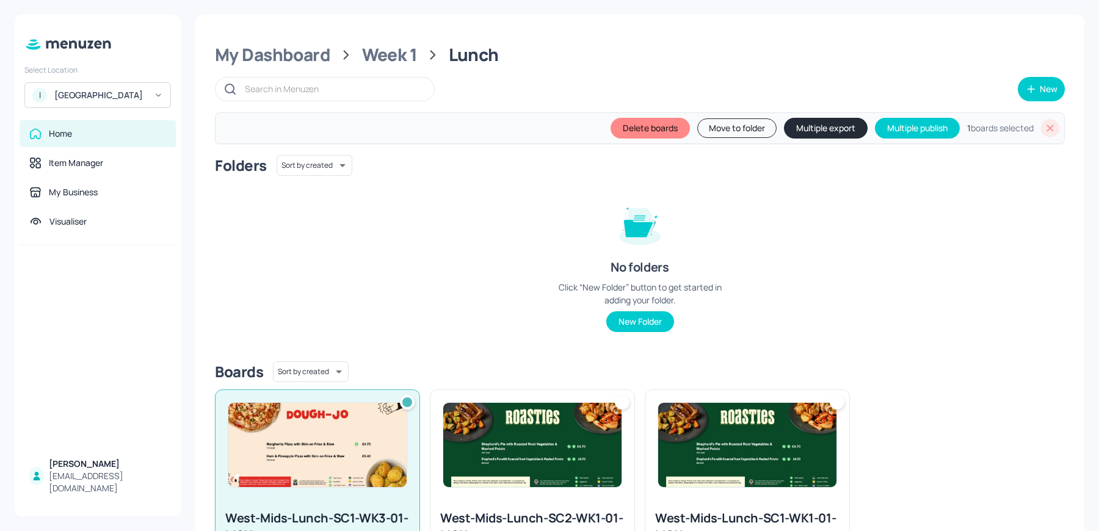
click at [728, 122] on button "Move to folder" at bounding box center [737, 128] width 79 height 20
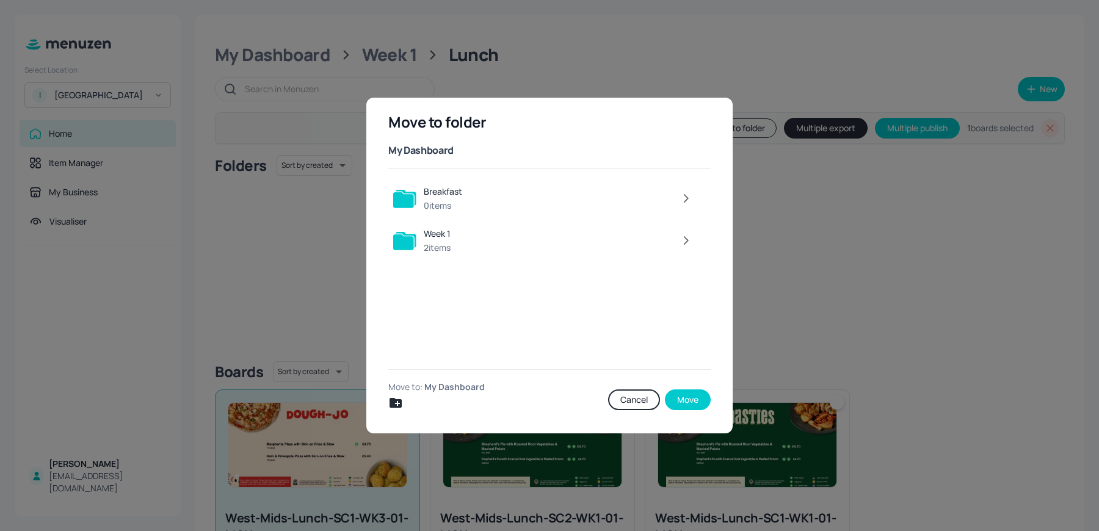
click at [399, 406] on icon "Create new folder" at bounding box center [396, 403] width 12 height 10
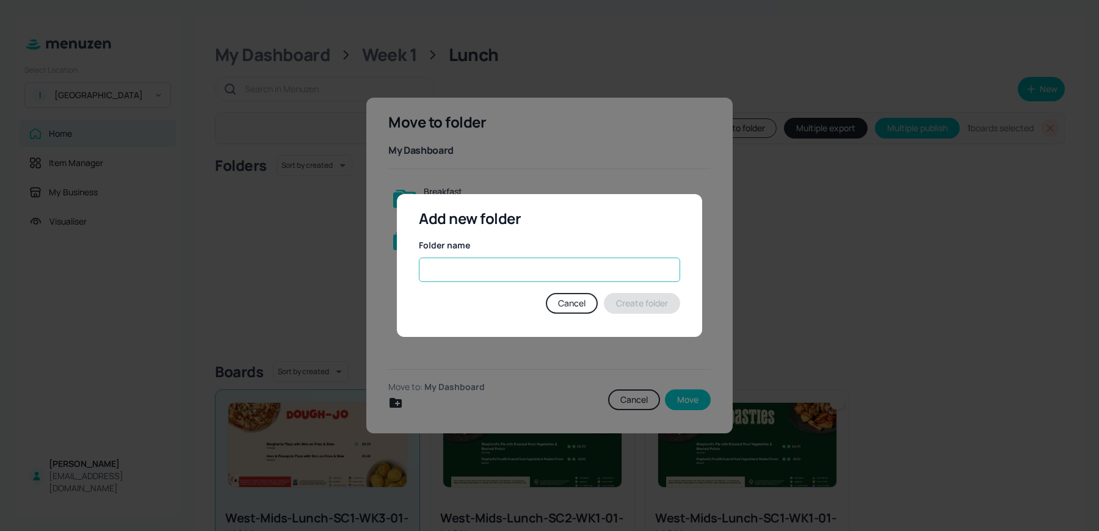
click at [468, 274] on input "text" at bounding box center [549, 270] width 261 height 24
type input "Q"
type input "Week 3"
click at [619, 296] on button "Create folder" at bounding box center [642, 303] width 76 height 21
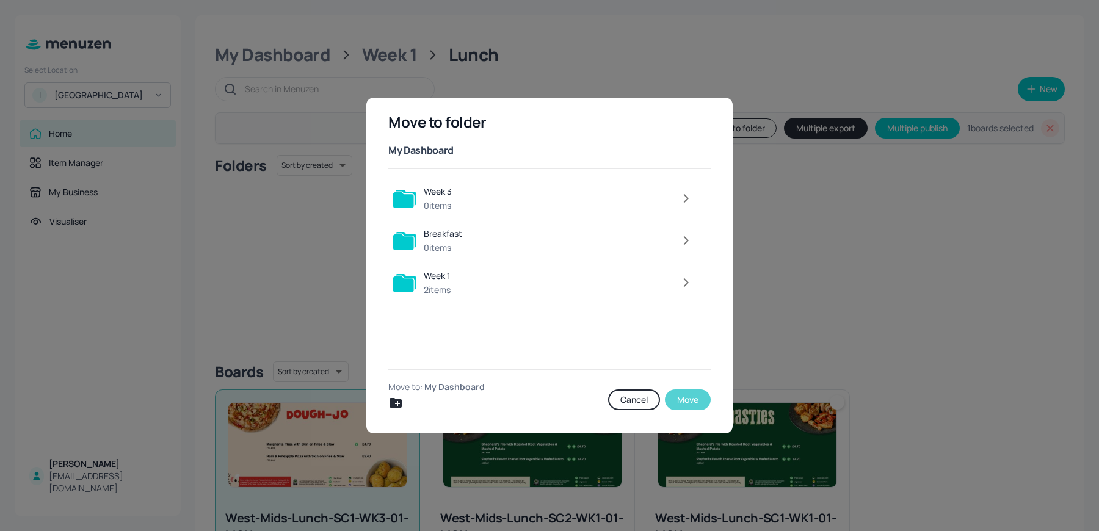
click at [697, 394] on button "Move" at bounding box center [688, 400] width 46 height 21
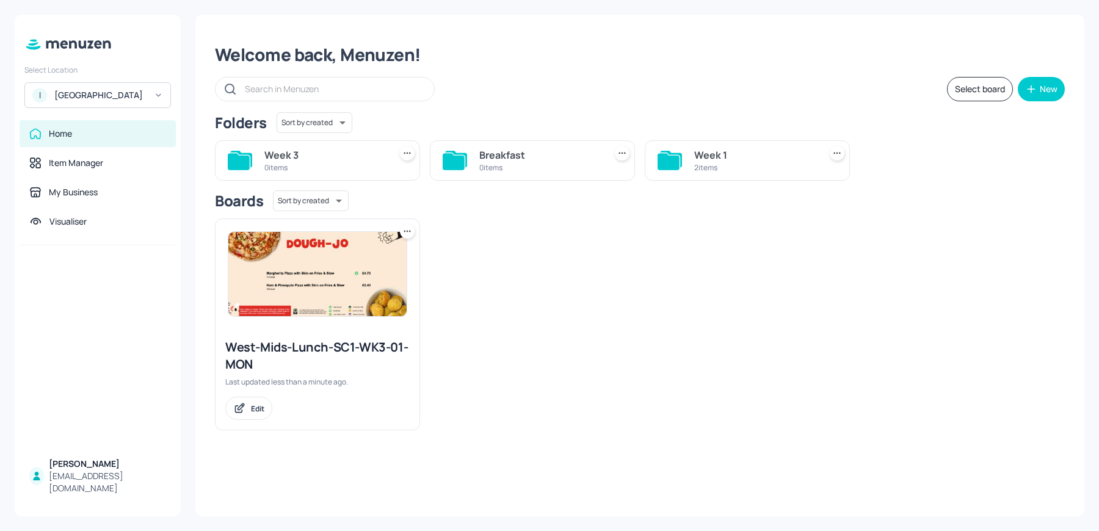
click at [404, 232] on icon at bounding box center [407, 231] width 12 height 12
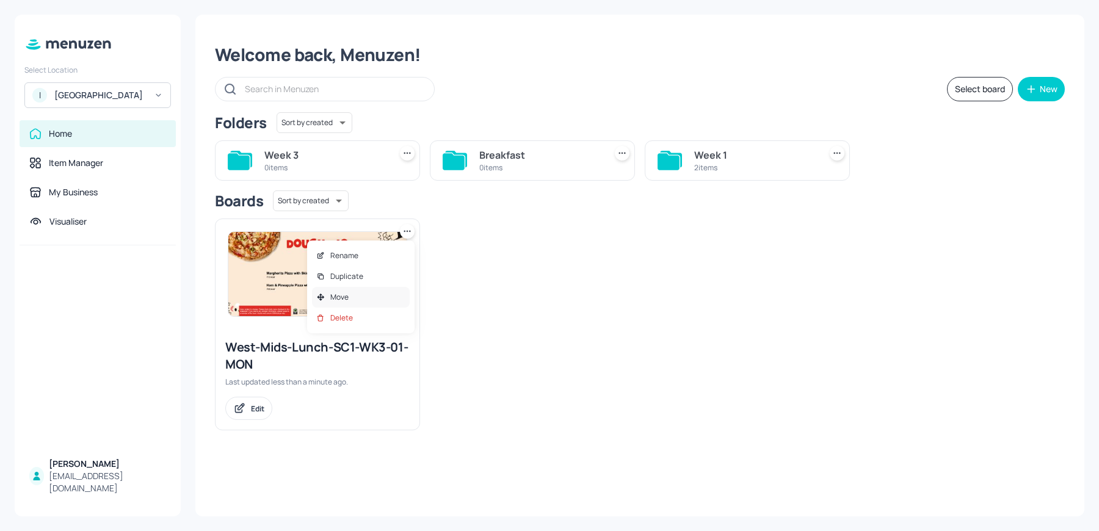
click at [343, 297] on p "Move" at bounding box center [339, 297] width 18 height 11
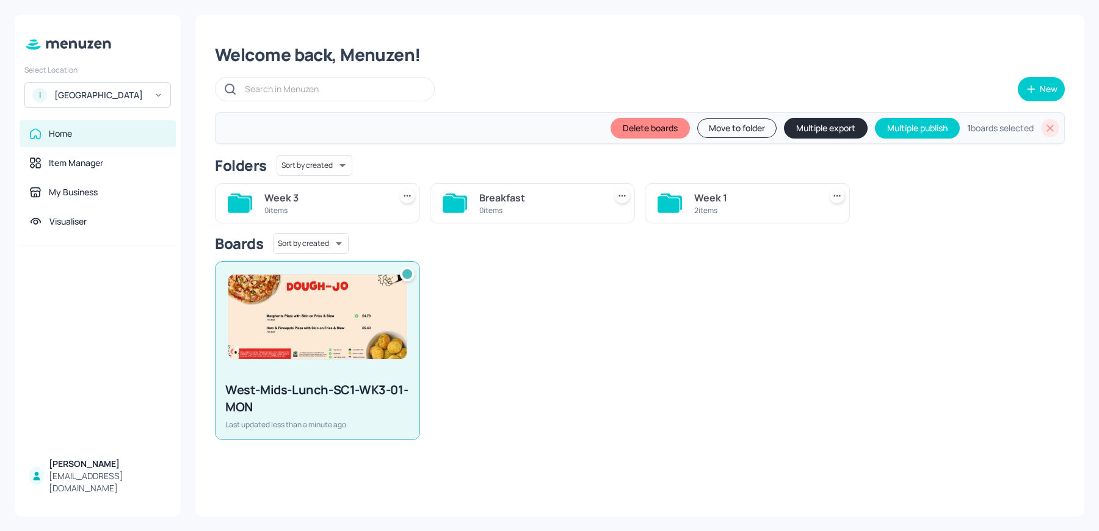
click at [702, 128] on button "Move to folder" at bounding box center [737, 128] width 79 height 20
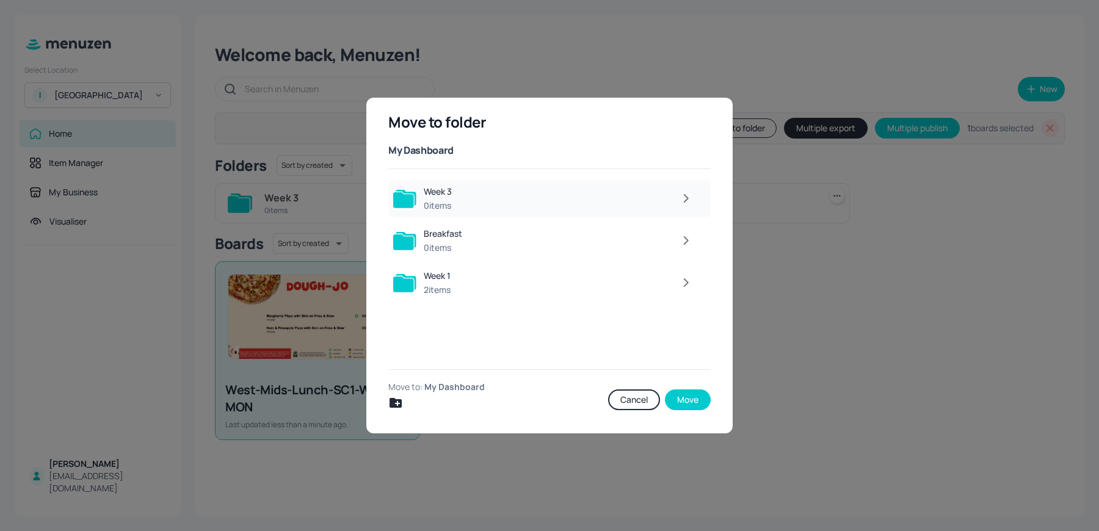
click at [679, 198] on icon "button" at bounding box center [686, 198] width 15 height 15
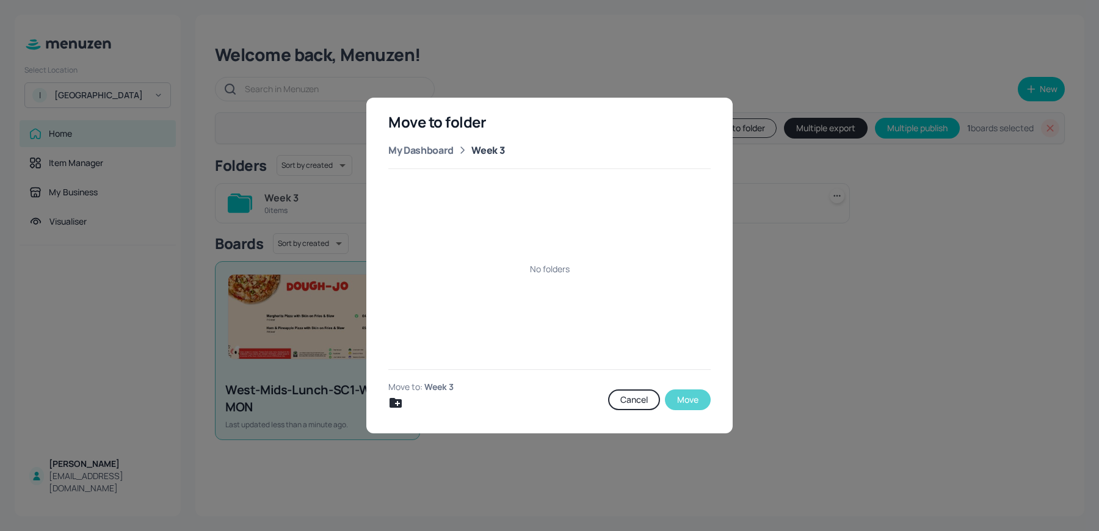
click at [691, 396] on button "Move" at bounding box center [688, 400] width 46 height 21
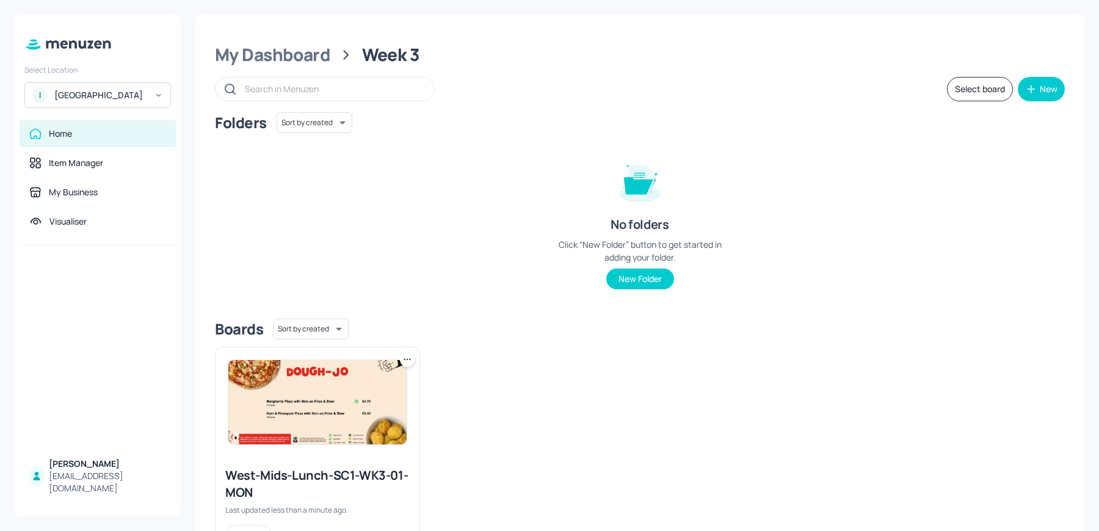
click at [409, 360] on icon at bounding box center [407, 360] width 12 height 12
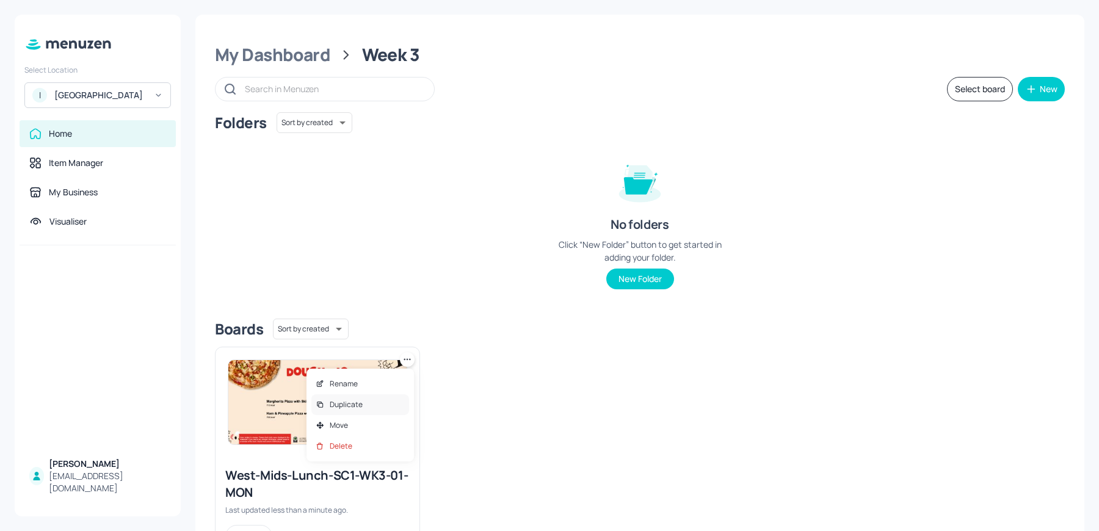
click at [355, 404] on p "Duplicate" at bounding box center [346, 404] width 33 height 11
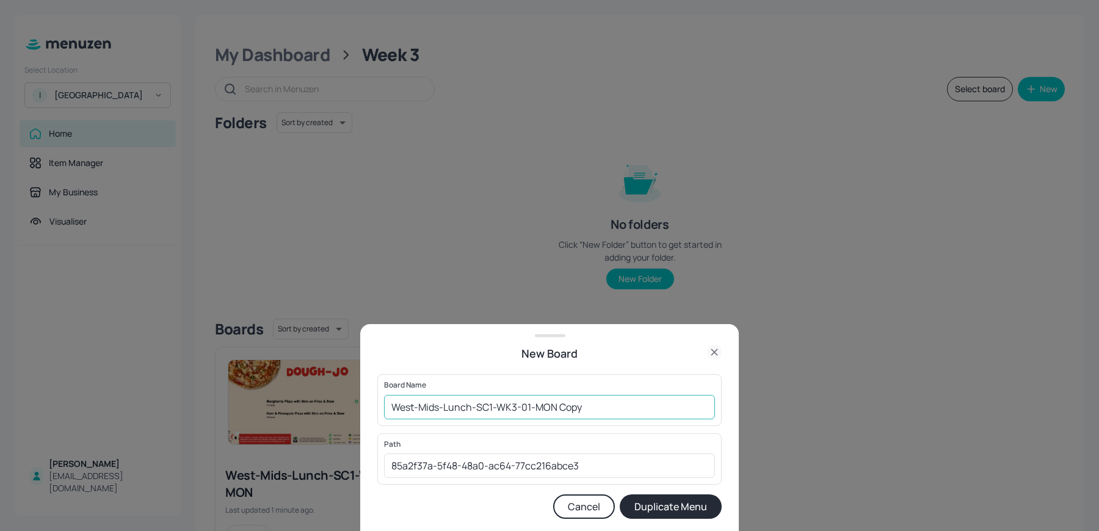
click at [492, 407] on input "West-Mids-Lunch-SC1-WK3-01-MON Copy" at bounding box center [549, 407] width 331 height 24
drag, startPoint x: 557, startPoint y: 407, endPoint x: 623, endPoint y: 411, distance: 66.1
click at [623, 411] on input "West-Mids-Lunch-SC2-WK3-01-MON Copy" at bounding box center [549, 407] width 331 height 24
type input "West-Mids-Lunch-SC2-WK3-01-MON"
click at [620, 495] on button "Duplicate Menu" at bounding box center [671, 507] width 102 height 24
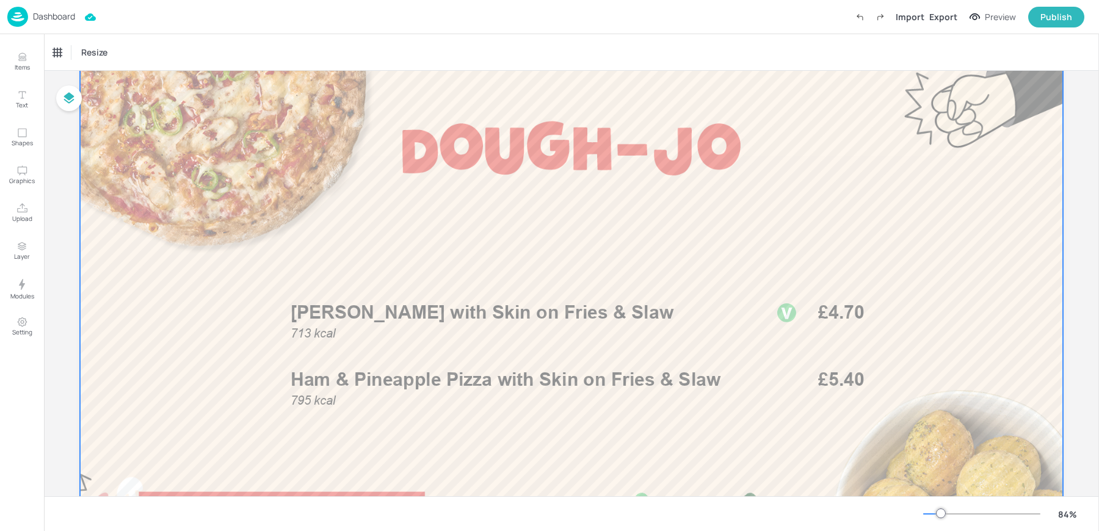
scroll to position [92, 0]
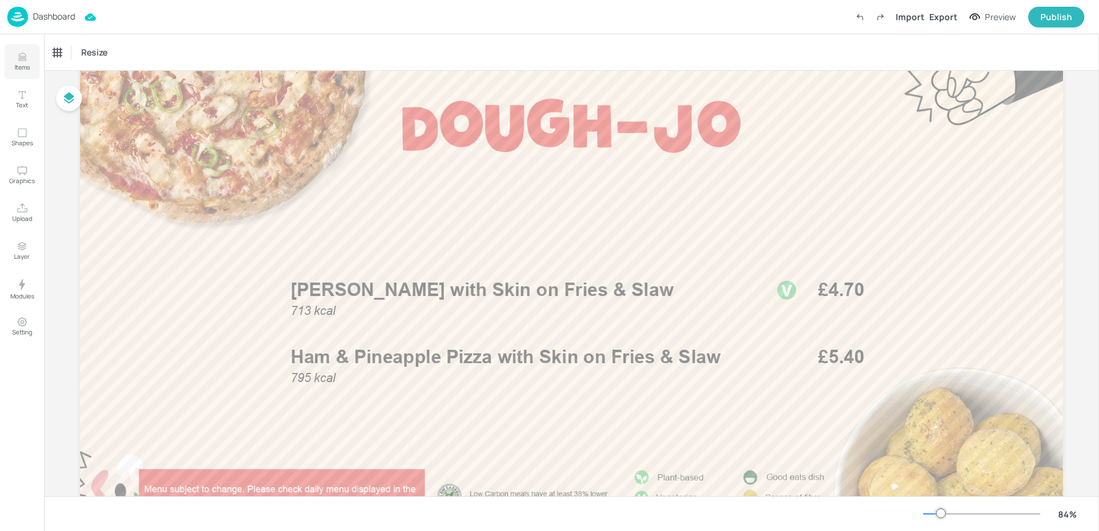
click at [23, 57] on icon "Items" at bounding box center [22, 57] width 12 height 12
click at [27, 59] on icon "Items" at bounding box center [22, 57] width 12 height 12
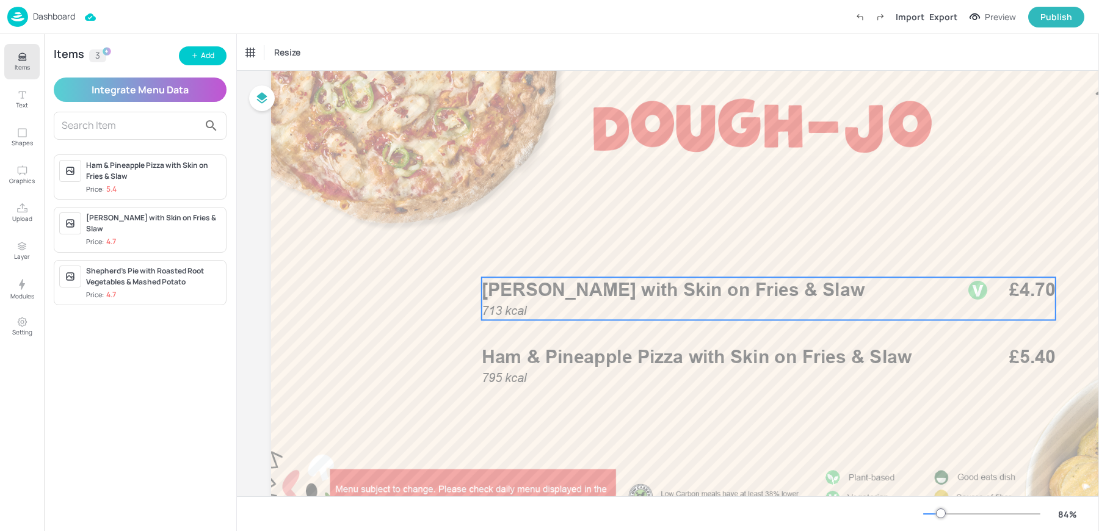
click at [652, 297] on span "[PERSON_NAME] with Skin on Fries & Slaw" at bounding box center [673, 290] width 383 height 22
click at [221, 54] on button "Add" at bounding box center [203, 55] width 48 height 19
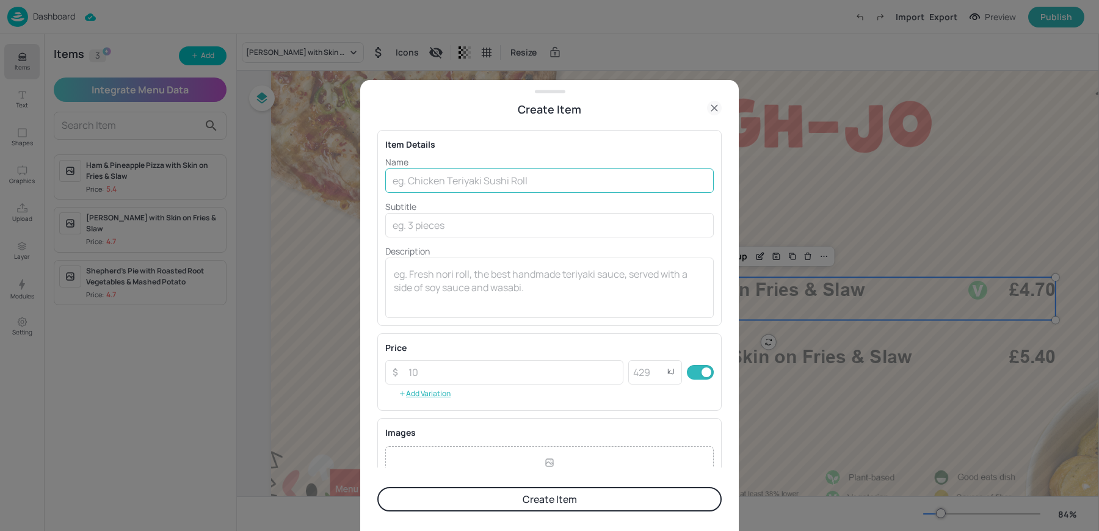
click at [502, 171] on input "text" at bounding box center [549, 181] width 329 height 24
paste input "Roasted Vegetable Lasagne 862kcal £4.70"
drag, startPoint x: 557, startPoint y: 180, endPoint x: 630, endPoint y: 180, distance: 73.3
click at [630, 180] on input "Roasted Vegetable Lasagne 862kcal £4.70" at bounding box center [549, 181] width 329 height 24
type input "Roasted Vegetable Lasagne 862kcal"
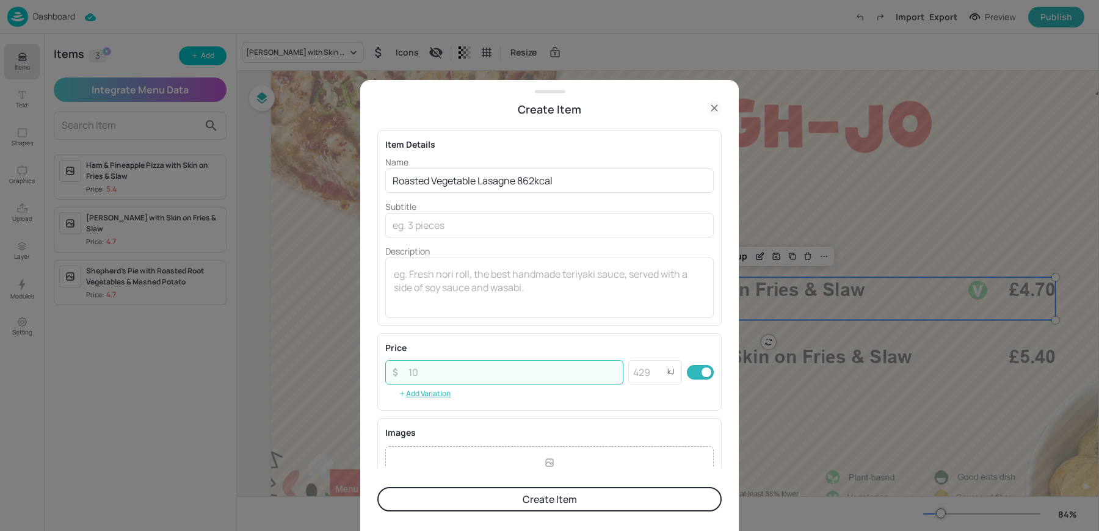
click at [407, 370] on input "number" at bounding box center [512, 372] width 222 height 24
paste input "4.70"
type input "4.70"
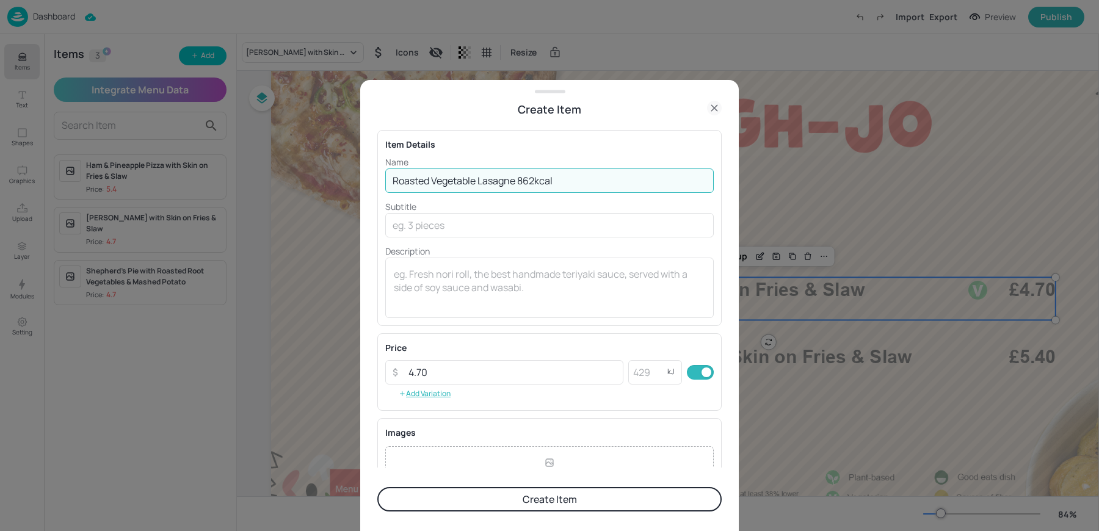
drag, startPoint x: 520, startPoint y: 180, endPoint x: 588, endPoint y: 180, distance: 68.4
click at [588, 180] on input "Roasted Vegetable Lasagne 862kcal" at bounding box center [549, 181] width 329 height 24
type input "Roasted Vegetable Lasagne"
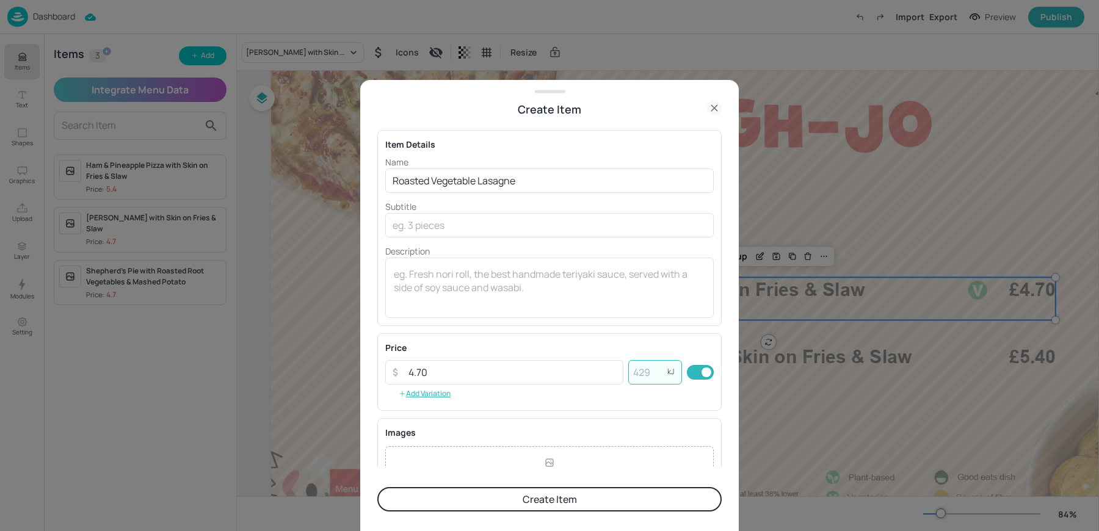
click at [638, 370] on input "number" at bounding box center [648, 372] width 39 height 24
paste input "862"
type input "862"
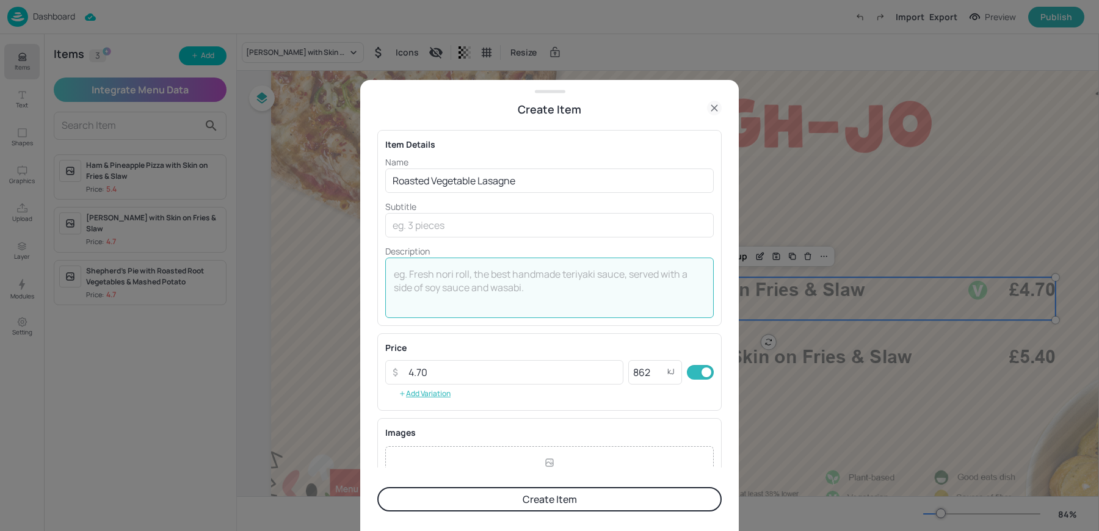
click at [477, 269] on textarea at bounding box center [550, 288] width 312 height 40
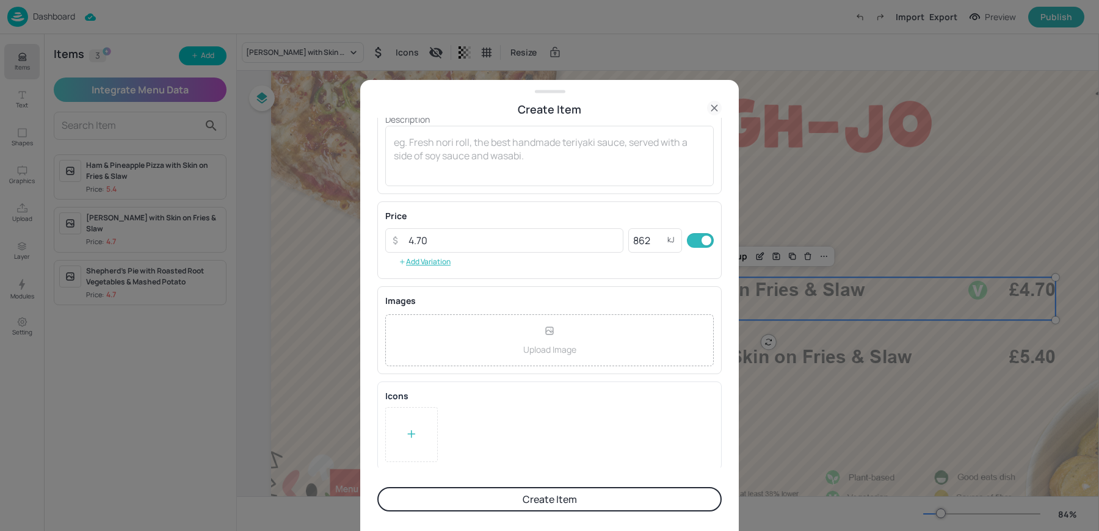
click at [397, 464] on div "Icons To pick up a draggable item, press the space bar. While dragging, use the…" at bounding box center [549, 426] width 344 height 89
click at [398, 454] on div at bounding box center [411, 434] width 53 height 55
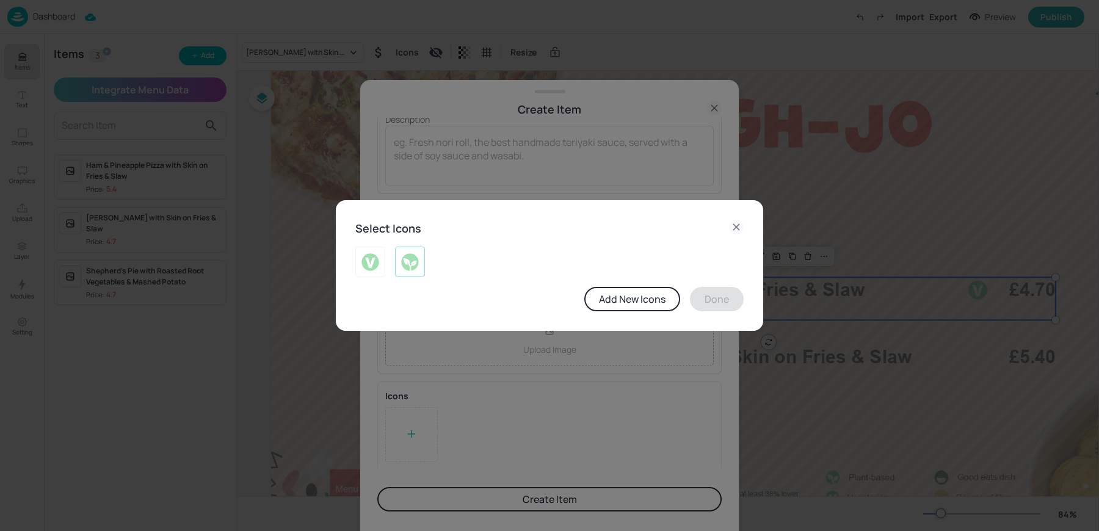
click at [404, 265] on img at bounding box center [410, 262] width 19 height 20
click at [715, 305] on button "Done" at bounding box center [717, 299] width 54 height 24
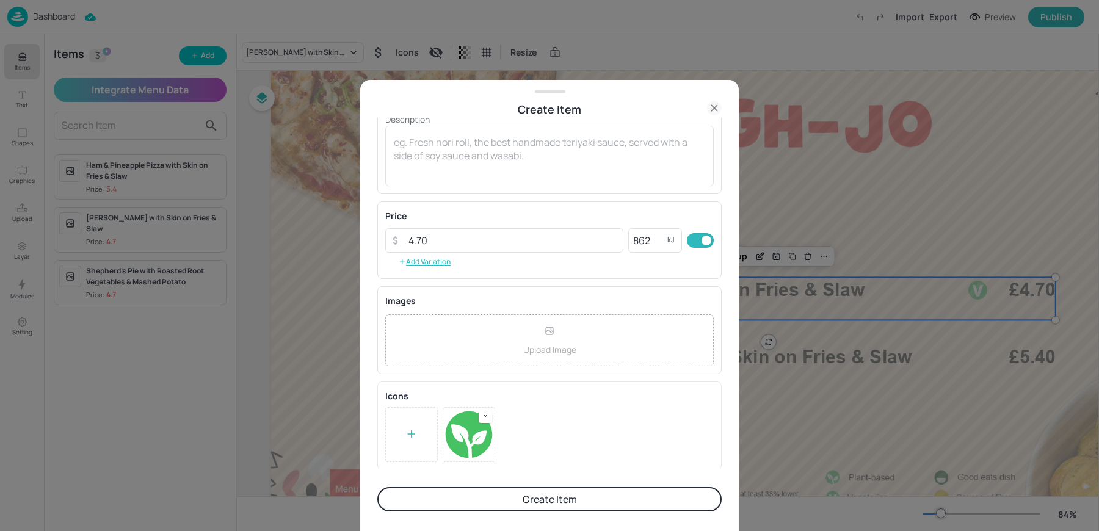
click at [488, 489] on button "Create Item" at bounding box center [549, 499] width 344 height 24
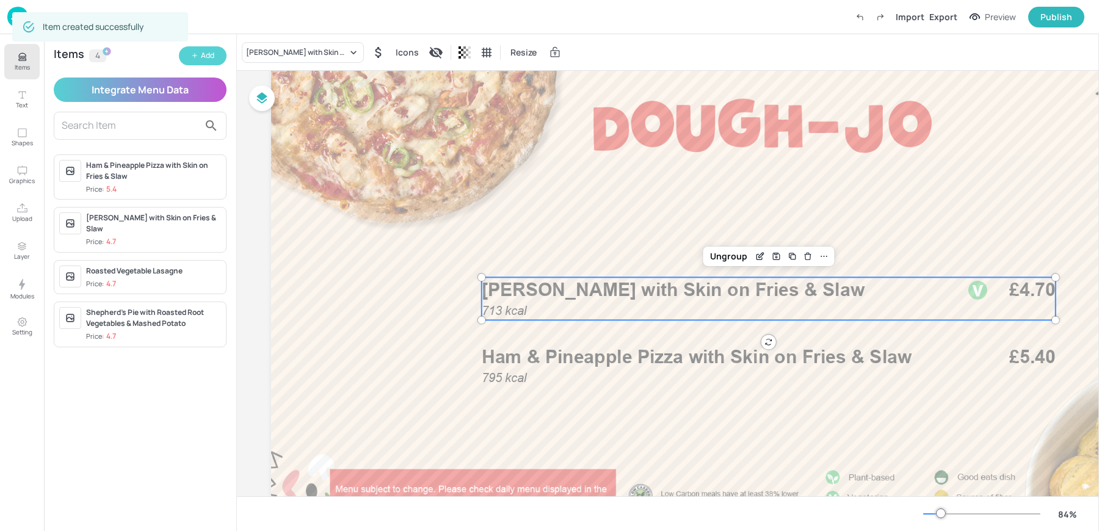
click at [202, 54] on div "Add" at bounding box center [207, 56] width 13 height 12
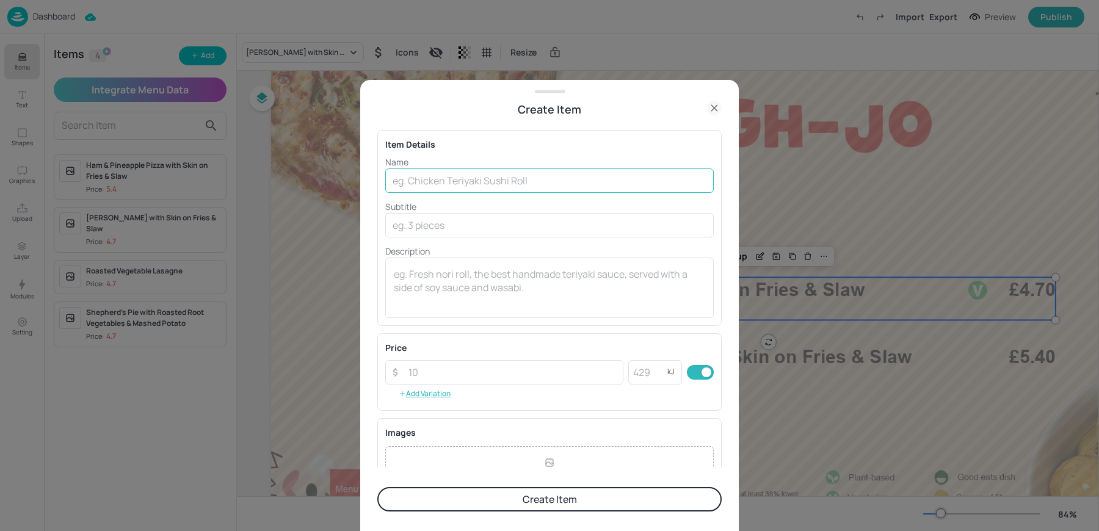
click at [434, 180] on input "text" at bounding box center [549, 181] width 329 height 24
paste input "Spaghetti Bolognese with Garlic Bread 601kcal"
drag, startPoint x: 565, startPoint y: 178, endPoint x: 632, endPoint y: 183, distance: 67.4
click at [632, 183] on input "Spaghetti Bolognese with Garlic Bread 601kcal" at bounding box center [549, 181] width 329 height 24
type input "Spaghetti Bolognese with Garlic Bread"
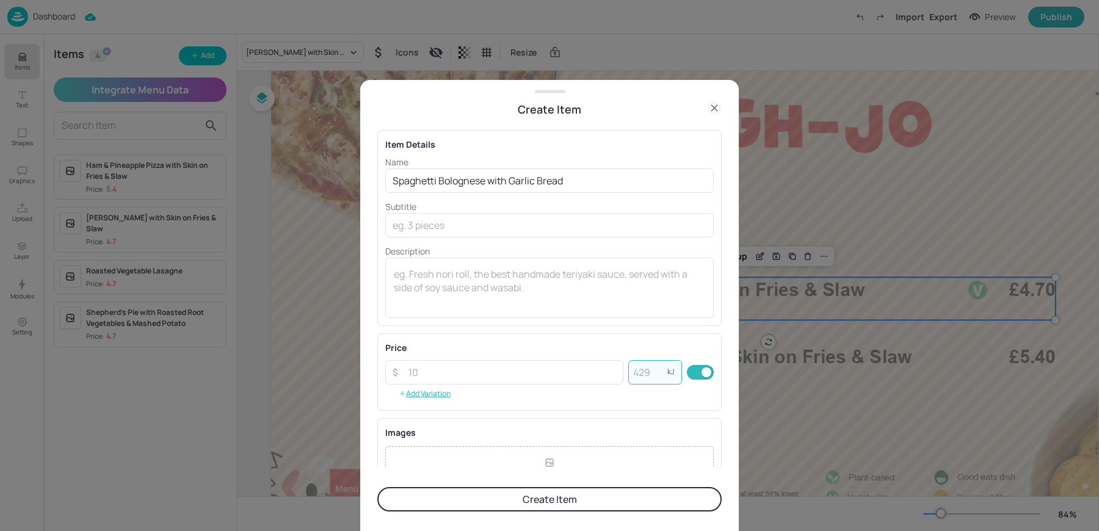
click at [644, 365] on input "number" at bounding box center [648, 372] width 39 height 24
paste input "601"
type input "601"
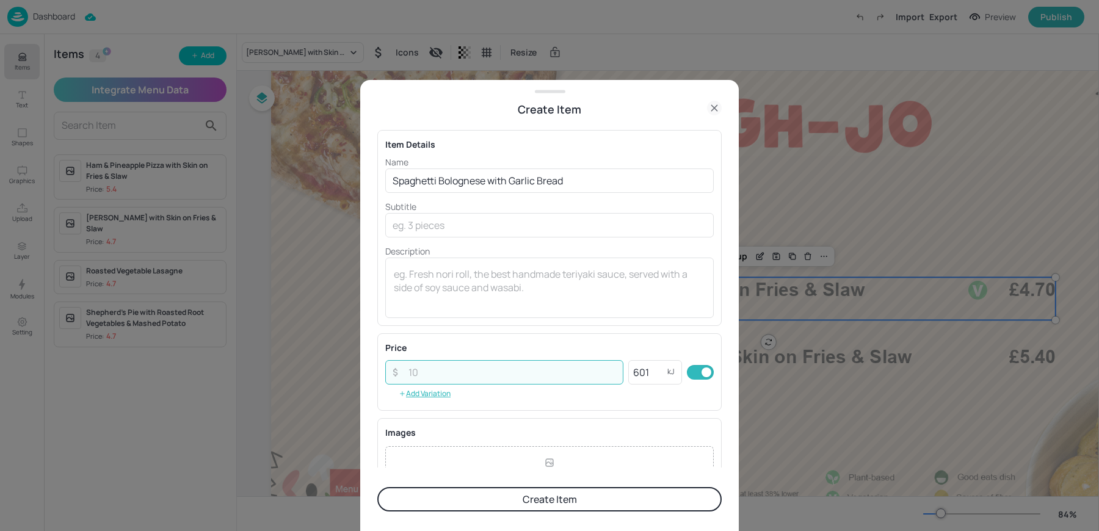
click at [467, 370] on input "number" at bounding box center [512, 372] width 222 height 24
type input "5.4"
click at [449, 498] on button "Create Item" at bounding box center [549, 499] width 344 height 24
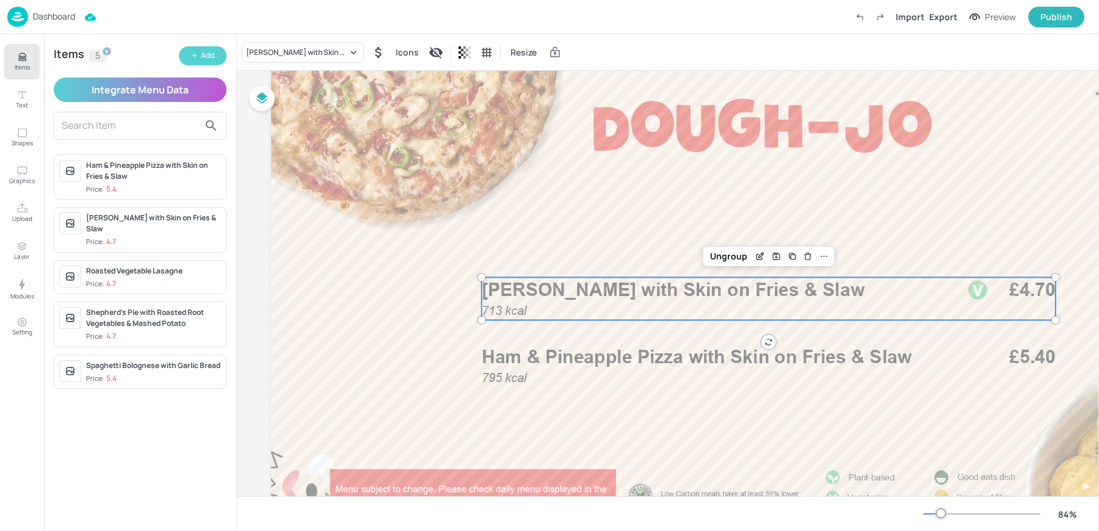
click at [198, 53] on icon "button" at bounding box center [194, 55] width 7 height 7
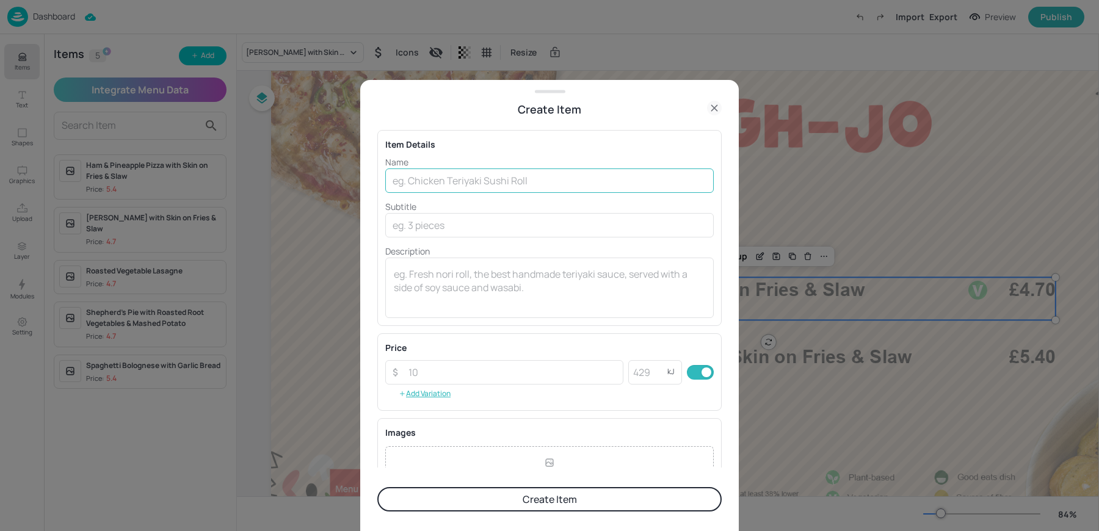
click at [505, 178] on input "text" at bounding box center [549, 181] width 329 height 24
paste input "Veggie Burger & Potato Wedges 862kcal £4.70"
click at [578, 180] on input "Veggie Burger & Potato Wedges 862kcal £4.70" at bounding box center [549, 181] width 329 height 24
type input "Veggie Burger & Potato Wedges 862kcal"
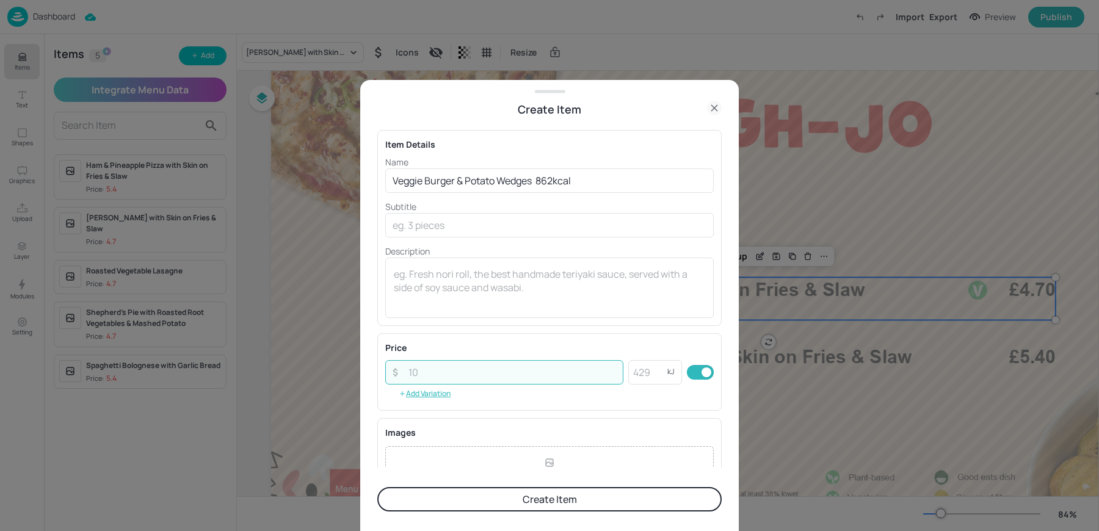
click at [432, 364] on input "number" at bounding box center [512, 372] width 222 height 24
paste input "4.70"
type input "4.70"
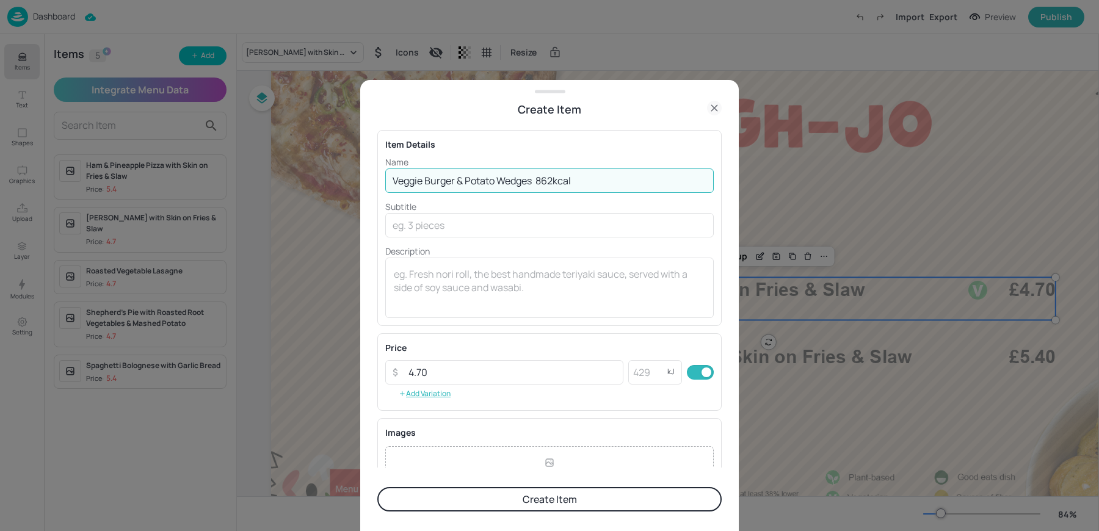
drag, startPoint x: 540, startPoint y: 180, endPoint x: 602, endPoint y: 183, distance: 61.7
click at [602, 183] on input "Veggie Burger & Potato Wedges 862kcal" at bounding box center [549, 181] width 329 height 24
type input "Veggie Burger & Potato Wedges"
click at [649, 369] on input "number" at bounding box center [648, 372] width 39 height 24
paste input "862"
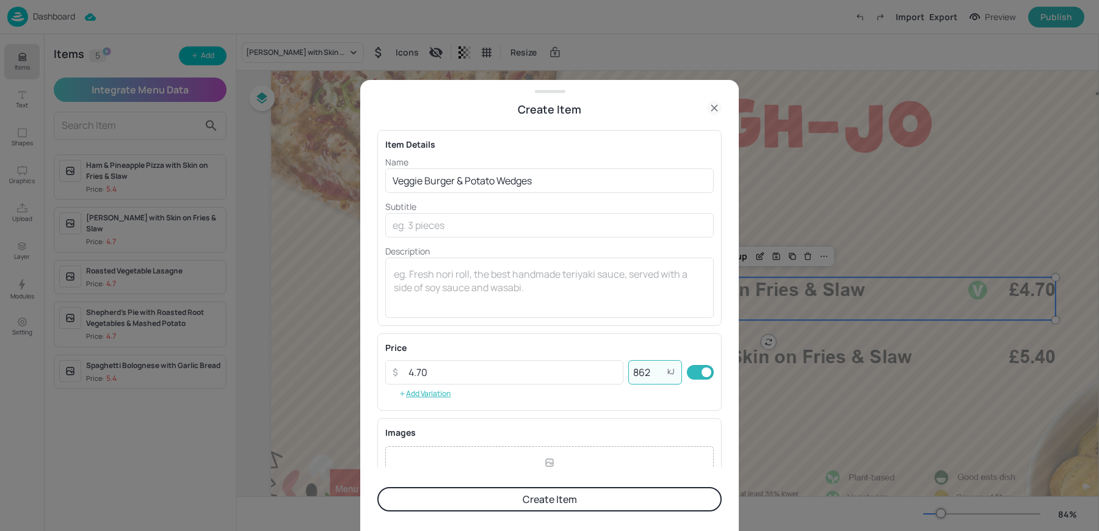
type input "862"
click at [521, 501] on button "Create Item" at bounding box center [549, 499] width 344 height 24
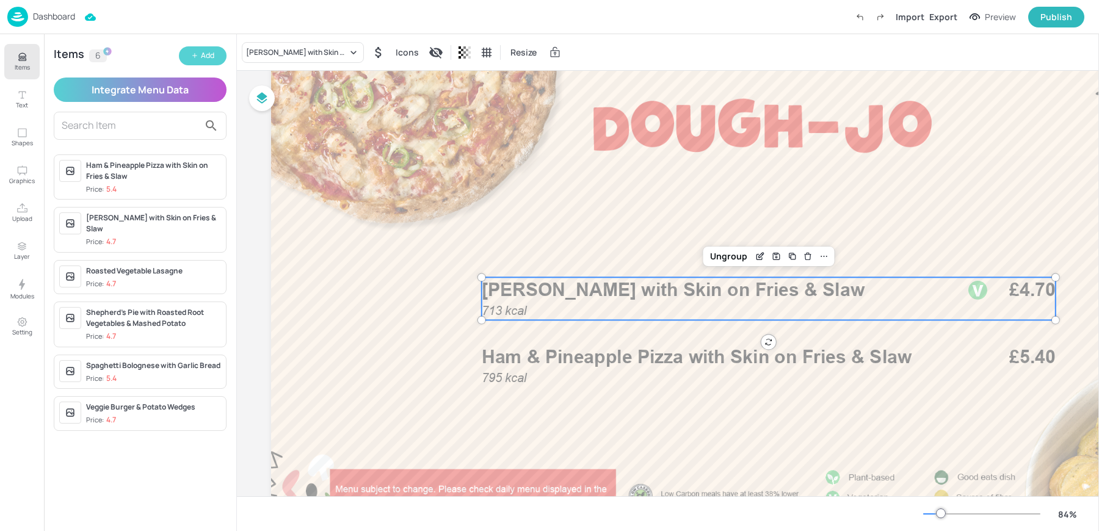
click at [197, 53] on icon "button" at bounding box center [194, 55] width 7 height 7
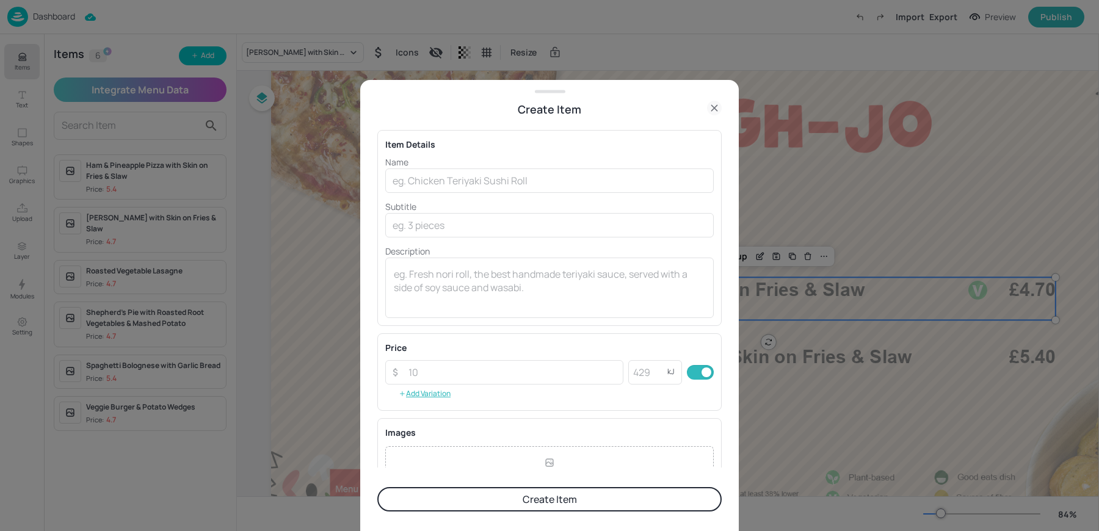
click at [476, 195] on div "Name ​ Subtitle ​ Description x ​" at bounding box center [549, 237] width 329 height 162
click at [466, 183] on input "text" at bounding box center [549, 181] width 329 height 24
paste input "Louisiana Chicken Burger with Fries & Slaw 789kcal £5.40"
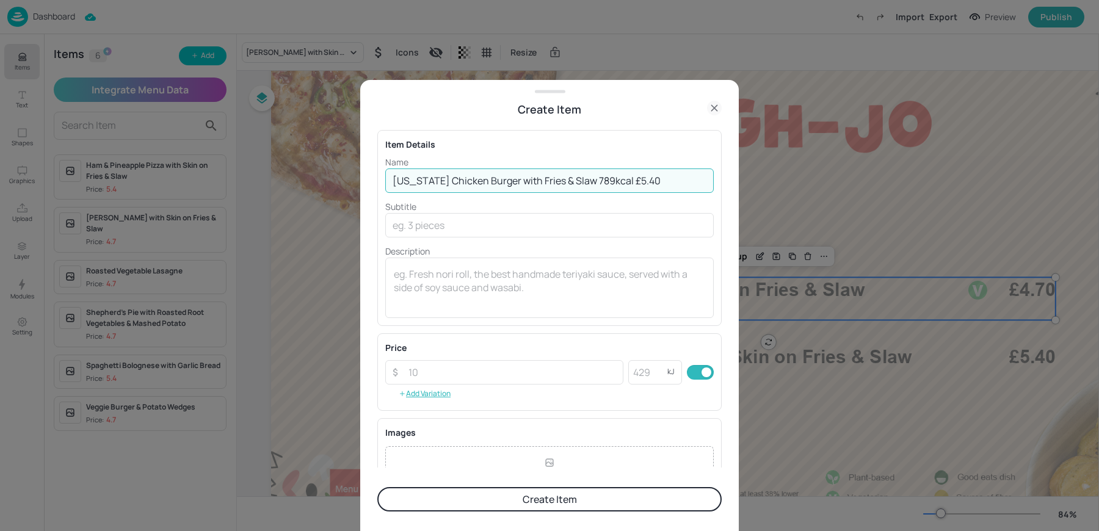
click at [622, 180] on input "Louisiana Chicken Burger with Fries & Slaw 789kcal £5.40" at bounding box center [549, 181] width 329 height 24
type input "Louisiana Chicken Burger with Fries & Slaw 789kcal"
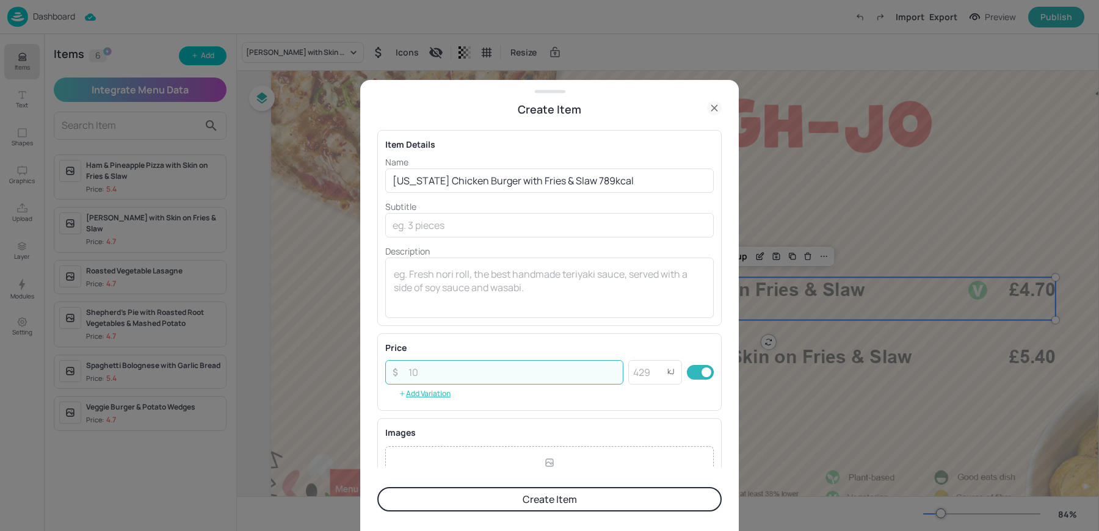
click at [436, 375] on input "number" at bounding box center [512, 372] width 222 height 24
paste input "5.40"
type input "5.40"
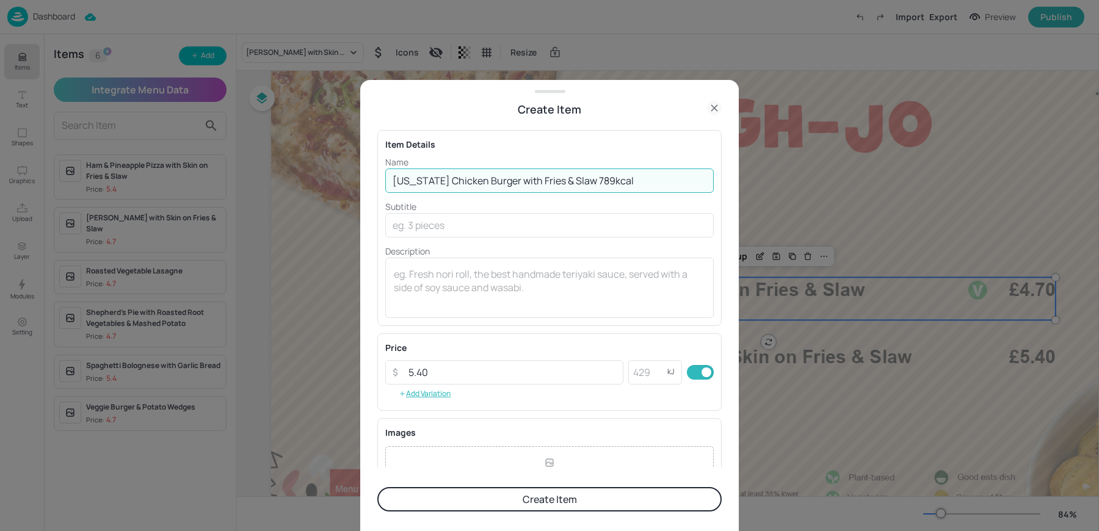
drag, startPoint x: 585, startPoint y: 181, endPoint x: 635, endPoint y: 181, distance: 50.1
click at [635, 181] on input "Louisiana Chicken Burger with Fries & Slaw 789kcal" at bounding box center [549, 181] width 329 height 24
type input "[US_STATE] Chicken Burger with Fries & Slaw"
click at [643, 385] on div "Price ​ 5.40 ​ kJ ​ Add Variation" at bounding box center [549, 372] width 329 height 62
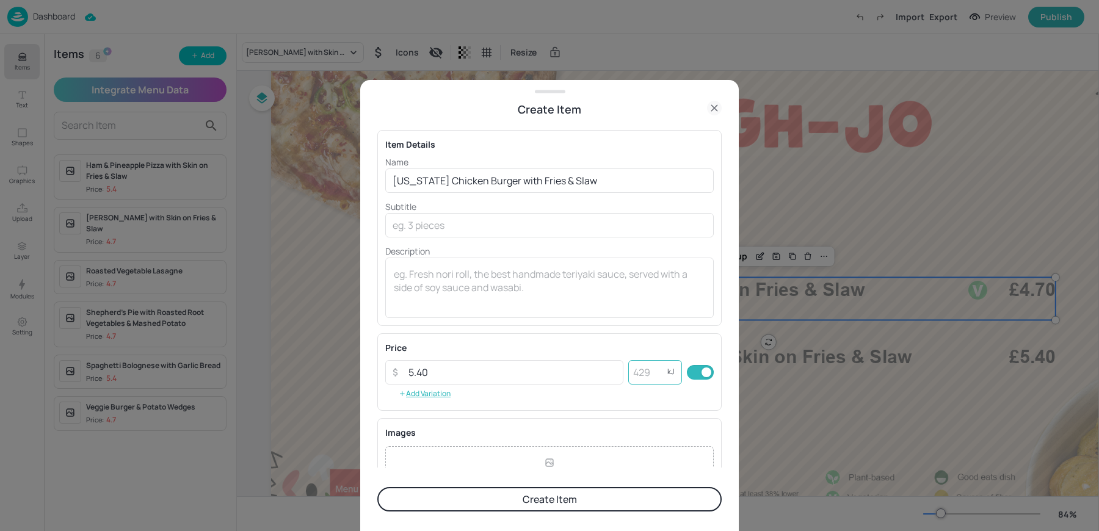
click at [643, 368] on input "number" at bounding box center [648, 372] width 39 height 24
paste input "789"
type input "789"
click at [455, 500] on button "Create Item" at bounding box center [549, 499] width 344 height 24
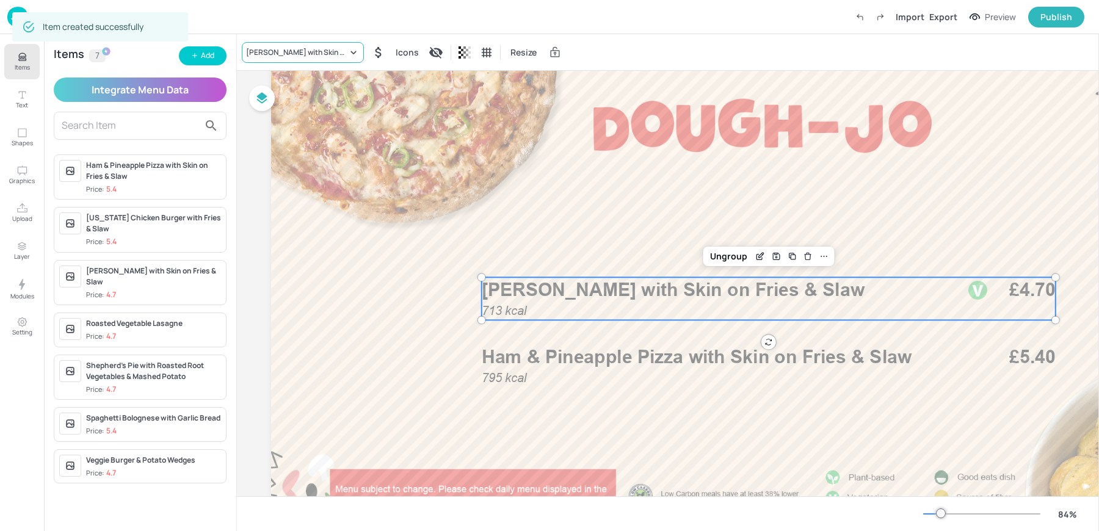
click at [261, 53] on div "[PERSON_NAME] with Skin on Fries & Slaw" at bounding box center [296, 52] width 101 height 11
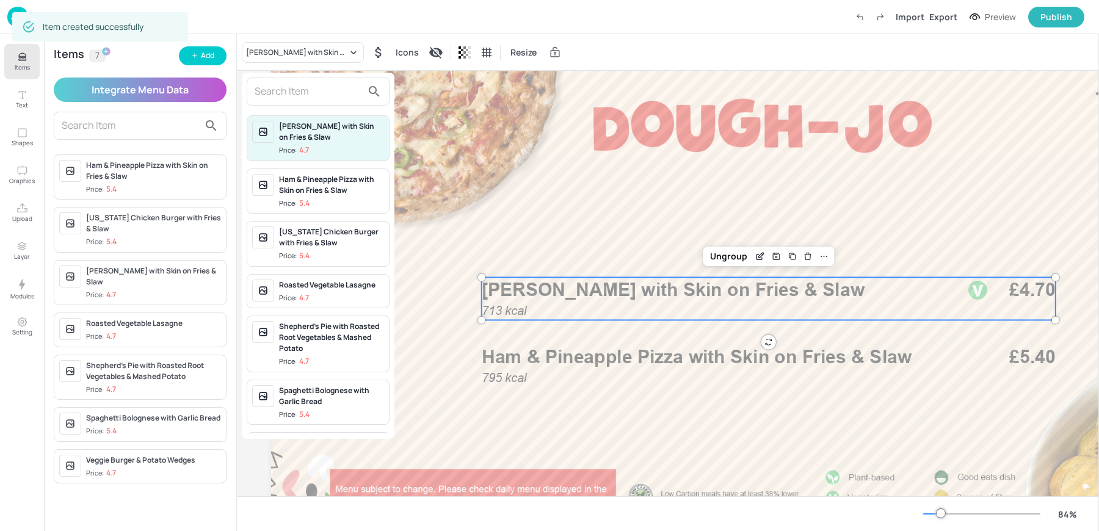
click at [286, 85] on input "text" at bounding box center [309, 92] width 108 height 20
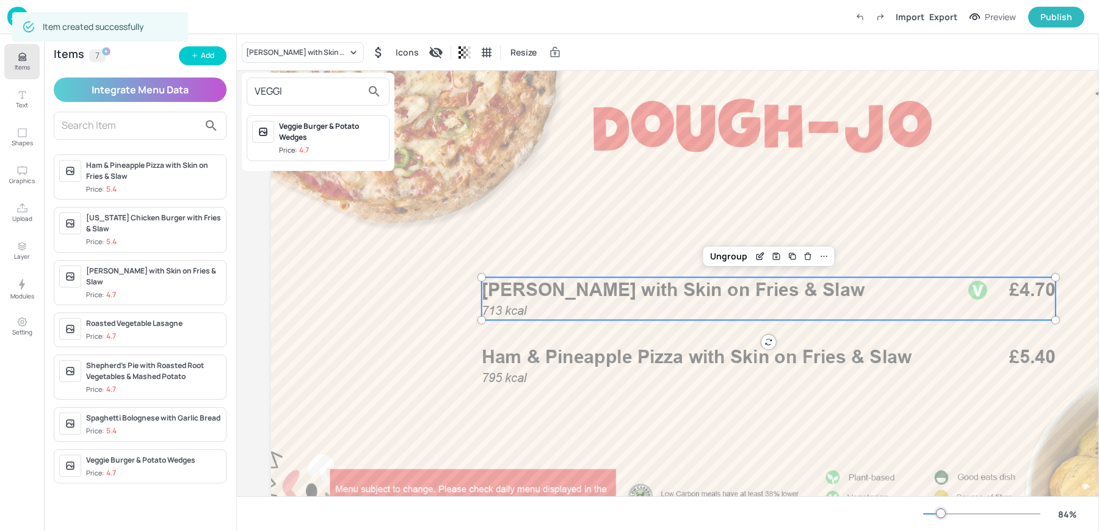
type input "VEGGI"
click at [304, 129] on div "Veggie Burger & Potato Wedges" at bounding box center [331, 132] width 105 height 22
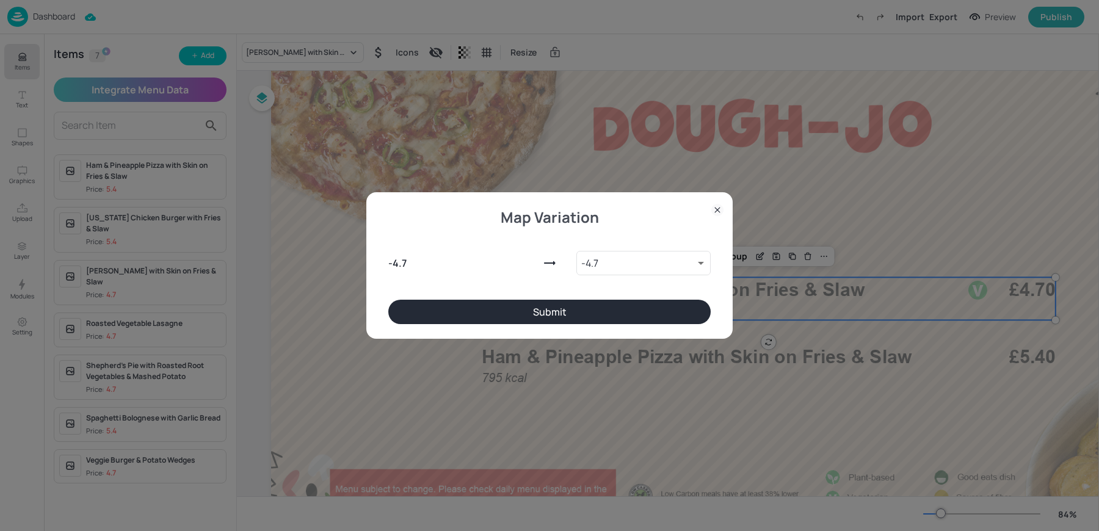
click at [536, 313] on button "Submit" at bounding box center [549, 312] width 323 height 24
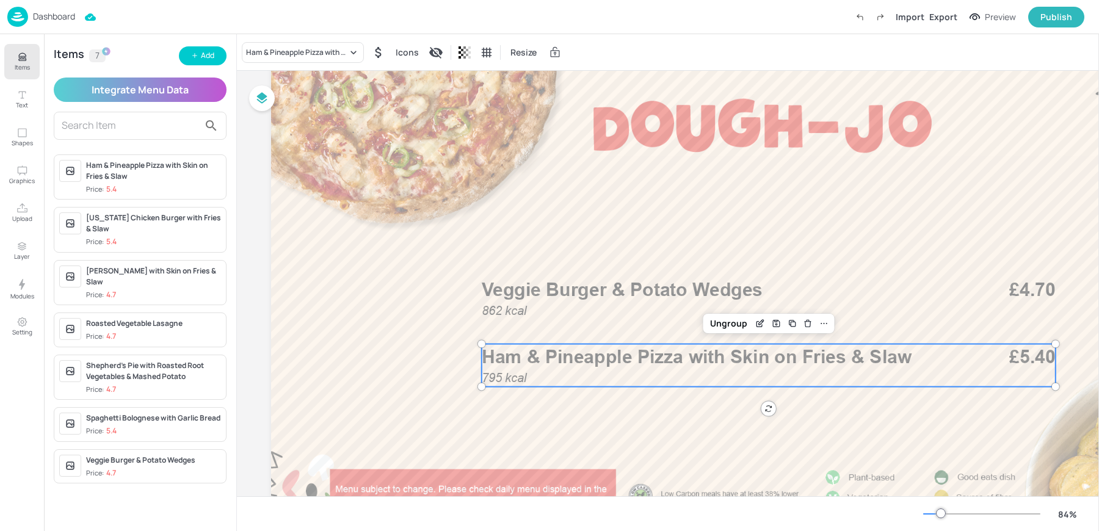
click at [542, 367] on p "Ham & Pineapple Pizza with Skin on Fries & Slaw" at bounding box center [714, 357] width 465 height 26
click at [289, 45] on div "Ham & Pineapple Pizza with Skin on Fries & Slaw" at bounding box center [303, 52] width 122 height 21
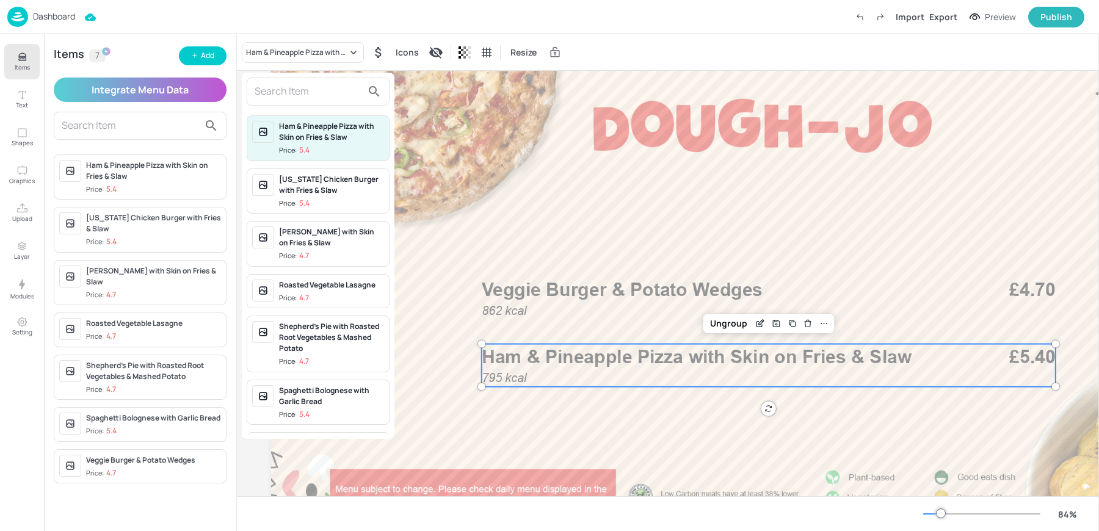
click at [303, 86] on input "text" at bounding box center [309, 92] width 108 height 20
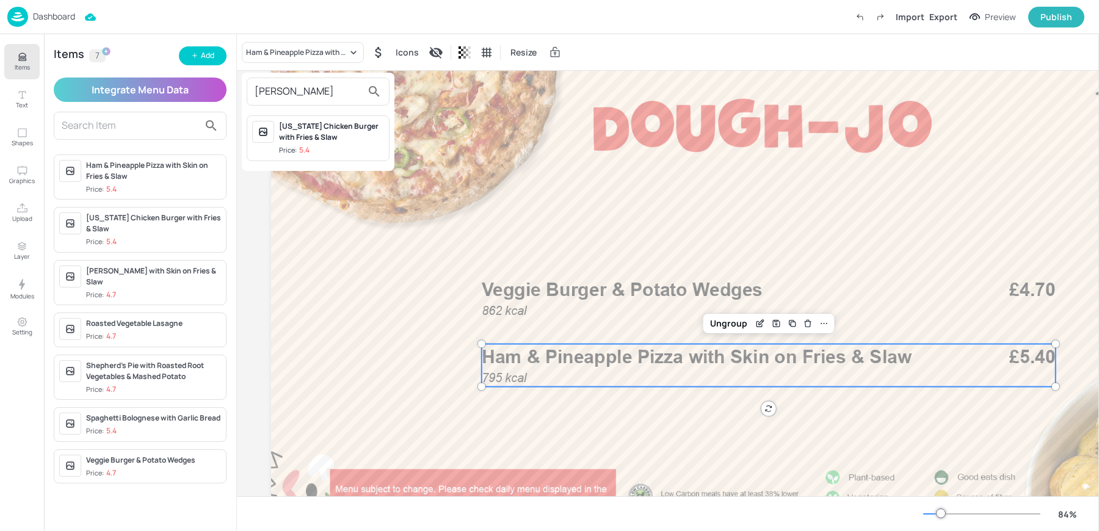
type input "LOU"
click at [319, 134] on div "[US_STATE] Chicken Burger with Fries & Slaw" at bounding box center [331, 132] width 105 height 22
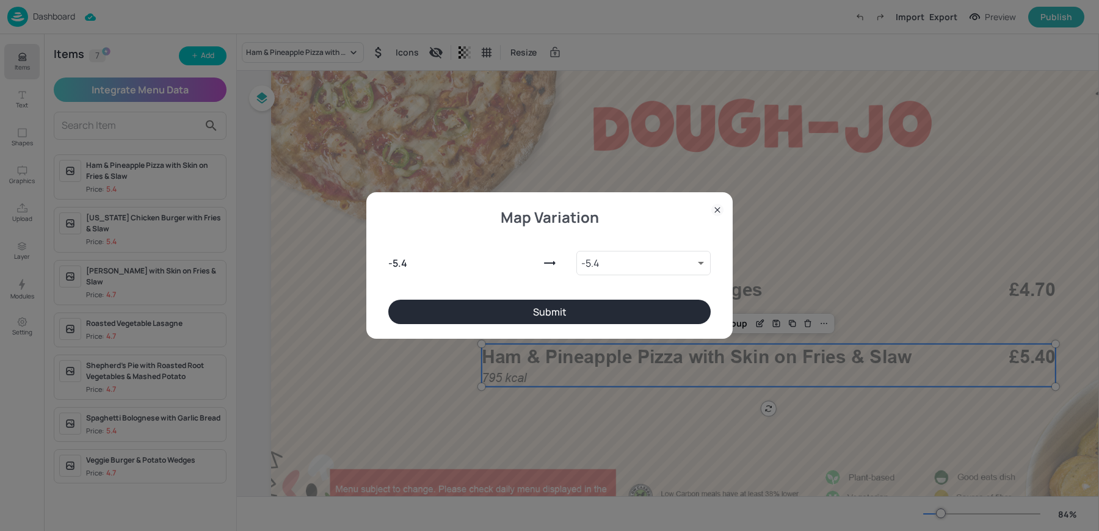
click at [547, 311] on button "Submit" at bounding box center [549, 312] width 323 height 24
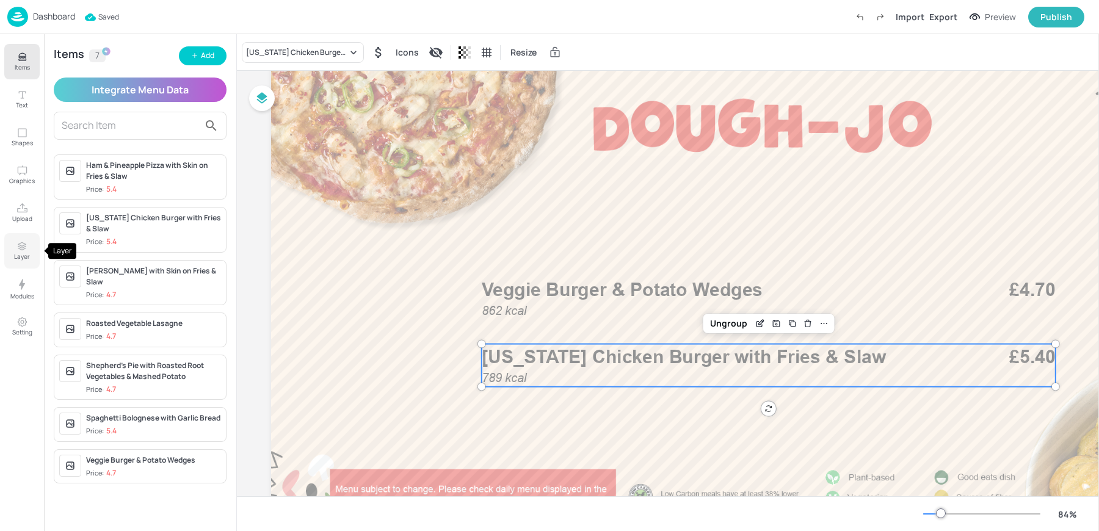
click at [31, 252] on button "Layer" at bounding box center [21, 250] width 35 height 35
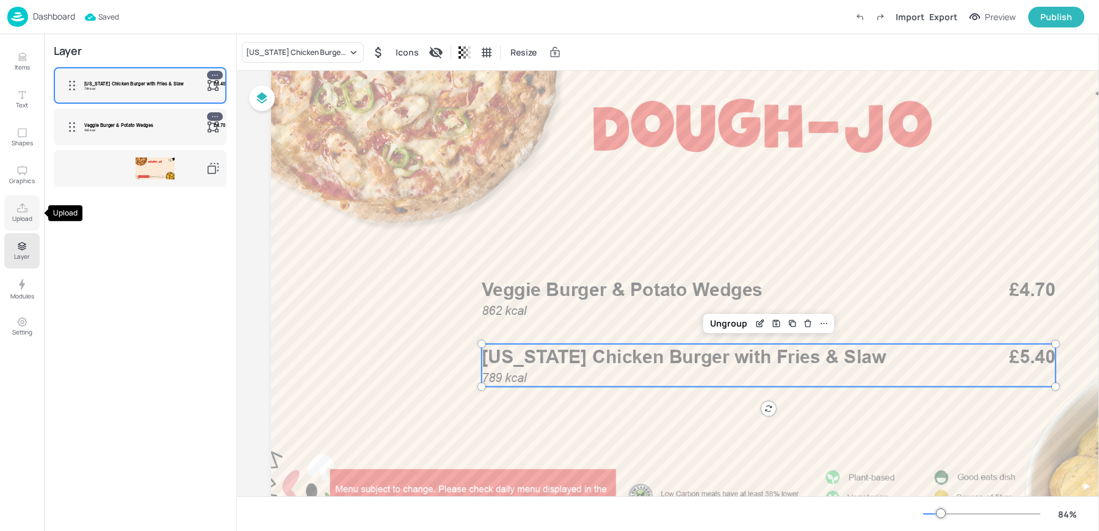
click at [19, 221] on p "Upload" at bounding box center [22, 218] width 20 height 9
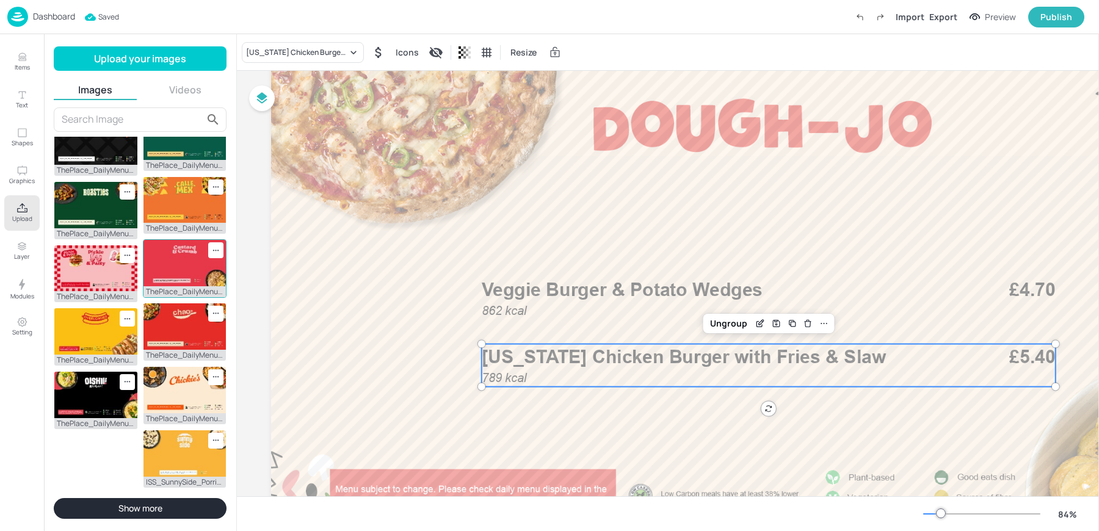
scroll to position [271, 0]
click at [103, 292] on img at bounding box center [95, 269] width 83 height 46
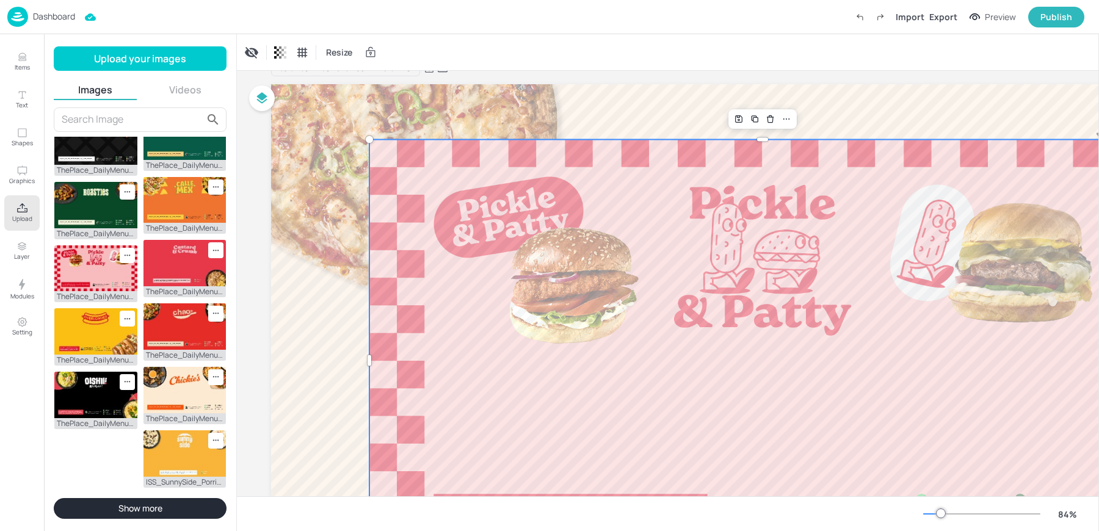
scroll to position [7, 0]
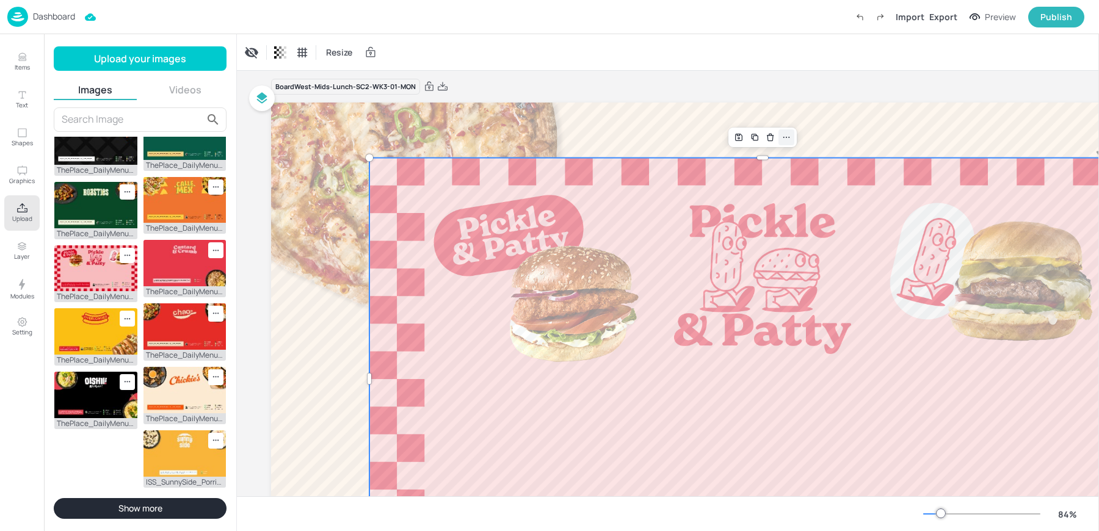
click at [785, 139] on icon at bounding box center [787, 138] width 10 height 10
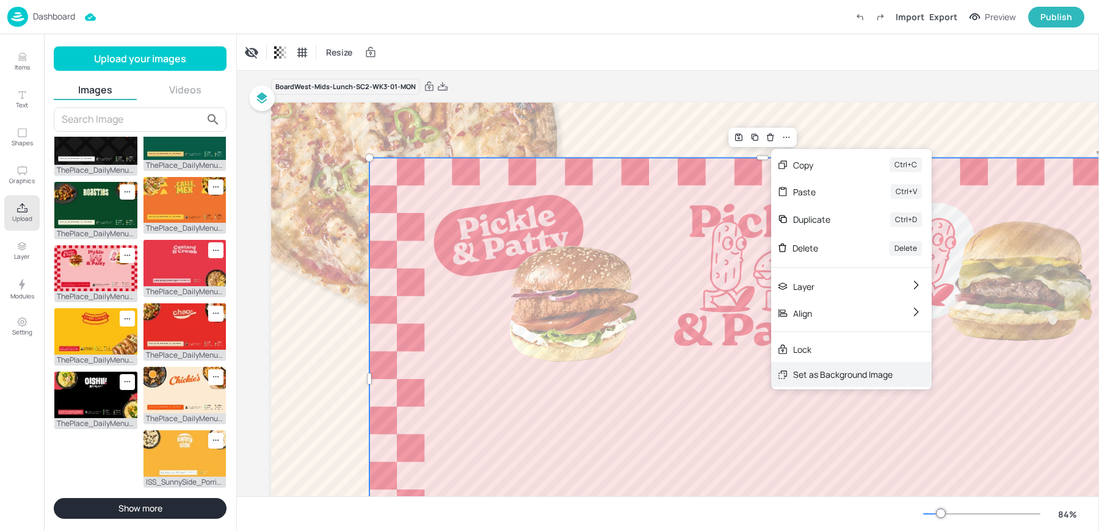
click at [813, 384] on div "Set as Background Image" at bounding box center [851, 374] width 161 height 25
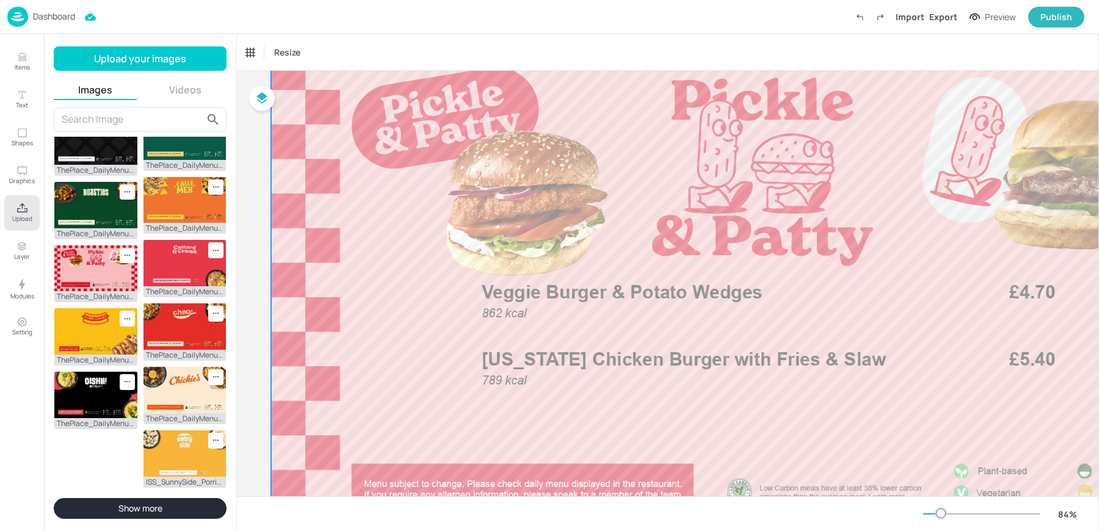
scroll to position [98, 0]
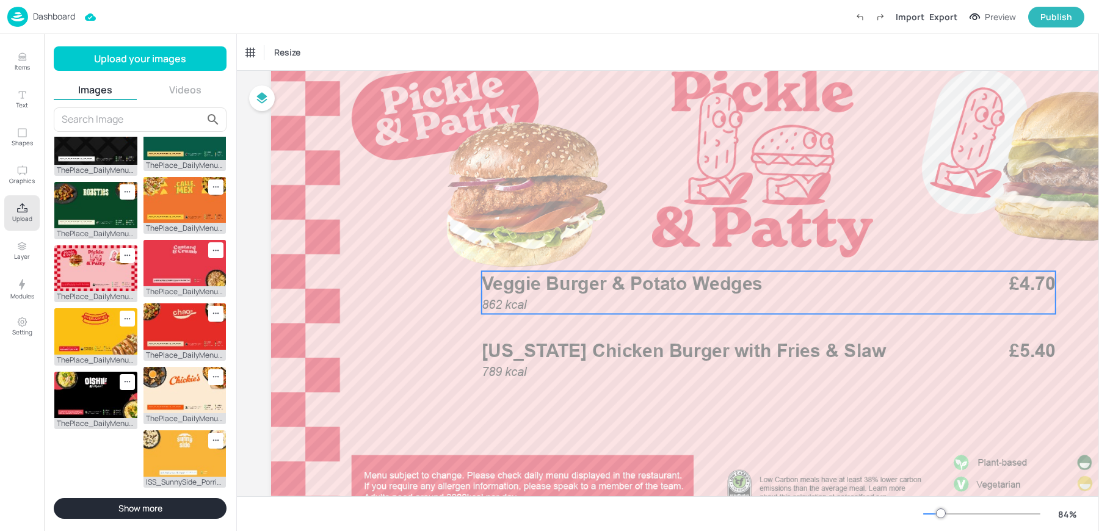
click at [620, 299] on div "862 kcal Veggie Burger & Potato Wedges £4.70" at bounding box center [769, 292] width 574 height 43
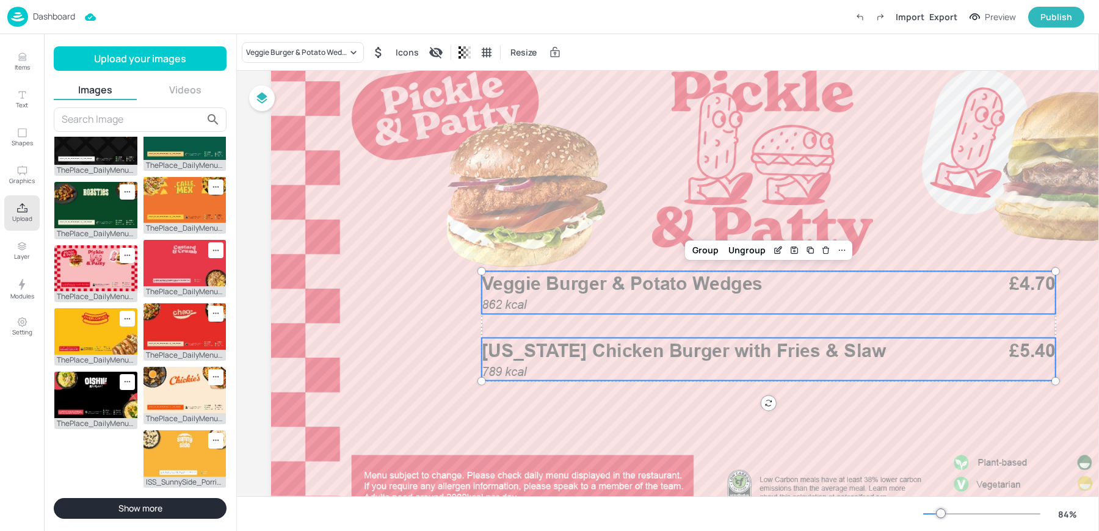
click at [568, 351] on span "[US_STATE] Chicken Burger with Fries & Slaw" at bounding box center [684, 351] width 404 height 22
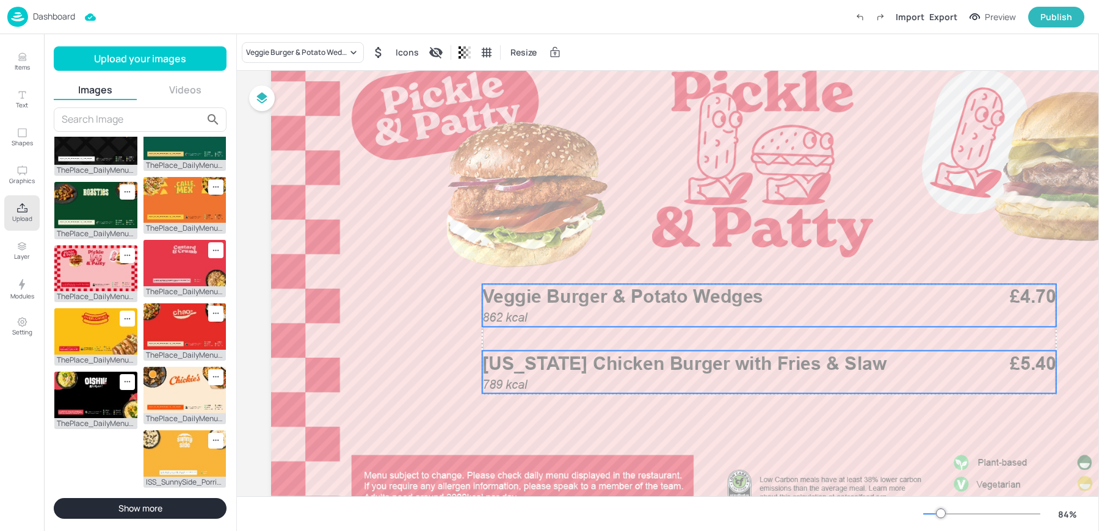
drag, startPoint x: 551, startPoint y: 297, endPoint x: 552, endPoint y: 310, distance: 12.8
click at [552, 310] on div "862 kcal Veggie Burger & Potato Wedges £4.70" at bounding box center [770, 305] width 574 height 43
click at [844, 263] on icon at bounding box center [843, 263] width 7 height 1
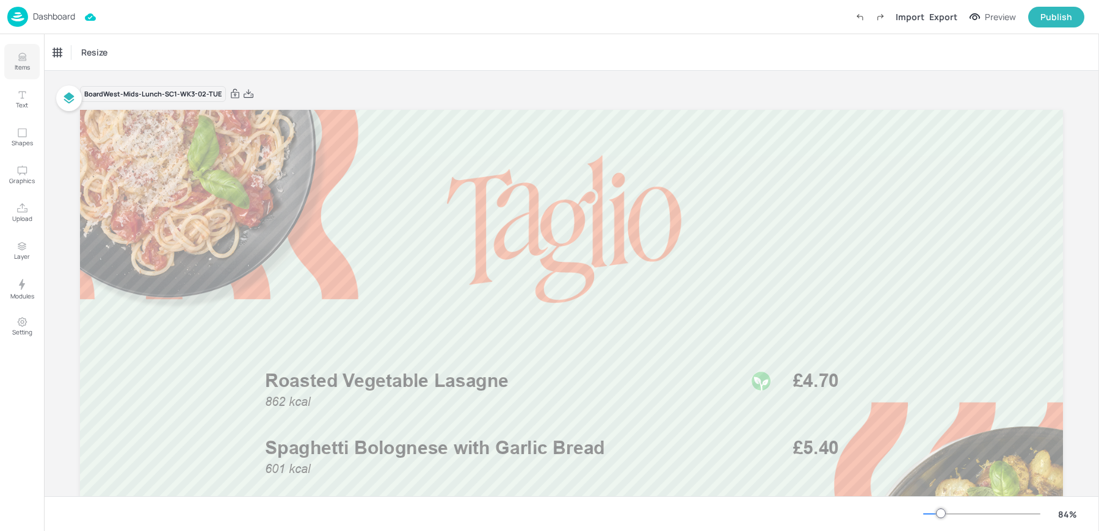
click at [12, 65] on button "Items" at bounding box center [21, 61] width 35 height 35
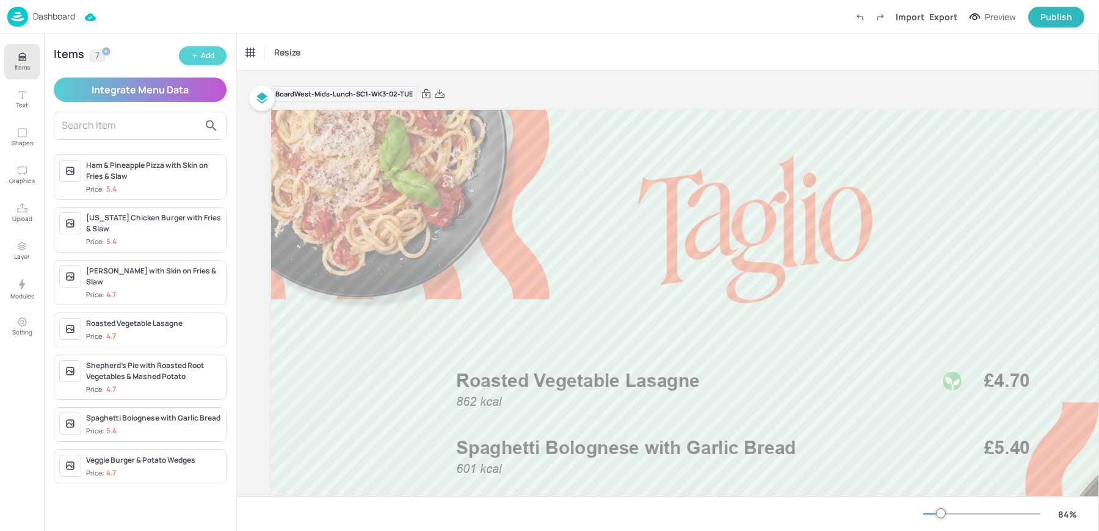
click at [200, 57] on button "Add" at bounding box center [203, 55] width 48 height 19
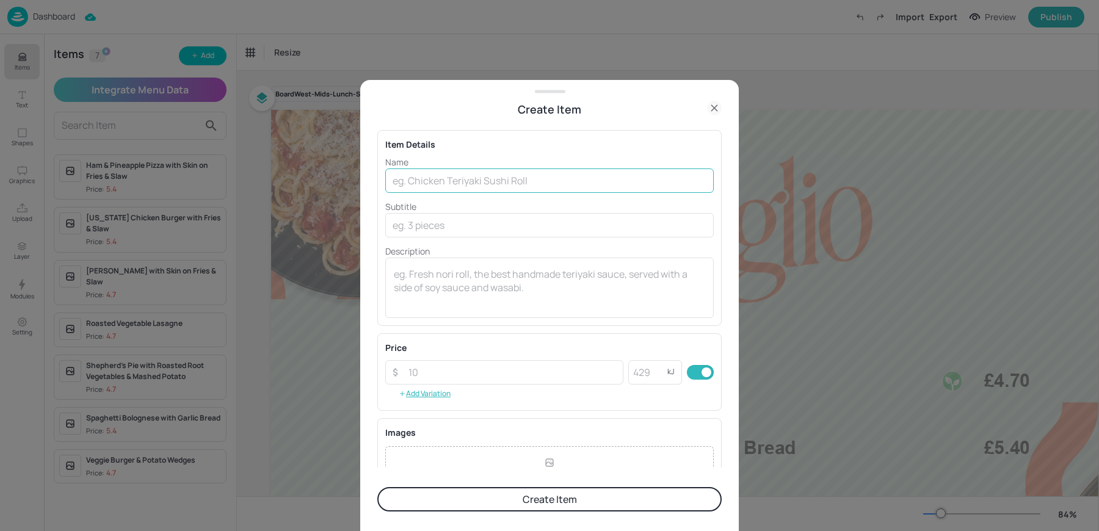
click at [461, 181] on input "text" at bounding box center [549, 181] width 329 height 24
paste input "Grilled Stuffed Peppers with Sauteed Potatoes & Salad. 776kcal £4.70"
drag, startPoint x: 676, startPoint y: 181, endPoint x: 739, endPoint y: 184, distance: 63.0
click at [739, 184] on div "Create Item Item Details Name Grilled Stuffed Peppers with Sauteed Potatoes & S…" at bounding box center [549, 265] width 1099 height 531
type input "Grilled Stuffed Peppers with Sauteed Potatoes & Salad. 776kcal"
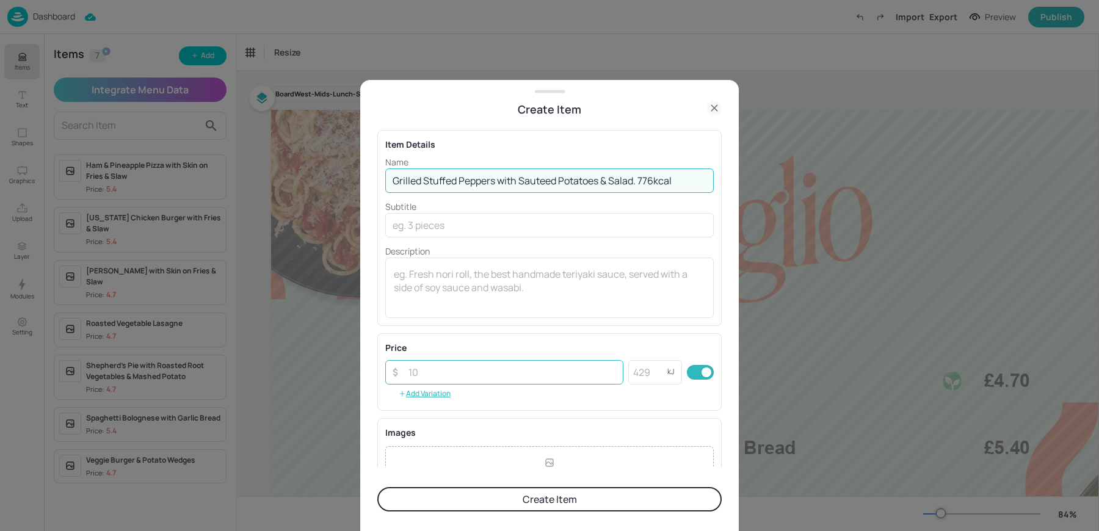
click at [427, 378] on input "number" at bounding box center [512, 372] width 222 height 24
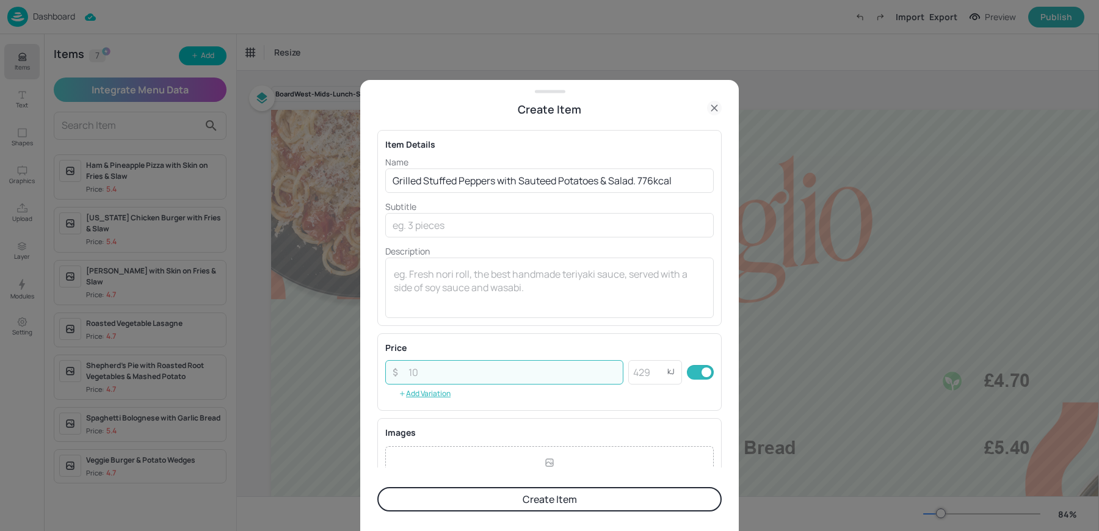
paste input "4.70"
type input "4.70"
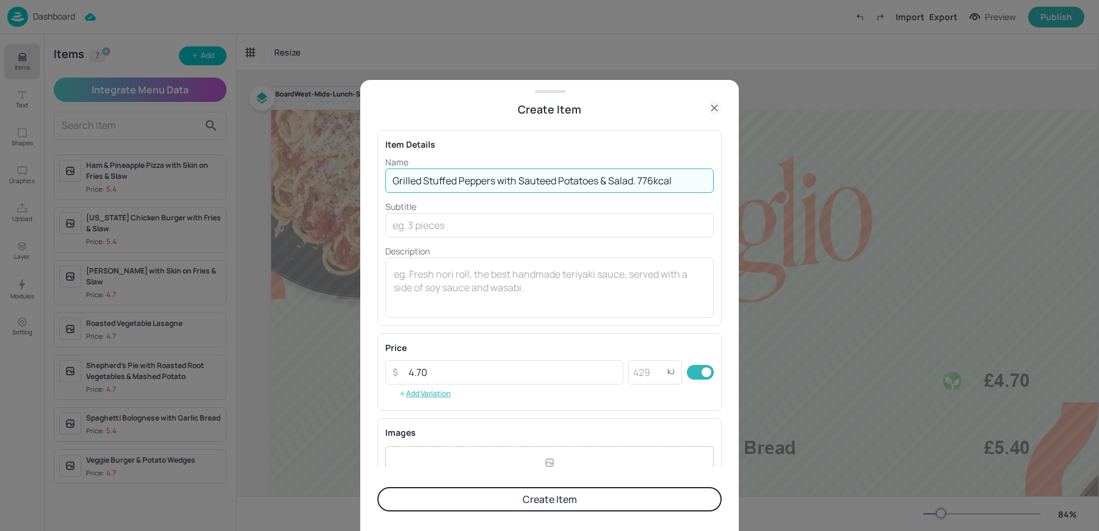
drag, startPoint x: 641, startPoint y: 183, endPoint x: 714, endPoint y: 183, distance: 73.3
click at [714, 183] on div "Item Details Name Grilled Stuffed Peppers with Sauteed Potatoes & Salad. 776kca…" at bounding box center [549, 228] width 344 height 196
type input "Grilled Stuffed Peppers with Sauteed Potatoes & Salad"
click at [643, 371] on input "number" at bounding box center [648, 372] width 39 height 24
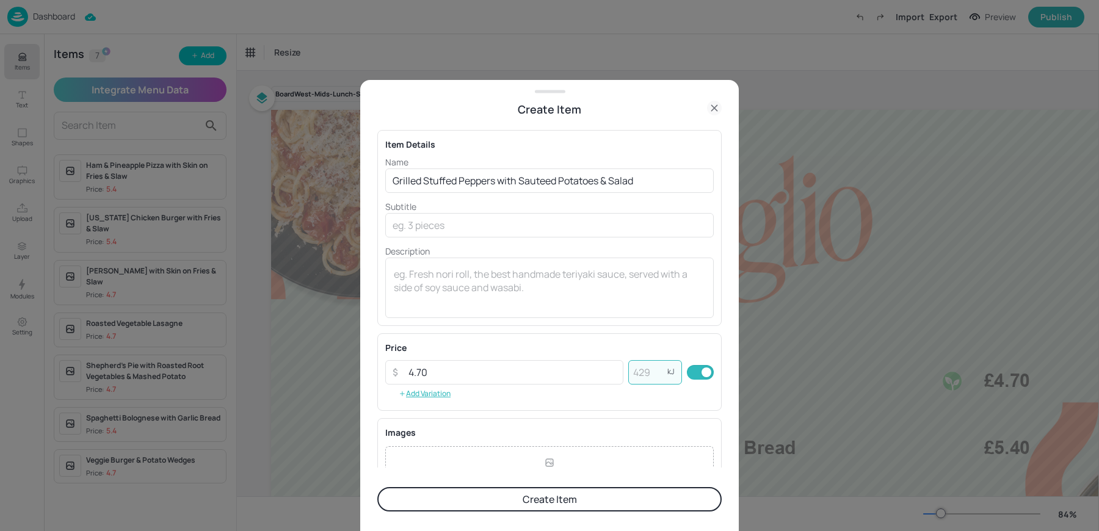
paste input "776"
type input "776"
click at [536, 183] on input "Grilled Stuffed Peppers with Sauteed Potatoes & Salad" at bounding box center [549, 181] width 329 height 24
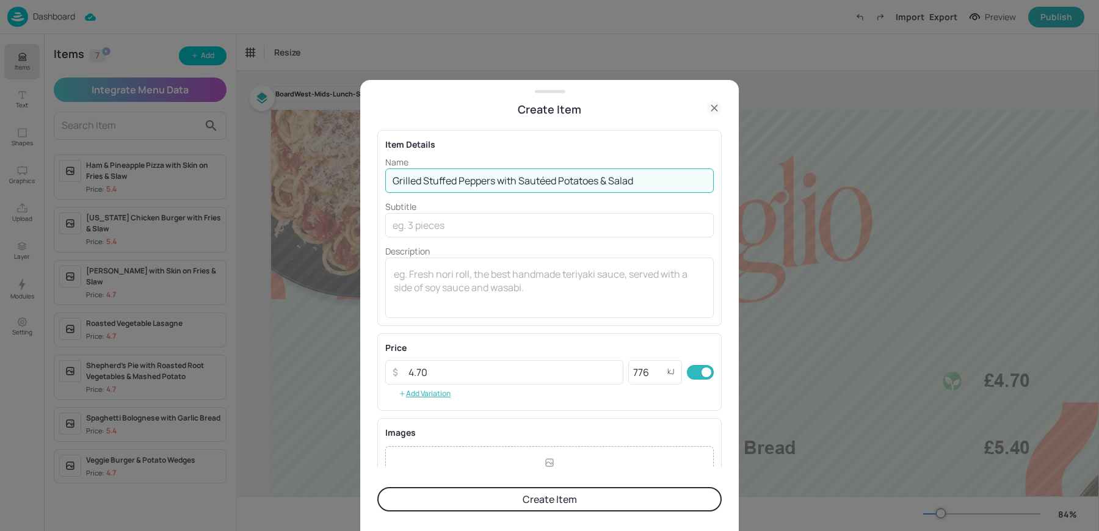
type input "Grilled Stuffed Peppers with Sautéed Potatoes & Salad"
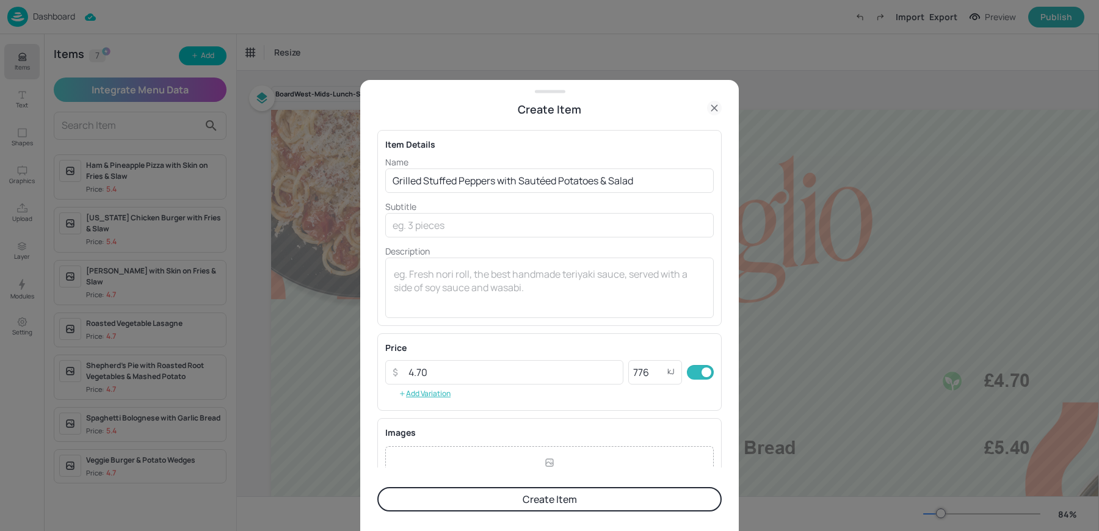
click at [511, 245] on p "Description" at bounding box center [549, 251] width 329 height 13
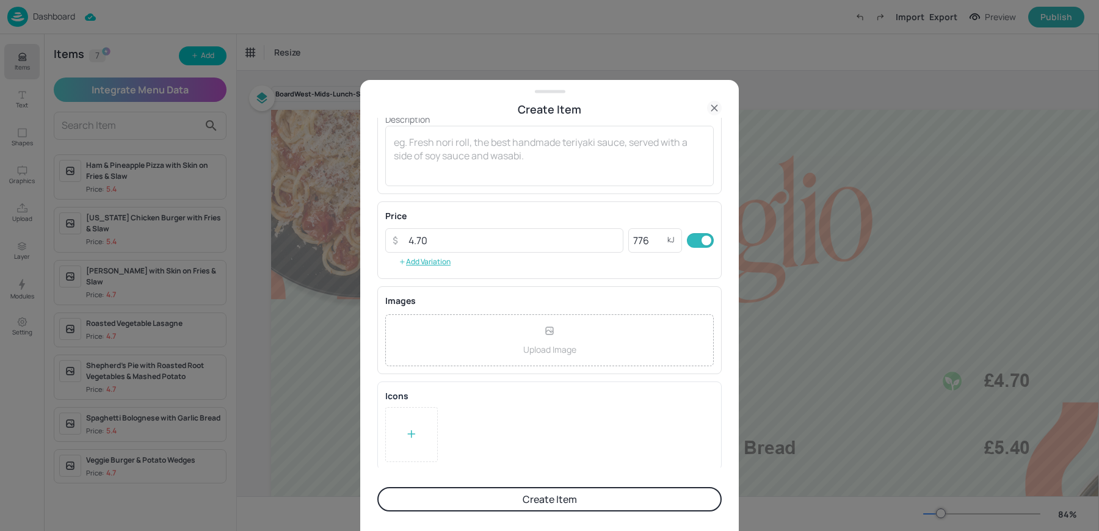
click at [461, 494] on button "Create Item" at bounding box center [549, 499] width 344 height 24
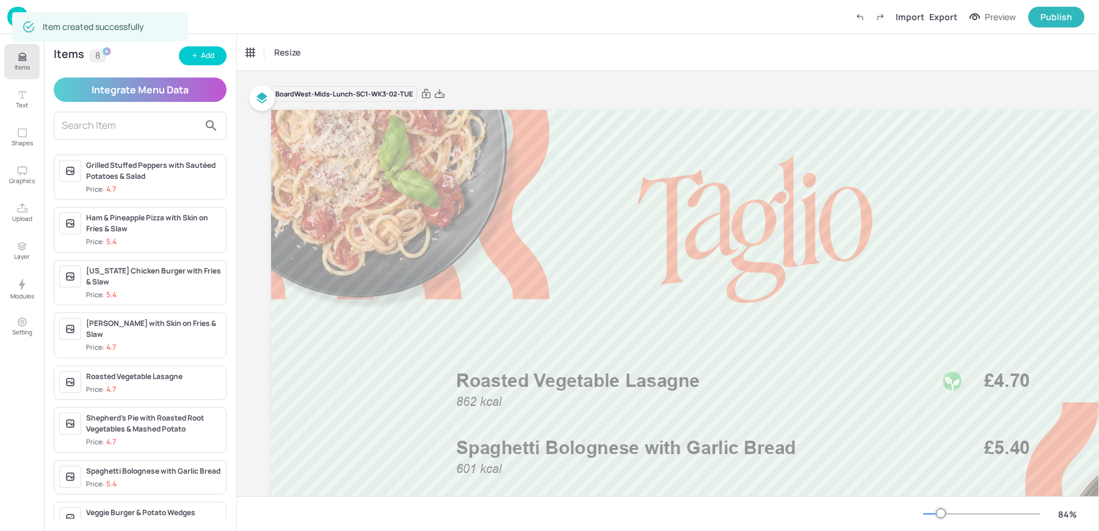
scroll to position [132, 0]
click at [202, 66] on div "Items 8 Add Integrate Menu Data Grilled Stuffed Peppers with Sautéed Potatoes &…" at bounding box center [140, 282] width 192 height 497
click at [202, 59] on div "Add" at bounding box center [207, 56] width 13 height 12
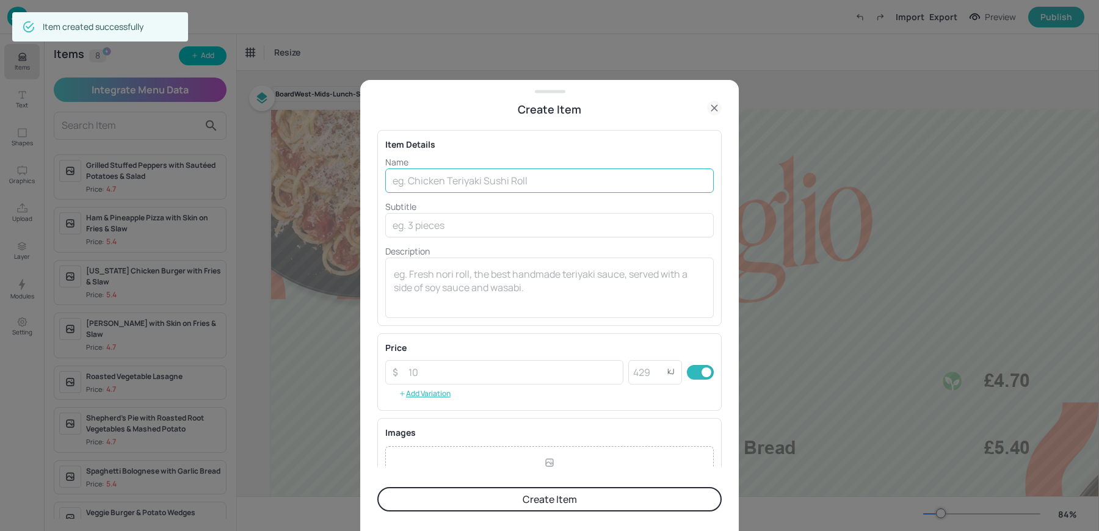
click at [479, 178] on input "text" at bounding box center [549, 181] width 329 height 24
paste input "Jerk Pork Steak with Sauteed Potatoes & Salad 802kcal £5.40"
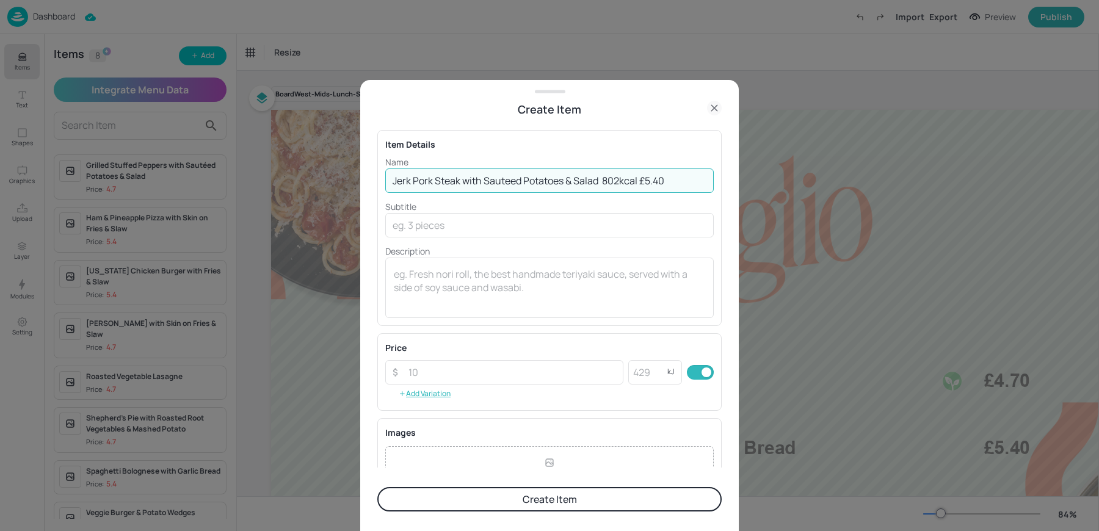
click at [643, 179] on input "Jerk Pork Steak with Sauteed Potatoes & Salad 802kcal £5.40" at bounding box center [549, 181] width 329 height 24
type input "Jerk Pork Steak with Sauteed Potatoes & Salad 802kcal"
click at [445, 386] on button "Add Variation" at bounding box center [424, 394] width 79 height 18
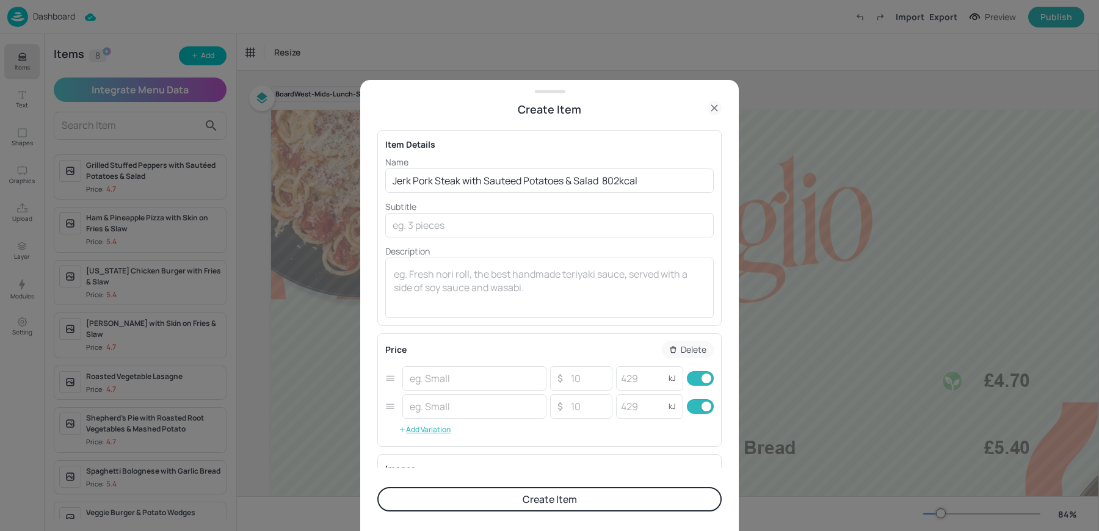
click at [682, 346] on p "Delete" at bounding box center [694, 350] width 26 height 9
click at [709, 381] on icon "button" at bounding box center [709, 379] width 10 height 10
click at [447, 387] on button "Add Variation" at bounding box center [424, 394] width 79 height 18
click at [681, 349] on p "Delete" at bounding box center [694, 350] width 26 height 9
click at [704, 377] on rect "button" at bounding box center [708, 378] width 9 height 9
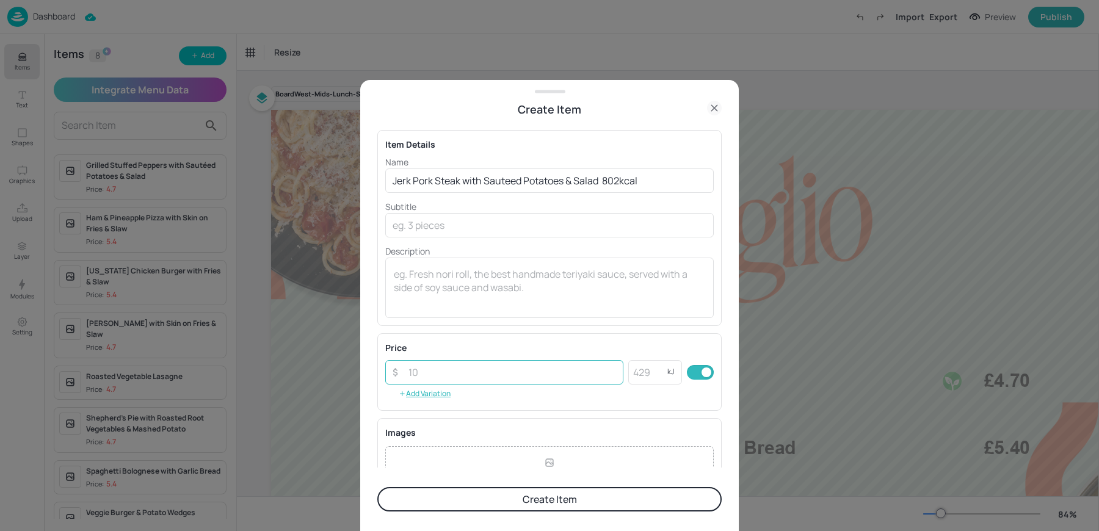
click at [459, 373] on input "number" at bounding box center [512, 372] width 222 height 24
paste input "5.40"
type input "5.40"
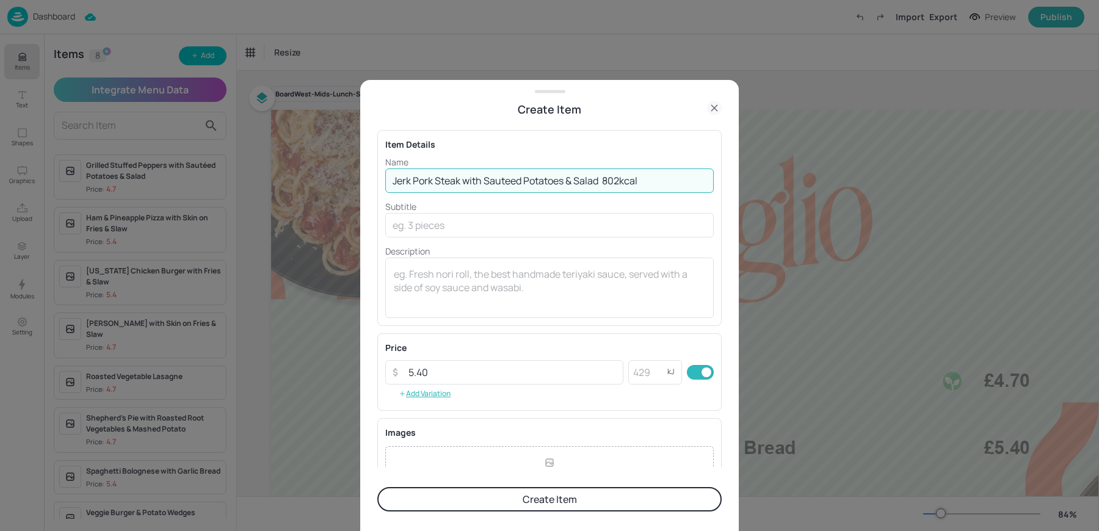
drag, startPoint x: 605, startPoint y: 177, endPoint x: 658, endPoint y: 178, distance: 53.8
click at [658, 178] on input "Jerk Pork Steak with Sauteed Potatoes & Salad 802kcal" at bounding box center [549, 181] width 329 height 24
type input "Jerk Pork Steak with Sauteed Potatoes & Salad"
click at [635, 371] on input "number" at bounding box center [648, 372] width 39 height 24
paste input "802"
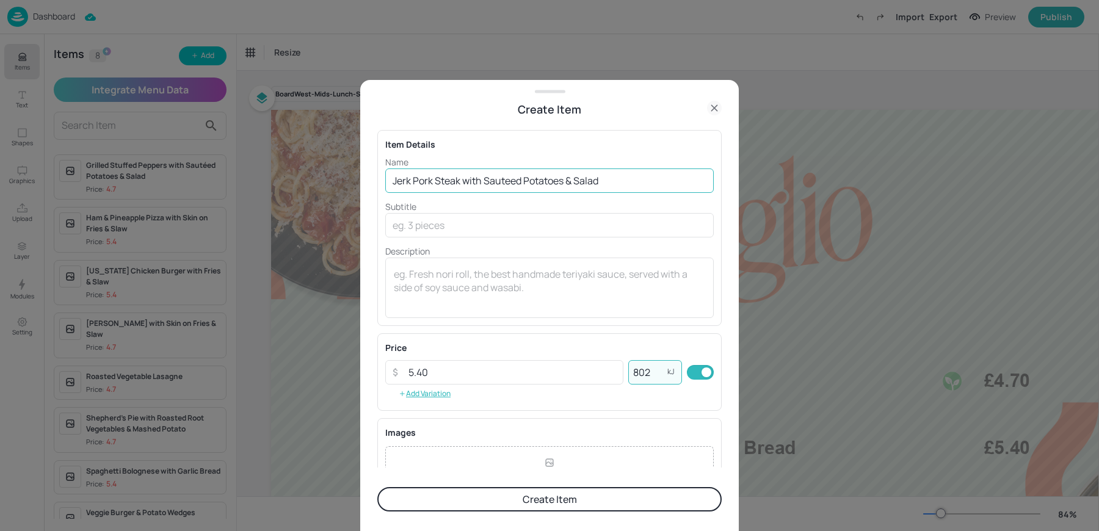
type input "802"
click at [512, 178] on input "Jerk Pork Steak with Sauteed Potatoes & Salad" at bounding box center [549, 181] width 329 height 24
type input "Jerk Pork Steak with Sautéed Potatoes & Salad"
click at [457, 493] on button "Create Item" at bounding box center [549, 499] width 344 height 24
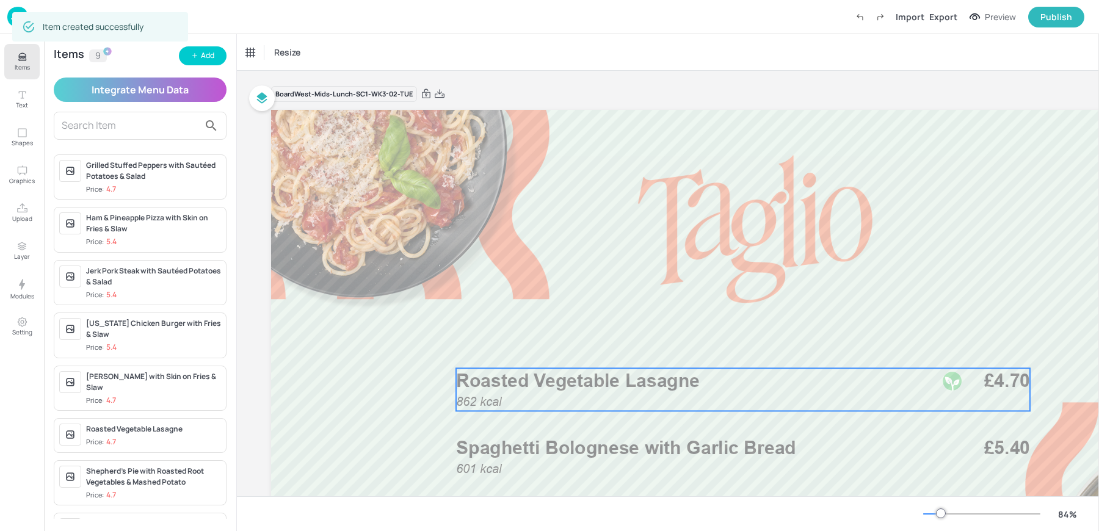
click at [498, 390] on span "Roasted Vegetable Lasagne" at bounding box center [578, 381] width 244 height 22
click at [308, 53] on div "Roasted Vegetable Lasagne" at bounding box center [293, 52] width 95 height 11
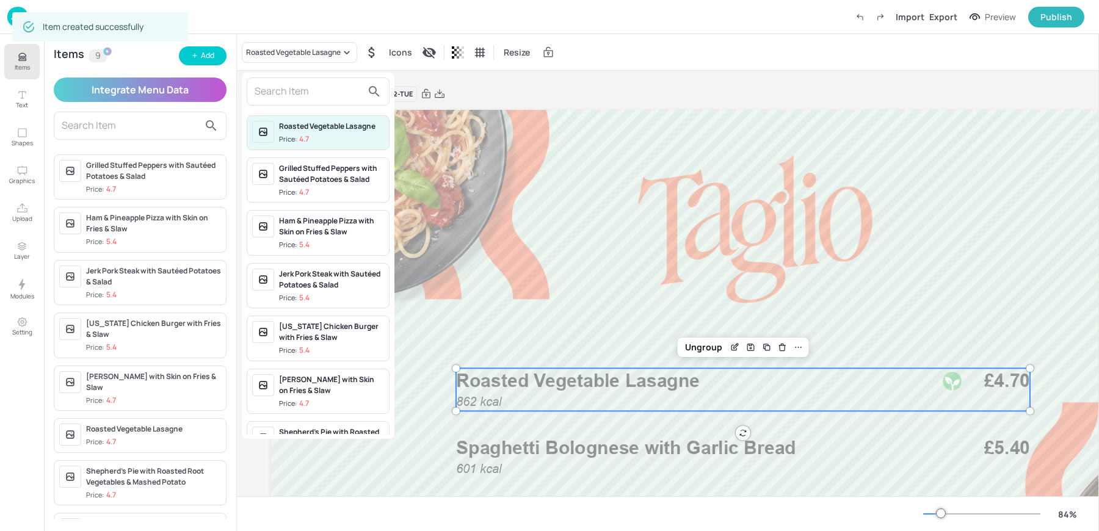
click at [295, 82] on input "text" at bounding box center [309, 92] width 108 height 20
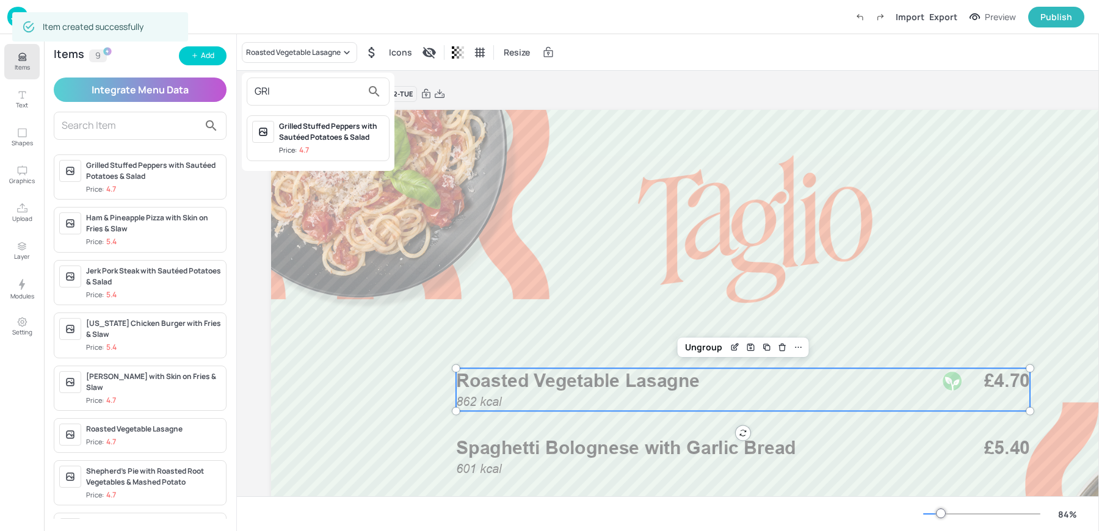
type input "GRI"
click at [310, 129] on div "Grilled Stuffed Peppers with Sautéed Potatoes & Salad" at bounding box center [331, 132] width 105 height 22
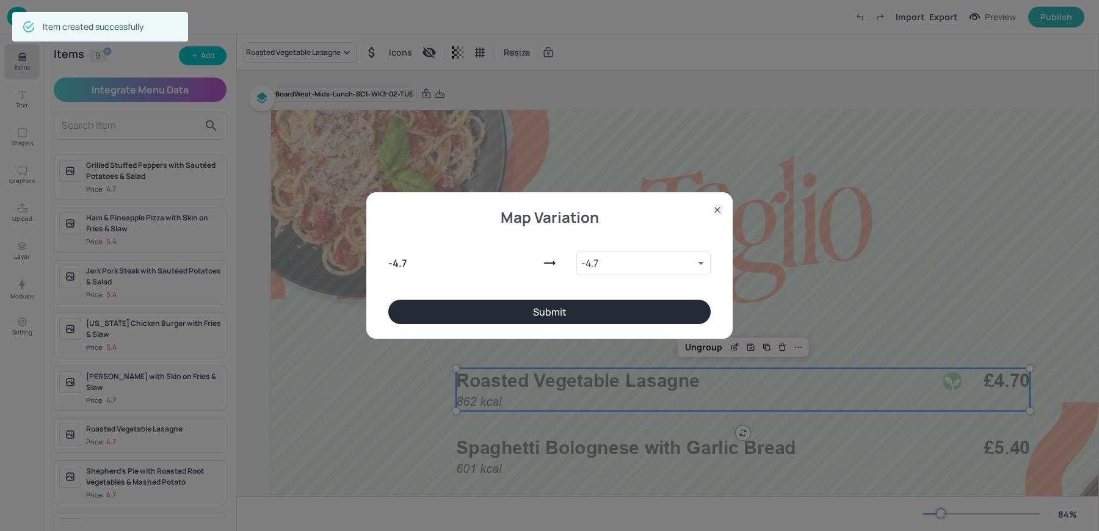
click at [631, 327] on div "Map Variation - 4.7 - 4.7 9757450 ​ Submit" at bounding box center [549, 265] width 366 height 147
click at [610, 315] on button "Submit" at bounding box center [549, 312] width 323 height 24
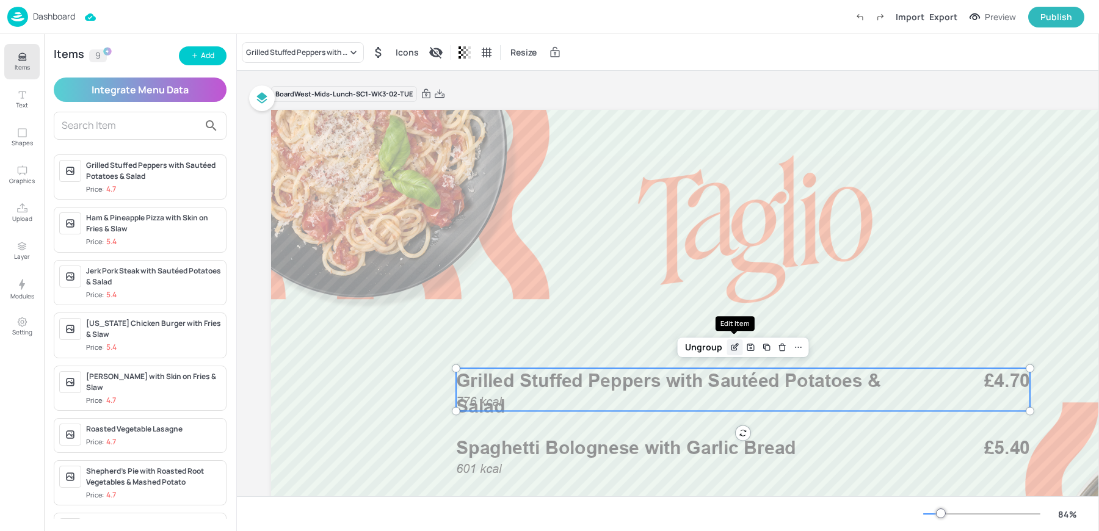
click at [735, 346] on icon "Edit Item" at bounding box center [735, 348] width 10 height 10
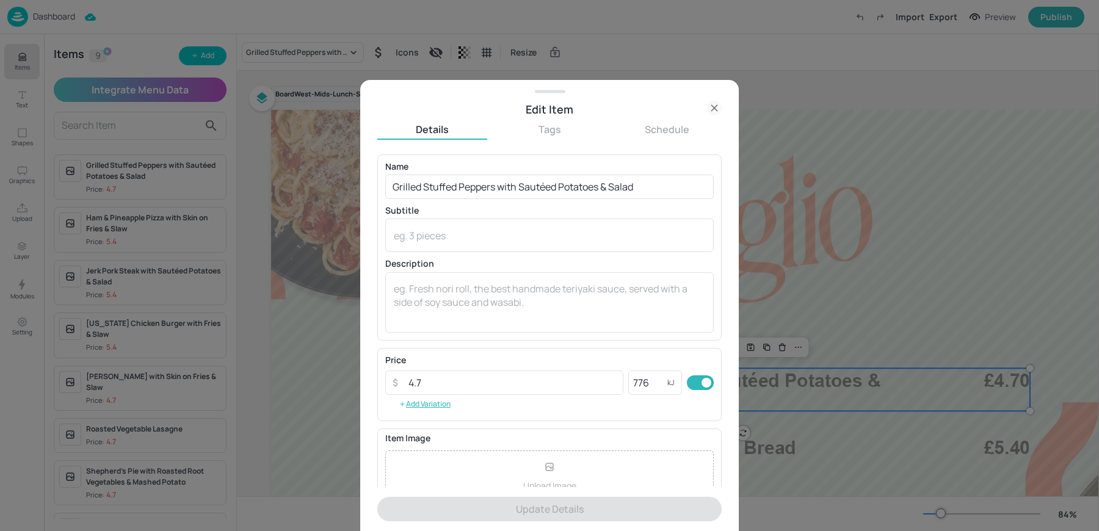
scroll to position [117, 0]
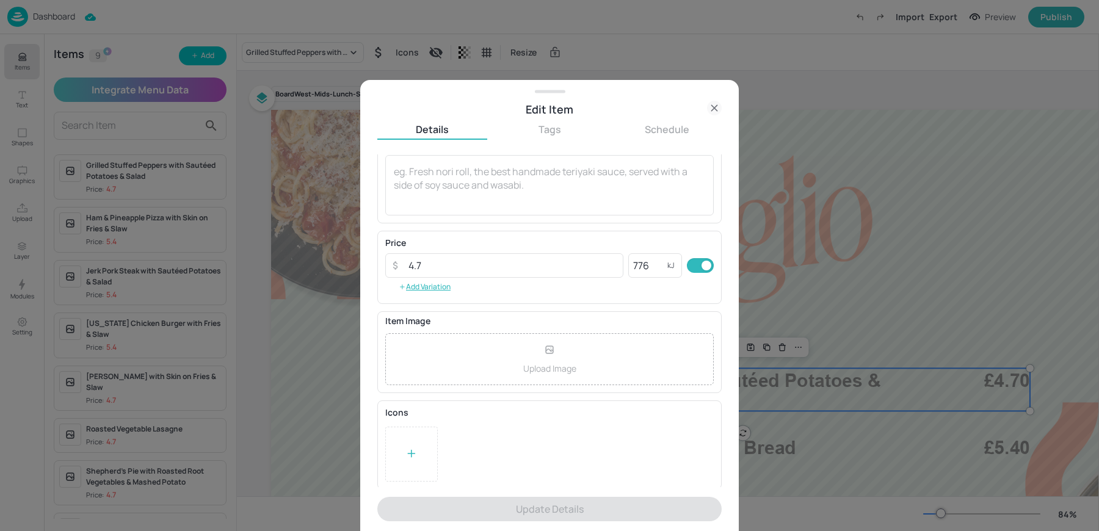
click at [408, 445] on div at bounding box center [412, 454] width 12 height 18
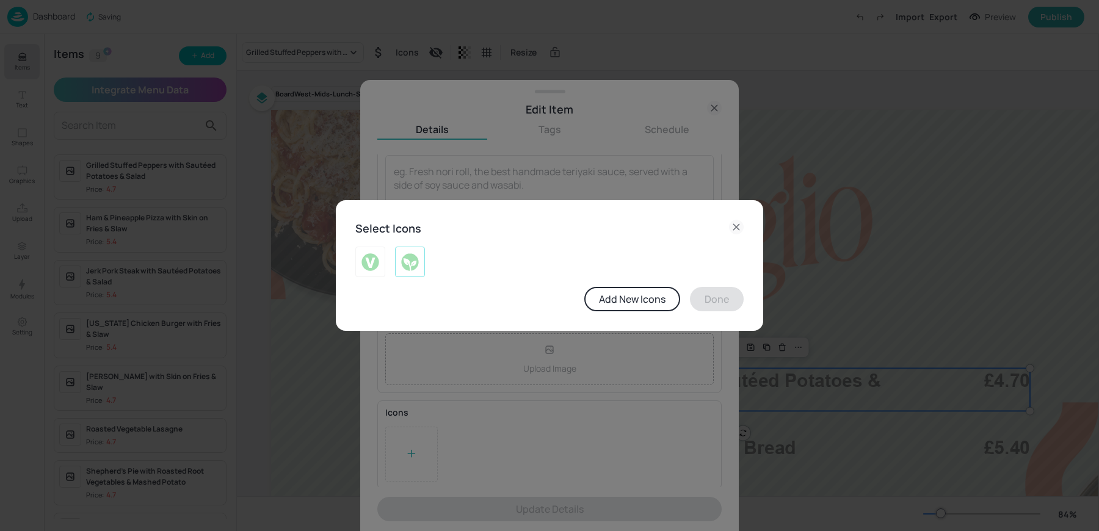
click at [415, 250] on div at bounding box center [410, 262] width 30 height 31
click at [715, 305] on button "Done" at bounding box center [717, 299] width 54 height 24
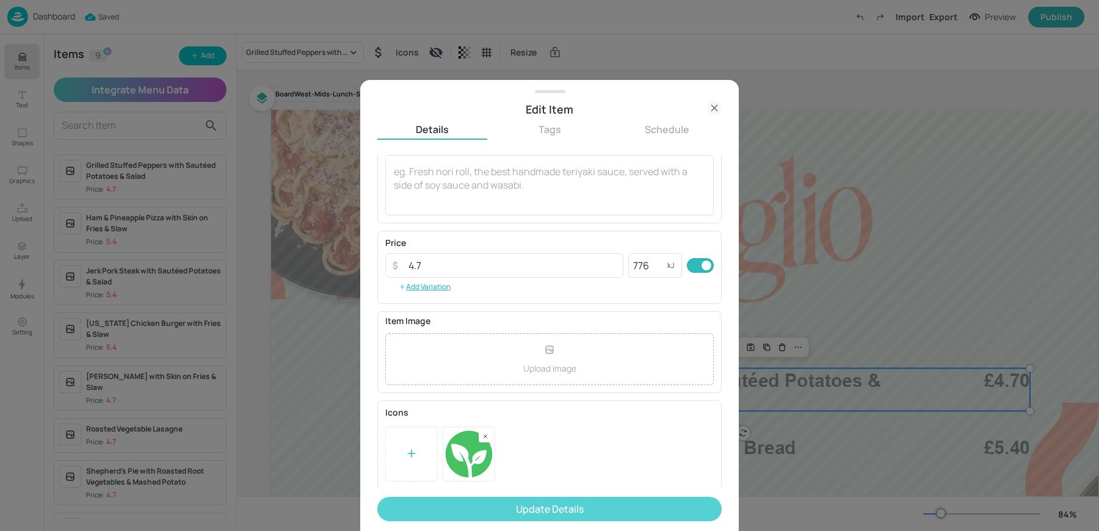
click at [505, 515] on button "Update Details" at bounding box center [549, 509] width 344 height 24
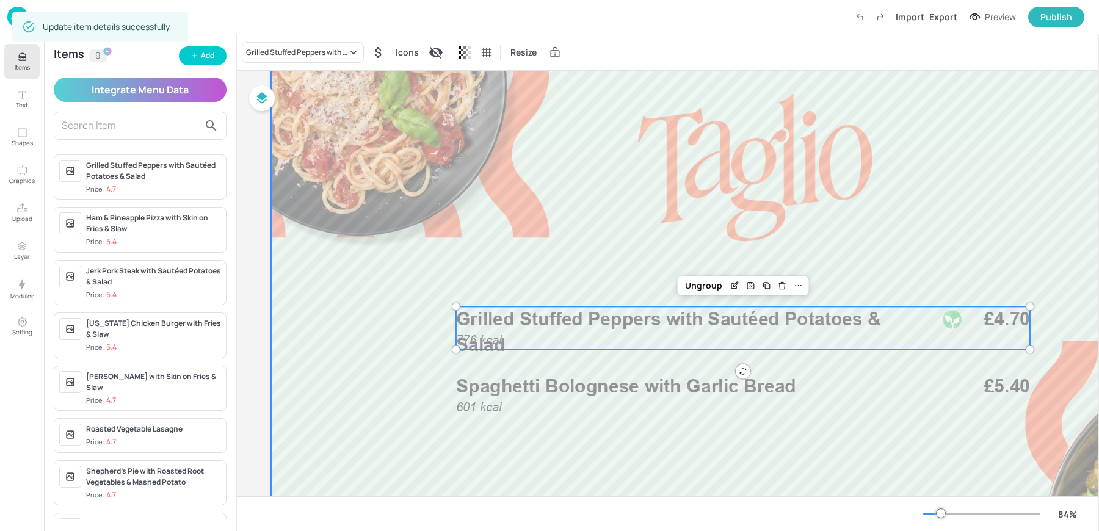
scroll to position [89, 0]
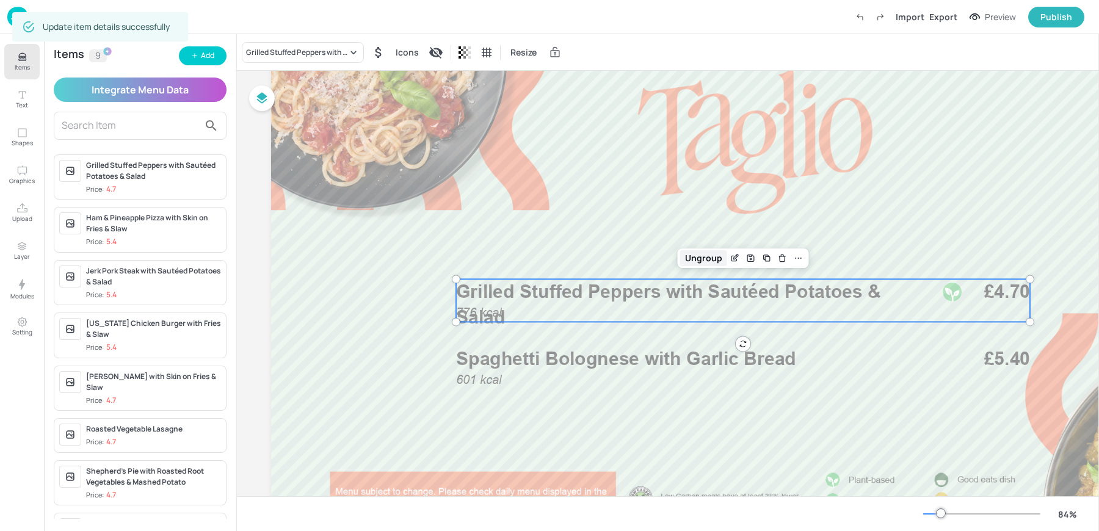
click at [712, 257] on div "Ungroup" at bounding box center [703, 258] width 47 height 16
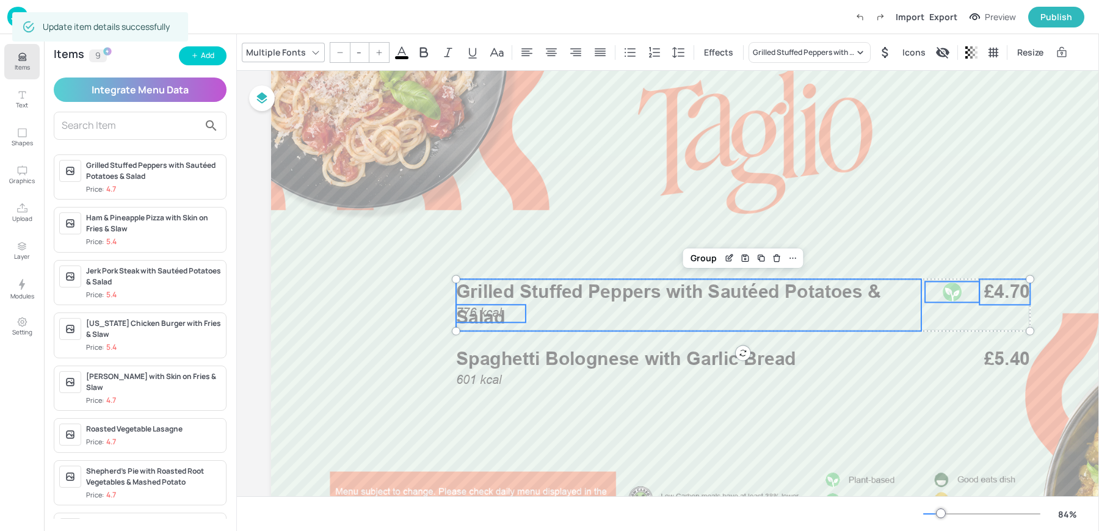
click at [482, 315] on span "Grilled Stuffed Peppers with Sautéed Potatoes & Salad" at bounding box center [668, 305] width 425 height 48
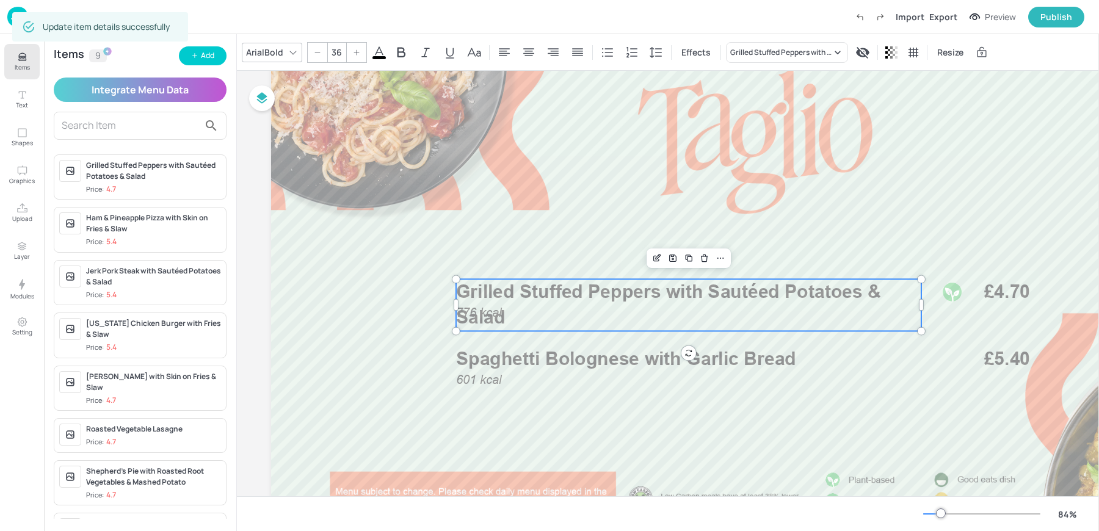
click at [492, 317] on span "Grilled Stuffed Peppers with Sautéed Potatoes & Salad" at bounding box center [668, 305] width 425 height 48
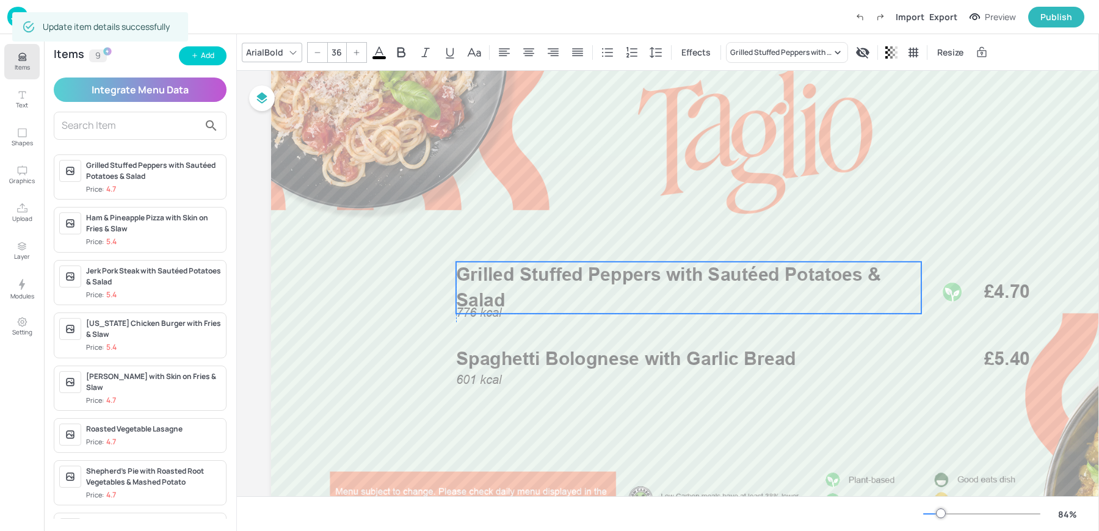
drag, startPoint x: 494, startPoint y: 313, endPoint x: 494, endPoint y: 292, distance: 21.4
click at [494, 292] on span "Grilled Stuffed Peppers with Sautéed Potatoes & Salad" at bounding box center [668, 287] width 425 height 48
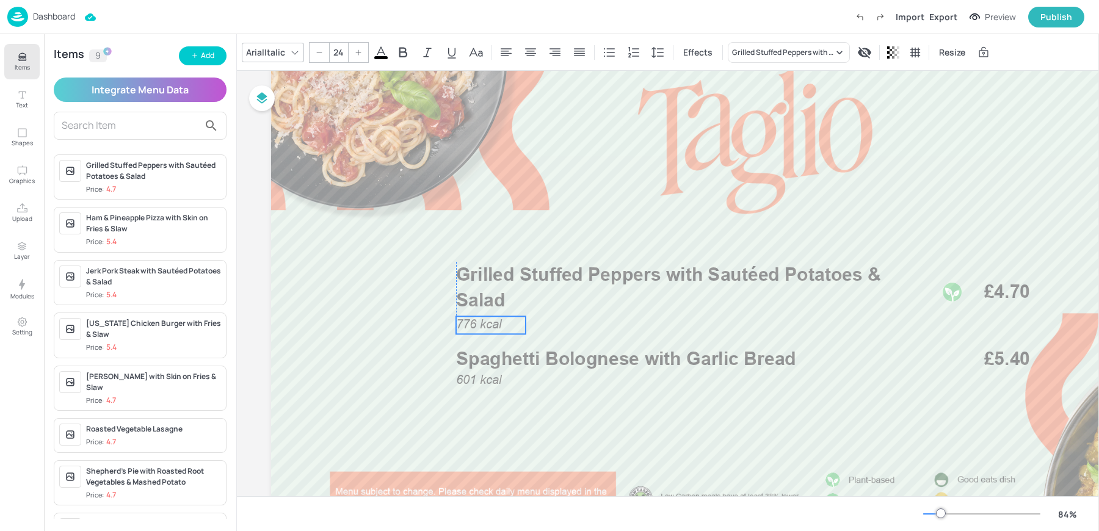
drag, startPoint x: 479, startPoint y: 315, endPoint x: 479, endPoint y: 327, distance: 11.6
click at [479, 327] on span "776 kcal" at bounding box center [478, 325] width 45 height 14
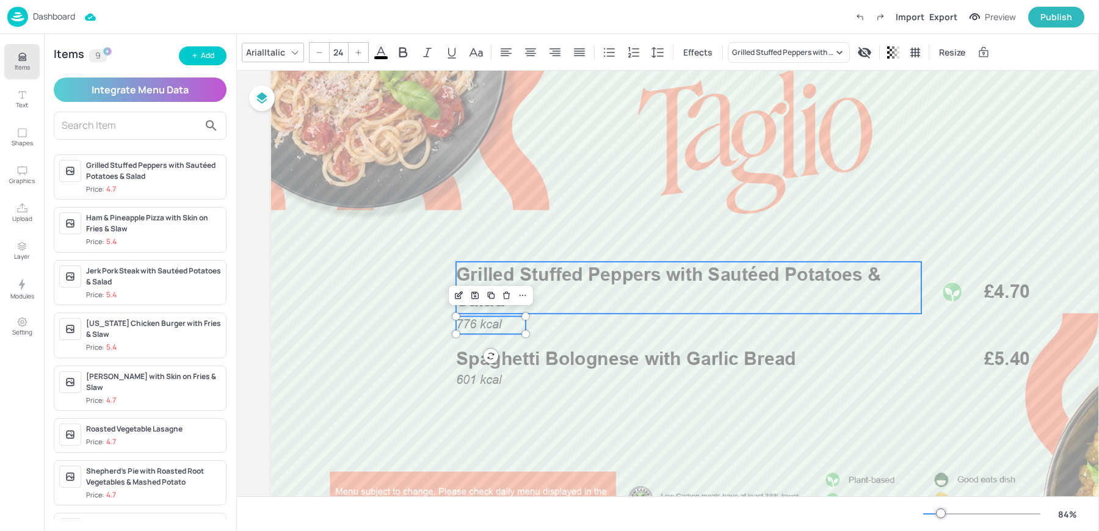
type input "36"
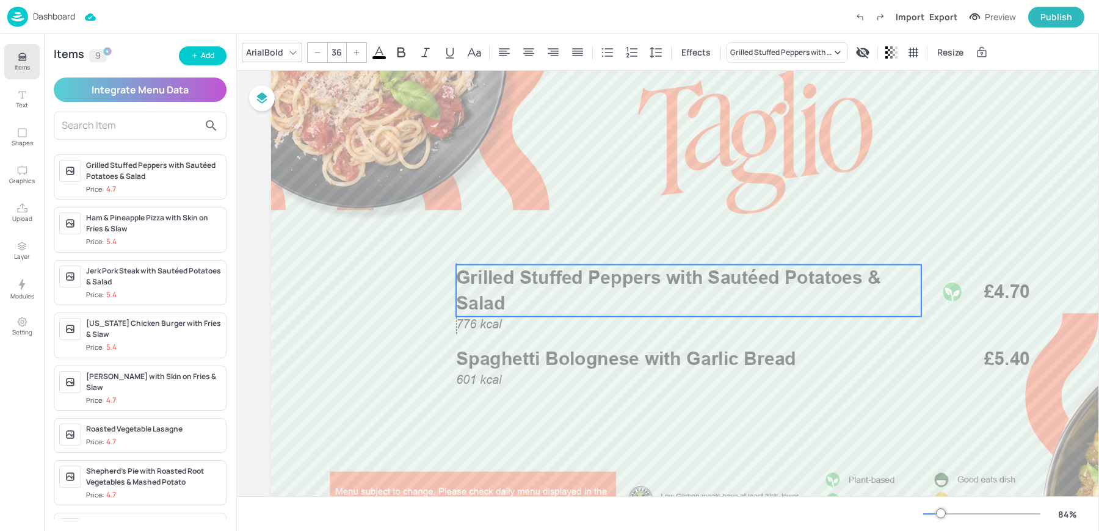
click at [599, 275] on span "Grilled Stuffed Peppers with Sautéed Potatoes & Salad" at bounding box center [668, 290] width 425 height 48
click at [994, 294] on span "£4.70" at bounding box center [1008, 292] width 46 height 26
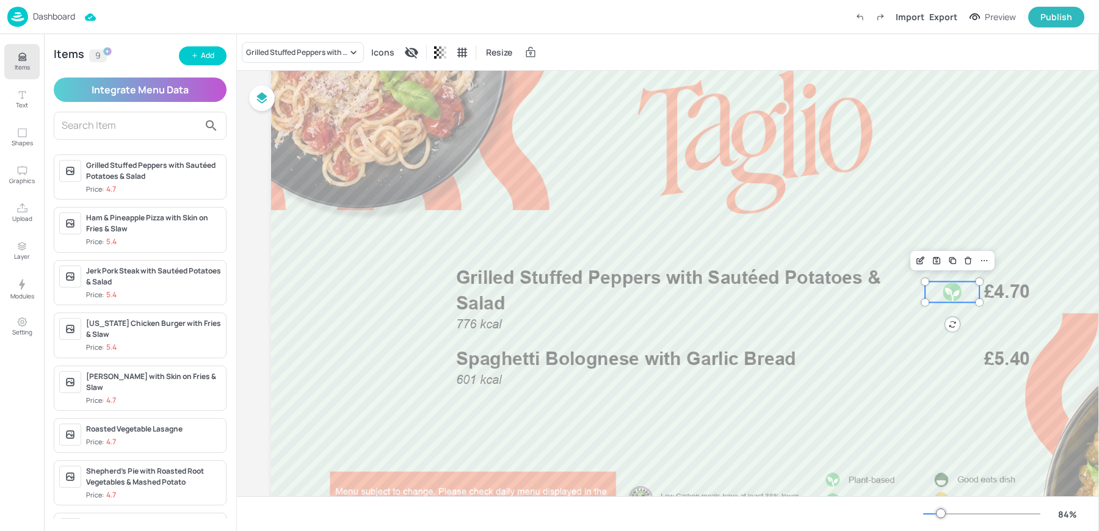
click at [955, 291] on div at bounding box center [952, 292] width 21 height 21
click at [1008, 290] on span "£4.70" at bounding box center [1008, 292] width 46 height 26
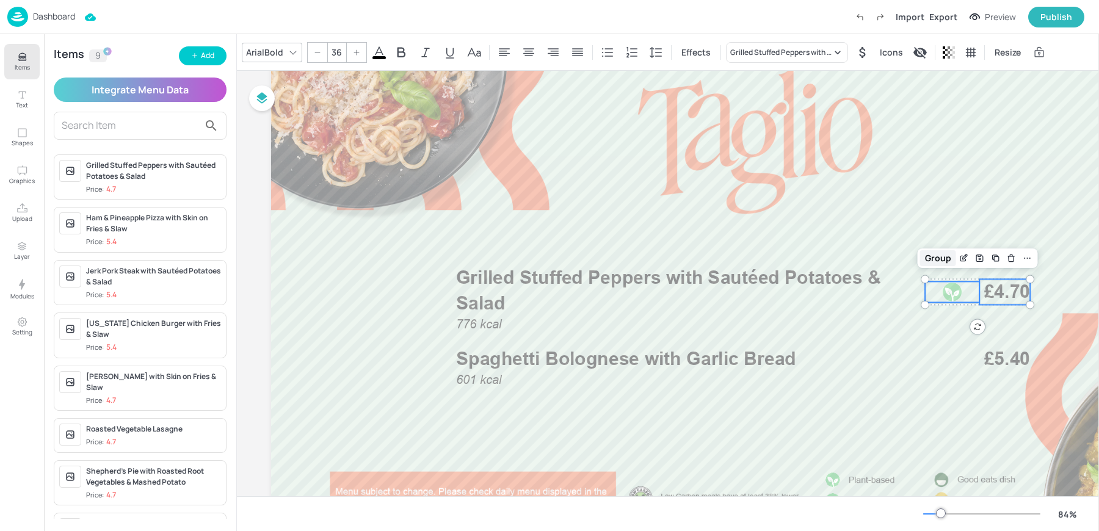
click at [932, 257] on div "Group" at bounding box center [938, 258] width 36 height 16
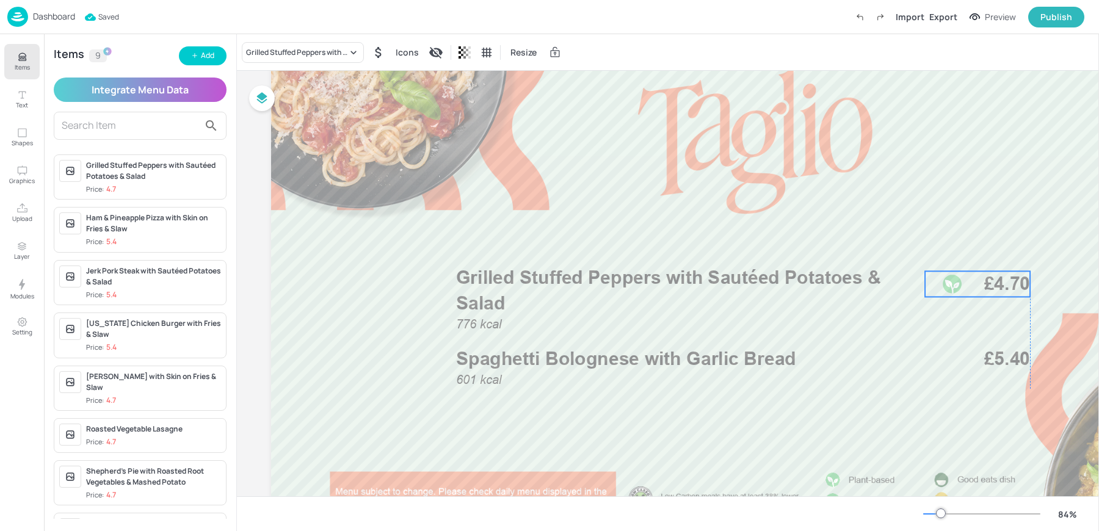
drag, startPoint x: 996, startPoint y: 293, endPoint x: 996, endPoint y: 285, distance: 8.0
click at [996, 285] on span "£4.70" at bounding box center [1008, 284] width 46 height 26
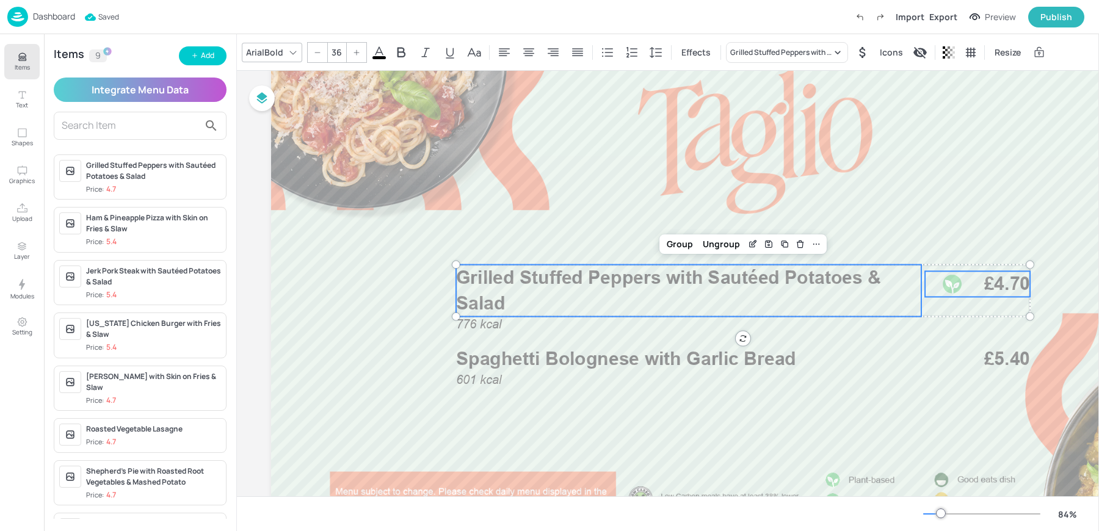
click at [792, 285] on span "Grilled Stuffed Peppers with Sautéed Potatoes & Salad" at bounding box center [668, 290] width 425 height 48
click at [819, 247] on icon at bounding box center [817, 244] width 10 height 10
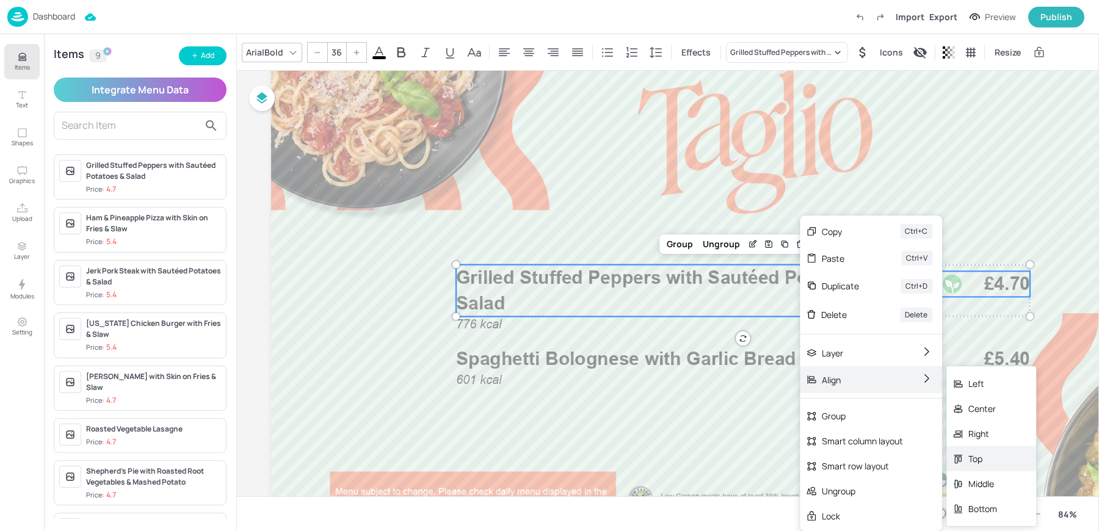
click at [975, 456] on div "Top" at bounding box center [983, 459] width 29 height 13
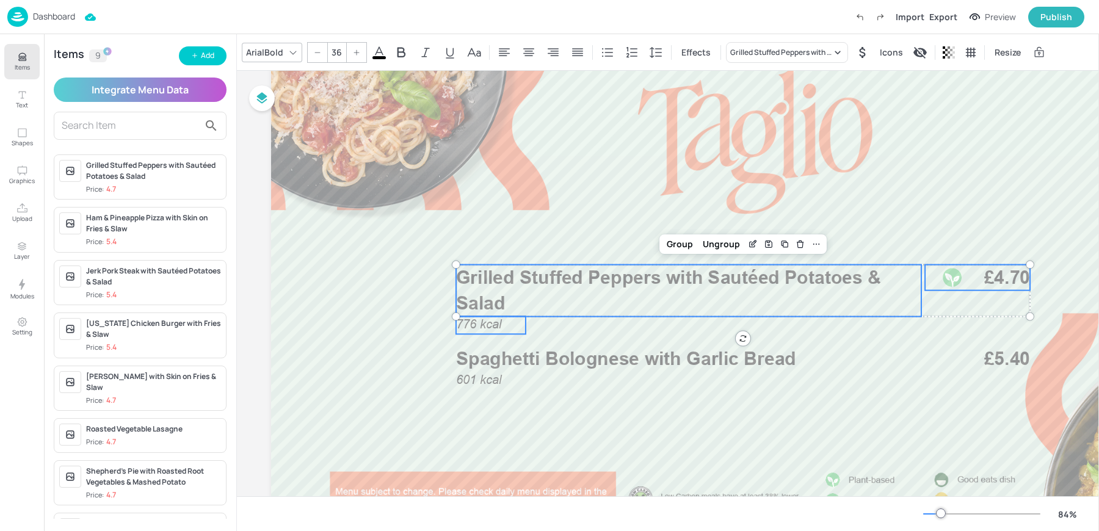
type input "--"
click at [484, 326] on span "776 kcal" at bounding box center [478, 325] width 45 height 14
click at [676, 248] on div "Group" at bounding box center [680, 244] width 36 height 16
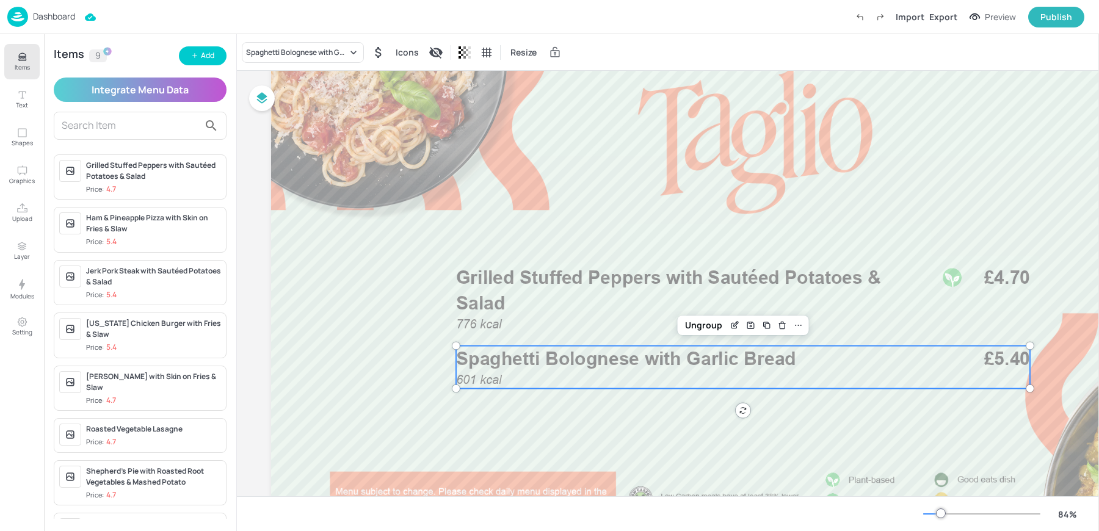
click at [518, 376] on p "601 kcal" at bounding box center [491, 379] width 70 height 17
click at [266, 49] on div "Spaghetti Bolognese with Garlic Bread" at bounding box center [296, 52] width 101 height 11
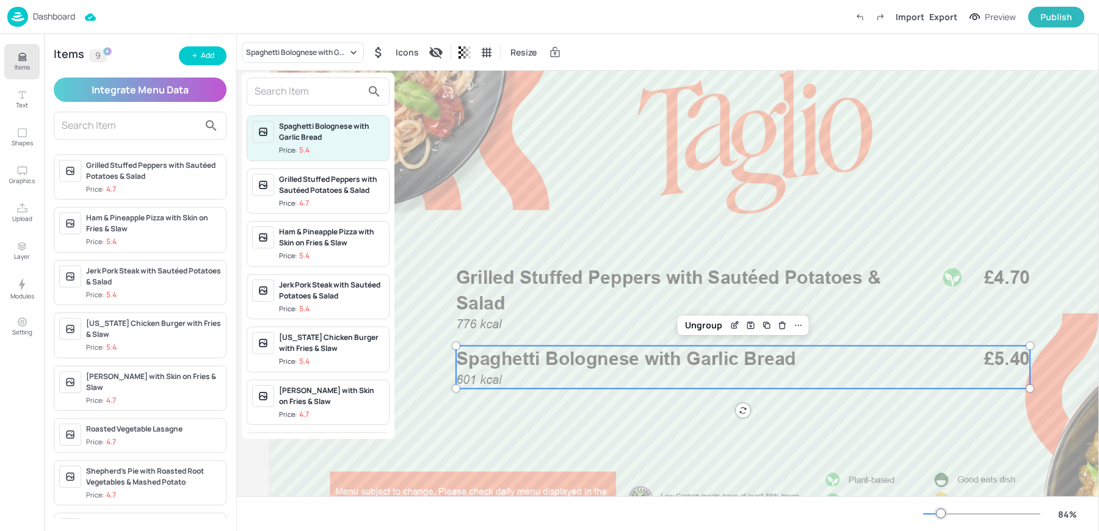
click at [321, 96] on input "text" at bounding box center [309, 92] width 108 height 20
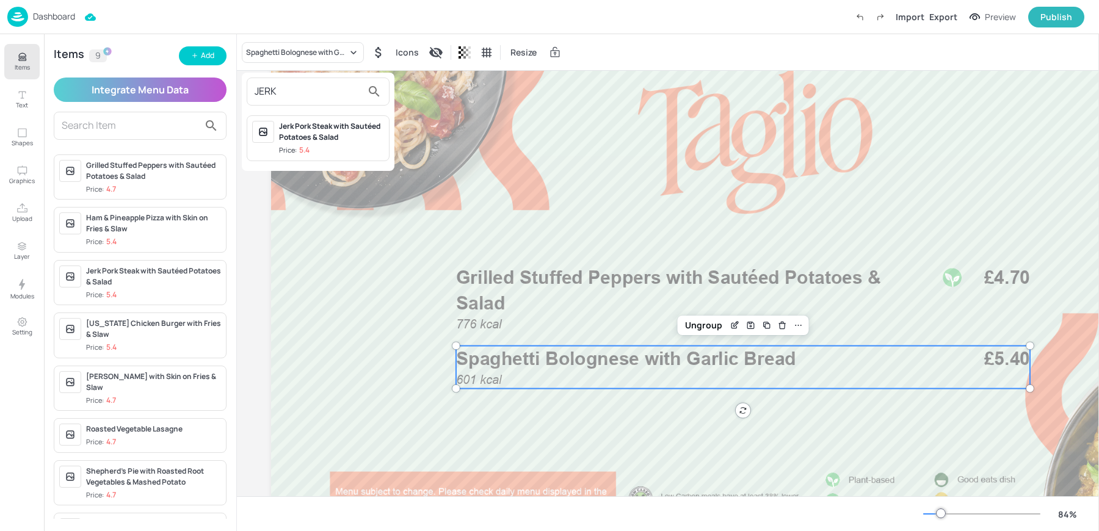
type input "JERK"
click at [324, 137] on div "Jerk Pork Steak with Sautéed Potatoes & Salad" at bounding box center [331, 132] width 105 height 22
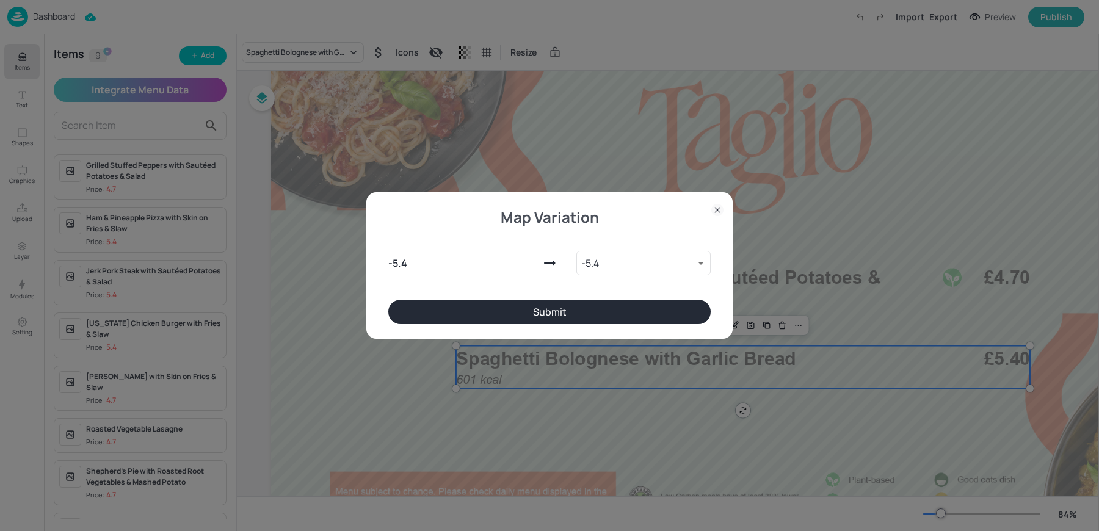
click at [512, 310] on button "Submit" at bounding box center [549, 312] width 323 height 24
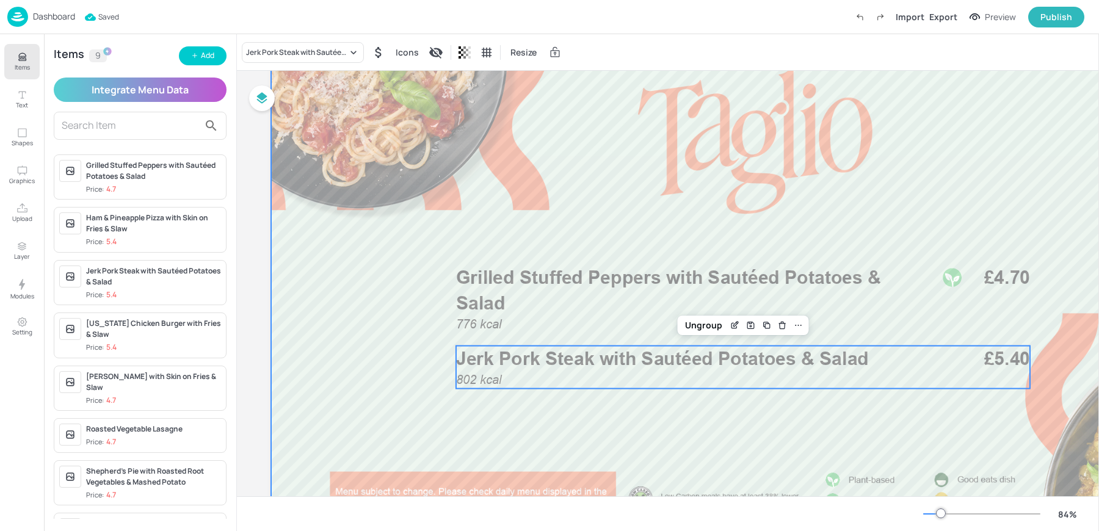
click at [861, 210] on div at bounding box center [762, 297] width 983 height 553
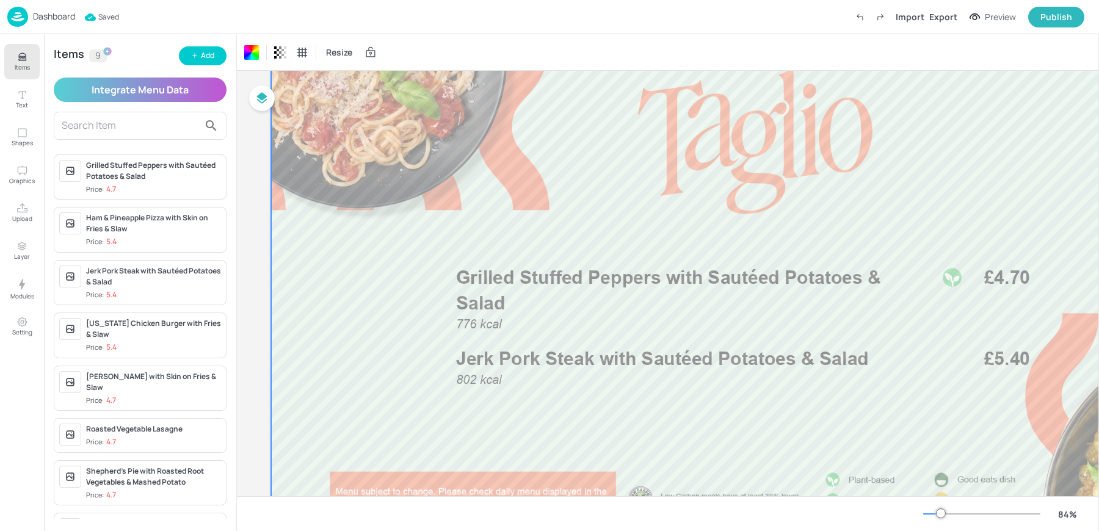
scroll to position [0, 0]
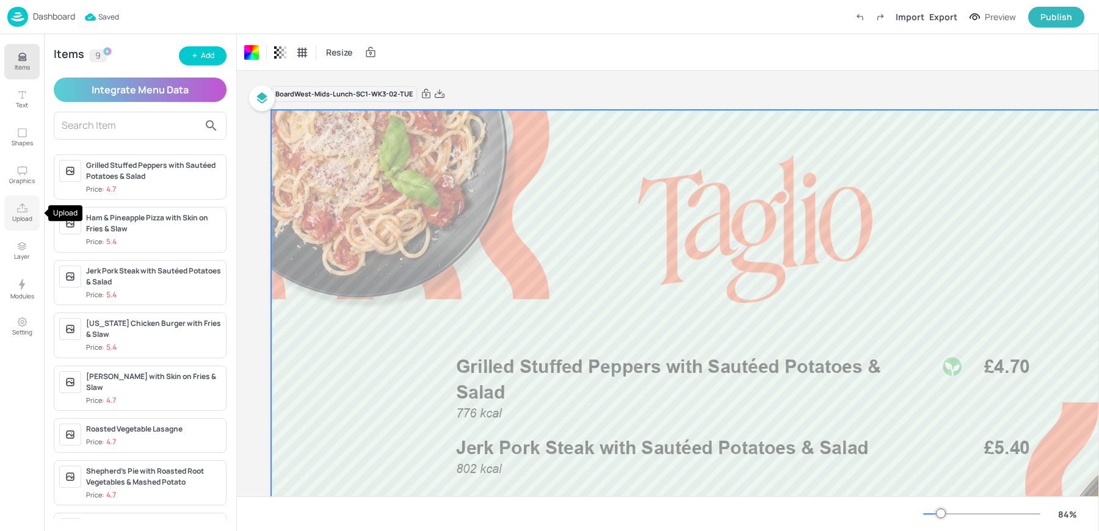
click at [29, 224] on button "Upload" at bounding box center [21, 212] width 35 height 35
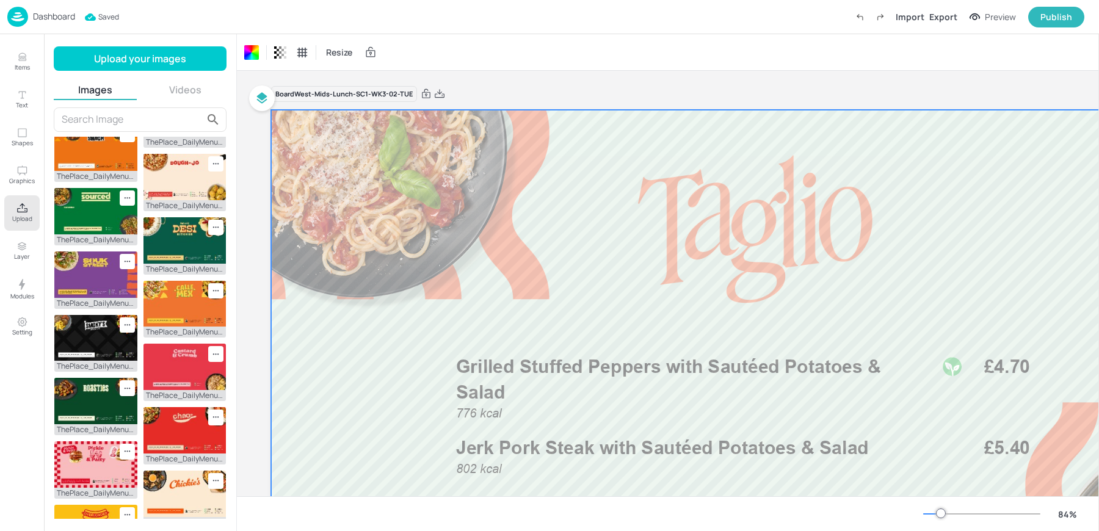
scroll to position [141, 0]
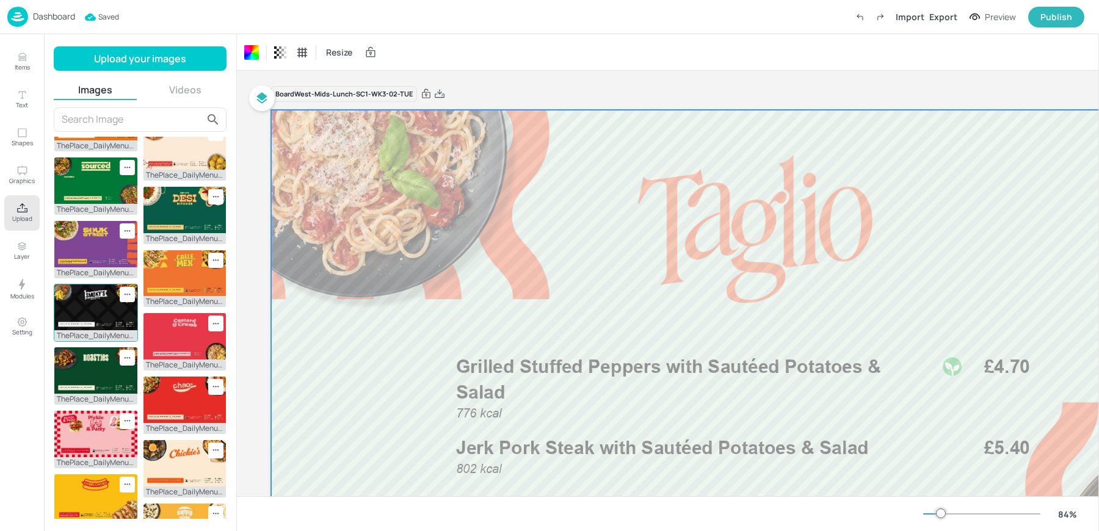
click at [101, 331] on img at bounding box center [95, 308] width 83 height 46
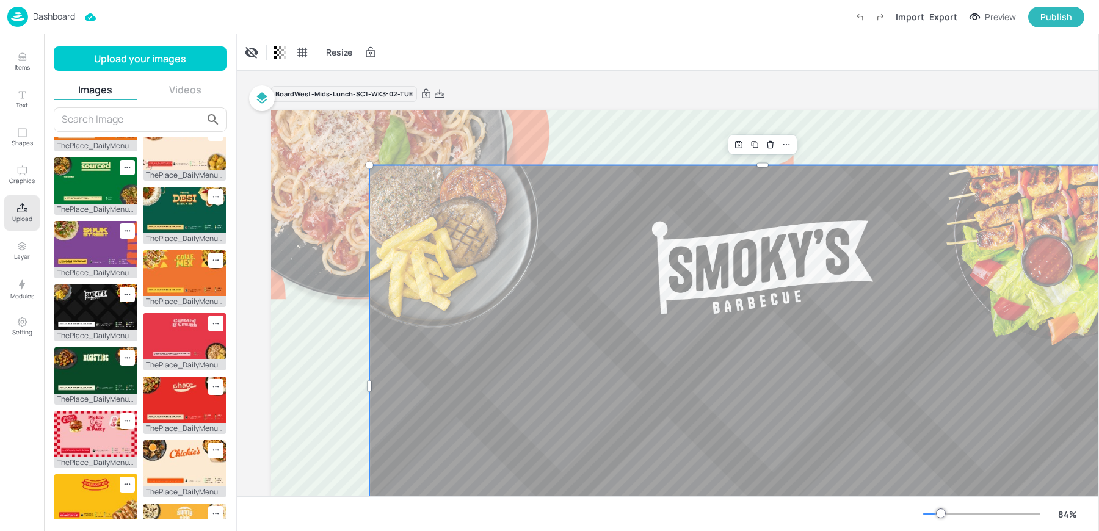
click at [784, 154] on div at bounding box center [763, 145] width 68 height 20
click at [785, 141] on icon at bounding box center [787, 145] width 10 height 10
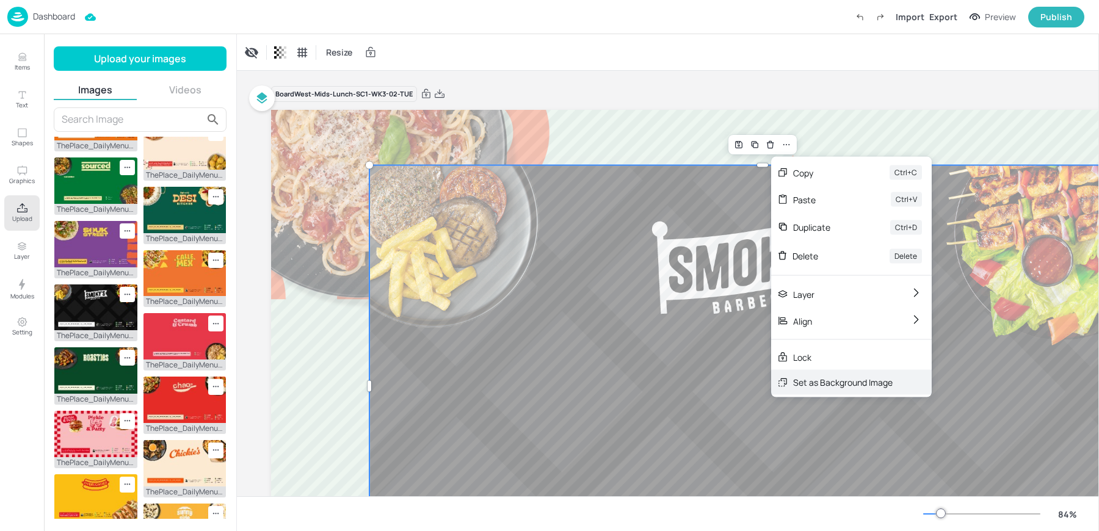
click at [834, 386] on div "Set as Background Image" at bounding box center [843, 382] width 100 height 13
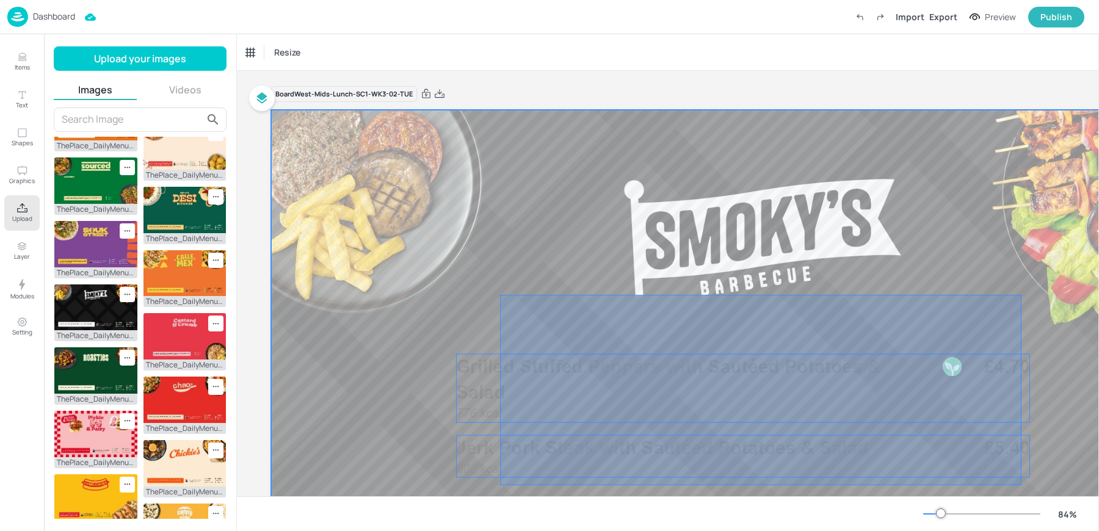
drag, startPoint x: 500, startPoint y: 295, endPoint x: 1022, endPoint y: 486, distance: 555.6
click at [1022, 486] on div at bounding box center [762, 386] width 983 height 553
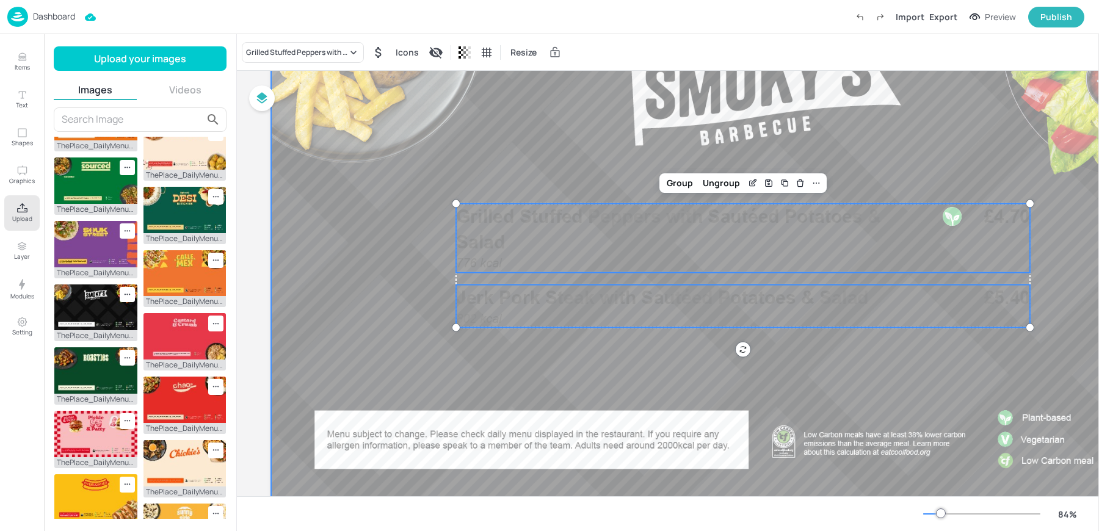
scroll to position [166, 0]
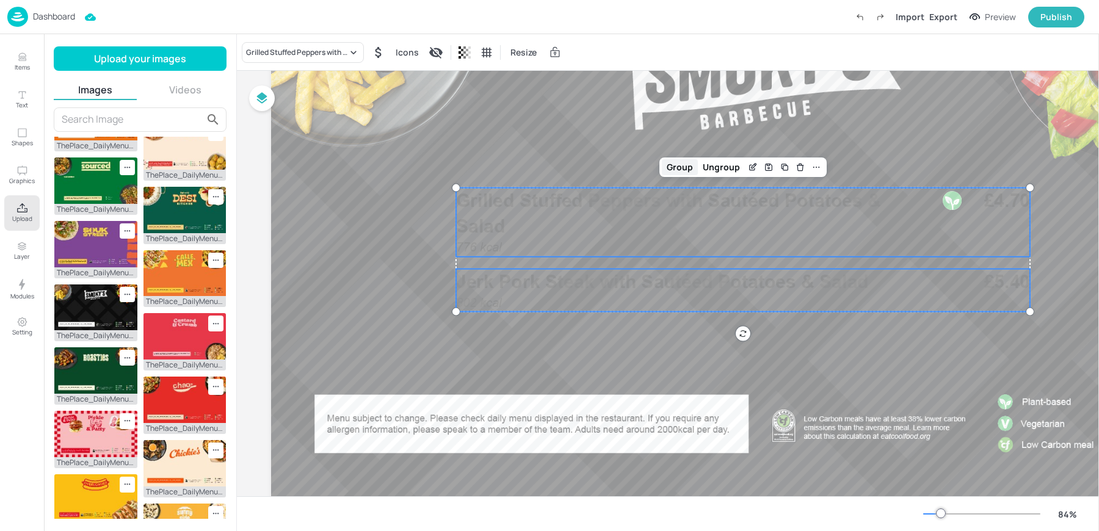
click at [677, 172] on div "Group" at bounding box center [680, 167] width 36 height 16
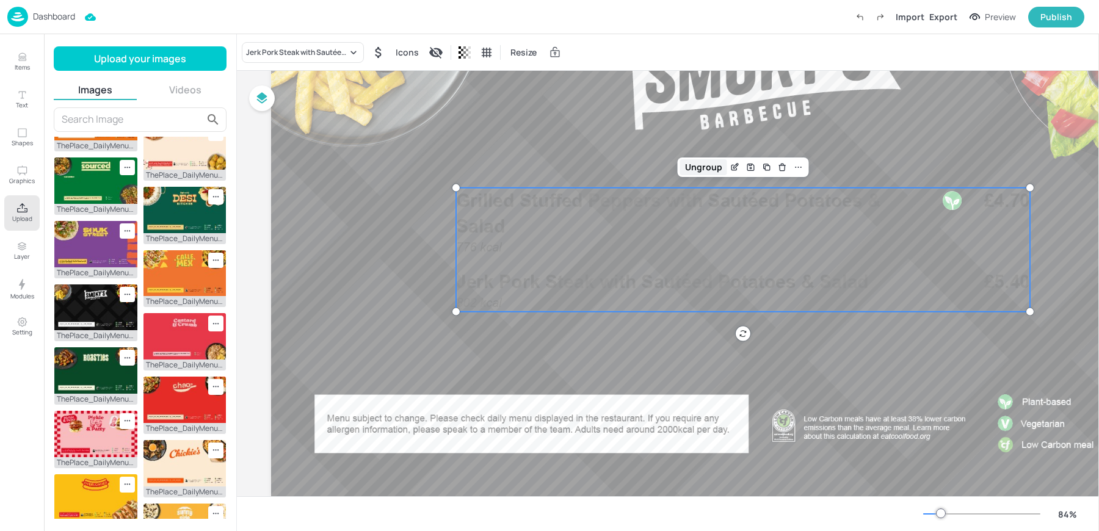
click at [708, 166] on div "Ungroup" at bounding box center [703, 167] width 47 height 16
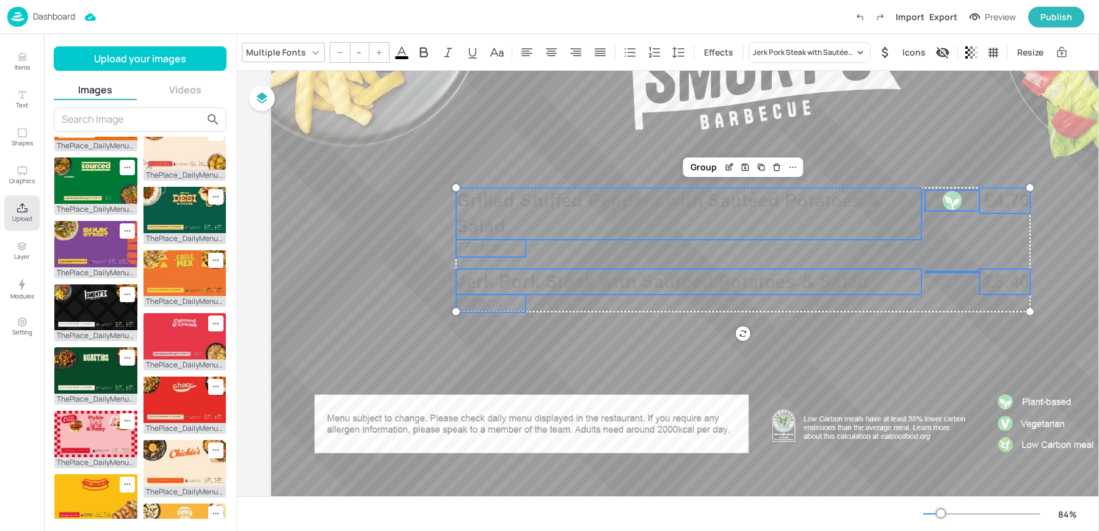
click at [398, 56] on span at bounding box center [401, 57] width 13 height 3
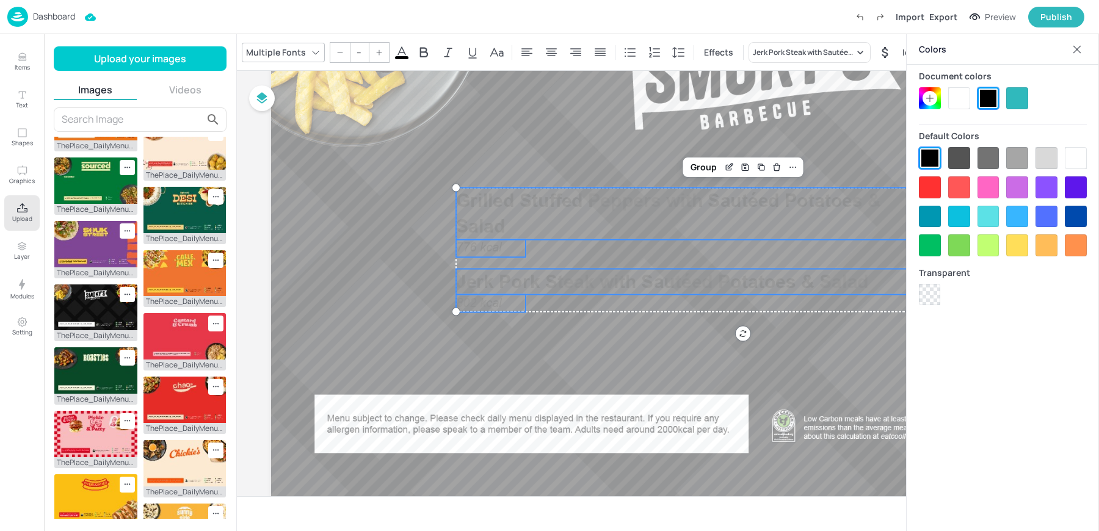
click at [961, 101] on div at bounding box center [960, 98] width 22 height 22
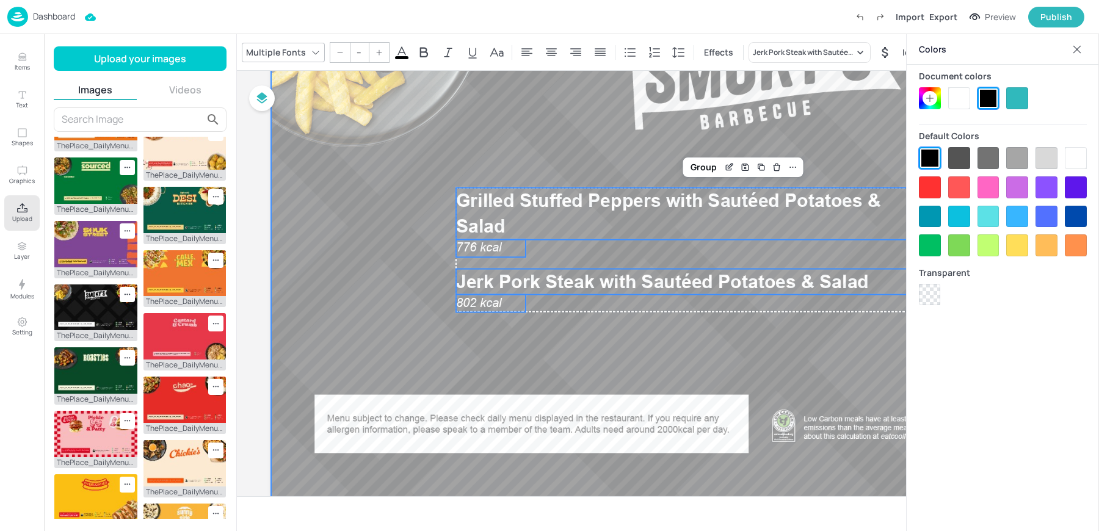
click at [583, 137] on div at bounding box center [762, 220] width 983 height 553
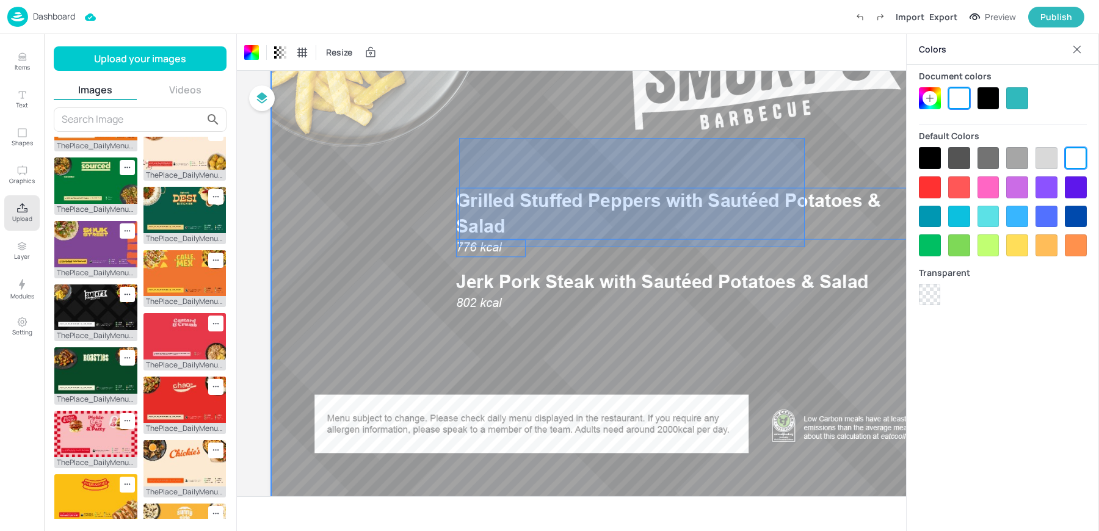
drag, startPoint x: 459, startPoint y: 137, endPoint x: 812, endPoint y: 251, distance: 370.9
click at [812, 251] on div at bounding box center [762, 220] width 983 height 553
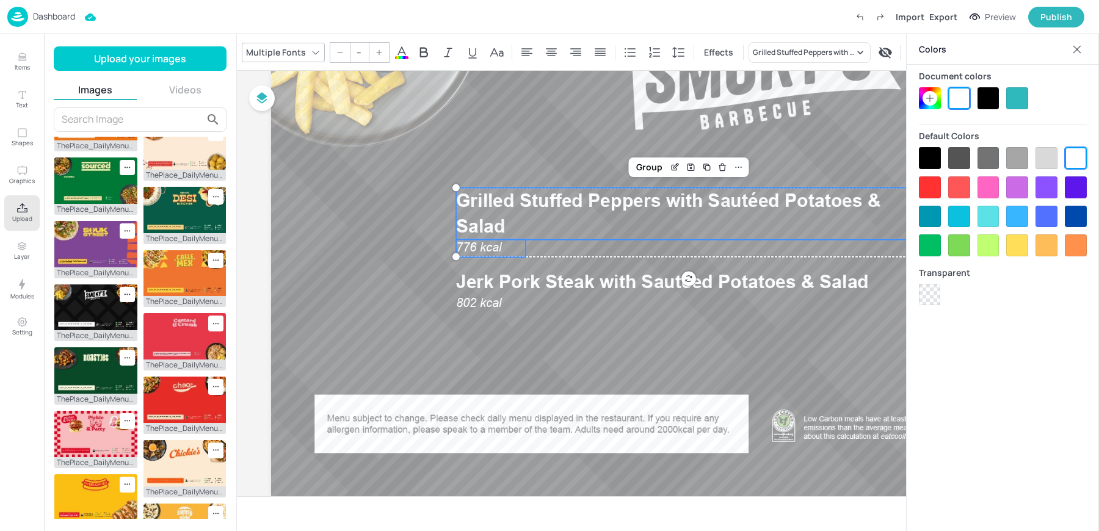
click at [1088, 37] on div "Colors" at bounding box center [1003, 49] width 192 height 31
click at [1080, 44] on icon at bounding box center [1077, 49] width 12 height 12
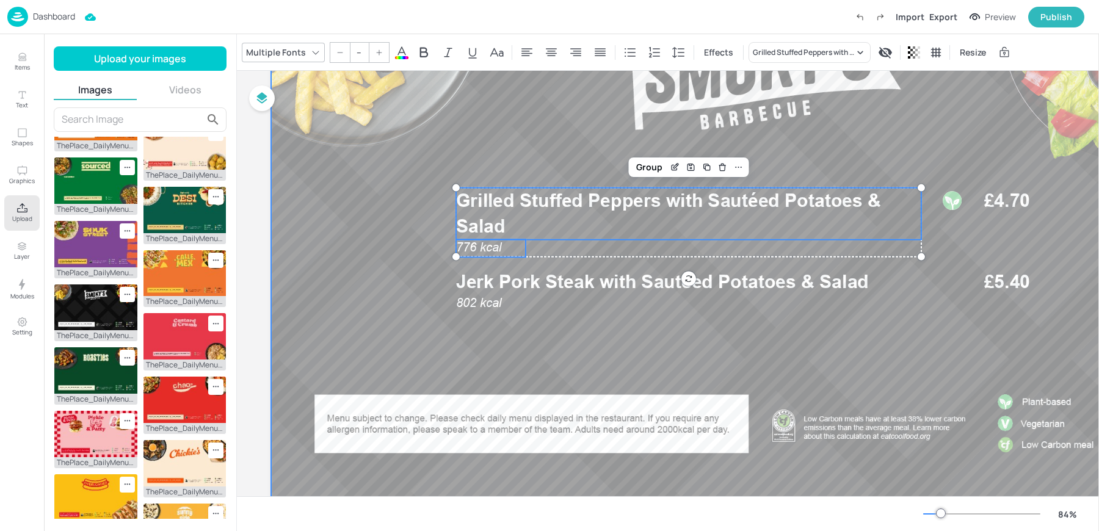
click at [528, 125] on div at bounding box center [762, 220] width 983 height 553
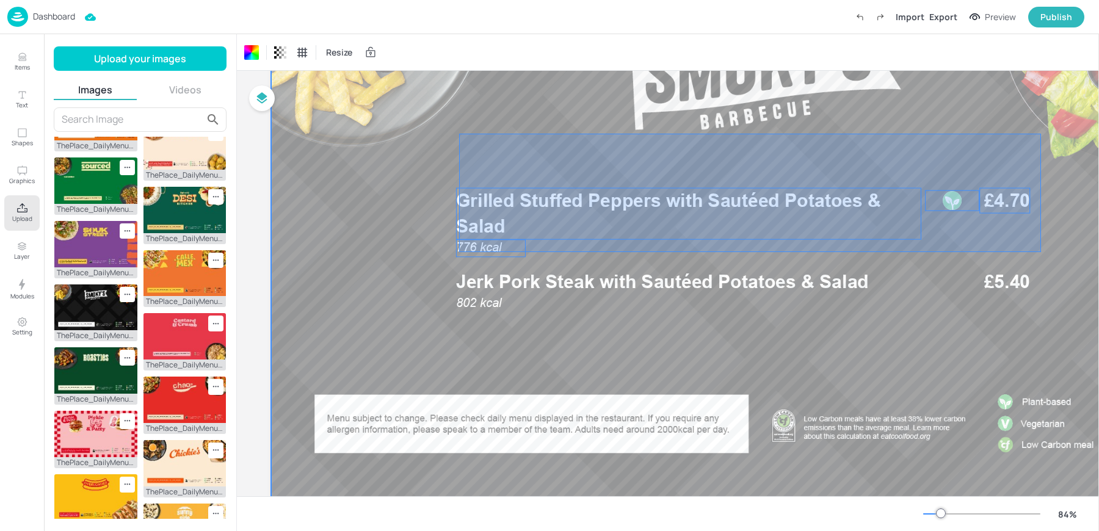
drag, startPoint x: 459, startPoint y: 133, endPoint x: 1041, endPoint y: 252, distance: 594.0
click at [1041, 252] on div at bounding box center [762, 220] width 983 height 553
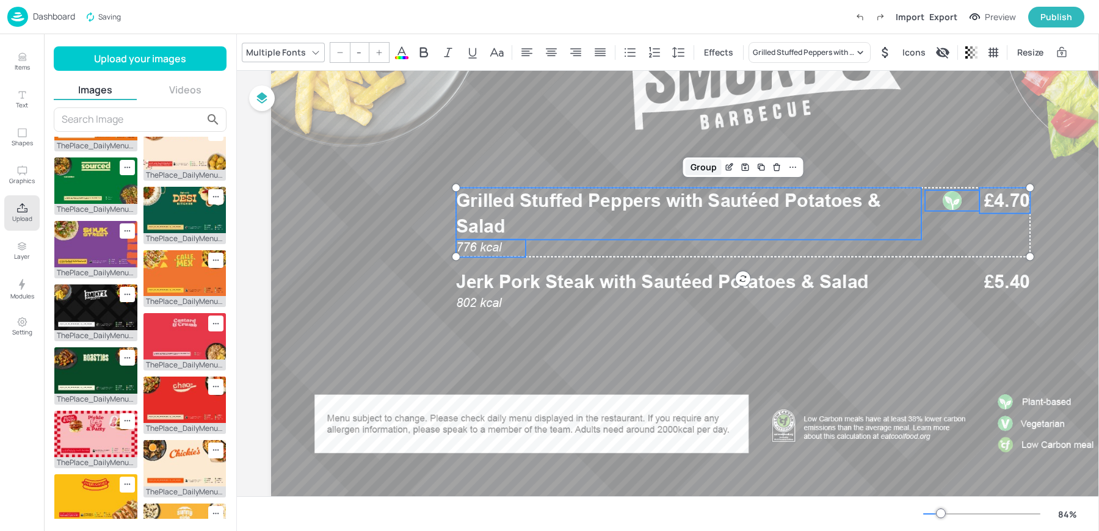
click at [693, 170] on div "Group" at bounding box center [704, 167] width 36 height 16
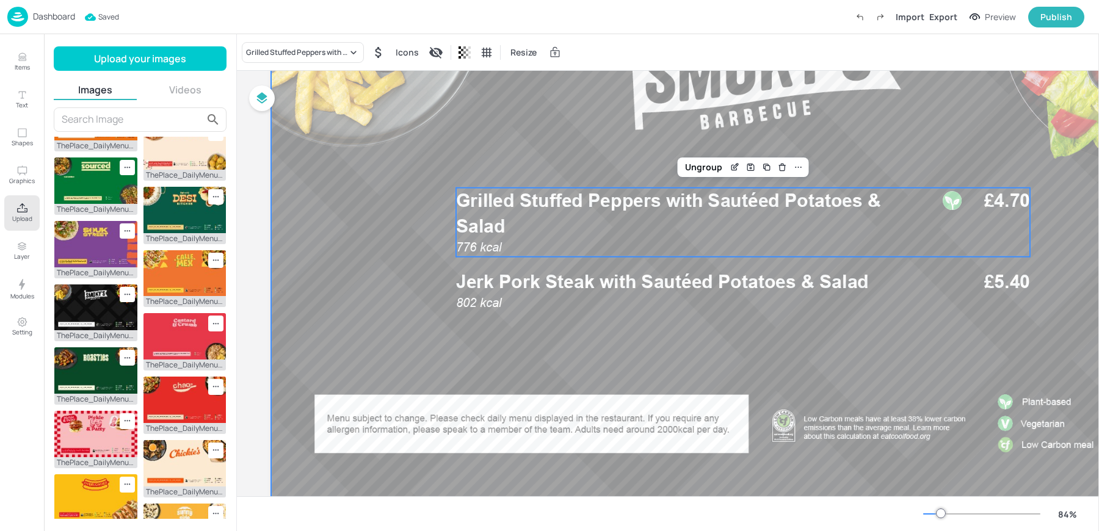
click at [577, 385] on div at bounding box center [762, 220] width 983 height 553
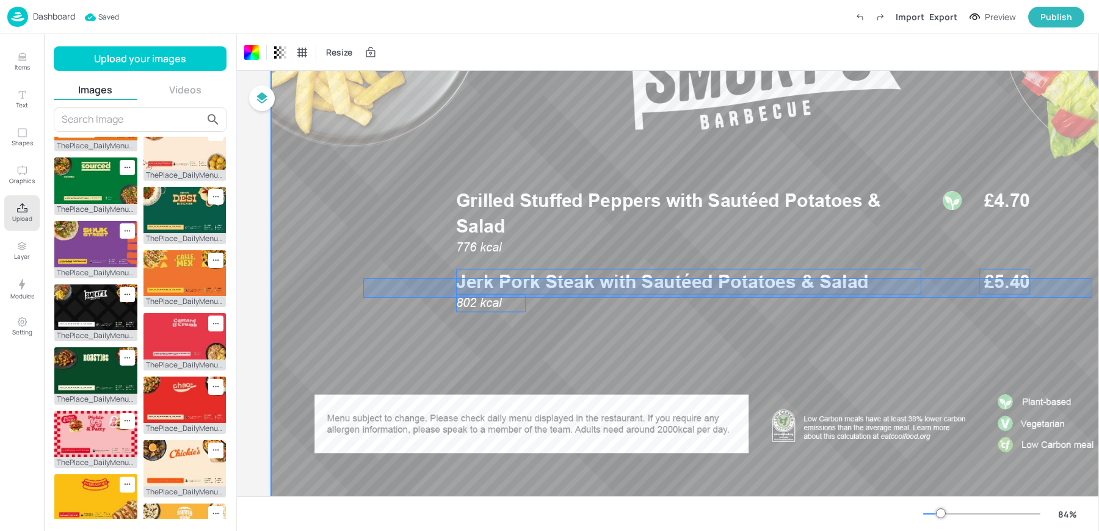
drag, startPoint x: 363, startPoint y: 297, endPoint x: 1093, endPoint y: 278, distance: 729.6
click at [1093, 278] on div at bounding box center [762, 220] width 983 height 553
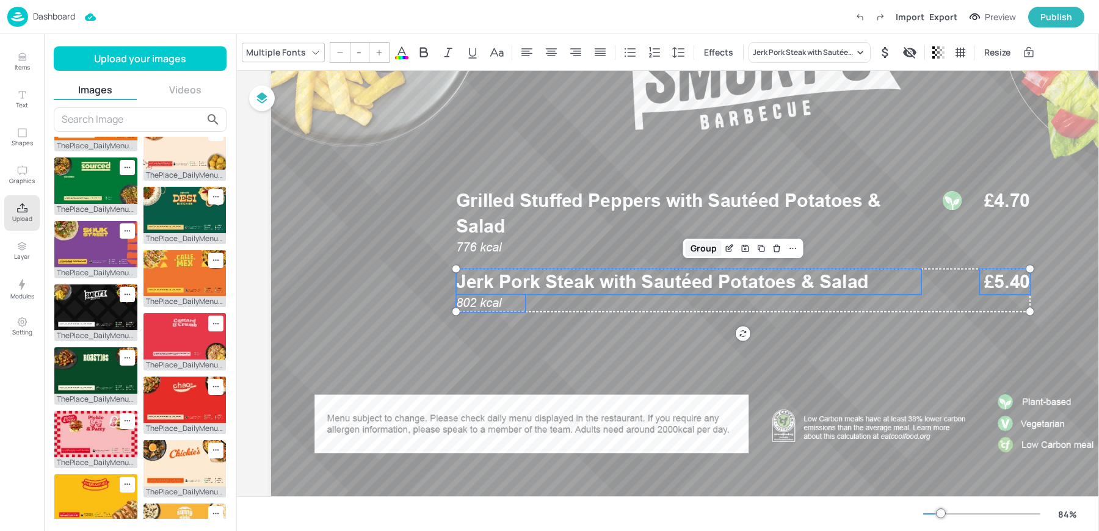
click at [698, 244] on div "Group" at bounding box center [704, 249] width 36 height 16
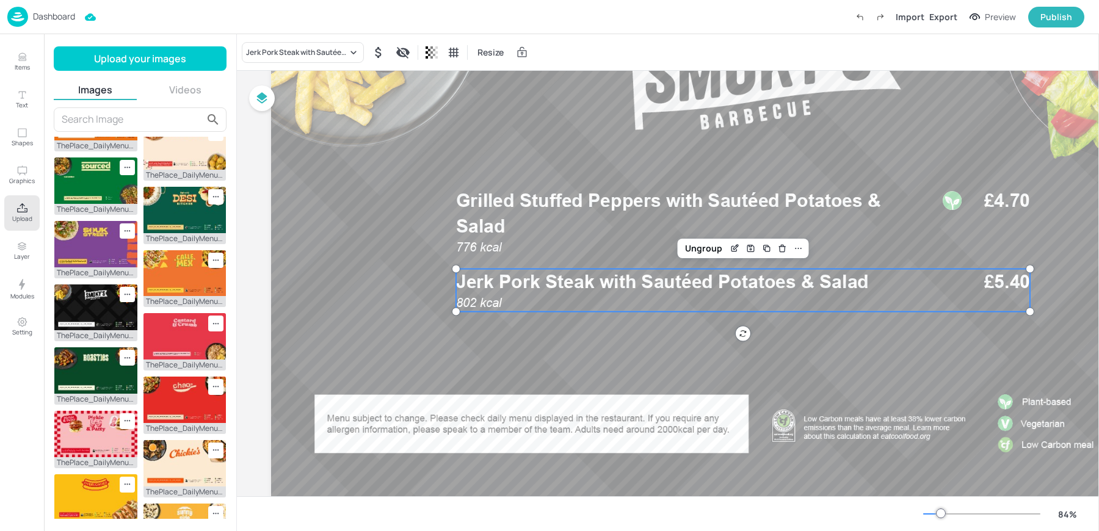
click at [23, 26] on img at bounding box center [17, 17] width 21 height 20
click at [29, 59] on button "Items" at bounding box center [21, 61] width 35 height 35
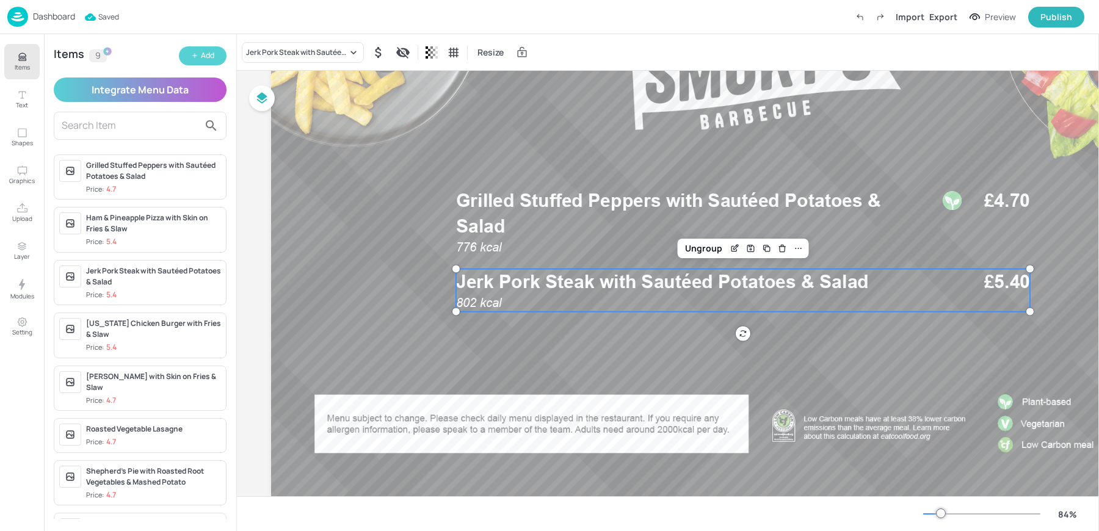
click at [202, 57] on div "Add" at bounding box center [207, 56] width 13 height 12
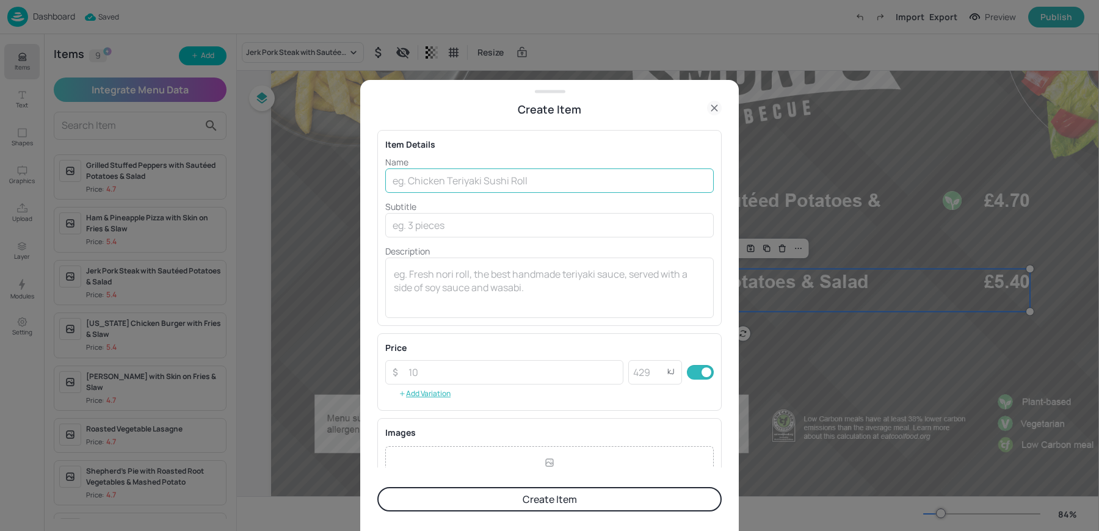
click at [423, 169] on input "text" at bounding box center [549, 181] width 329 height 24
paste input "Hearty Vegetable Stew with Roast Potatoes, Carrots & Parsnips 511kcal £4.70"
drag, startPoint x: 682, startPoint y: 180, endPoint x: 718, endPoint y: 180, distance: 35.4
click at [718, 180] on div "Item Details Name Hearty Vegetable Stew with Roast Potatoes, Carrots & Parsnips…" at bounding box center [549, 293] width 344 height 351
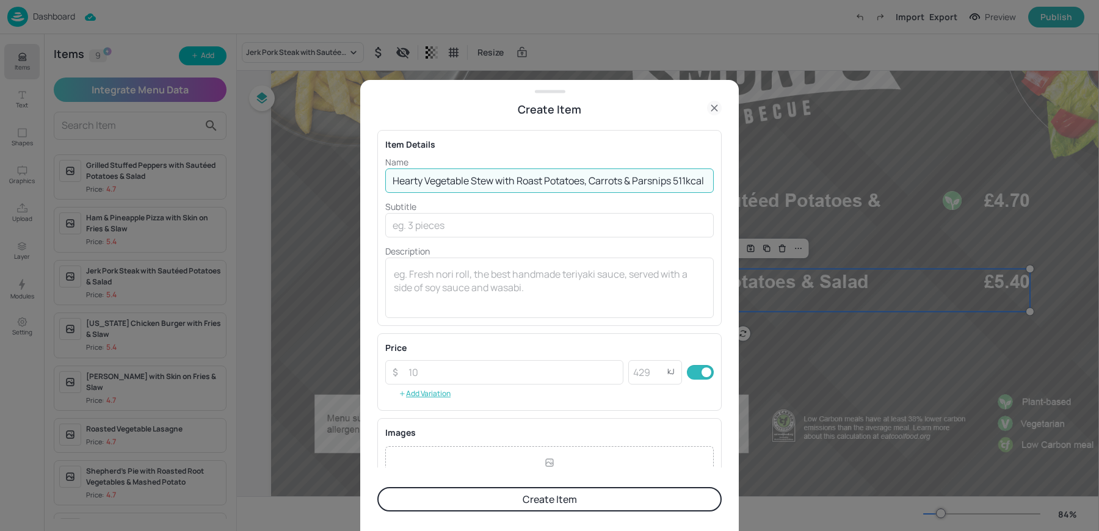
scroll to position [0, 7]
type input "Hearty Vegetable Stew with Roast Potatoes, Carrots & Parsnips 511kcal"
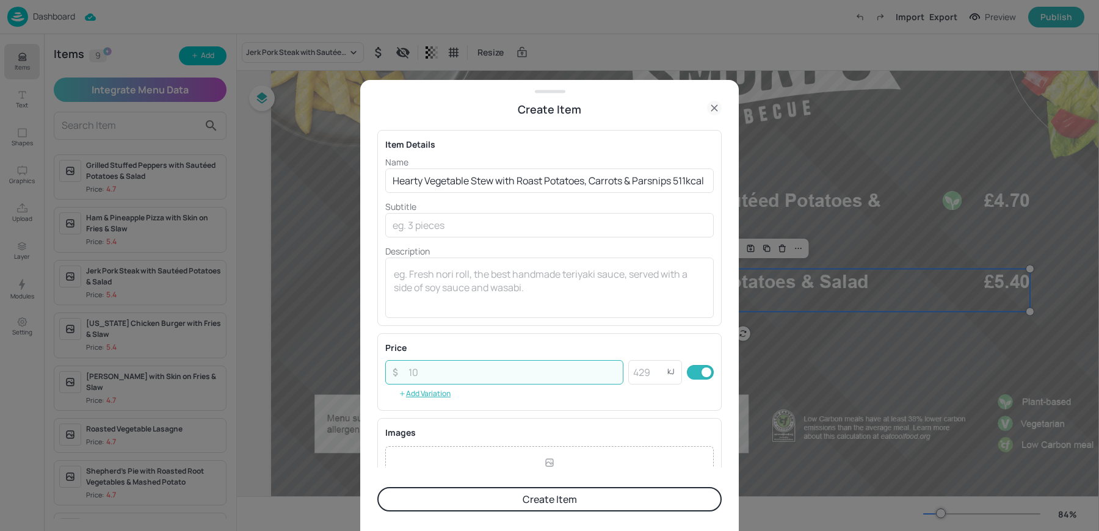
click at [404, 362] on input "number" at bounding box center [512, 372] width 222 height 24
paste input "4.70"
type input "4.70"
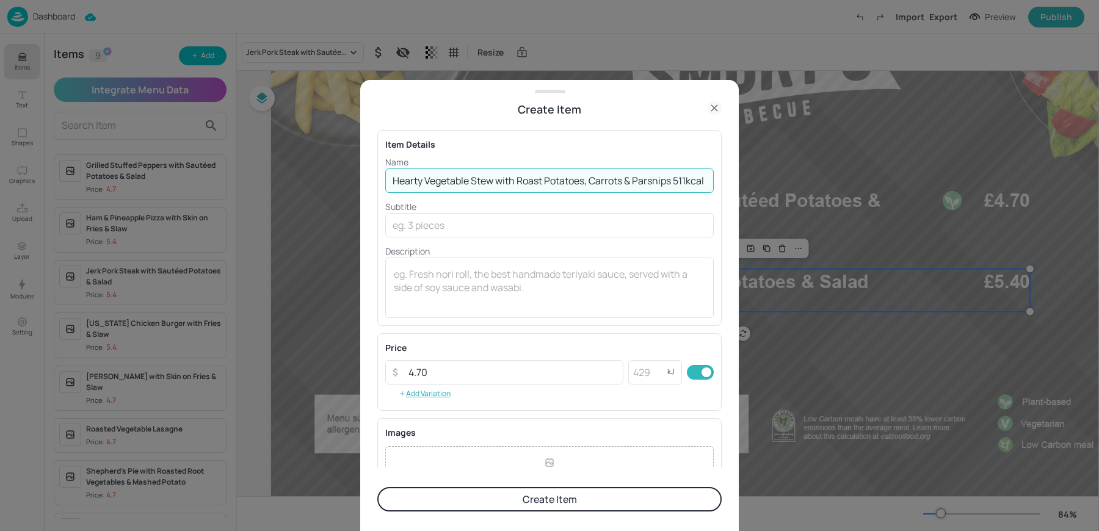
scroll to position [0, 7]
drag, startPoint x: 676, startPoint y: 179, endPoint x: 751, endPoint y: 180, distance: 75.1
click at [751, 180] on div "Create Item Item Details Name Hearty Vegetable Stew with Roast Potatoes, Carrot…" at bounding box center [549, 265] width 1099 height 531
click at [751, 181] on div at bounding box center [549, 265] width 1099 height 531
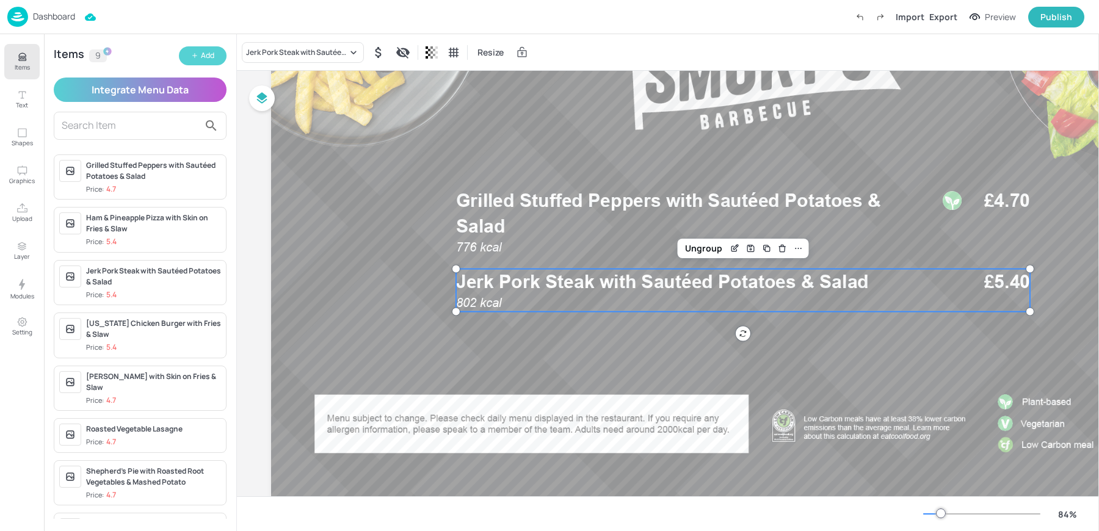
click at [212, 57] on div "Add" at bounding box center [207, 56] width 13 height 12
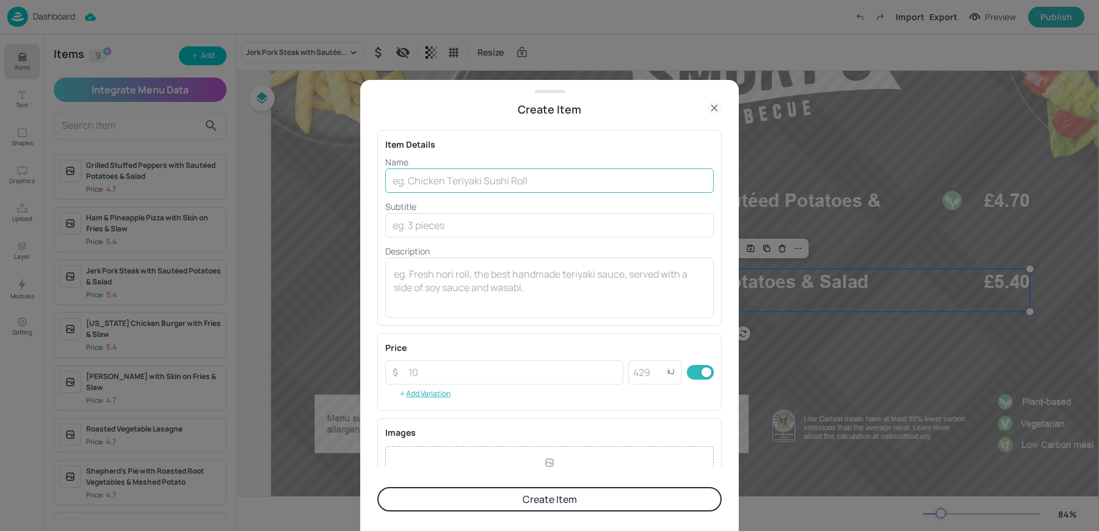
click at [458, 175] on input "text" at bounding box center [549, 181] width 329 height 24
paste input "Hearty Vegetable Stew with Roast Potatoes, Carrots & Parsnips 511kcal £4.70"
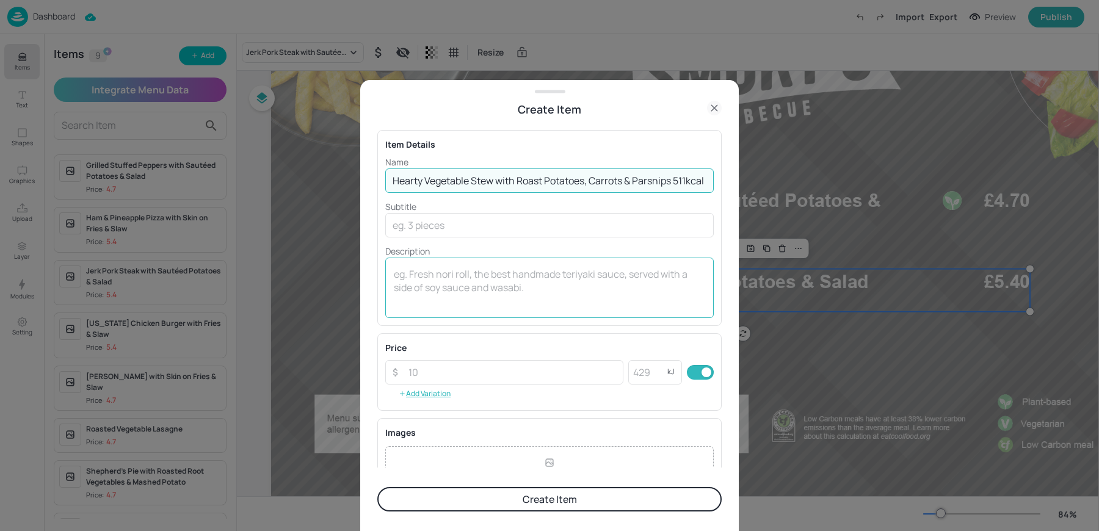
scroll to position [0, 7]
type input "Hearty Vegetable Stew with Roast Potatoes, Carrots & Parsnips 511kcal"
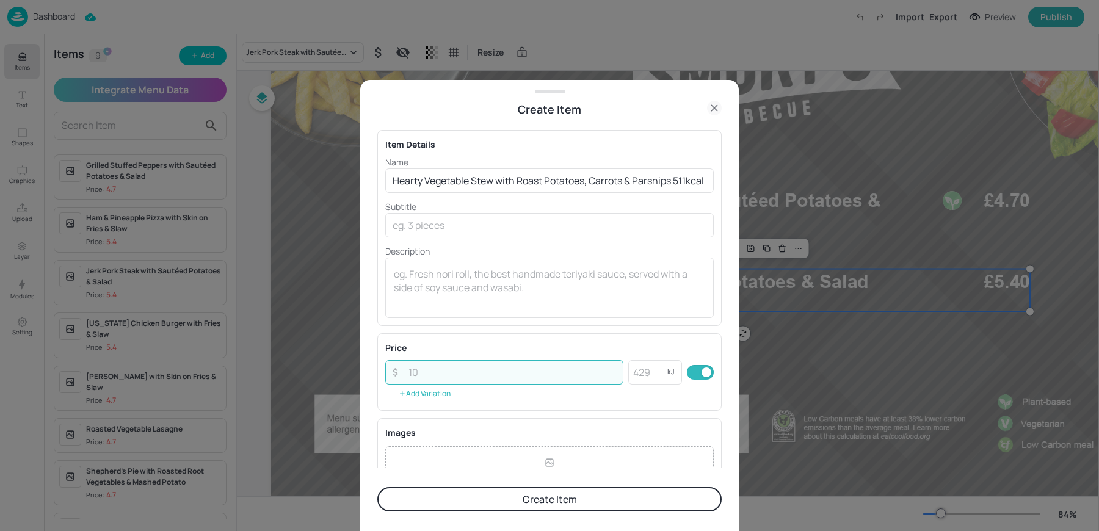
click at [452, 371] on input "number" at bounding box center [512, 372] width 222 height 24
paste input "4.70"
type input "4.70"
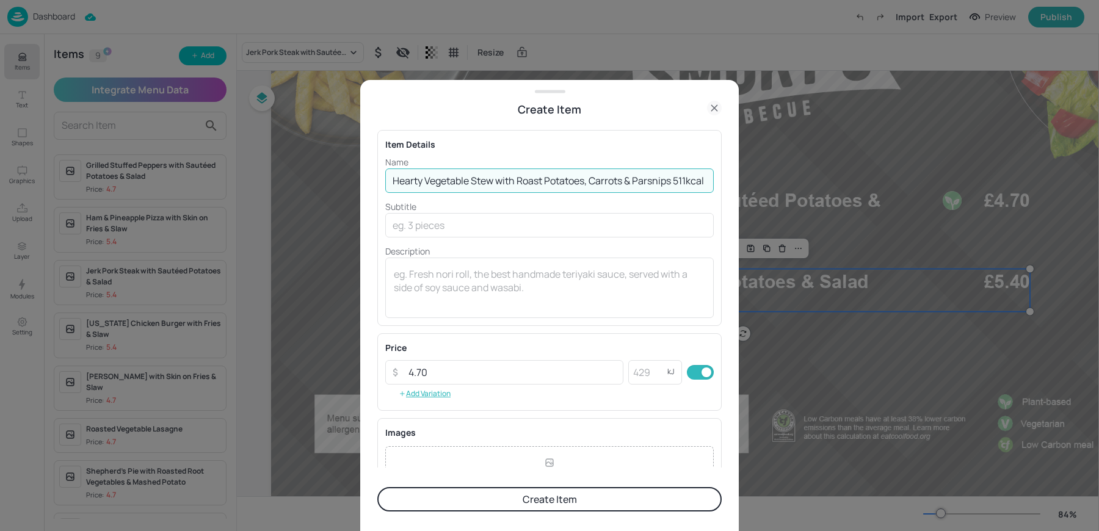
scroll to position [0, 7]
drag, startPoint x: 678, startPoint y: 181, endPoint x: 731, endPoint y: 184, distance: 53.3
click at [731, 184] on div "Create Item Item Details Name Hearty Vegetable Stew with Roast Potatoes, Carrot…" at bounding box center [549, 306] width 379 height 452
type input "Hearty Vegetable Stew with Roast Potatoes, Carrots & Parsnips"
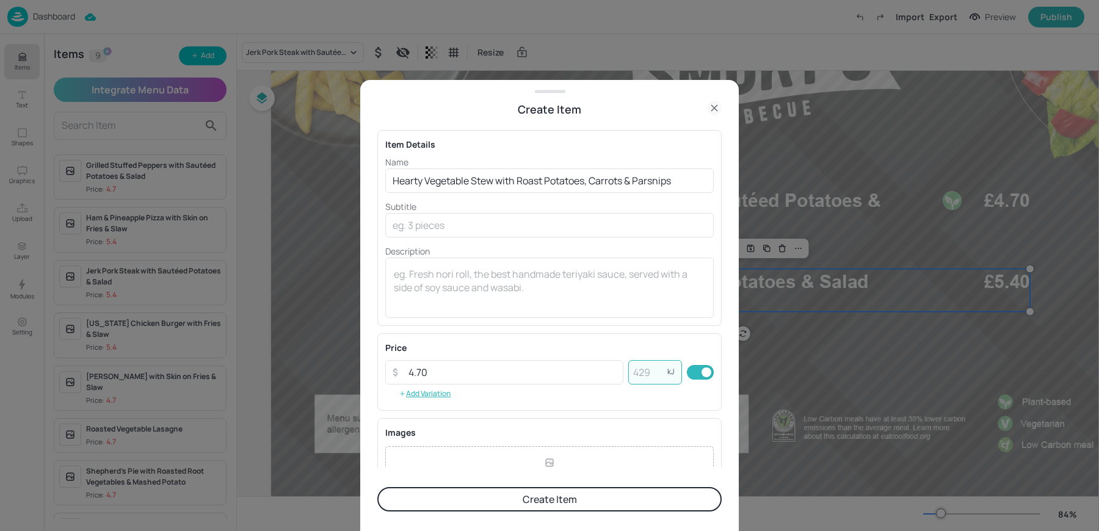
click at [640, 370] on input "number" at bounding box center [648, 372] width 39 height 24
paste input "511"
type input "511"
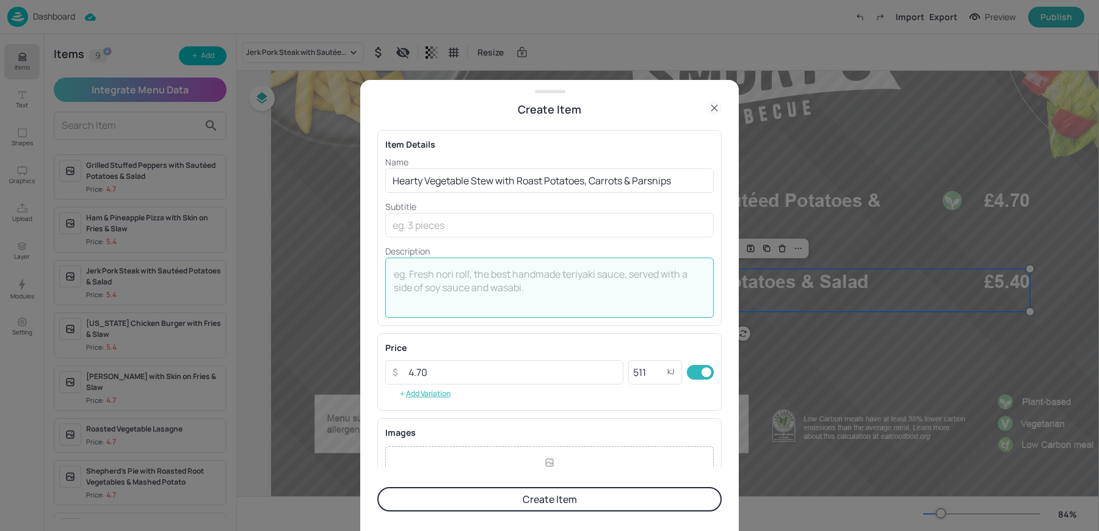
click at [544, 294] on textarea at bounding box center [550, 288] width 312 height 40
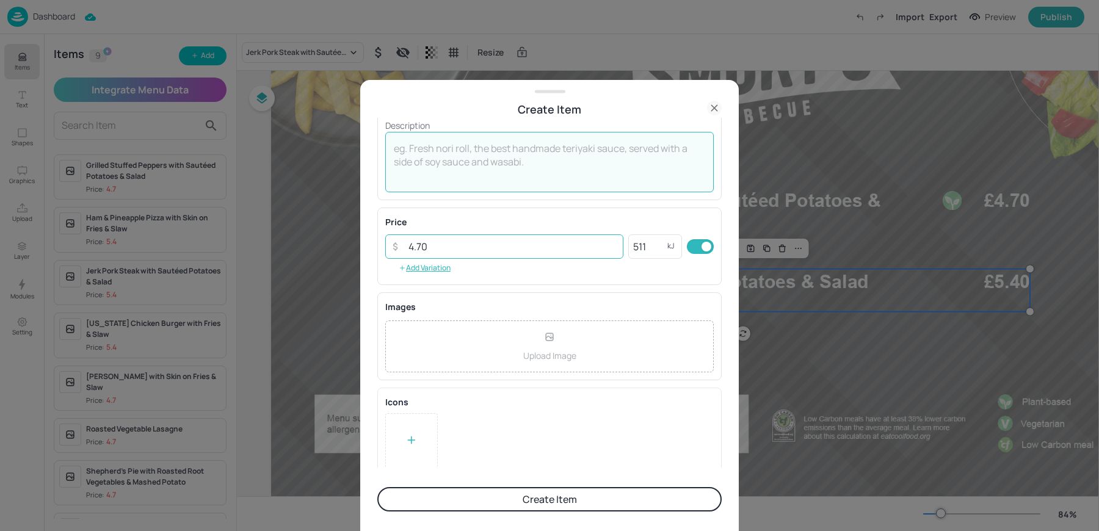
scroll to position [132, 0]
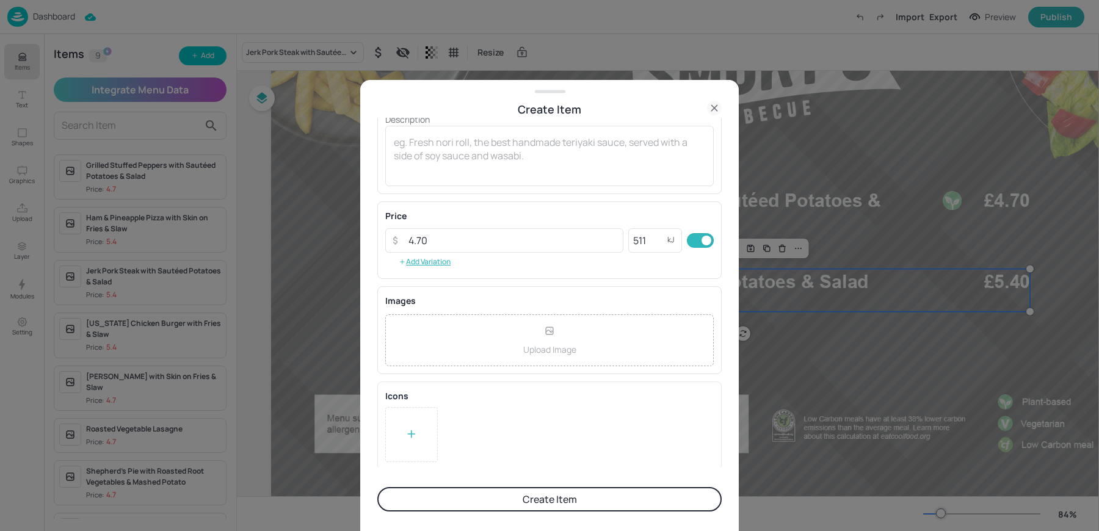
click at [417, 440] on div at bounding box center [412, 435] width 12 height 18
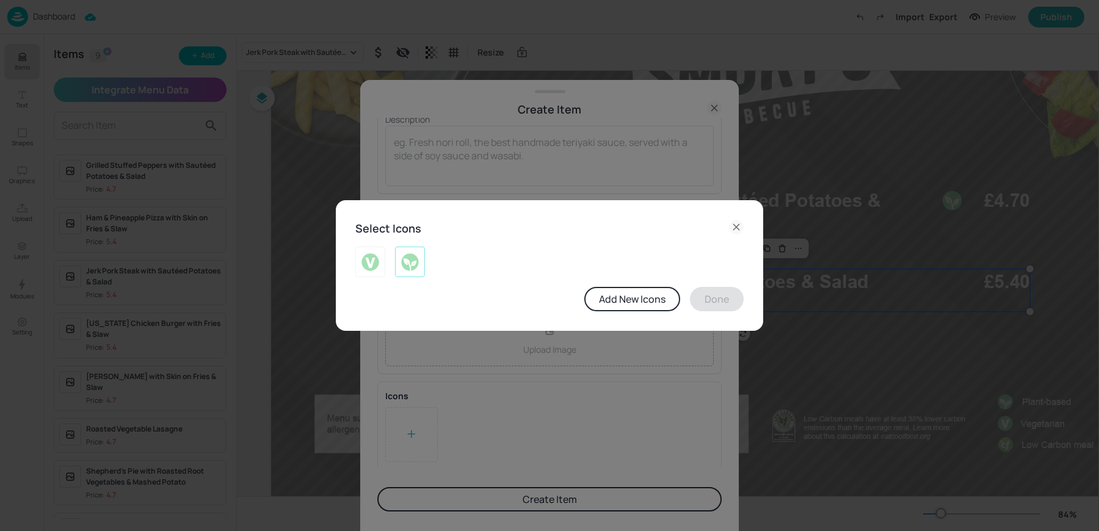
click at [414, 260] on img at bounding box center [410, 262] width 19 height 20
click at [709, 302] on button "Done" at bounding box center [717, 299] width 54 height 24
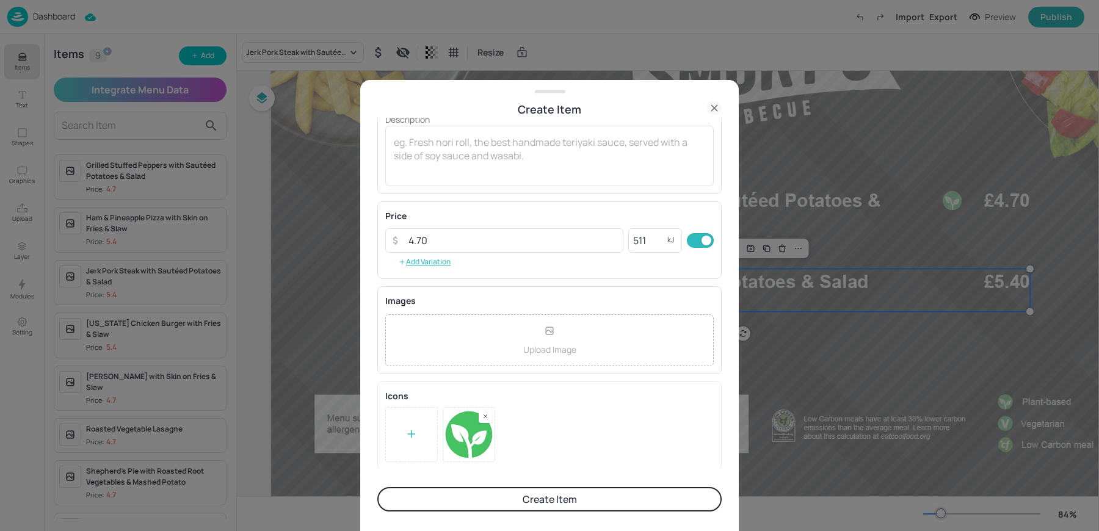
click at [558, 489] on button "Create Item" at bounding box center [549, 499] width 344 height 24
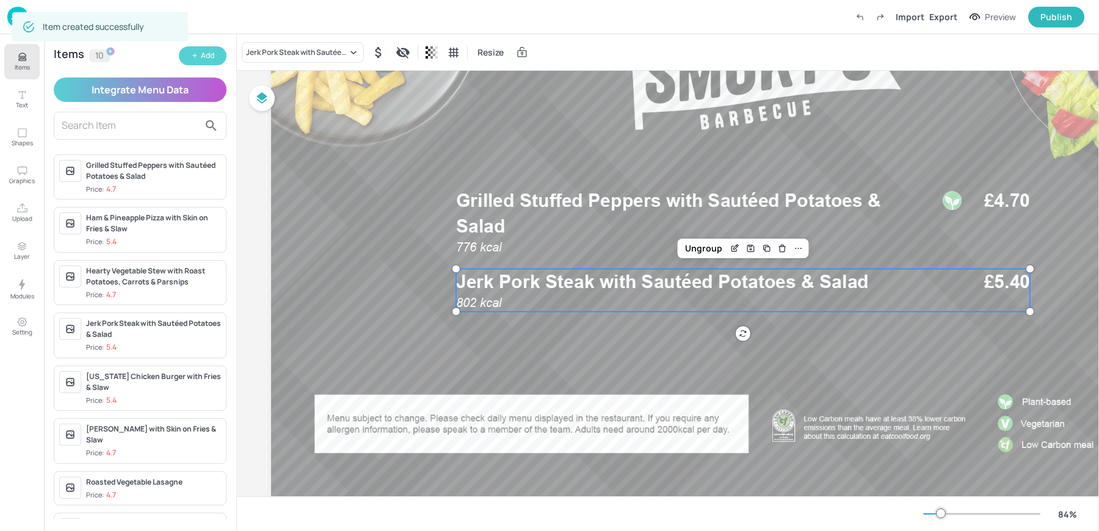
click at [204, 65] on button "Add" at bounding box center [203, 55] width 48 height 19
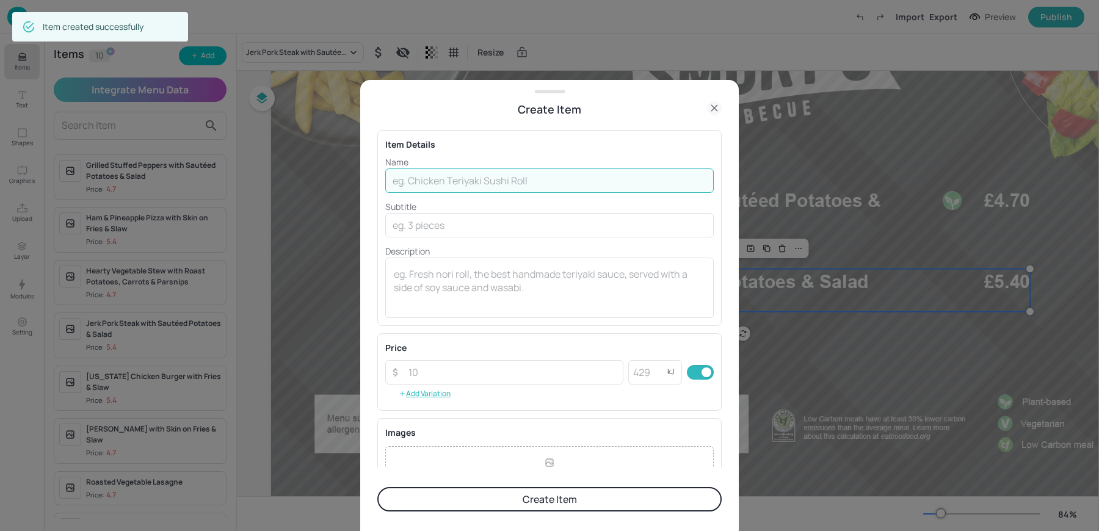
click at [471, 177] on input "text" at bounding box center [549, 181] width 329 height 24
paste input "Roast Chicken with Roast Potatoes, Carrots & Parsnips 572kcal £5.40"
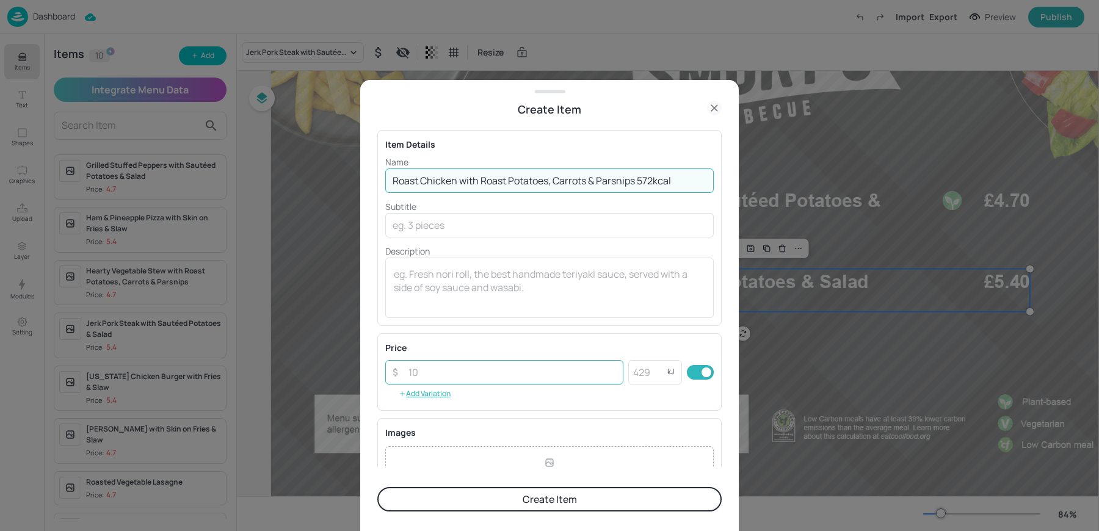
type input "Roast Chicken with Roast Potatoes, Carrots & Parsnips 572kcal"
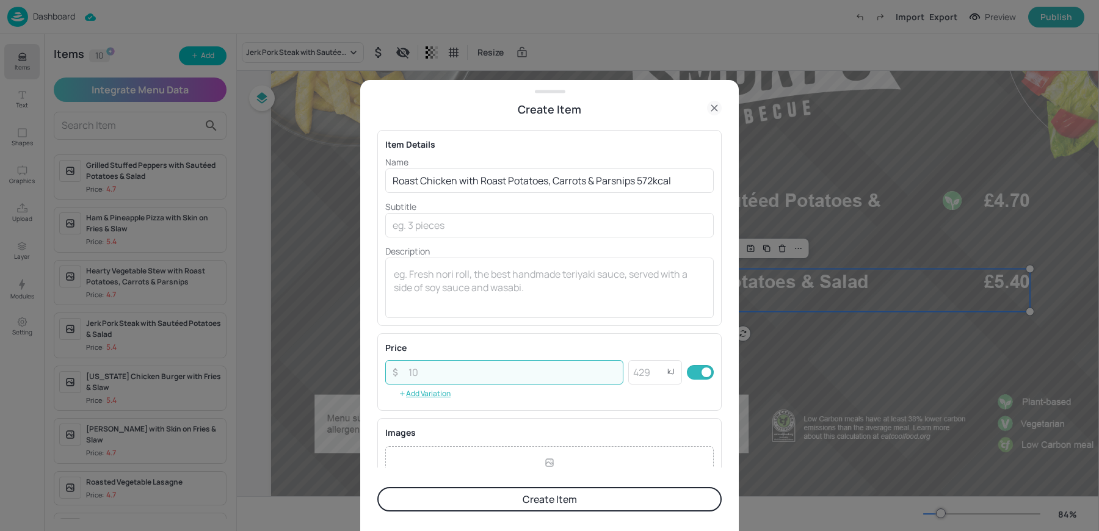
click at [517, 379] on input "number" at bounding box center [512, 372] width 222 height 24
paste input "5.40"
type input "5.40"
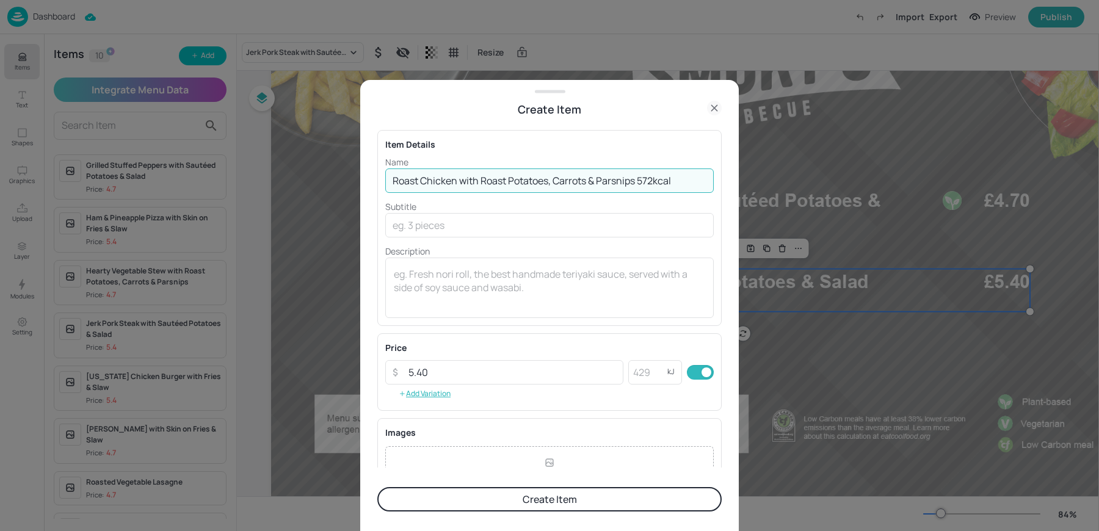
drag, startPoint x: 641, startPoint y: 183, endPoint x: 712, endPoint y: 181, distance: 70.9
click at [712, 181] on div "Item Details Name Roast Chicken with Roast Potatoes, Carrots & Parsnips 572kcal…" at bounding box center [549, 228] width 344 height 196
type input "Roast Chicken with Roast Potatoes, Carrots & Parsnips"
click at [649, 373] on input "number" at bounding box center [648, 372] width 39 height 24
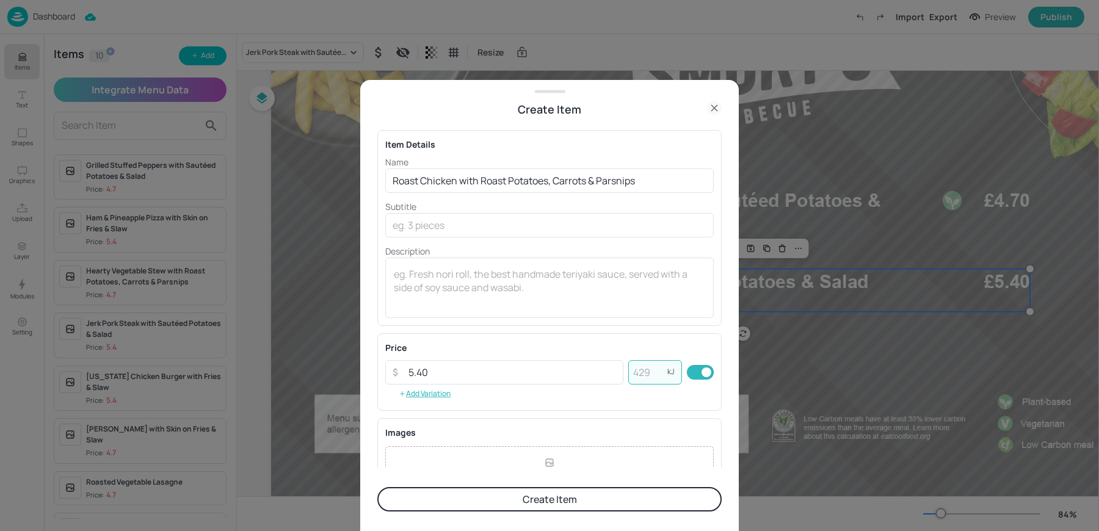
paste input "572"
type input "572"
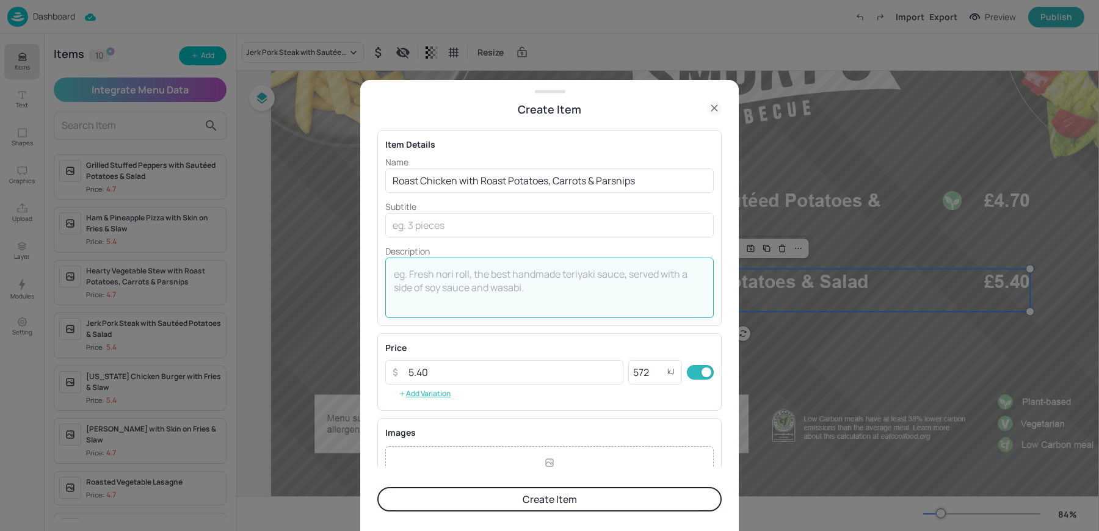
click at [574, 288] on textarea at bounding box center [550, 288] width 312 height 40
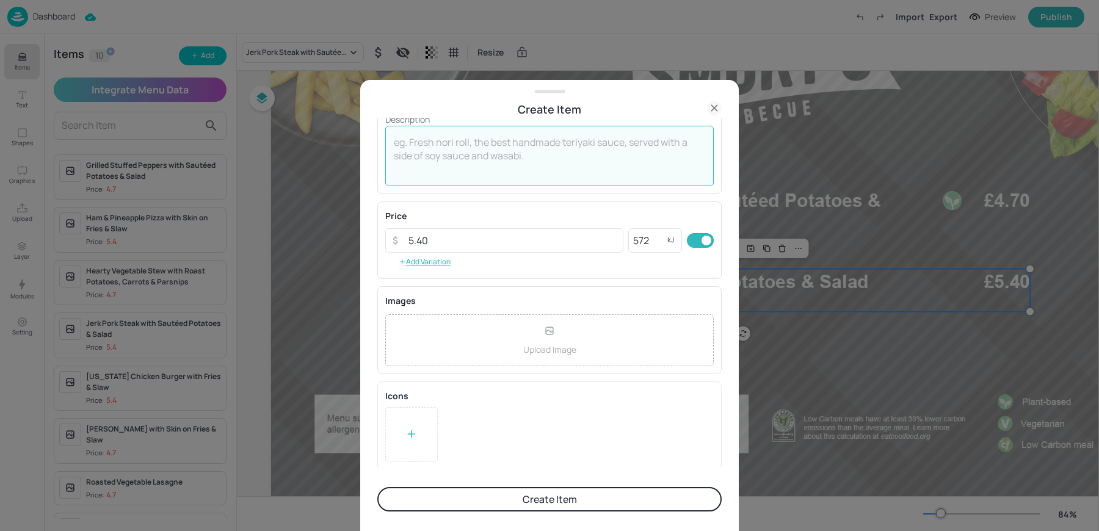
click at [507, 505] on button "Create Item" at bounding box center [549, 499] width 344 height 24
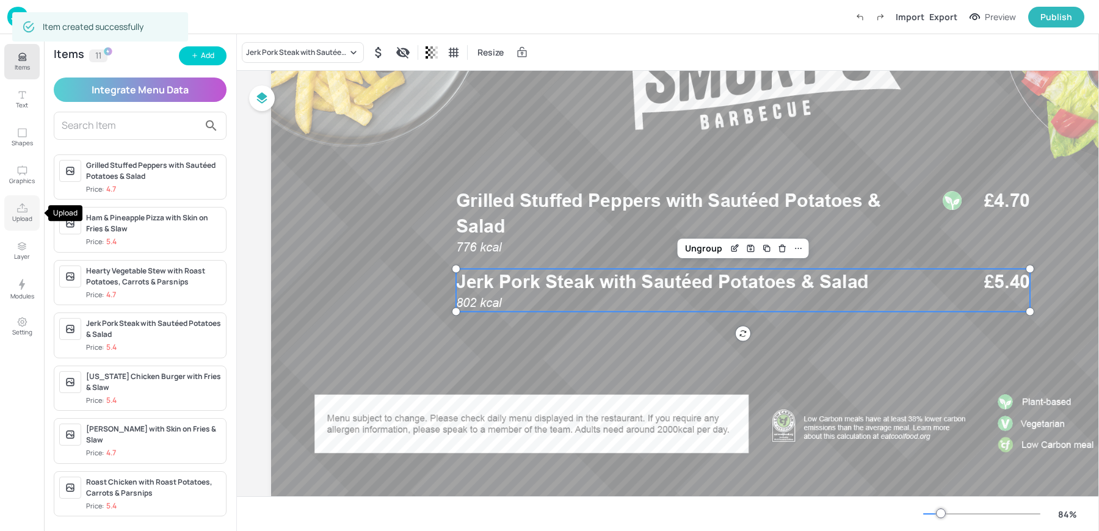
click at [20, 215] on p "Upload" at bounding box center [22, 218] width 20 height 9
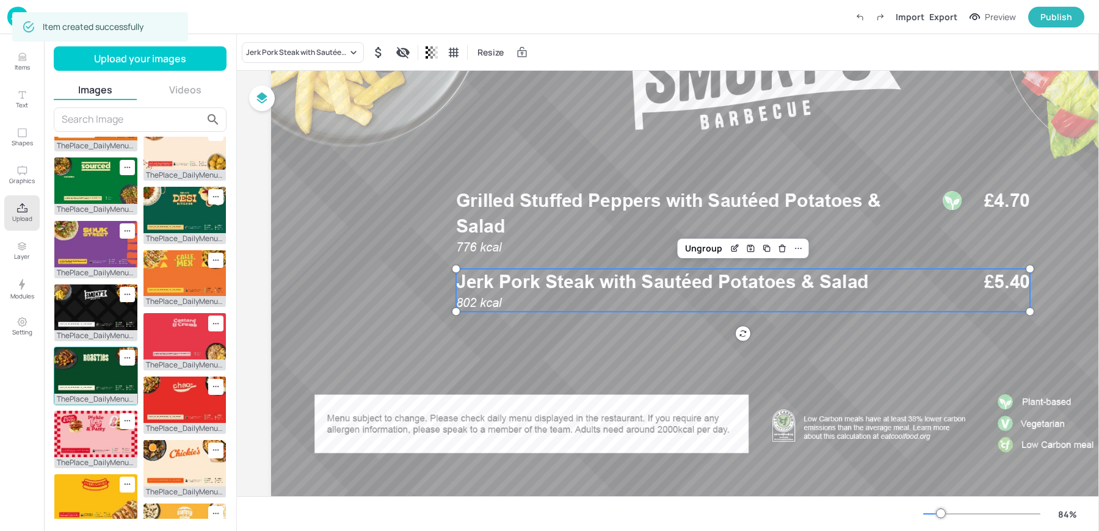
click at [93, 394] on img at bounding box center [95, 371] width 83 height 46
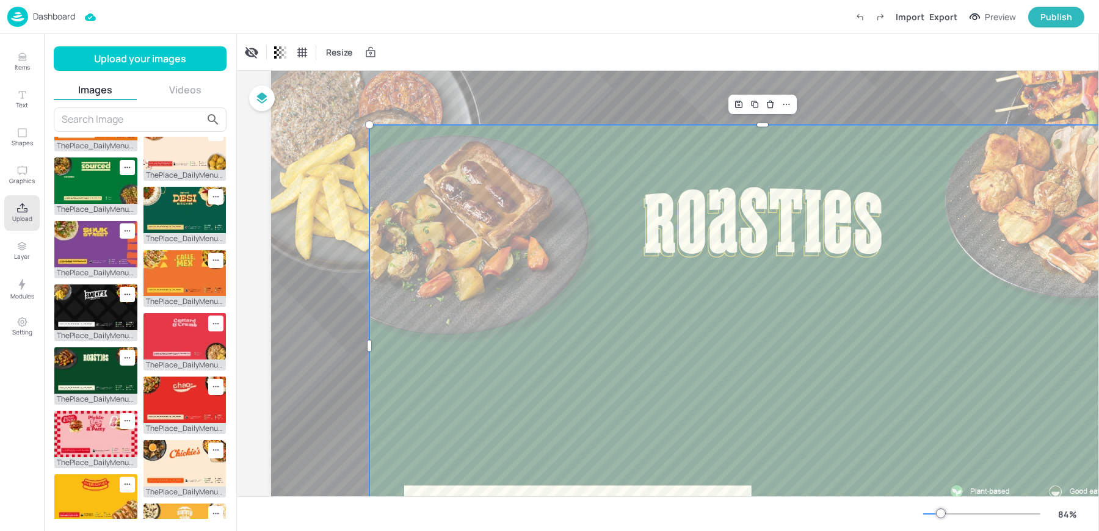
scroll to position [32, 0]
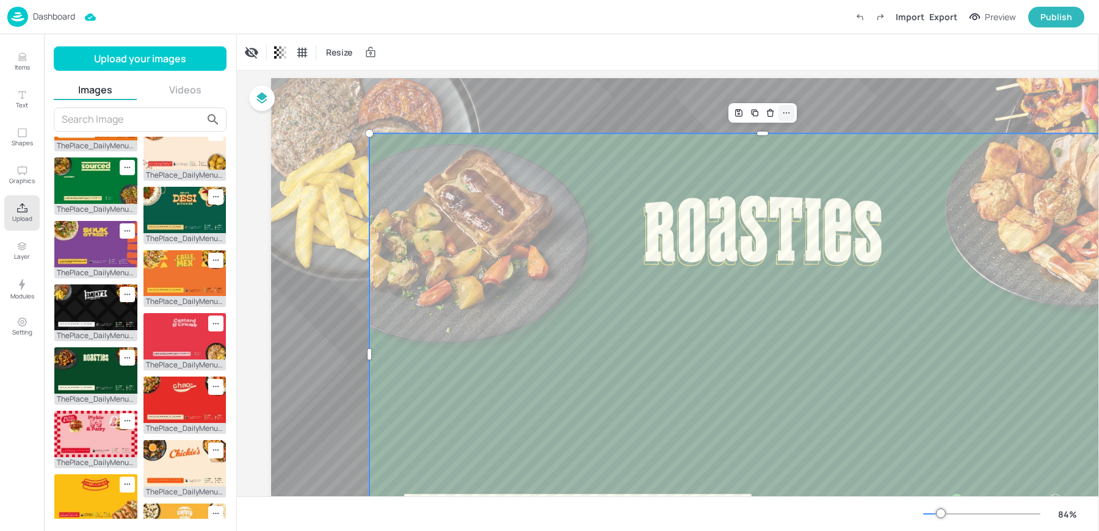
click at [789, 111] on icon at bounding box center [787, 113] width 10 height 10
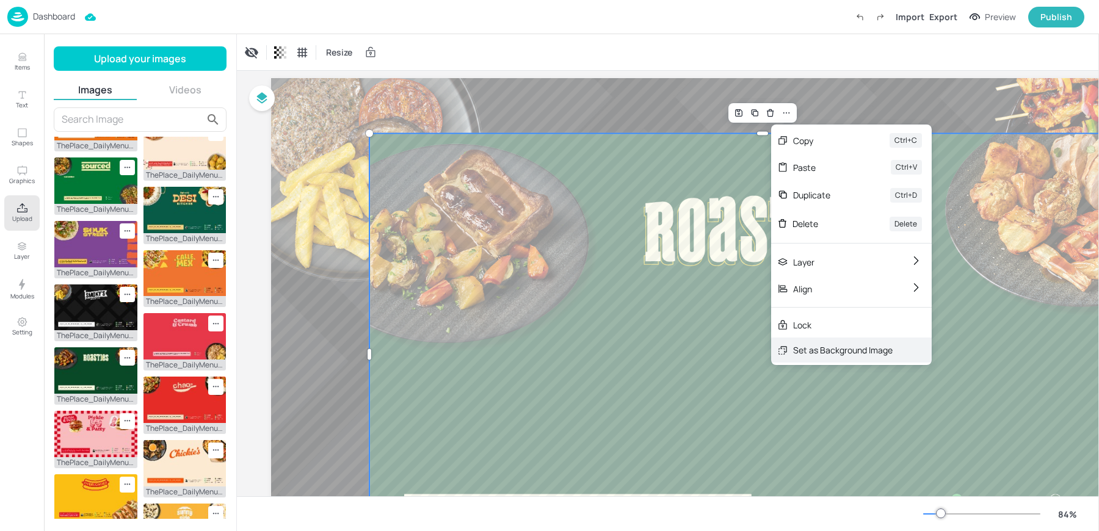
click at [805, 354] on div "Set as Background Image" at bounding box center [843, 350] width 100 height 13
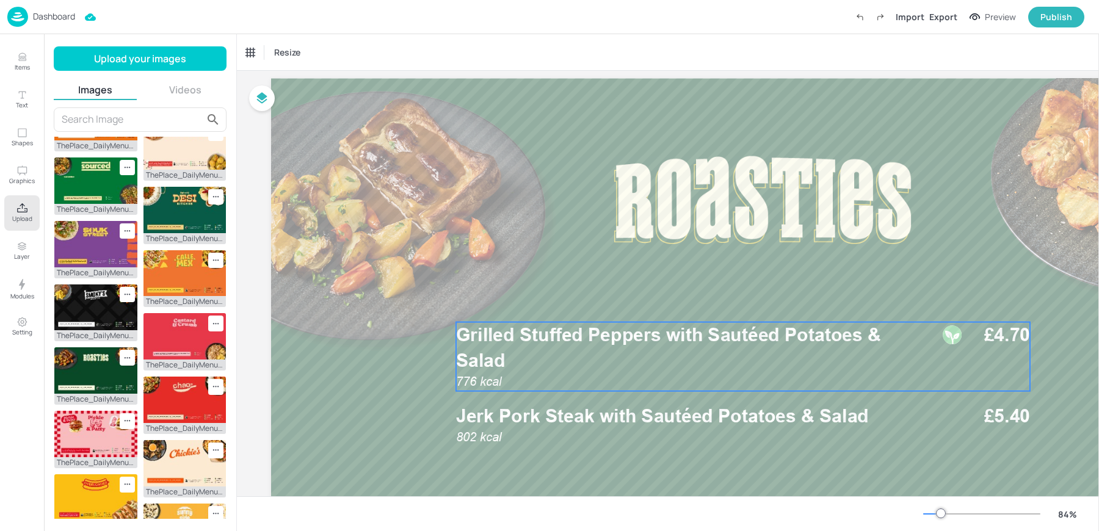
scroll to position [120, 0]
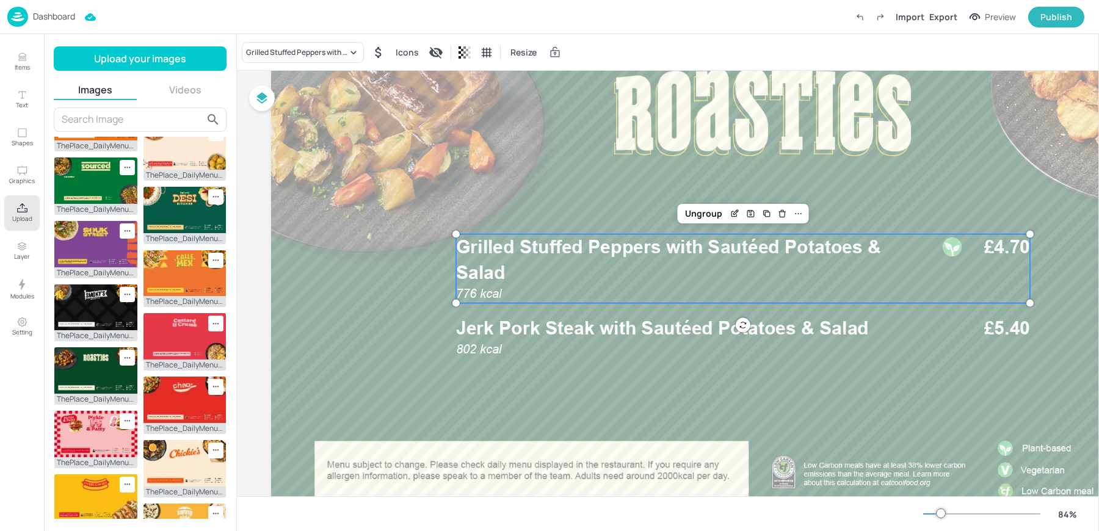
click at [720, 266] on p "Grilled Stuffed Peppers with Sautéed Potatoes & Salad" at bounding box center [688, 261] width 465 height 52
click at [603, 337] on span "Jerk Pork Steak with Sautéed Potatoes & Salad" at bounding box center [662, 328] width 413 height 22
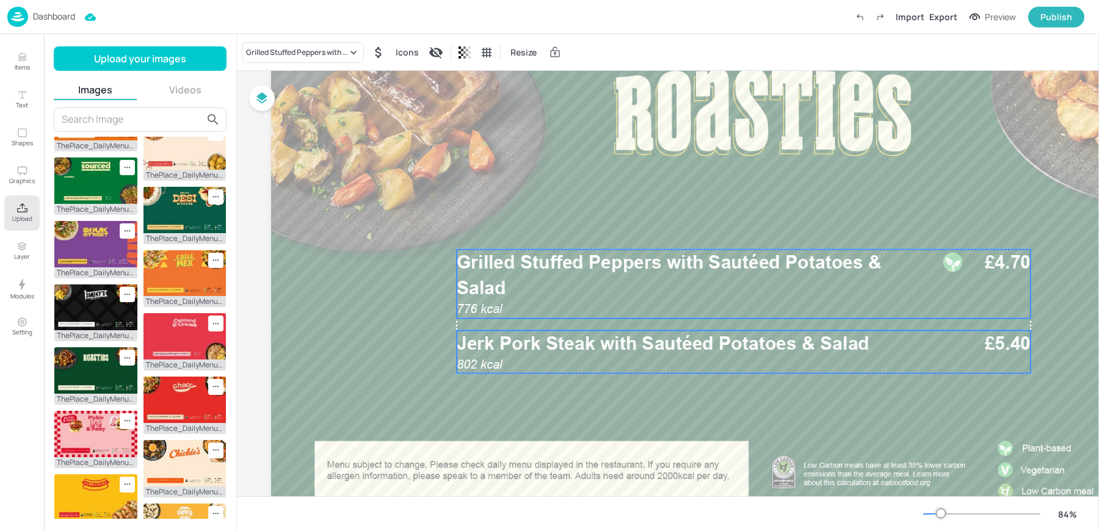
drag, startPoint x: 590, startPoint y: 274, endPoint x: 591, endPoint y: 289, distance: 15.3
click at [591, 289] on p "Grilled Stuffed Peppers with Sautéed Potatoes & Salad" at bounding box center [689, 276] width 465 height 52
click at [523, 283] on p "Grilled Stuffed Peppers with Sautéed Potatoes & Salad" at bounding box center [689, 276] width 465 height 52
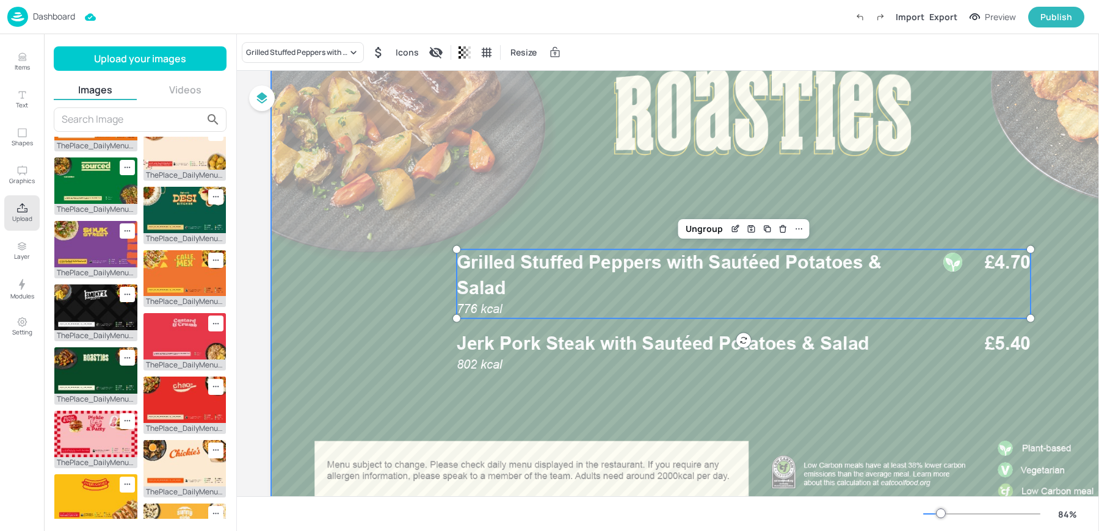
click at [360, 316] on div at bounding box center [762, 266] width 983 height 553
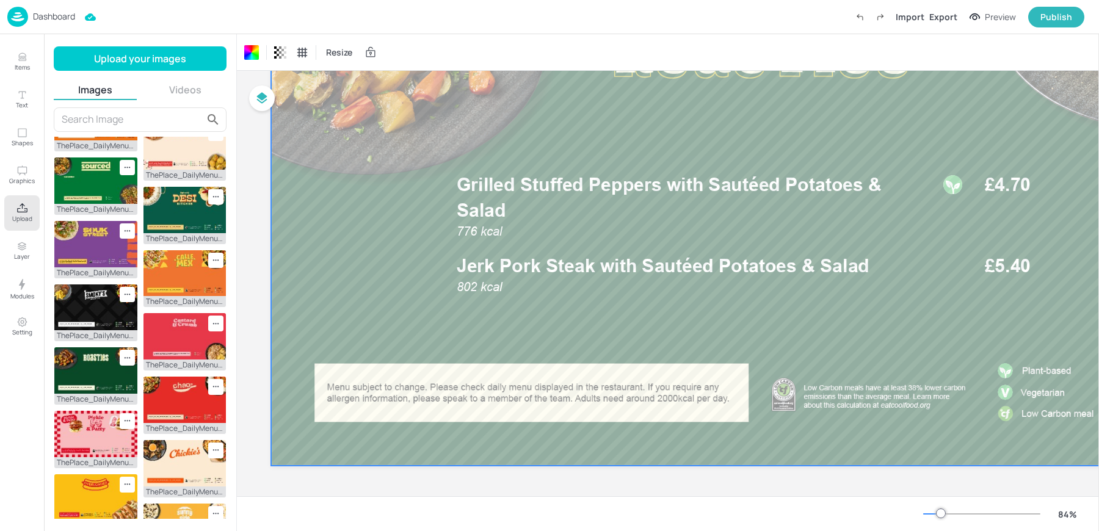
scroll to position [0, 0]
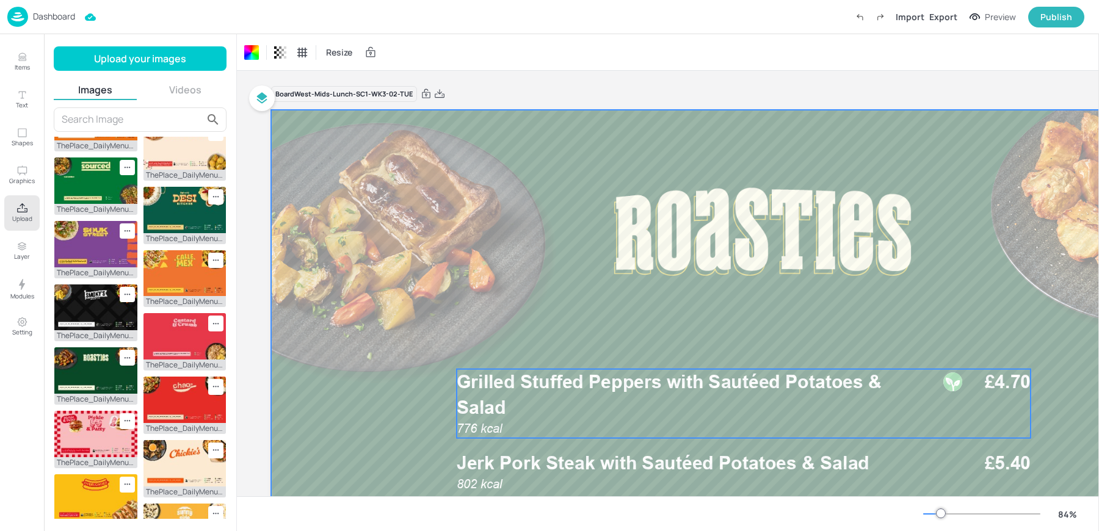
click at [500, 384] on span "Grilled Stuffed Peppers with Sautéed Potatoes & Salad" at bounding box center [669, 395] width 425 height 48
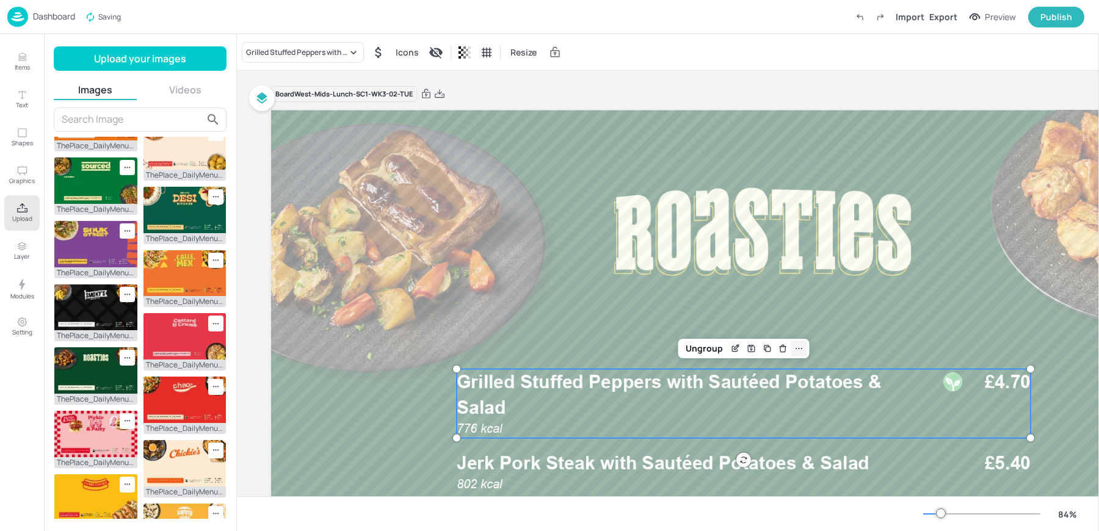
click at [793, 355] on div at bounding box center [800, 349] width 16 height 16
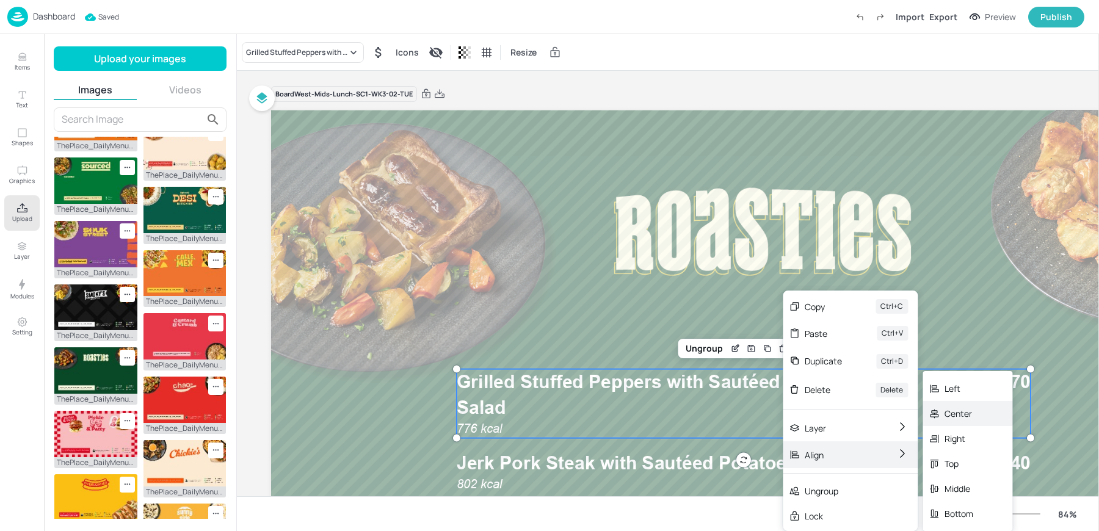
click at [987, 411] on div "Center" at bounding box center [968, 413] width 90 height 25
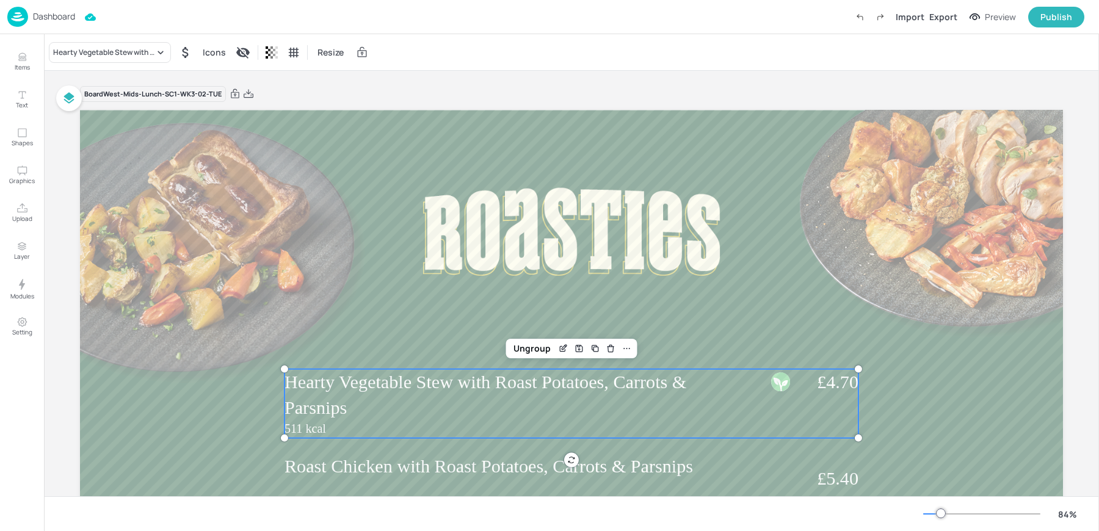
click at [339, 374] on span "Hearty Vegetable Stew with Roast Potatoes, Carrots & Parsnips" at bounding box center [486, 395] width 402 height 46
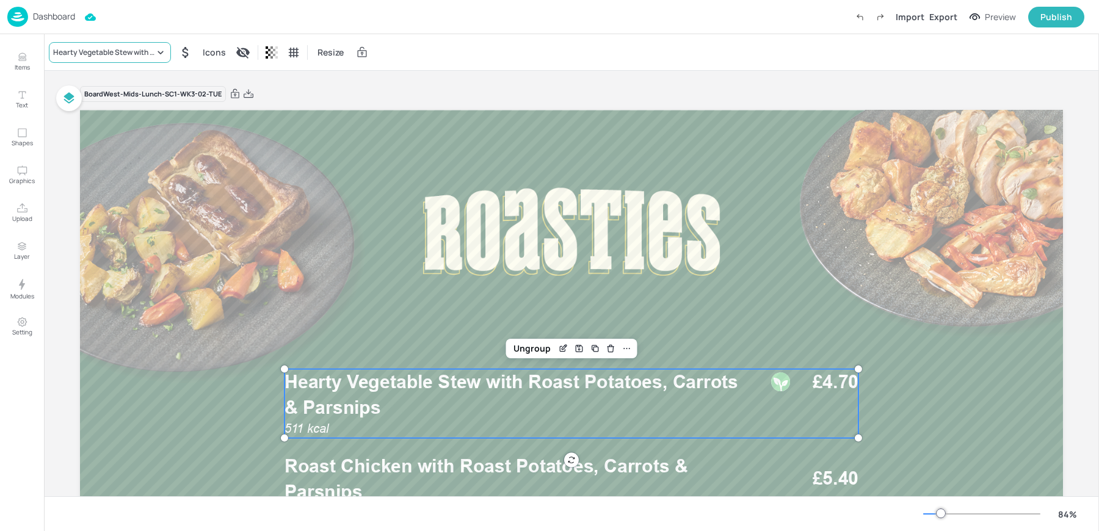
click at [71, 43] on div "Hearty Vegetable Stew with Roast Potatoes, Carrots & Parsnips" at bounding box center [110, 52] width 122 height 21
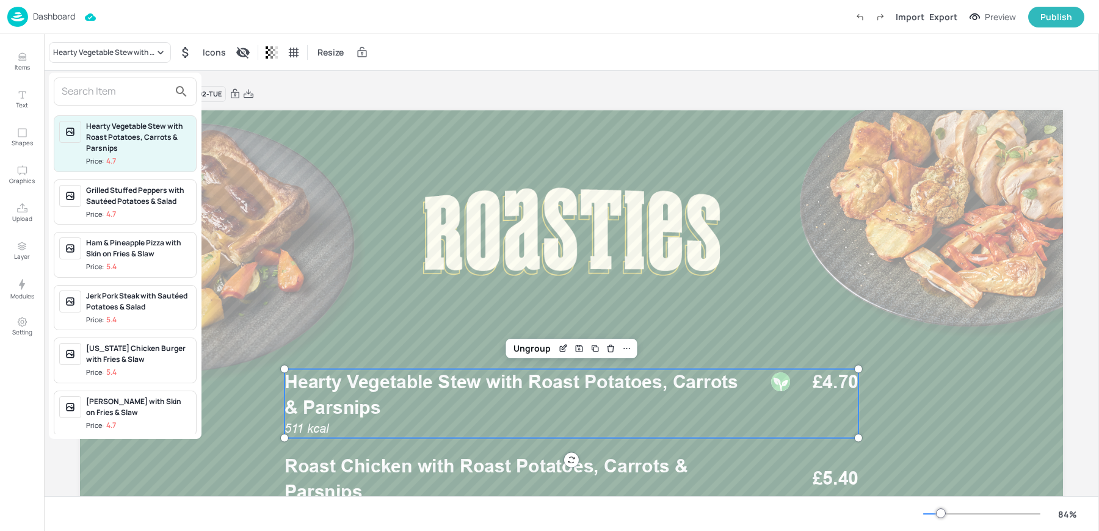
click at [129, 95] on input "text" at bounding box center [116, 92] width 108 height 20
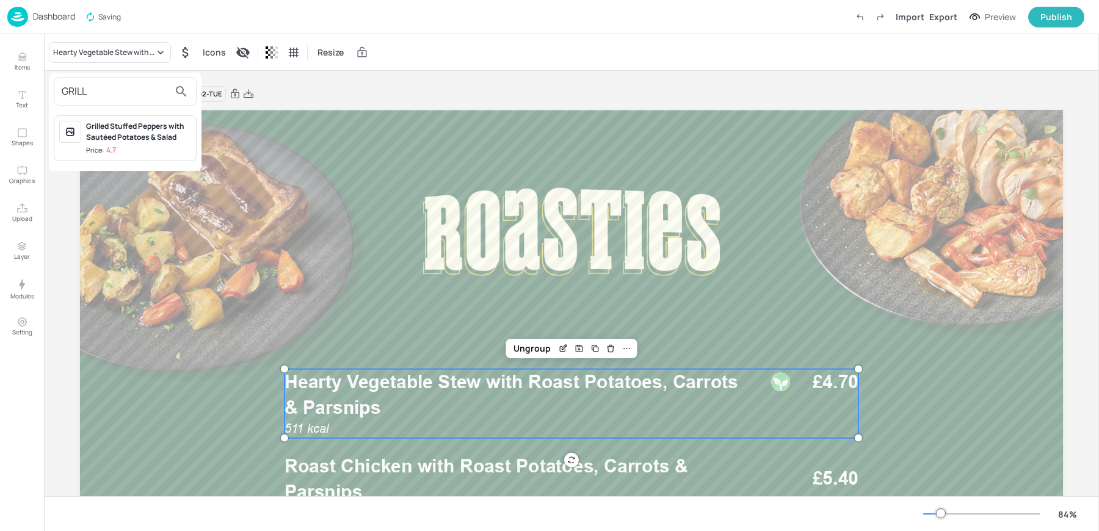
type input "GRILL"
click at [145, 151] on span "Price: 4.7" at bounding box center [138, 150] width 105 height 10
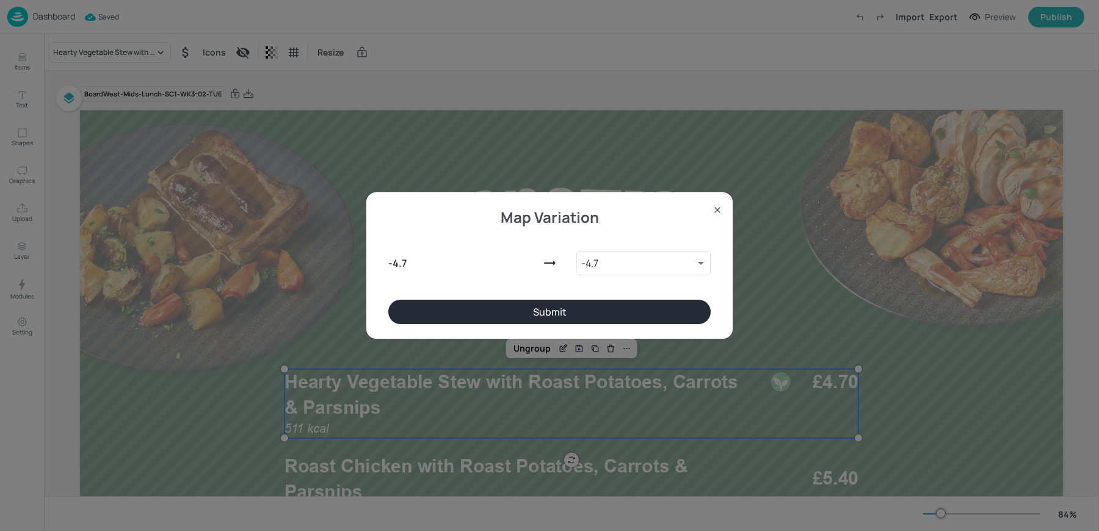
click at [437, 315] on button "Submit" at bounding box center [549, 312] width 323 height 24
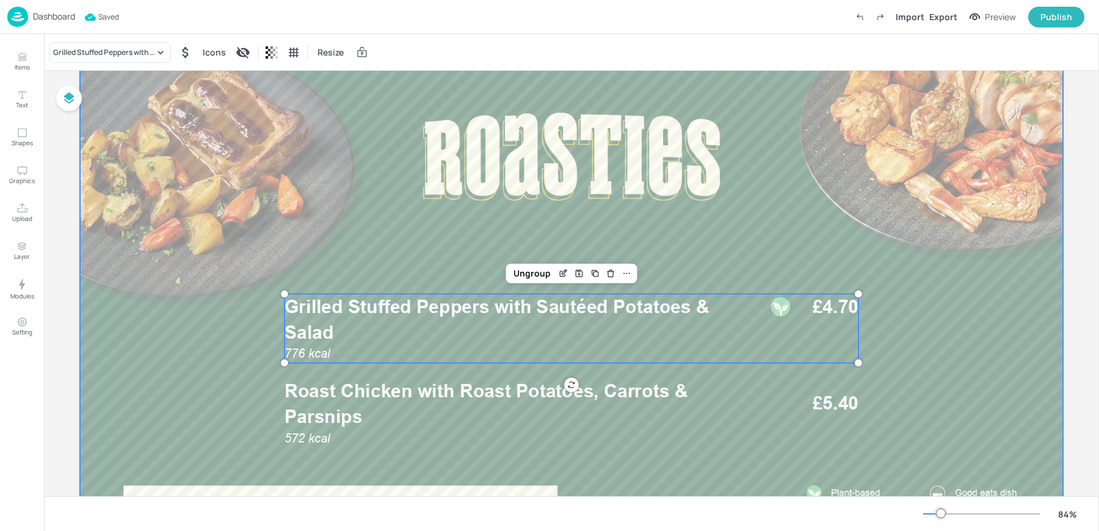
scroll to position [104, 0]
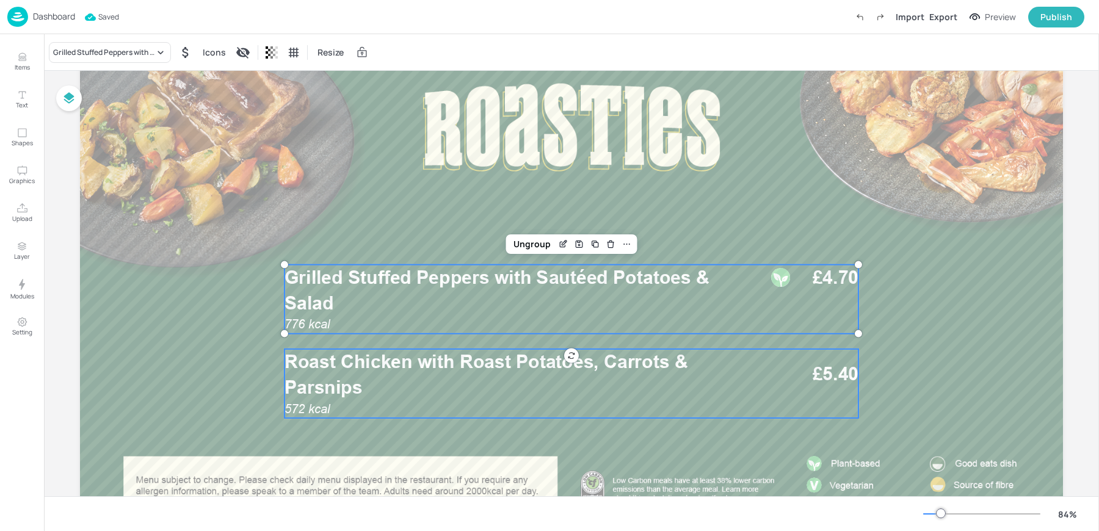
click at [332, 392] on span "Roast Chicken with Roast Potatoes, Carrots & Parsnips" at bounding box center [487, 375] width 404 height 48
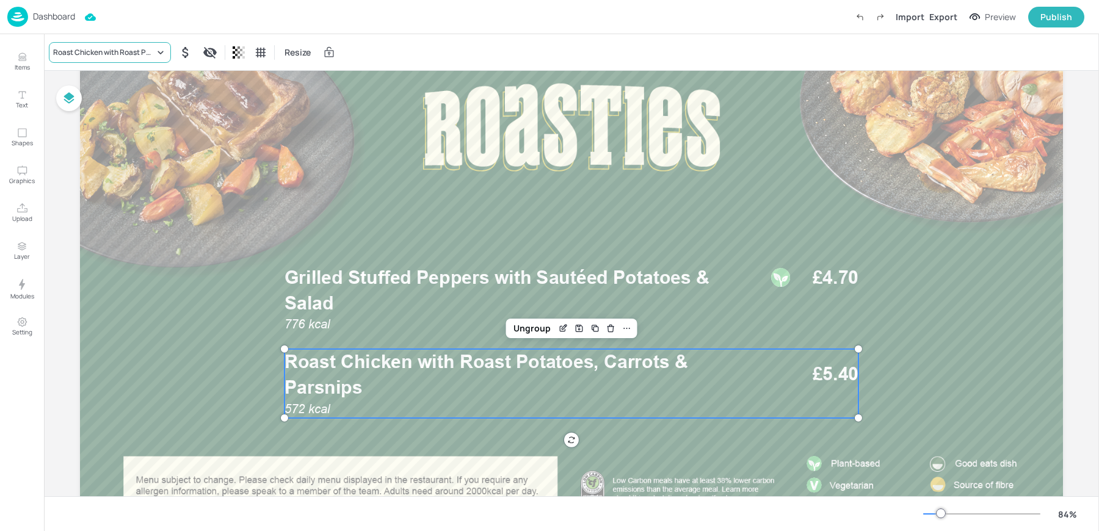
click at [87, 54] on div "Roast Chicken with Roast Potatoes, Carrots & Parsnips" at bounding box center [103, 52] width 101 height 11
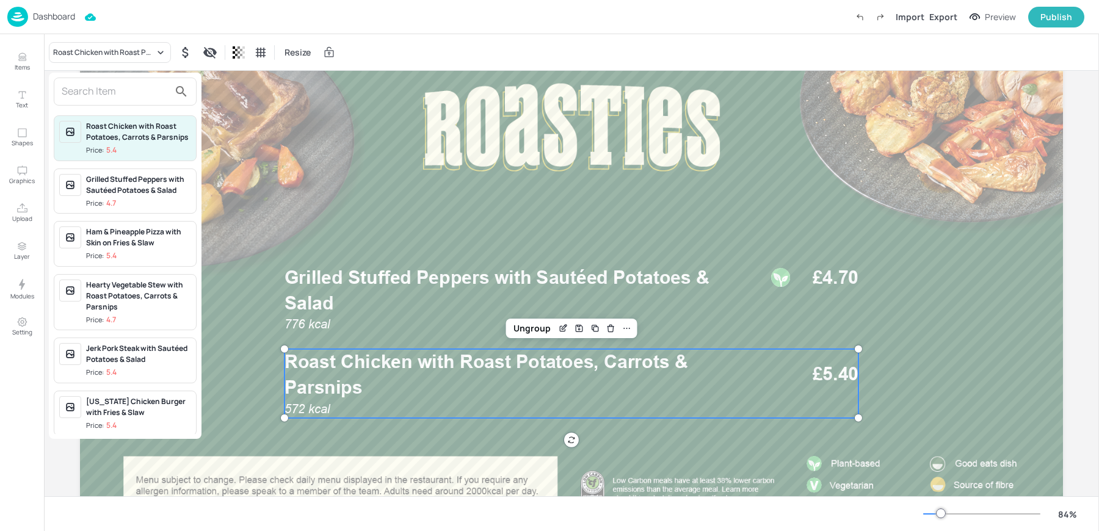
click at [132, 87] on input "text" at bounding box center [116, 92] width 108 height 20
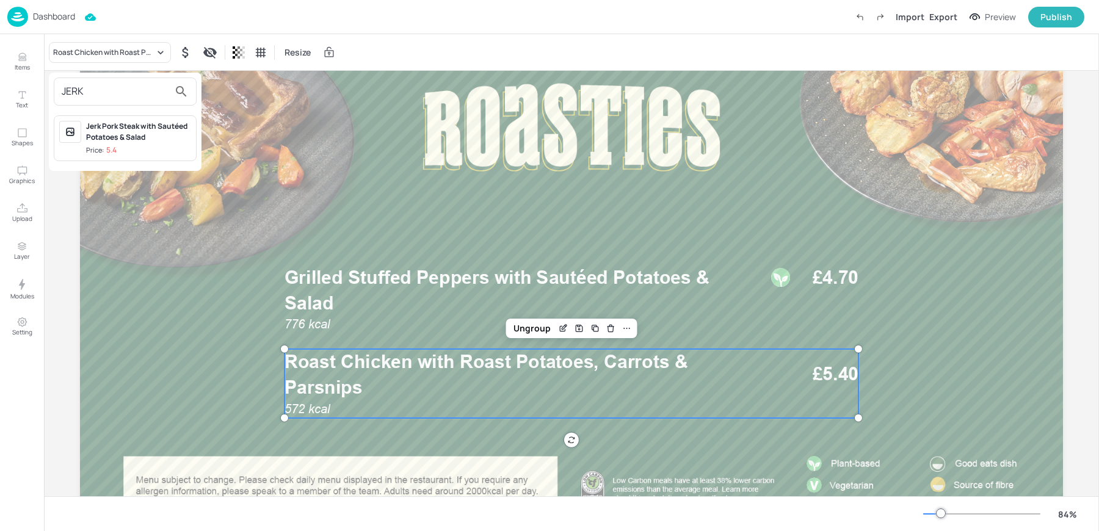
type input "JERK"
click at [142, 150] on span "Price: 5.4" at bounding box center [138, 150] width 105 height 10
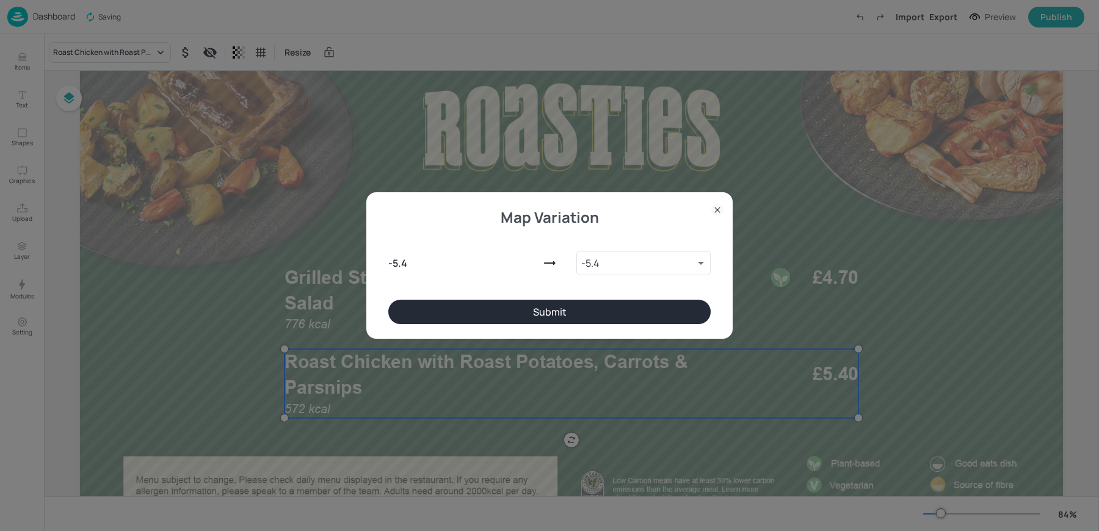
click at [464, 311] on button "Submit" at bounding box center [549, 312] width 323 height 24
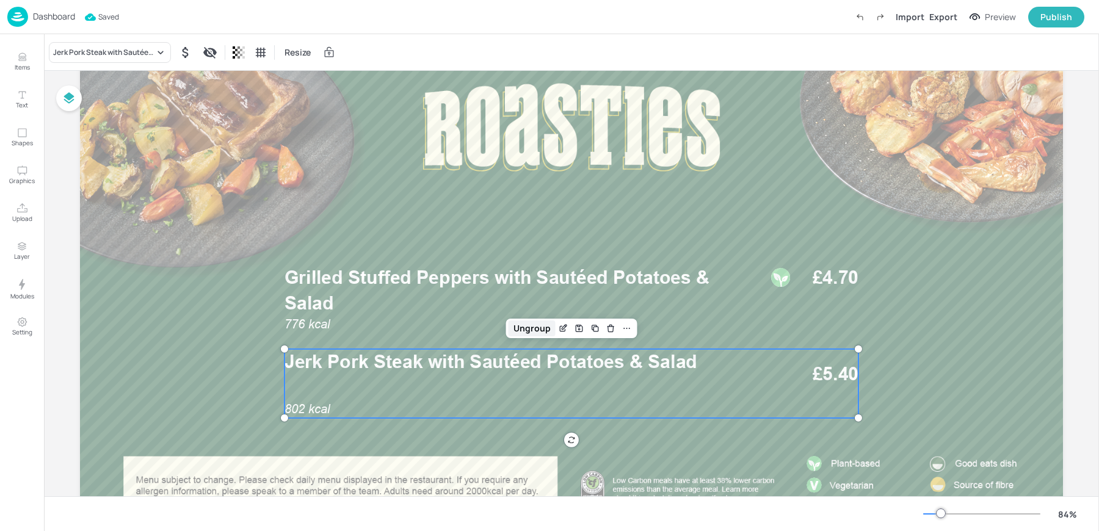
click at [522, 323] on div "Ungroup" at bounding box center [532, 329] width 47 height 16
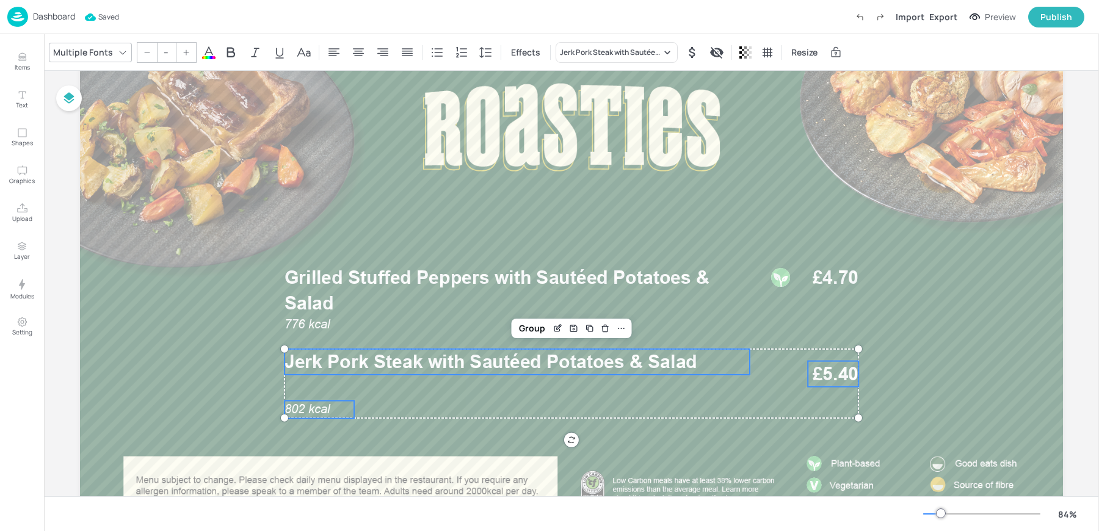
click at [324, 411] on span "802 kcal" at bounding box center [307, 409] width 45 height 14
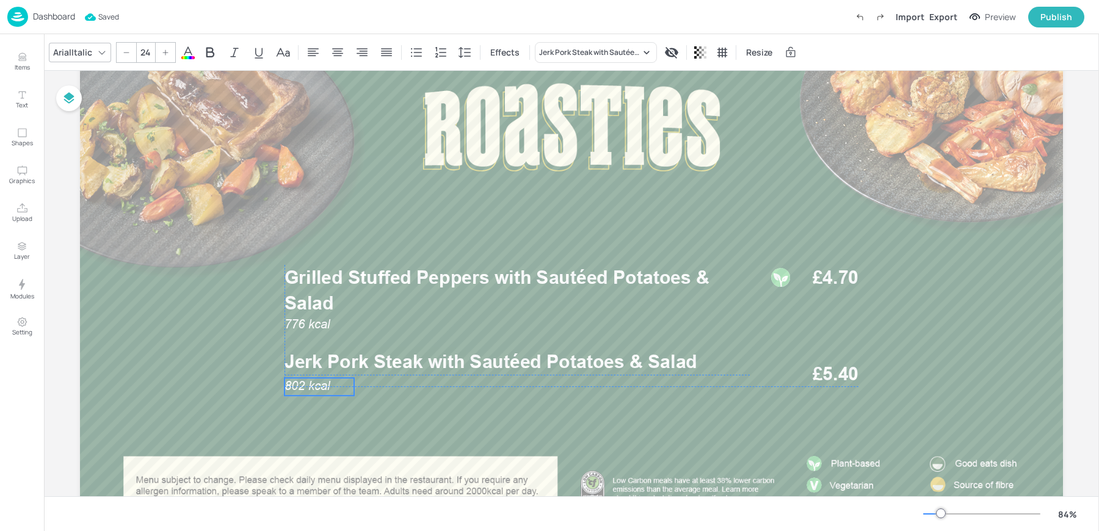
drag, startPoint x: 313, startPoint y: 411, endPoint x: 313, endPoint y: 387, distance: 24.4
click at [313, 387] on span "802 kcal" at bounding box center [307, 386] width 45 height 14
click at [331, 380] on p "802 kcal" at bounding box center [320, 383] width 70 height 17
click at [505, 368] on span "Jerk Pork Steak with Sautéed Potatoes & Salad" at bounding box center [491, 362] width 413 height 22
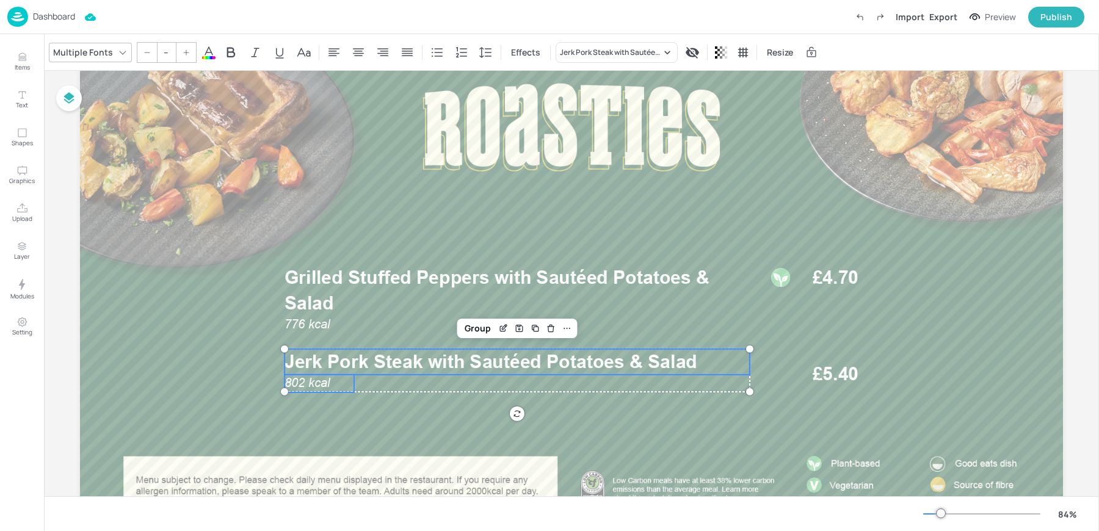
click at [699, 362] on p "Jerk Pork Steak with Sautéed Potatoes & Salad" at bounding box center [517, 362] width 465 height 26
click at [842, 377] on span "£5.40" at bounding box center [836, 375] width 46 height 26
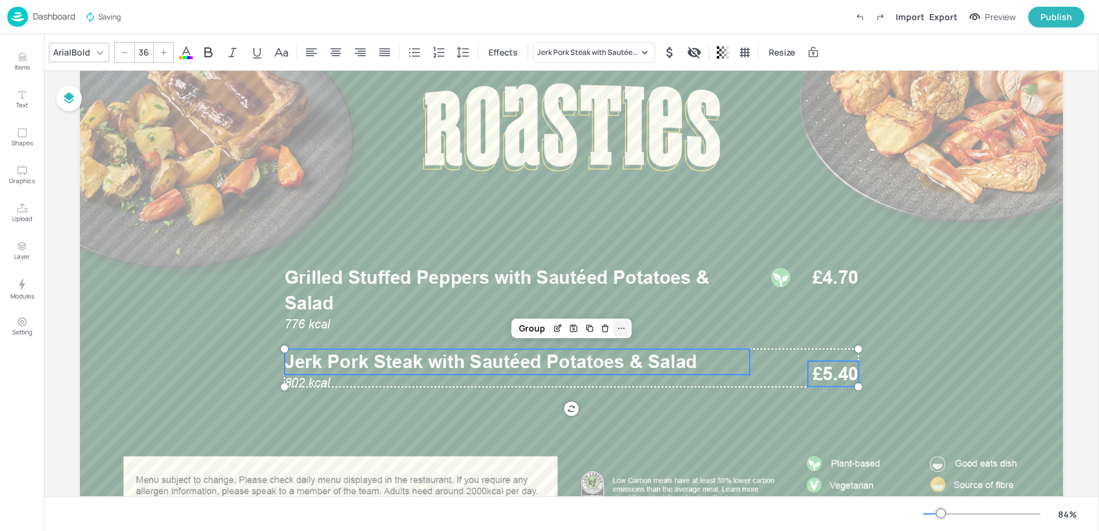
click at [624, 327] on icon at bounding box center [622, 329] width 10 height 10
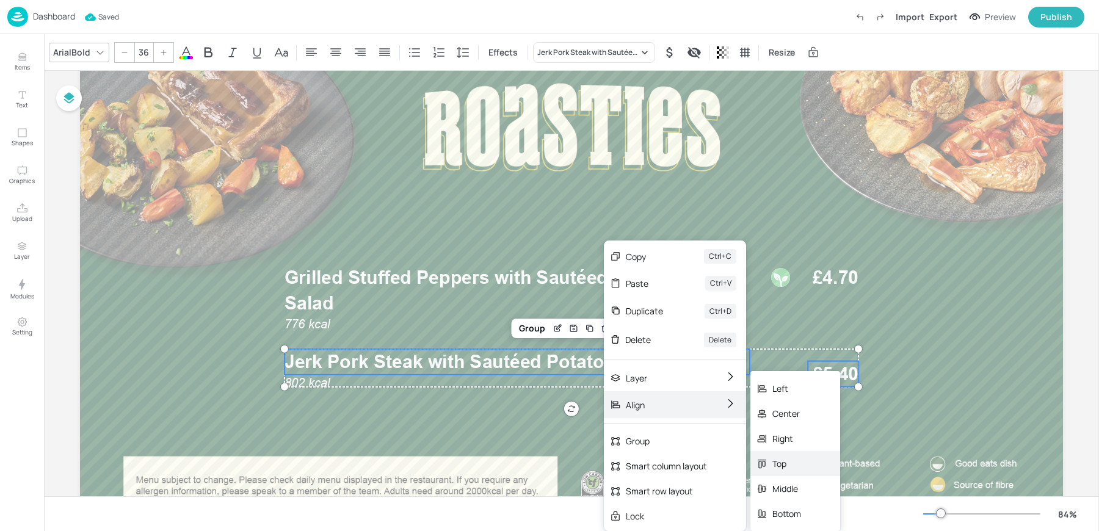
click at [787, 459] on div "Top" at bounding box center [787, 463] width 29 height 13
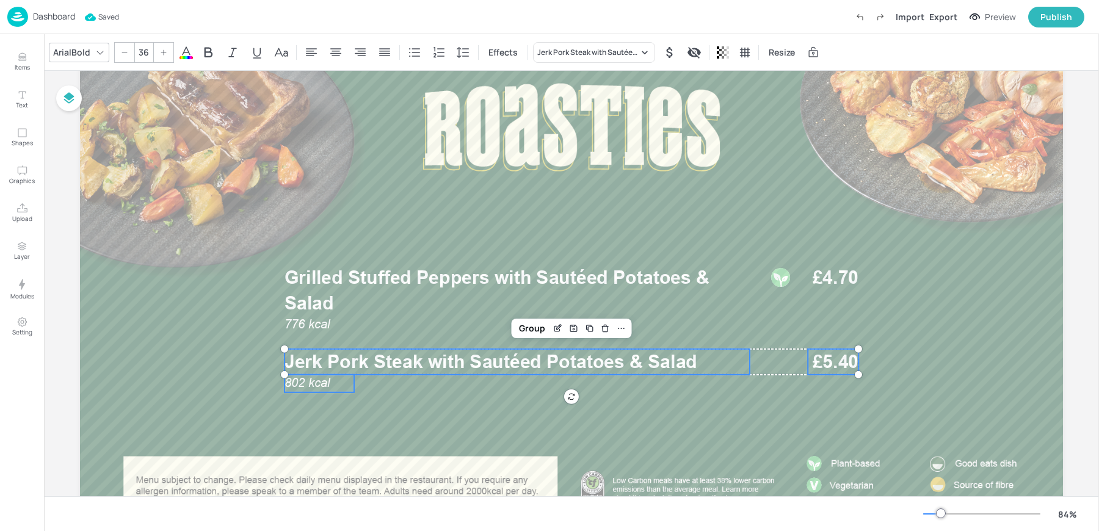
type input "--"
click at [335, 384] on p "802 kcal" at bounding box center [320, 383] width 70 height 17
click at [522, 332] on div "Group" at bounding box center [532, 329] width 36 height 16
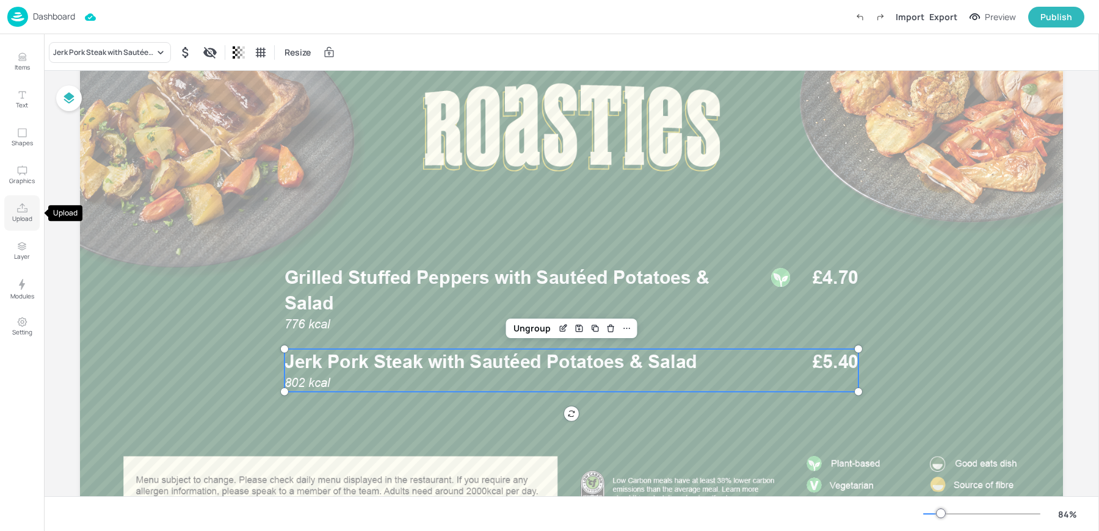
click at [27, 210] on icon "Upload" at bounding box center [22, 209] width 12 height 12
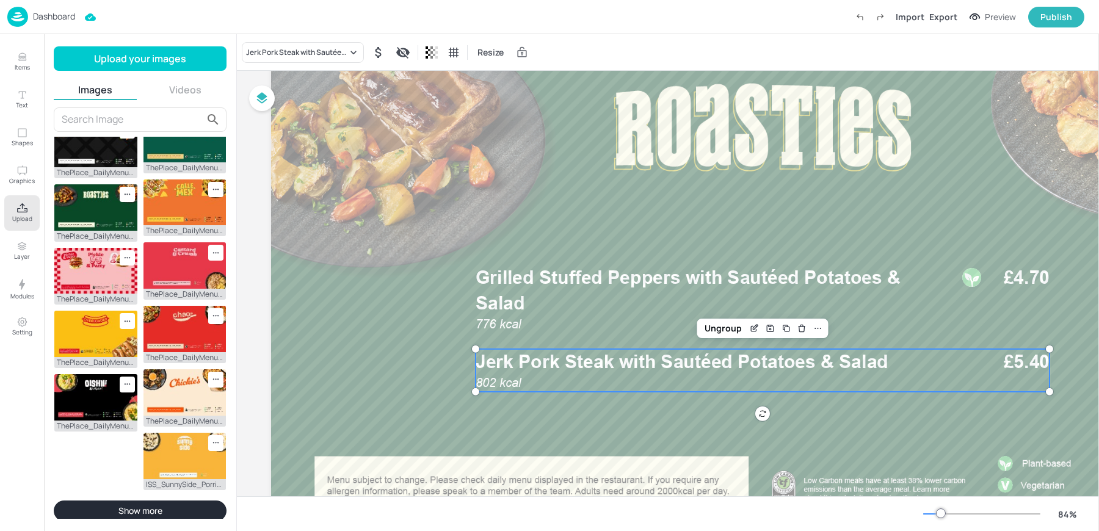
scroll to position [264, 0]
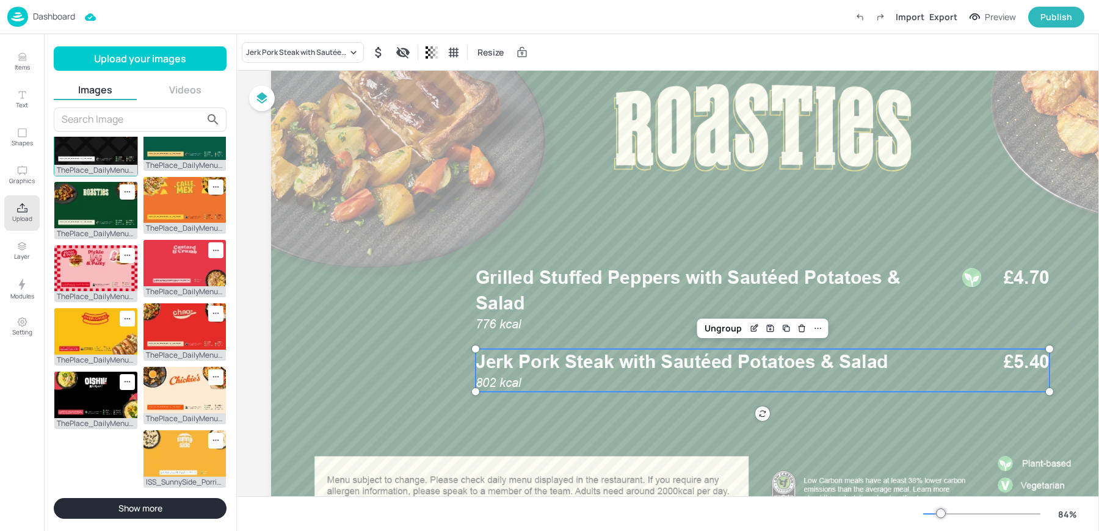
click at [101, 165] on img at bounding box center [95, 141] width 83 height 46
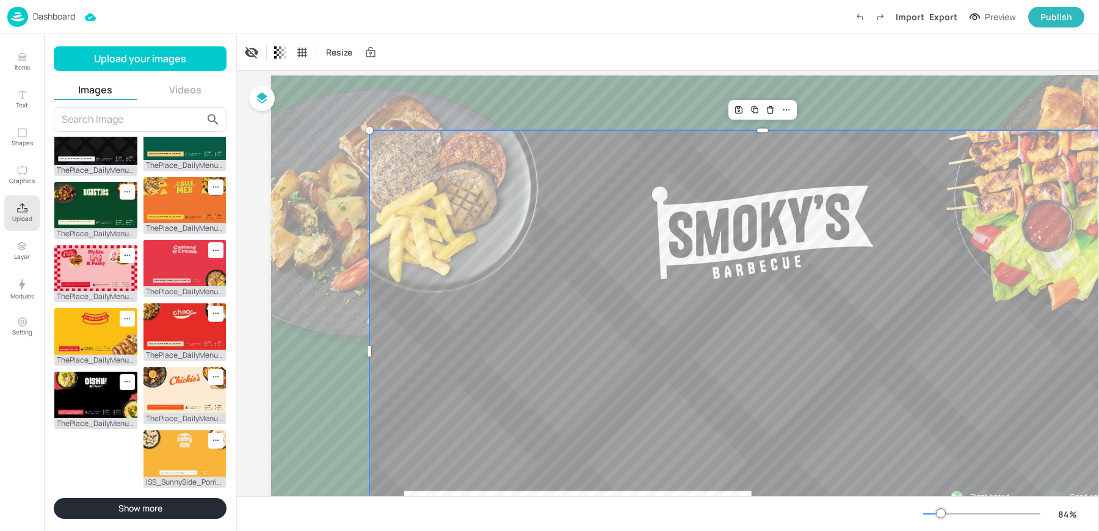
scroll to position [0, 0]
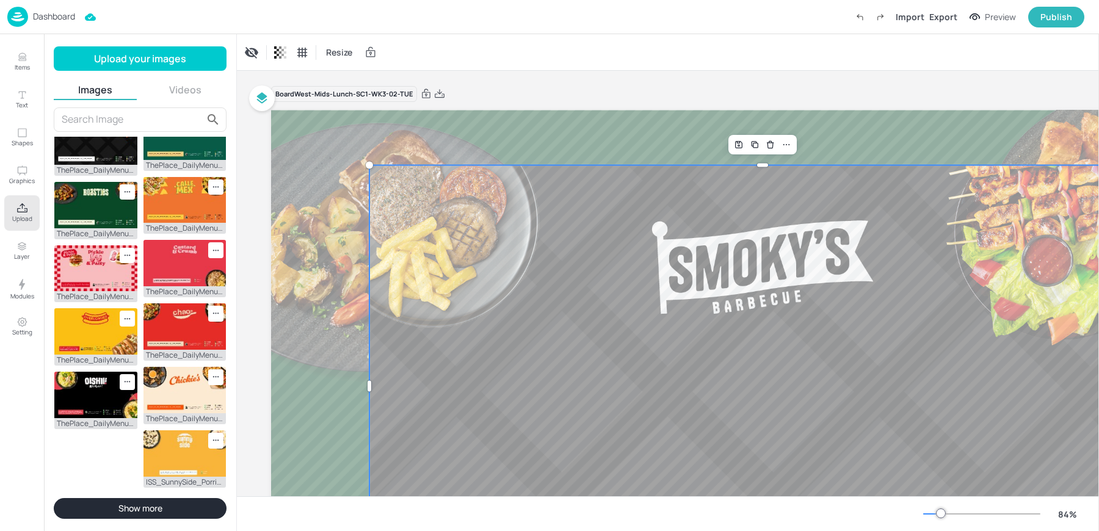
click at [785, 153] on div at bounding box center [763, 145] width 68 height 20
click at [785, 151] on div at bounding box center [787, 145] width 16 height 16
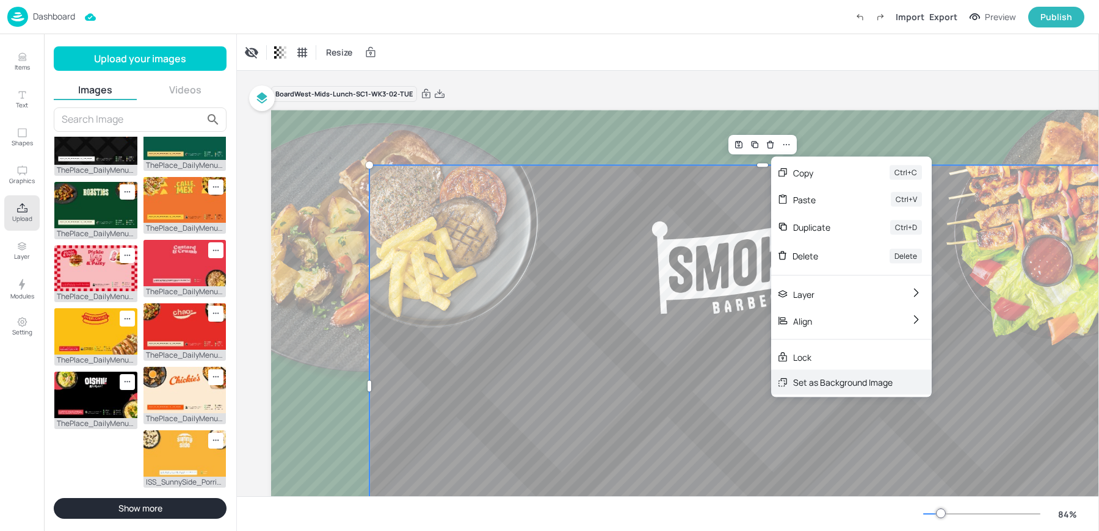
click at [798, 377] on div "Set as Background Image" at bounding box center [843, 382] width 100 height 13
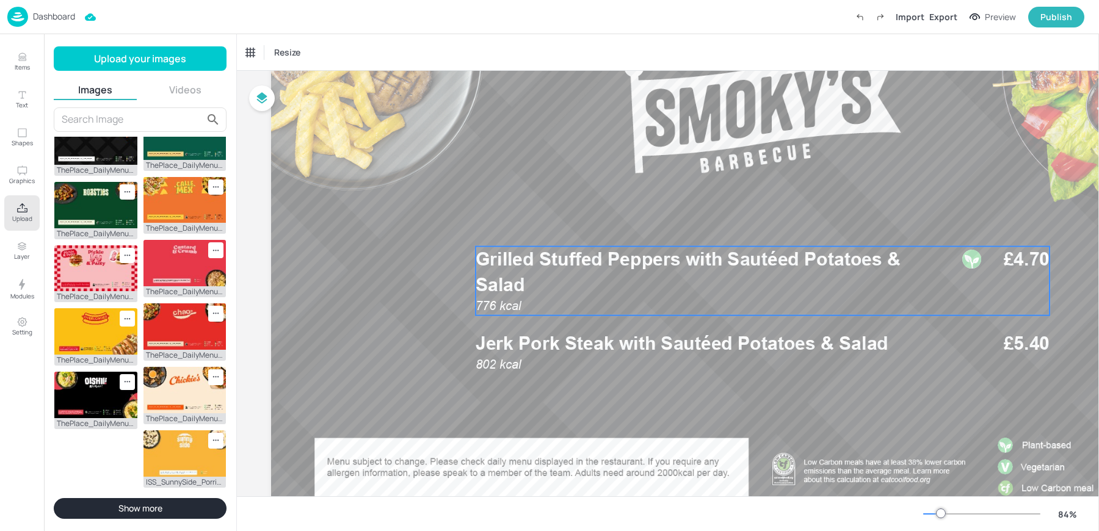
scroll to position [134, 0]
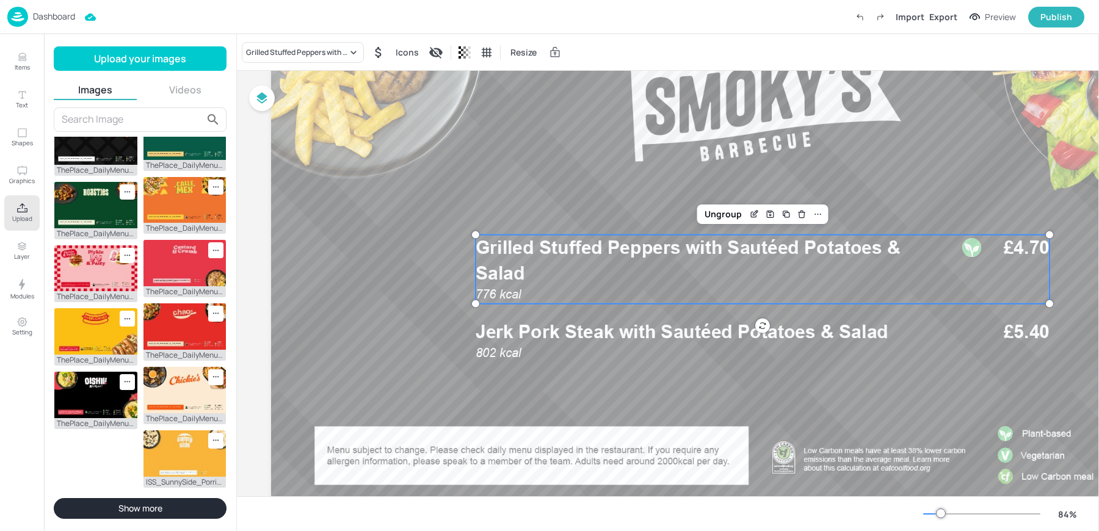
click at [719, 249] on span "Grilled Stuffed Peppers with Sautéed Potatoes & Salad" at bounding box center [688, 260] width 425 height 48
click at [820, 214] on icon at bounding box center [818, 214] width 7 height 1
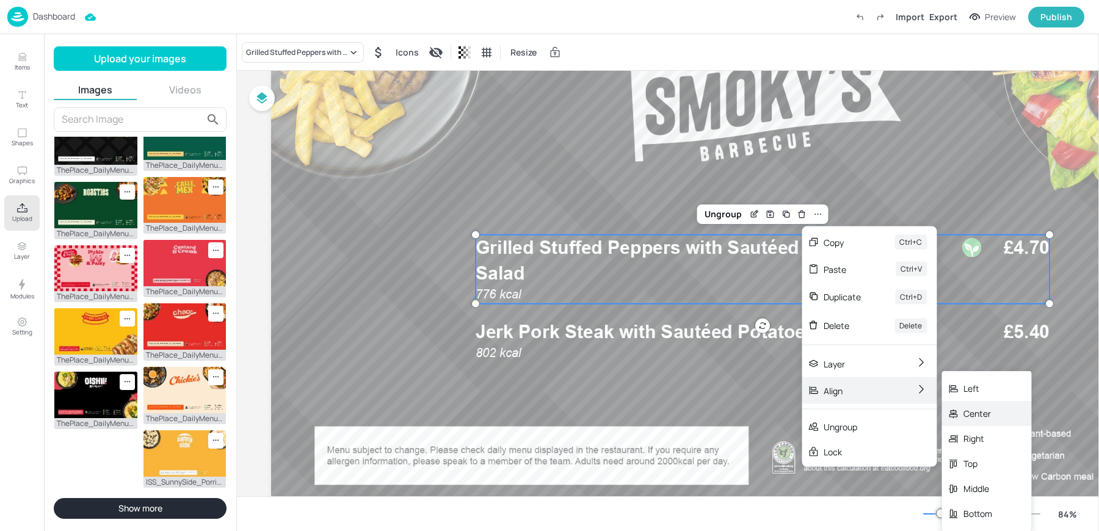
click at [990, 409] on div "Center" at bounding box center [978, 413] width 29 height 13
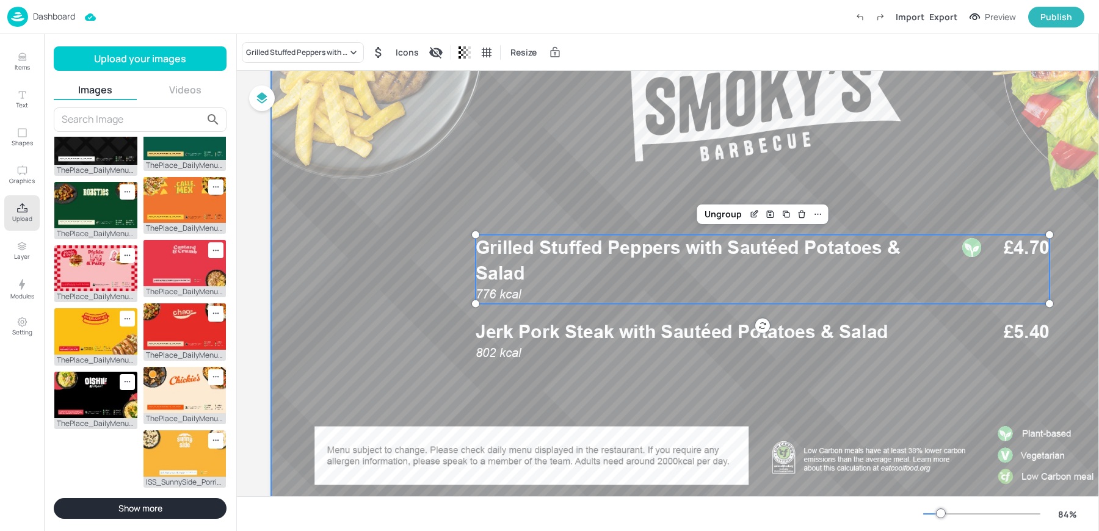
click at [619, 318] on div at bounding box center [762, 252] width 983 height 553
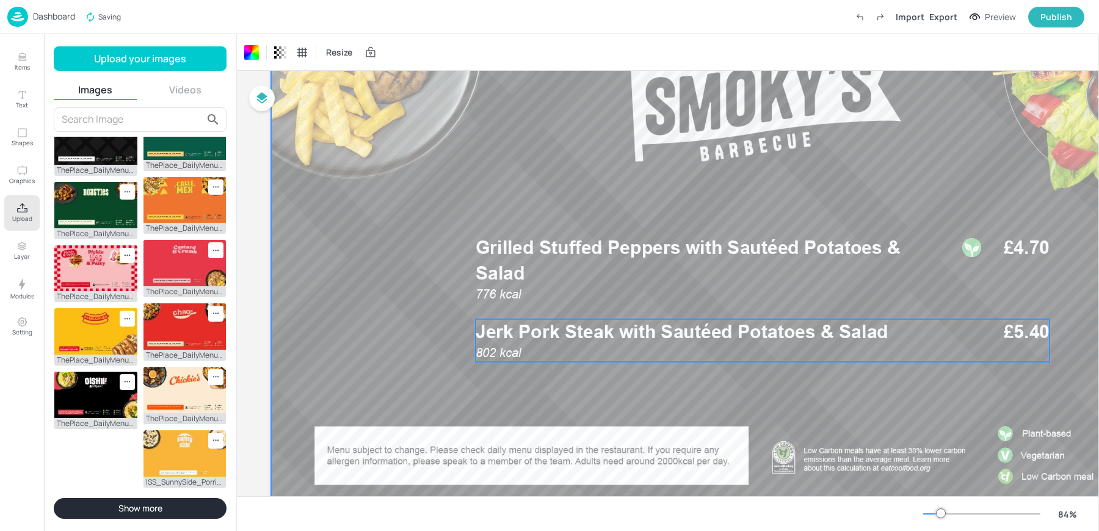
click at [619, 339] on span "Jerk Pork Steak with Sautéed Potatoes & Salad" at bounding box center [682, 332] width 413 height 22
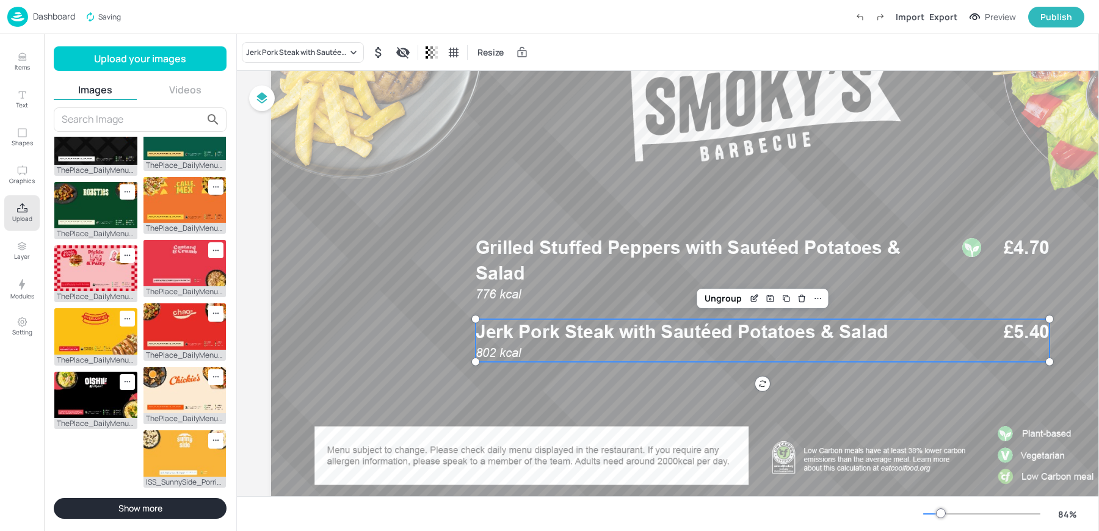
scroll to position [0, 0]
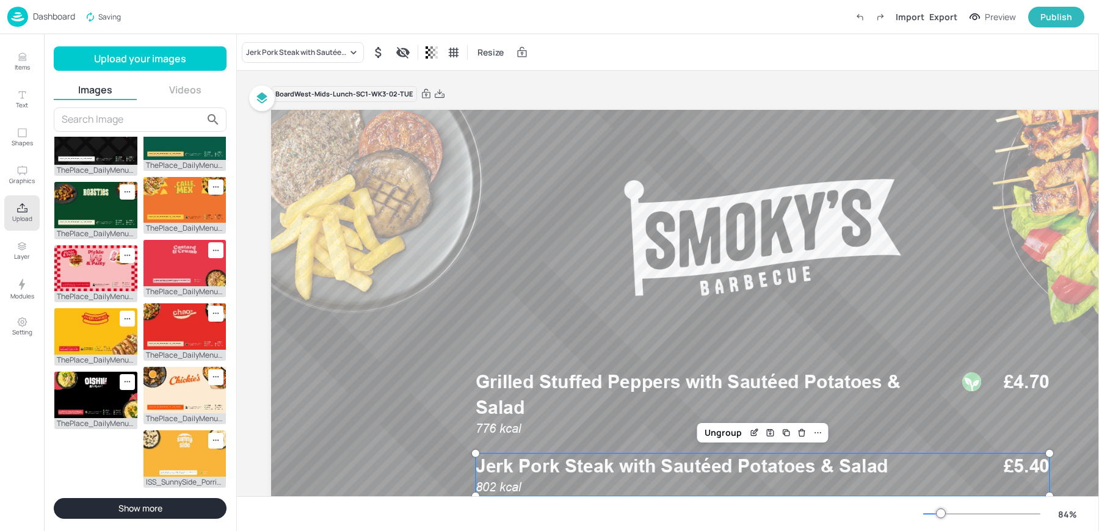
click at [581, 84] on div "Board West-Mids-Lunch-SC1-WK3-02-TUE 802 kcal Jerk Pork Steak with Sautéed Pota…" at bounding box center [762, 382] width 983 height 623
click at [27, 13] on img at bounding box center [17, 17] width 21 height 20
